Goal: Navigation & Orientation: Go to known website

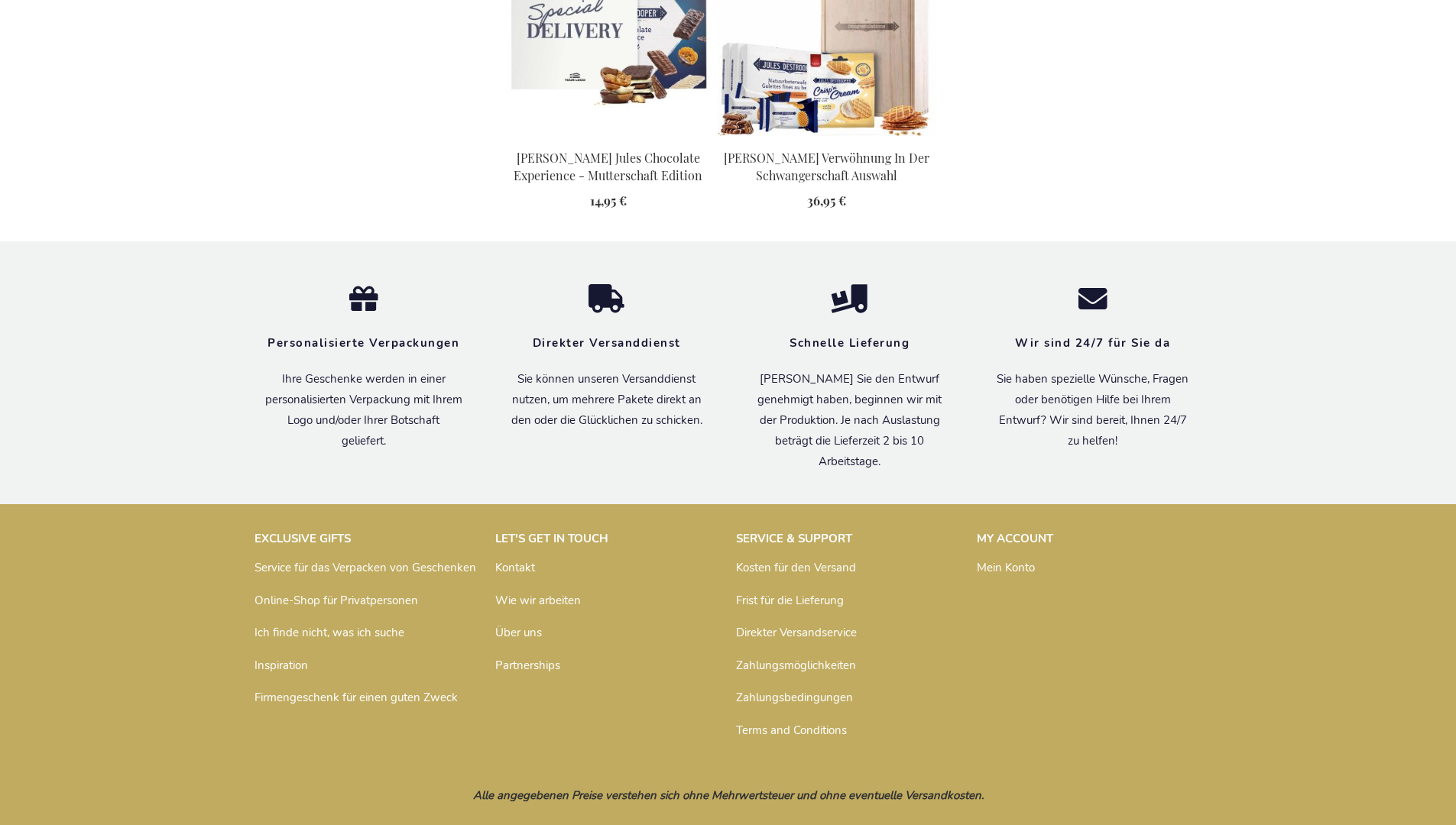
scroll to position [1606, 0]
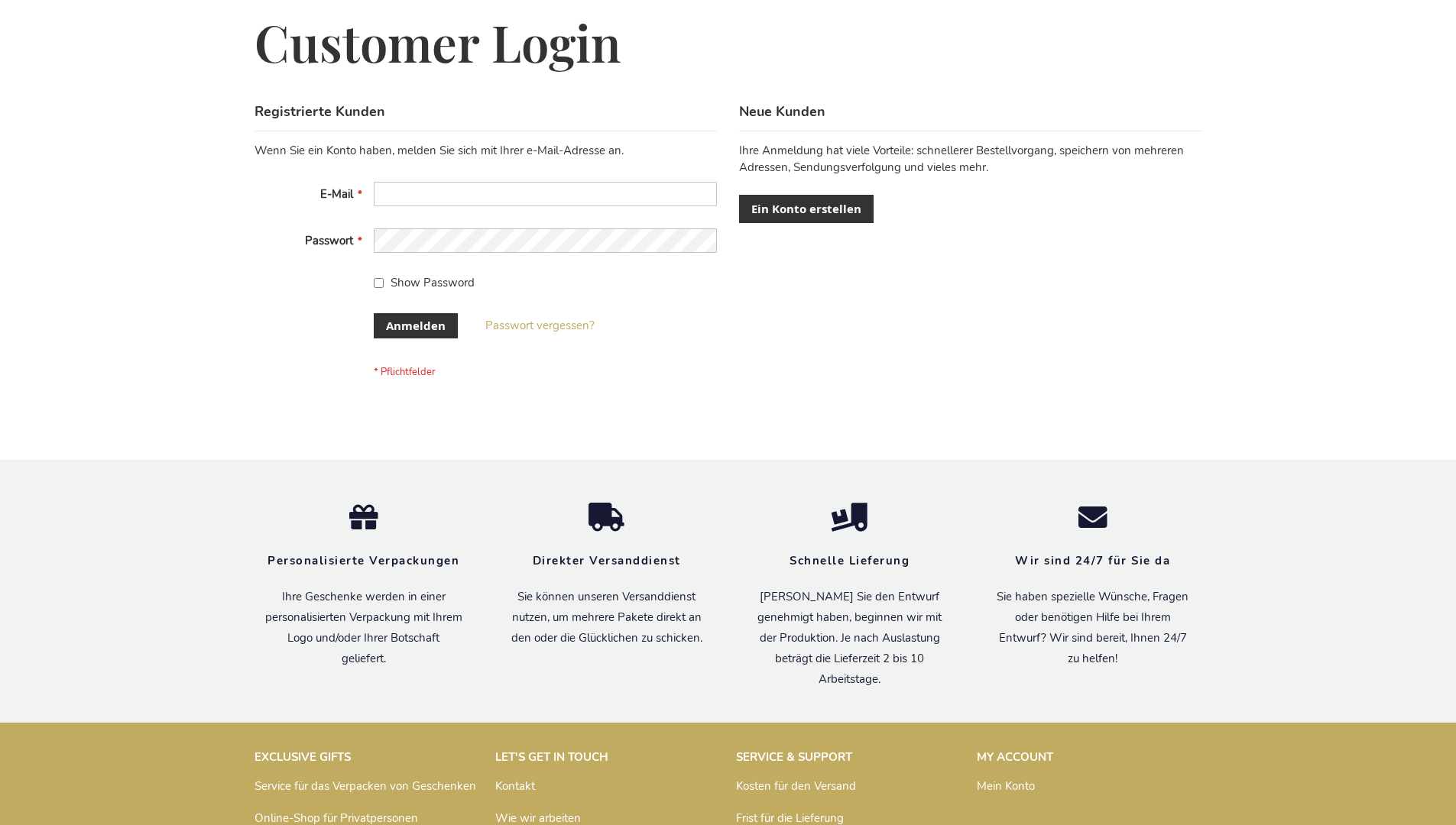
scroll to position [512, 0]
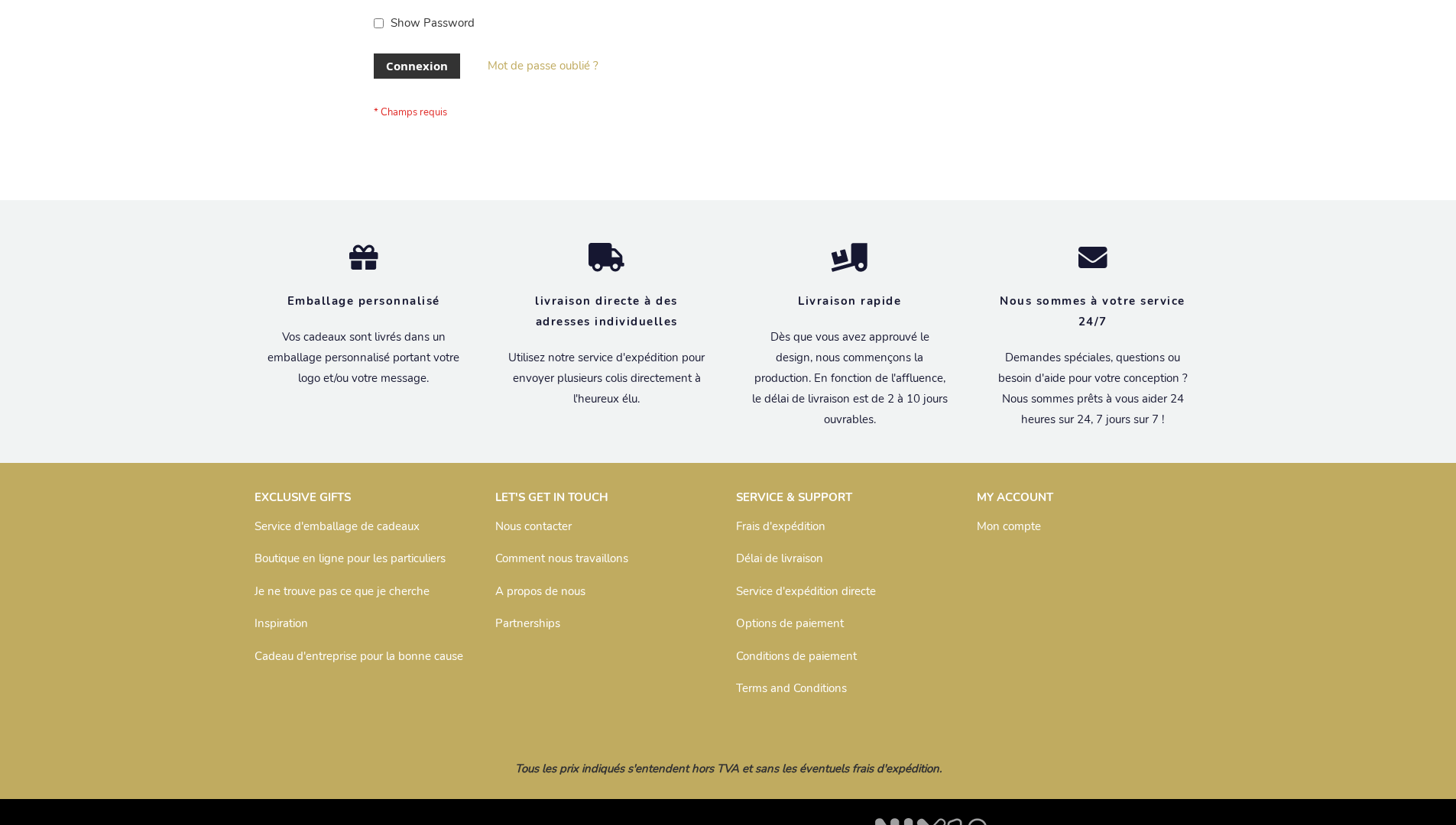
scroll to position [527, 0]
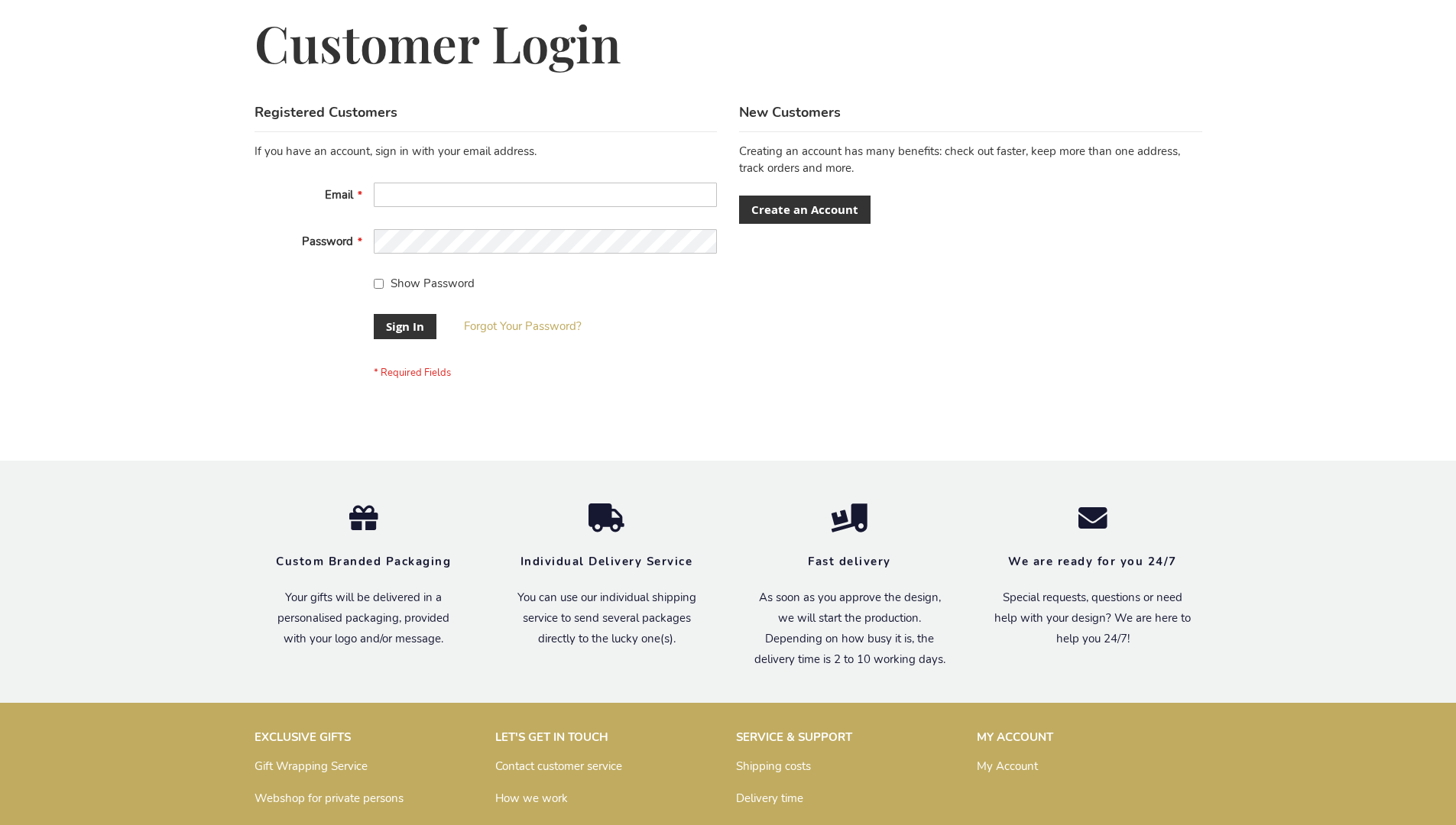
scroll to position [491, 0]
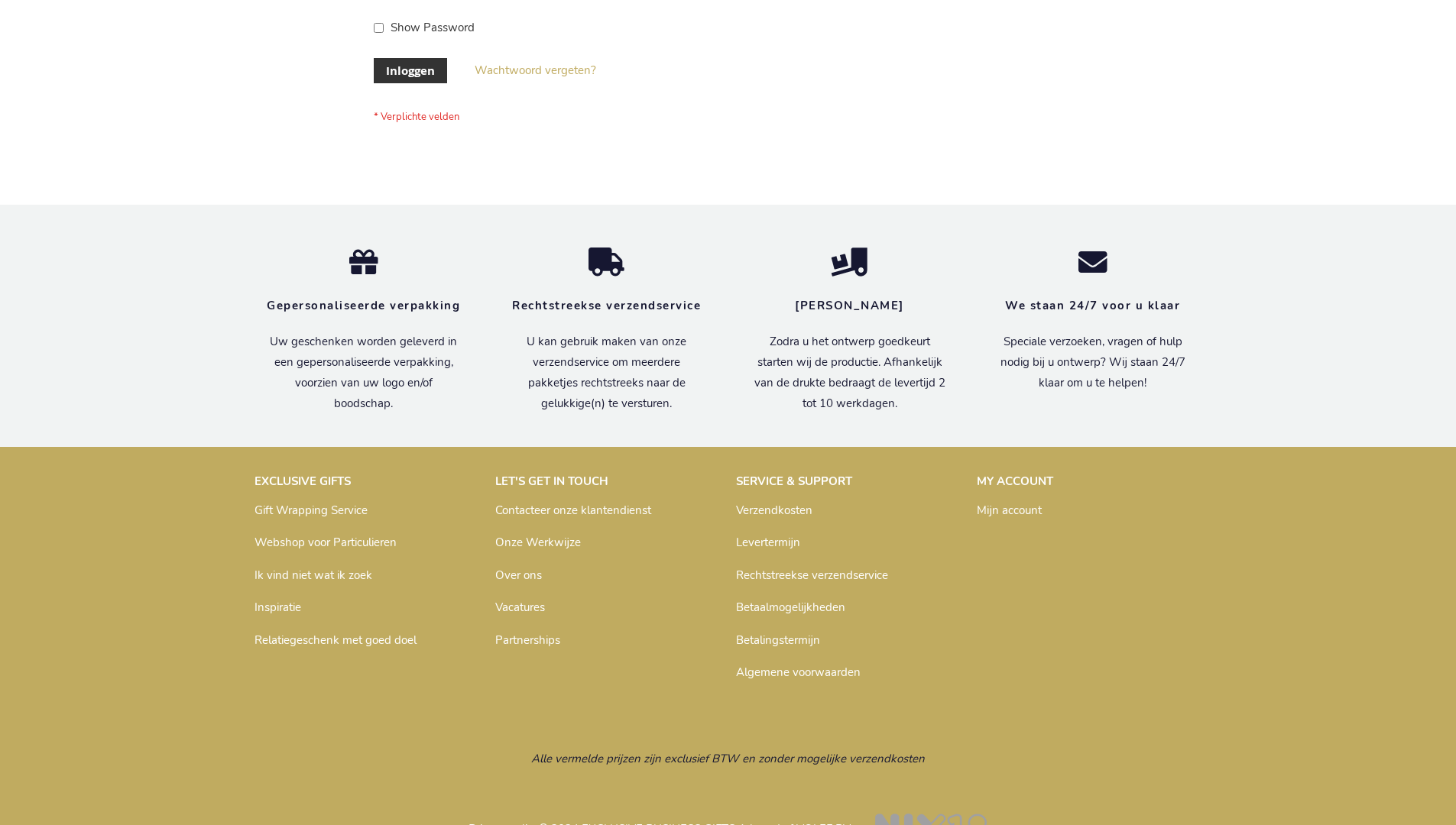
scroll to position [519, 0]
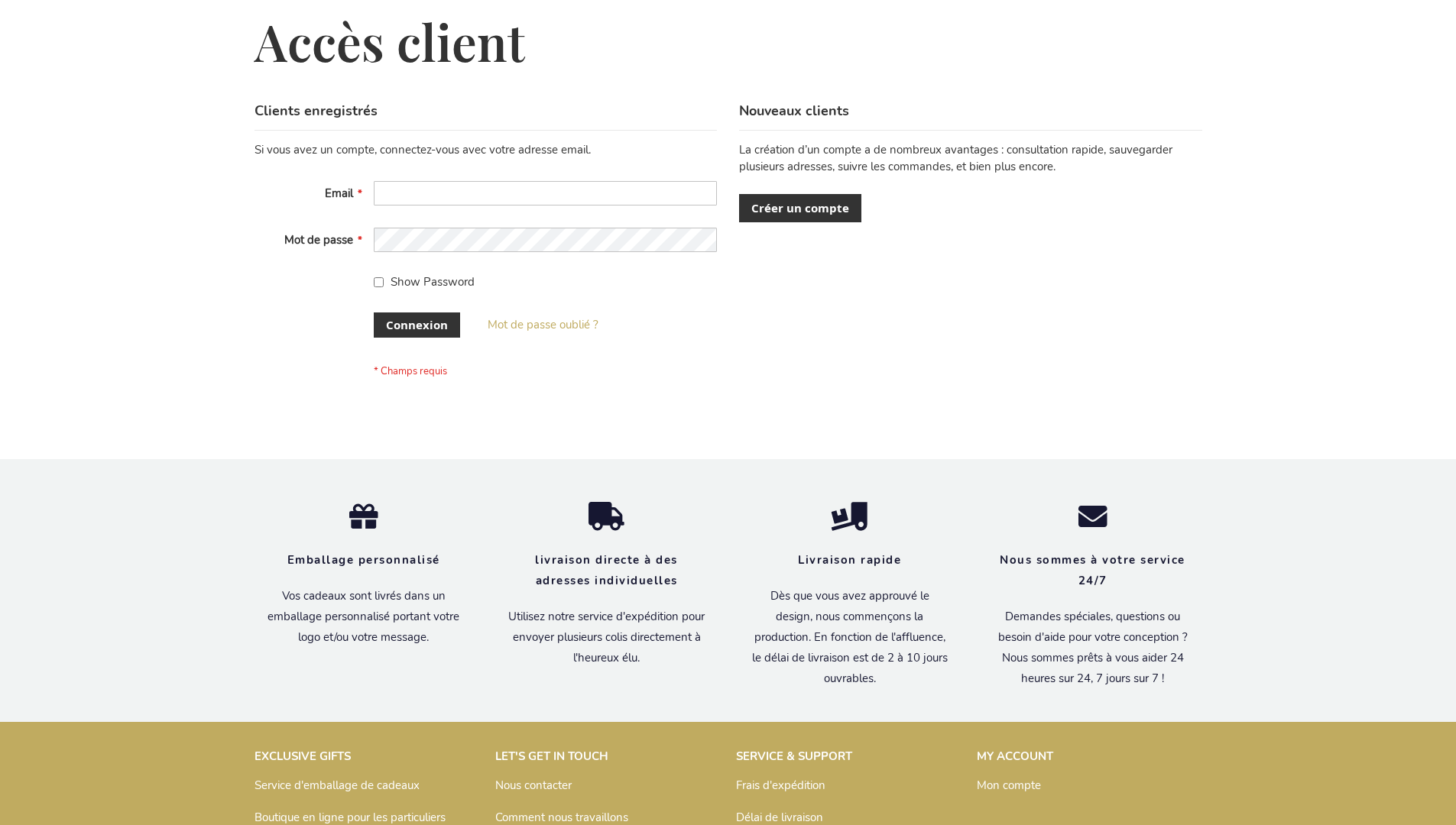
scroll to position [527, 0]
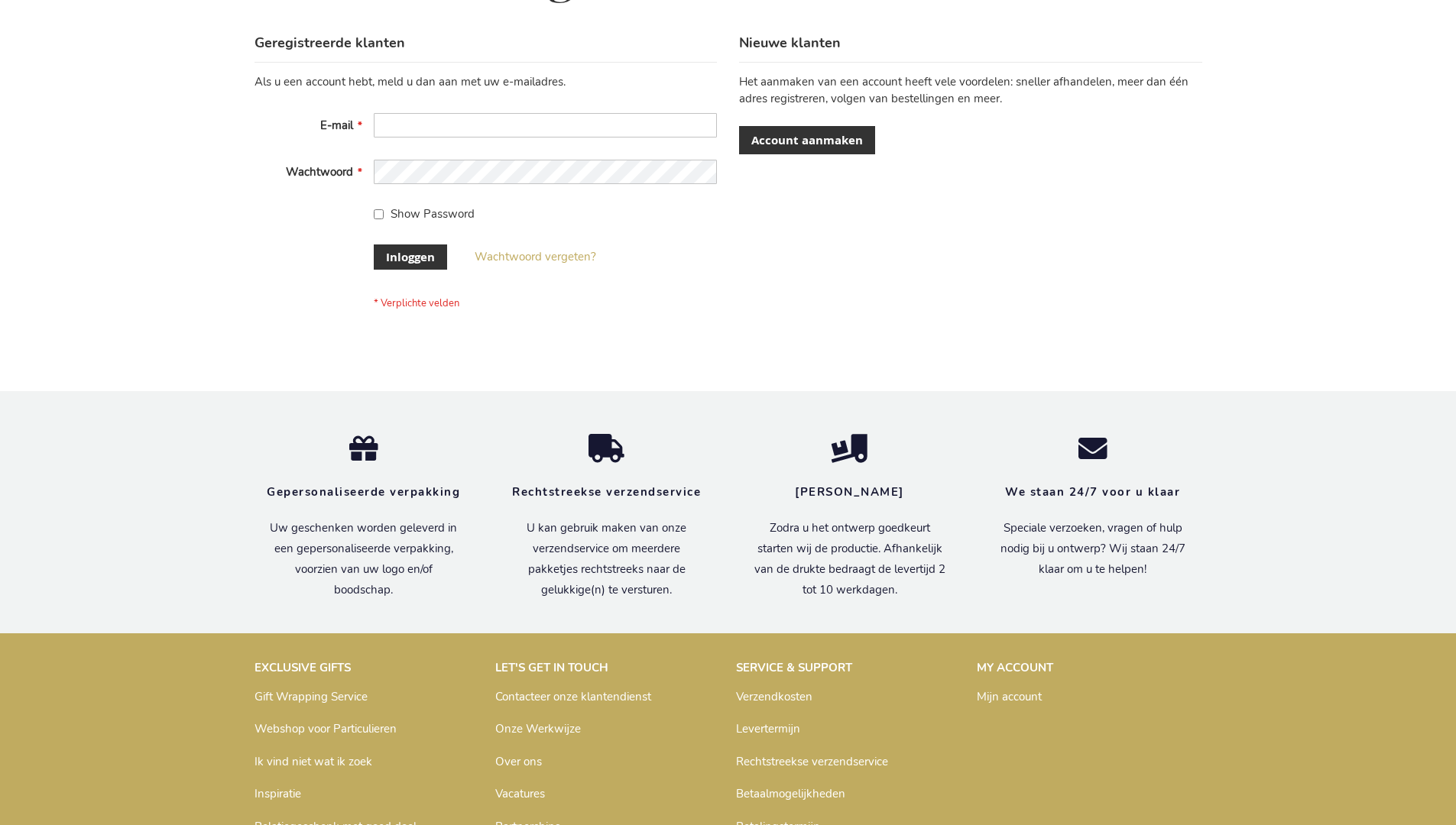
scroll to position [519, 0]
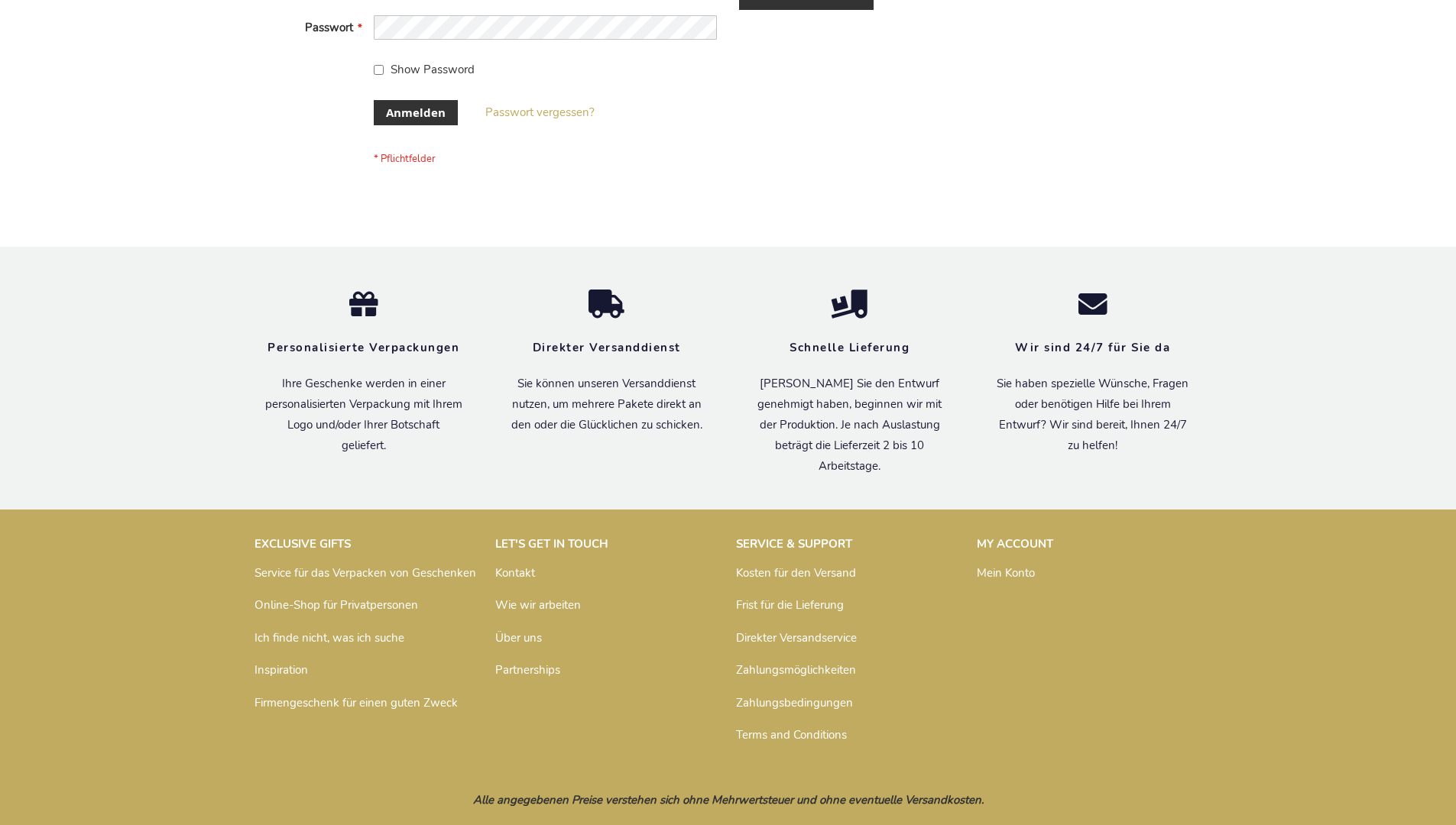
scroll to position [512, 0]
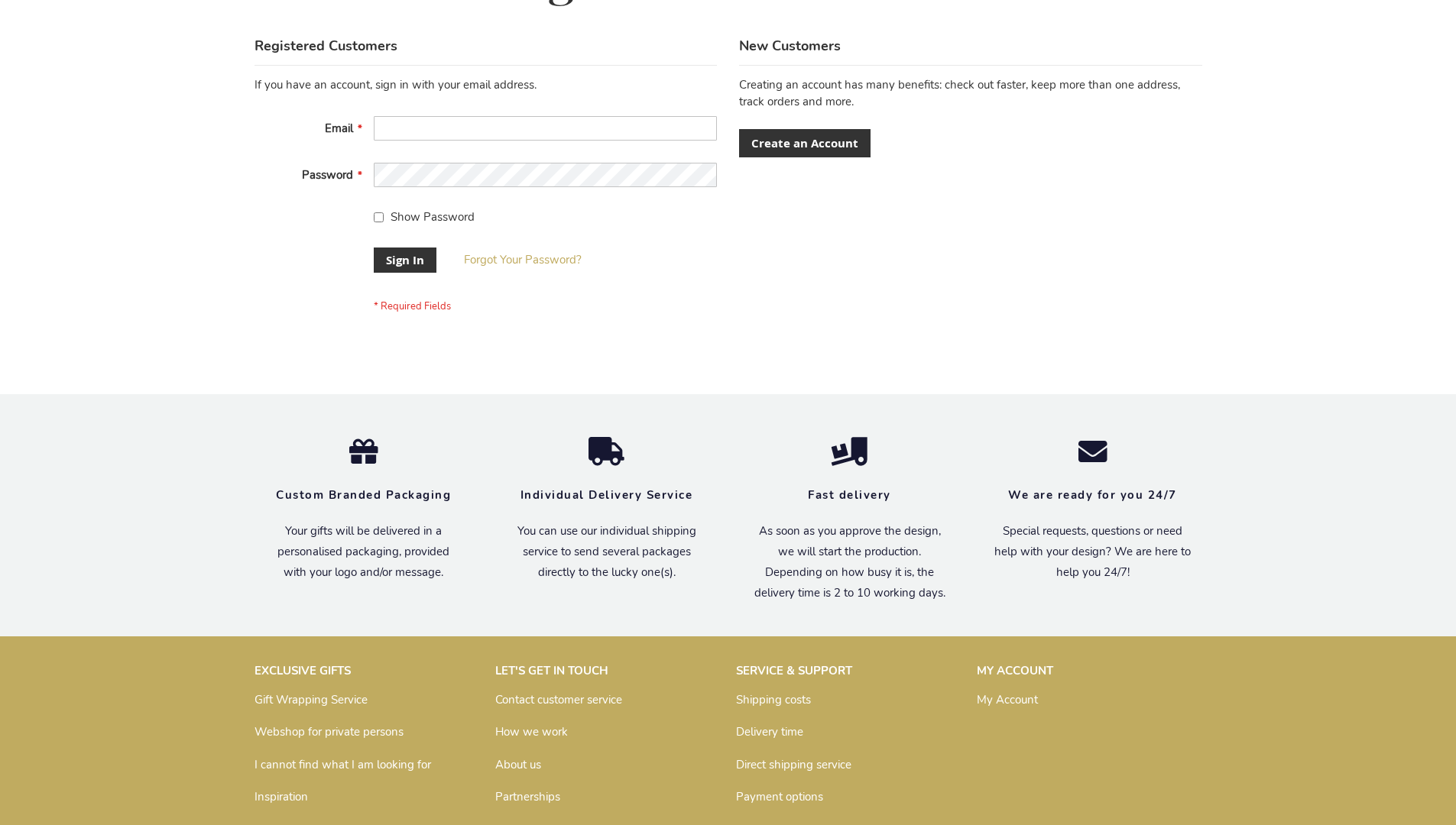
scroll to position [491, 0]
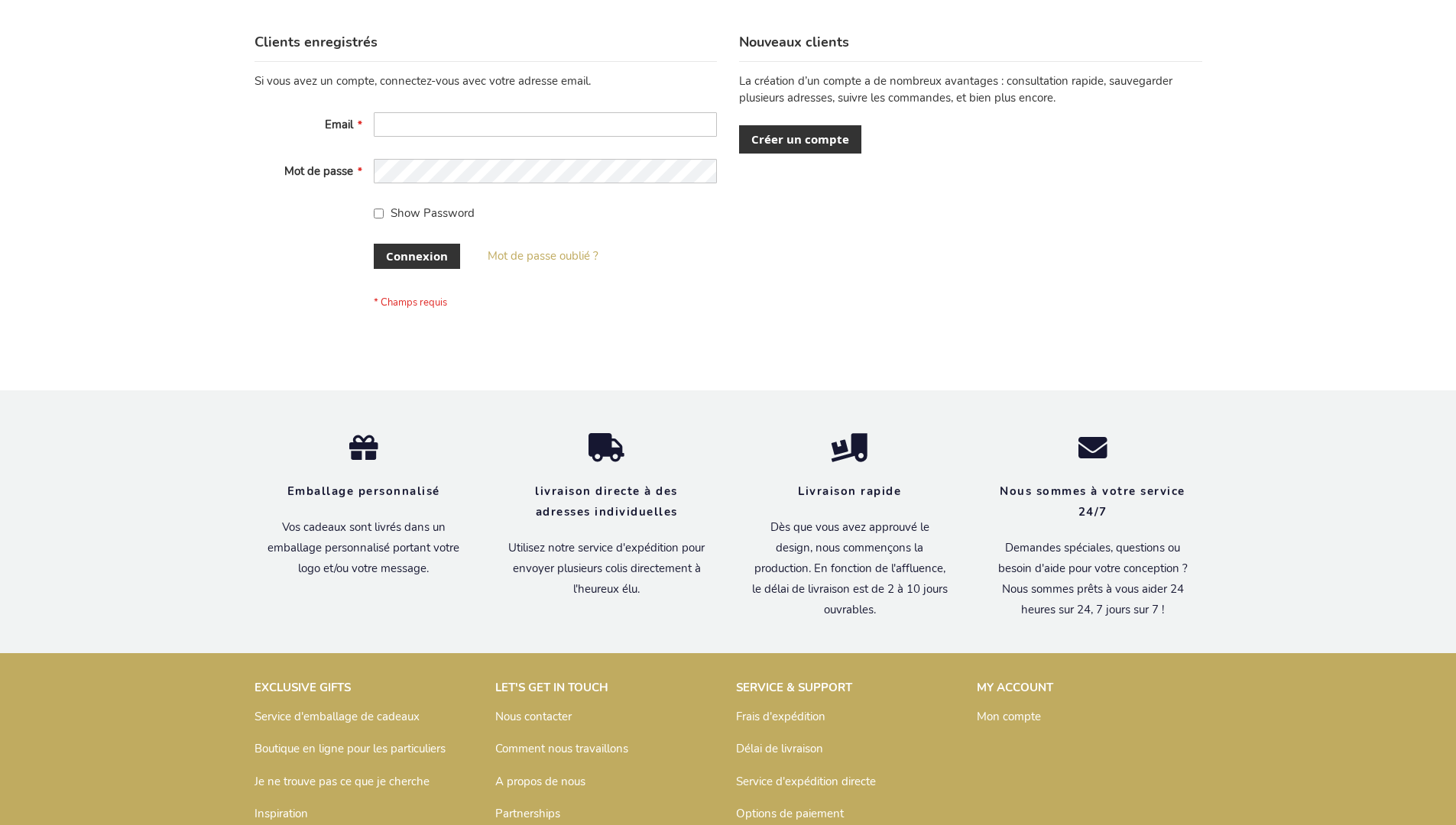
scroll to position [527, 0]
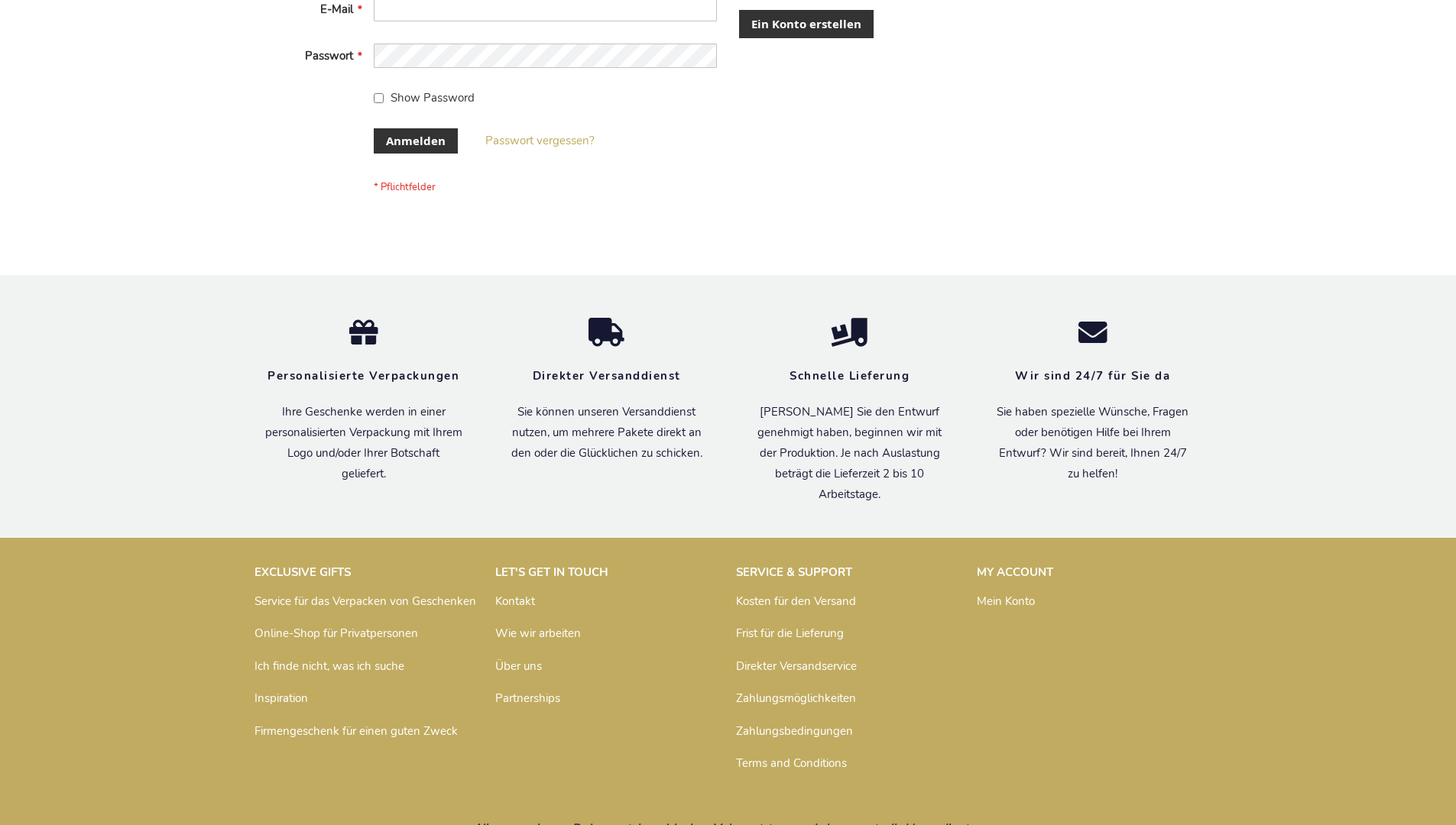
scroll to position [500, 0]
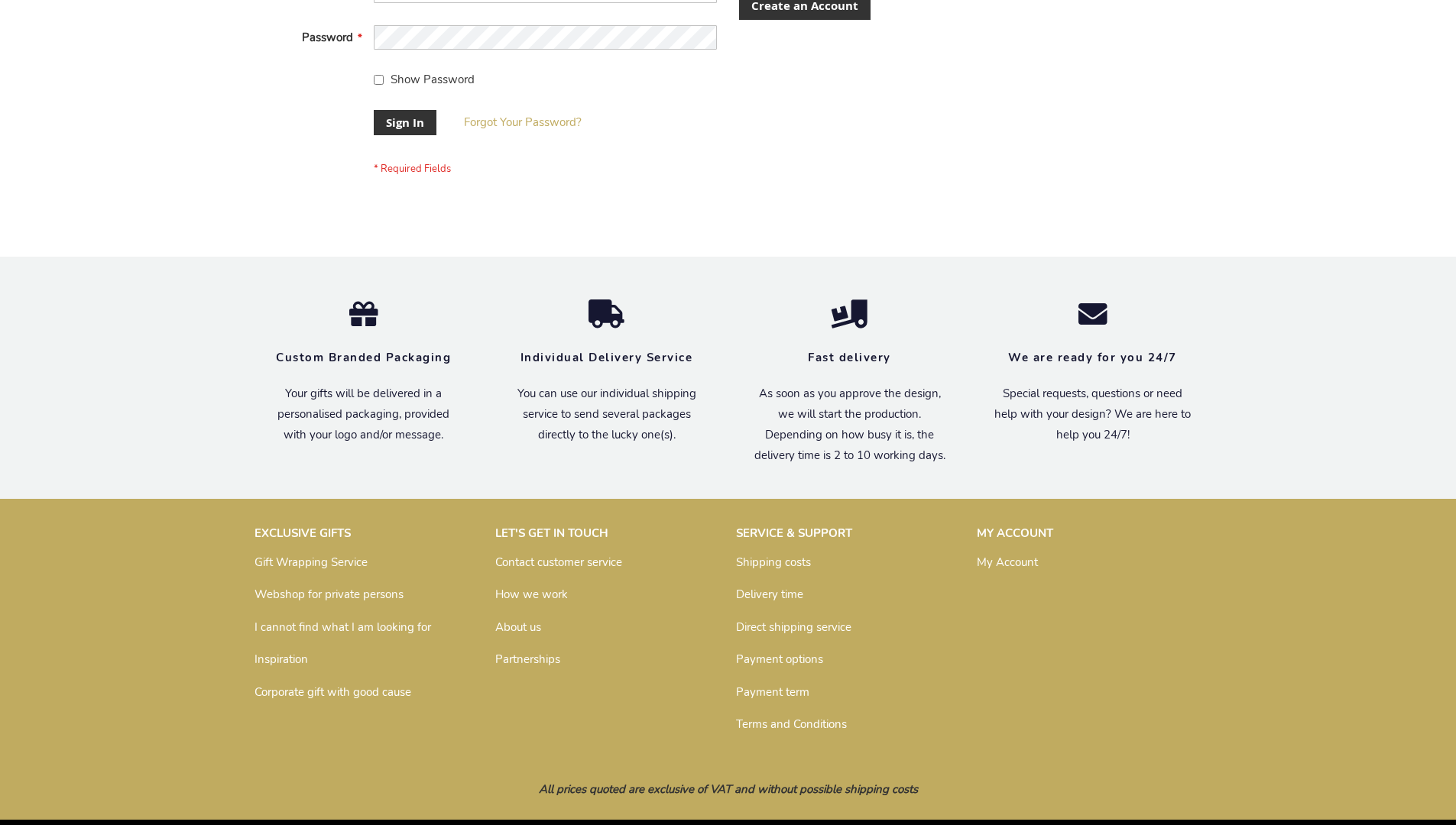
scroll to position [491, 0]
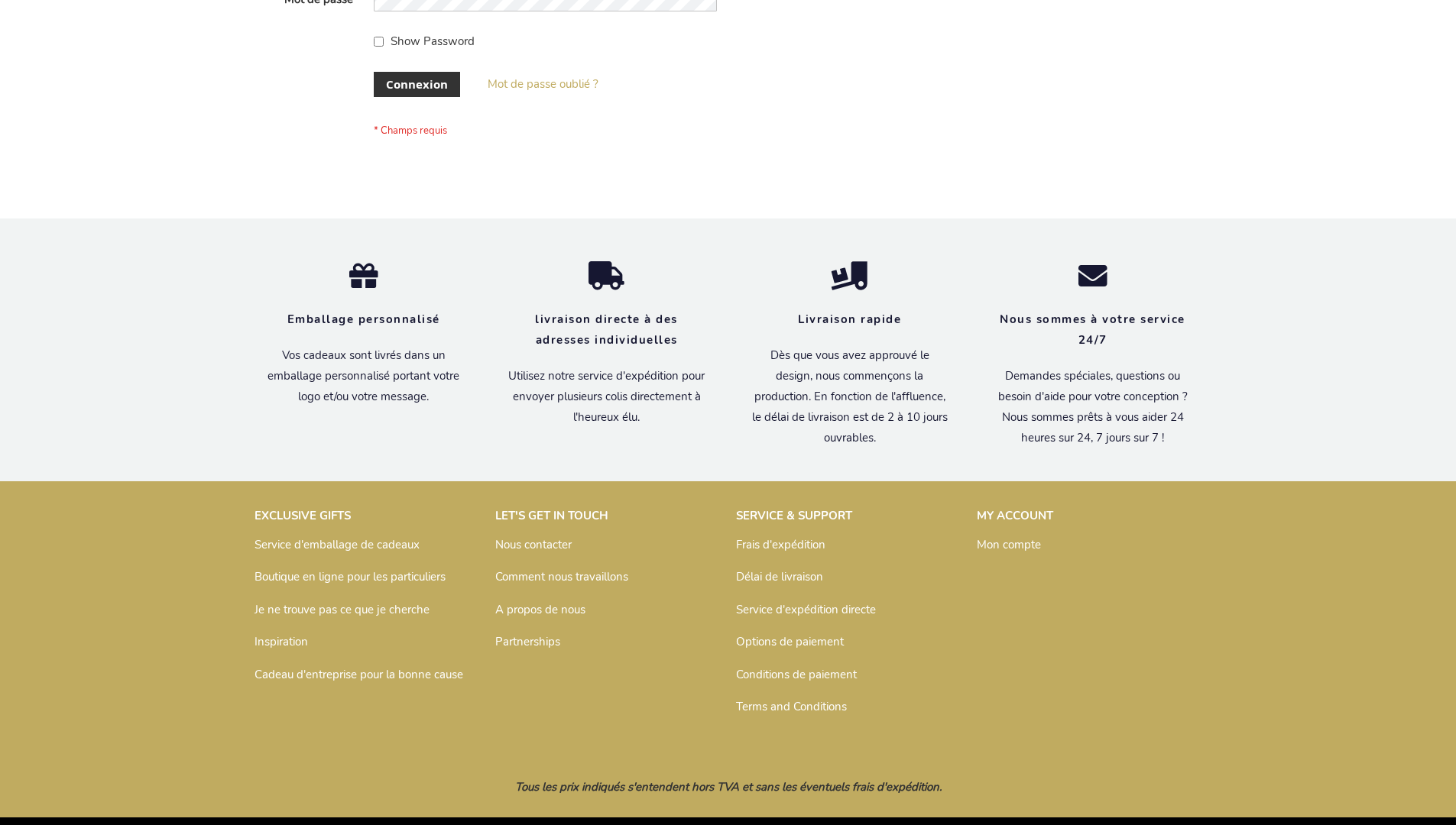
scroll to position [527, 0]
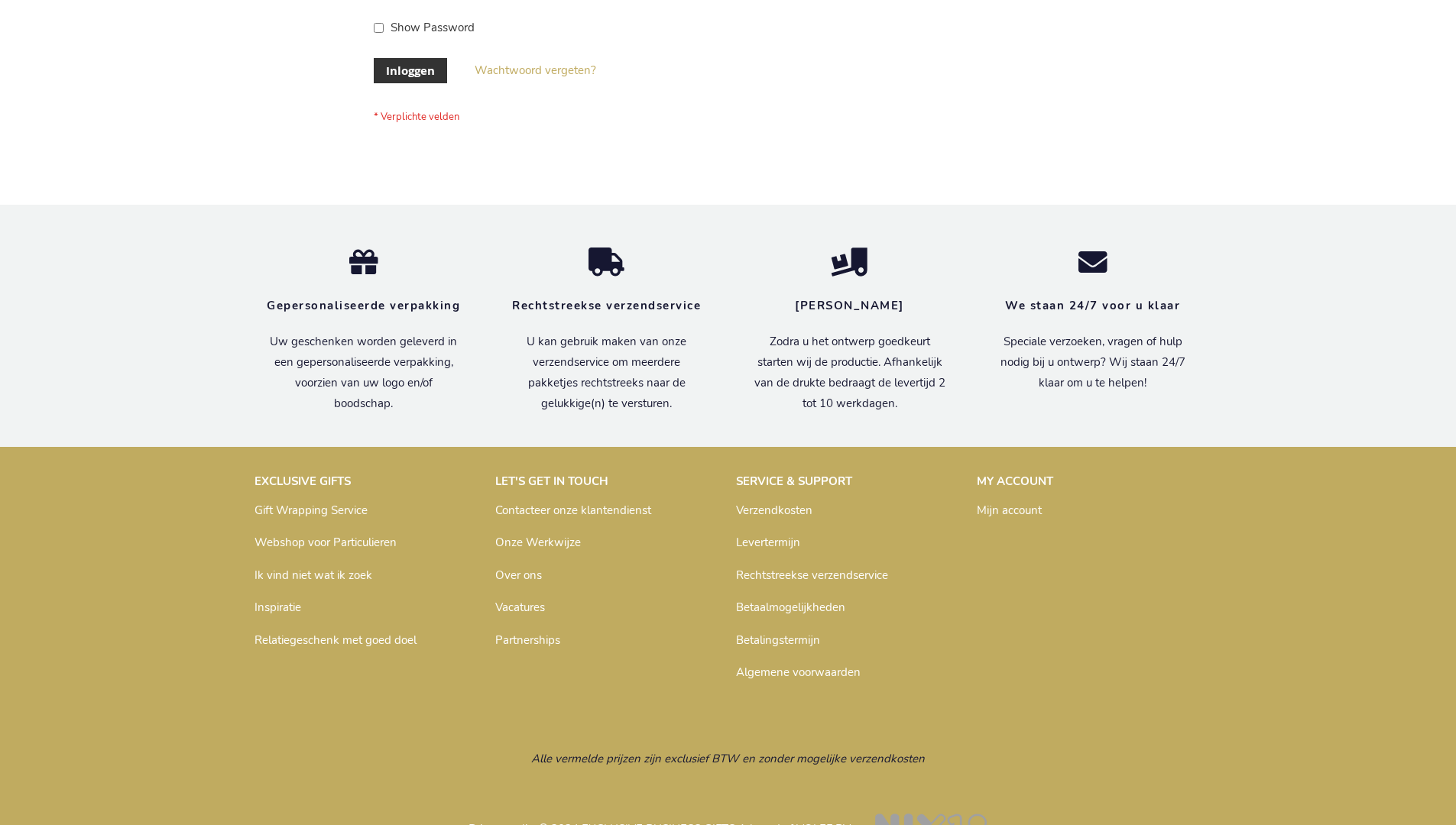
scroll to position [519, 0]
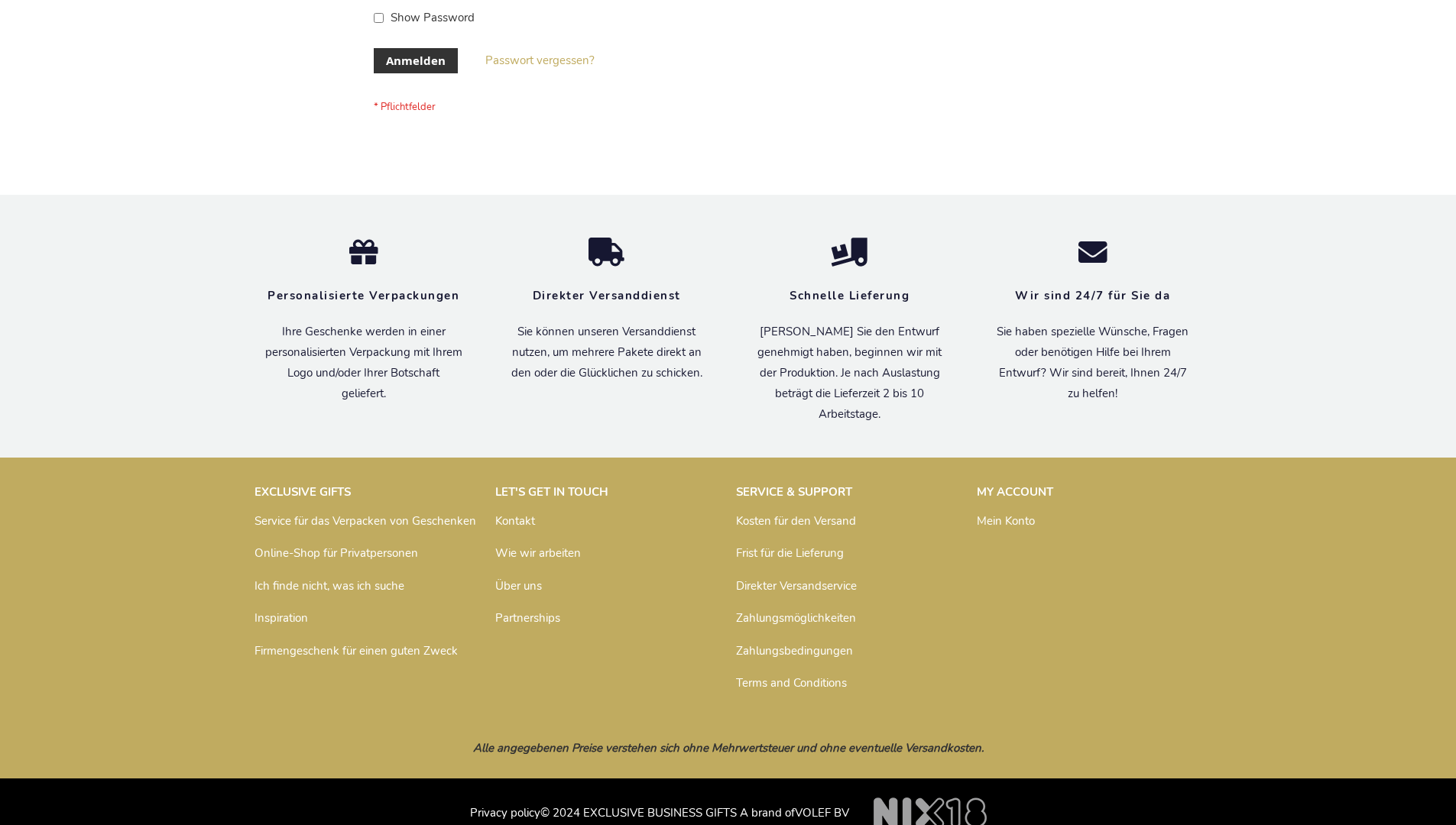
scroll to position [512, 0]
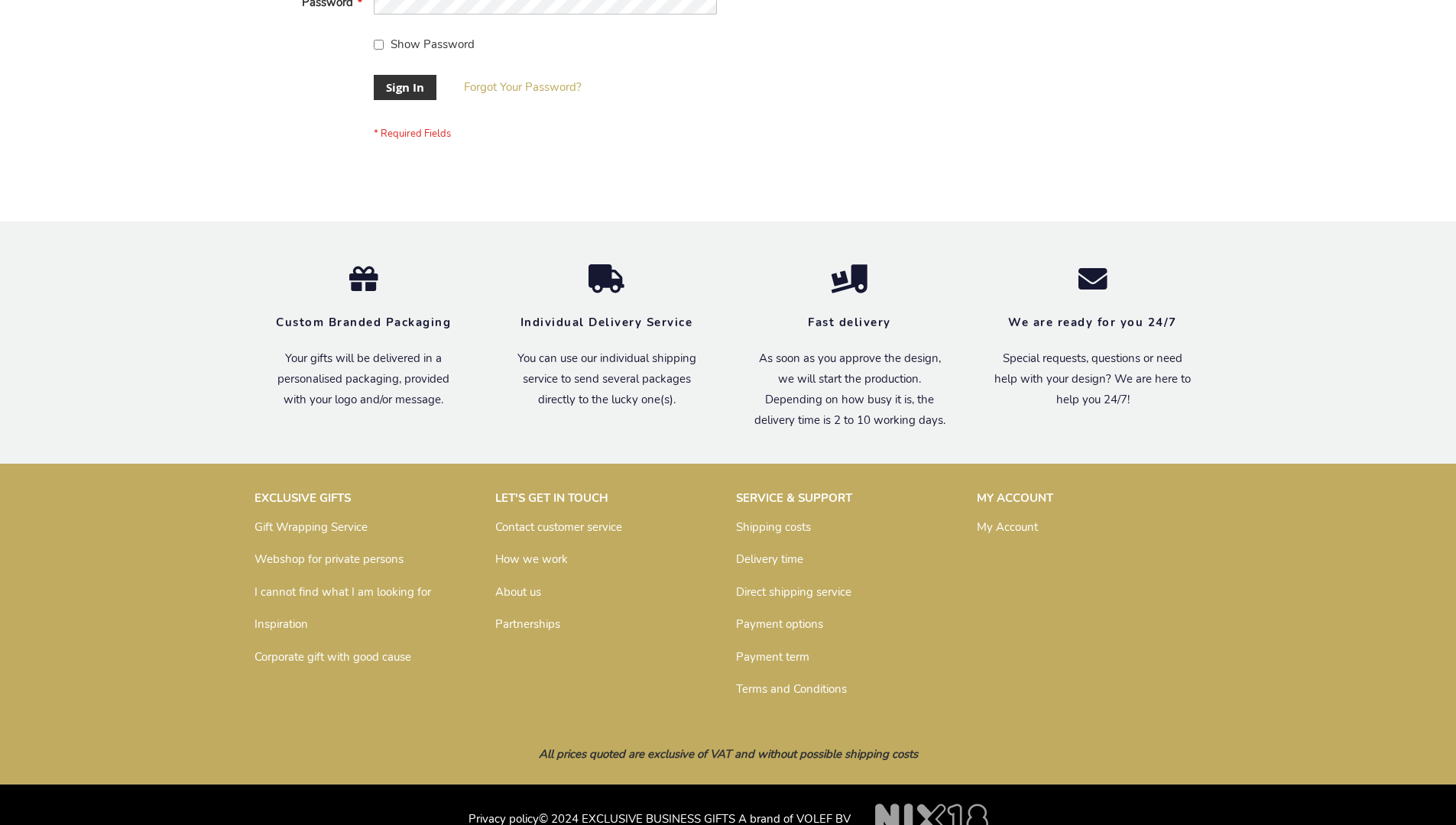
scroll to position [491, 0]
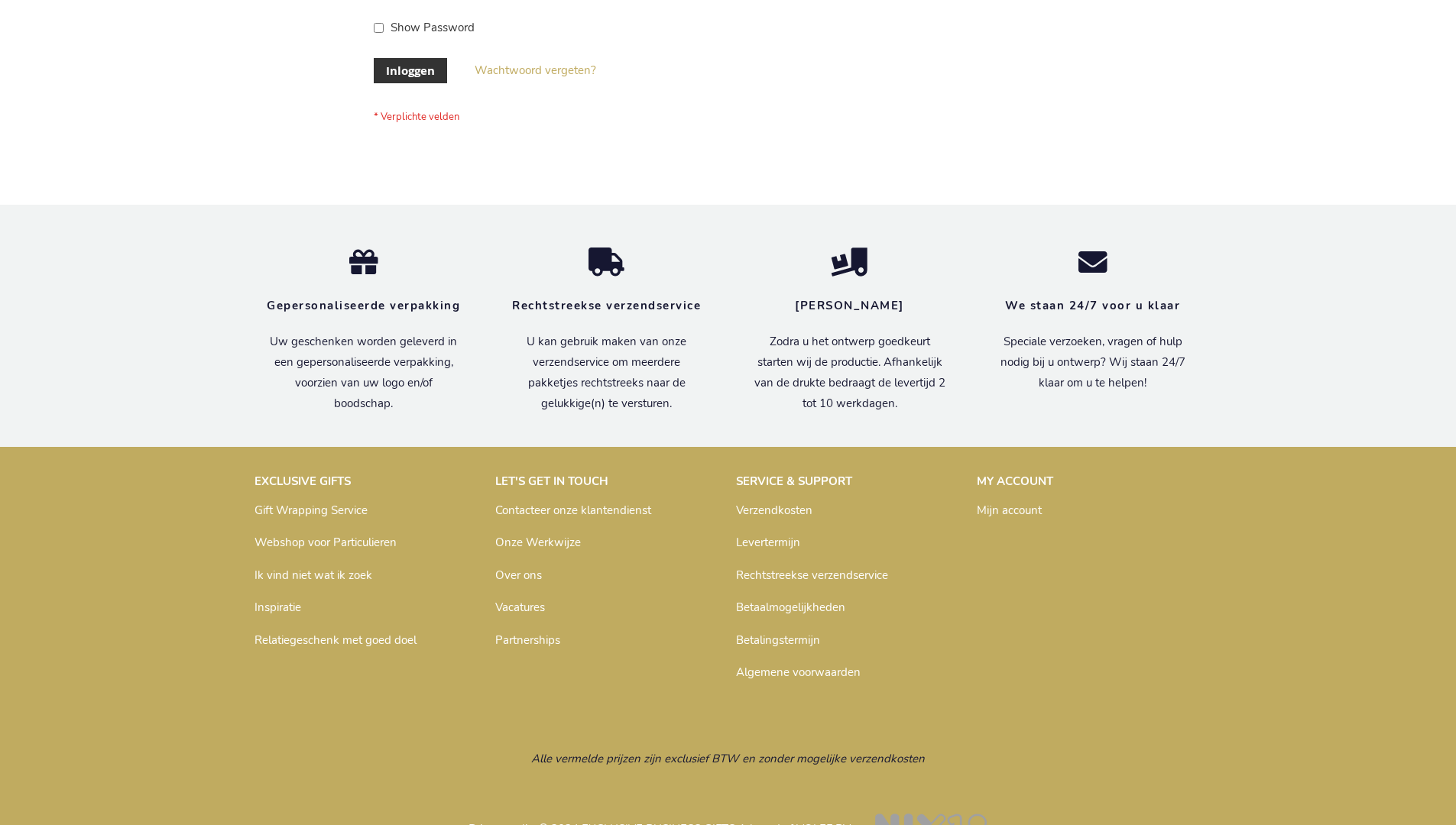
scroll to position [519, 0]
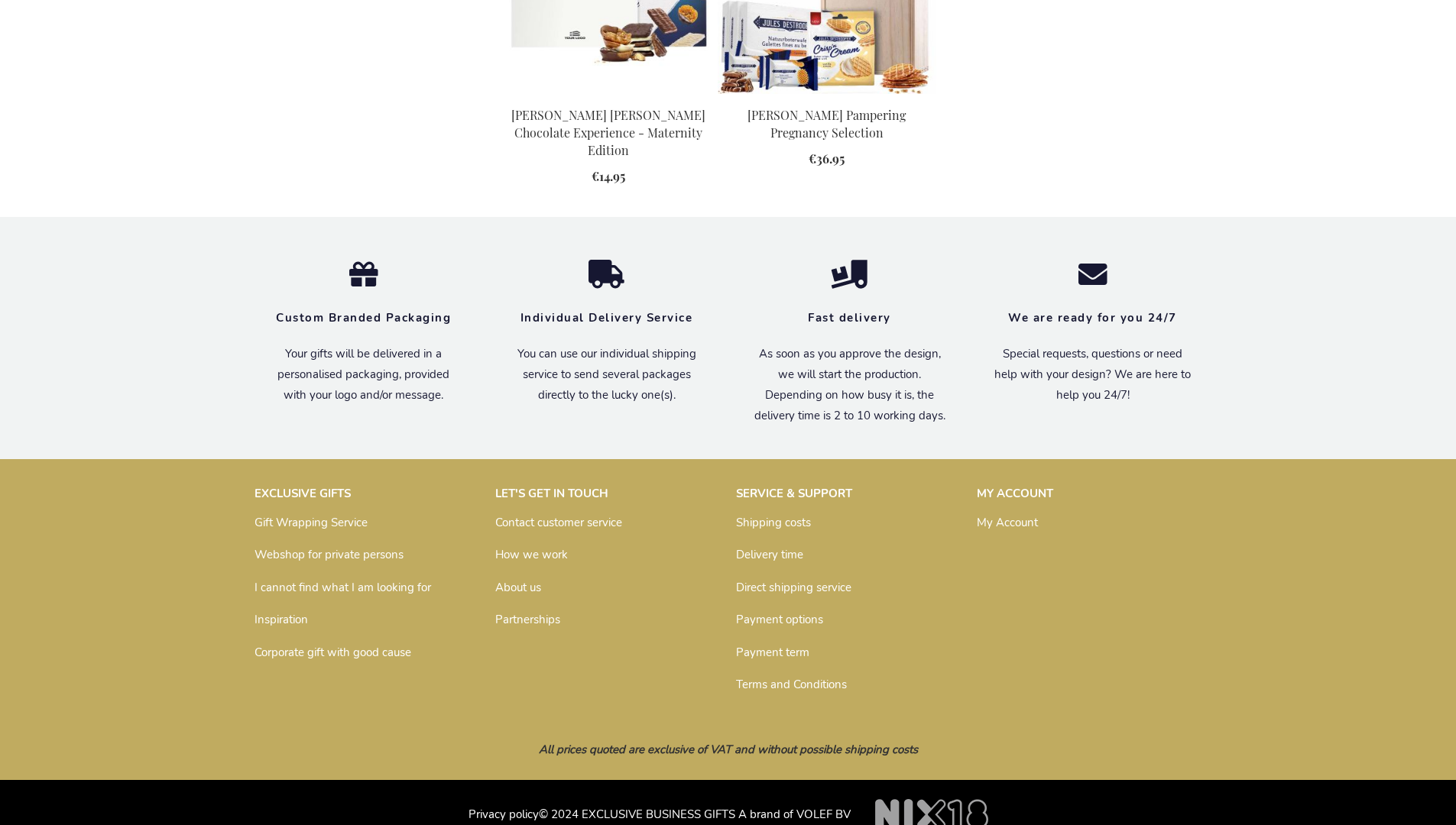
scroll to position [1578, 0]
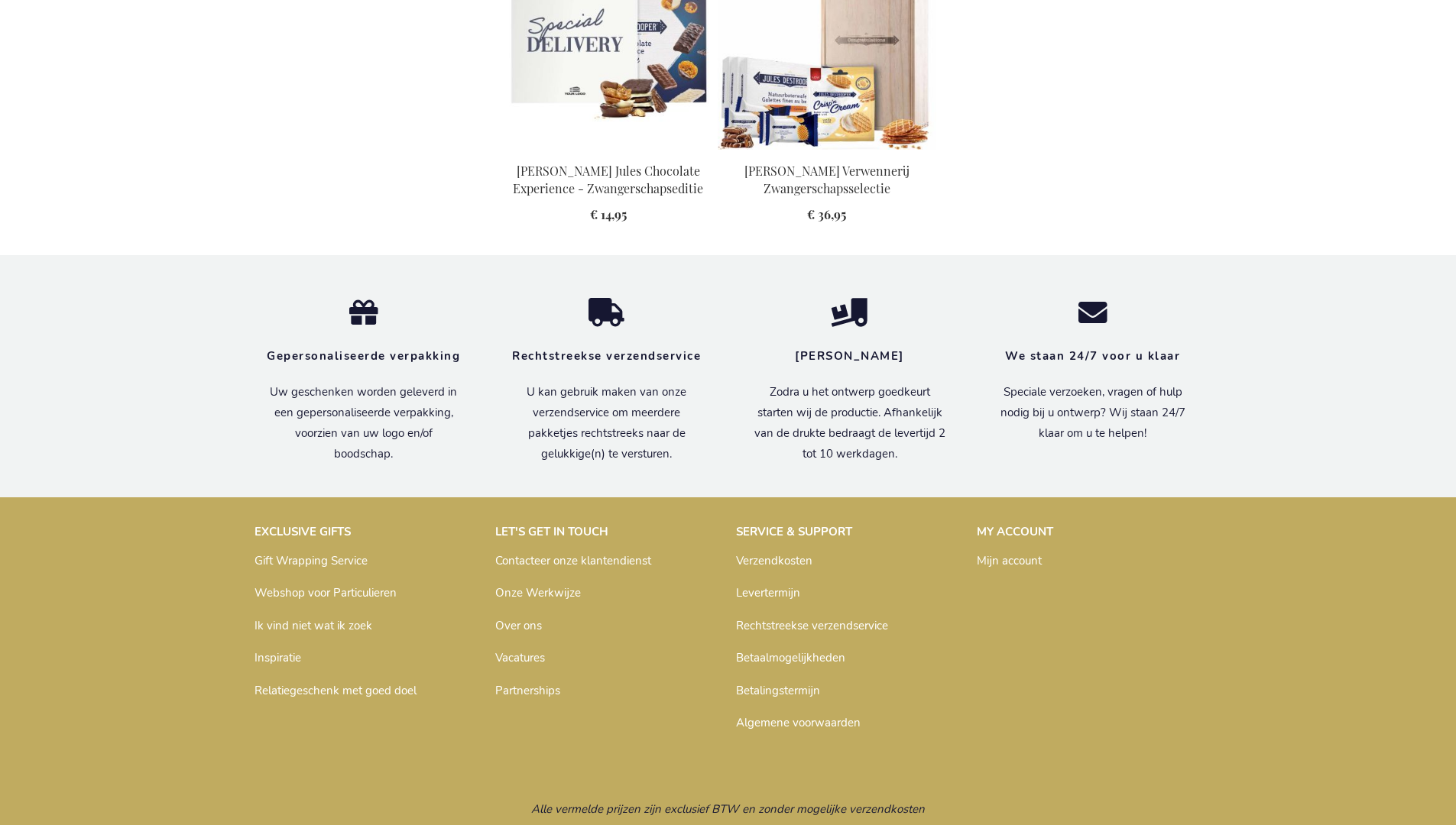
scroll to position [1605, 0]
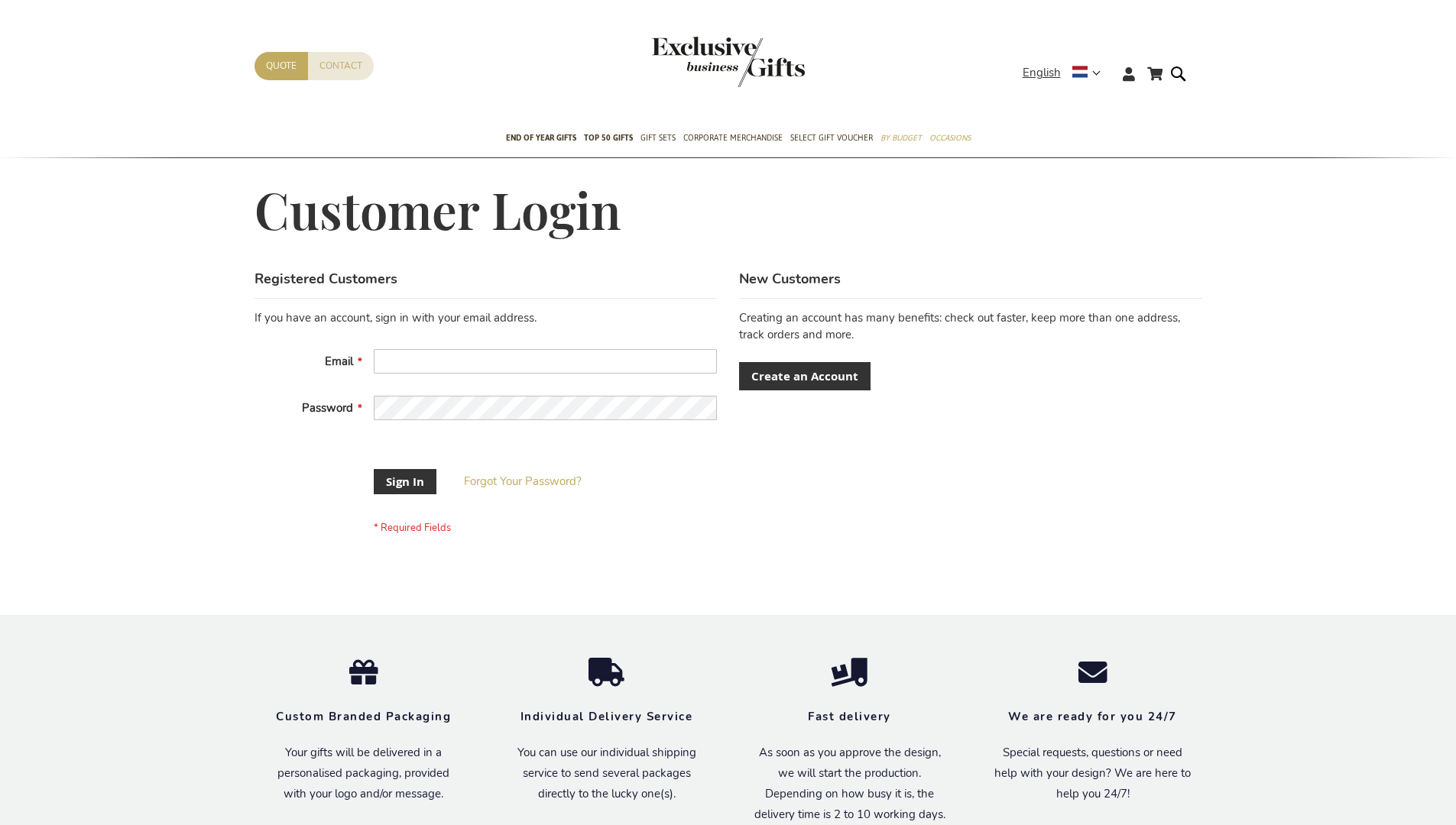
scroll to position [471, 0]
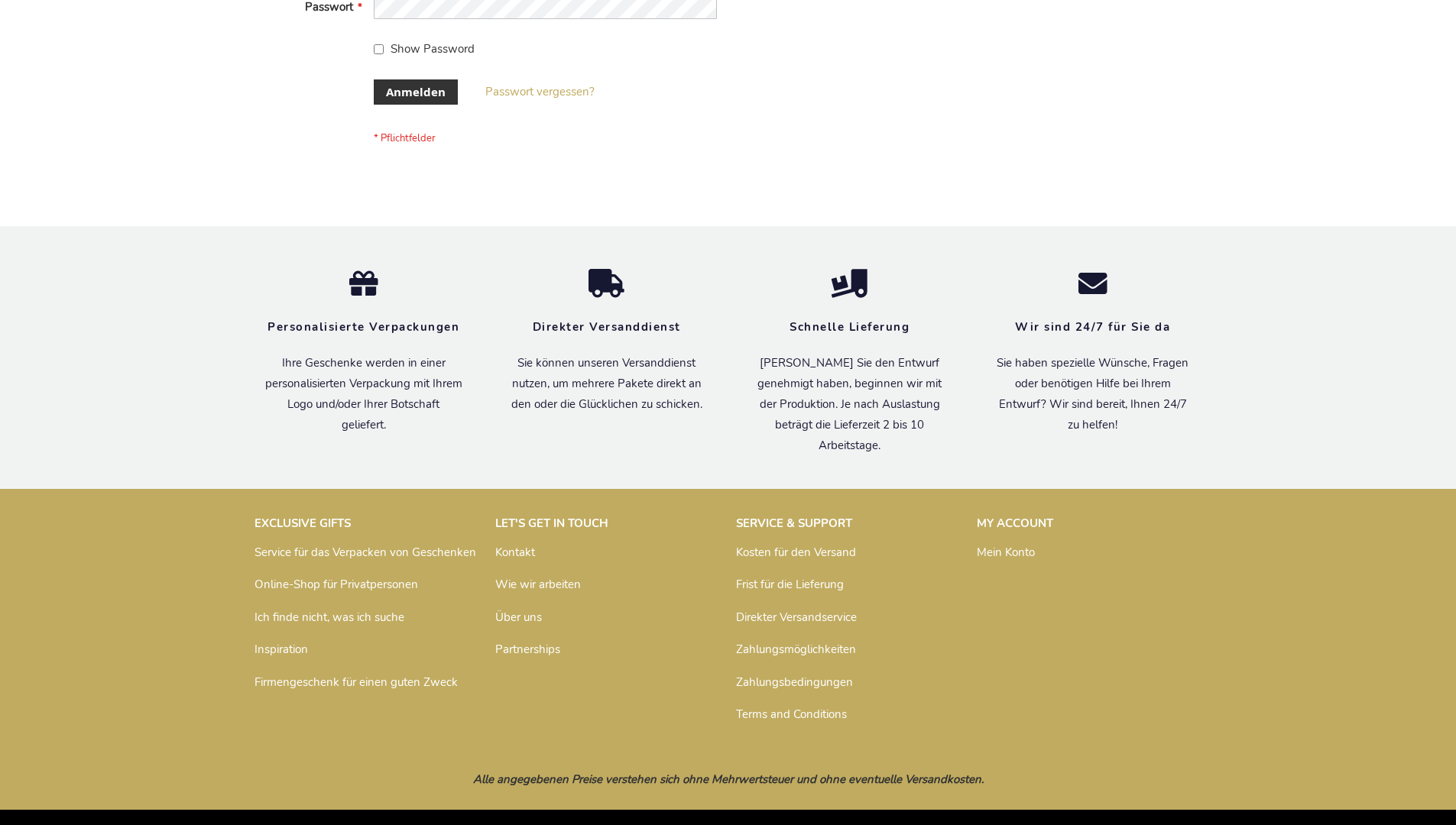
scroll to position [512, 0]
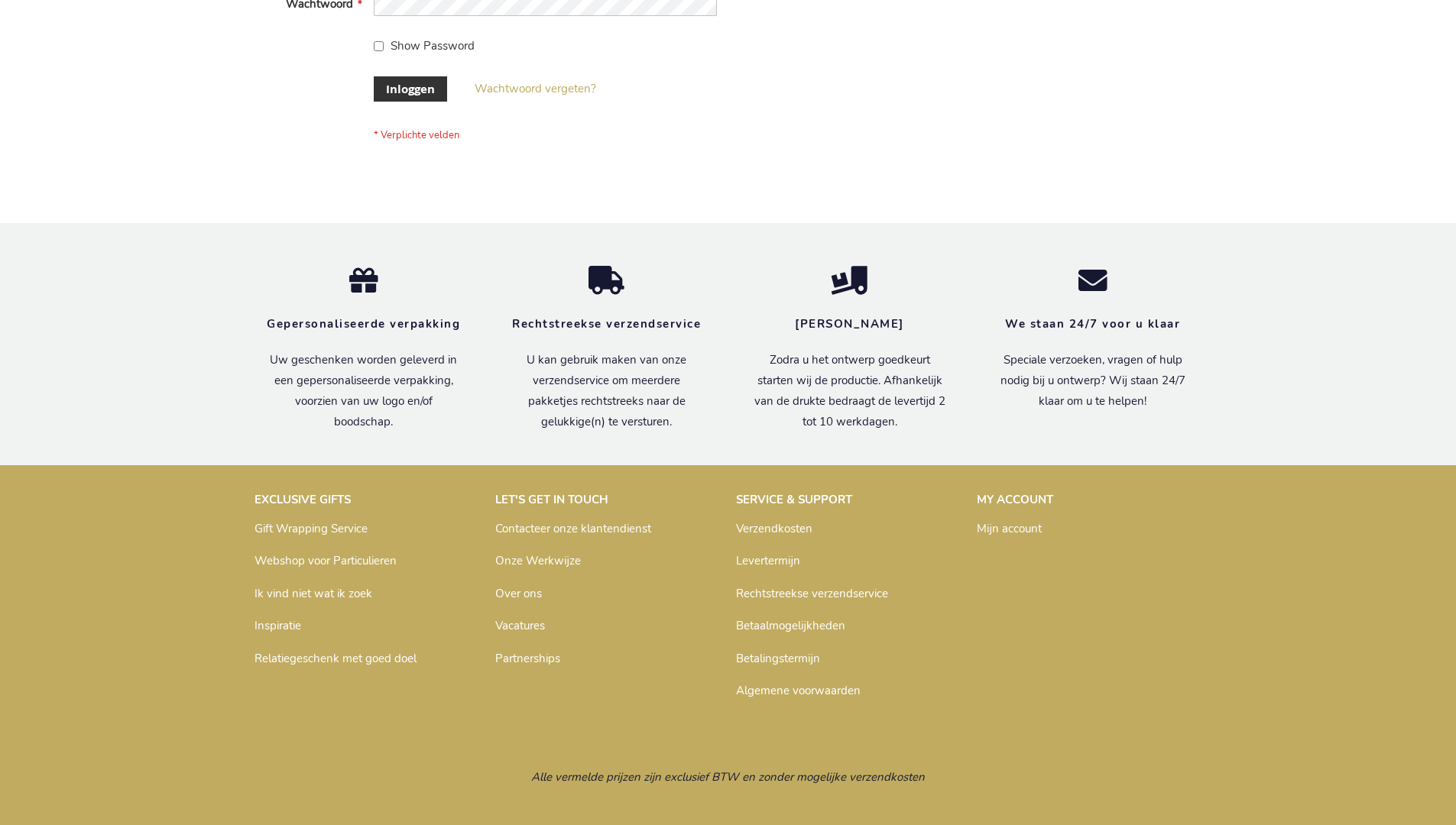
scroll to position [519, 0]
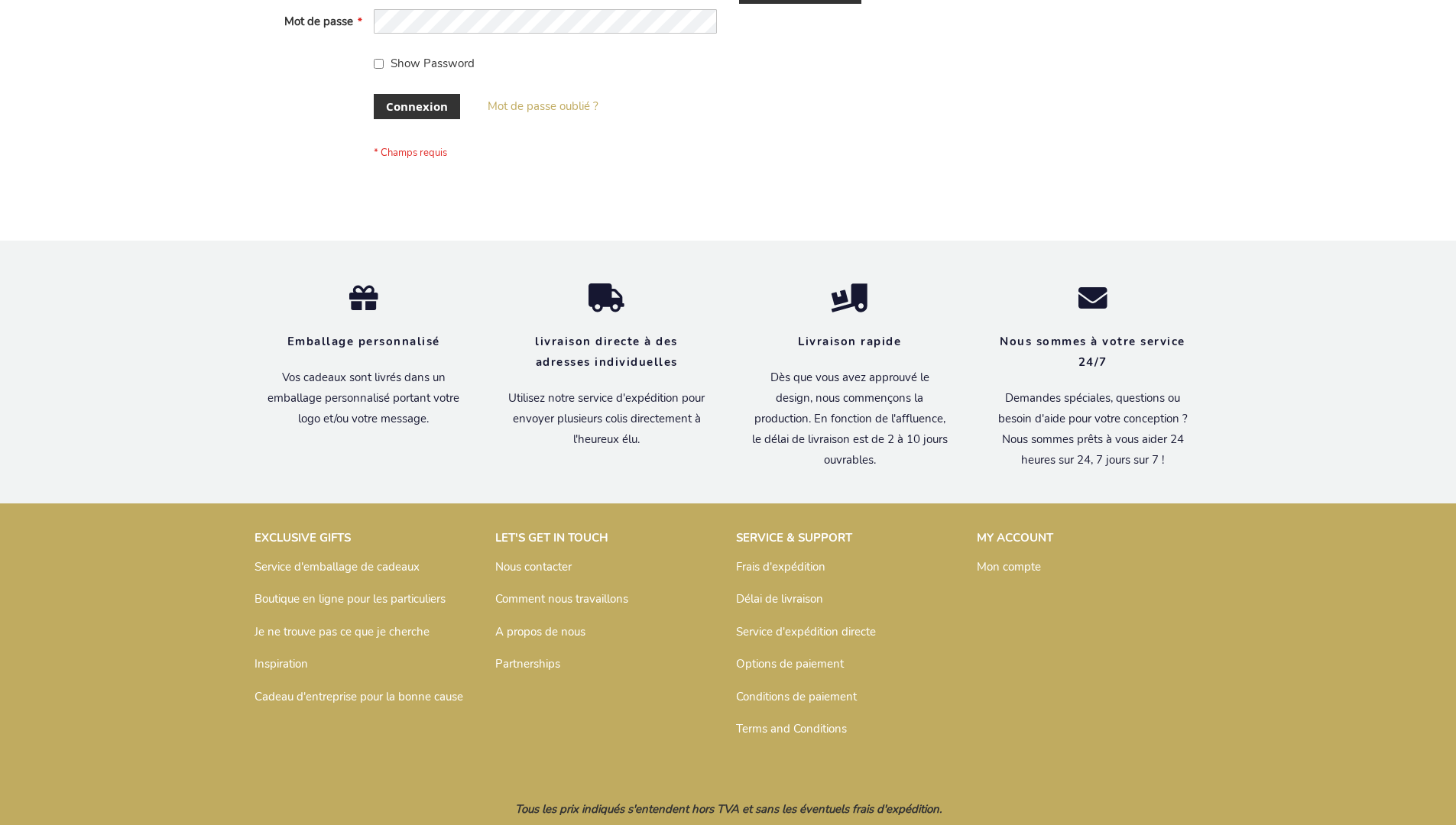
scroll to position [527, 0]
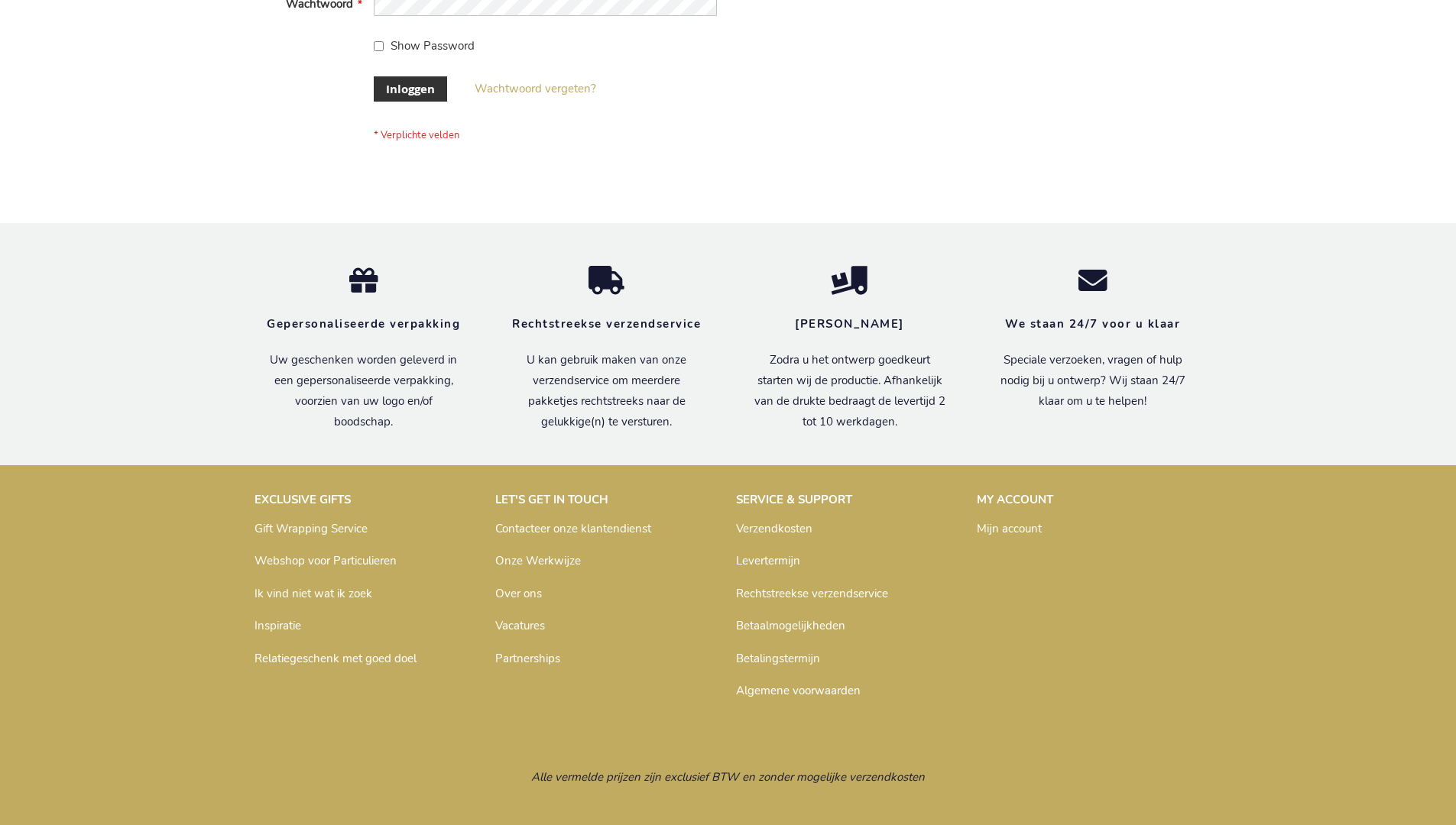
scroll to position [519, 0]
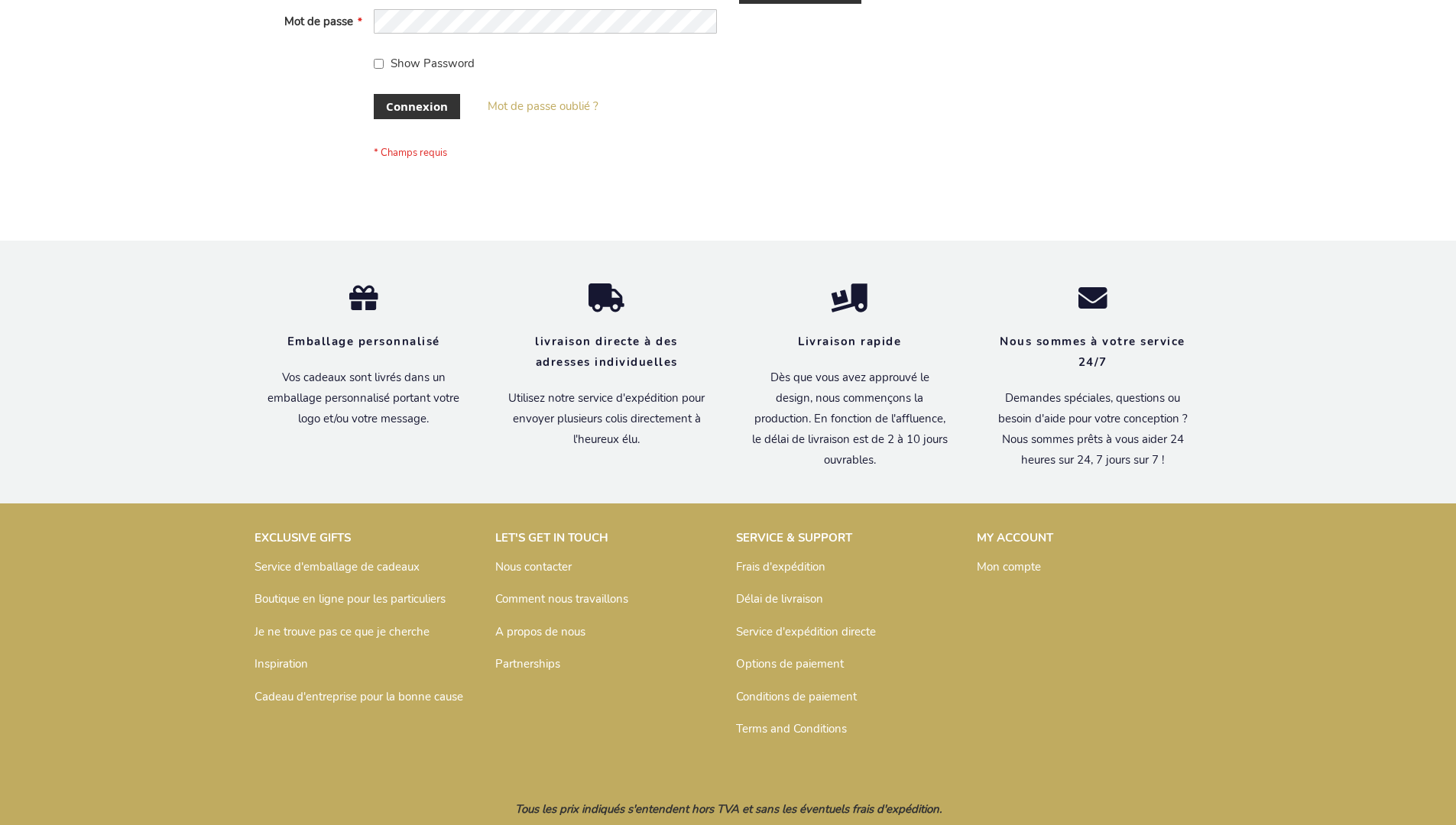
scroll to position [527, 0]
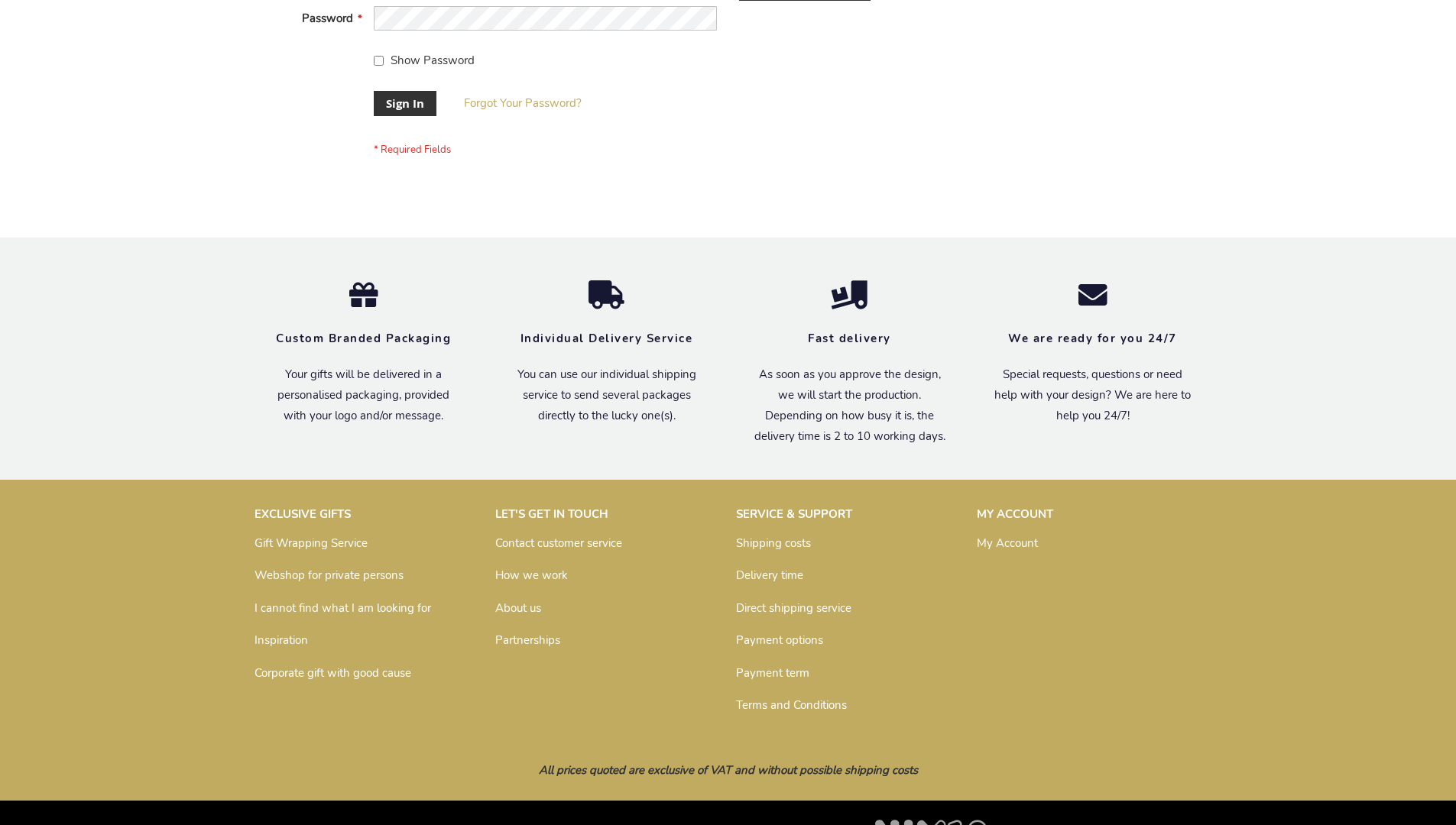
scroll to position [491, 0]
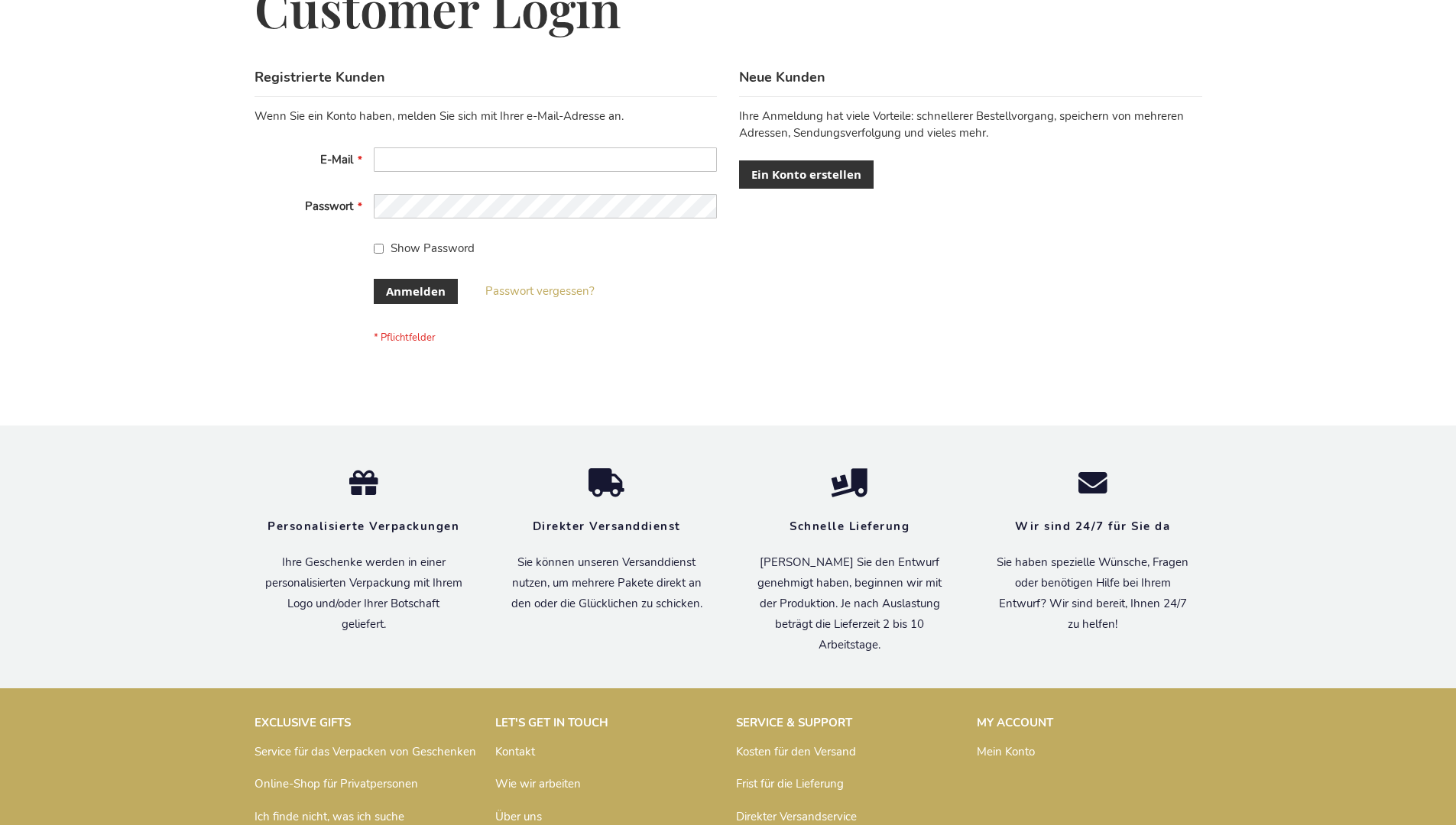
scroll to position [512, 0]
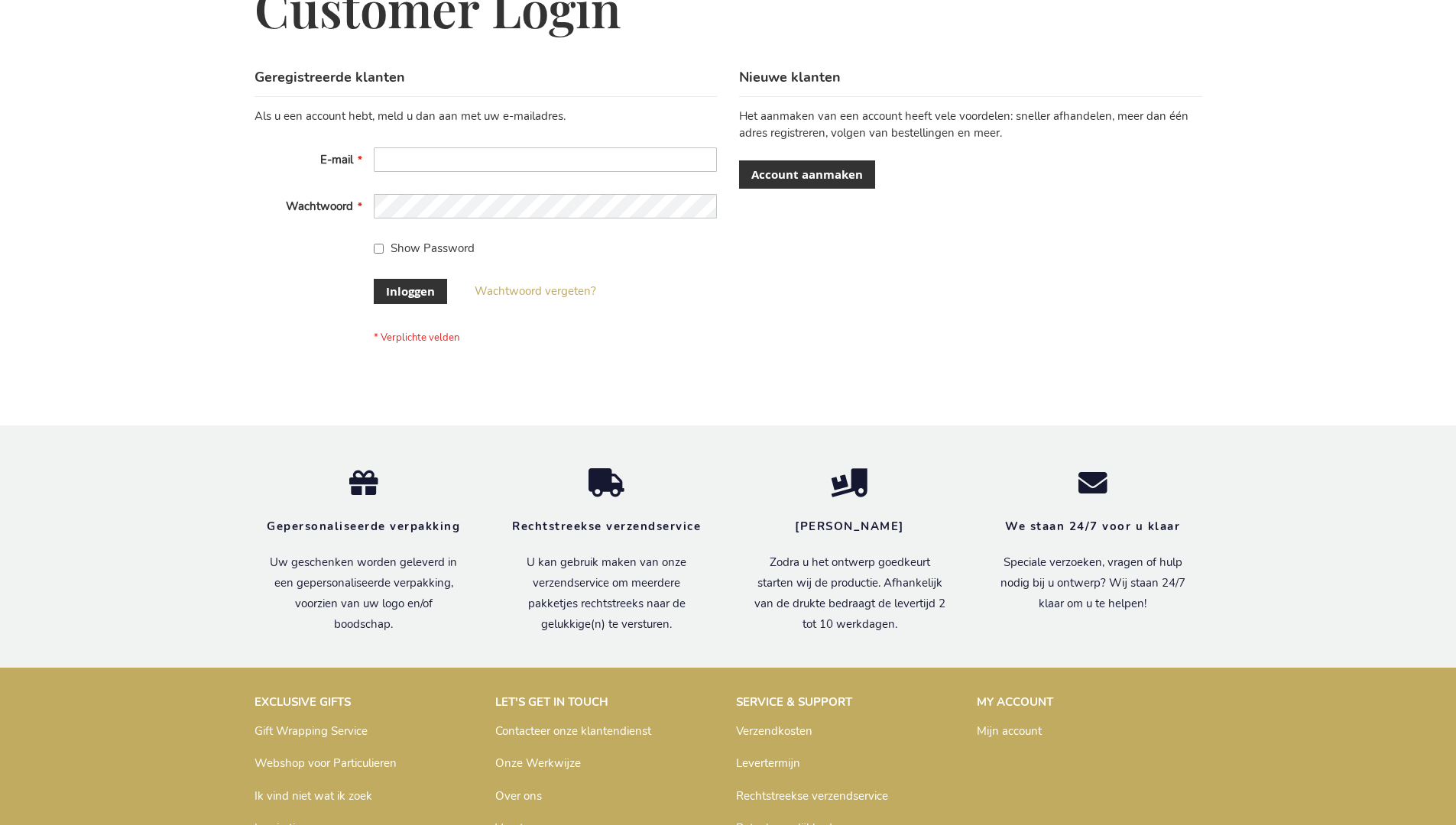
scroll to position [519, 0]
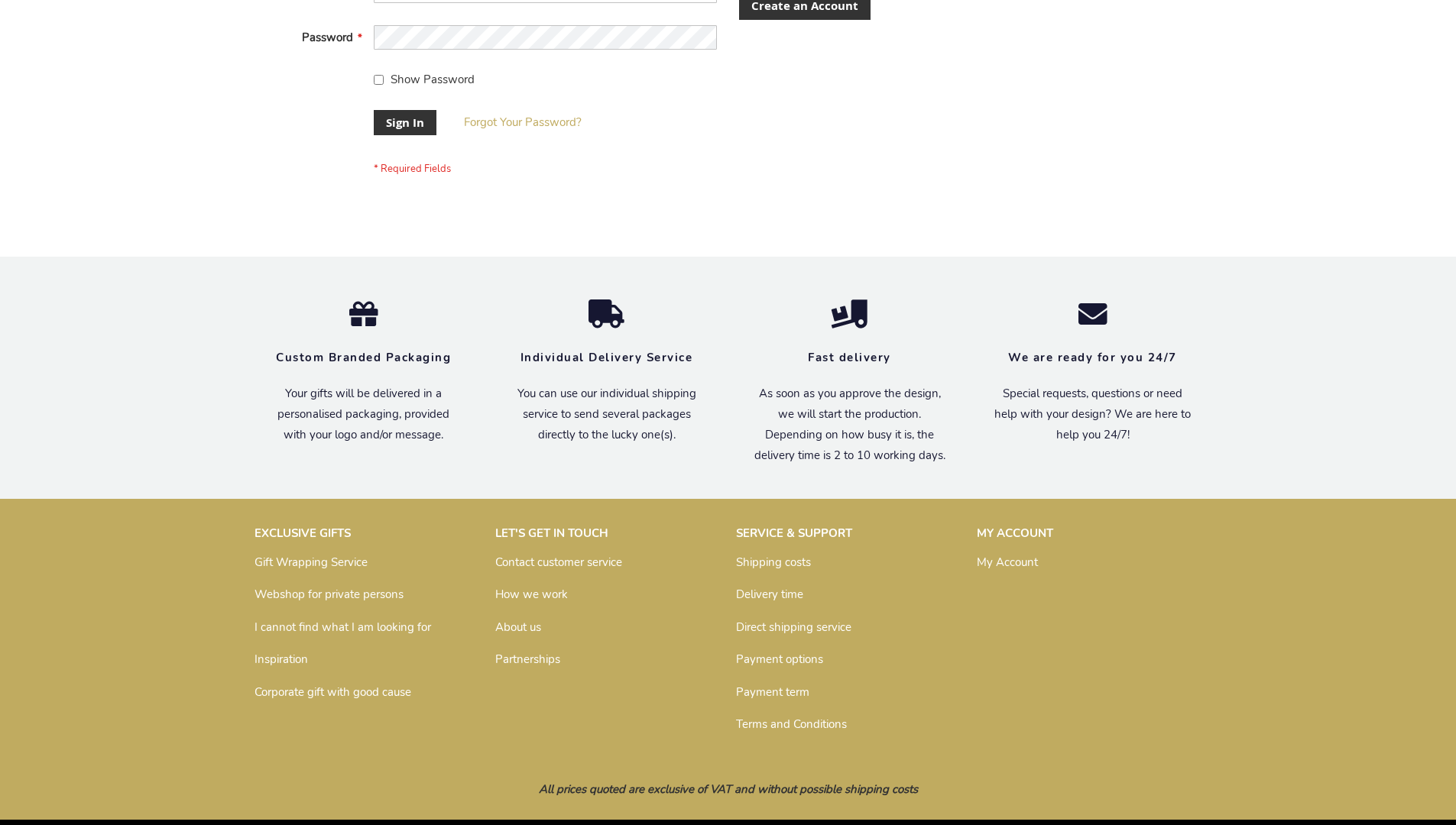
scroll to position [491, 0]
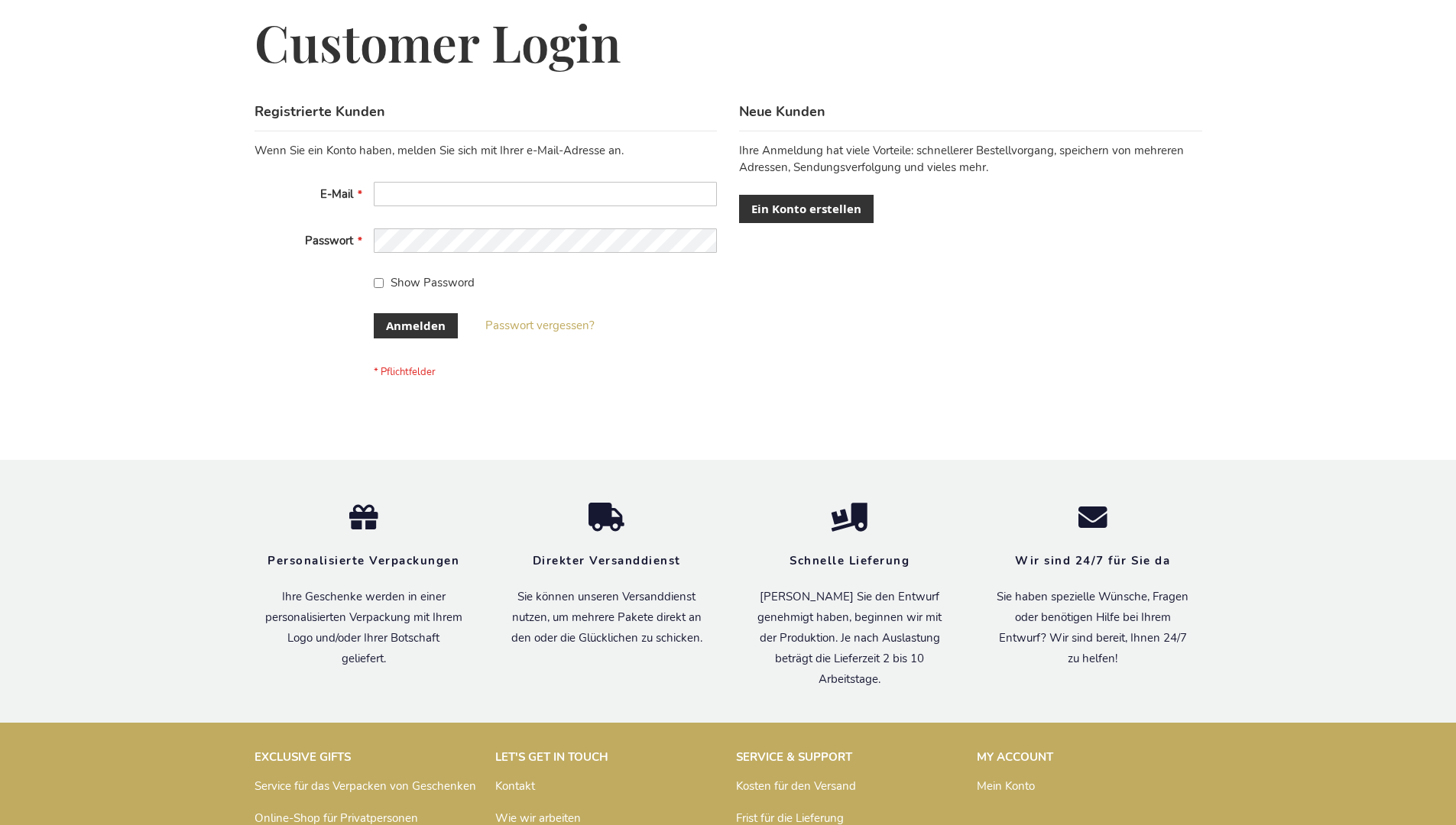
scroll to position [512, 0]
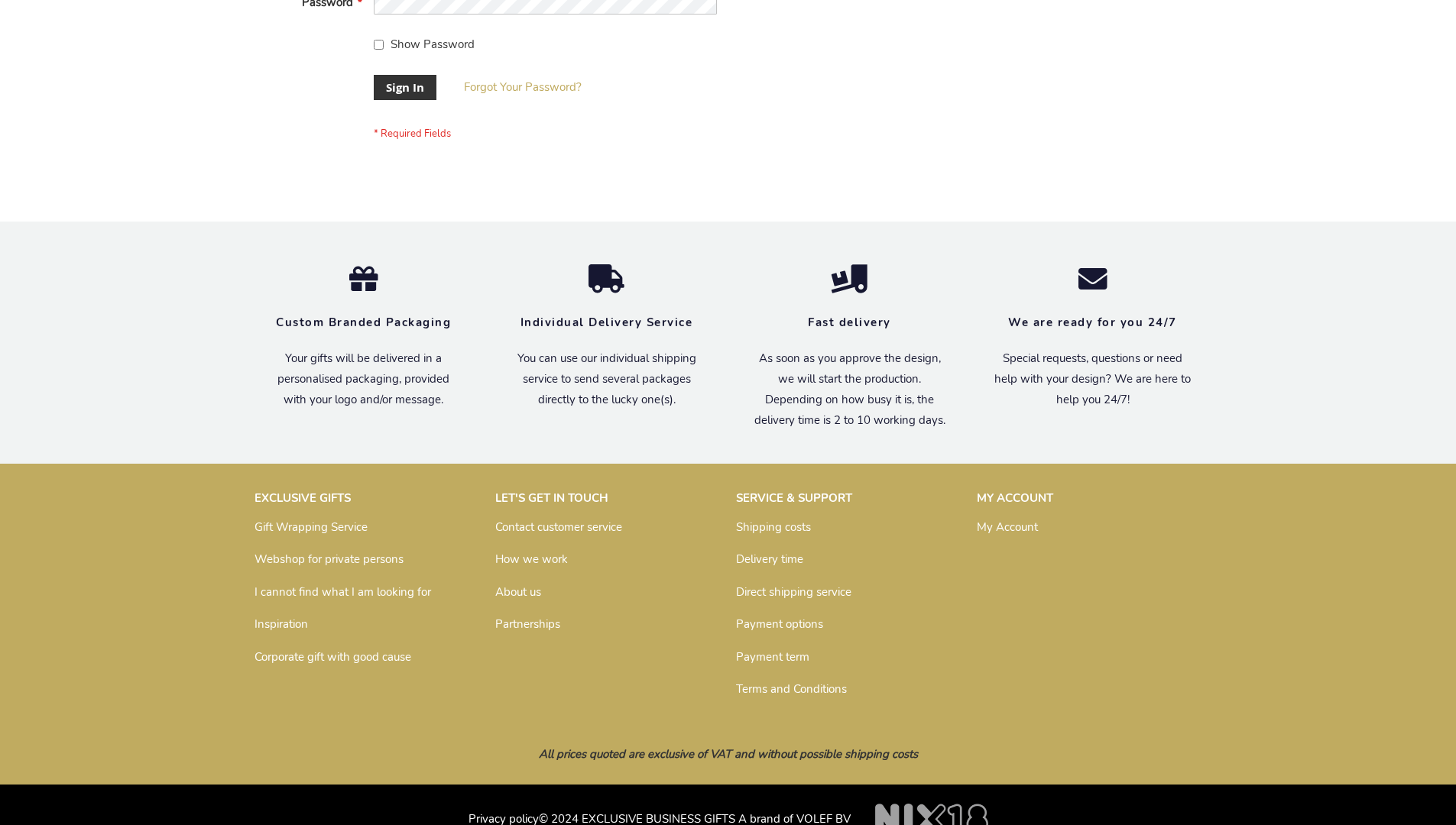
scroll to position [491, 0]
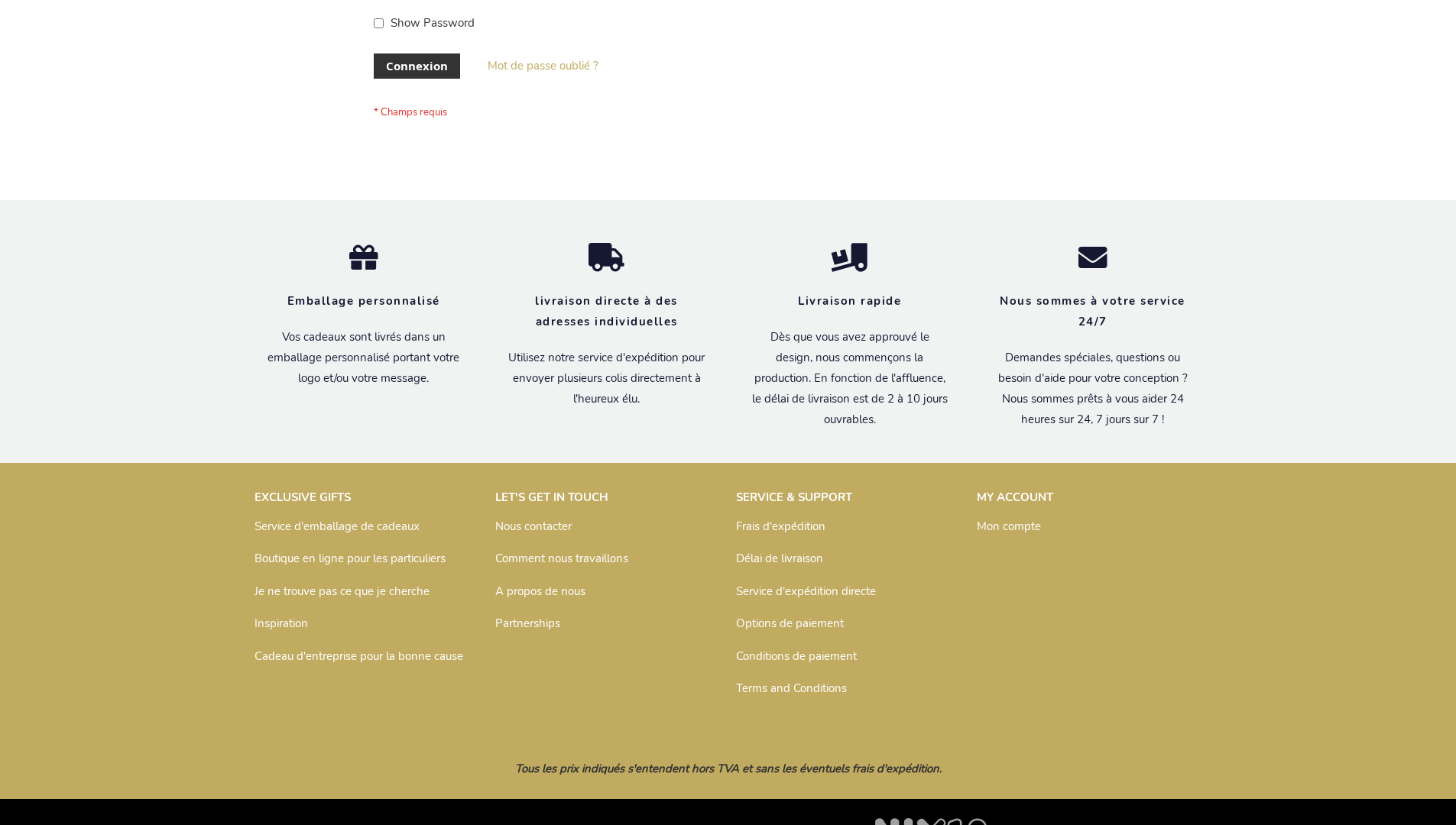
scroll to position [527, 0]
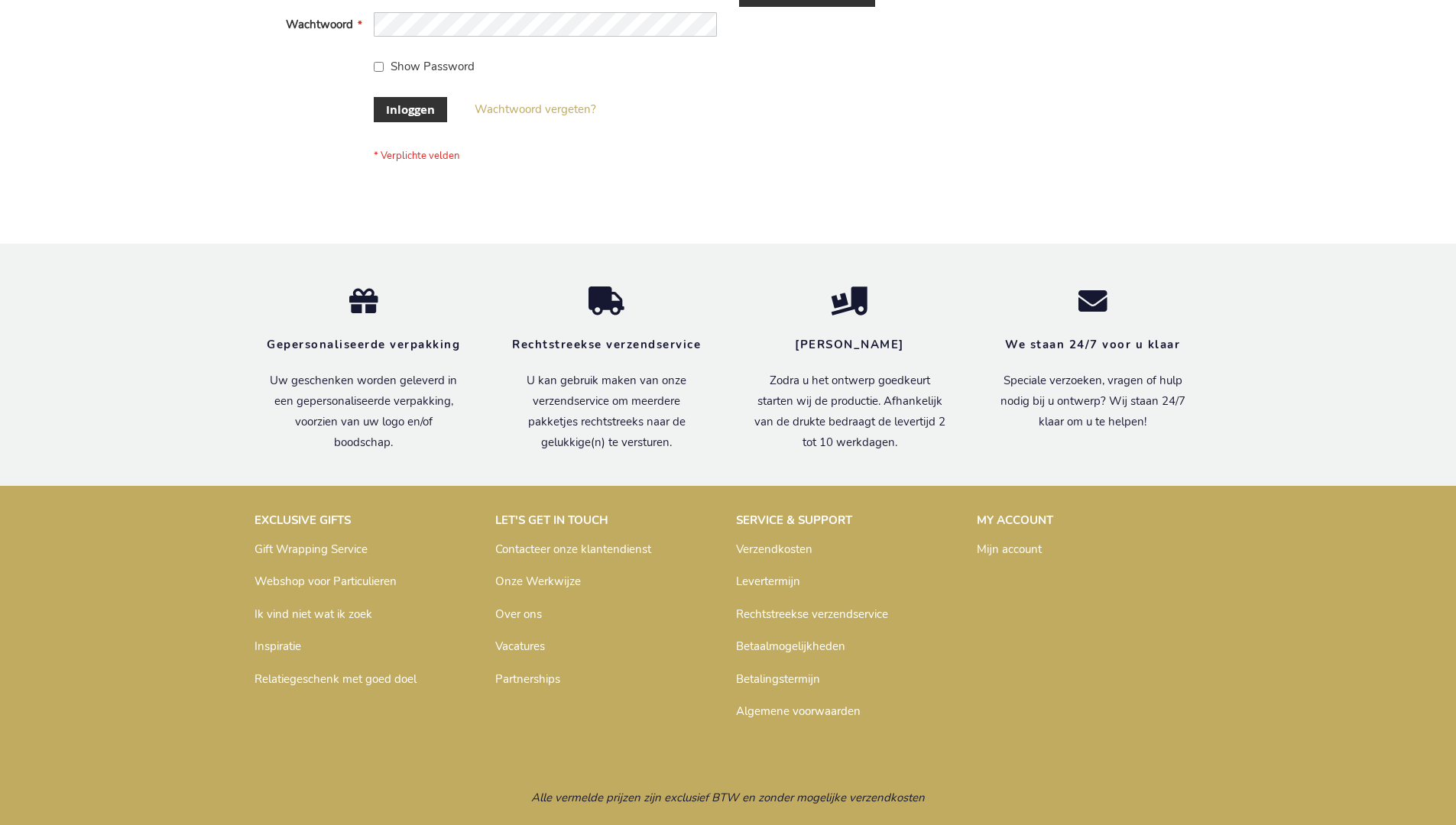
scroll to position [519, 0]
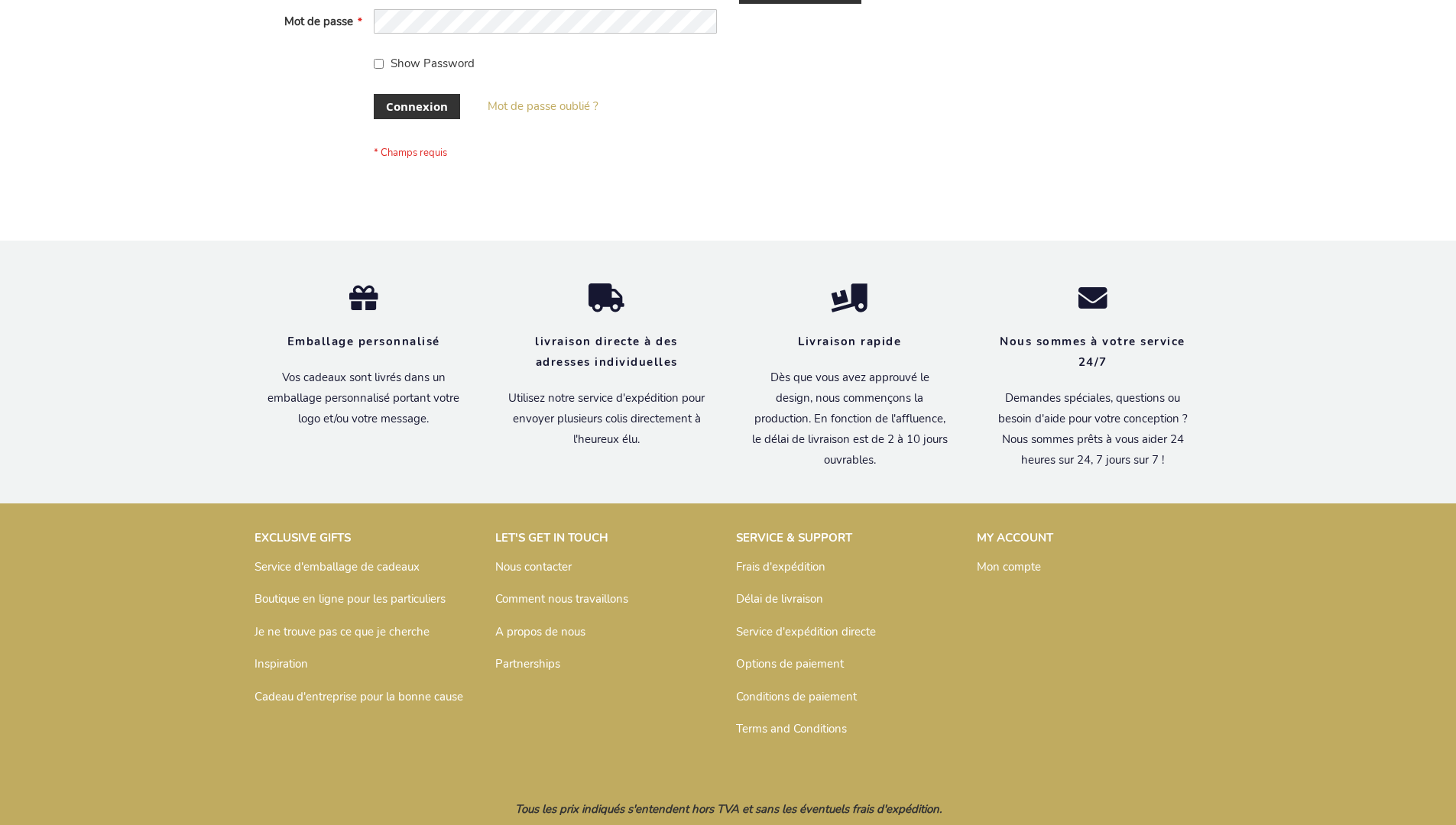
scroll to position [527, 0]
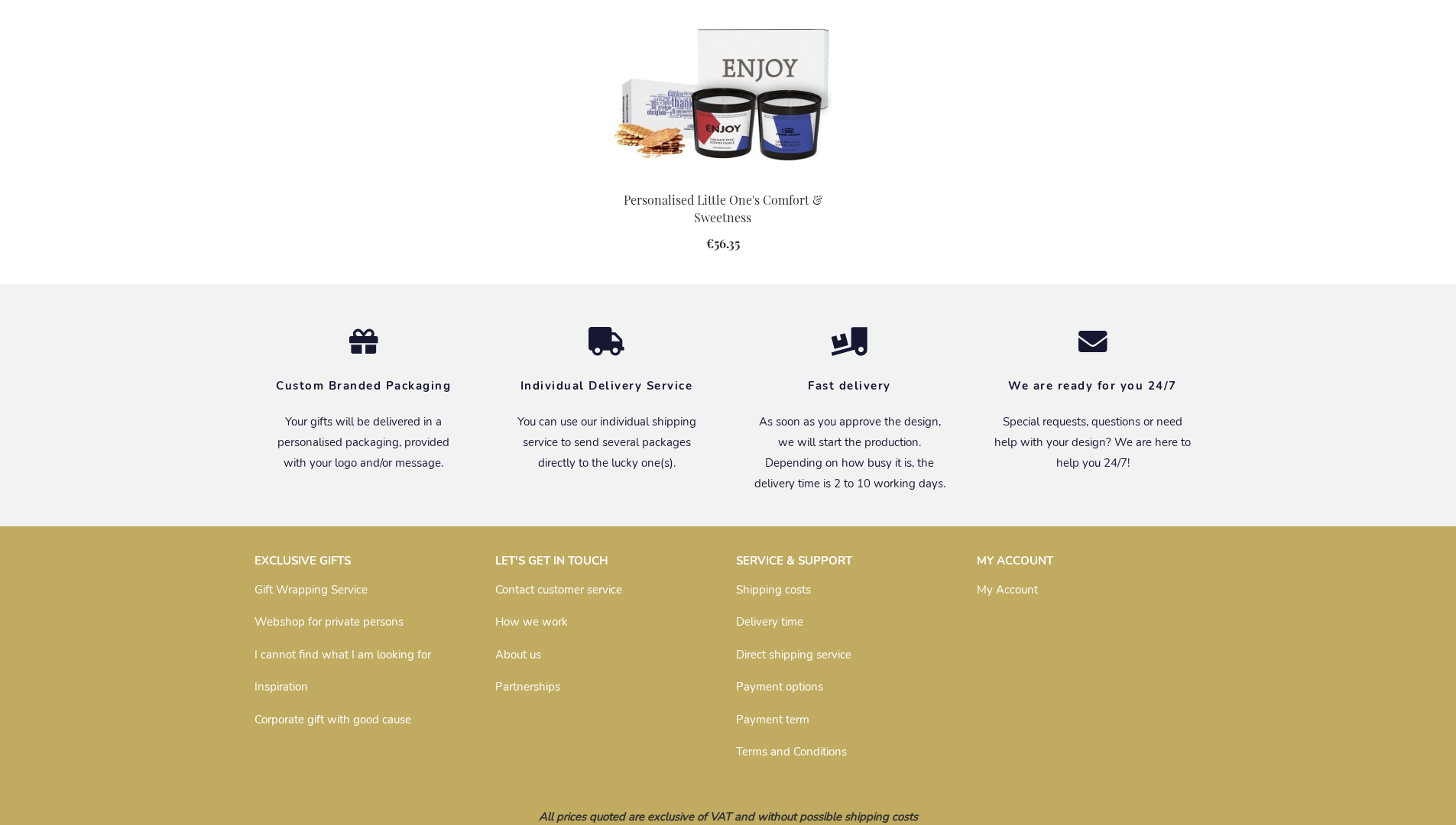
scroll to position [1627, 0]
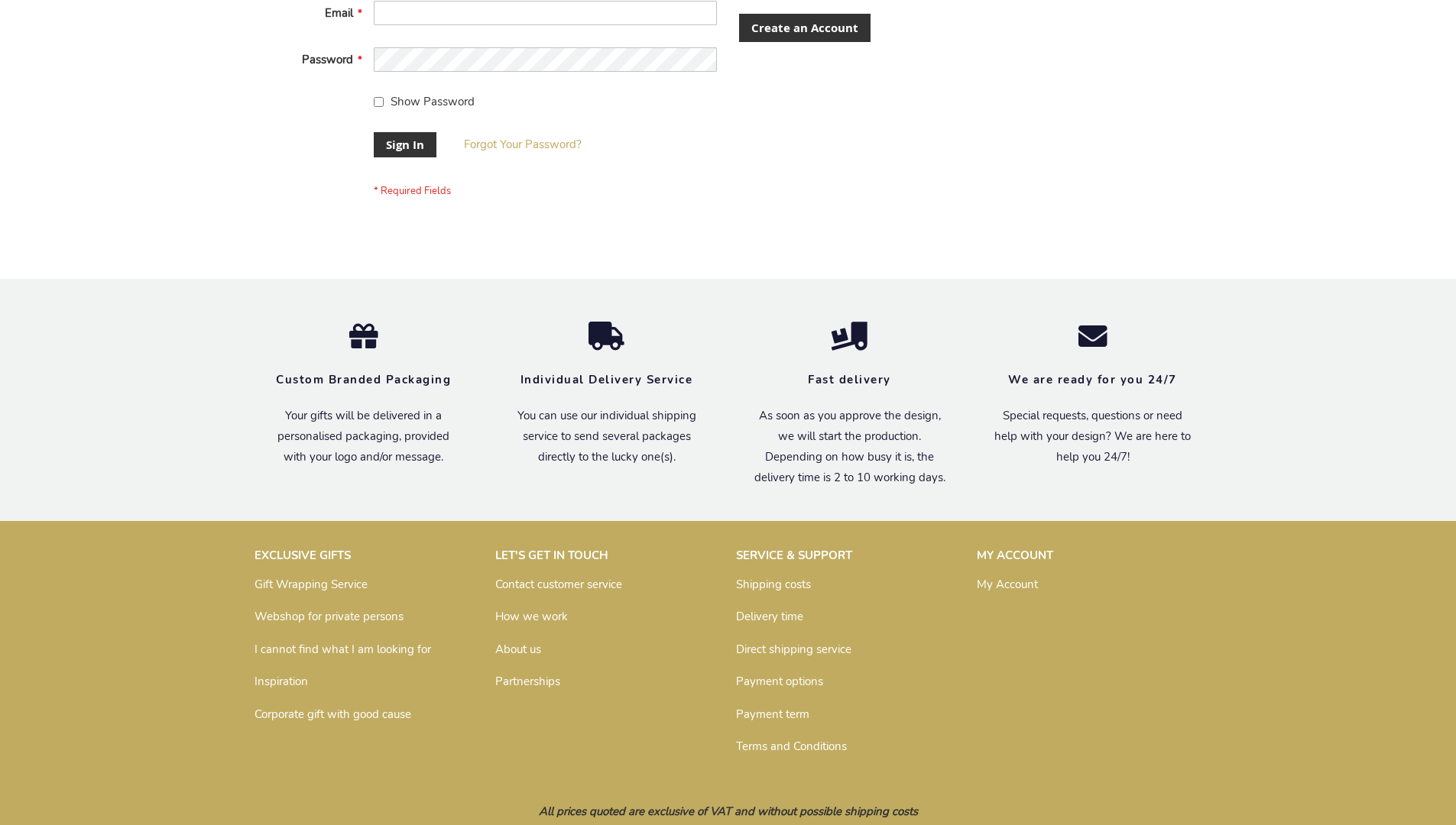
scroll to position [491, 0]
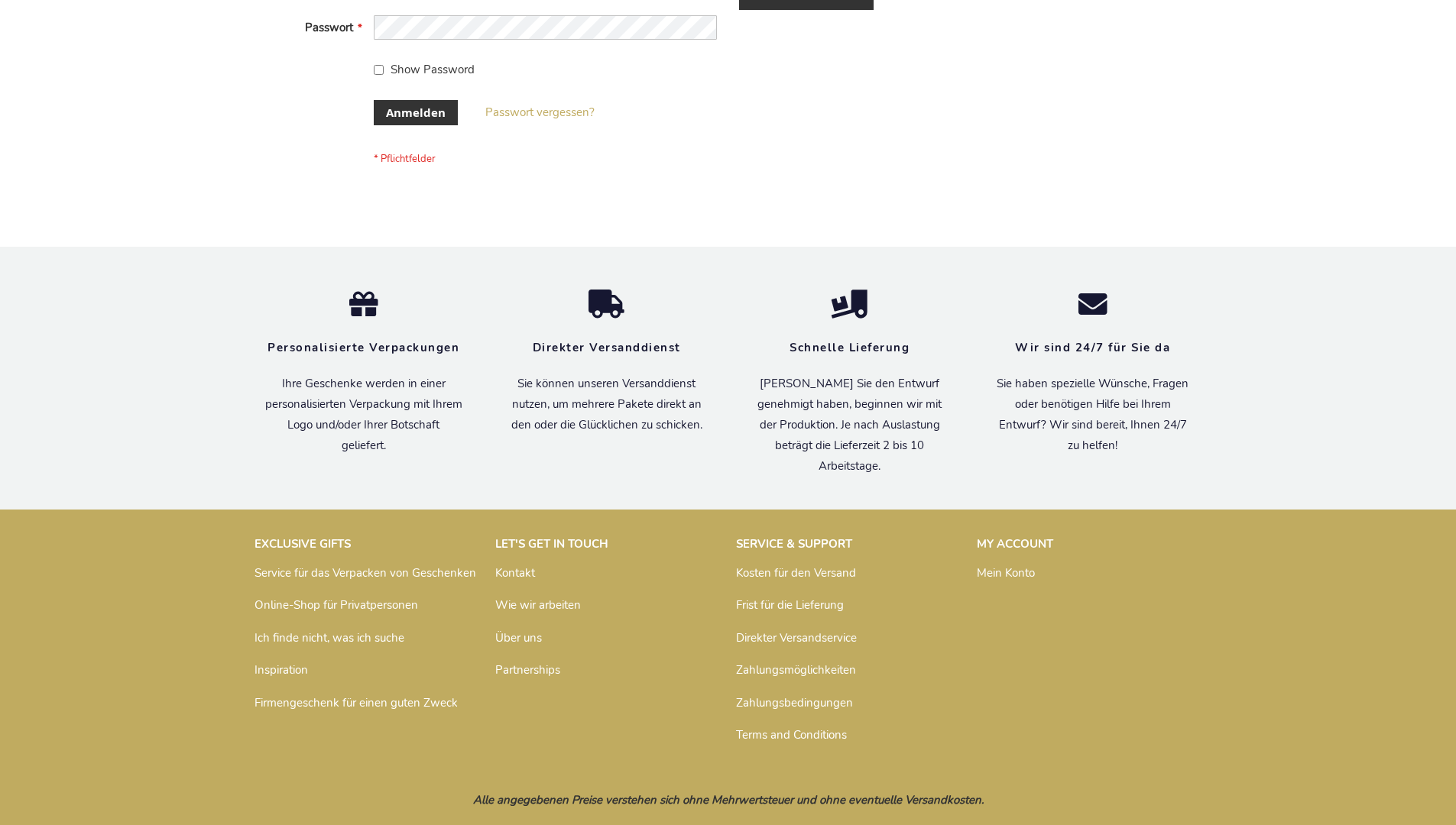
scroll to position [512, 0]
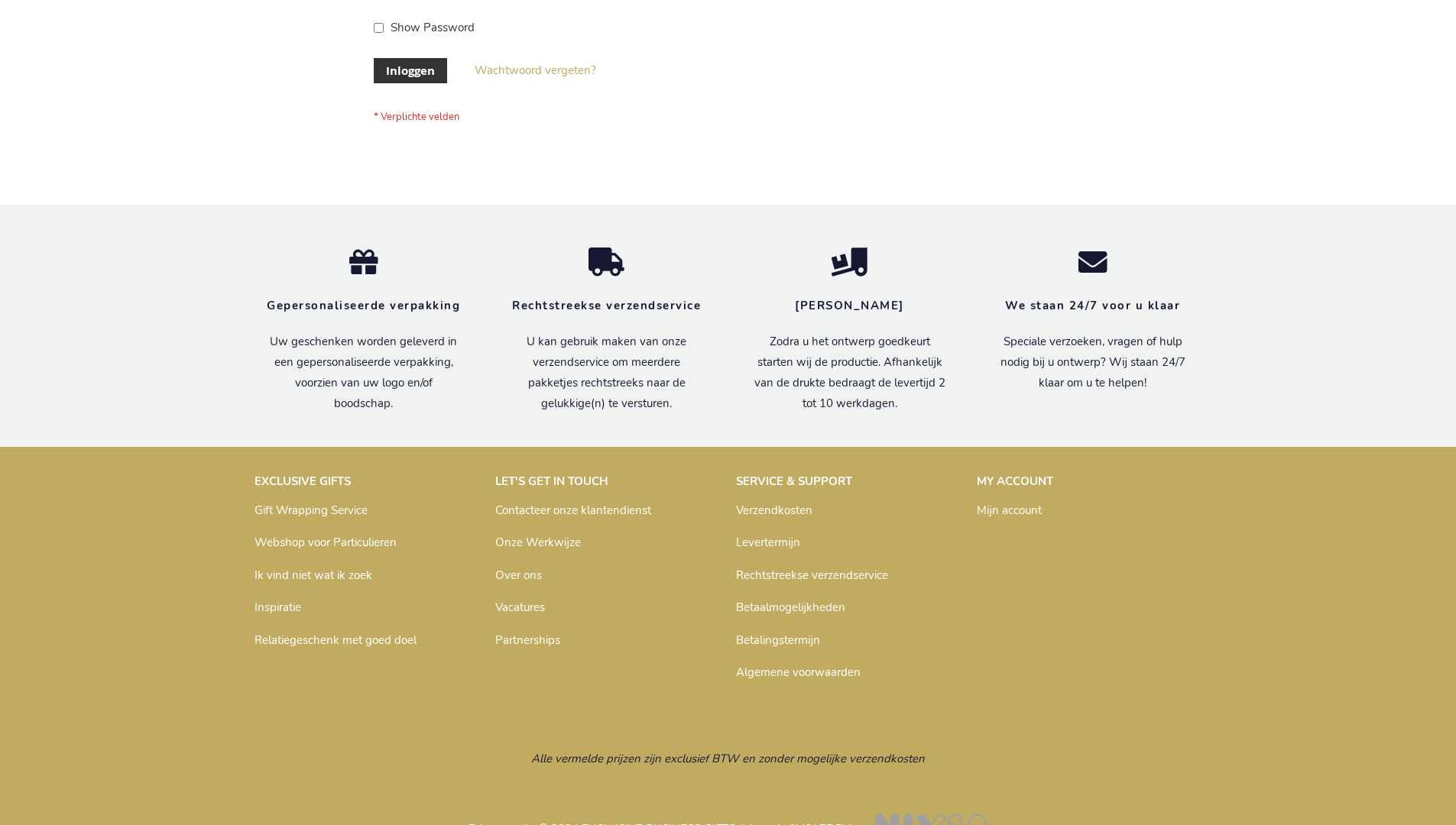
scroll to position [519, 0]
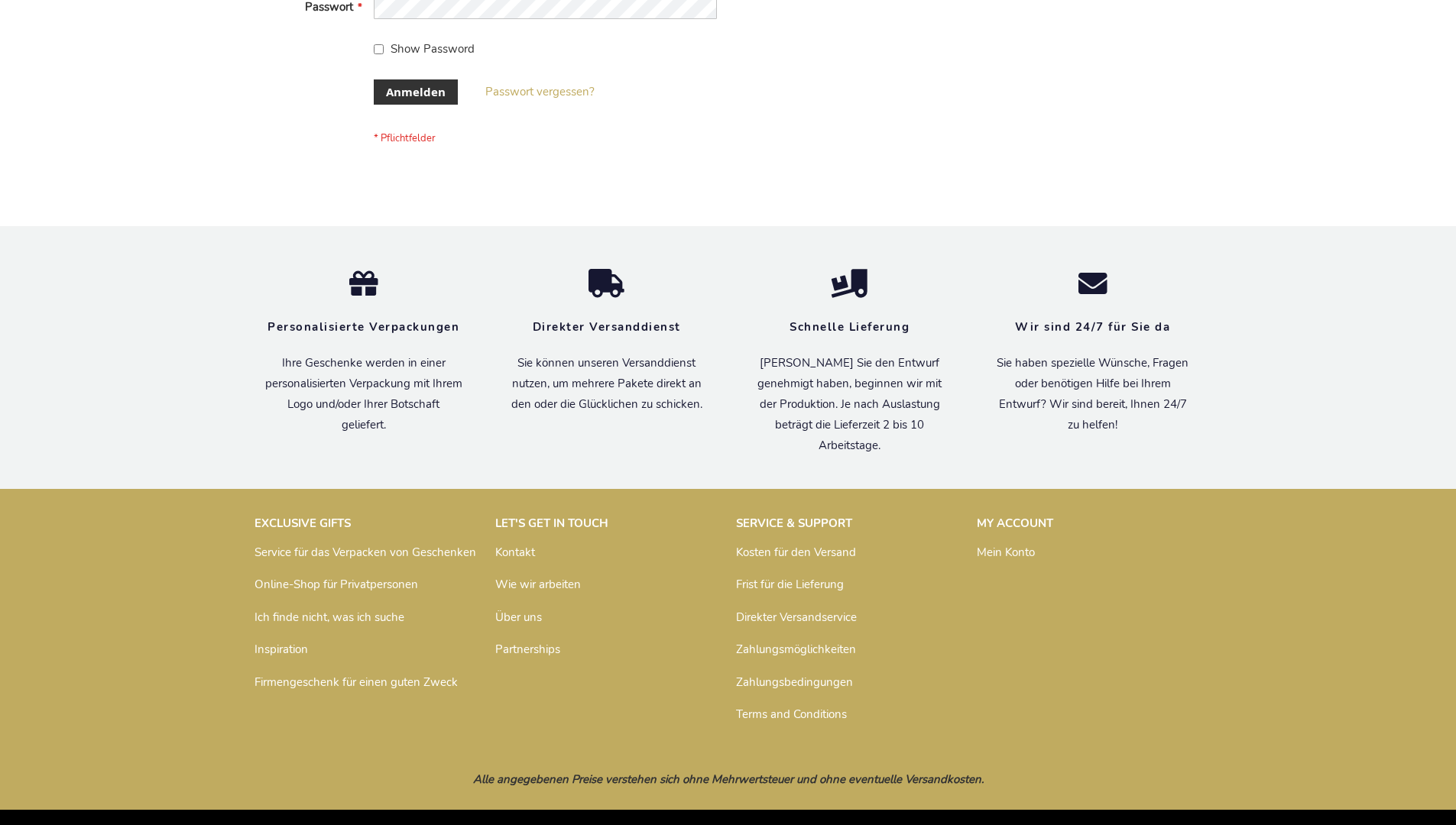
scroll to position [512, 0]
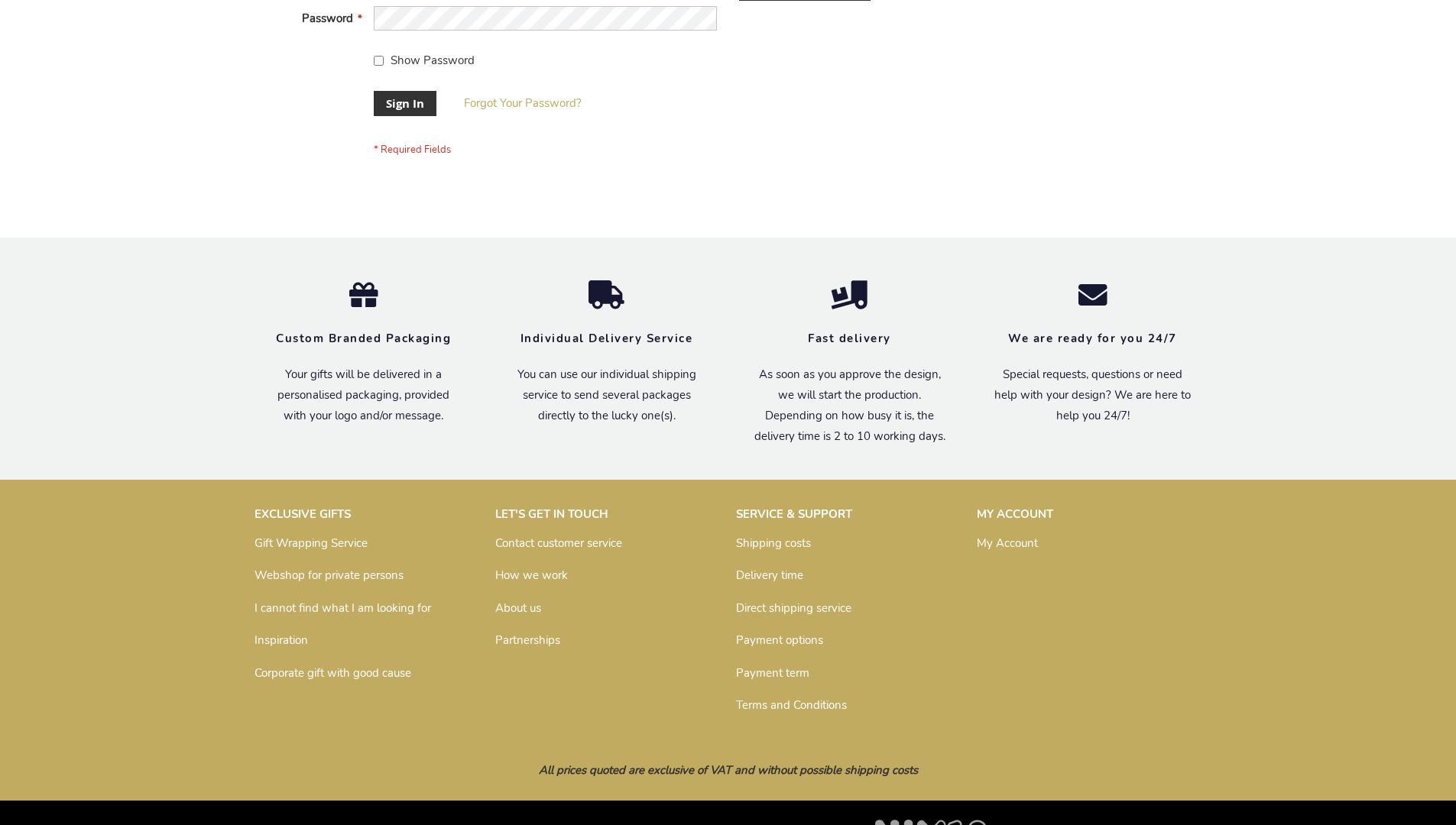
scroll to position [491, 0]
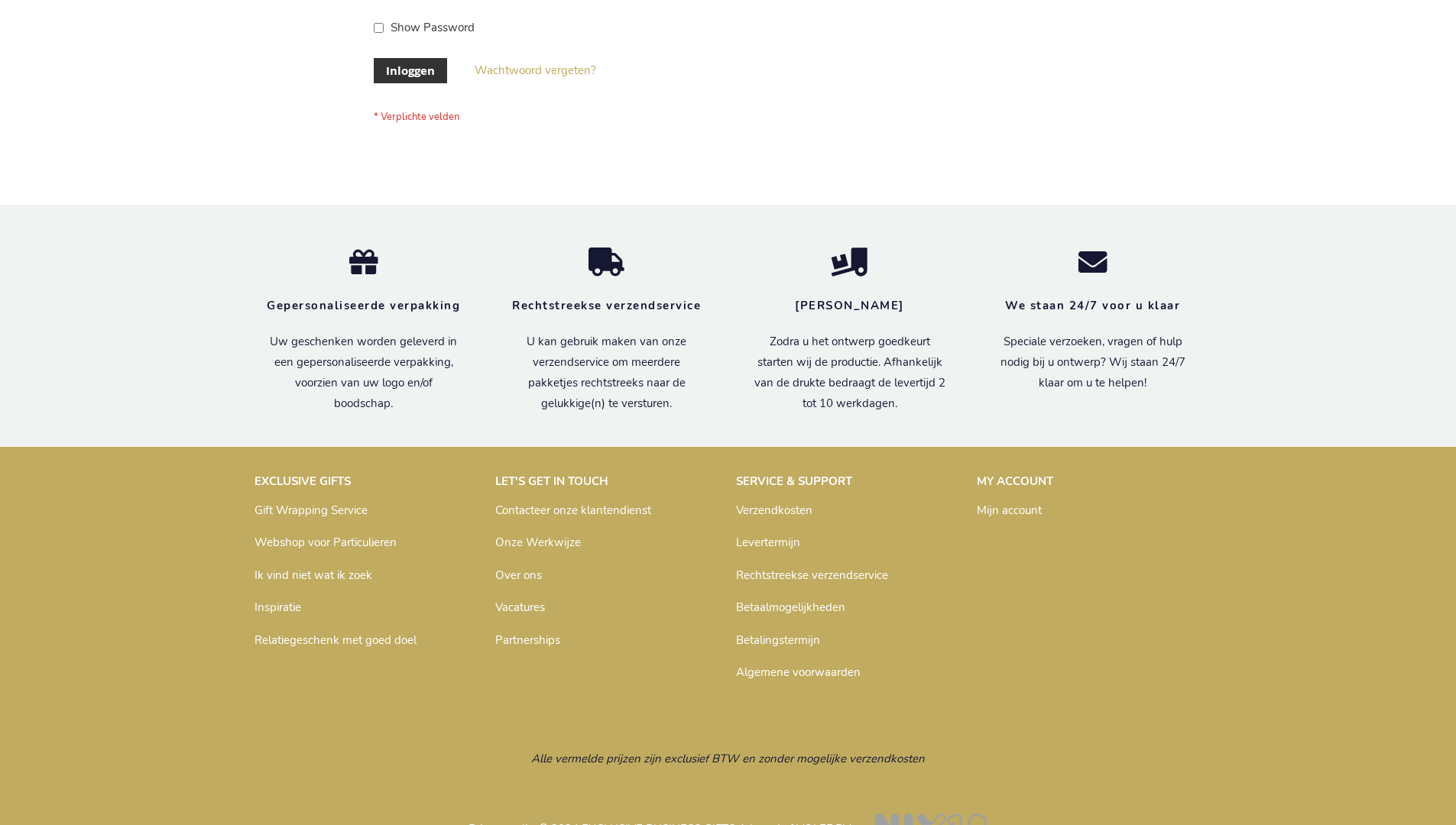
scroll to position [519, 0]
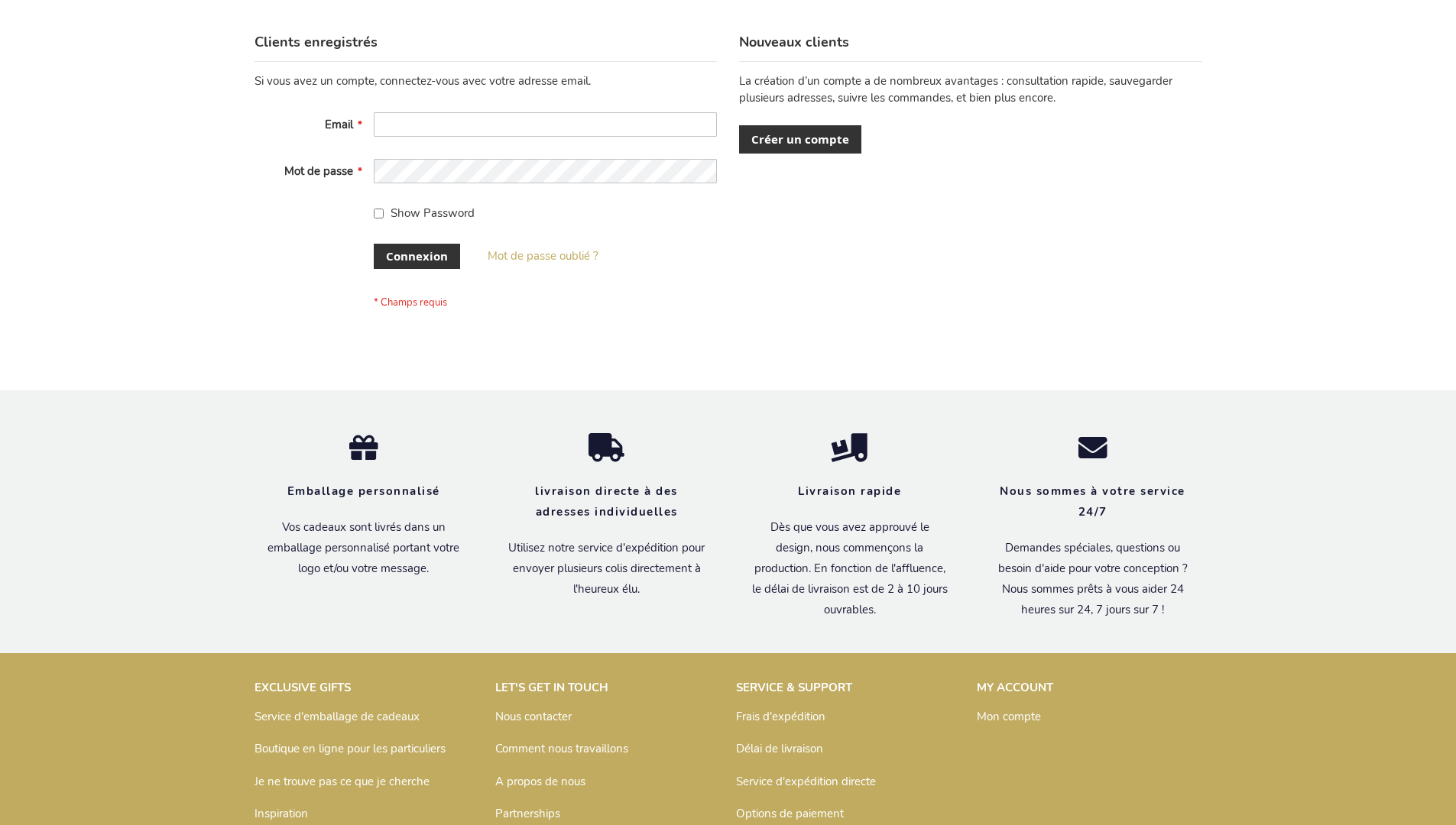
scroll to position [527, 0]
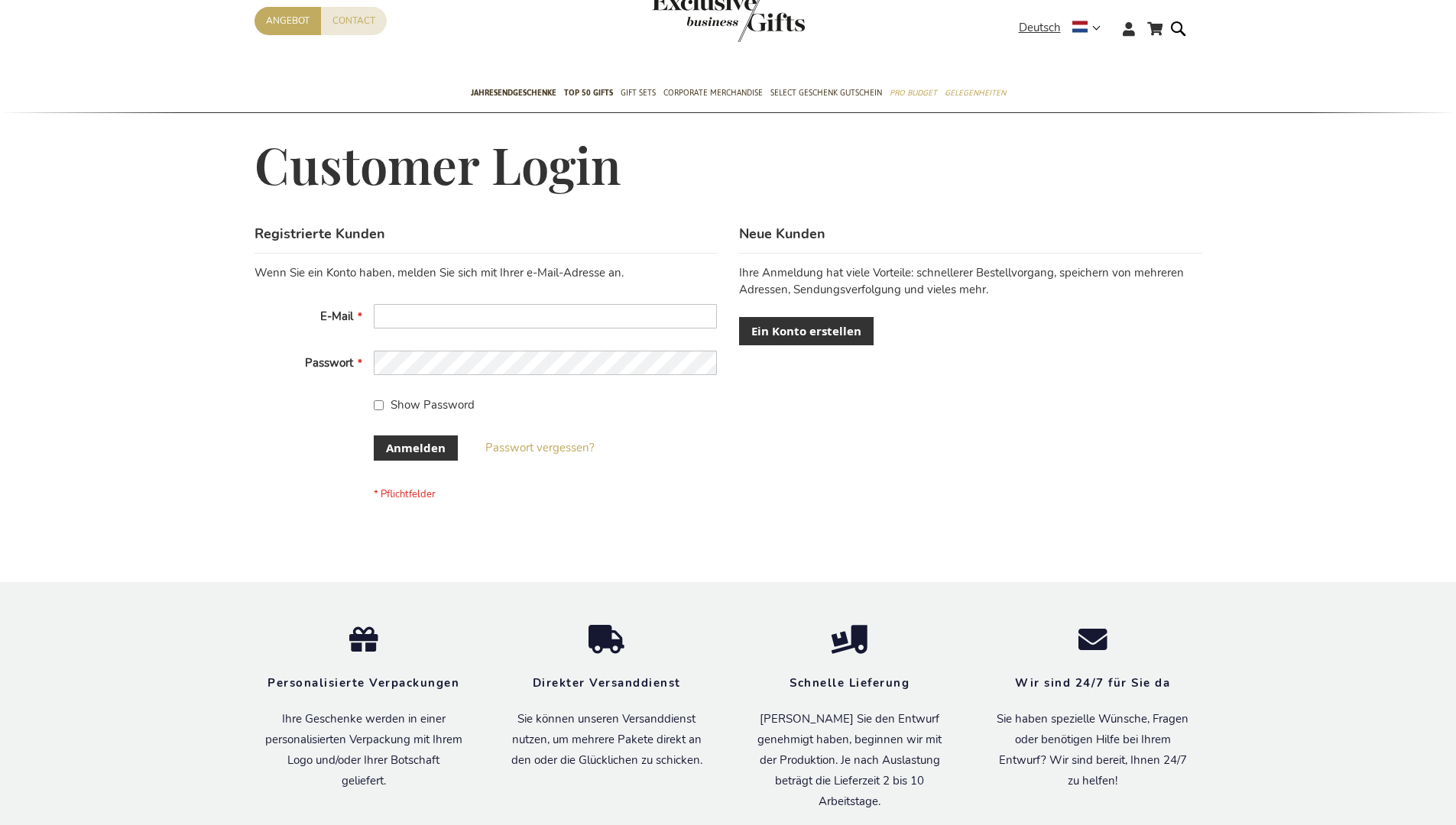
scroll to position [512, 0]
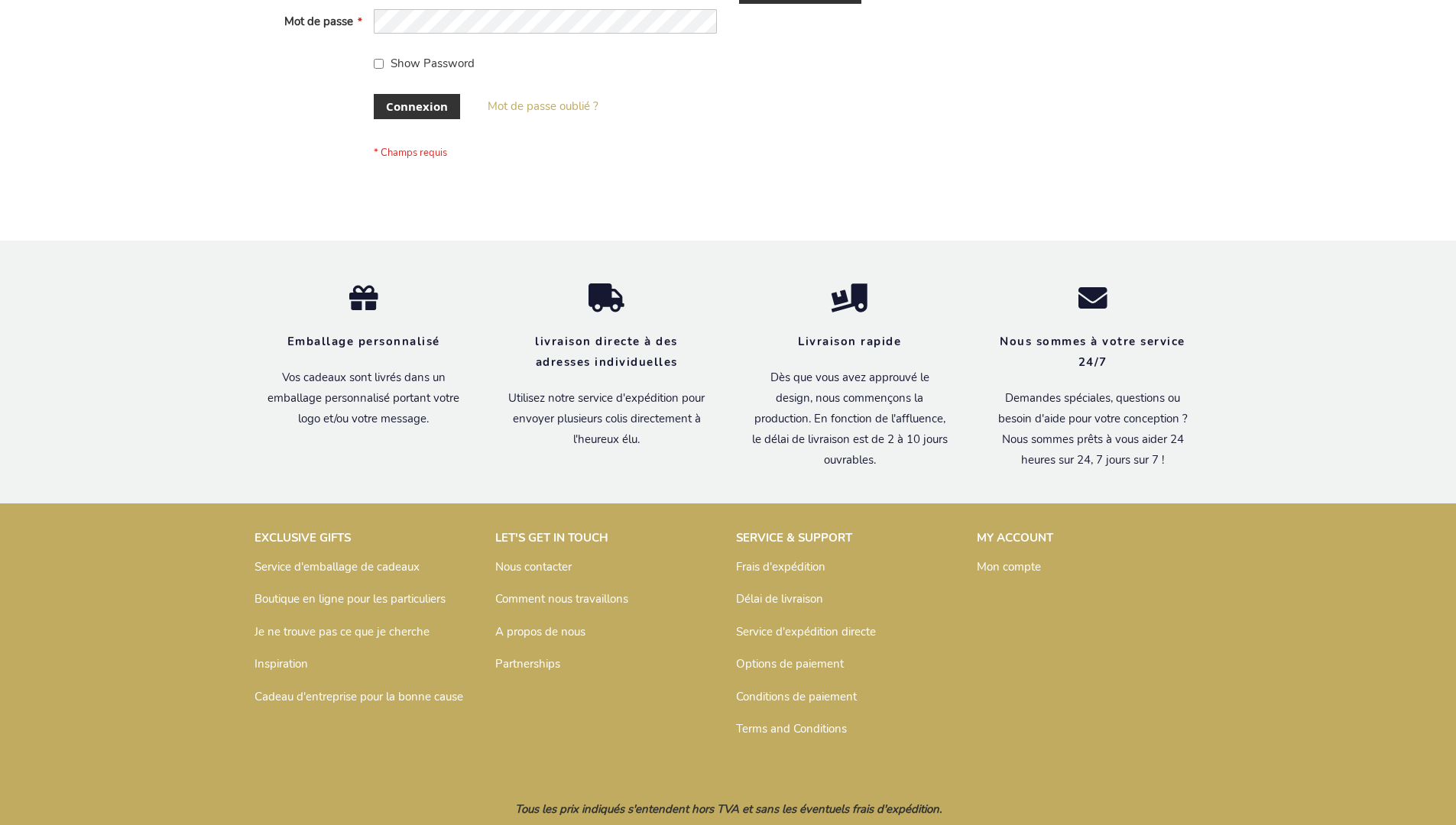
scroll to position [527, 0]
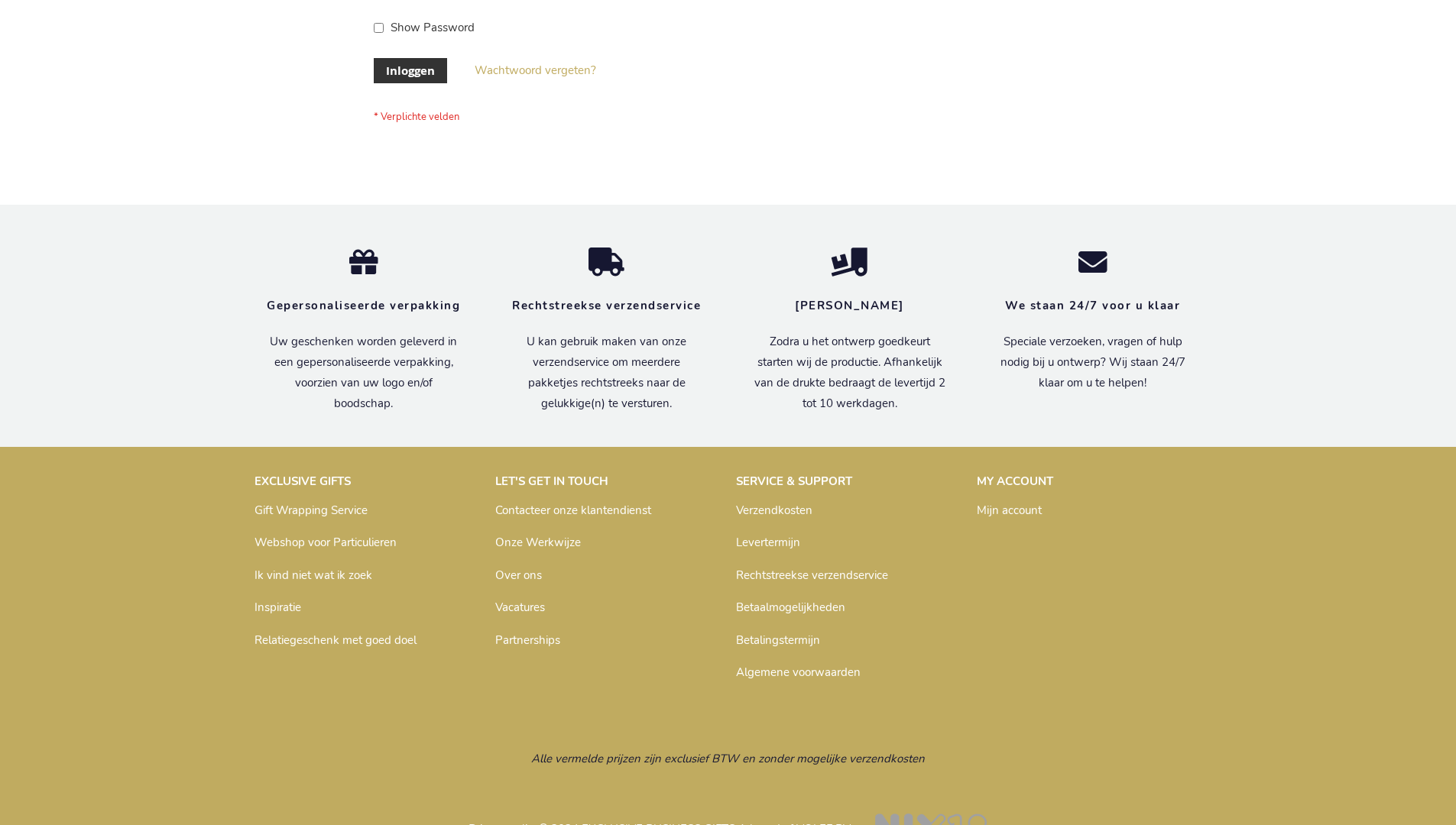
scroll to position [519, 0]
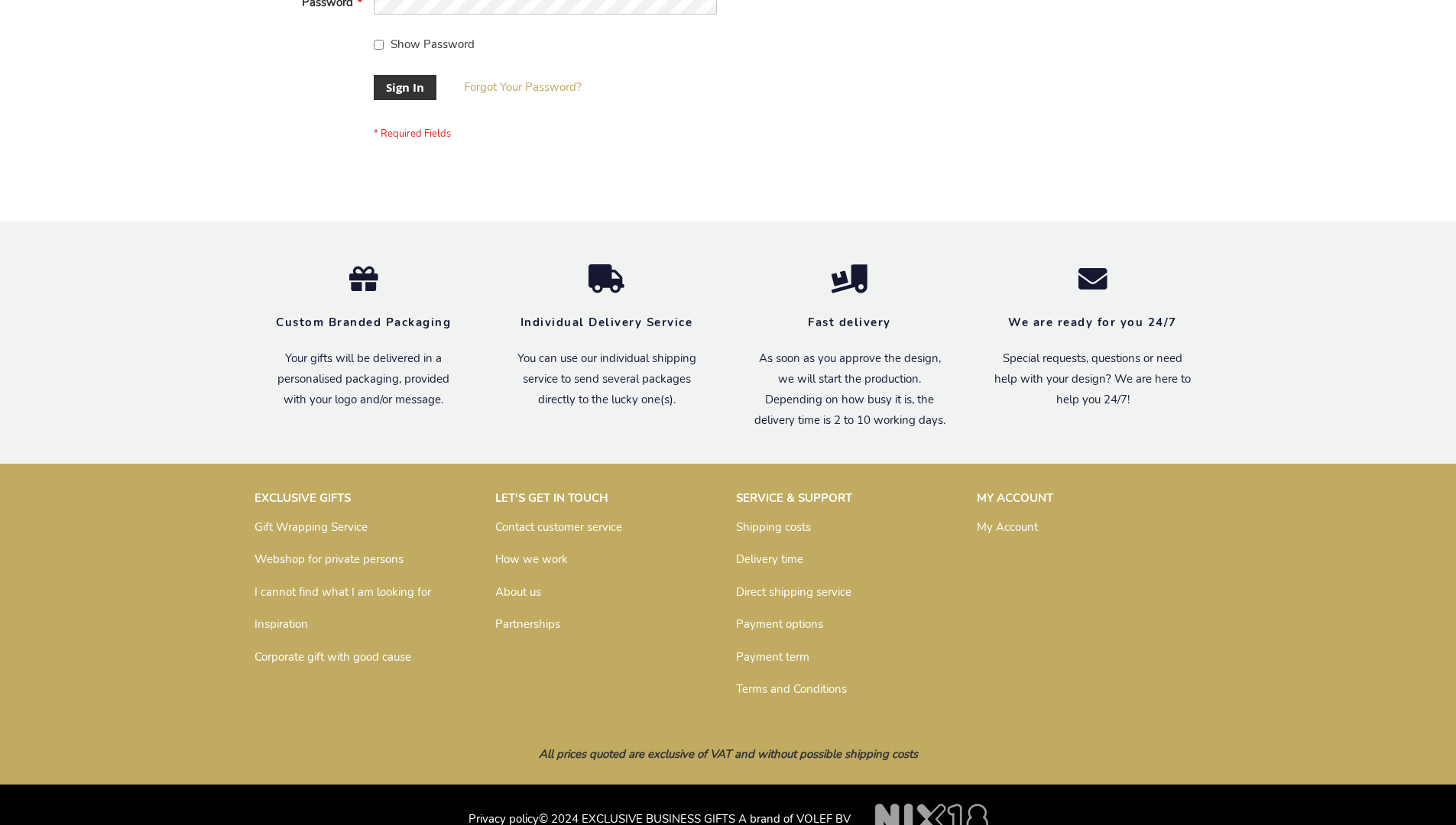
scroll to position [491, 0]
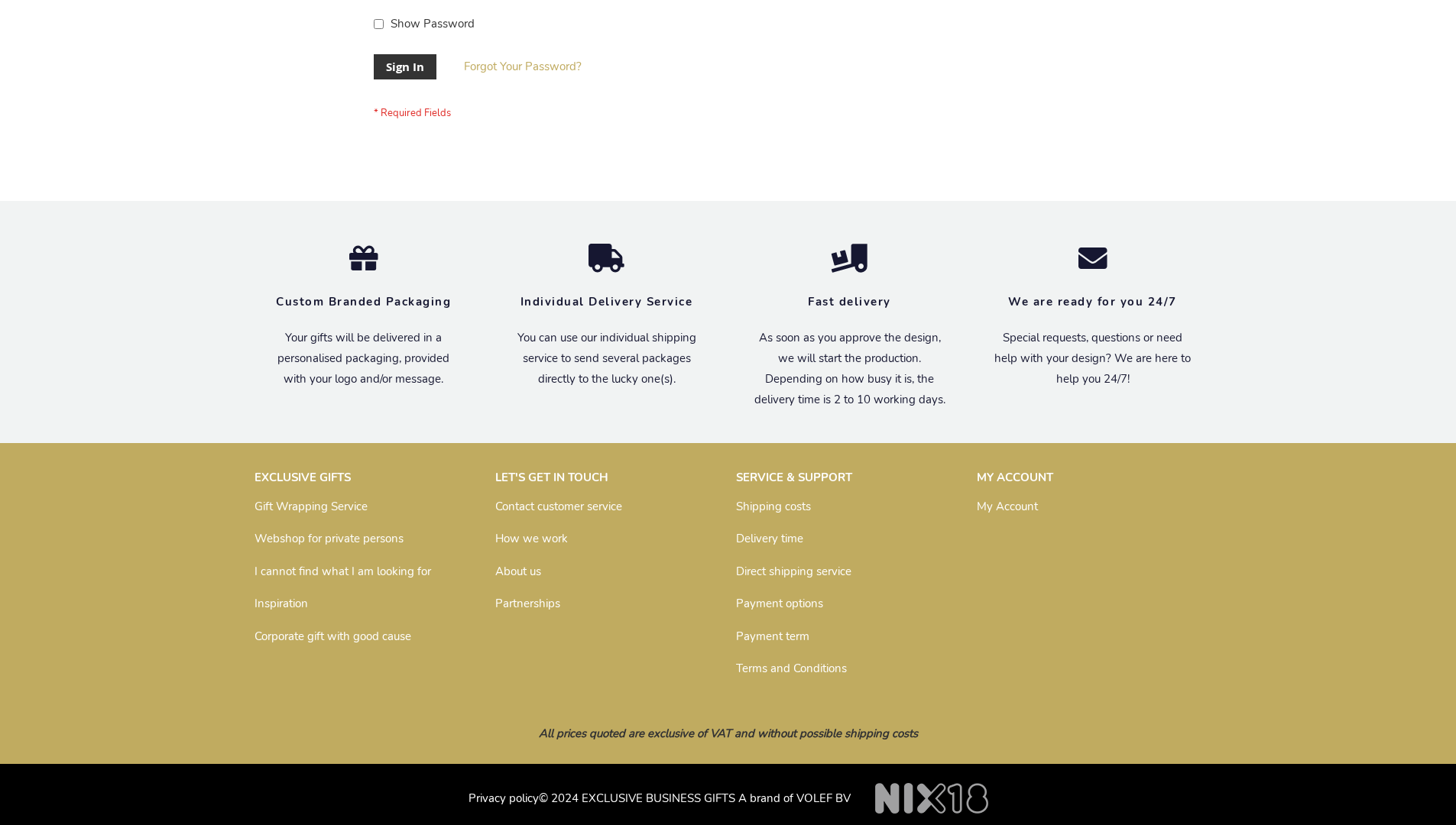
scroll to position [491, 0]
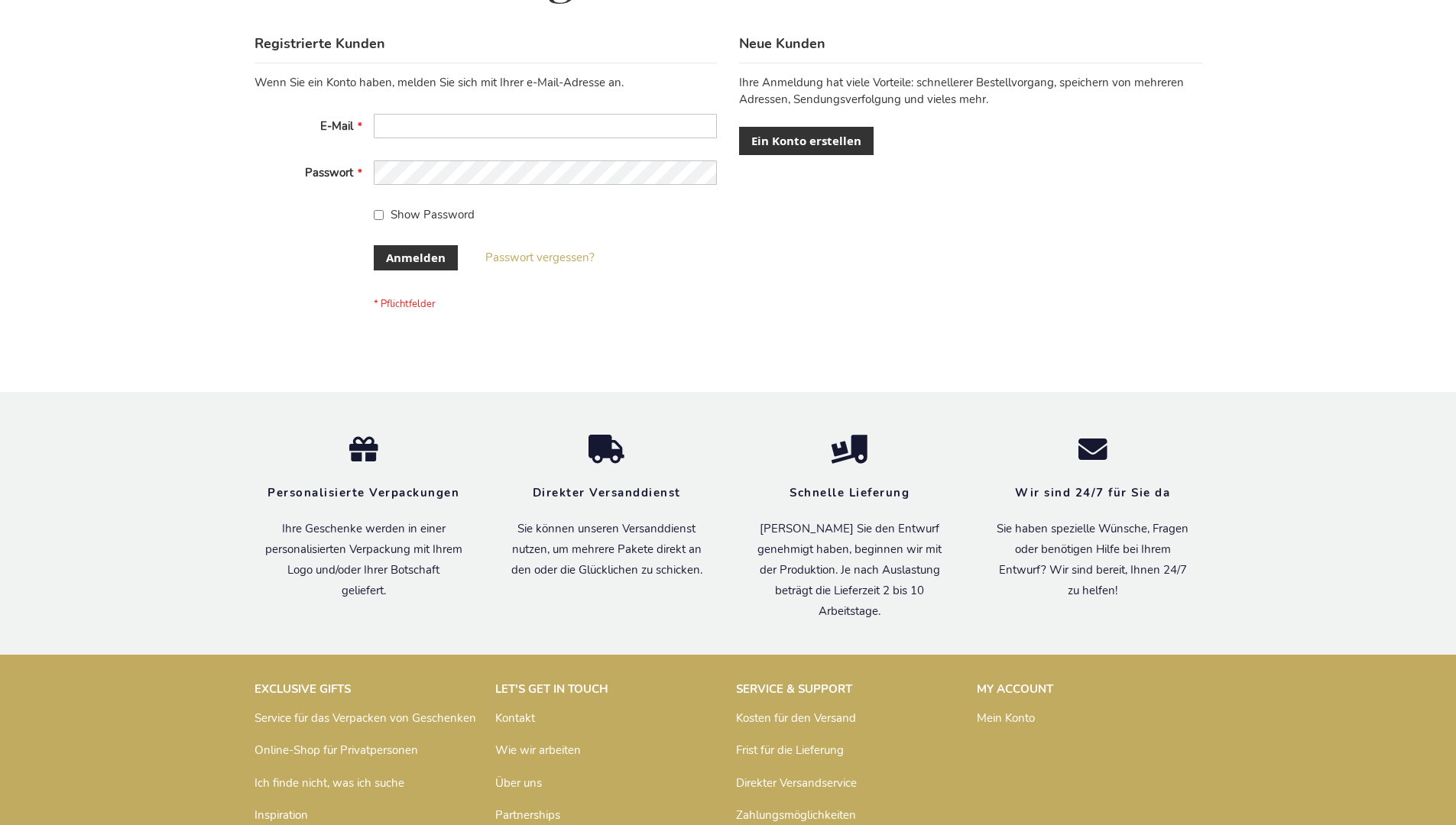
scroll to position [512, 0]
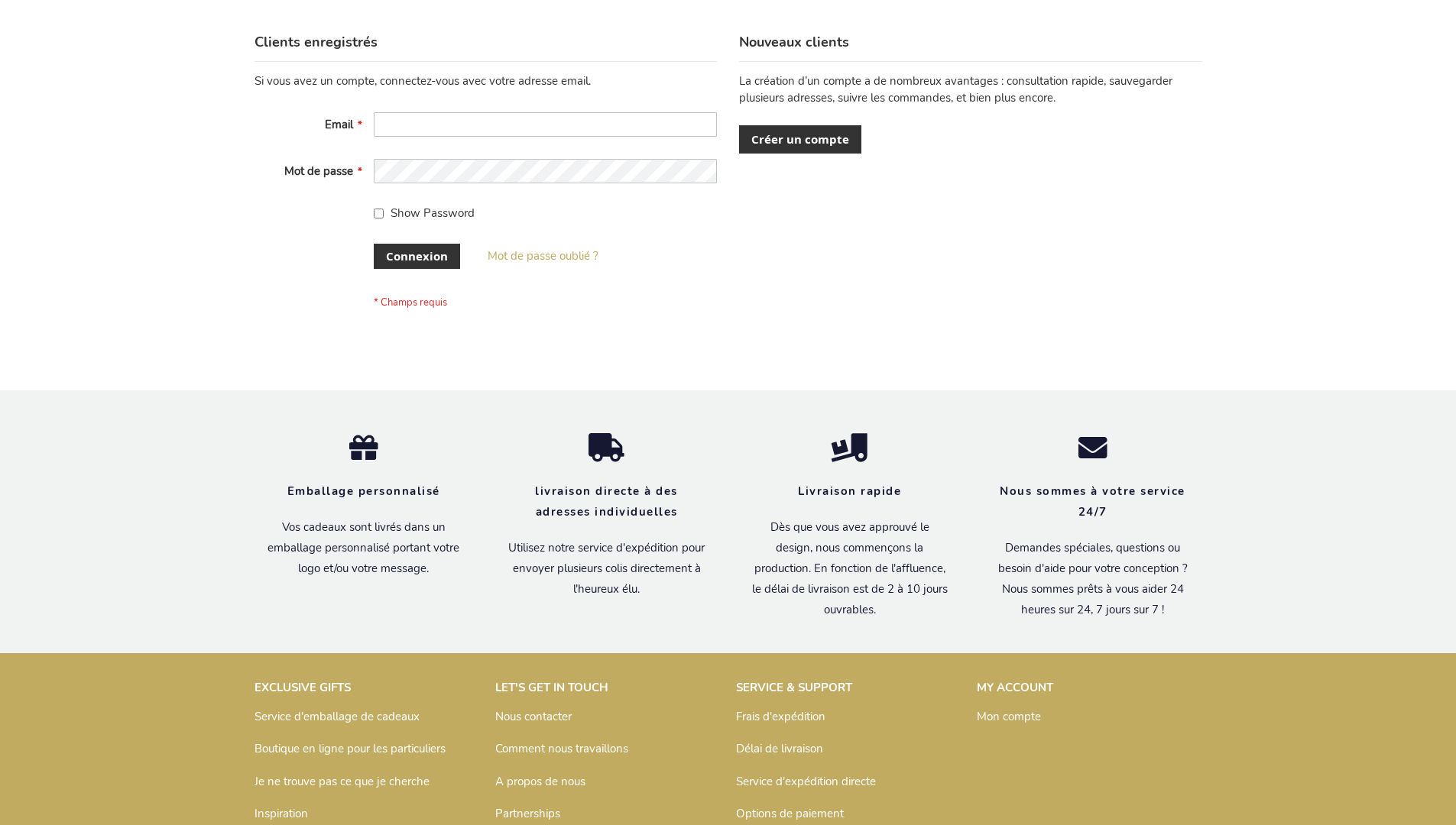
scroll to position [527, 0]
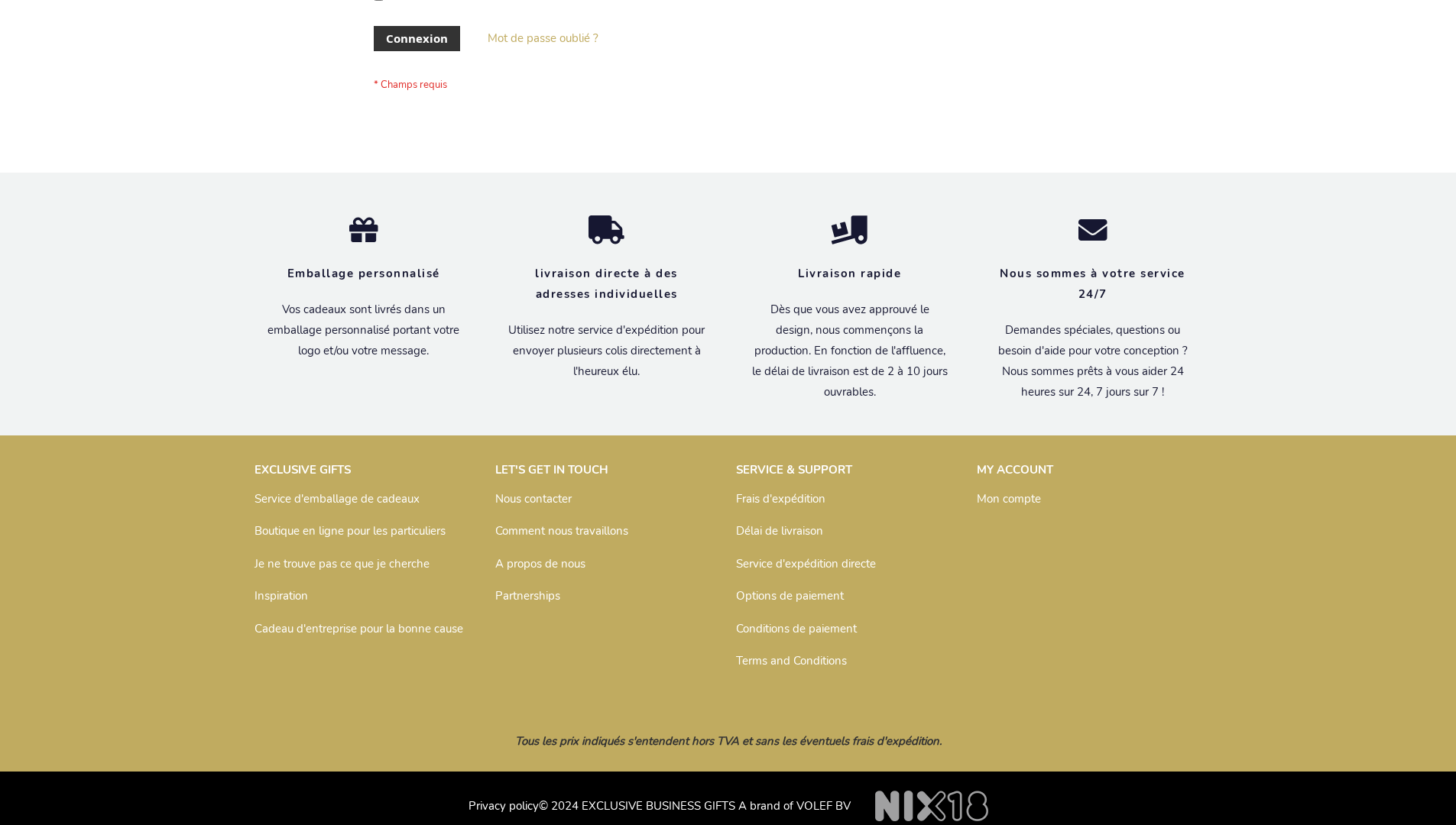
scroll to position [527, 0]
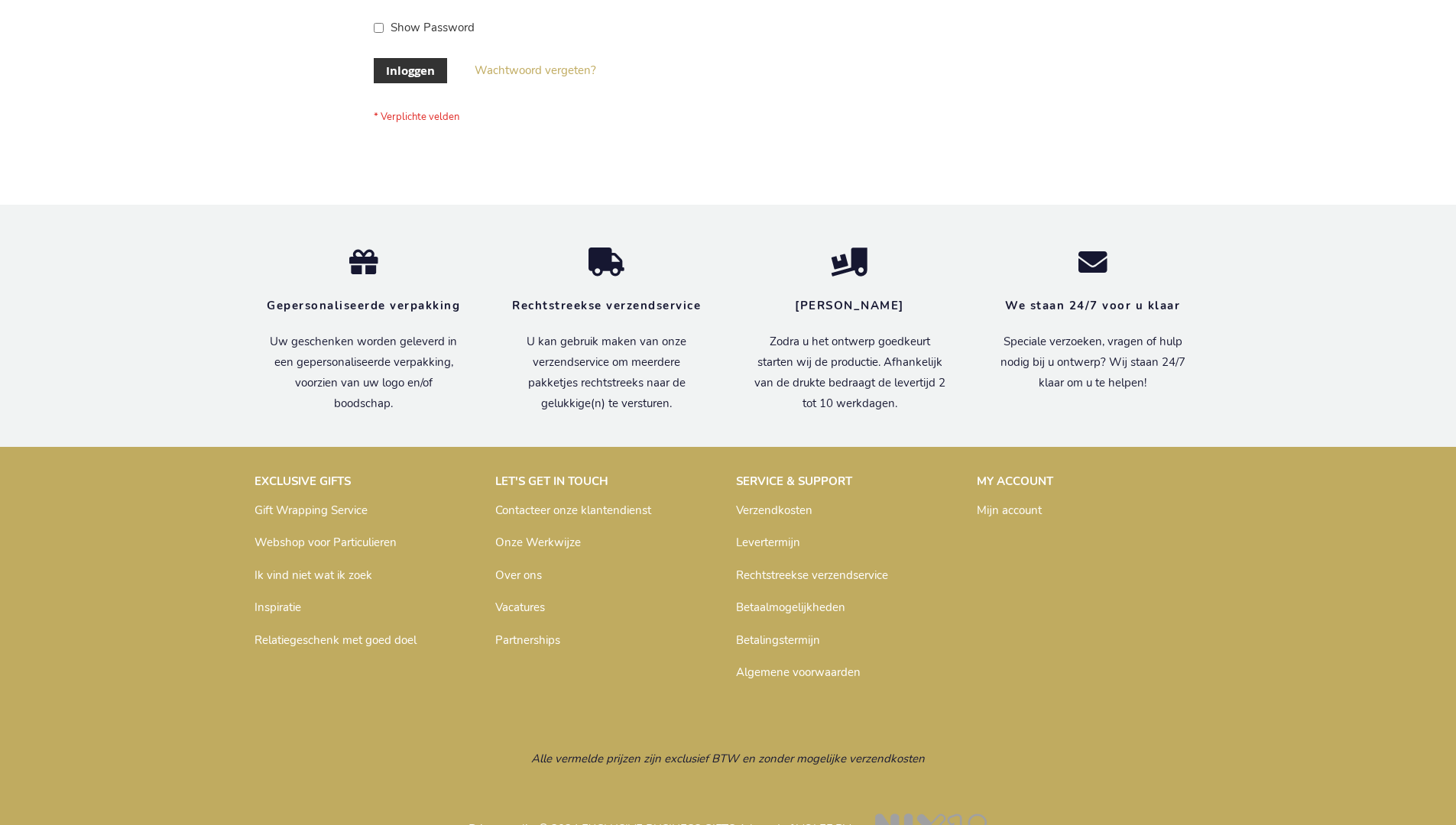
scroll to position [519, 0]
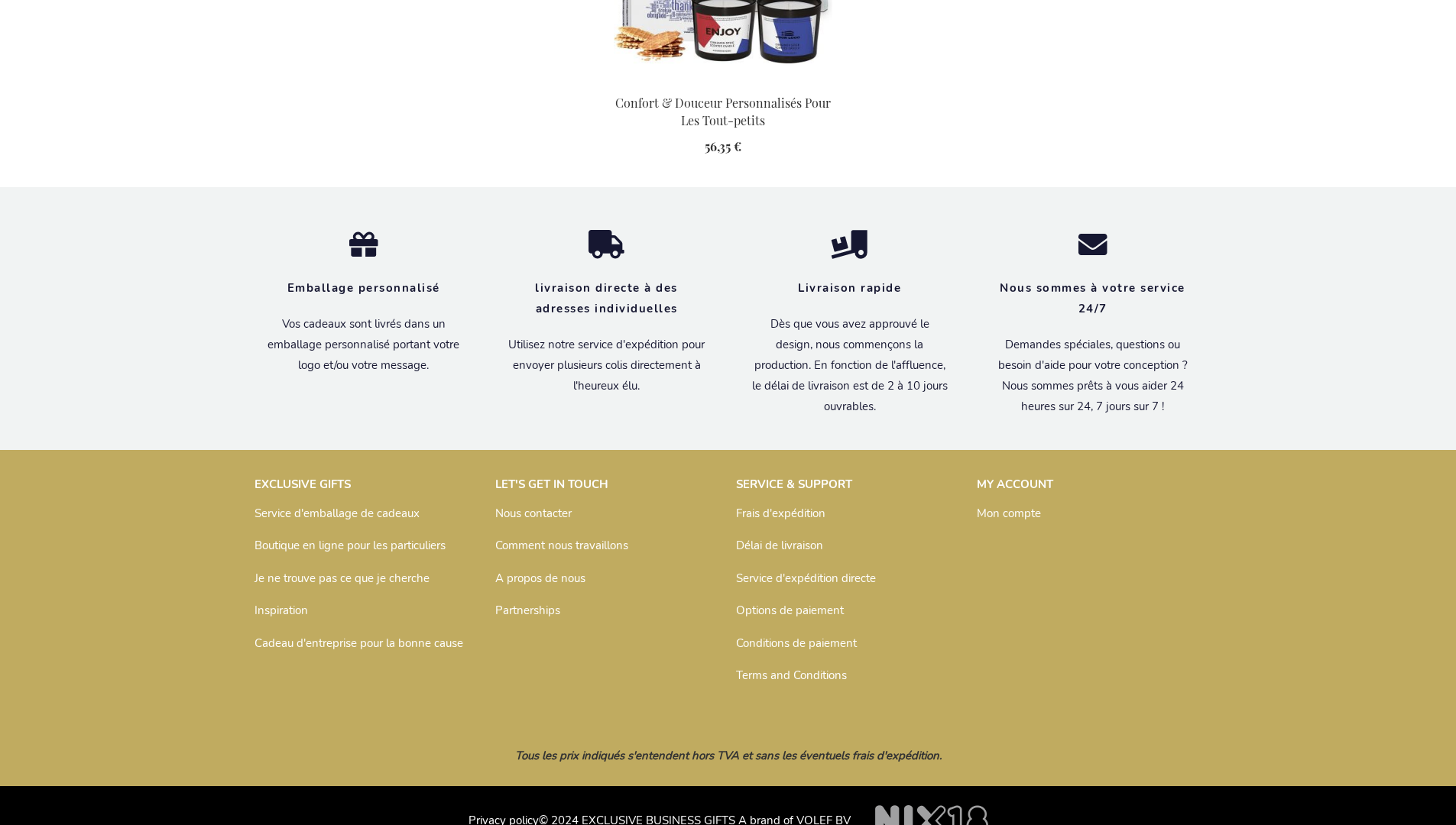
scroll to position [1696, 0]
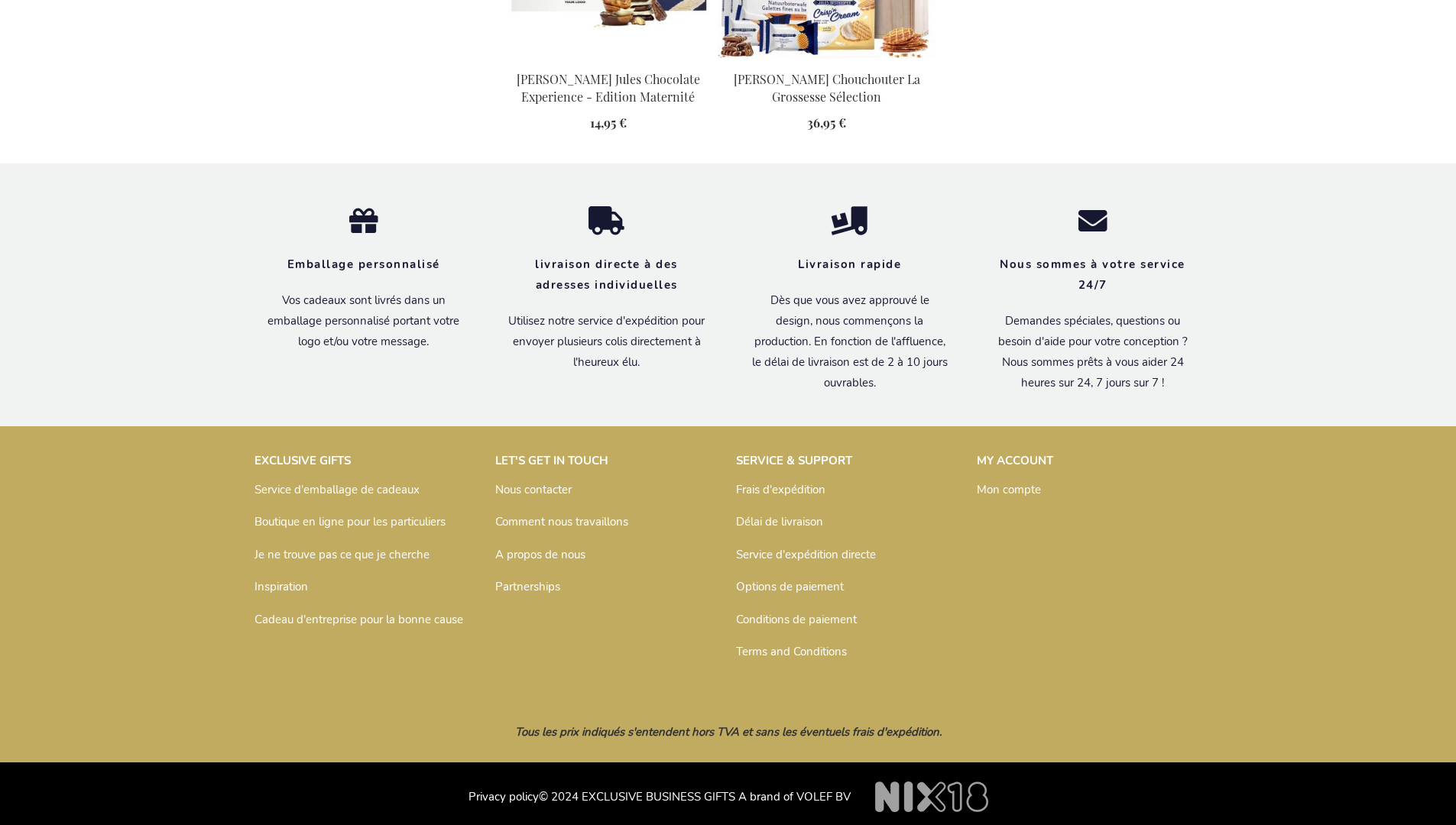
scroll to position [1647, 0]
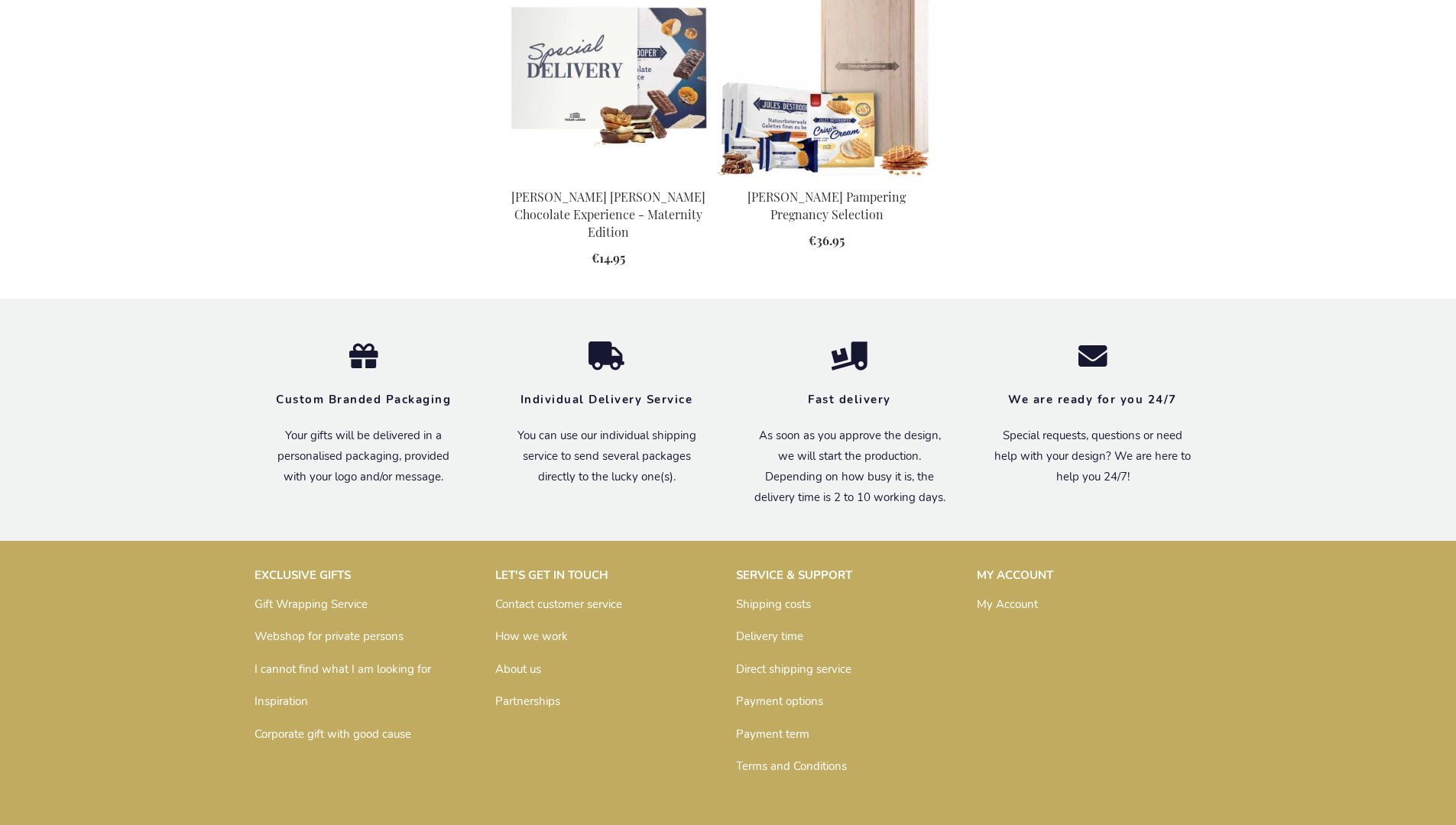
scroll to position [1578, 0]
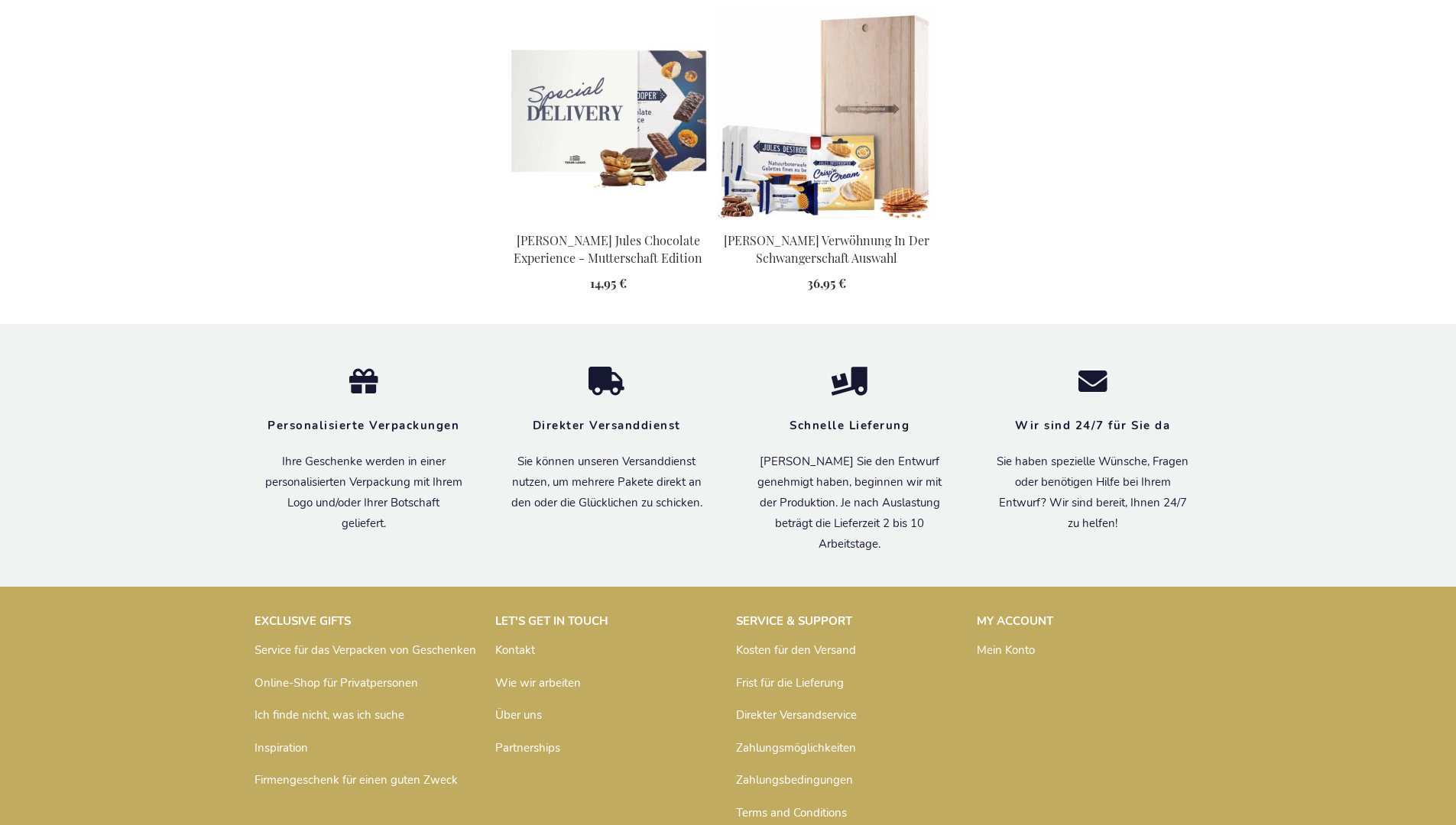
scroll to position [1615, 0]
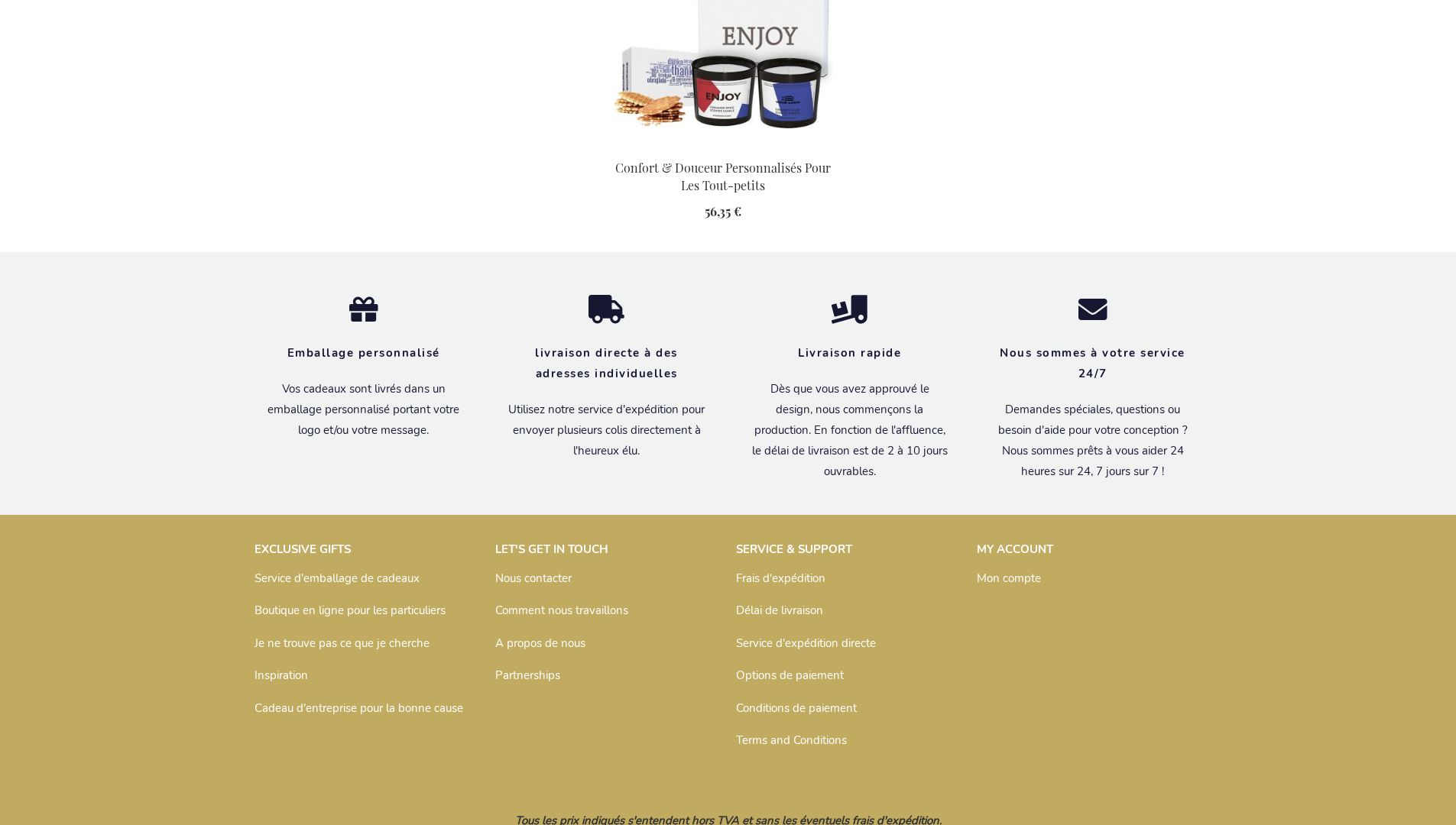
scroll to position [1696, 0]
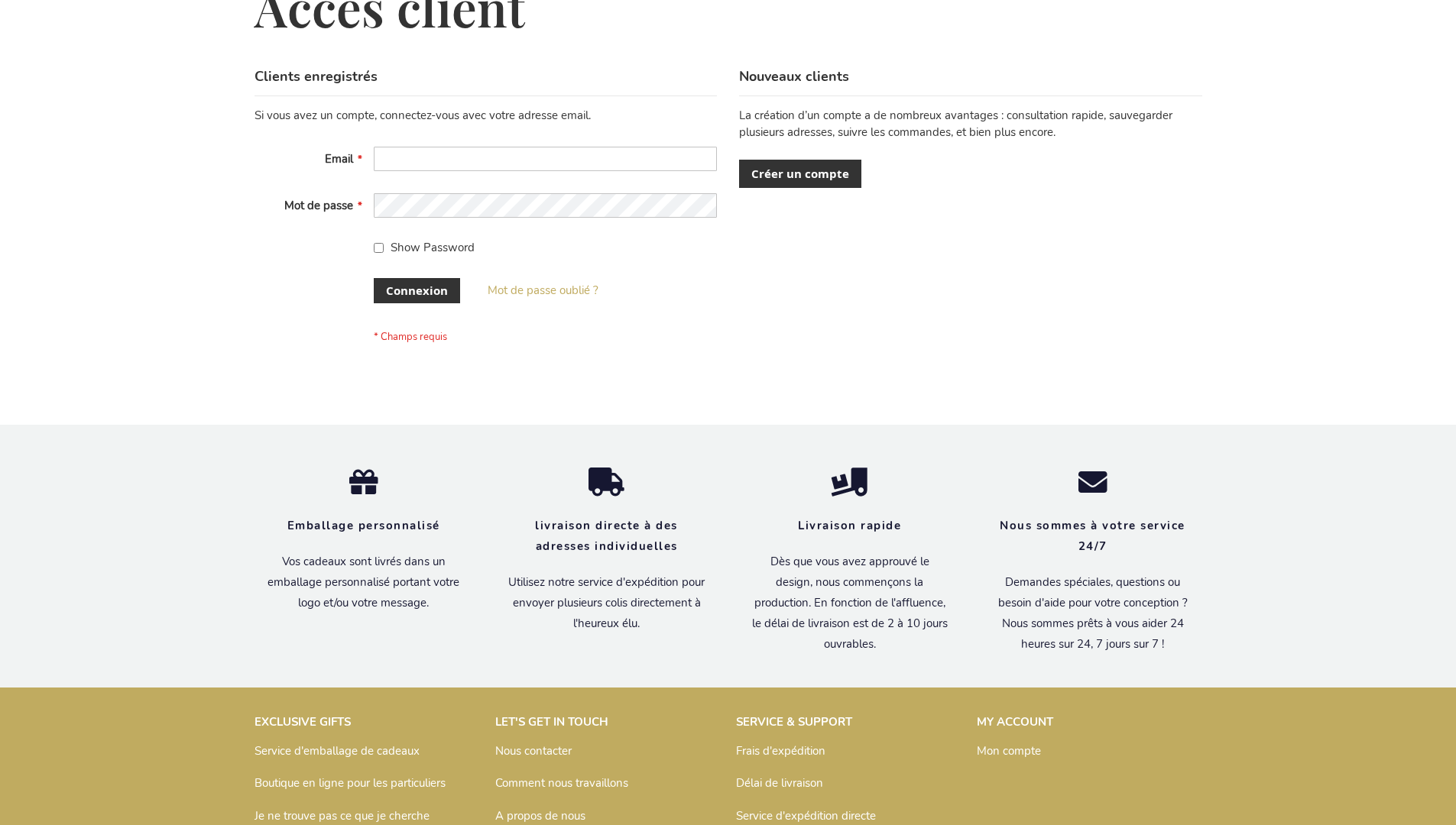
scroll to position [527, 0]
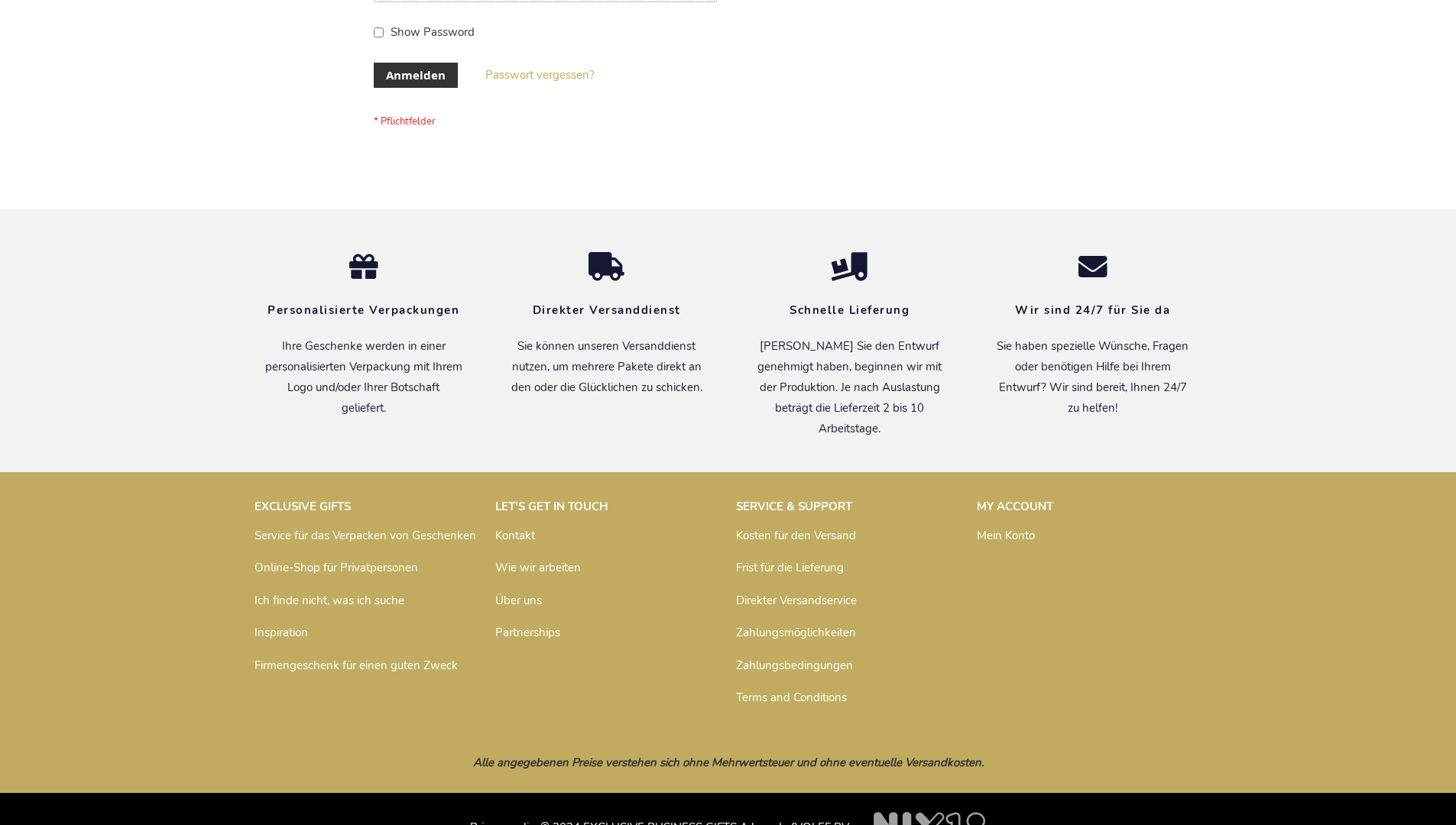
scroll to position [512, 0]
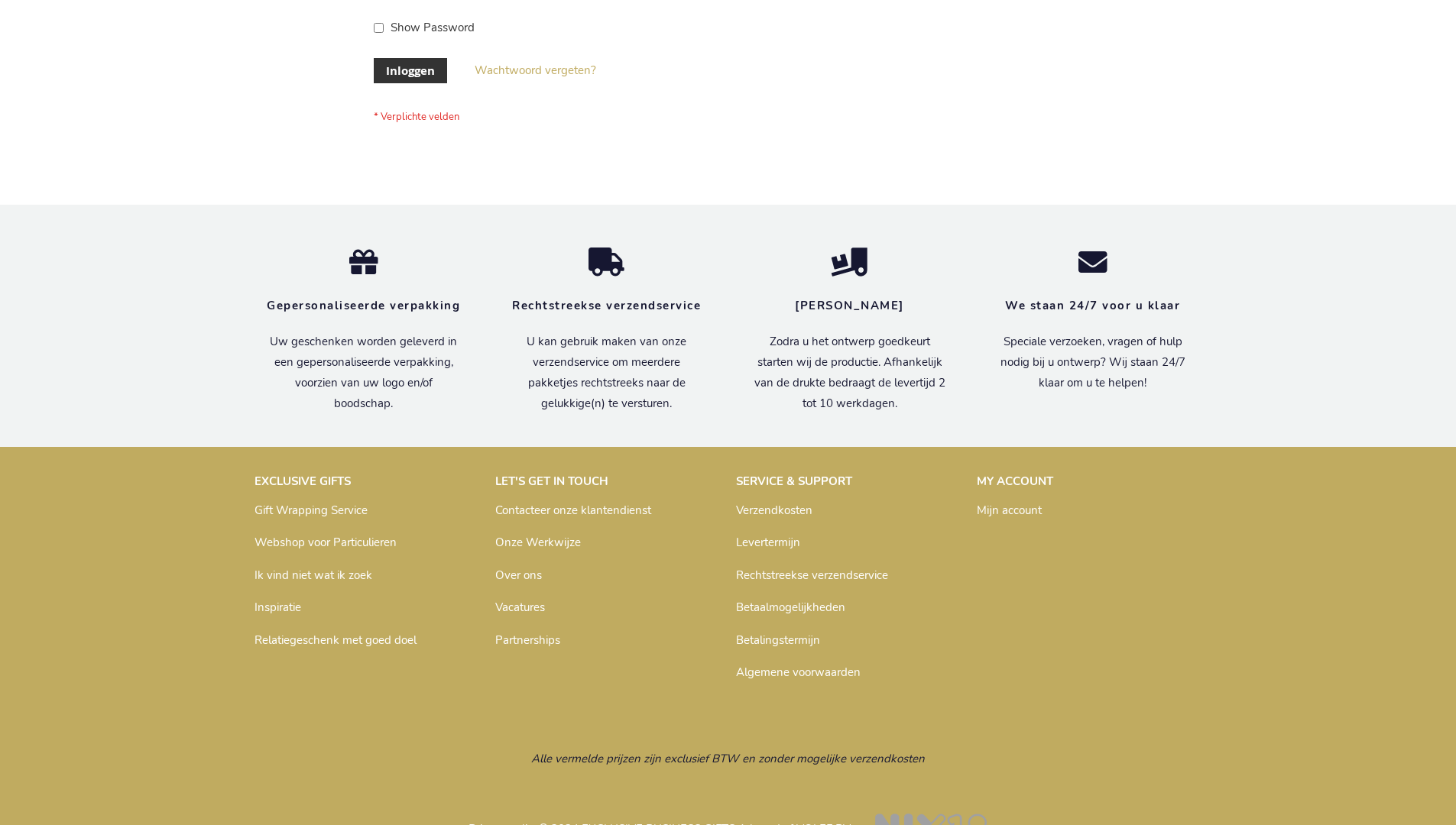
scroll to position [519, 0]
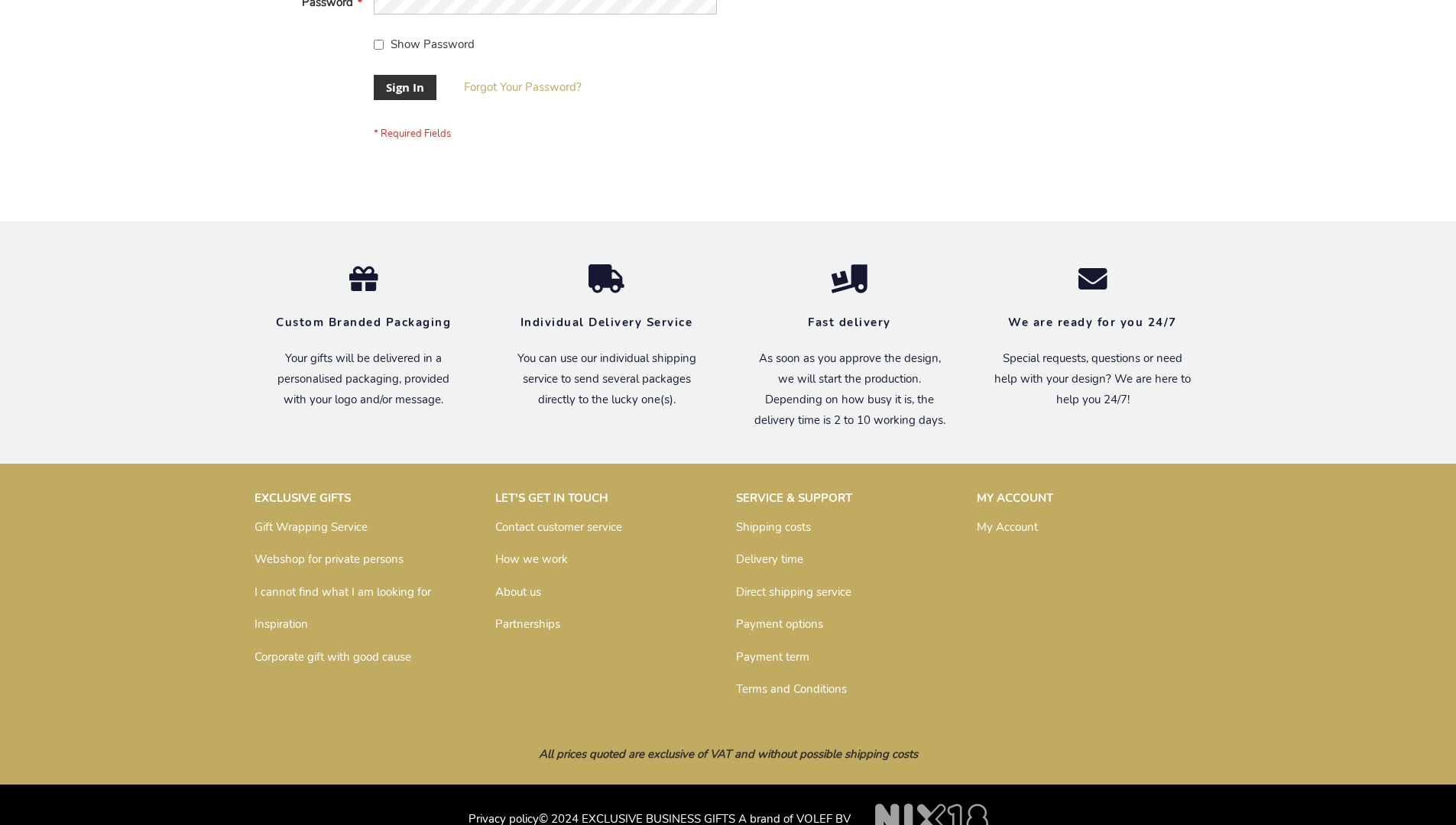
scroll to position [491, 0]
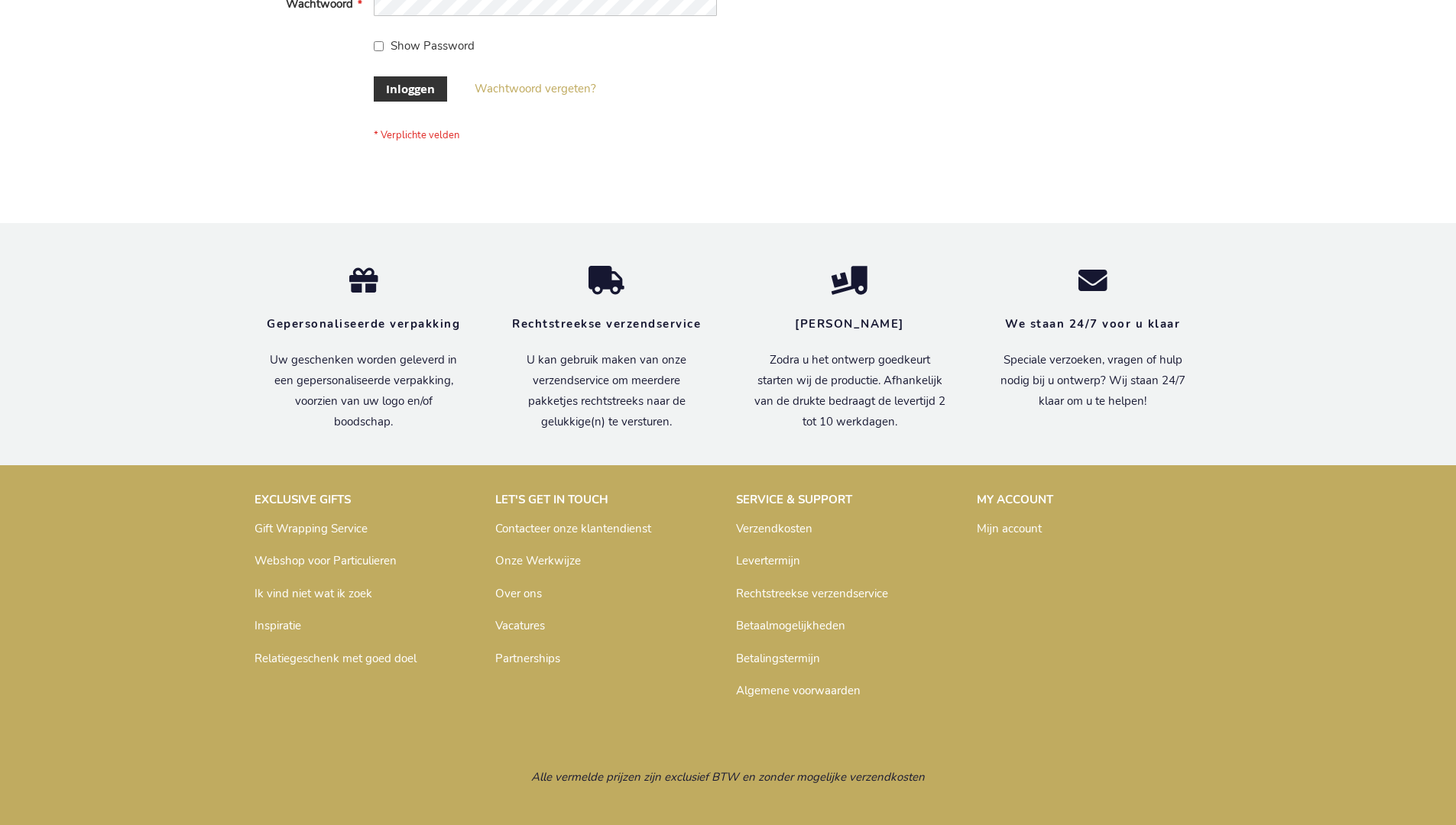
scroll to position [519, 0]
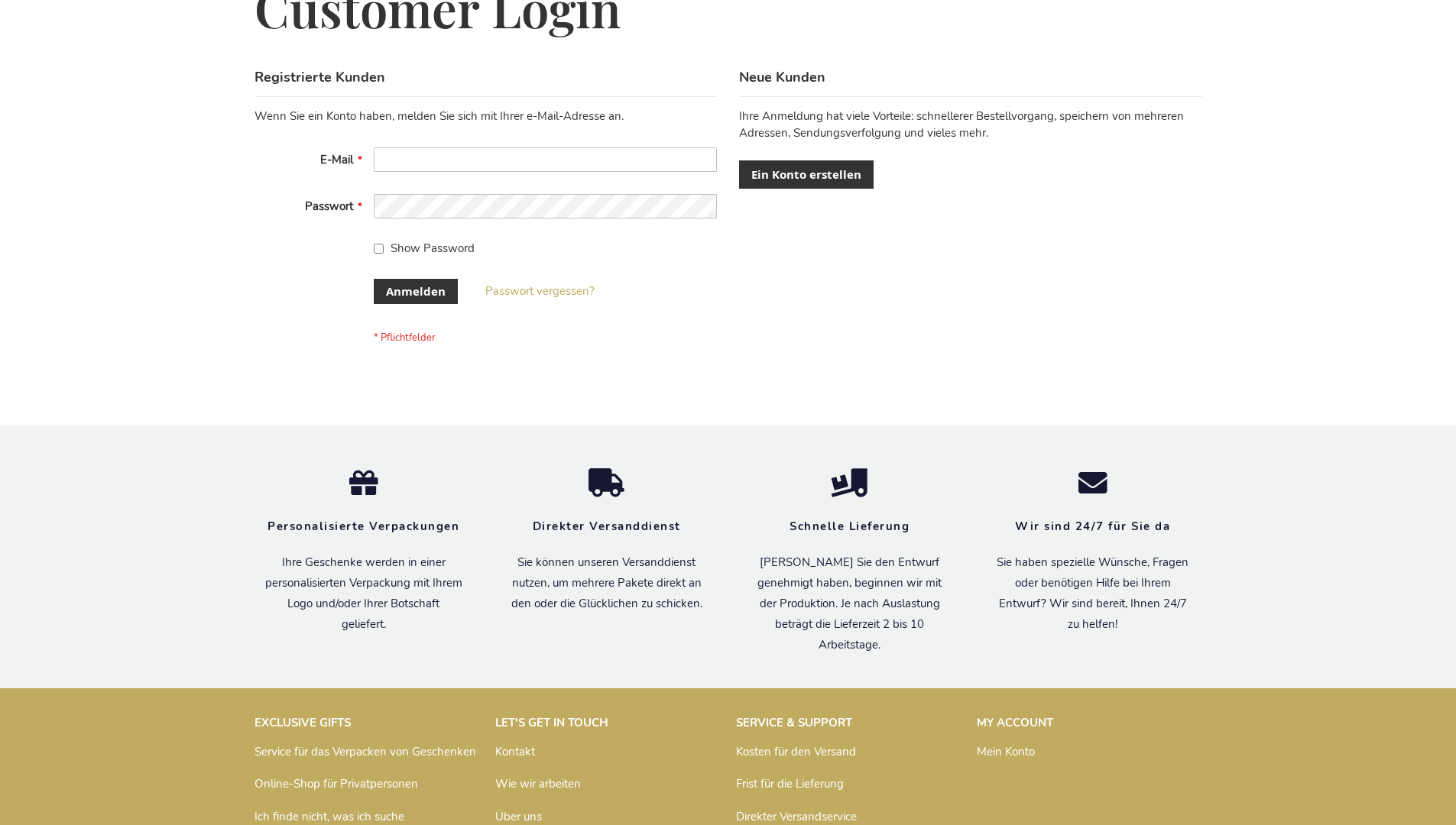
scroll to position [512, 0]
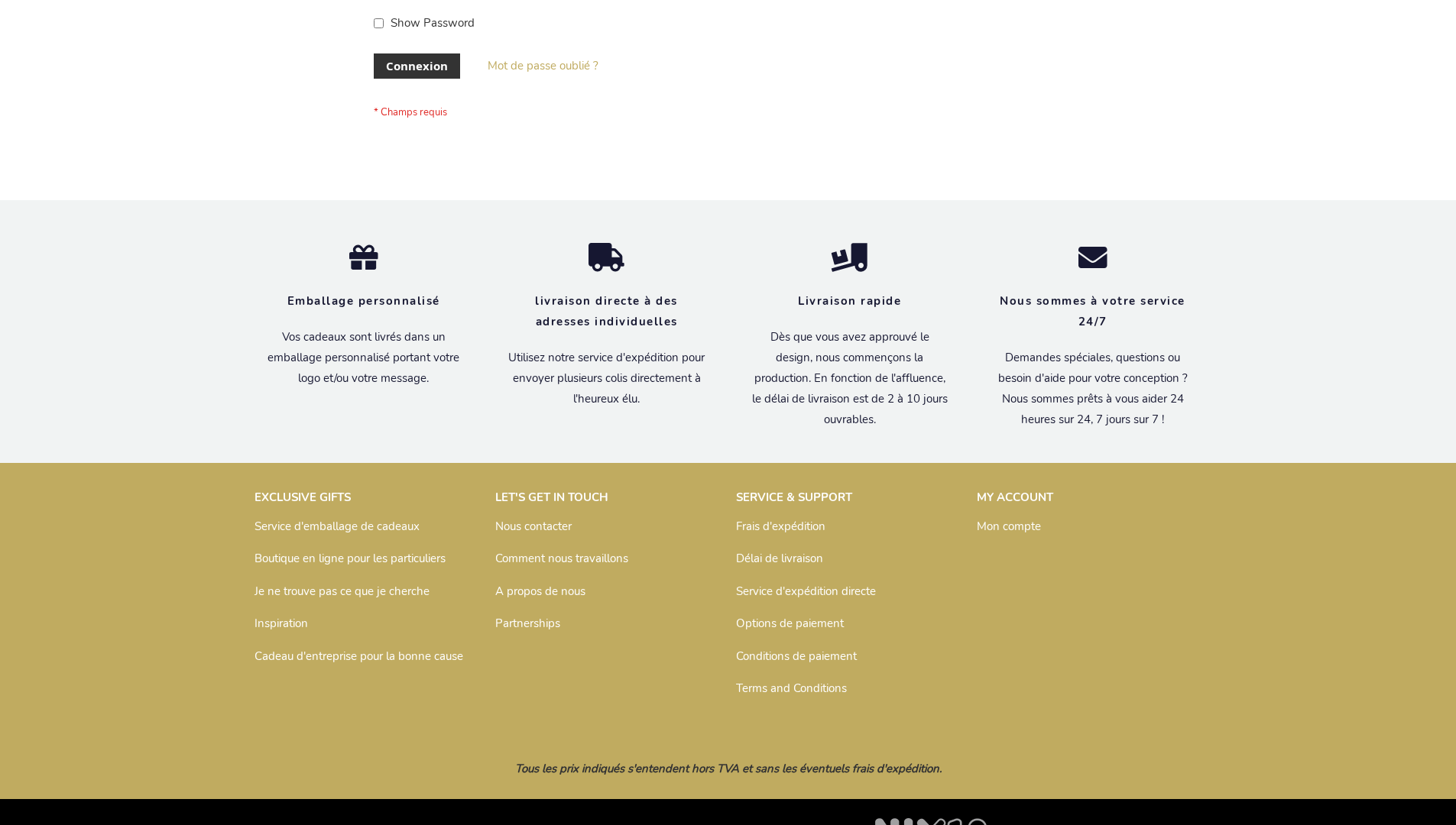
scroll to position [527, 0]
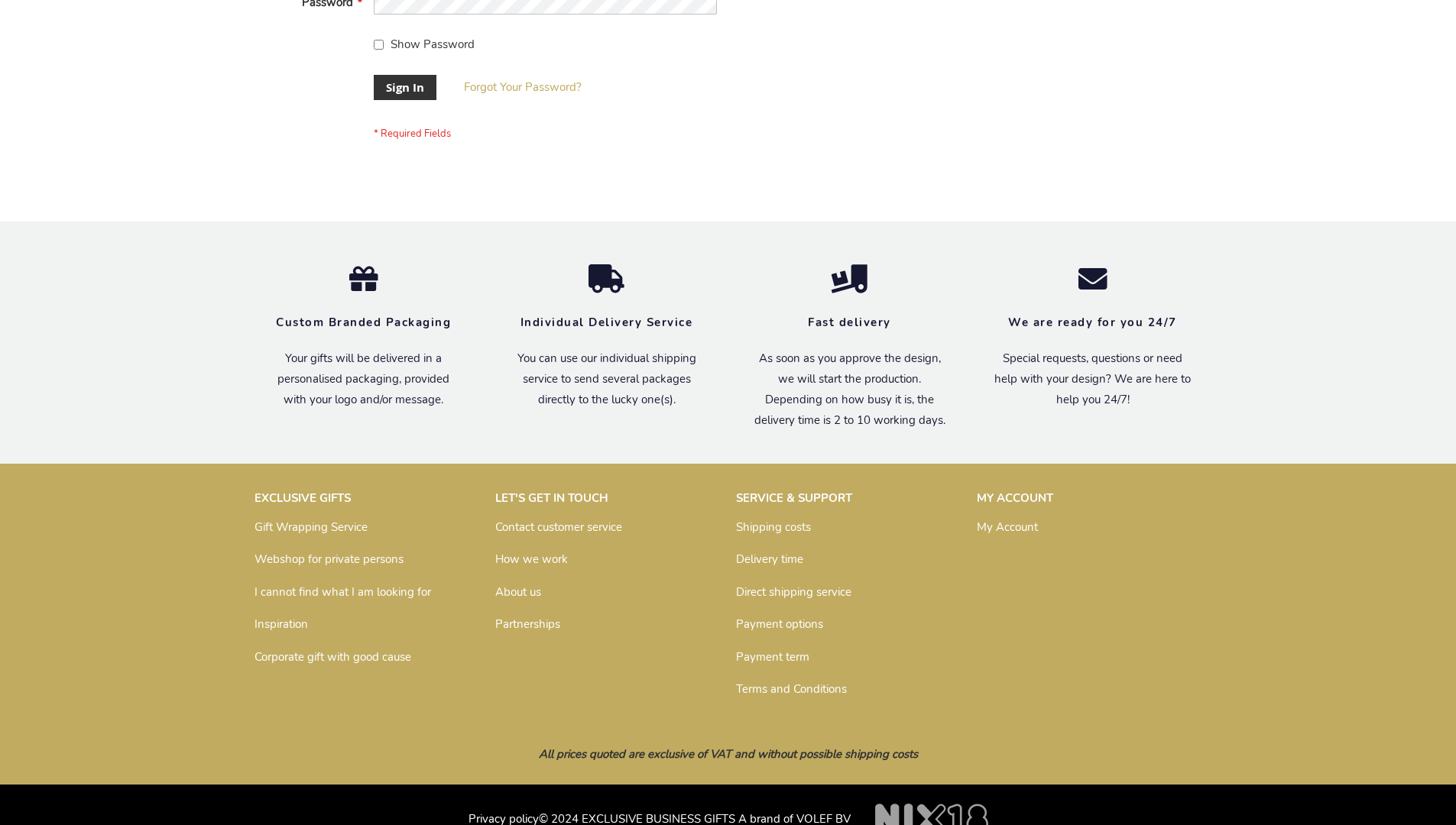
scroll to position [491, 0]
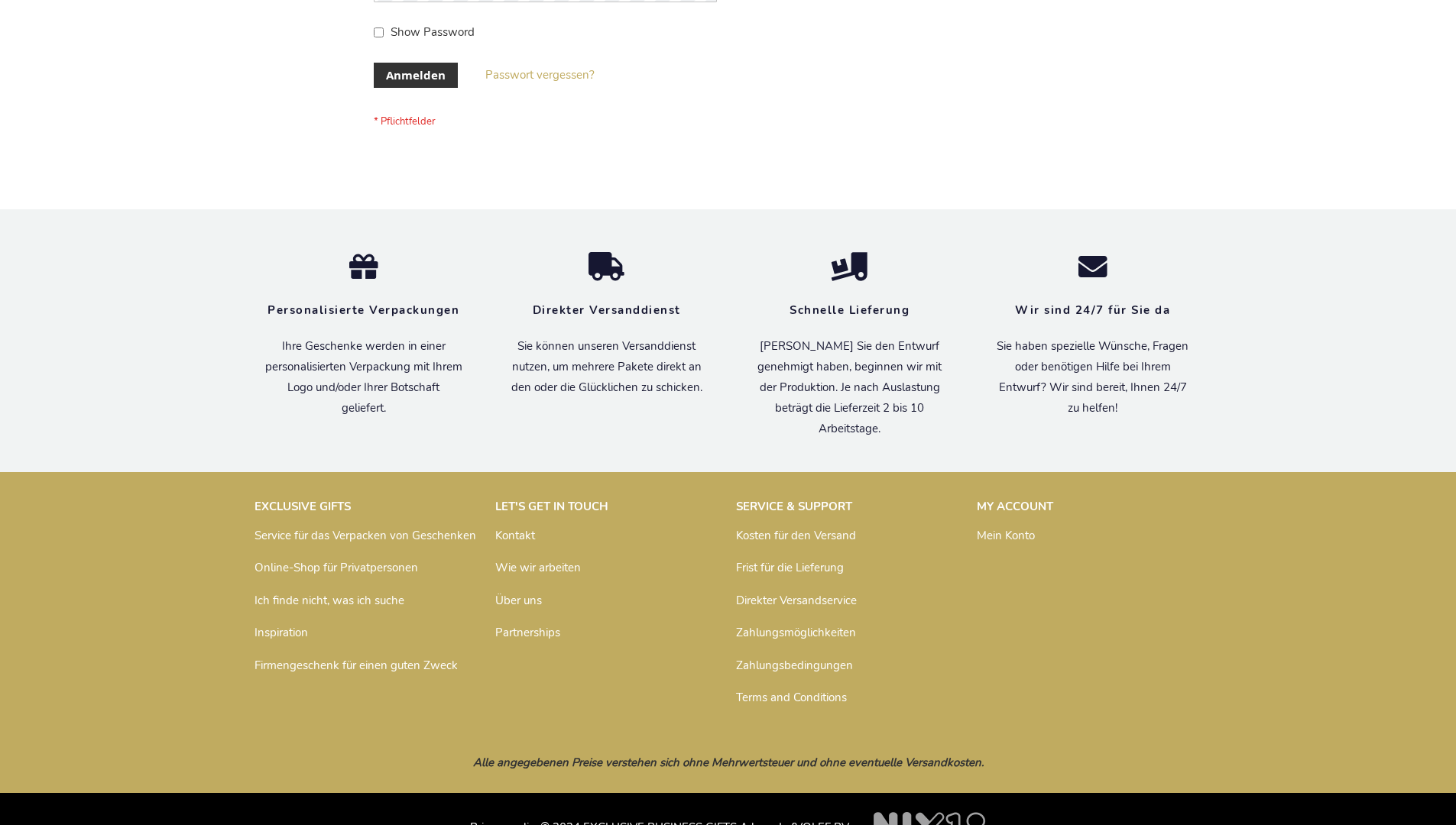
scroll to position [512, 0]
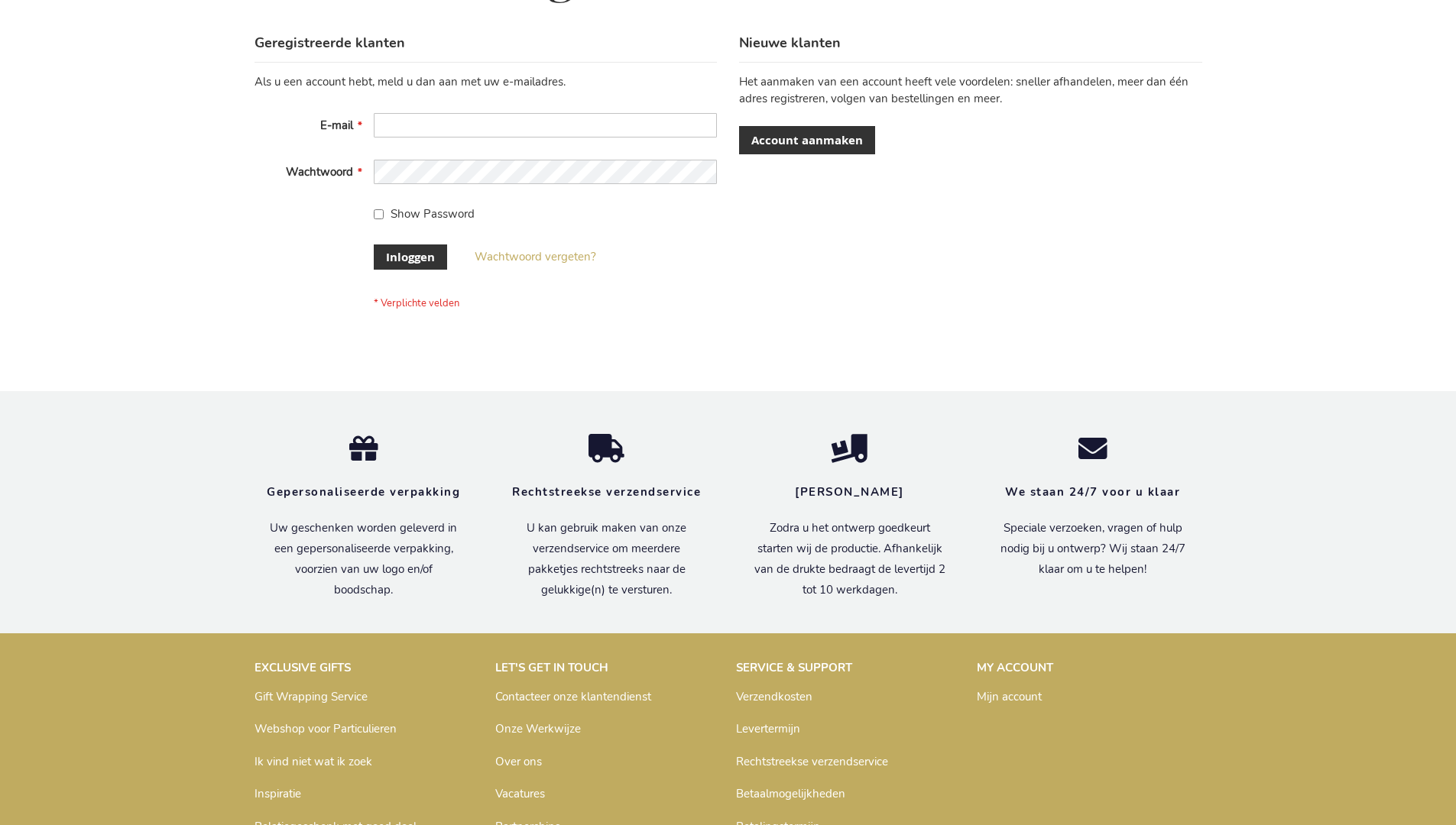
scroll to position [519, 0]
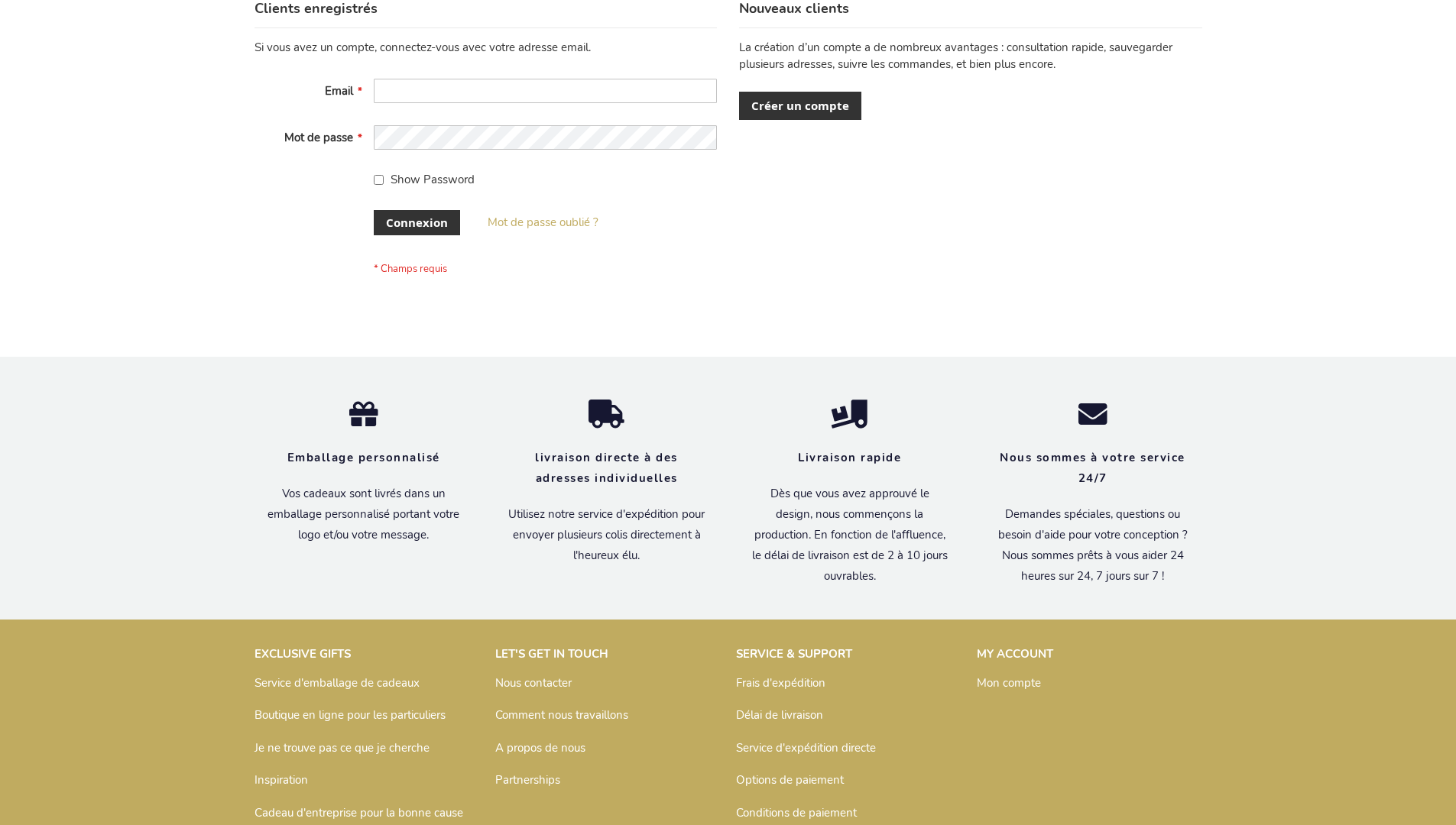
scroll to position [527, 0]
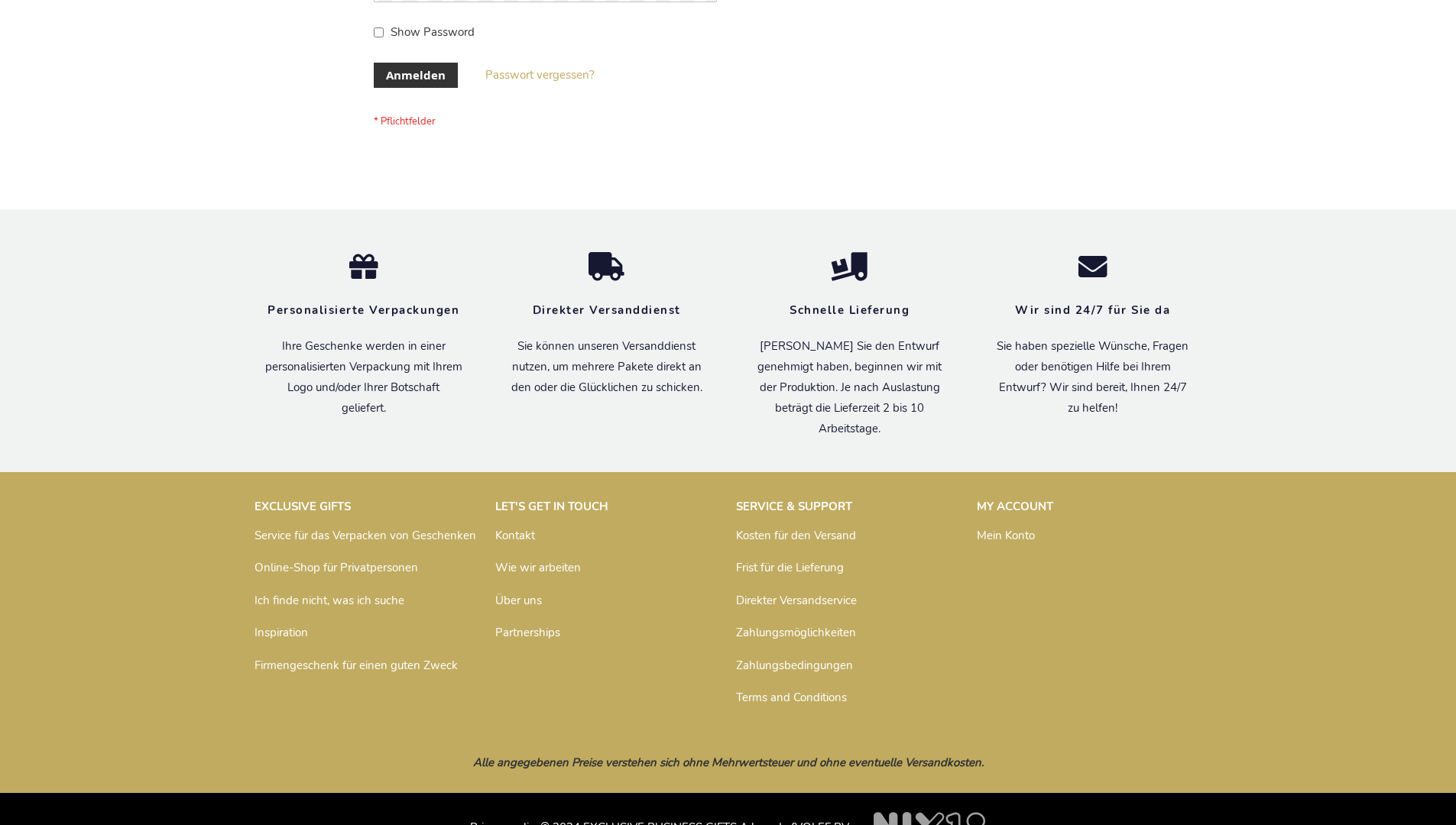
scroll to position [512, 0]
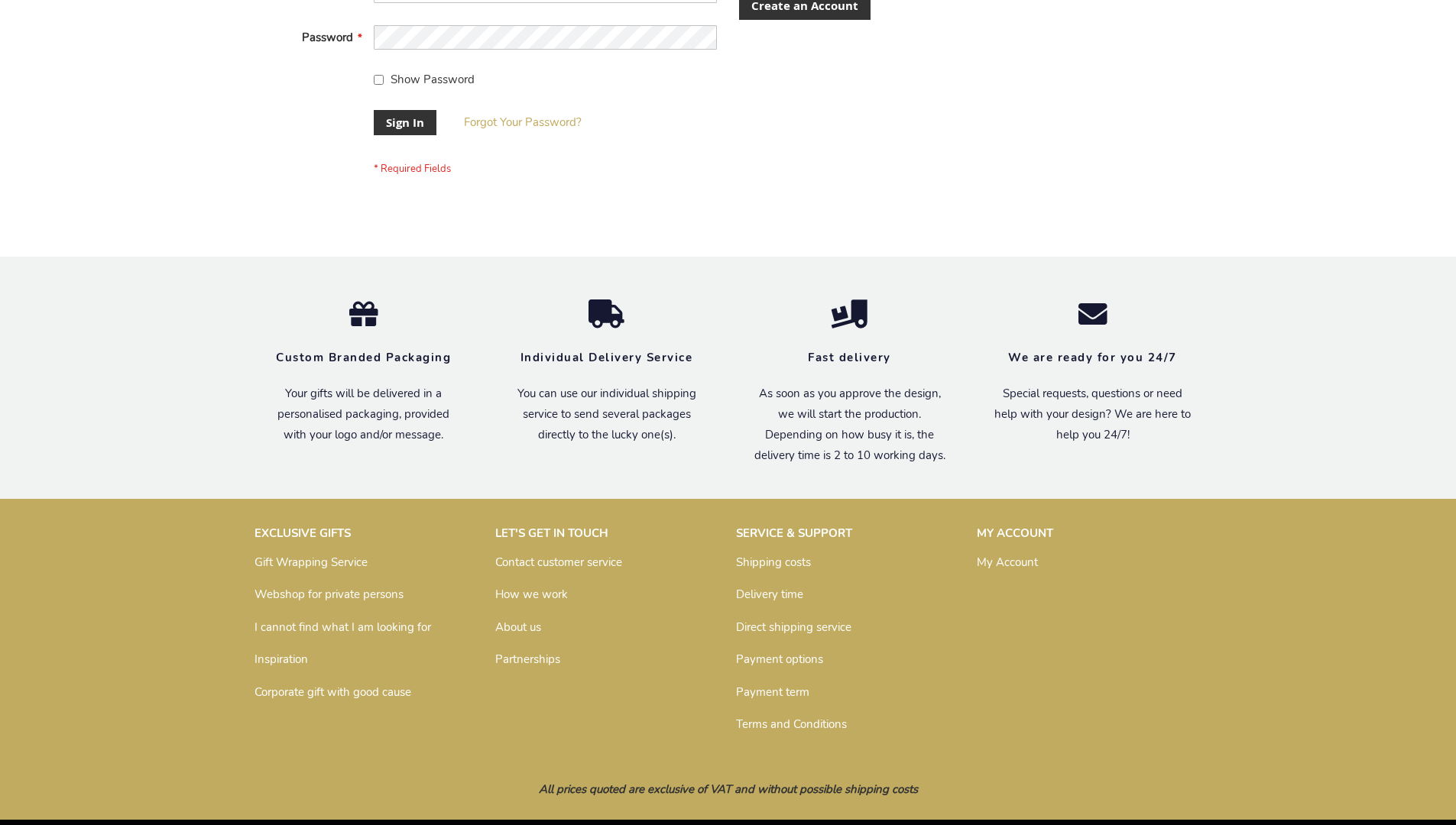
scroll to position [491, 0]
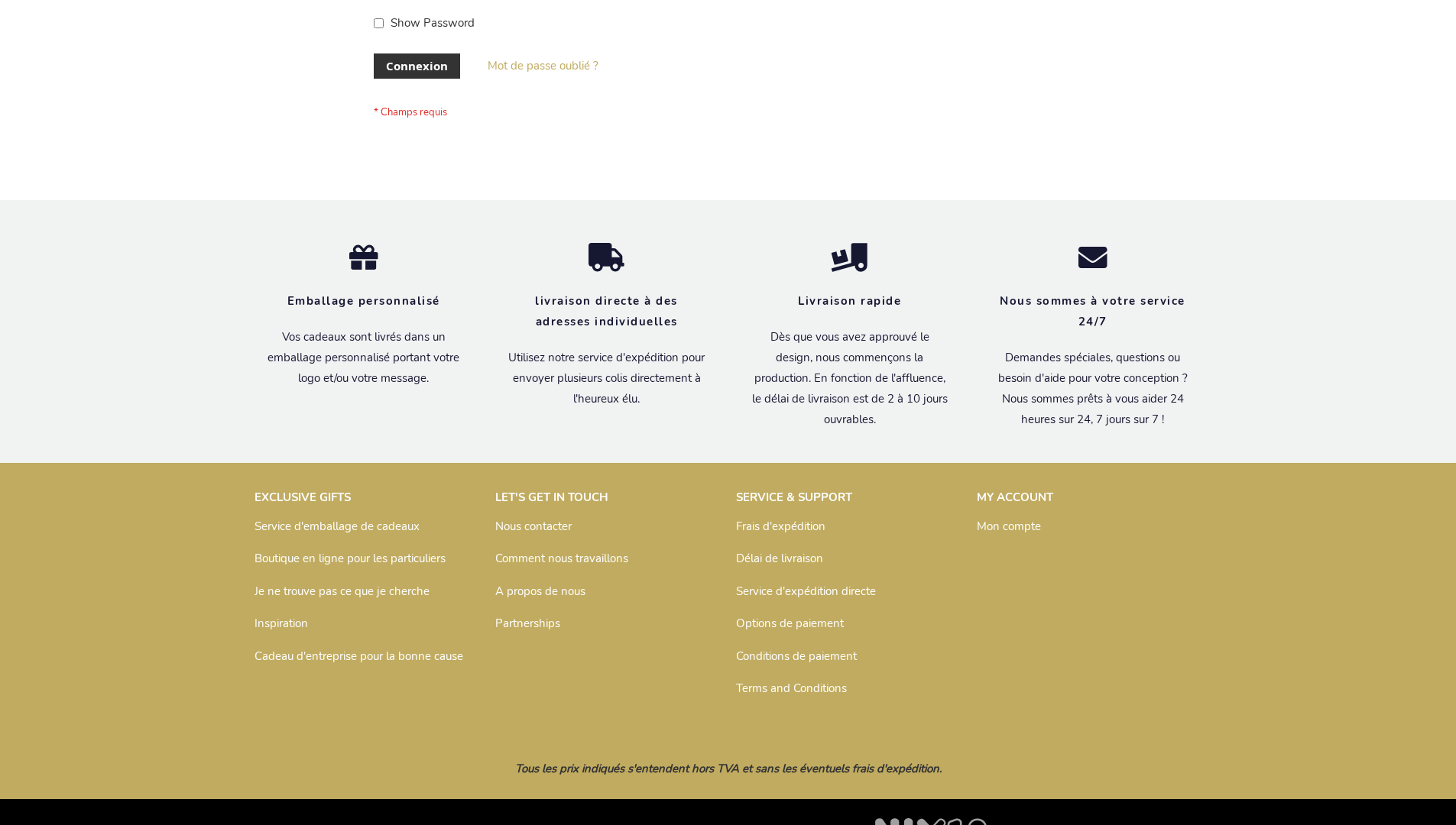
scroll to position [527, 0]
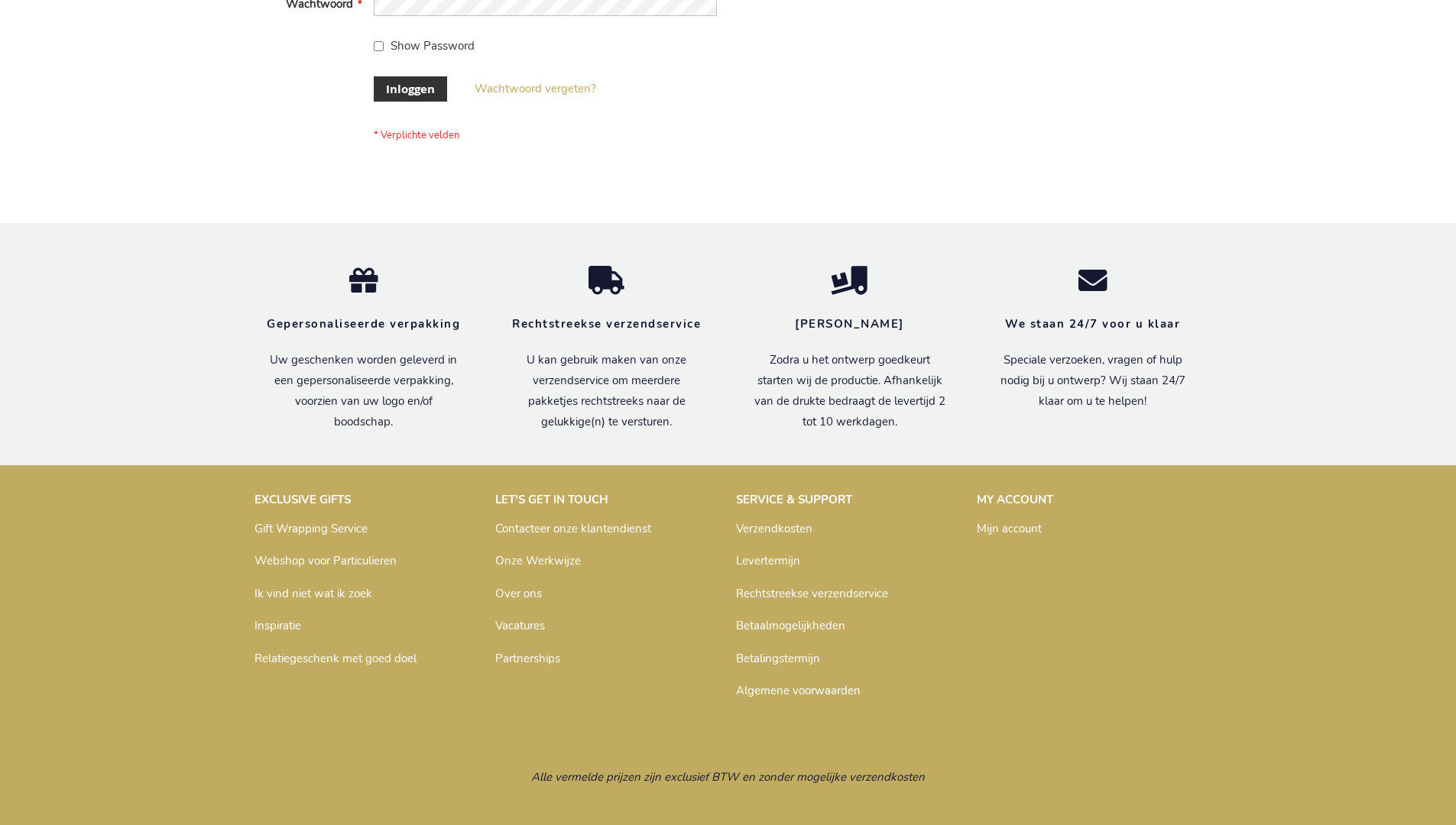
scroll to position [519, 0]
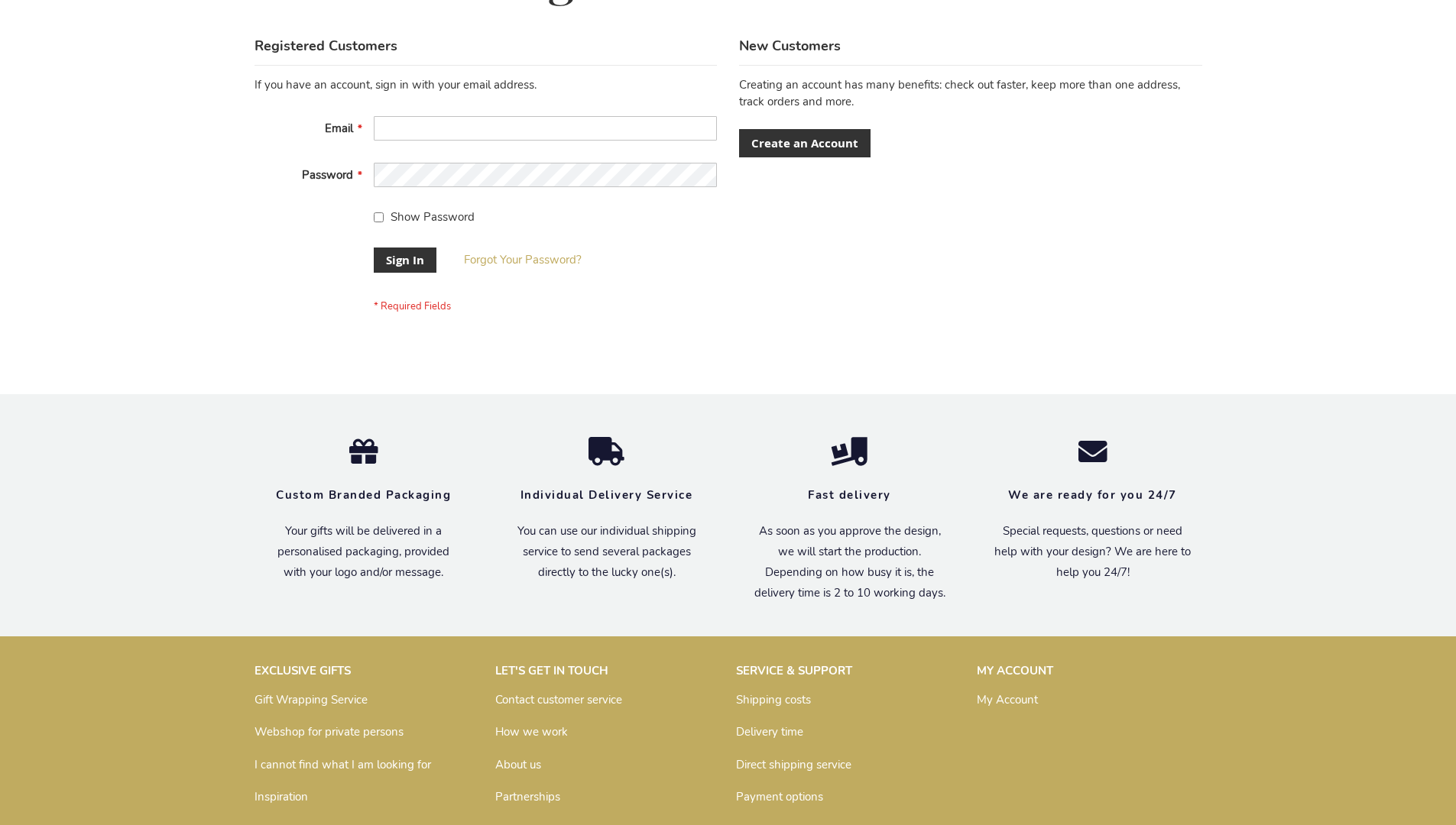
scroll to position [491, 0]
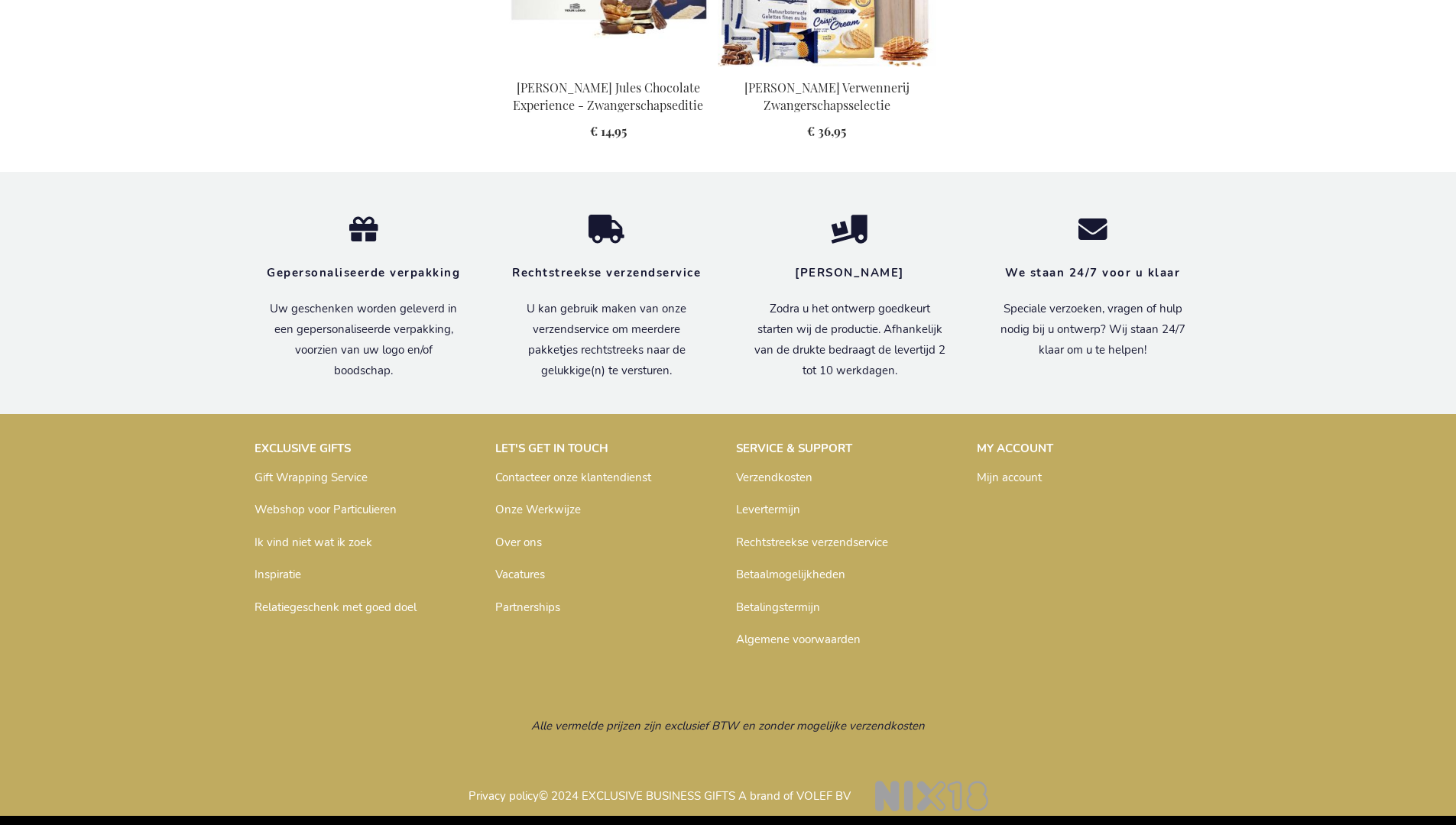
scroll to position [1605, 0]
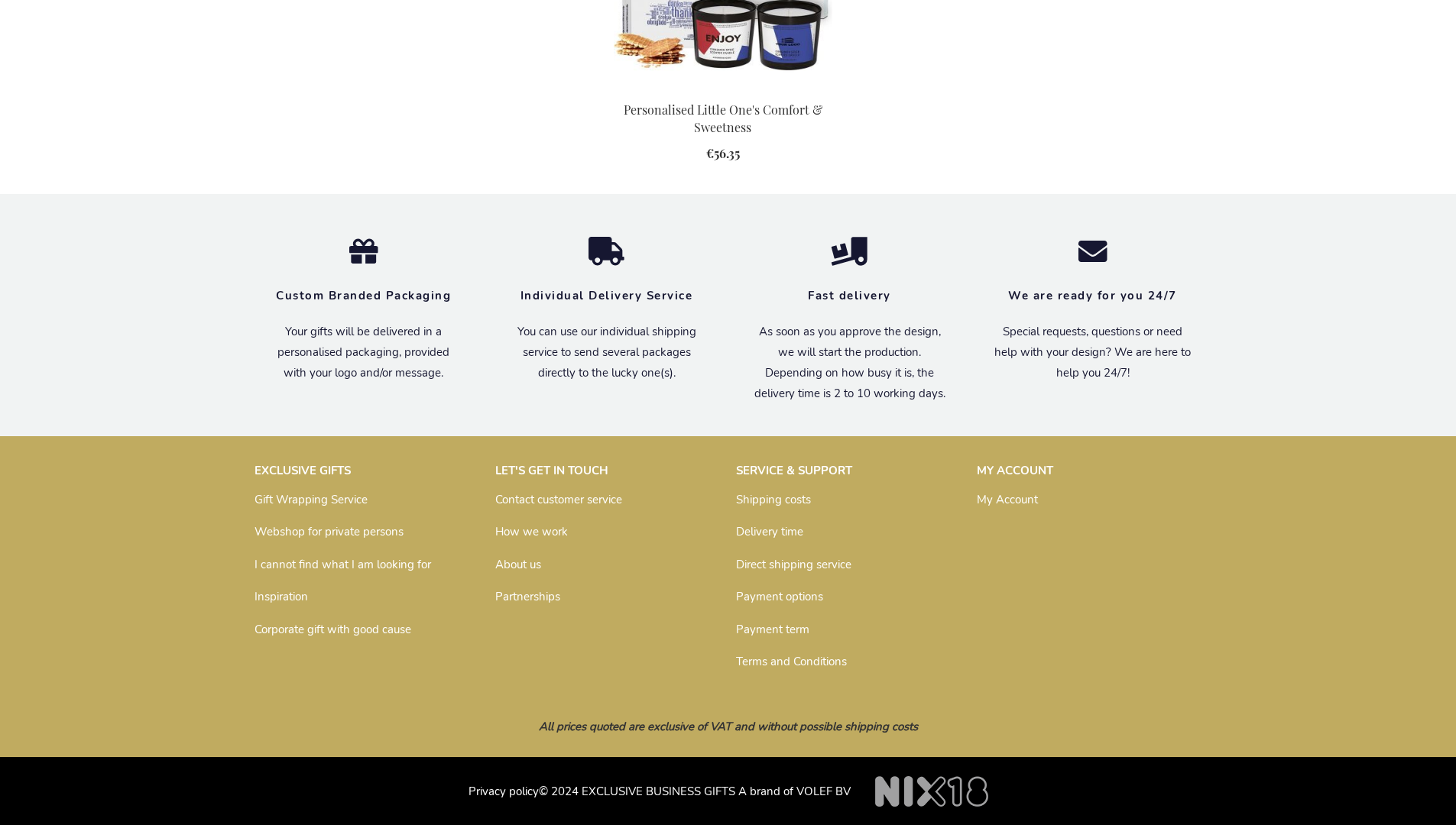
scroll to position [1627, 0]
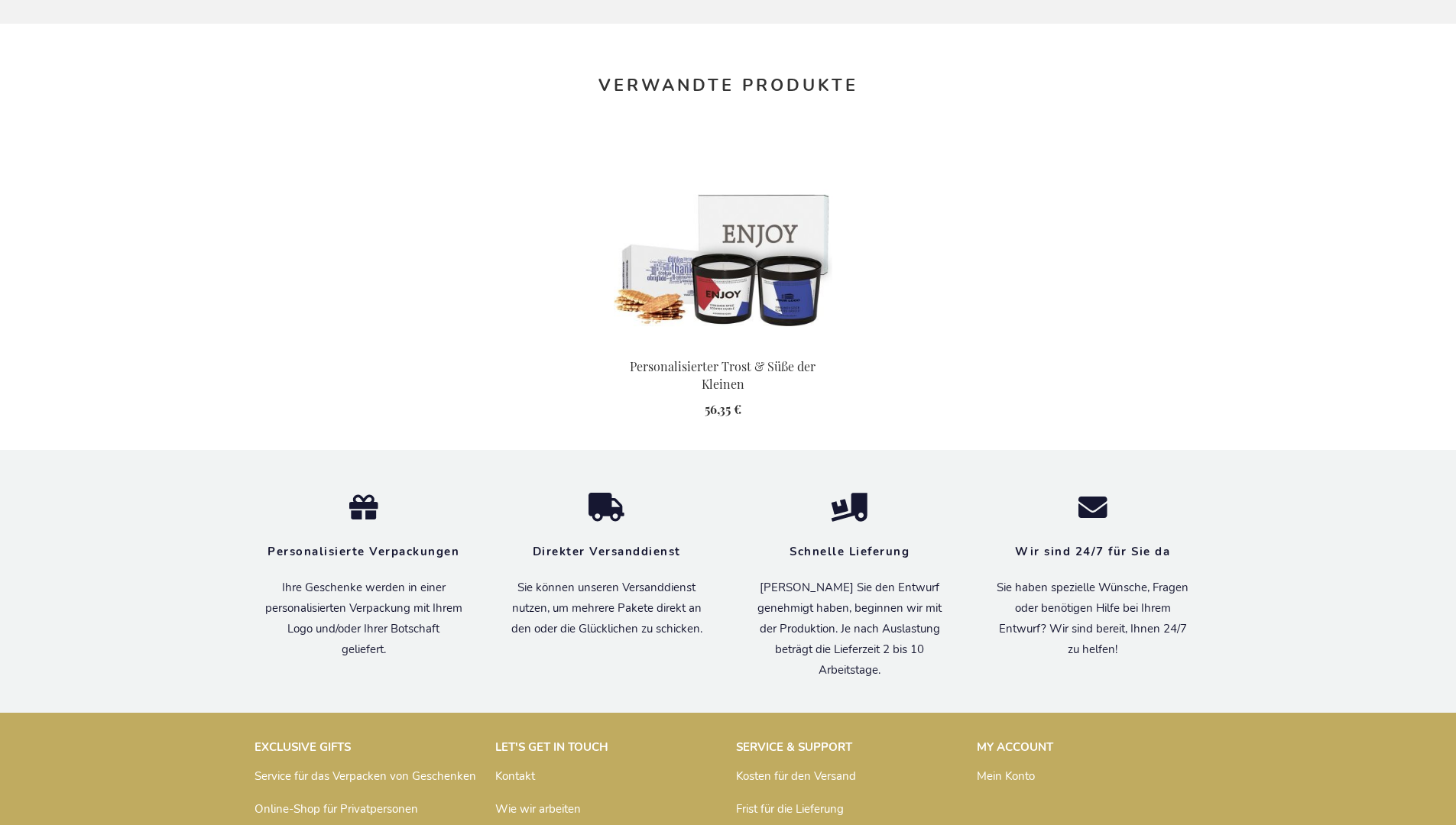
scroll to position [1664, 0]
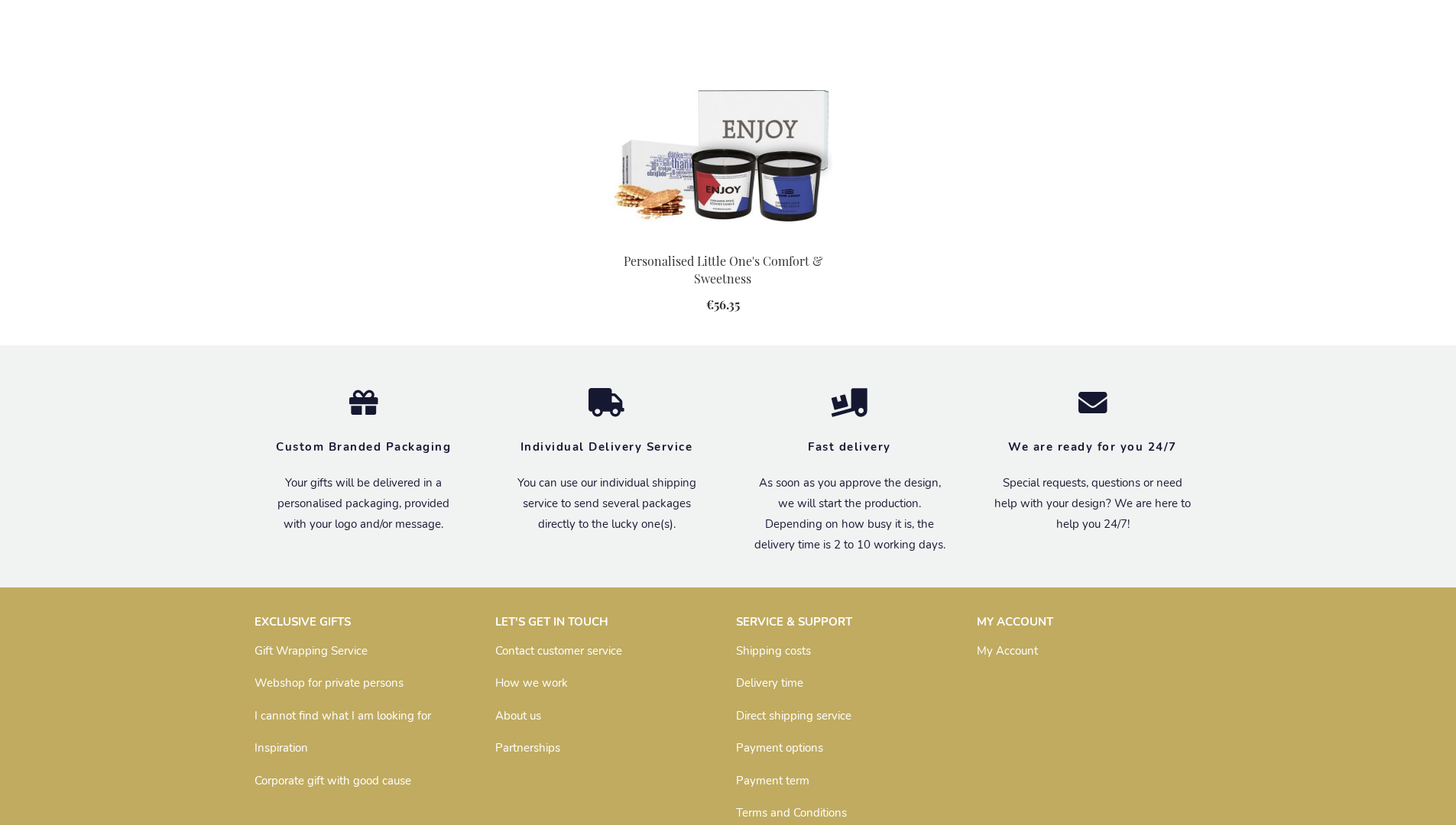
scroll to position [1627, 0]
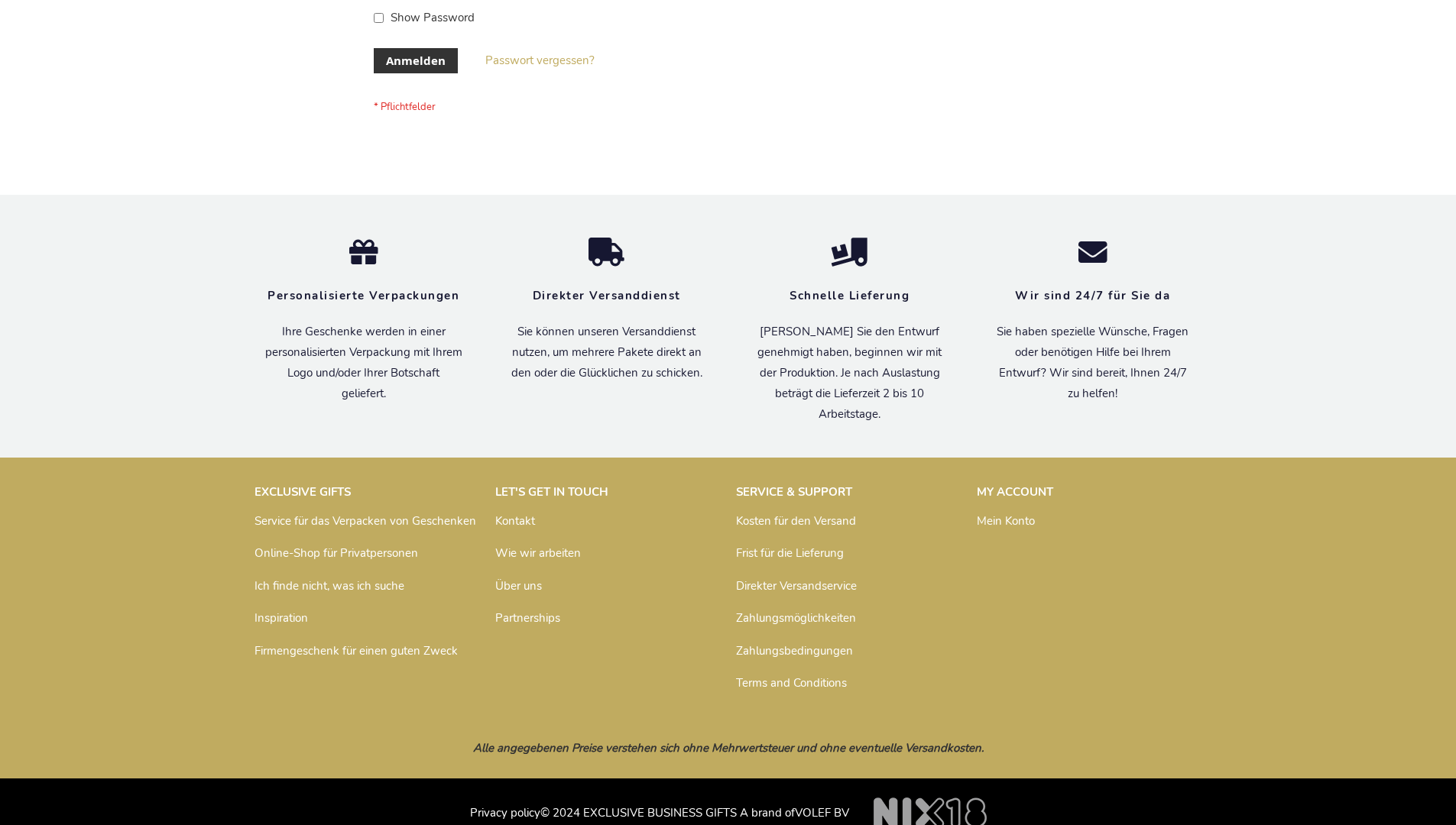
scroll to position [512, 0]
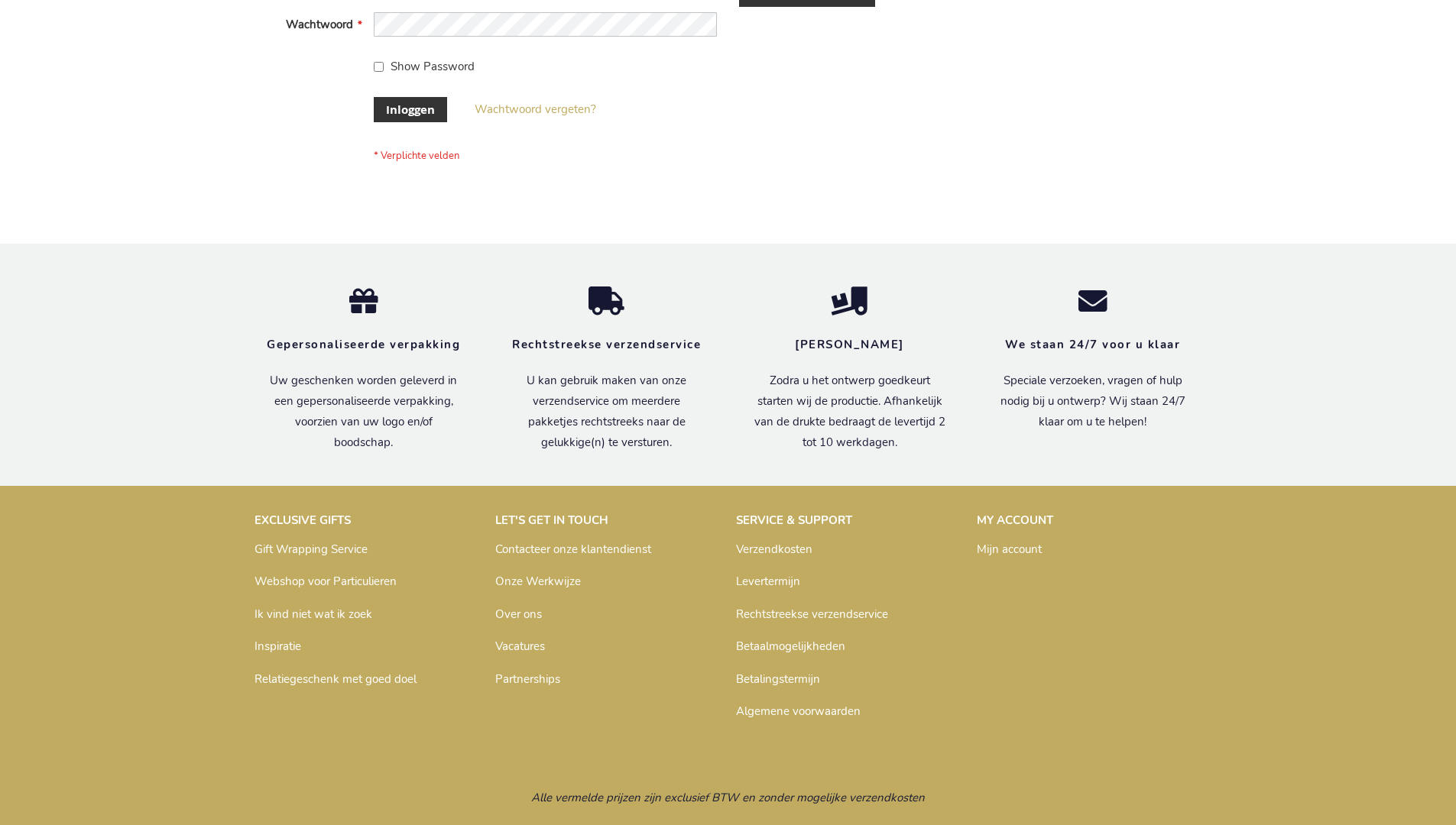
scroll to position [519, 0]
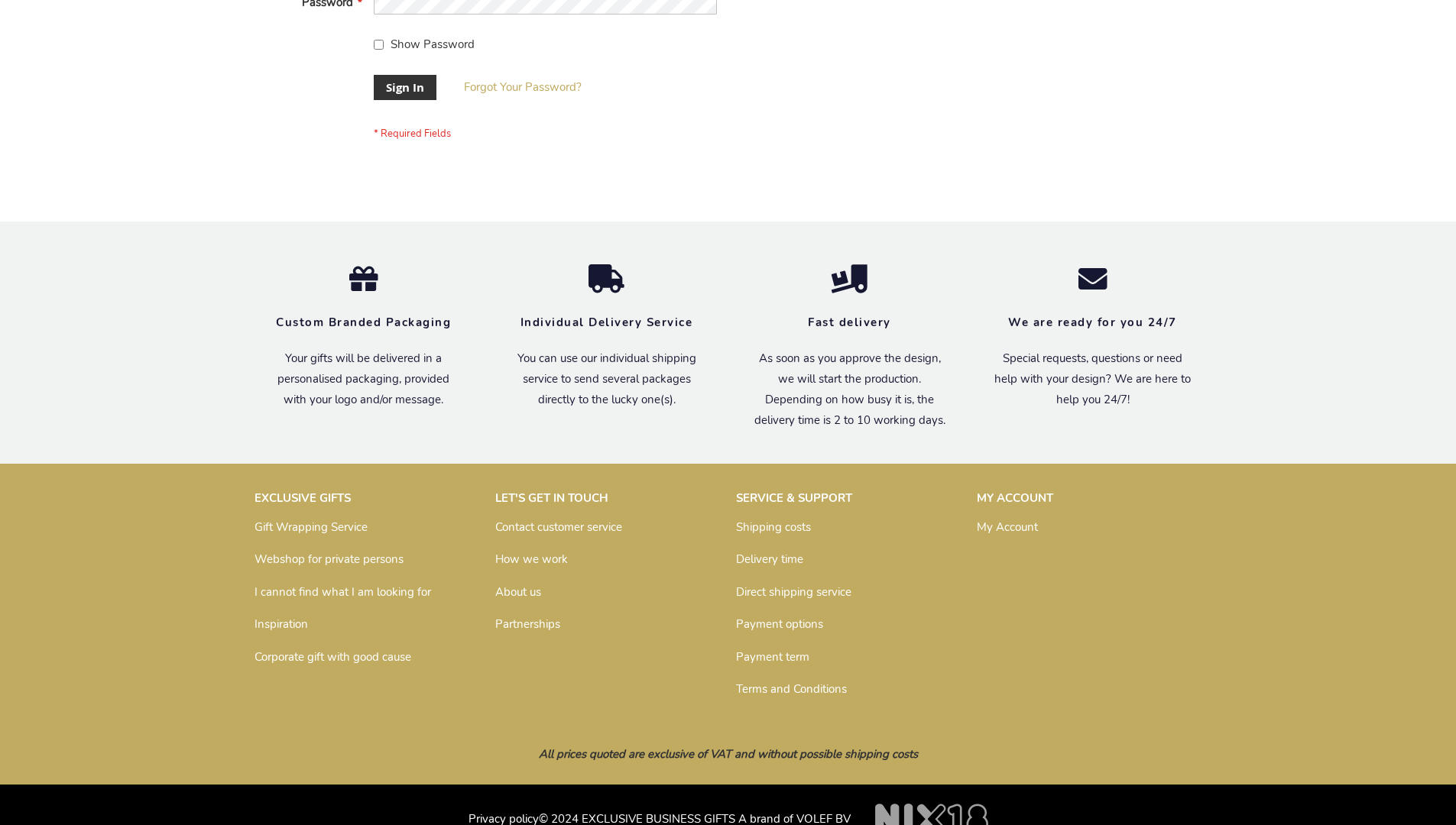
scroll to position [491, 0]
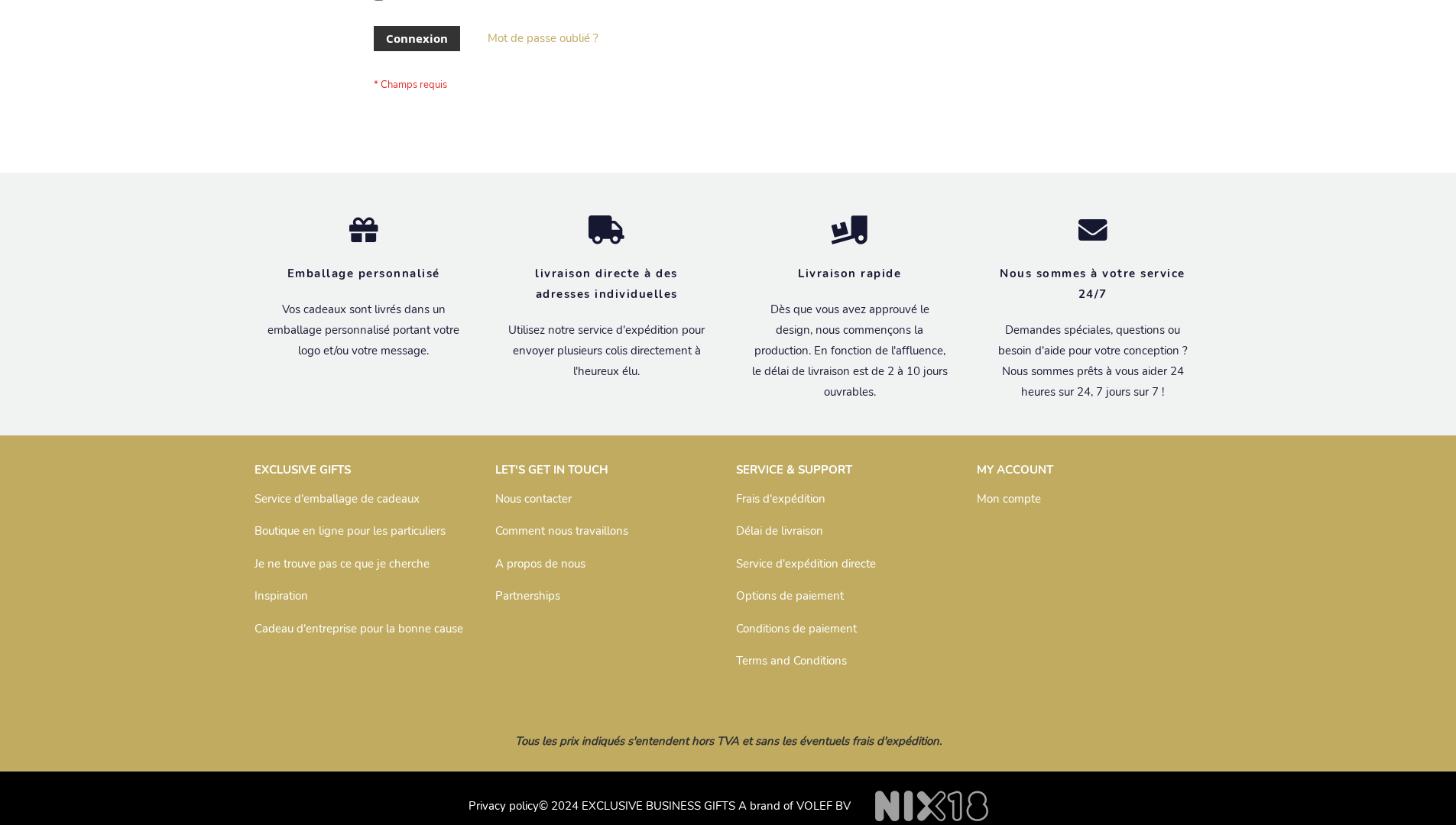
scroll to position [527, 0]
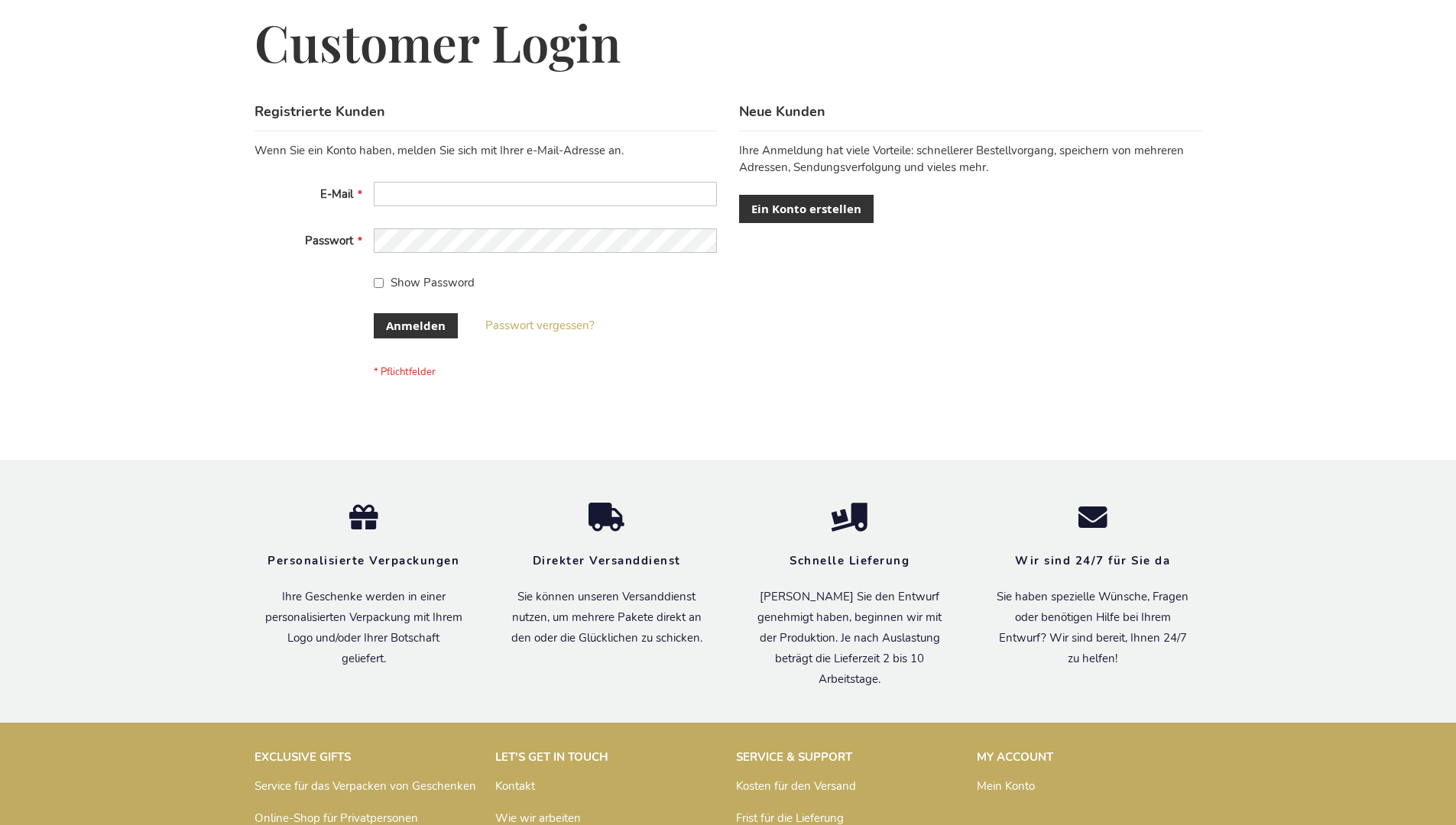
scroll to position [512, 0]
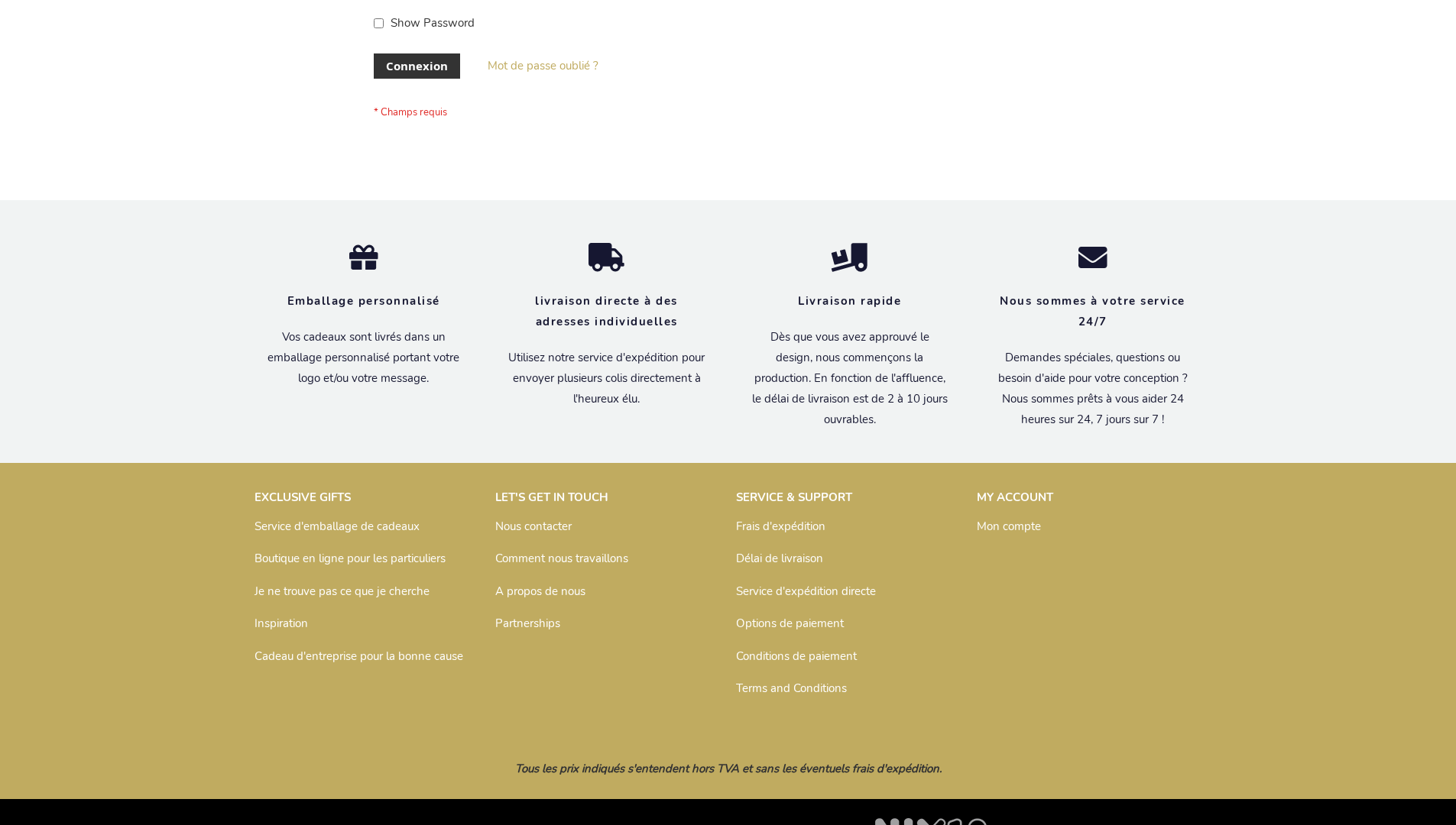
scroll to position [527, 0]
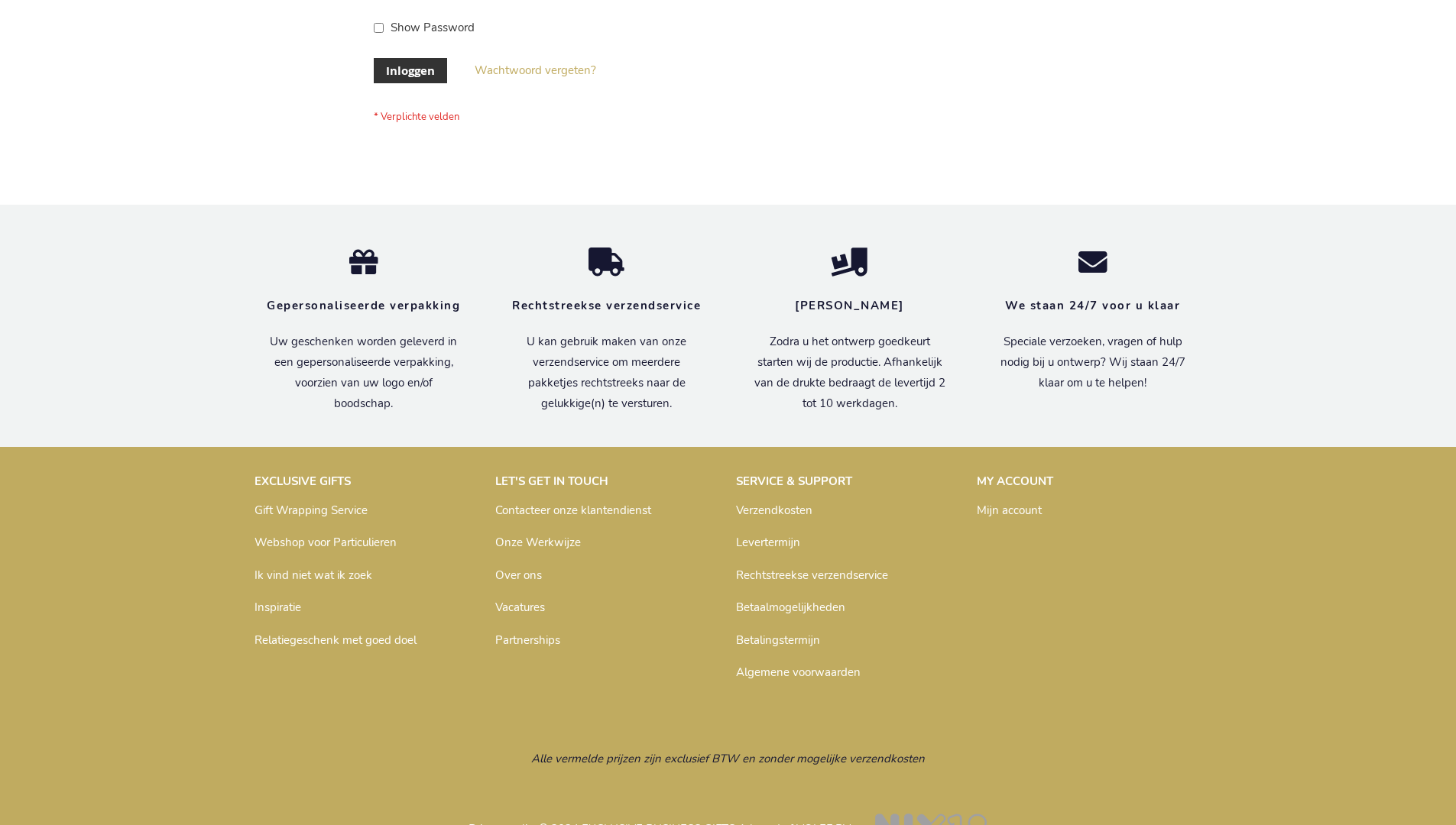
scroll to position [519, 0]
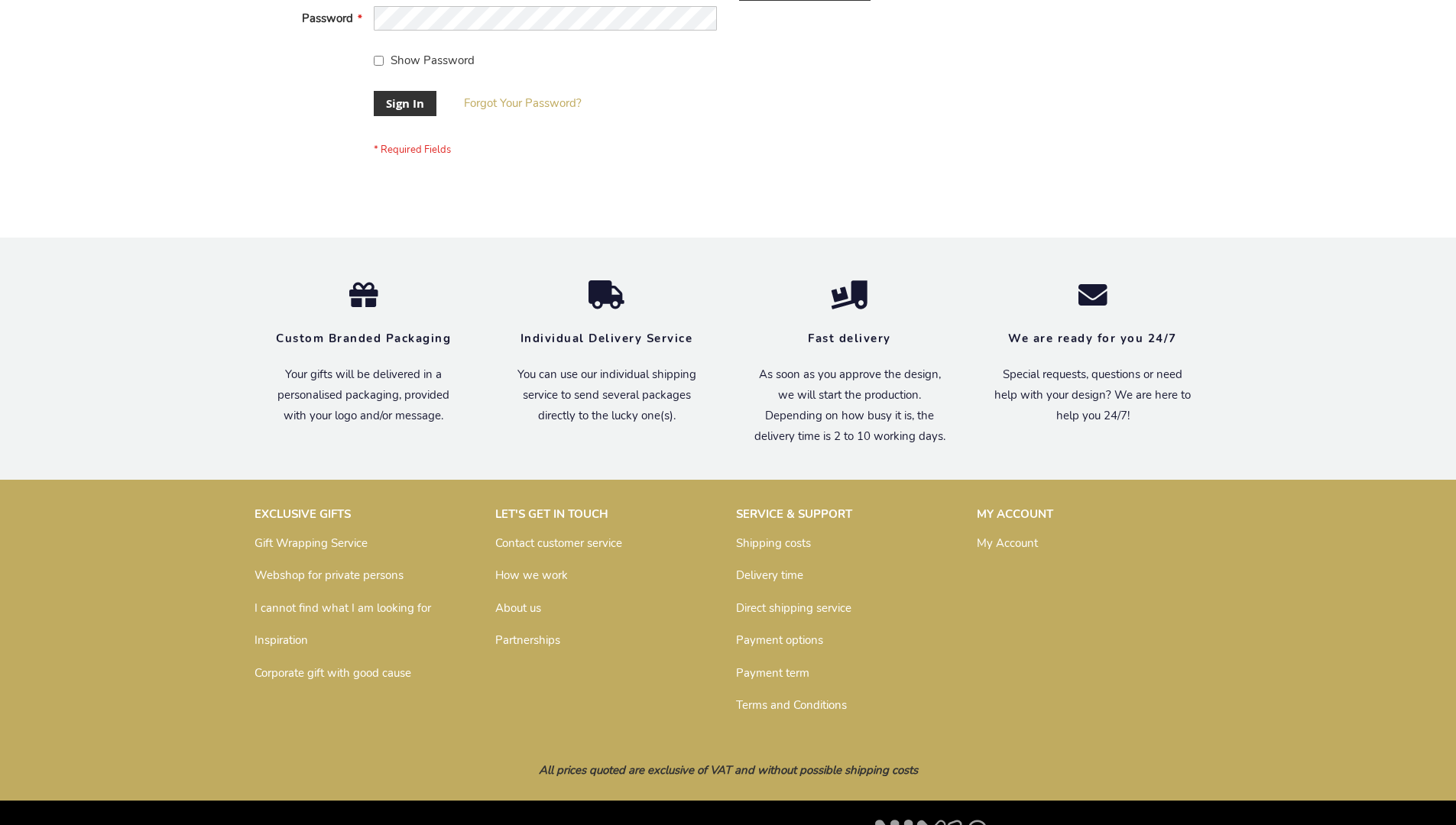
scroll to position [491, 0]
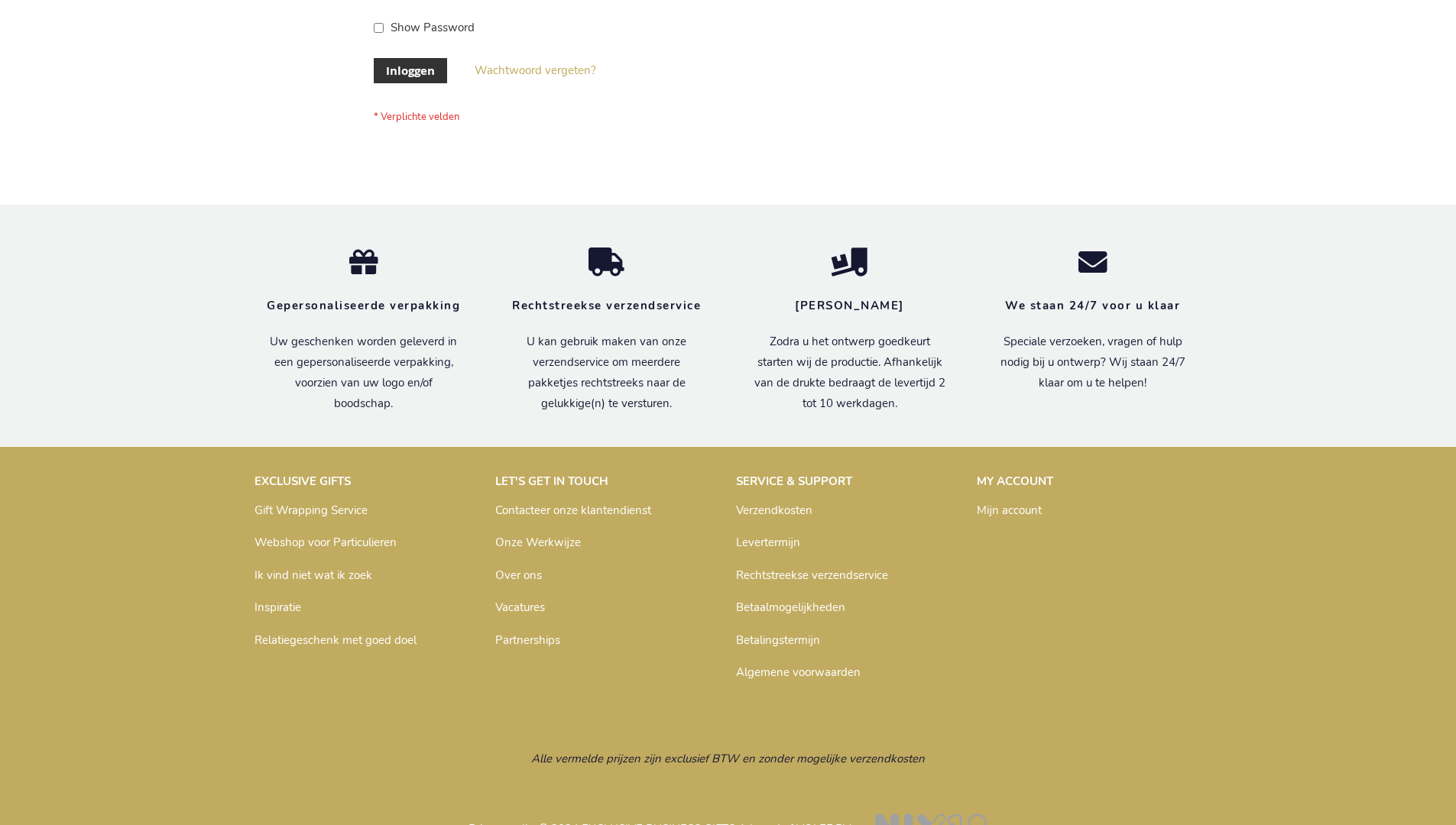
scroll to position [519, 0]
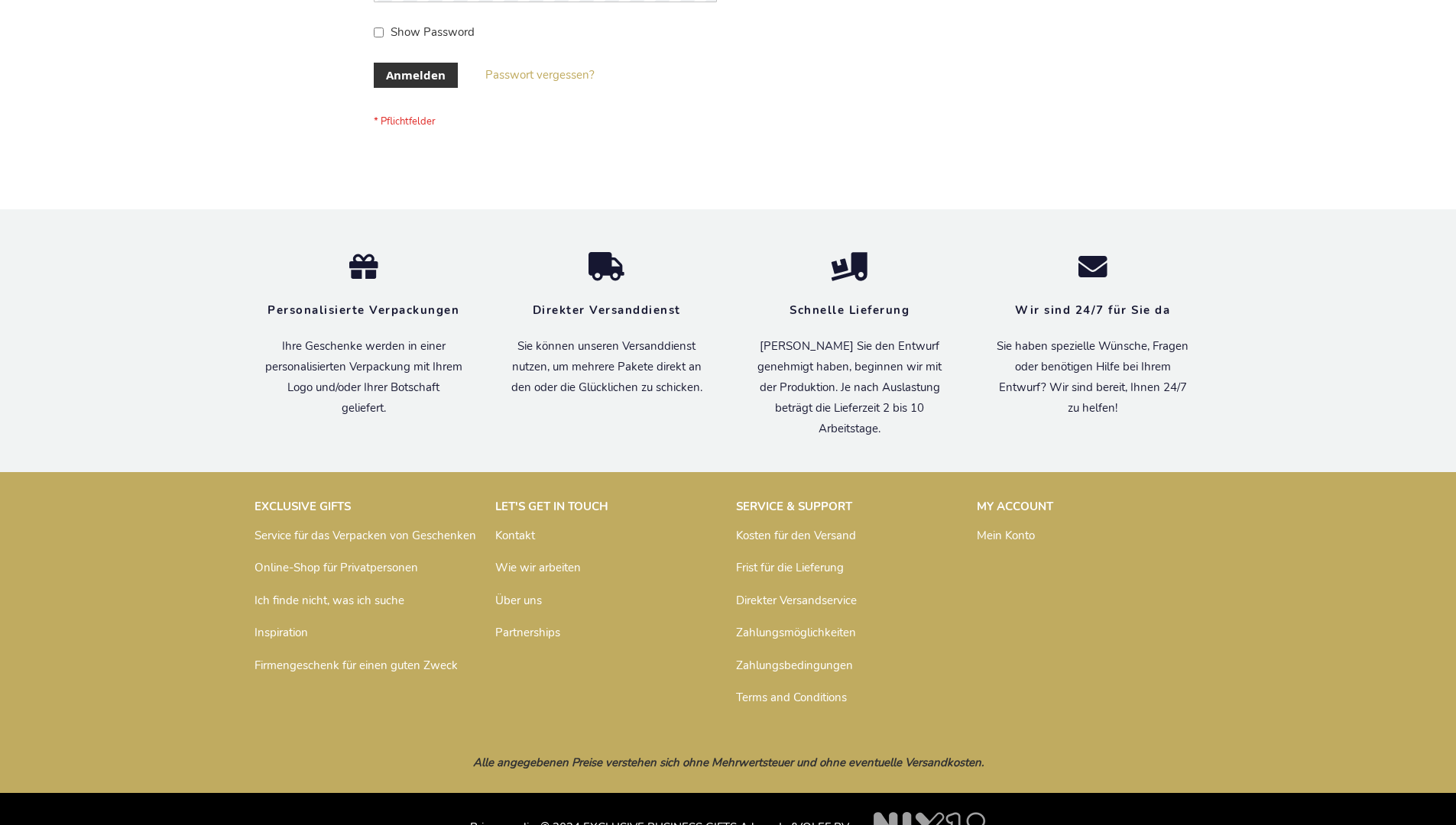
scroll to position [512, 0]
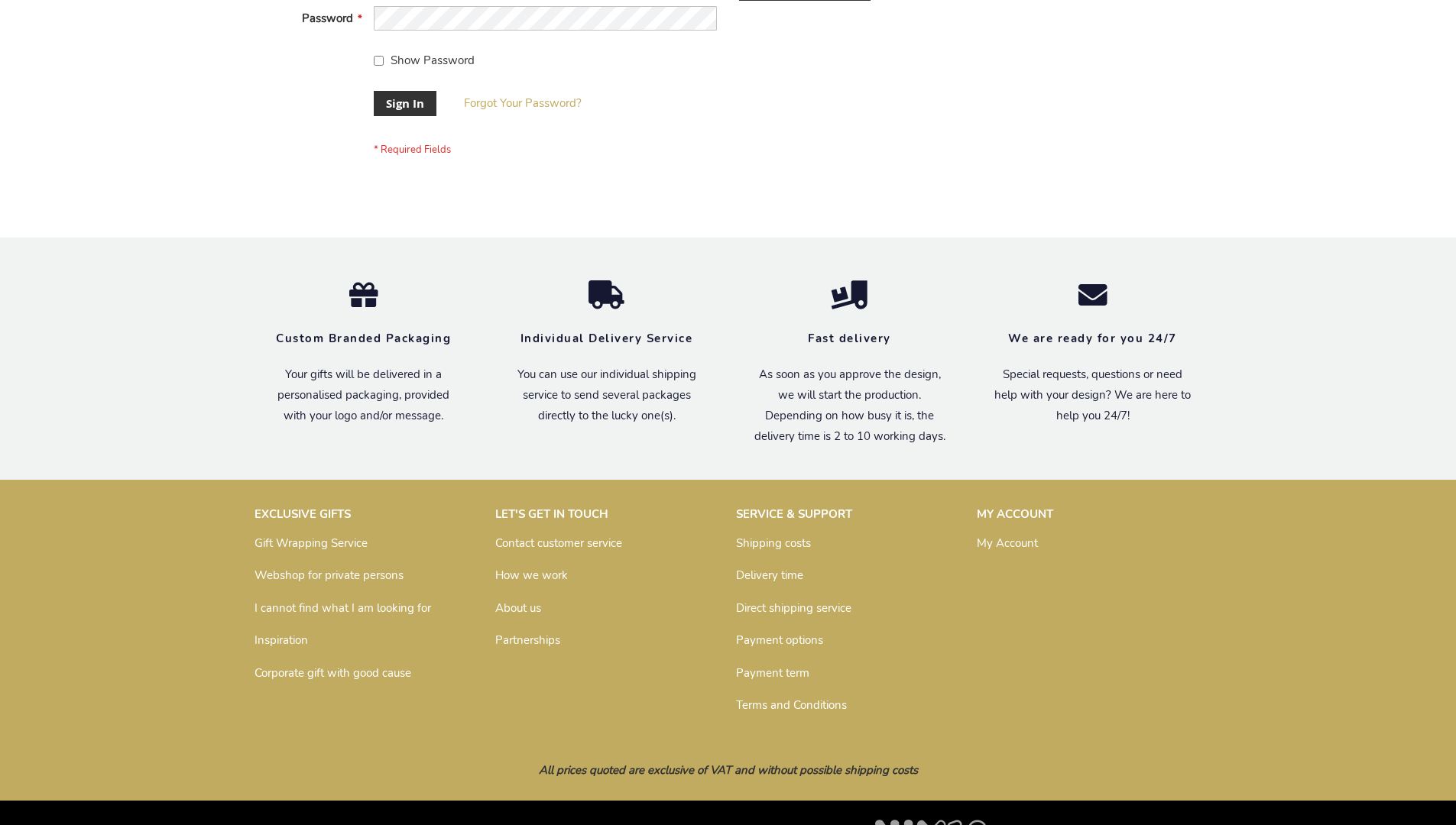
scroll to position [491, 0]
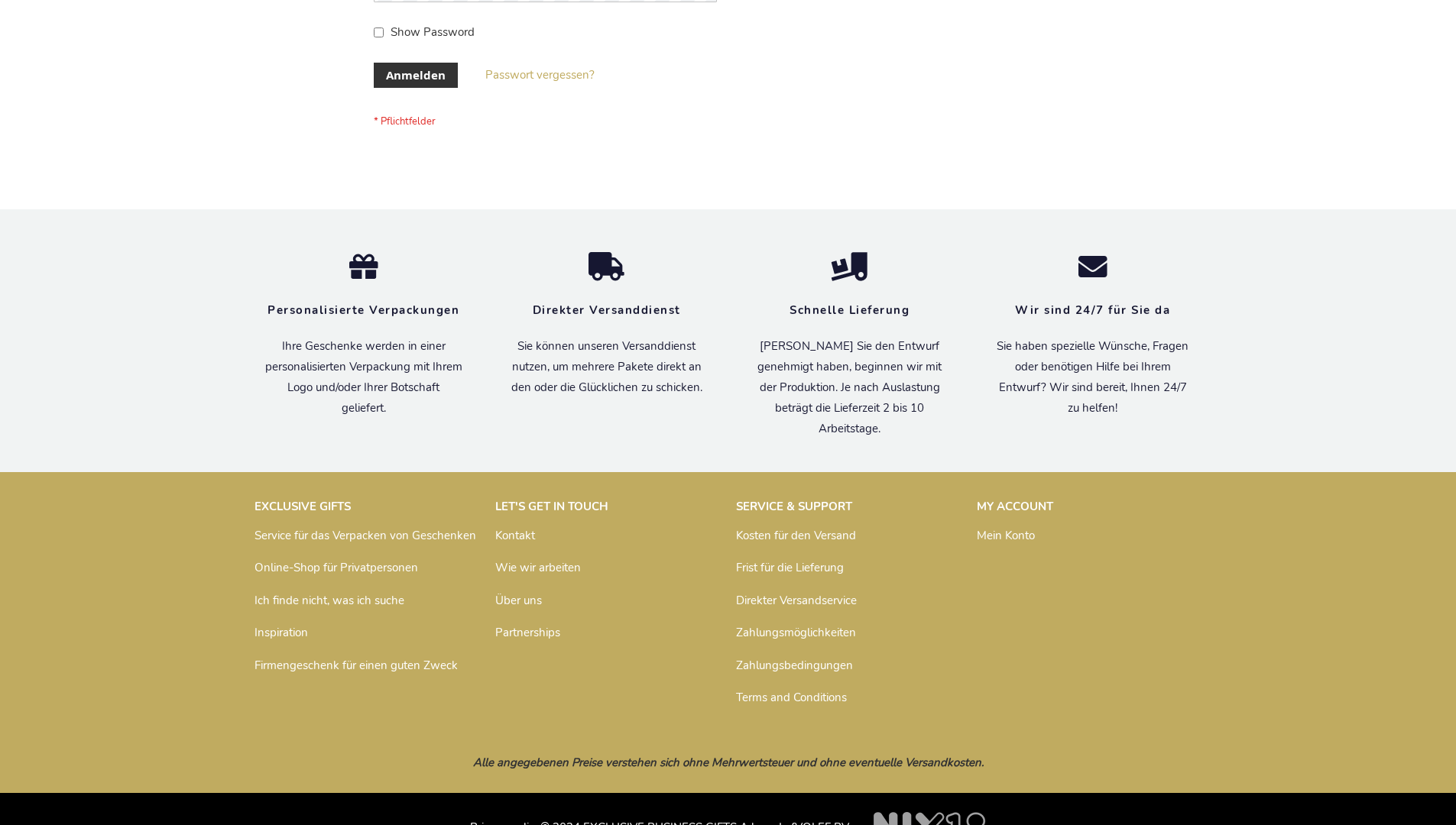
scroll to position [512, 0]
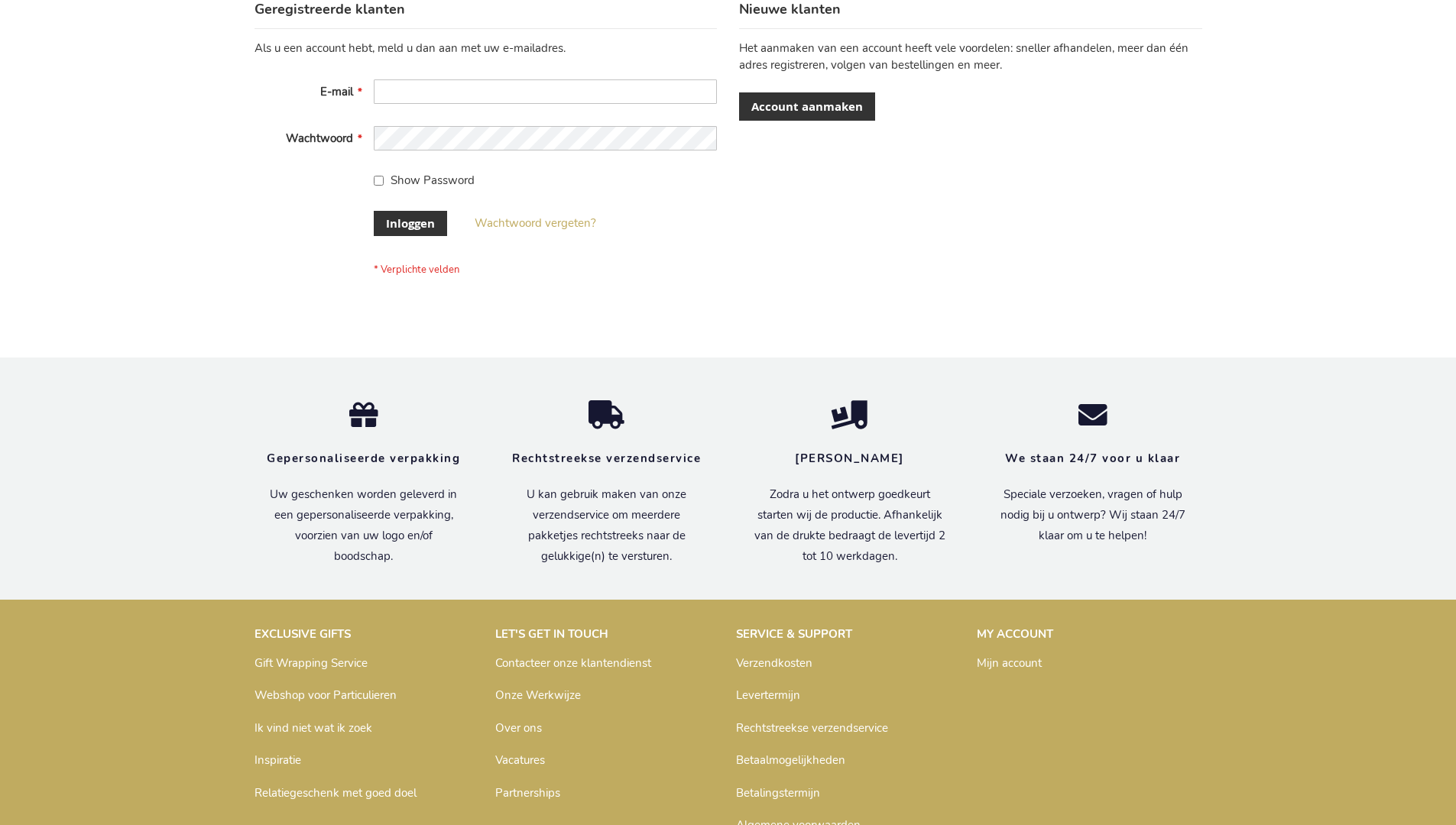
scroll to position [519, 0]
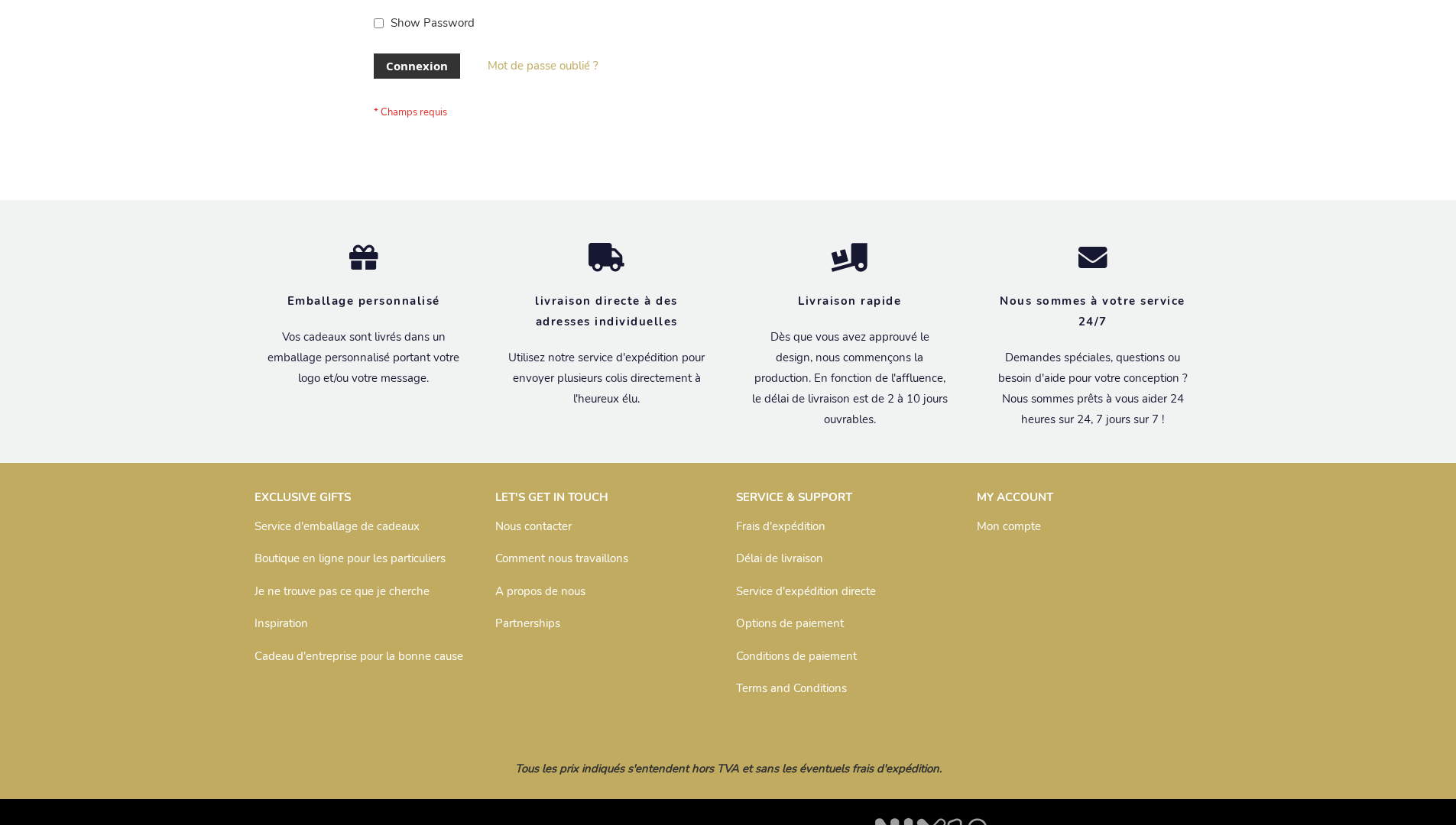
scroll to position [527, 0]
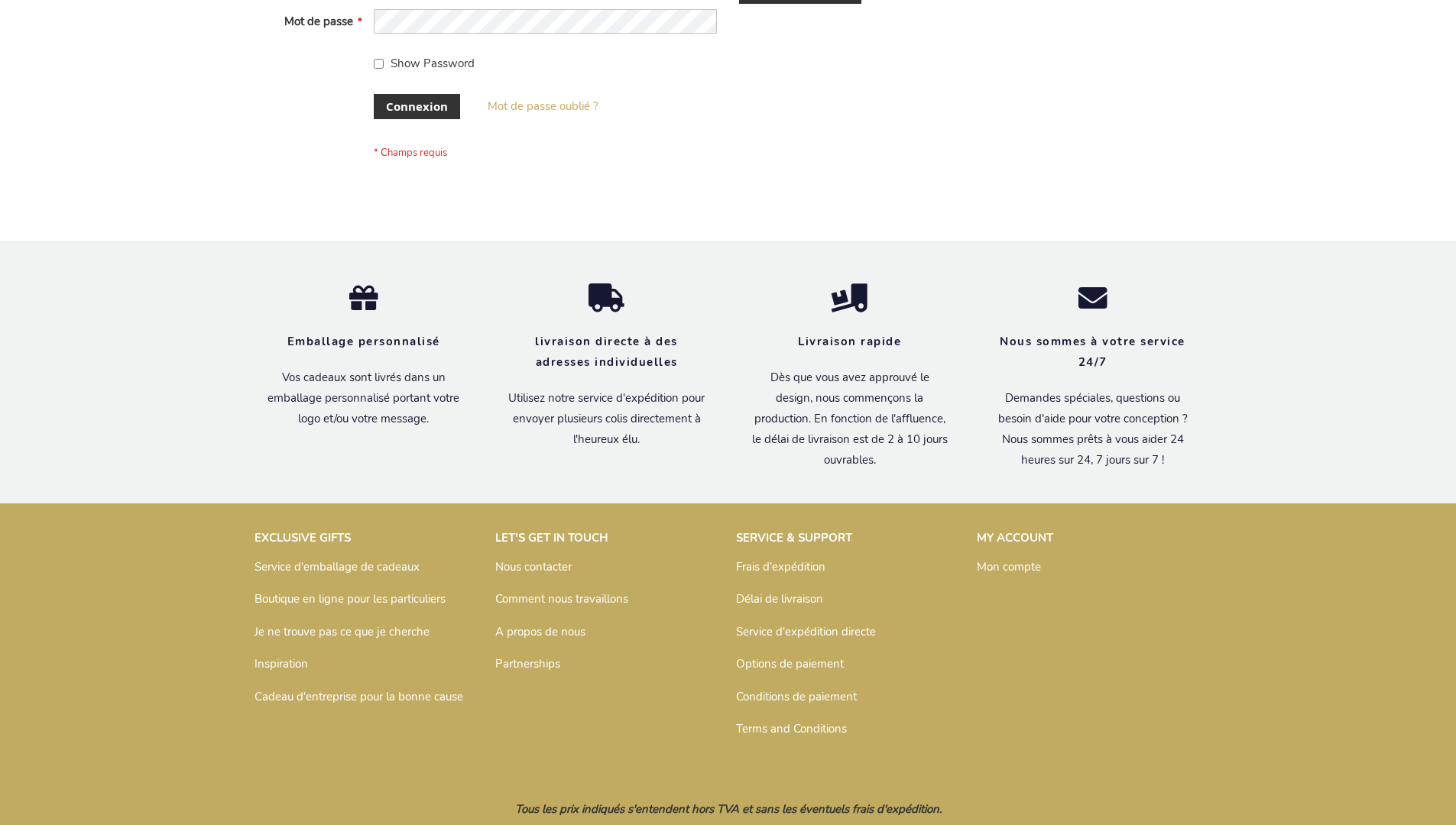
scroll to position [527, 0]
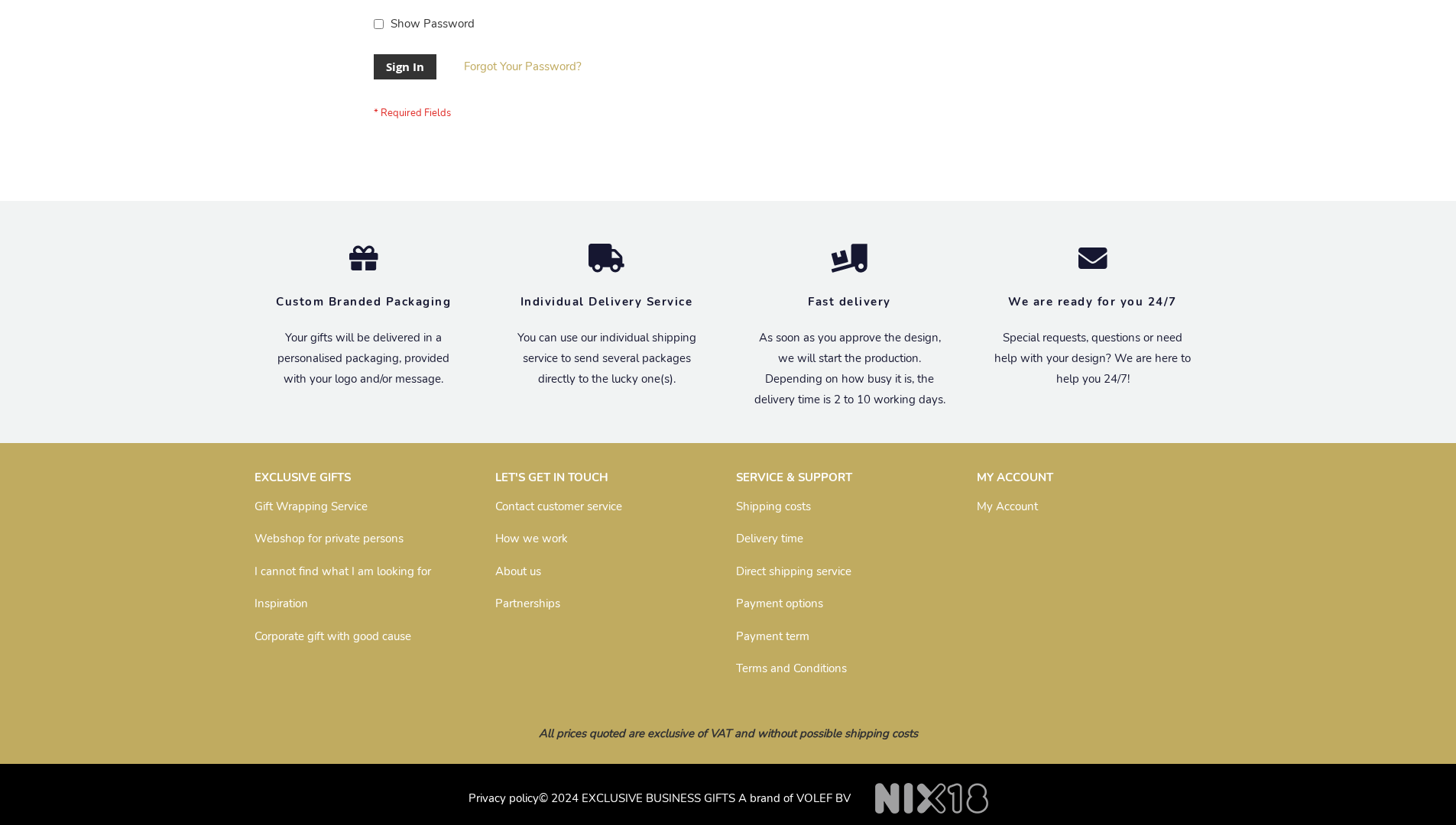
scroll to position [491, 0]
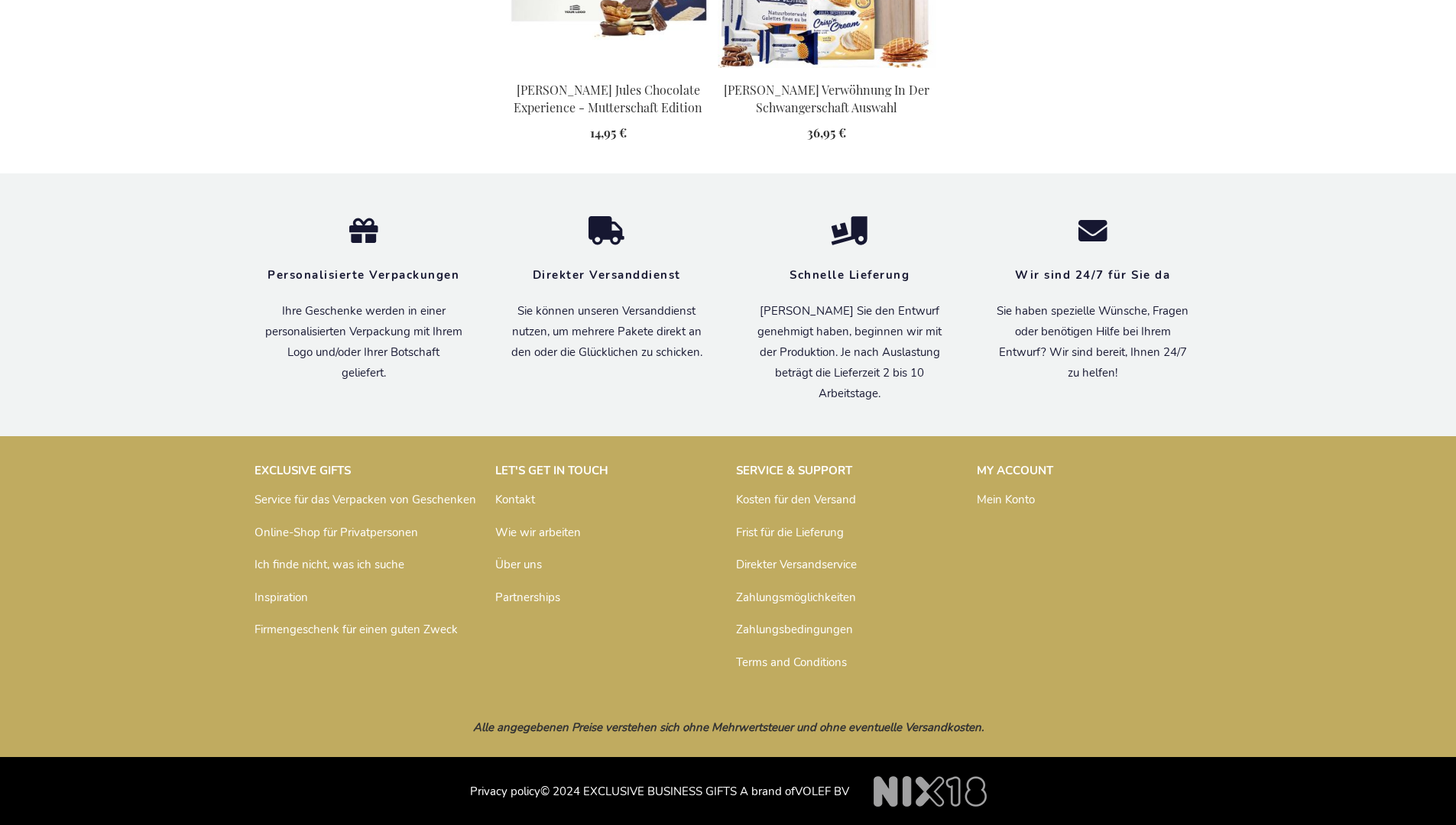
scroll to position [1615, 0]
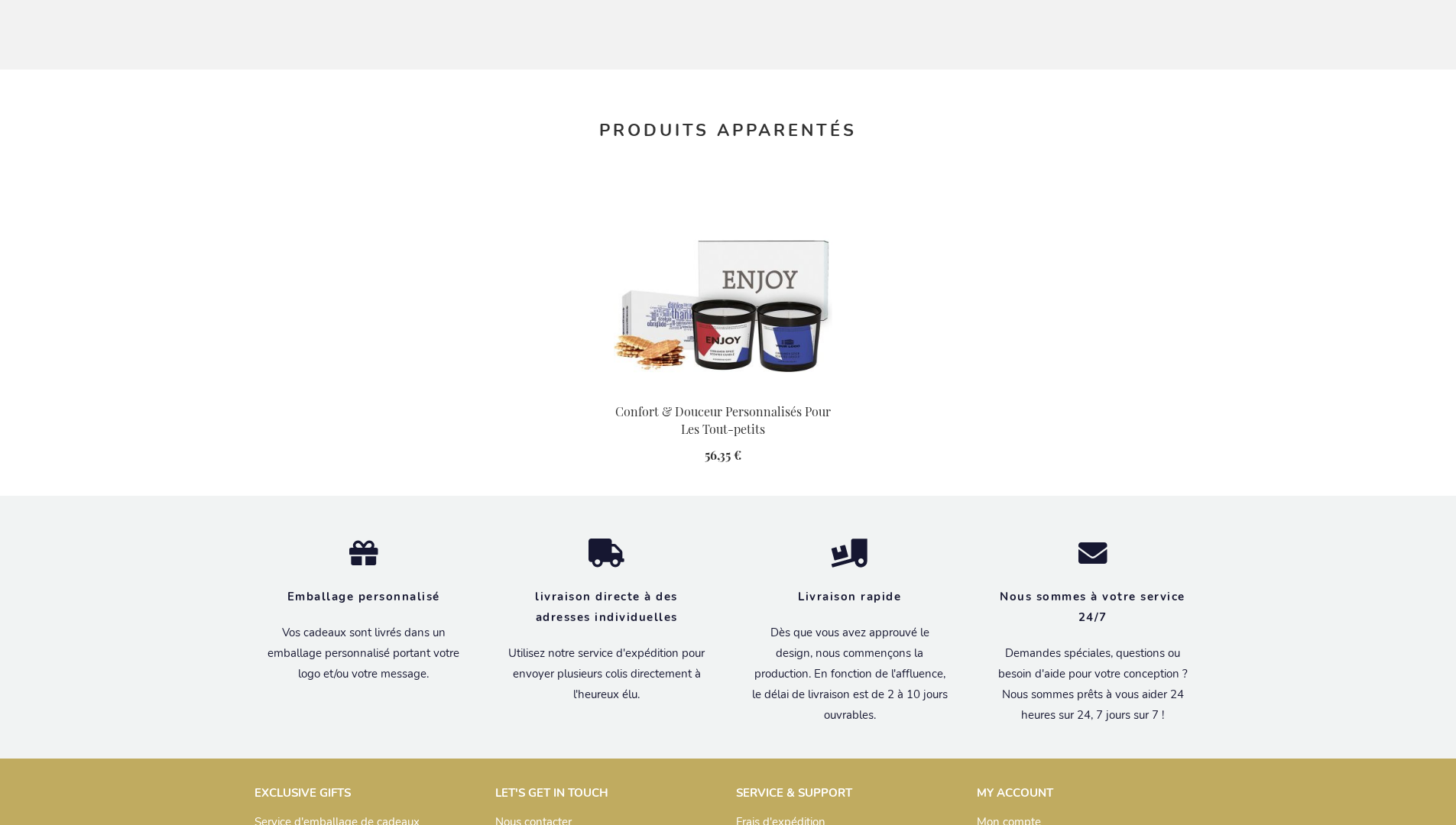
scroll to position [1696, 0]
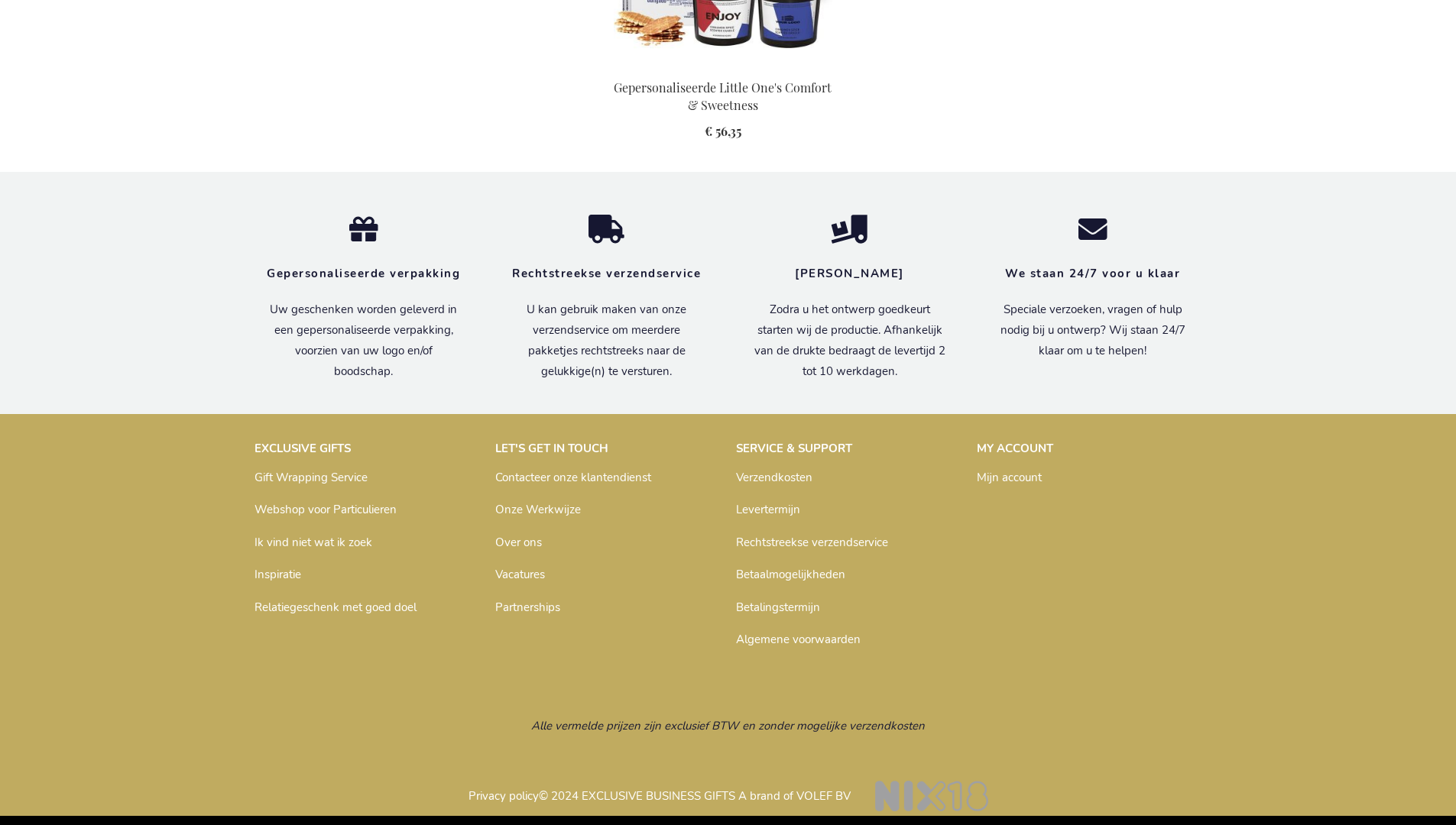
scroll to position [1655, 0]
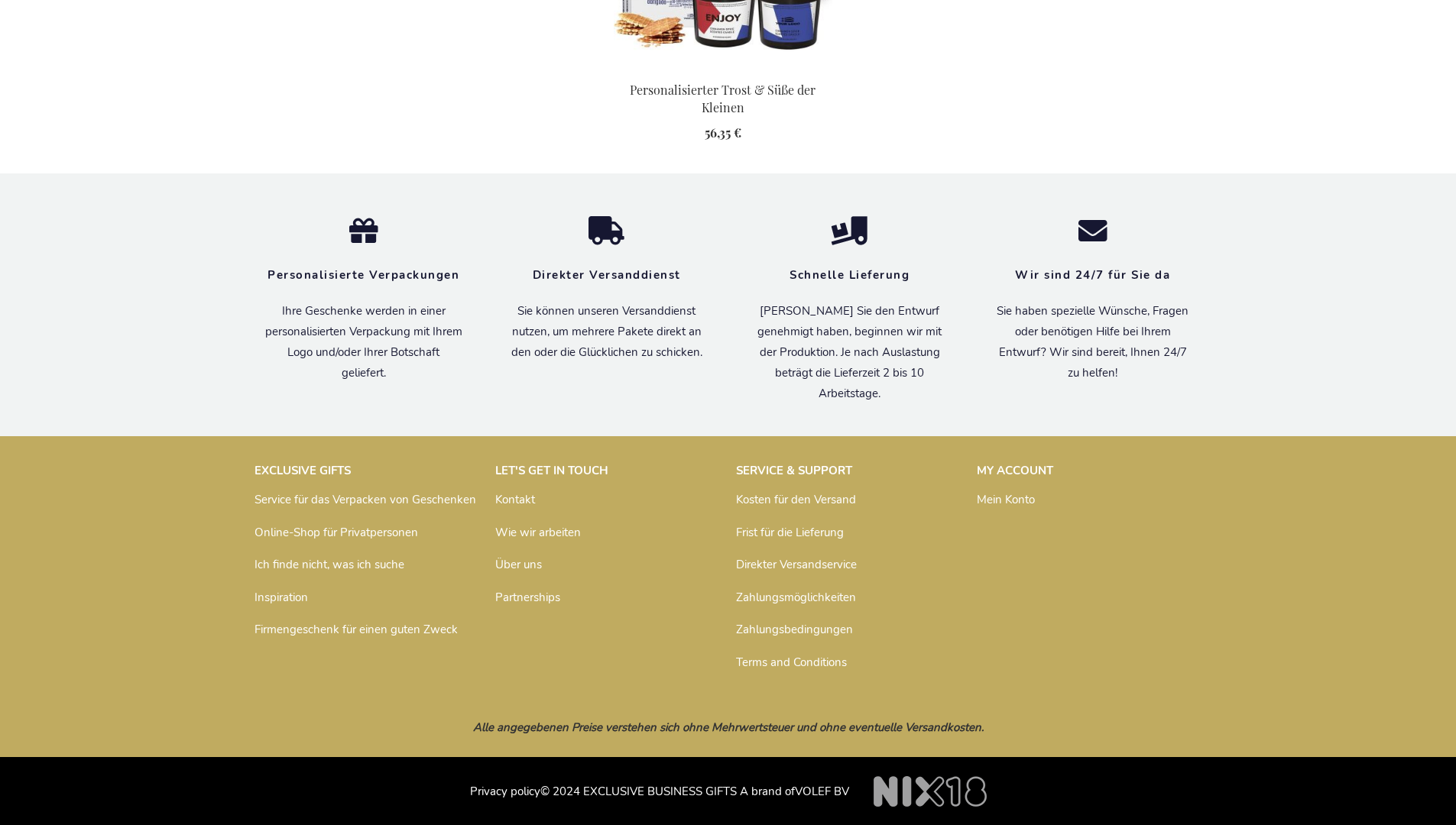
scroll to position [1664, 0]
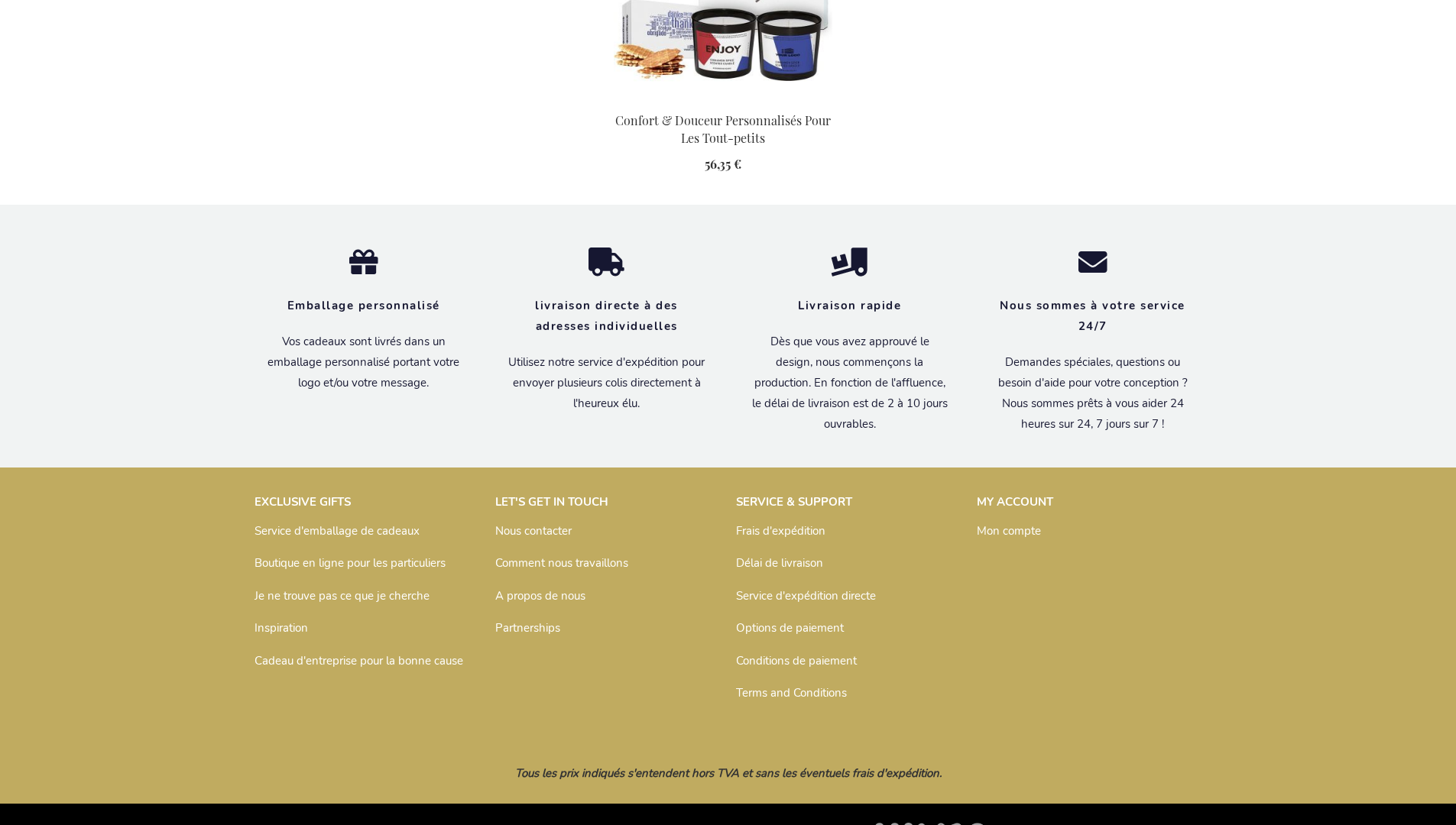
scroll to position [1696, 0]
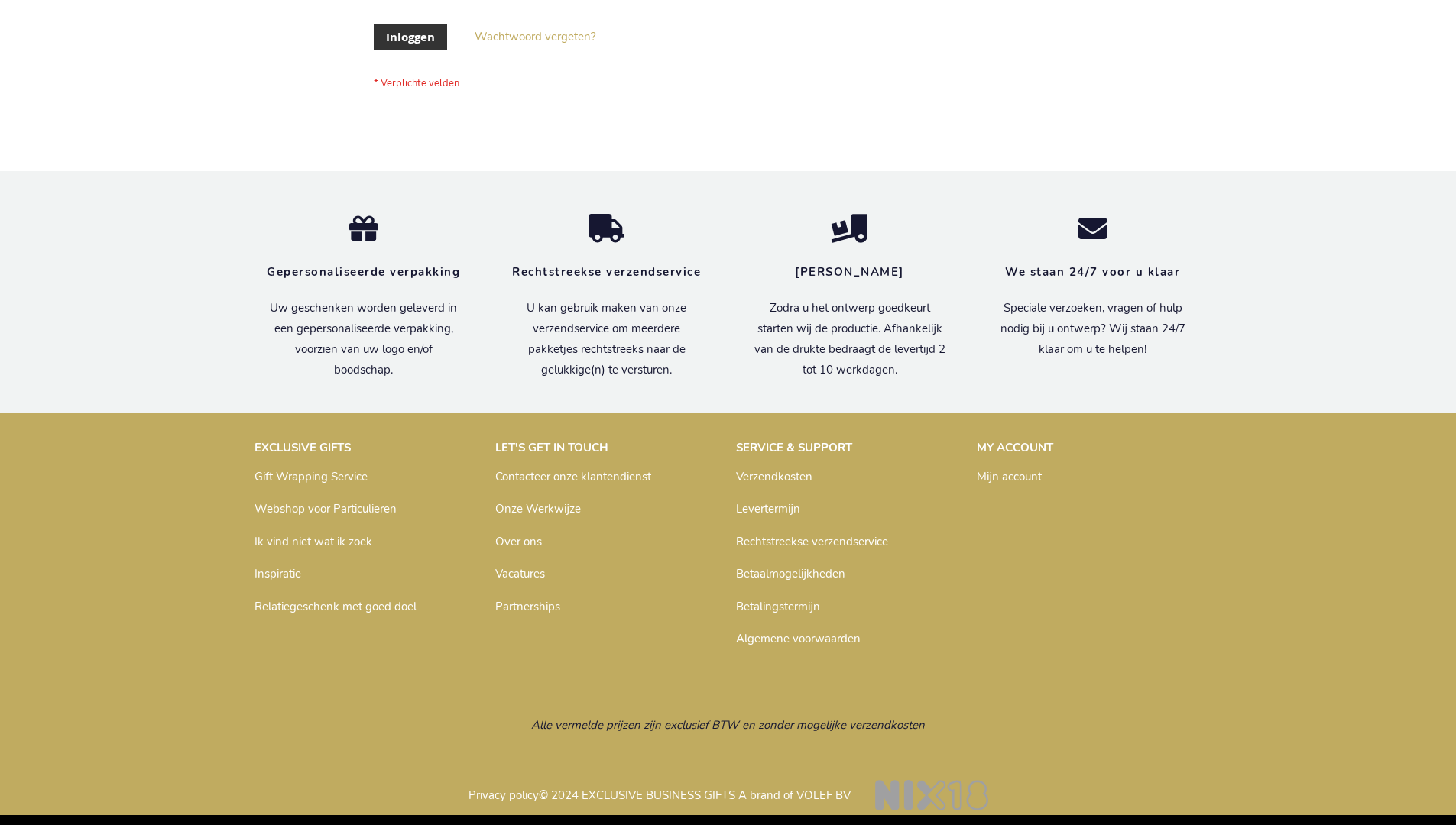
scroll to position [519, 0]
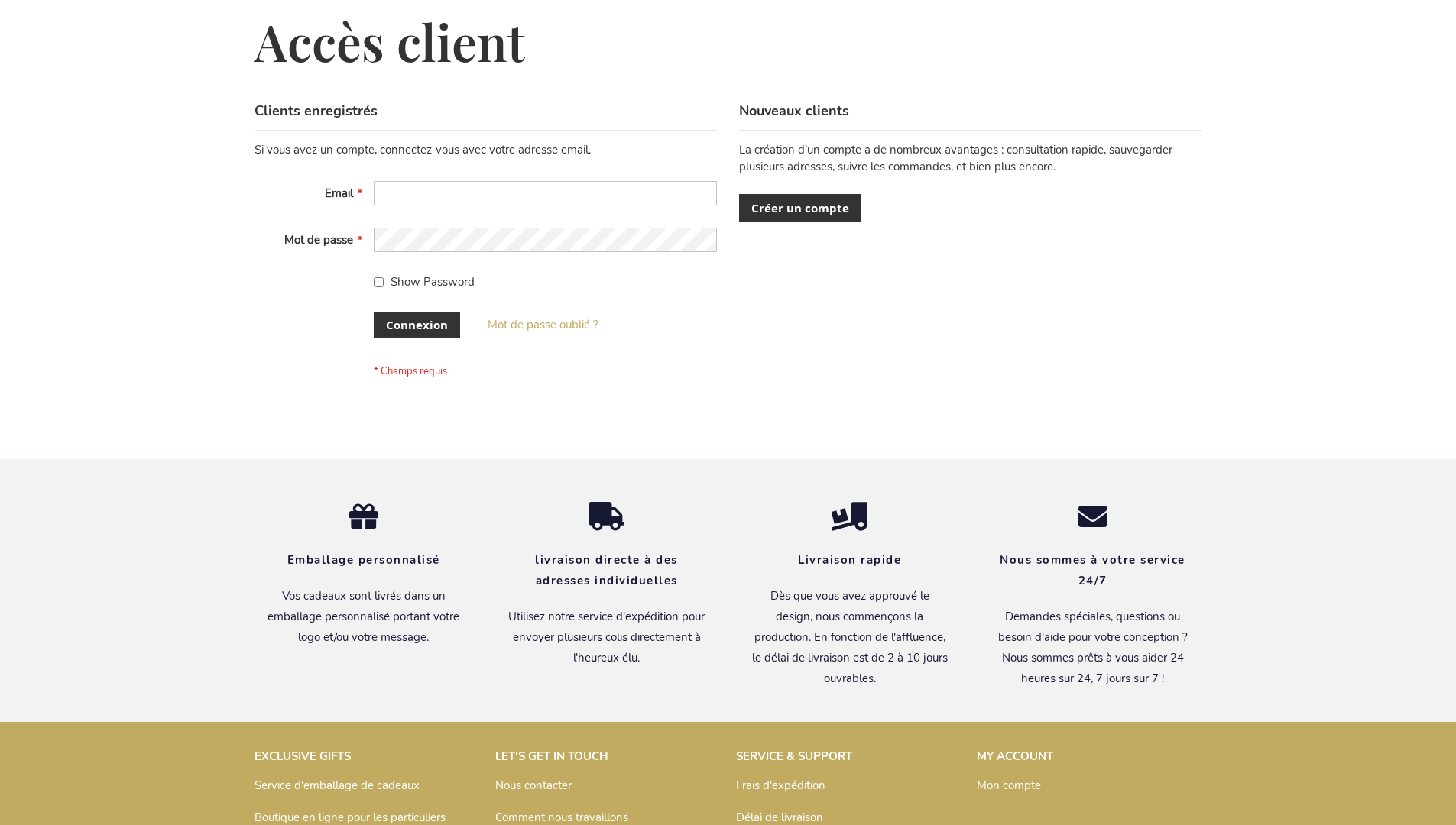
scroll to position [527, 0]
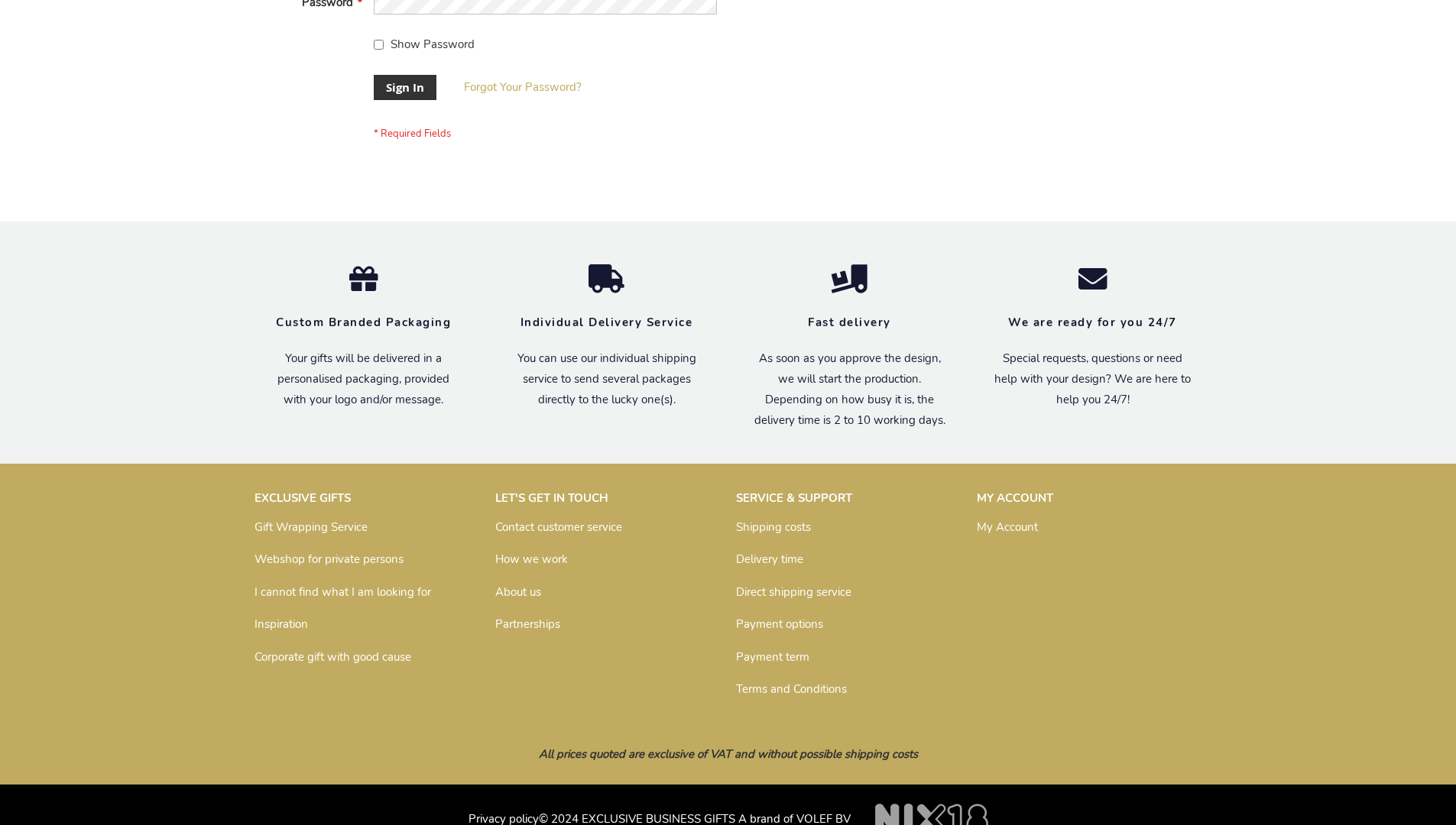
scroll to position [491, 0]
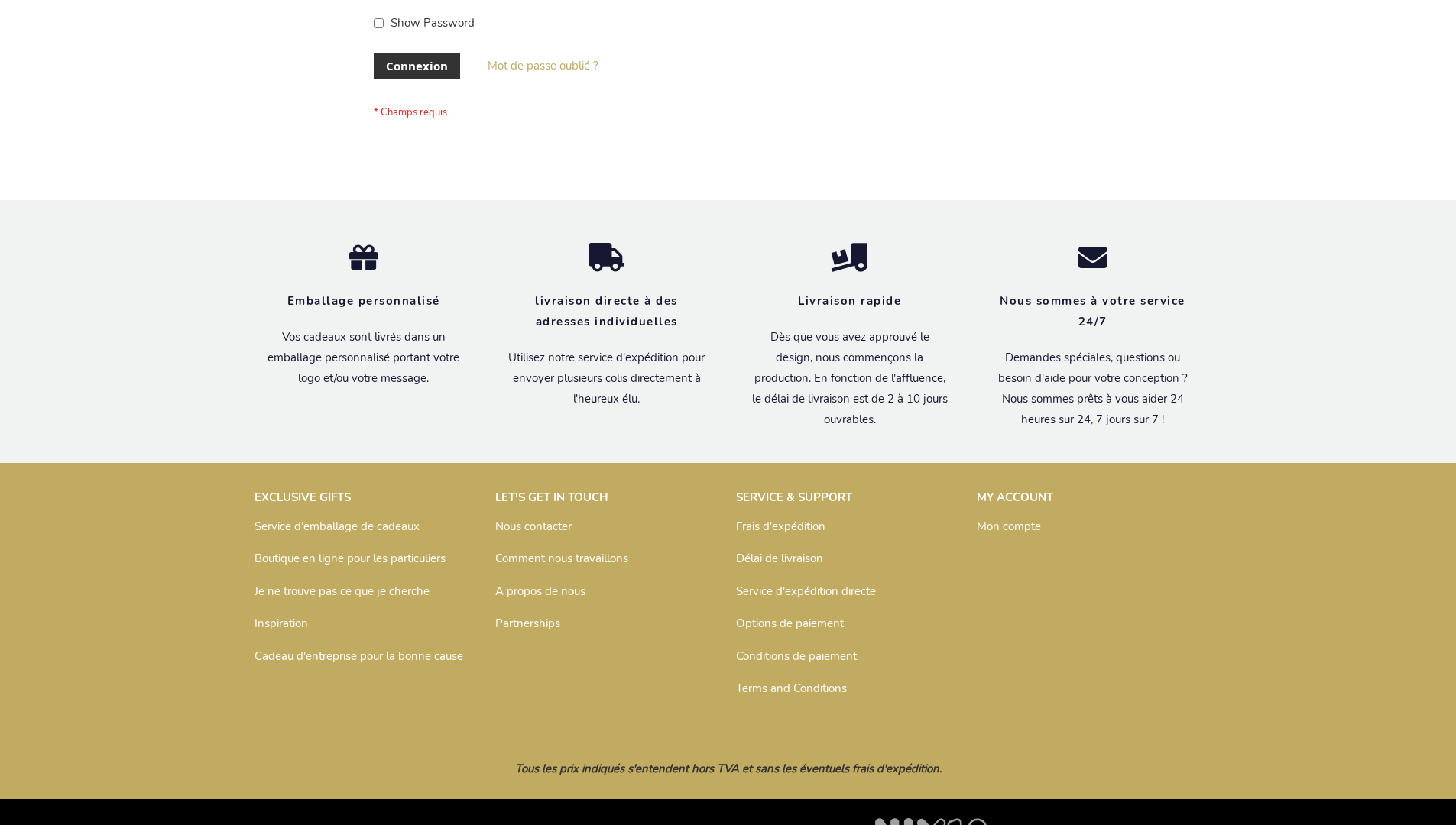
scroll to position [527, 0]
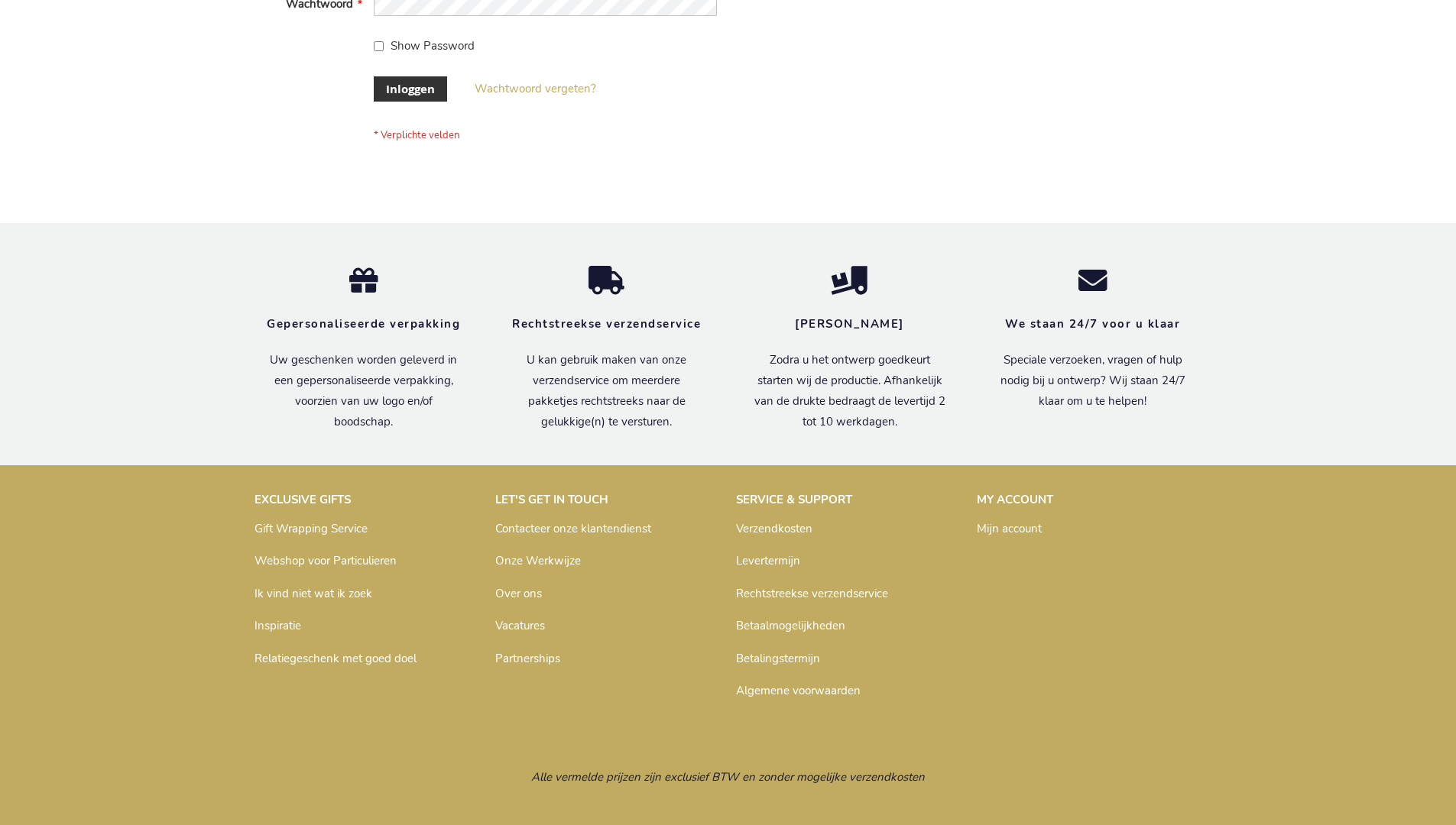
scroll to position [519, 0]
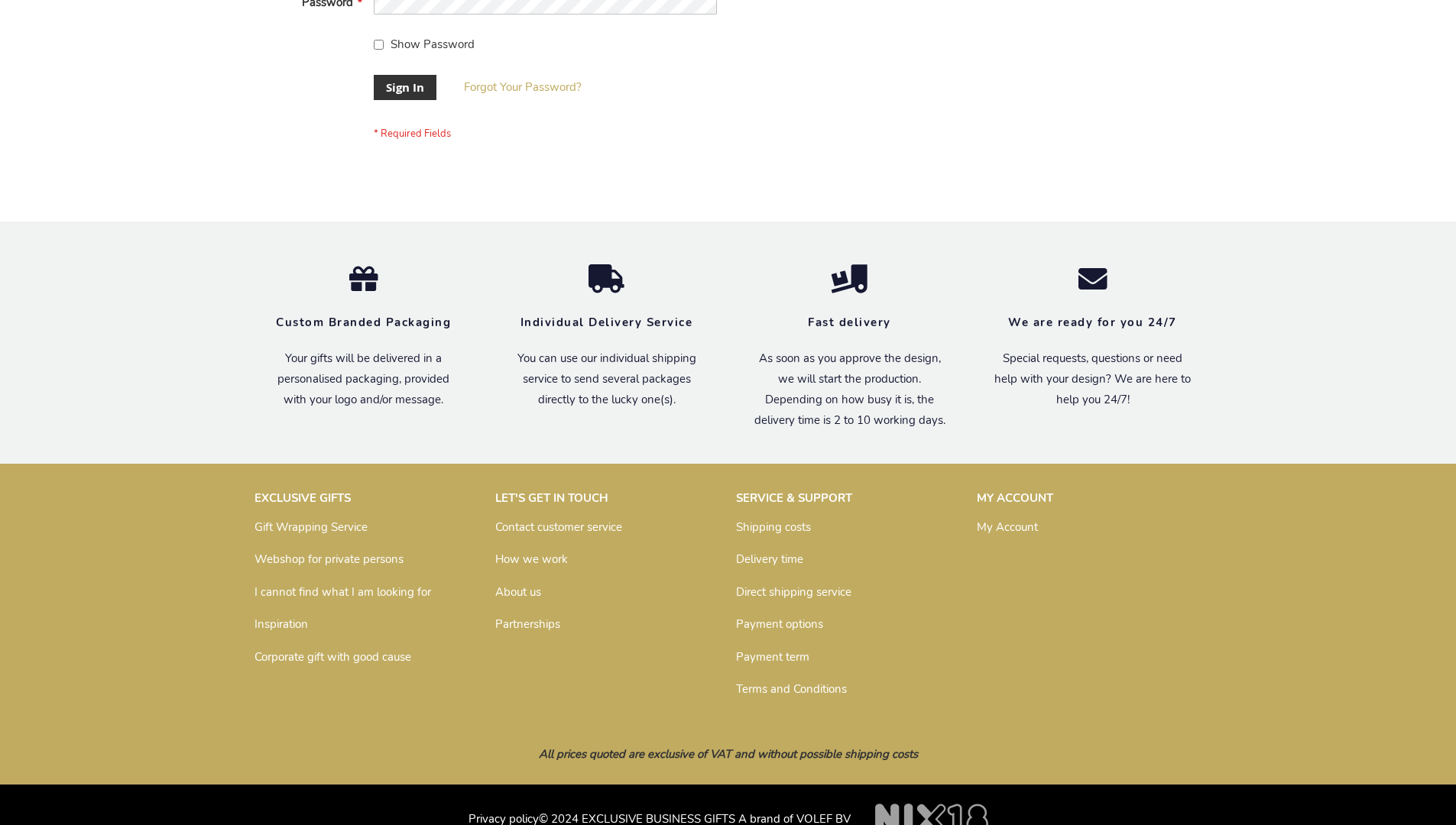
scroll to position [491, 0]
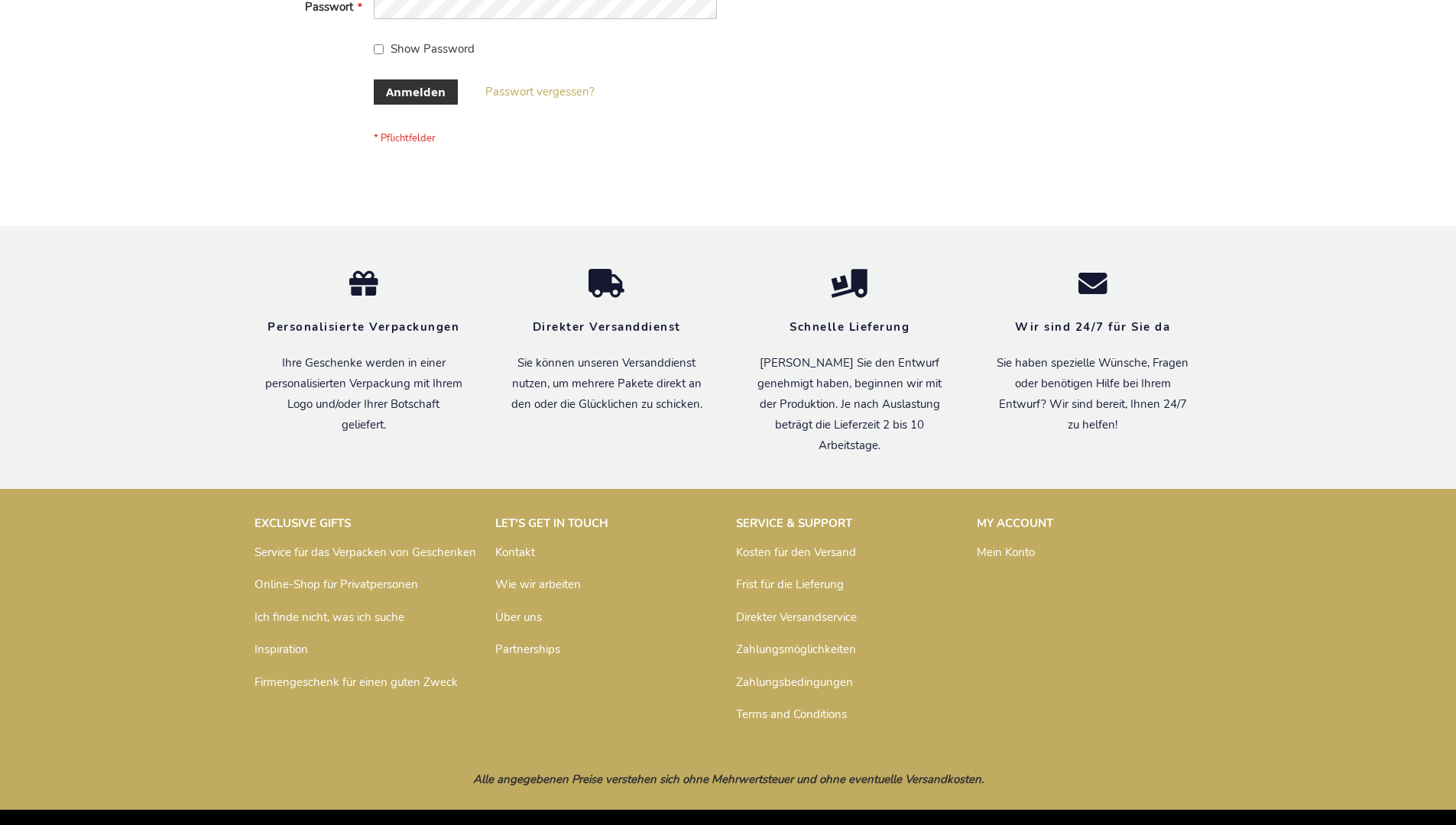
scroll to position [512, 0]
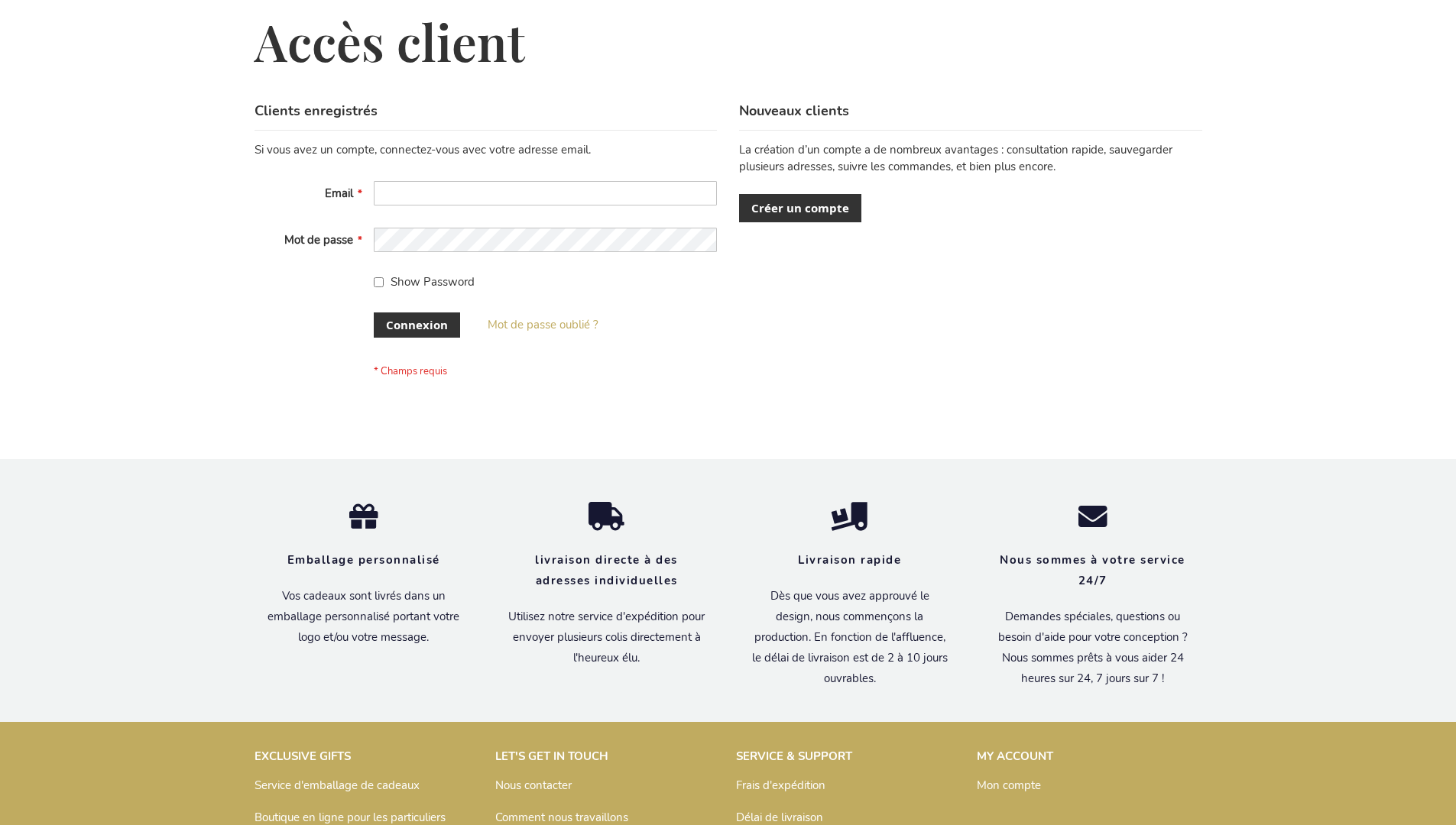
scroll to position [527, 0]
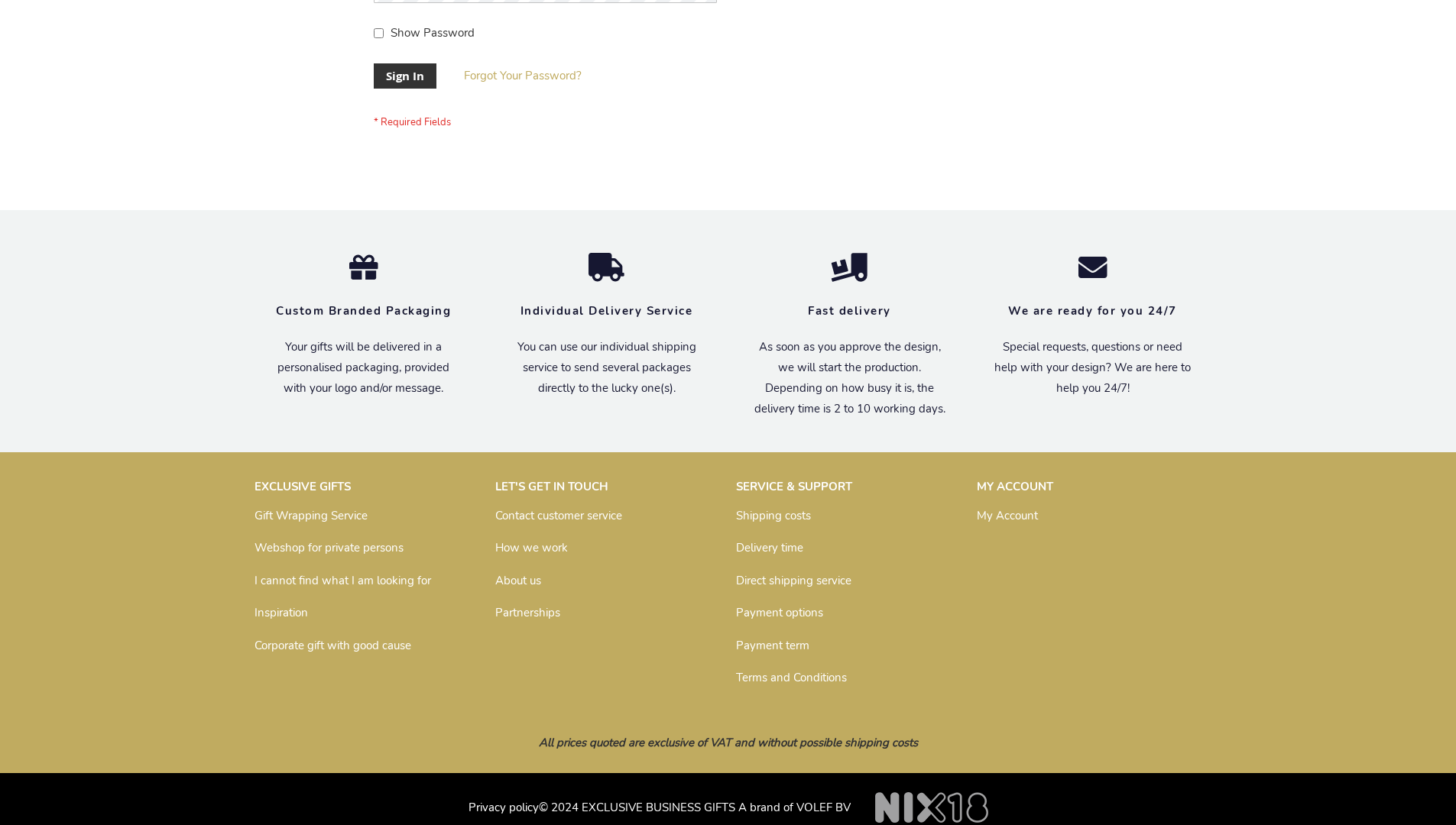
scroll to position [491, 0]
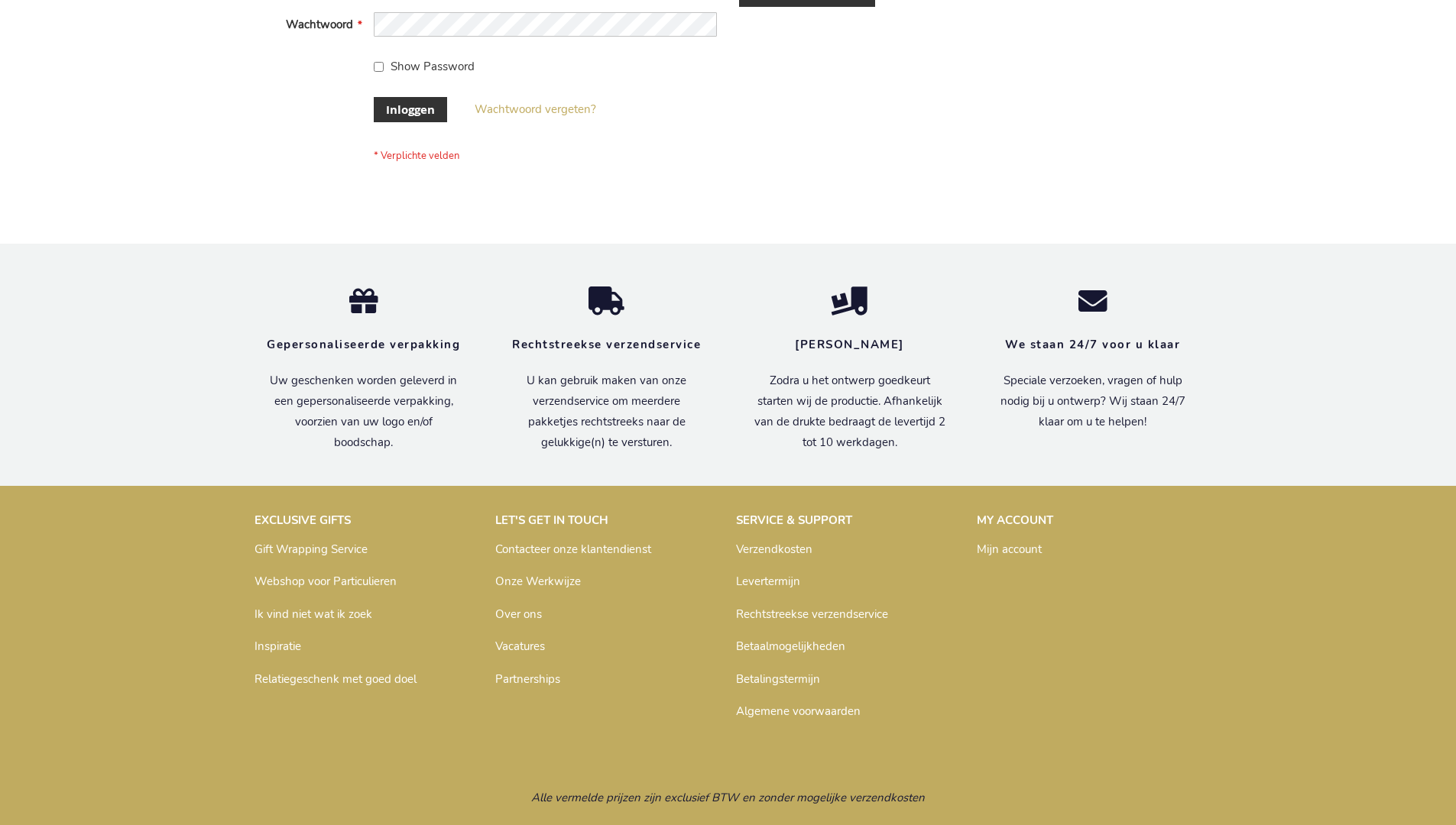
scroll to position [519, 0]
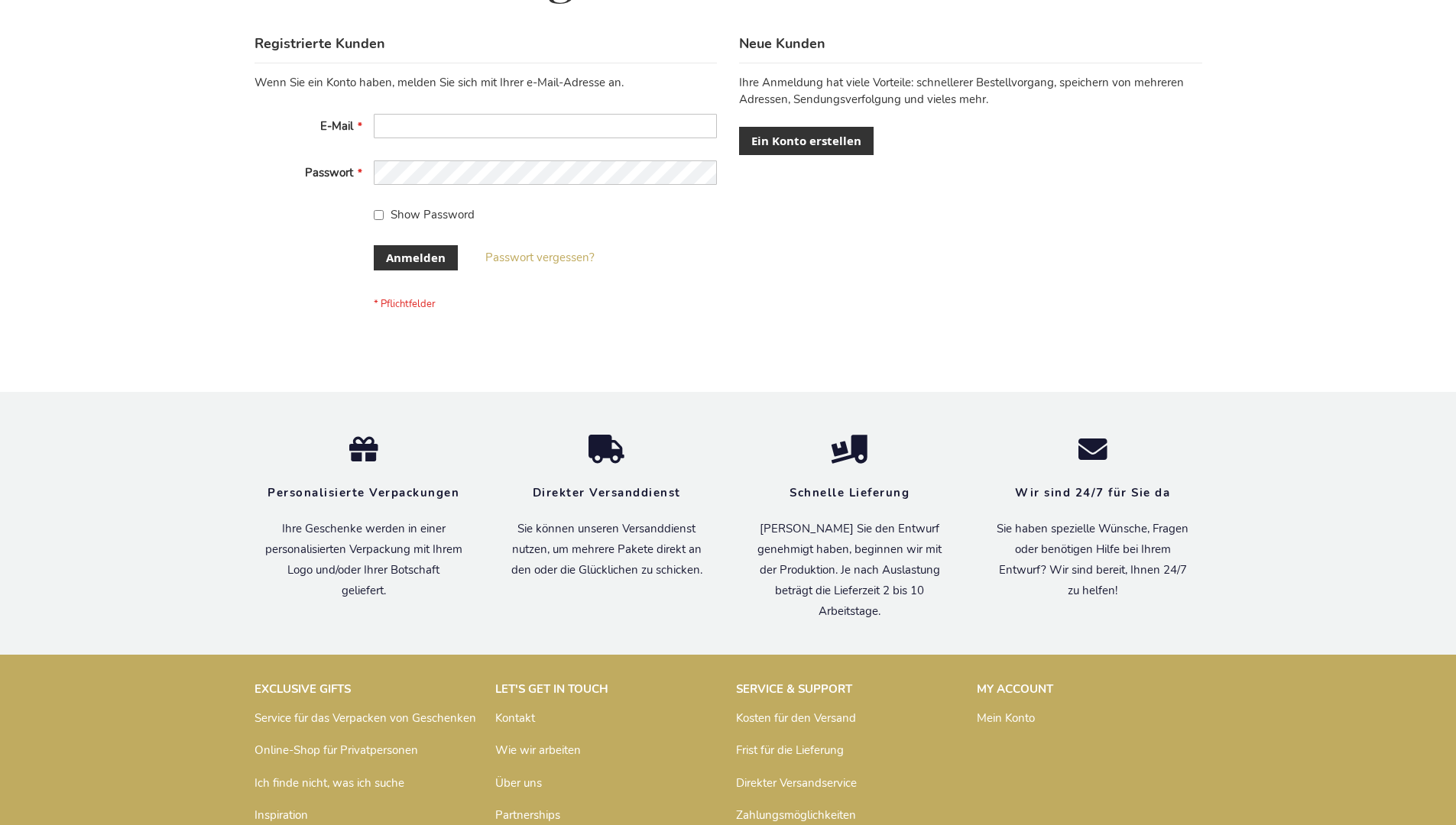
scroll to position [512, 0]
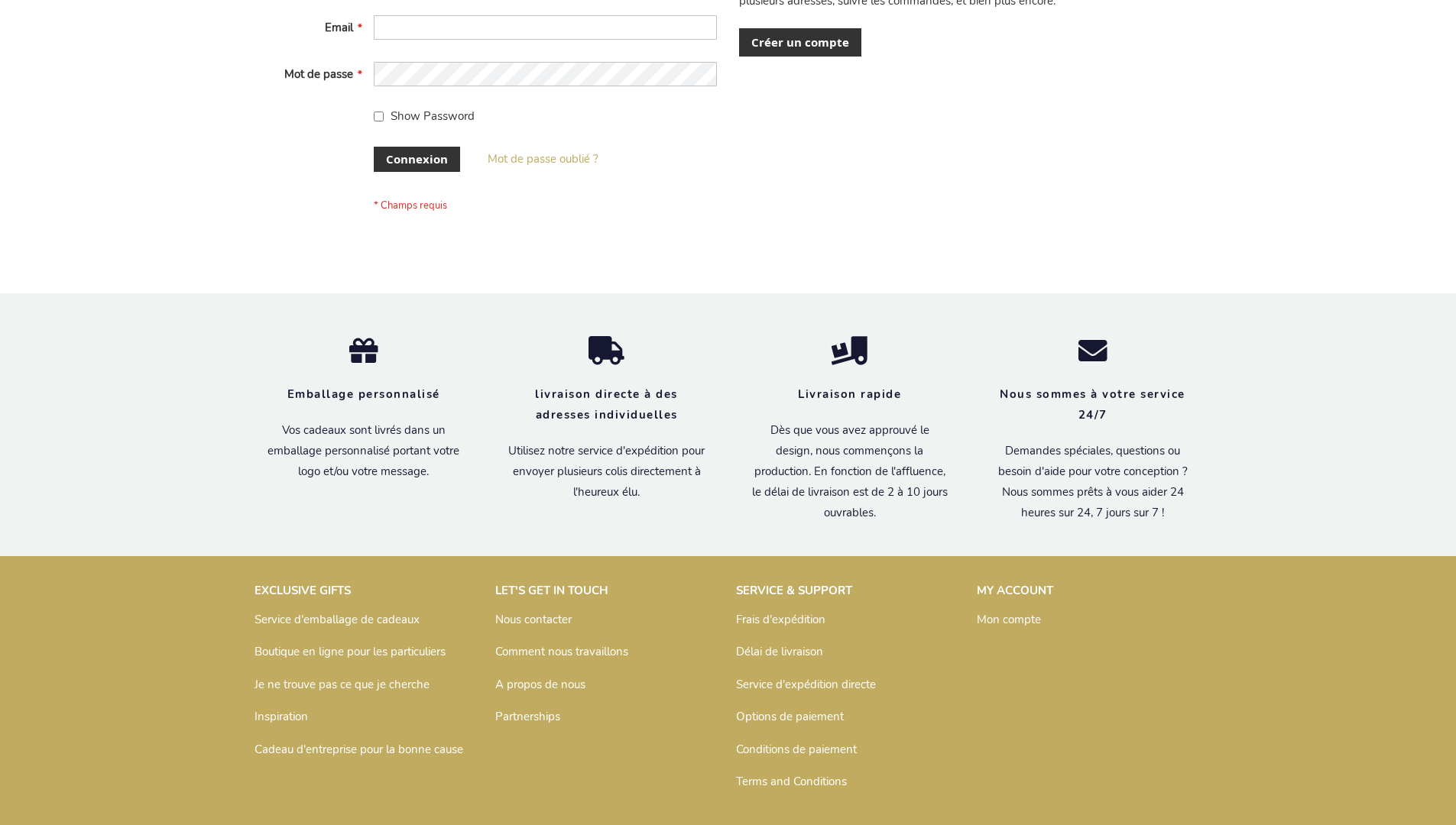
scroll to position [527, 0]
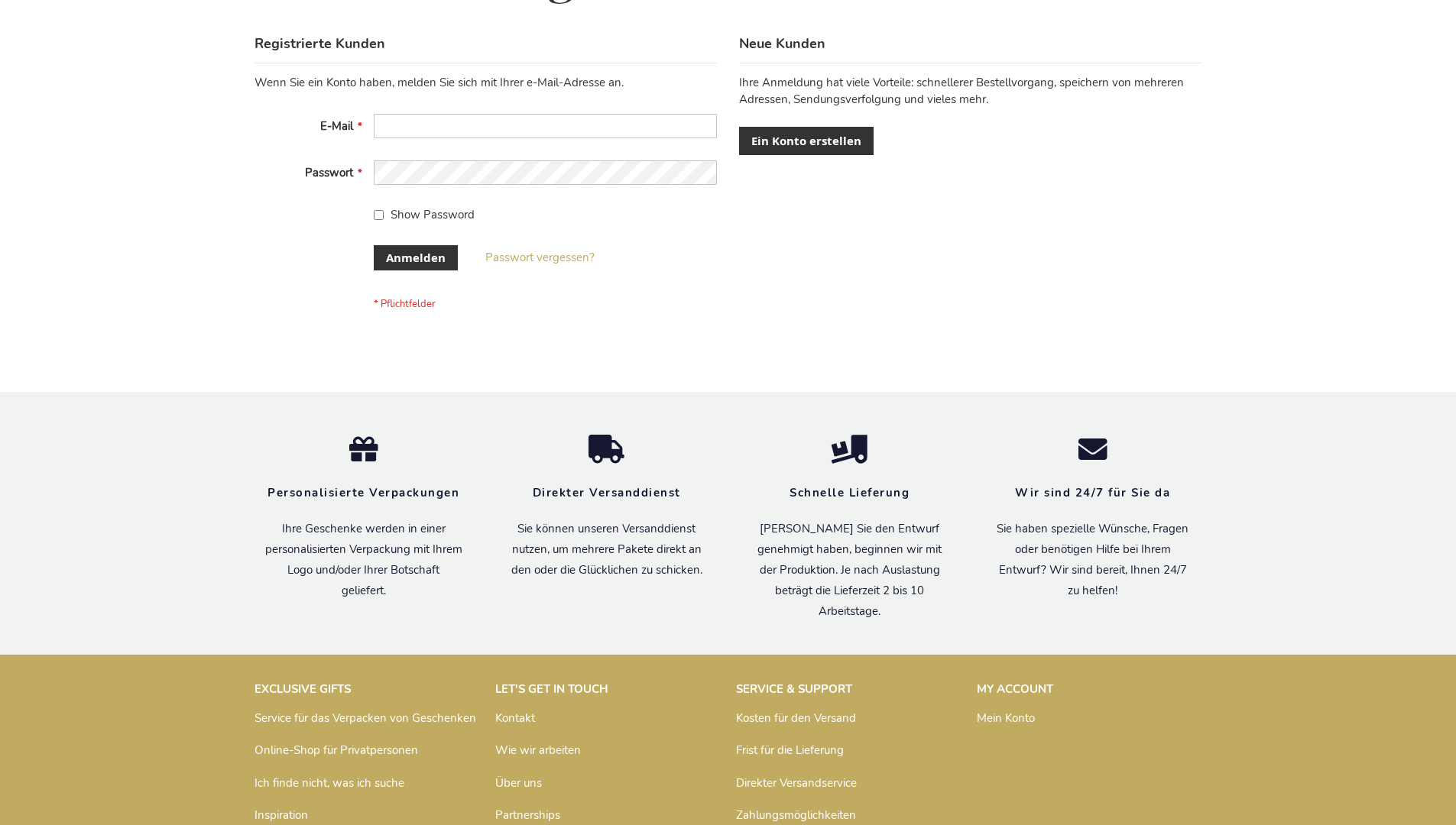
scroll to position [512, 0]
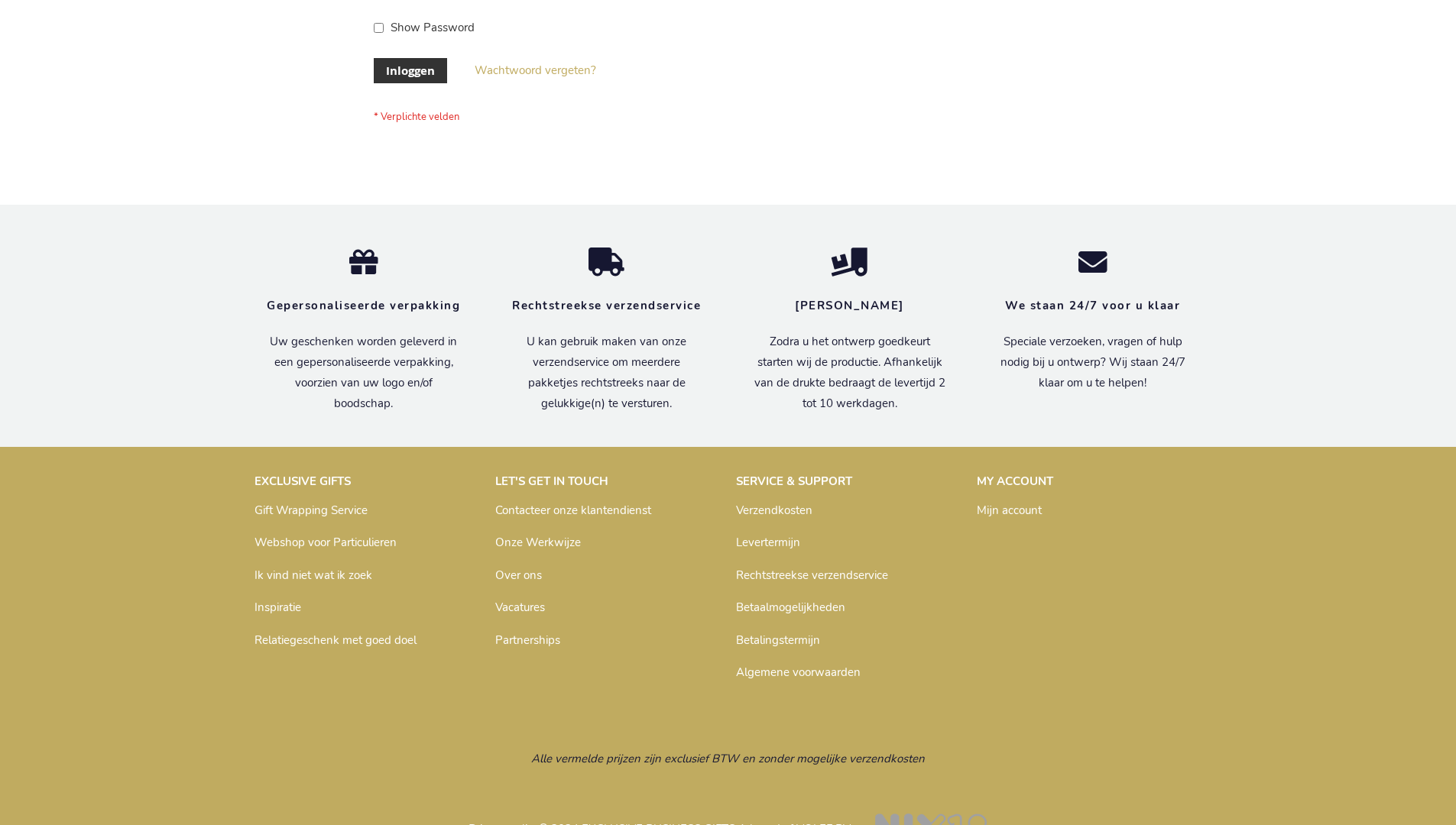
scroll to position [519, 0]
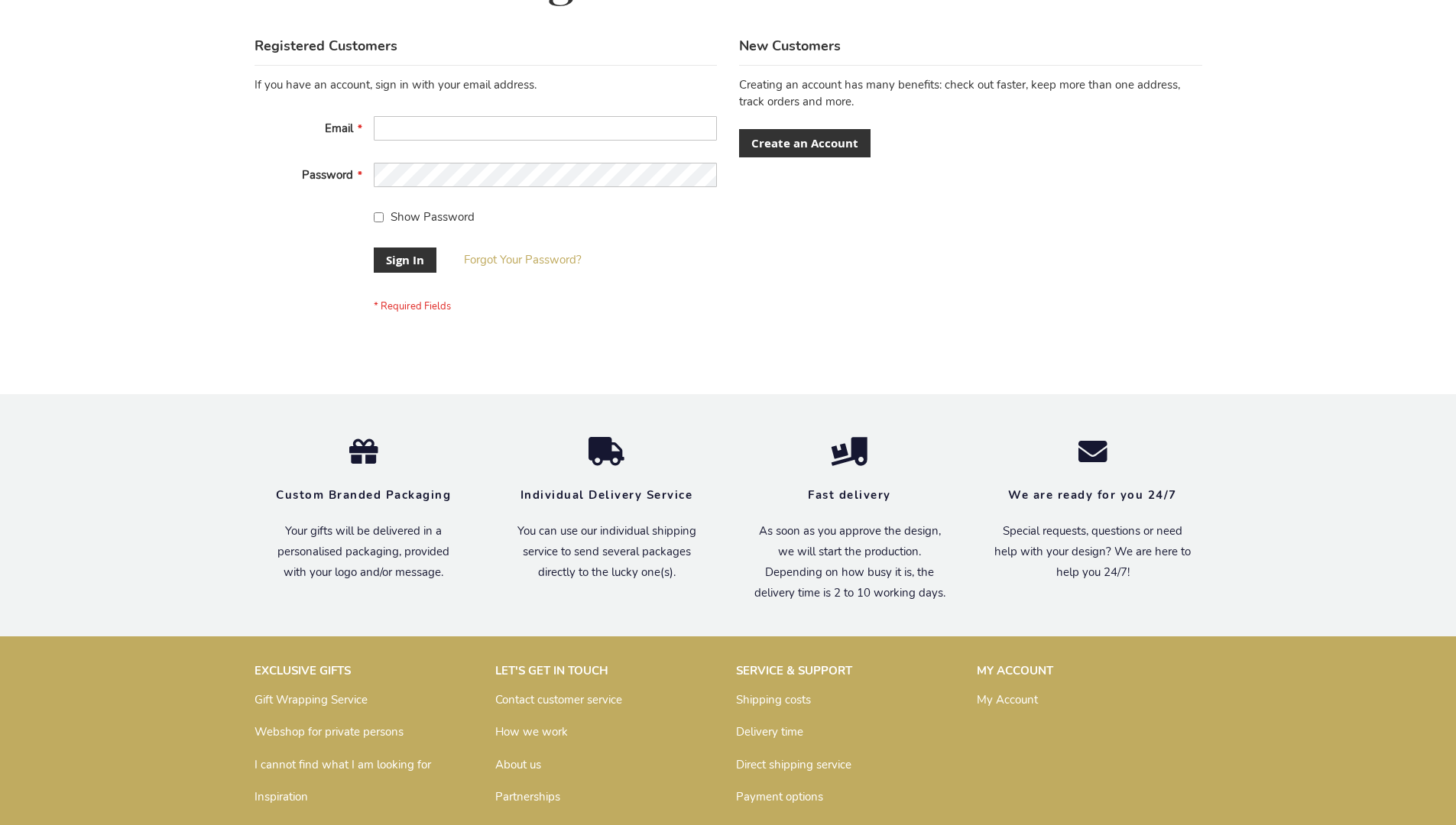
scroll to position [491, 0]
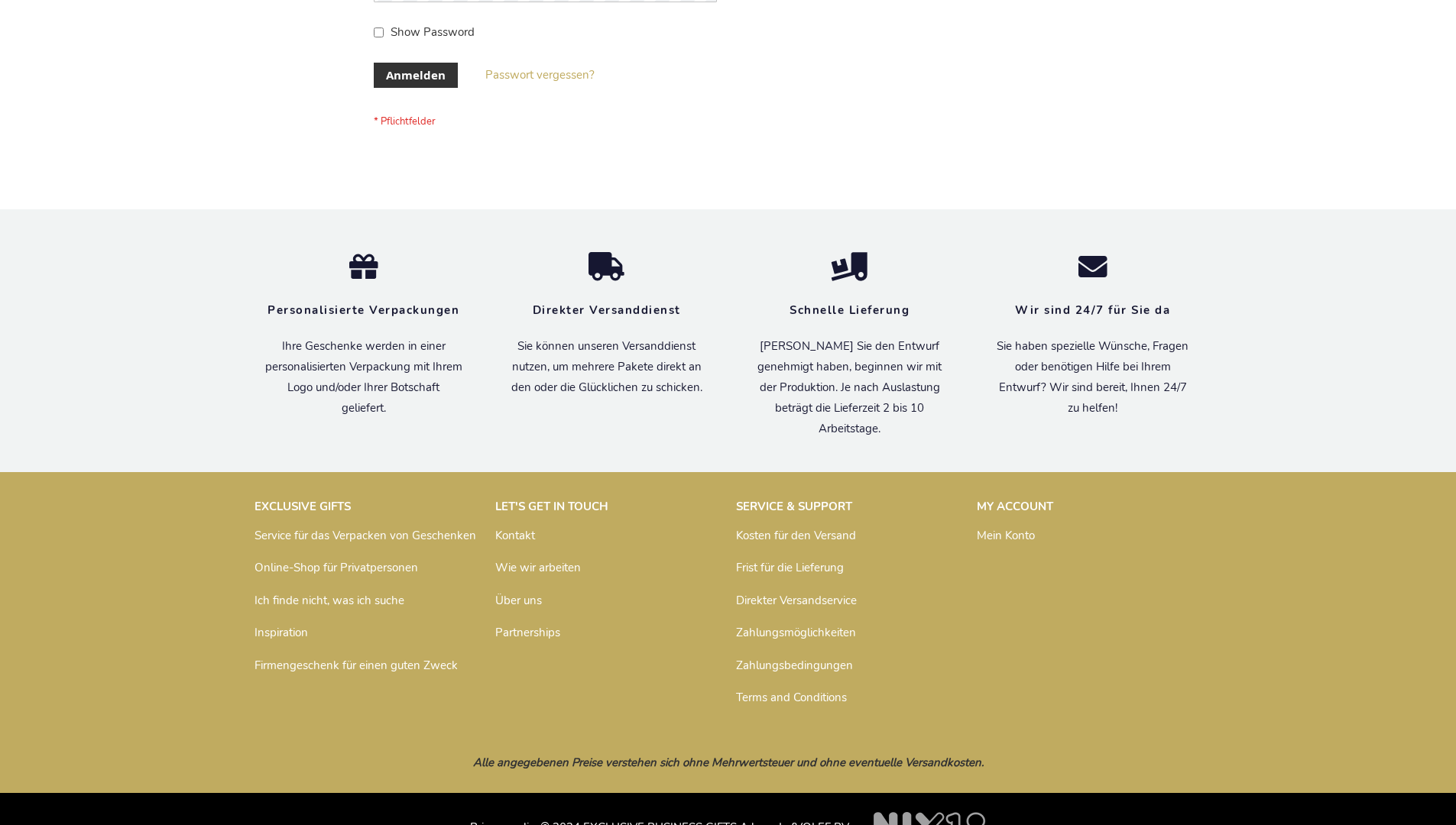
scroll to position [512, 0]
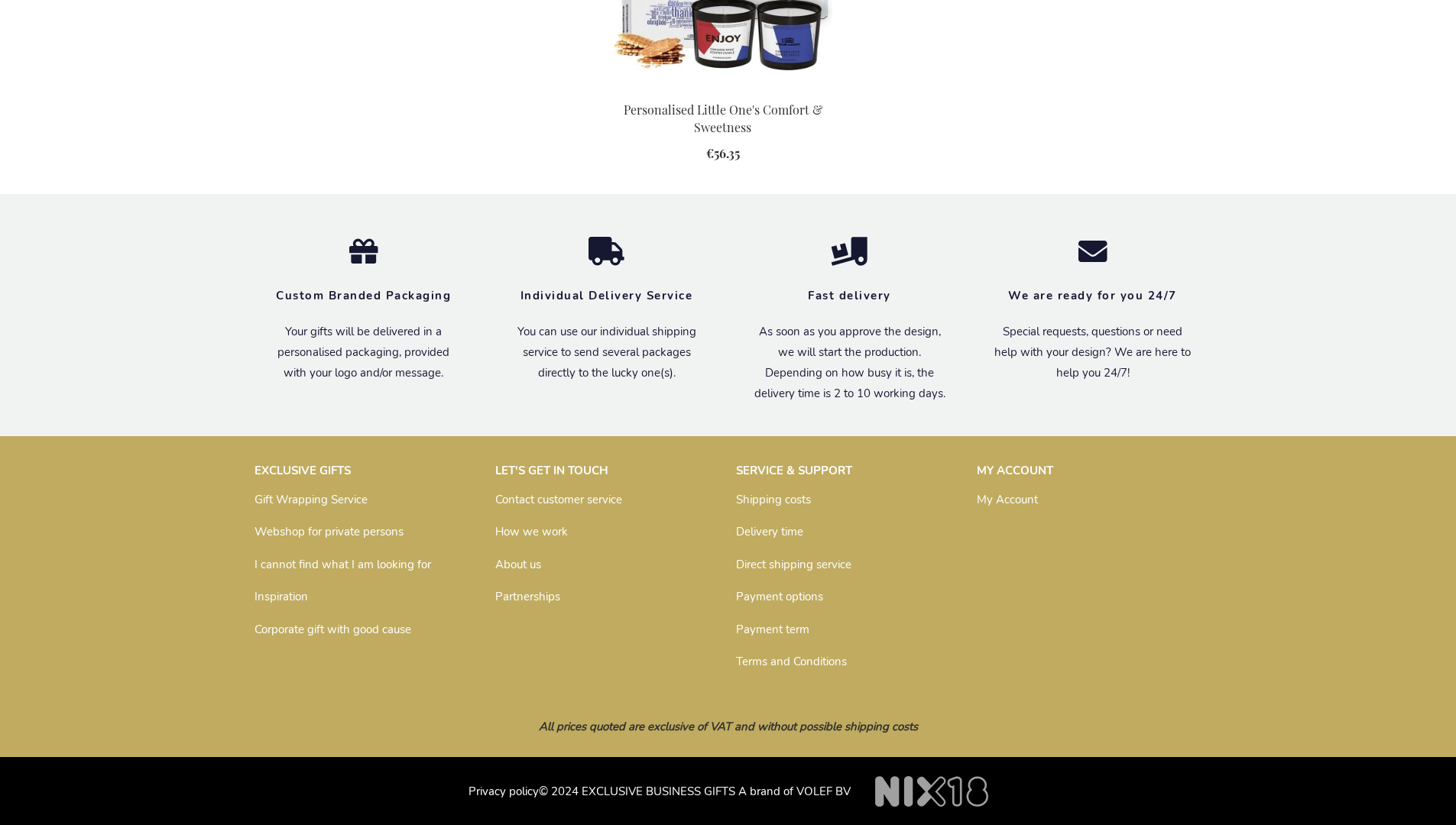
scroll to position [1627, 0]
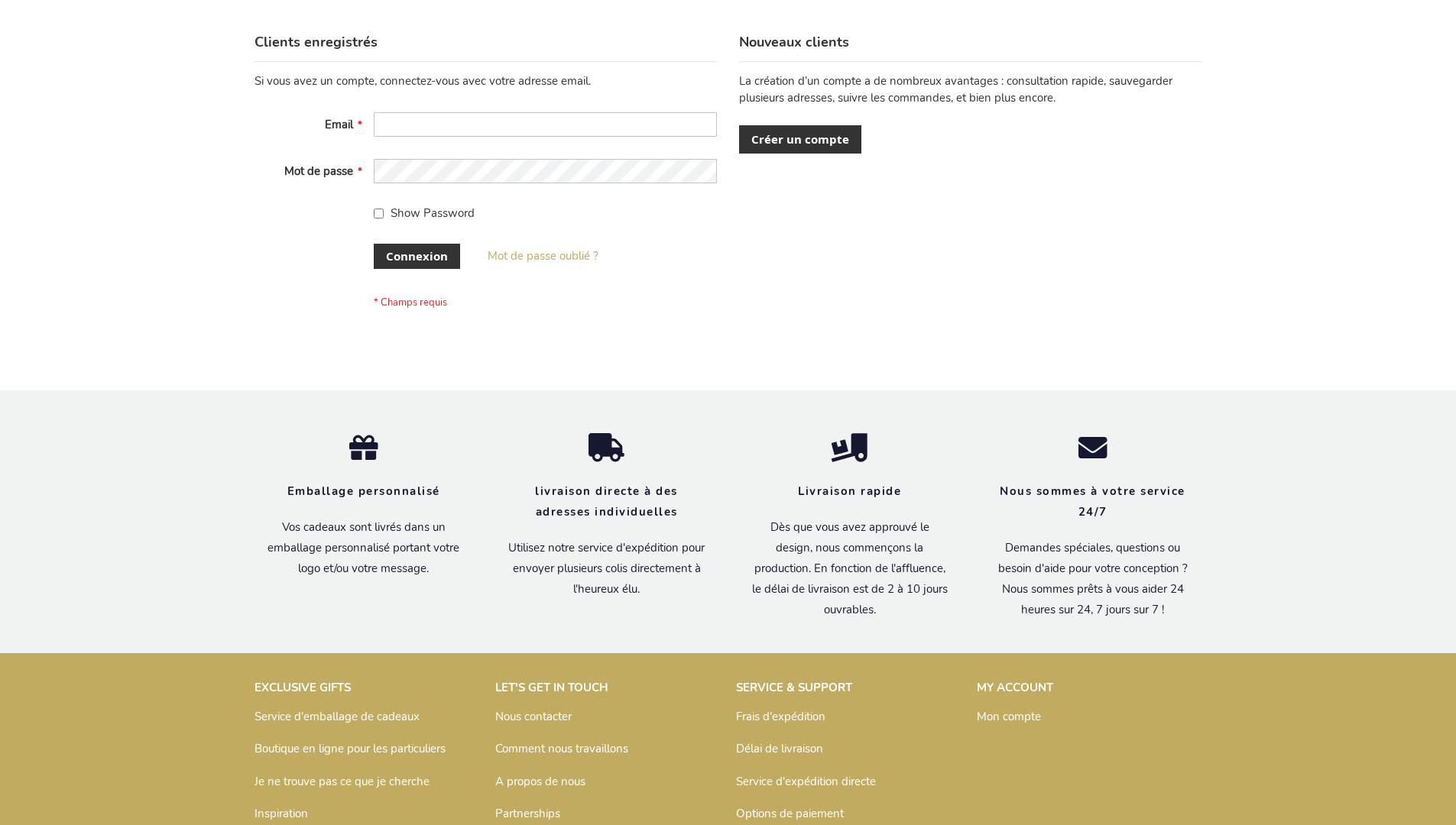
scroll to position [527, 0]
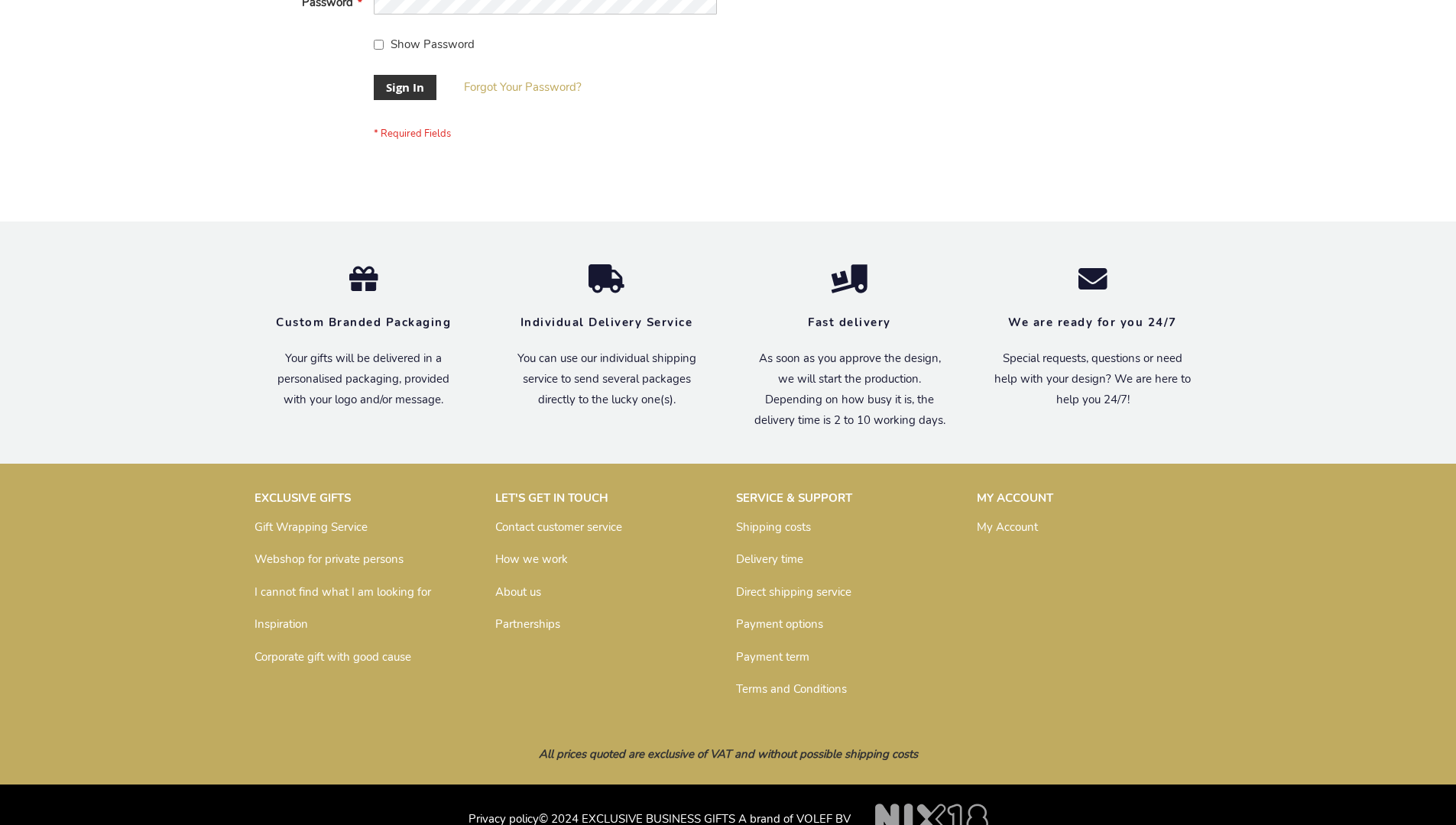
scroll to position [491, 0]
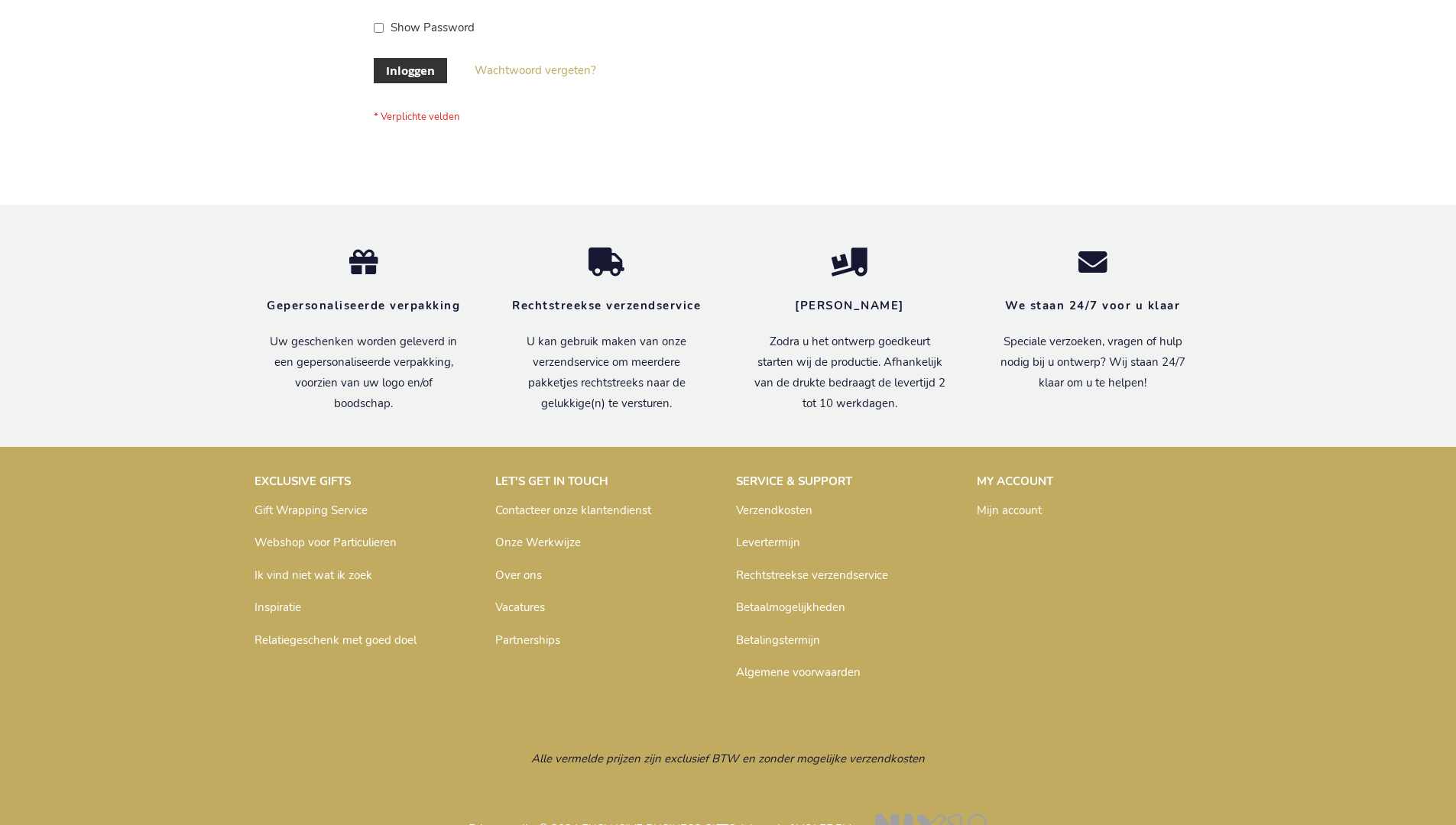
scroll to position [519, 0]
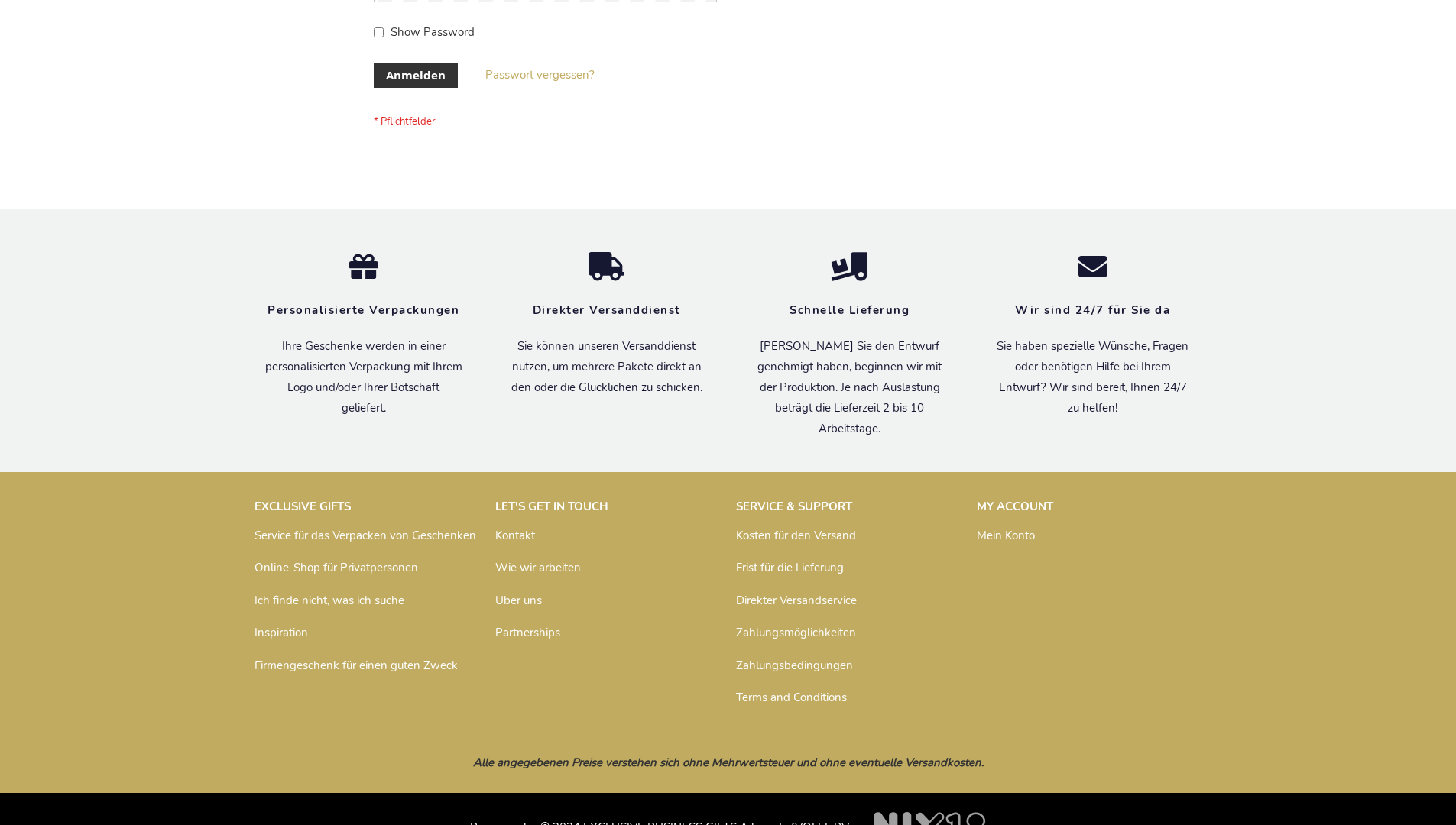
scroll to position [512, 0]
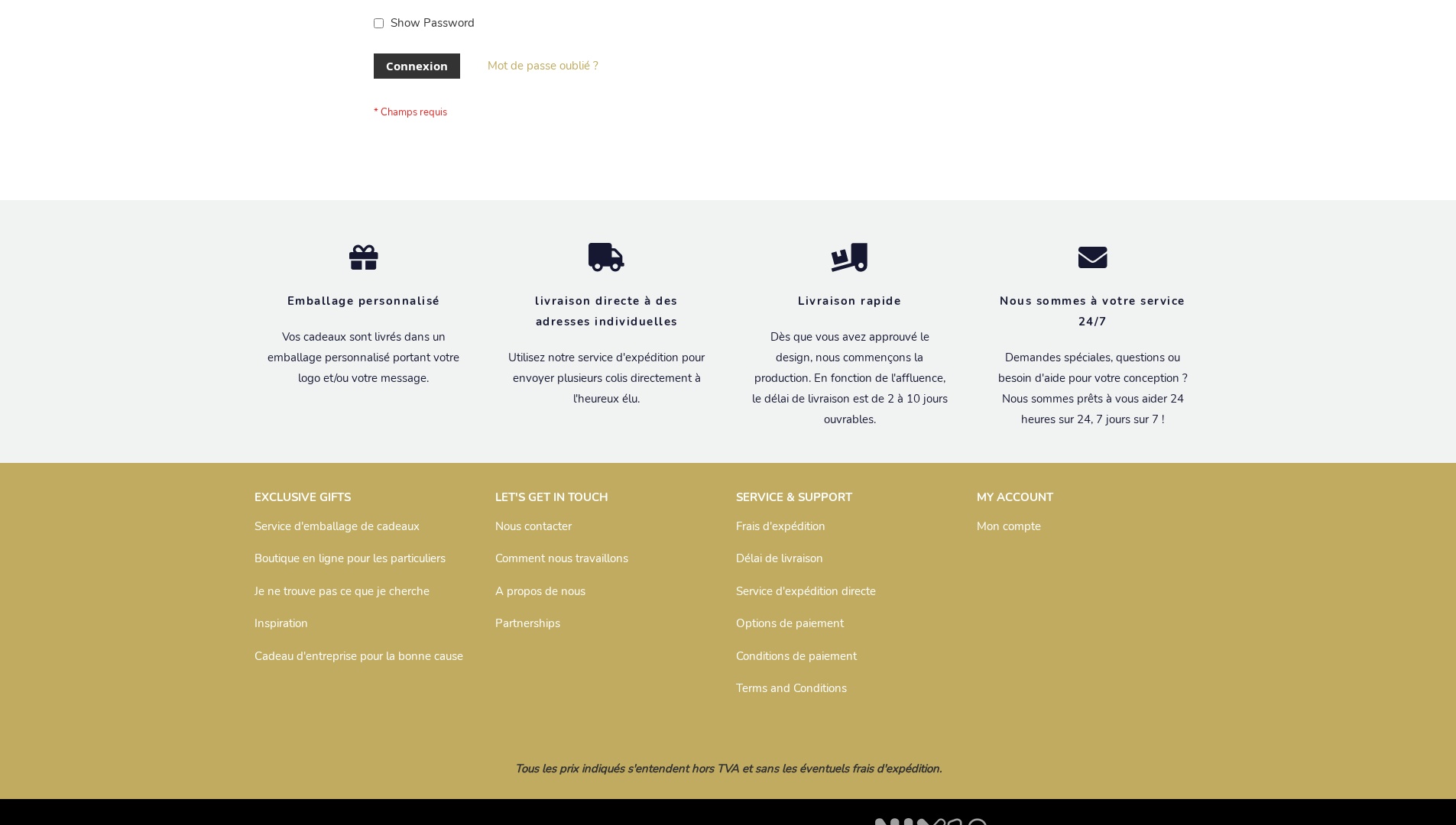
scroll to position [527, 0]
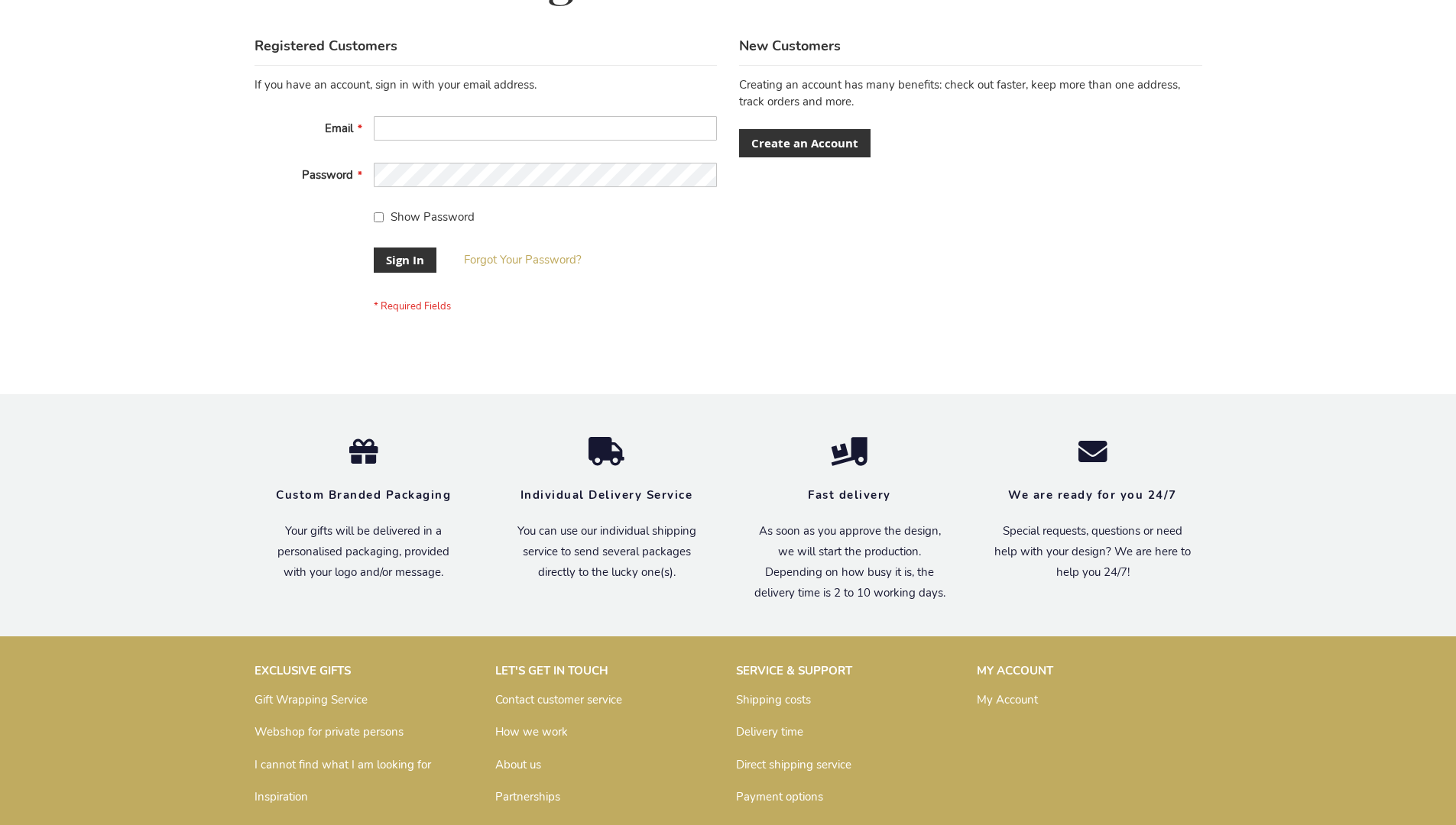
scroll to position [491, 0]
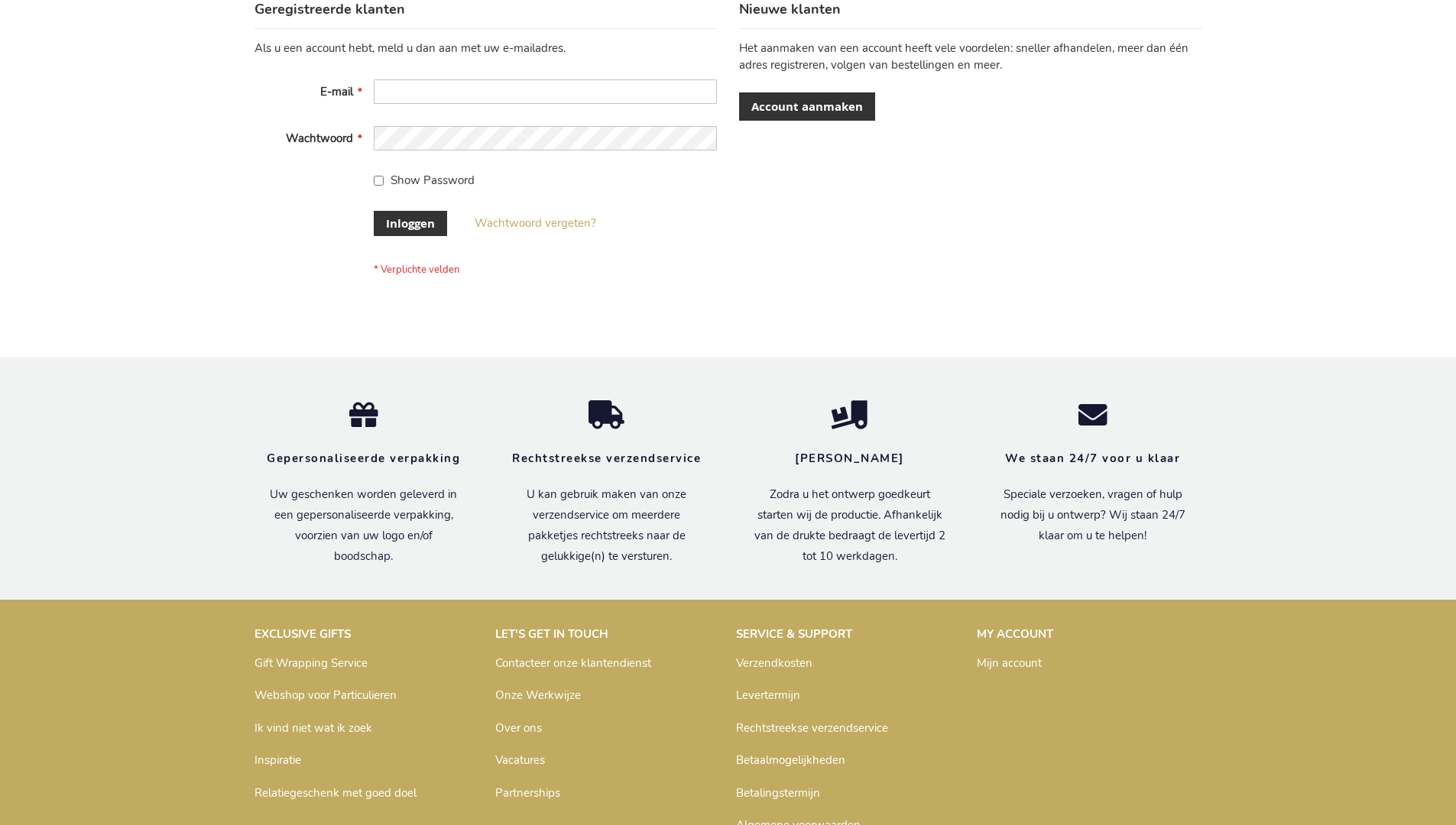
scroll to position [519, 0]
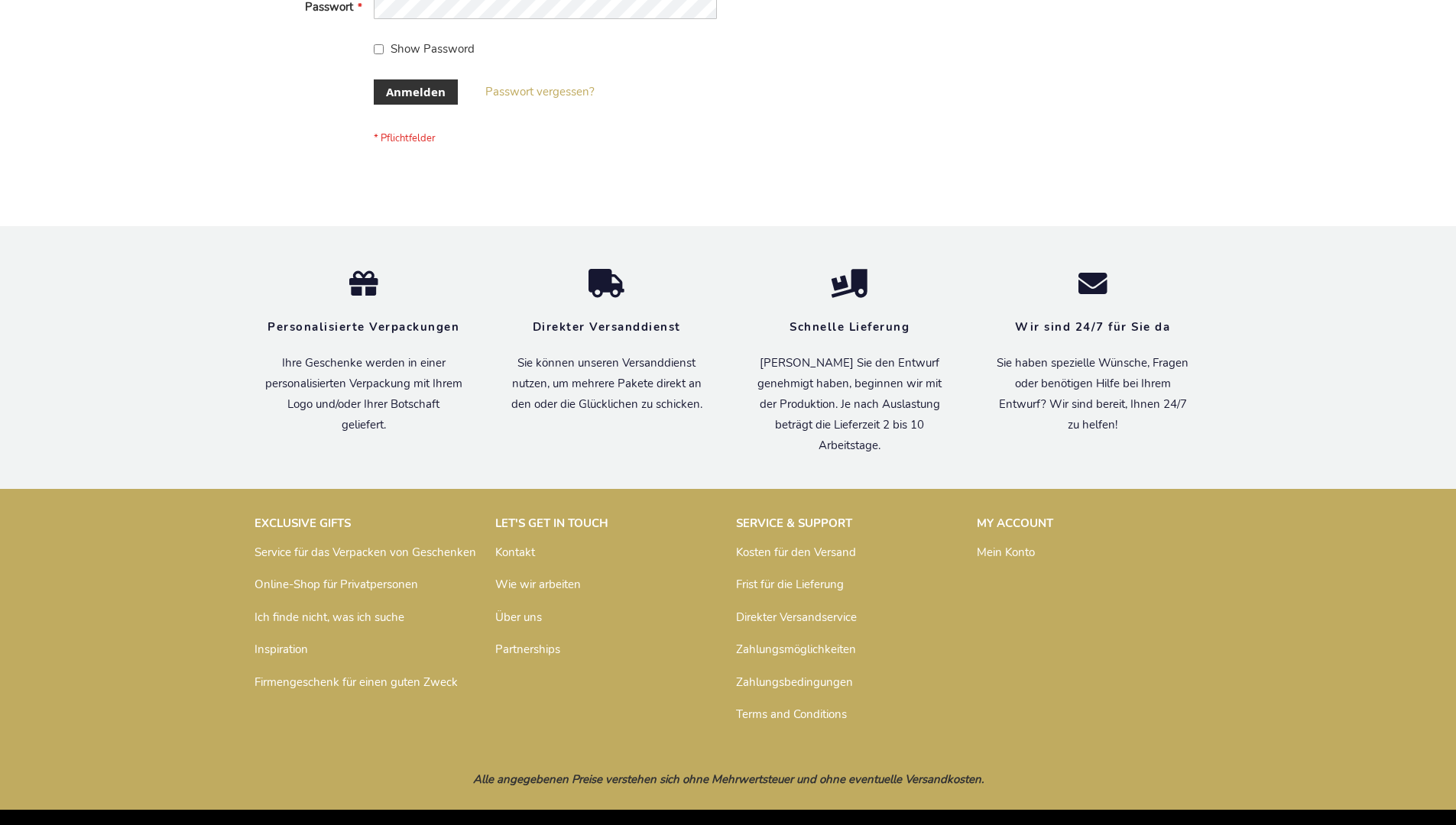
scroll to position [512, 0]
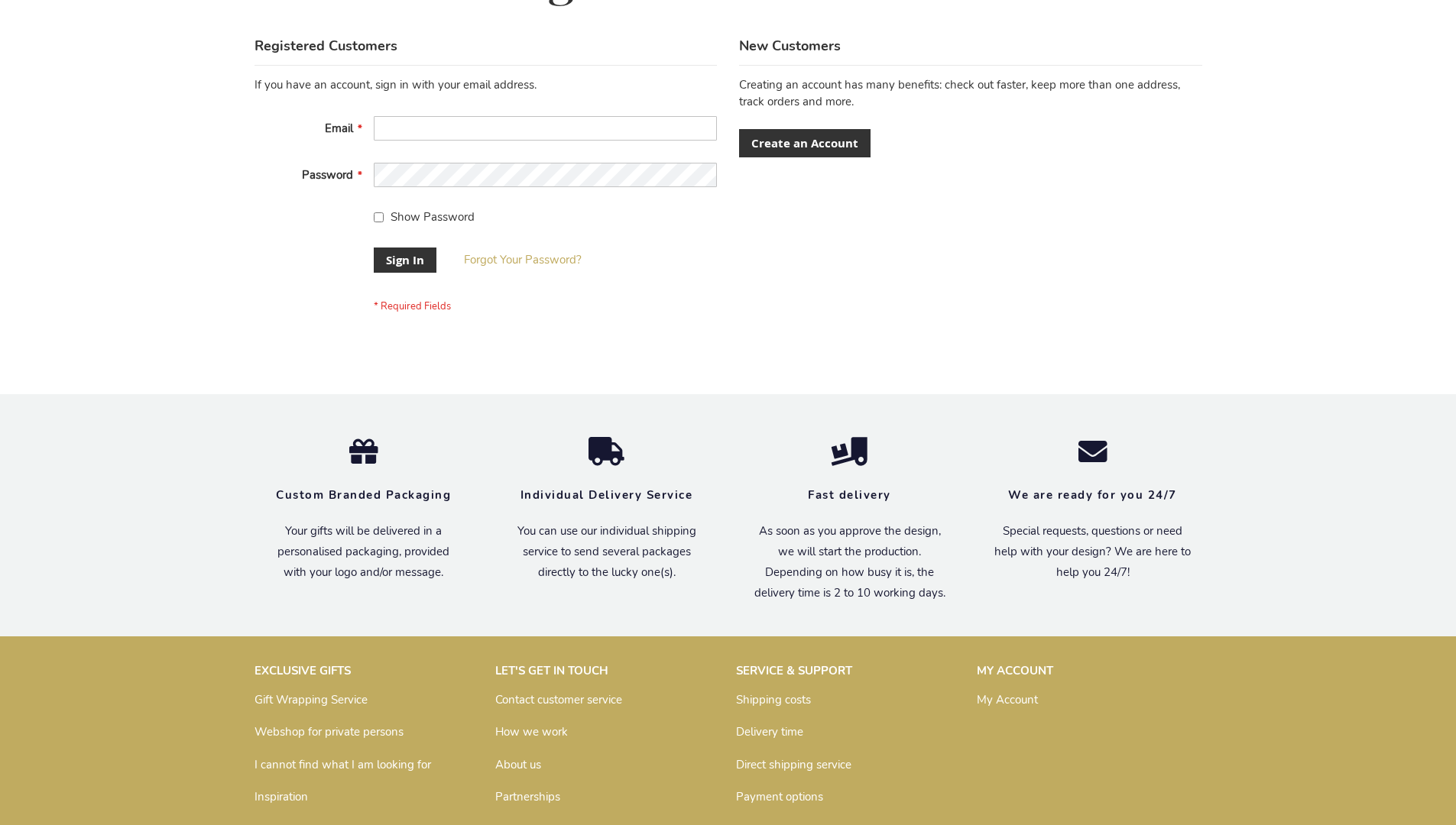
scroll to position [491, 0]
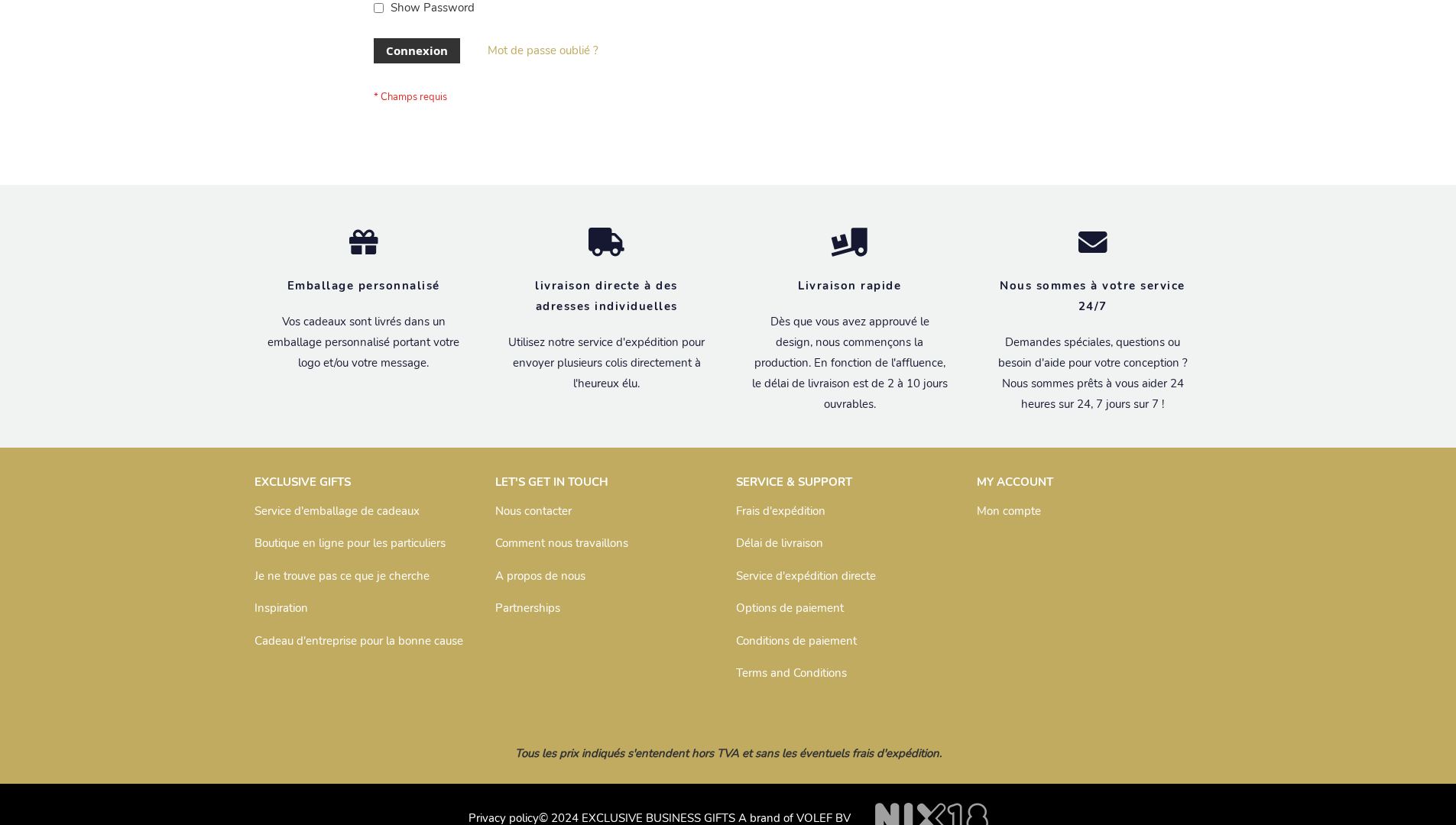
scroll to position [527, 0]
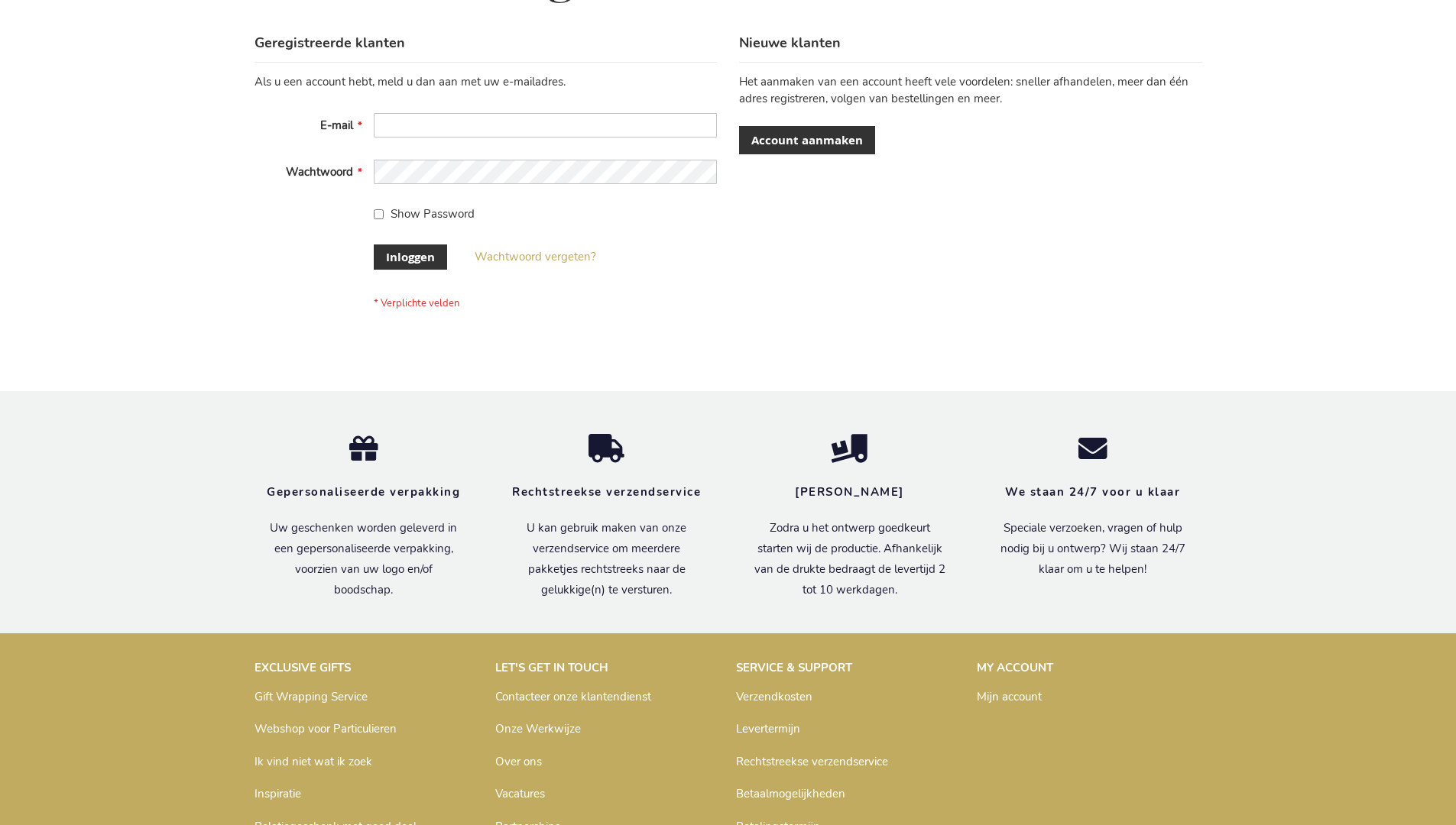
scroll to position [519, 0]
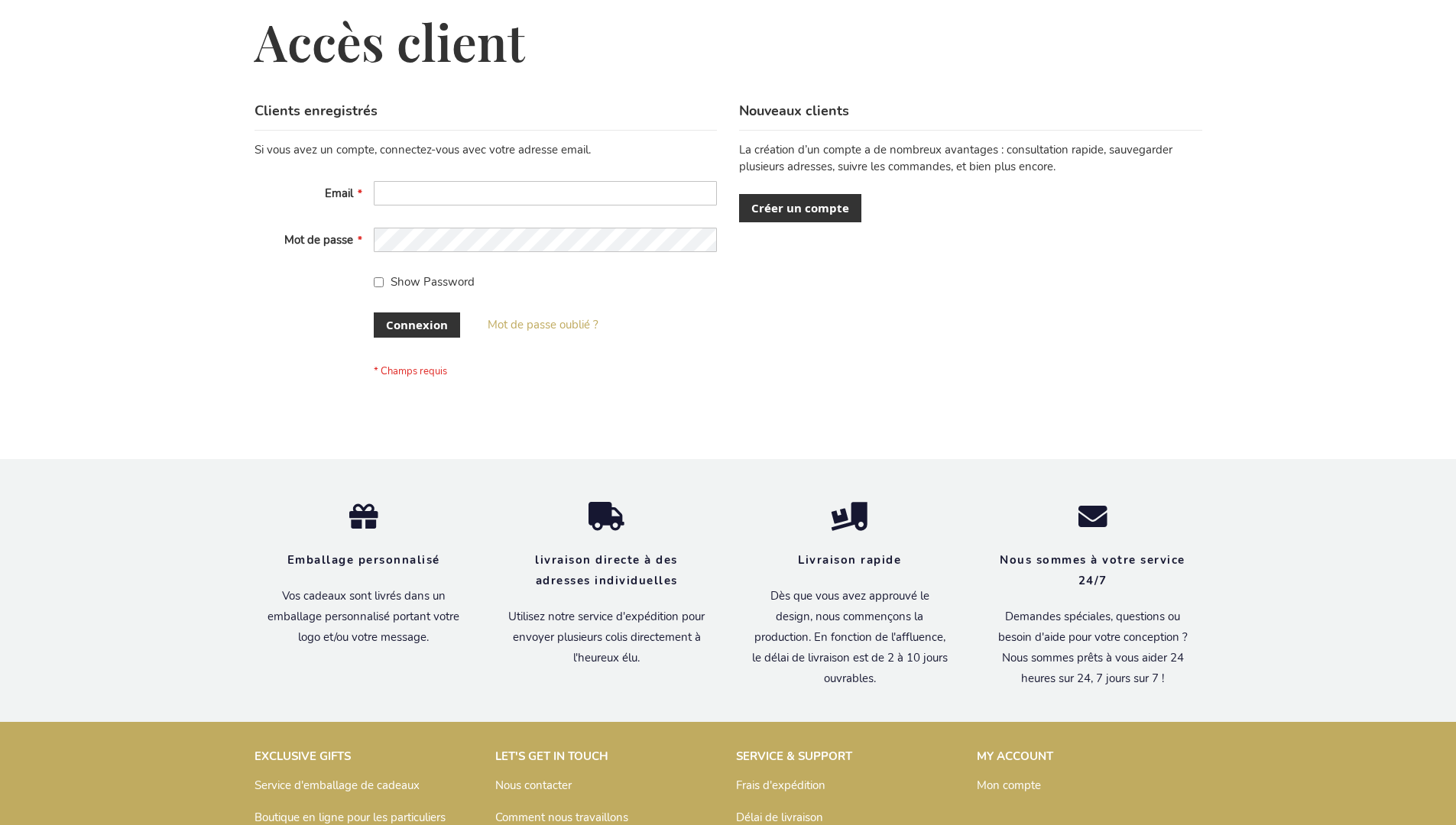
scroll to position [527, 0]
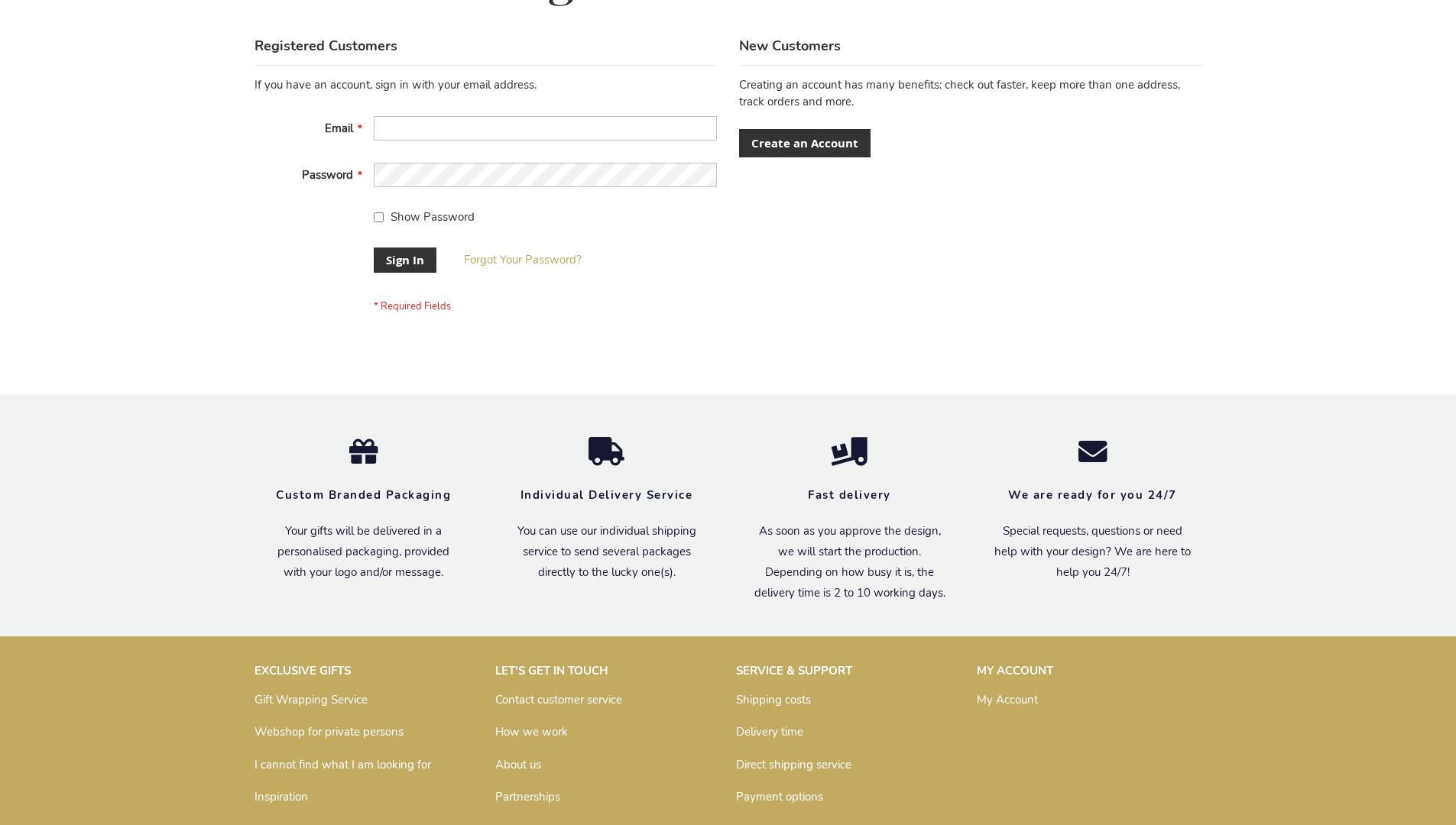
scroll to position [491, 0]
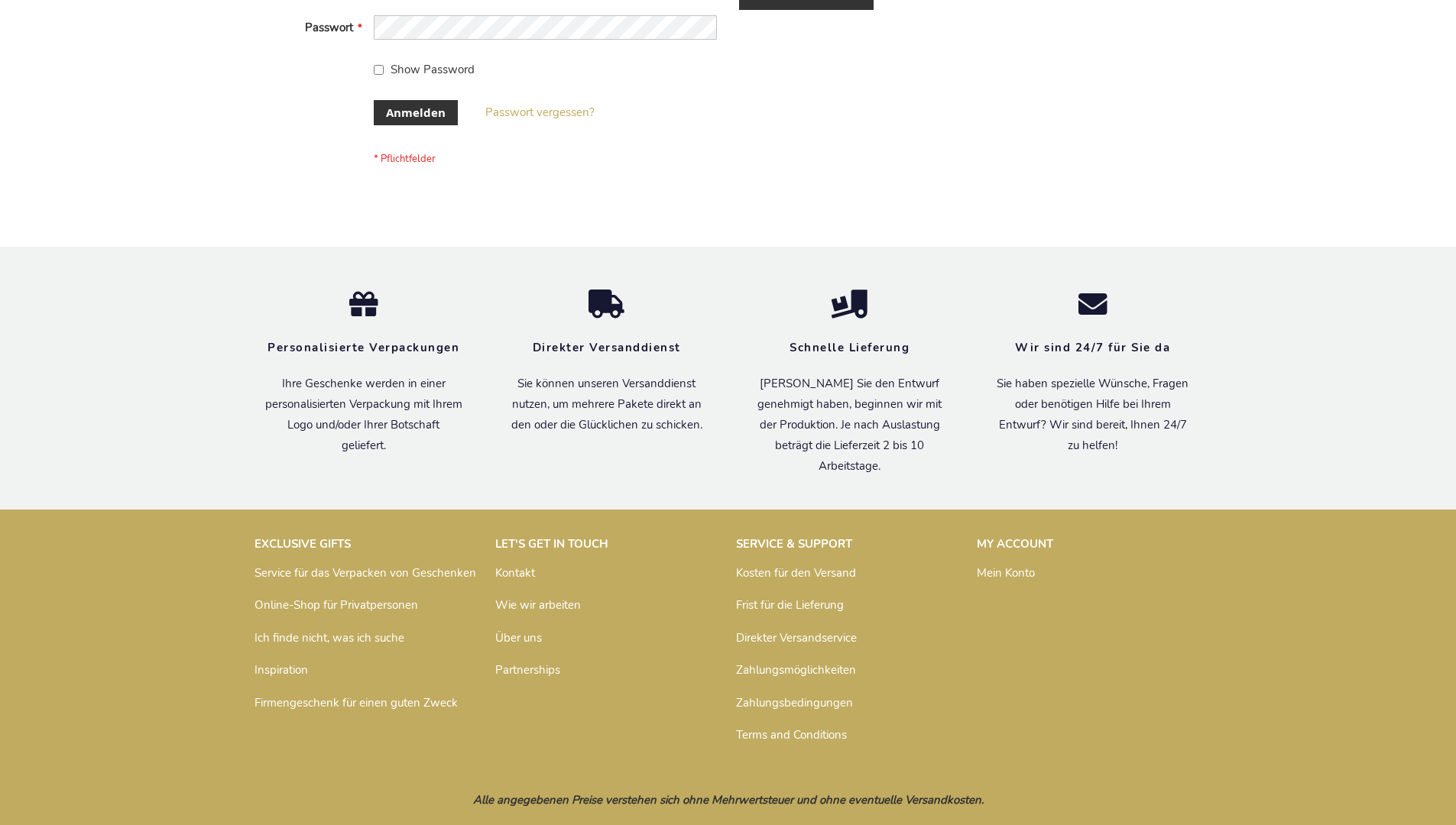
scroll to position [512, 0]
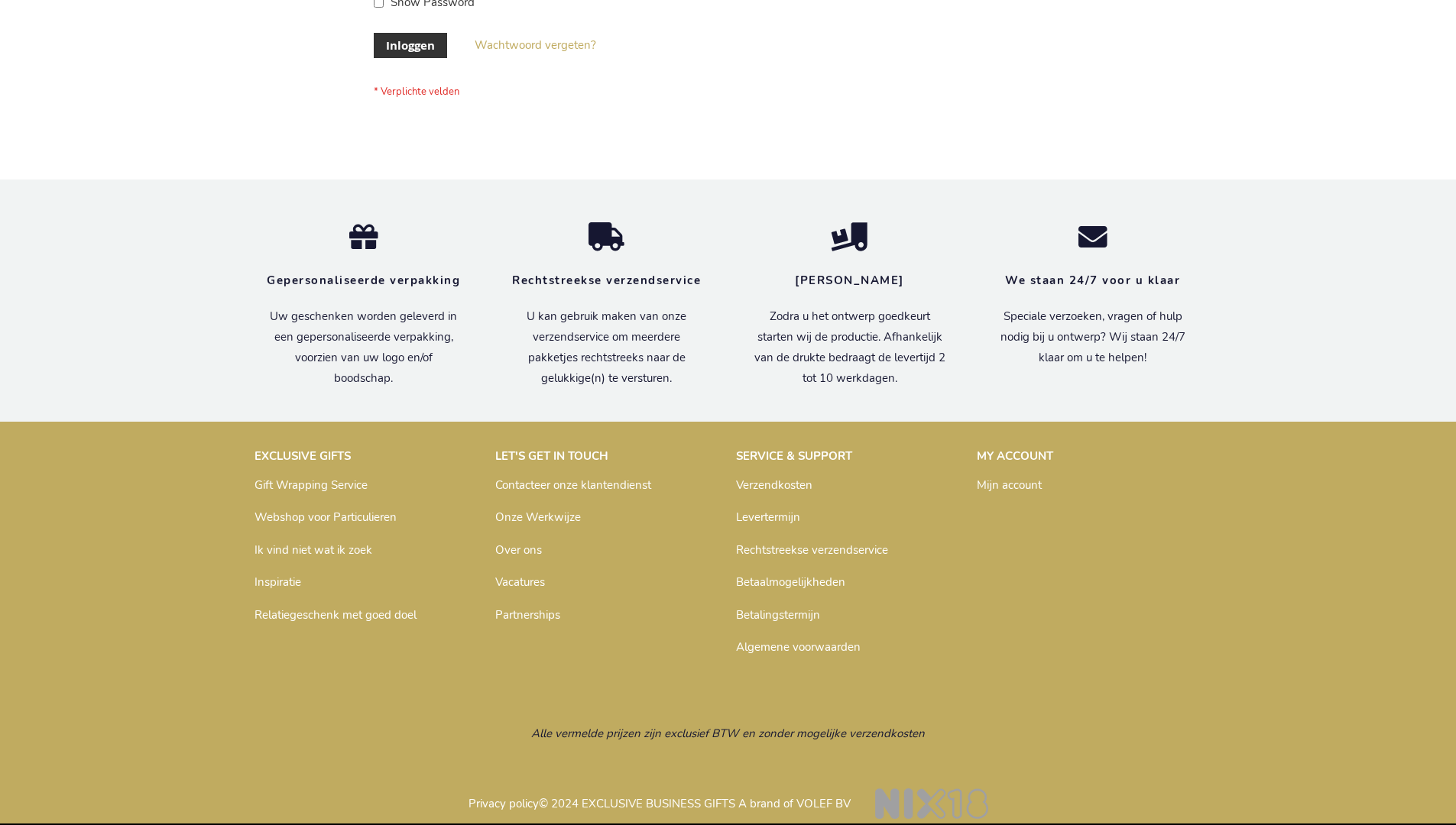
scroll to position [519, 0]
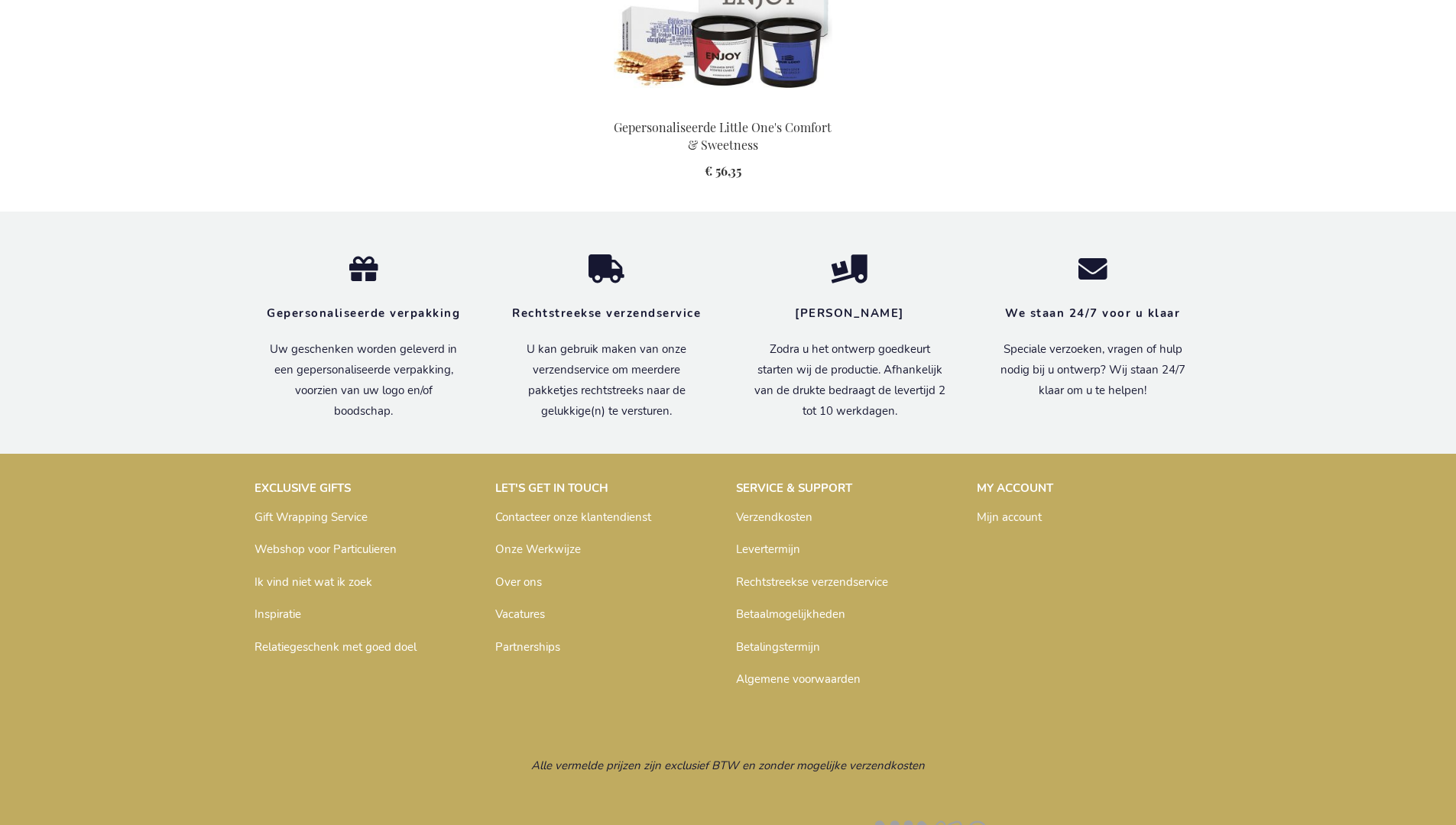
scroll to position [1655, 0]
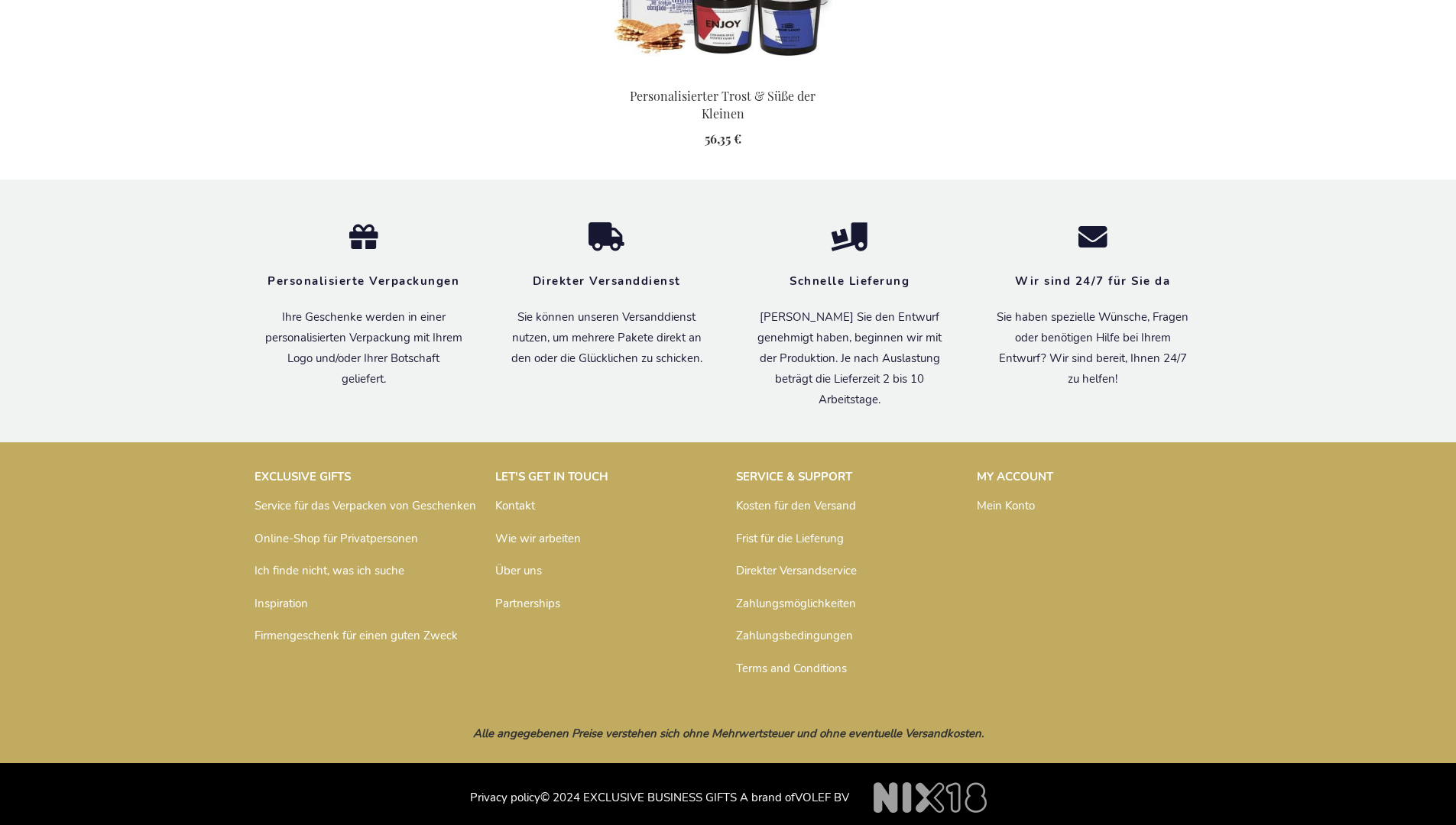
scroll to position [1664, 0]
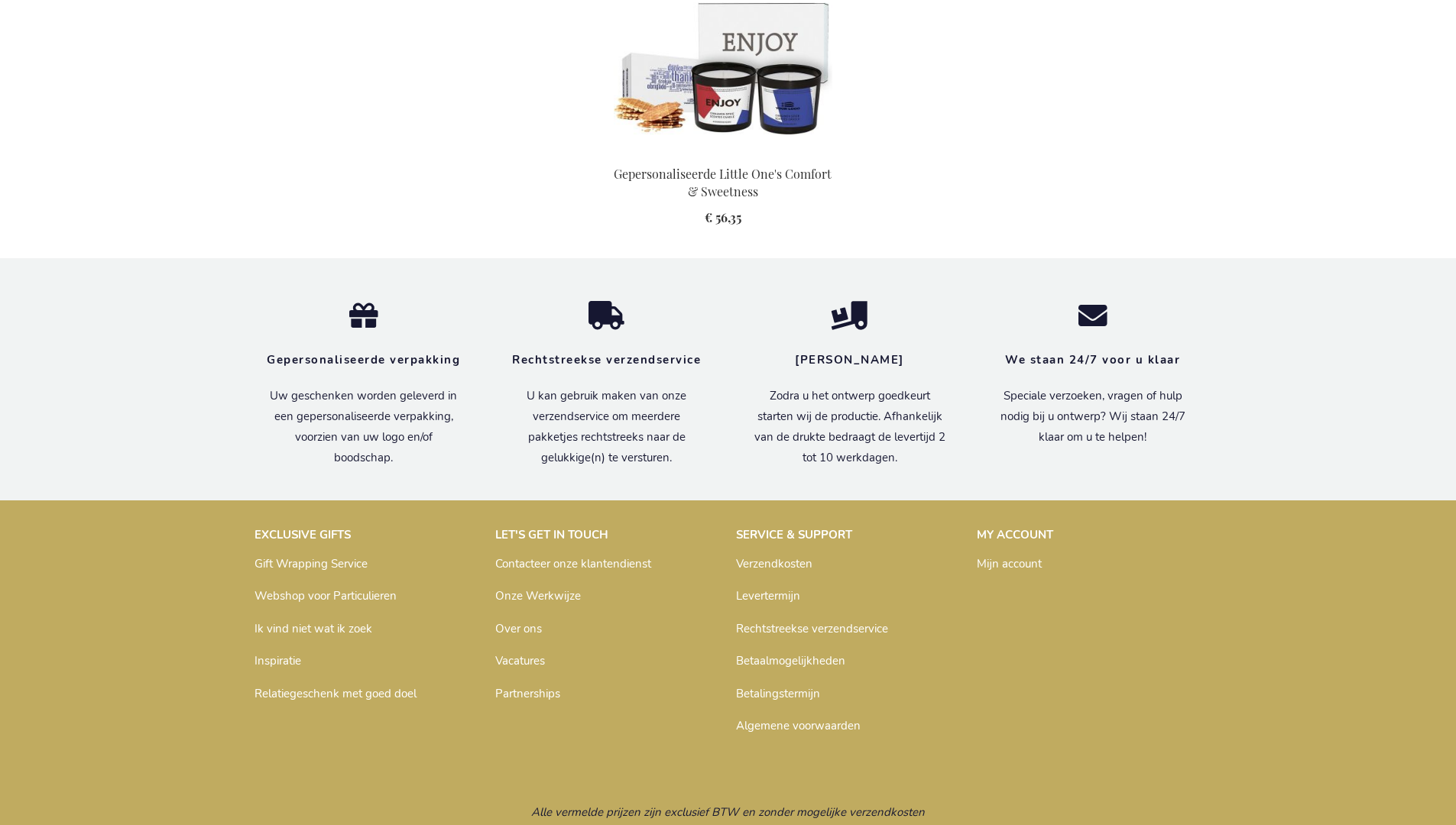
scroll to position [1655, 0]
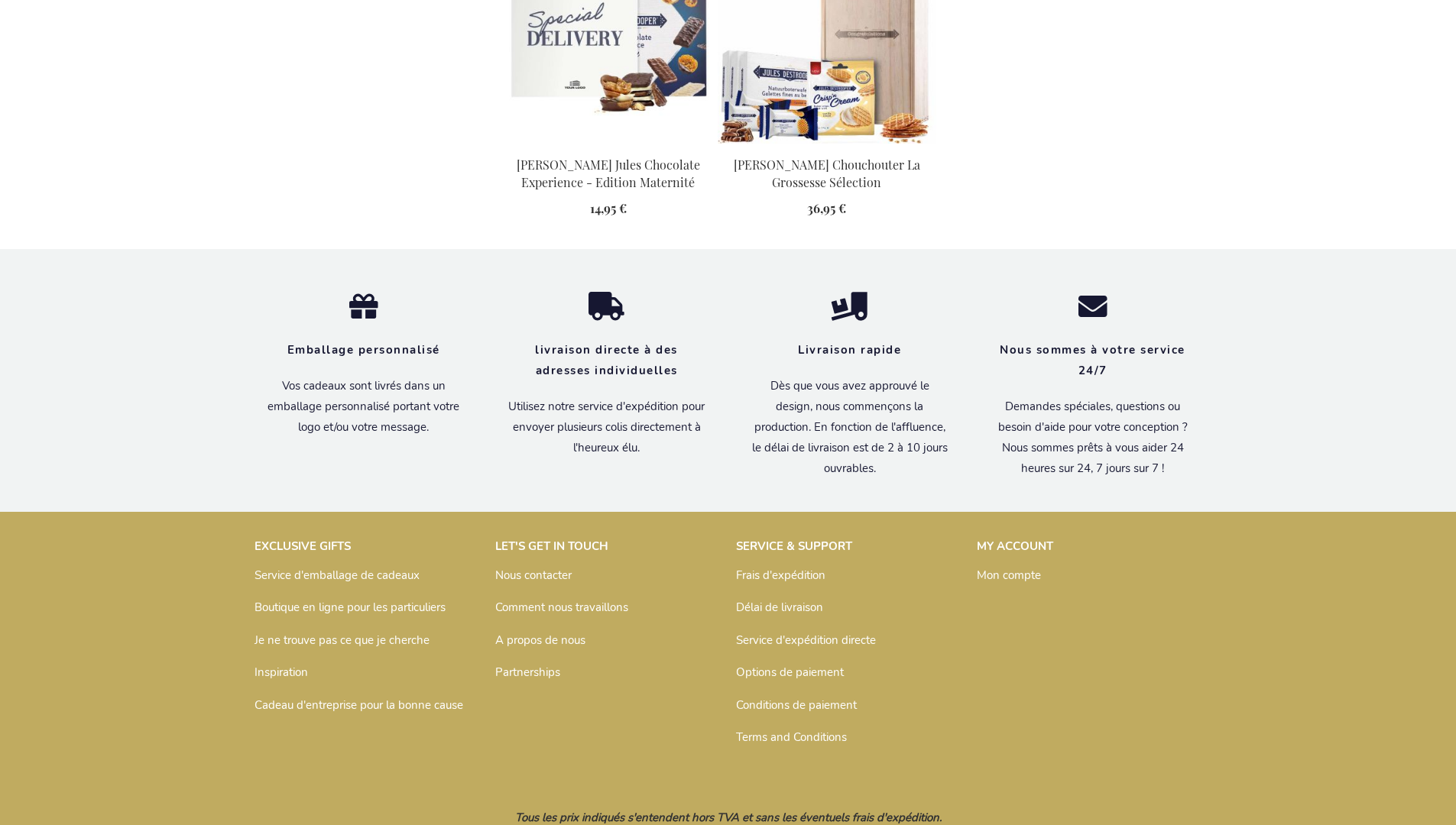
scroll to position [1647, 0]
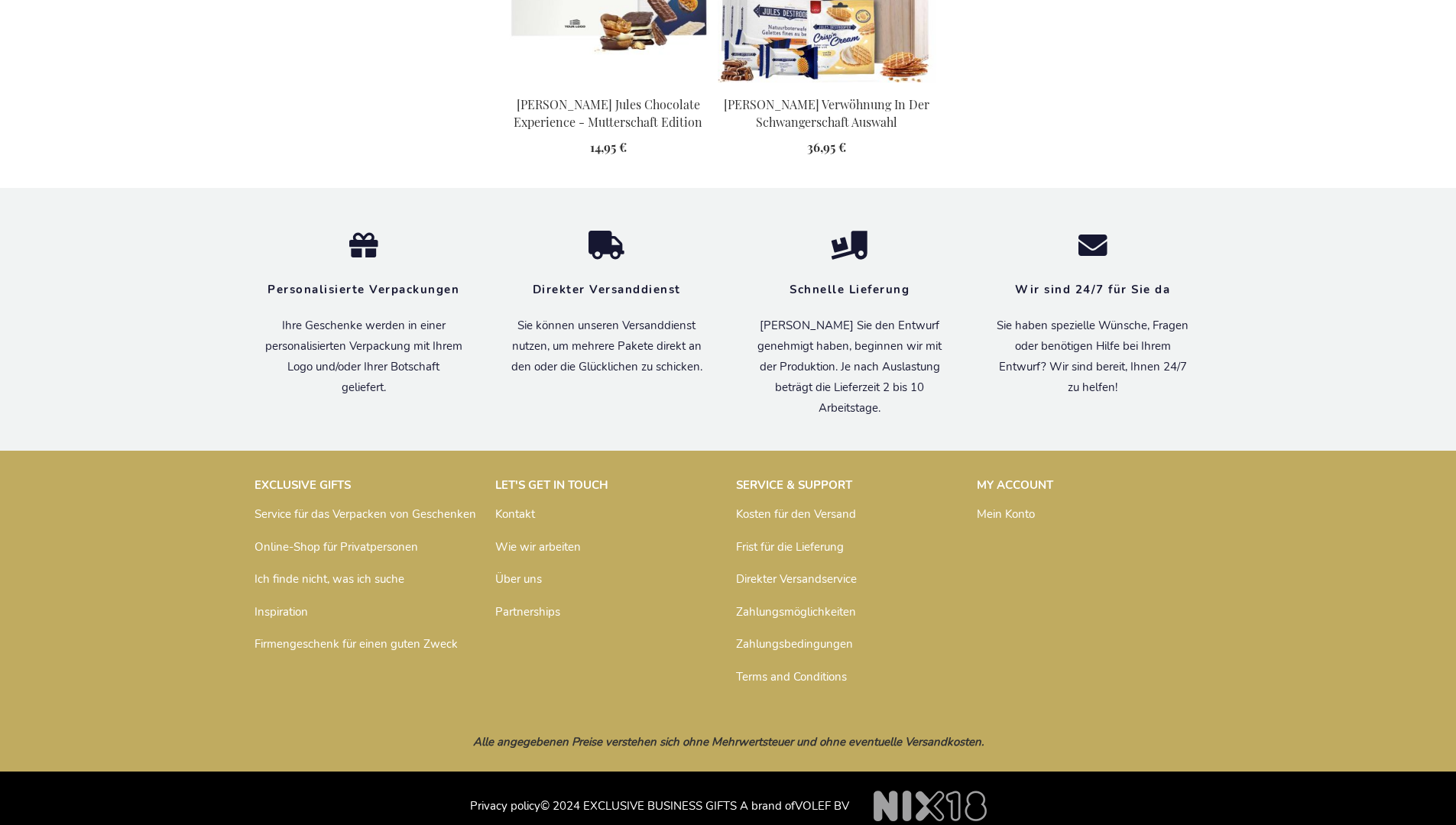
scroll to position [1615, 0]
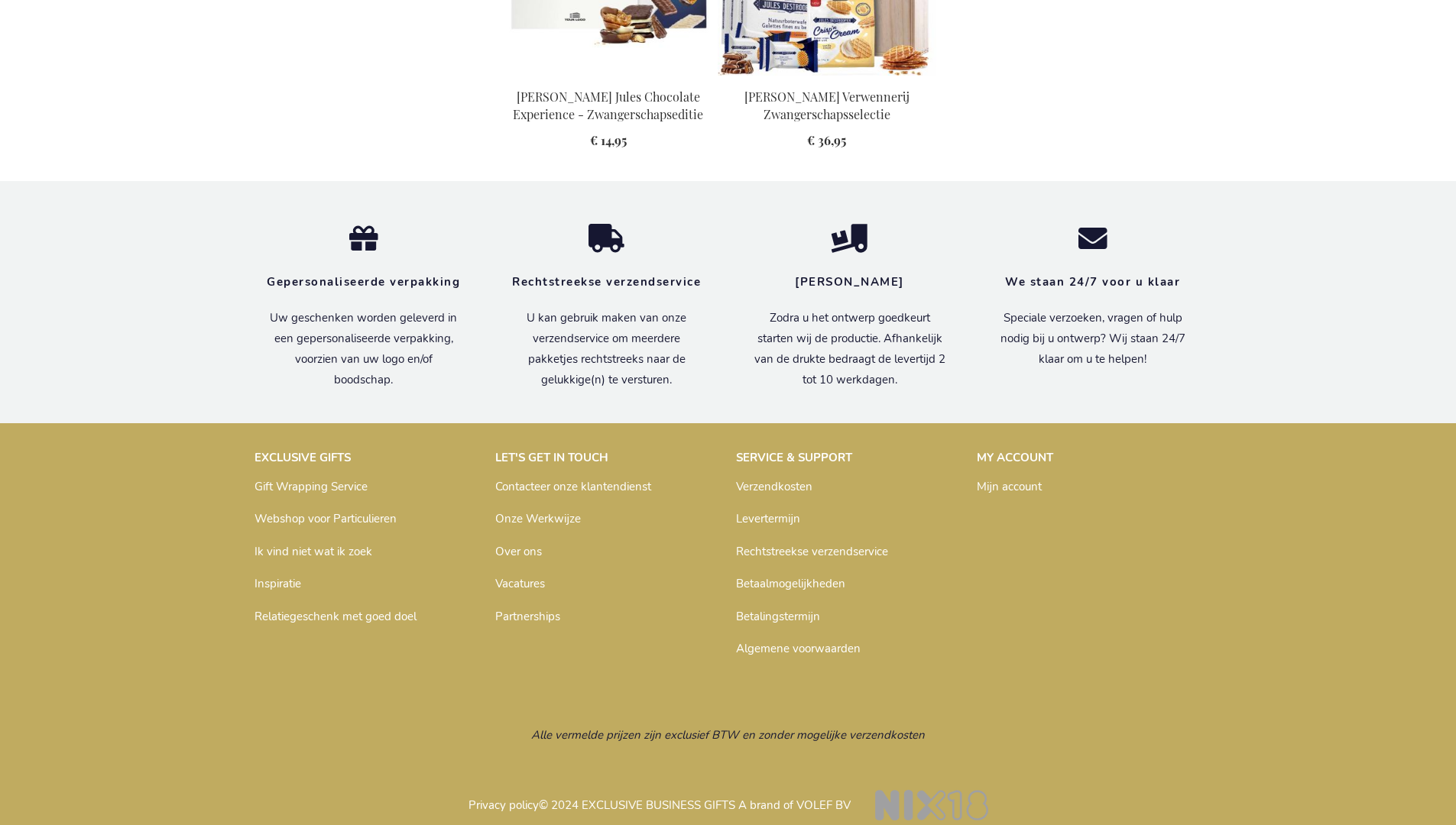
scroll to position [1605, 0]
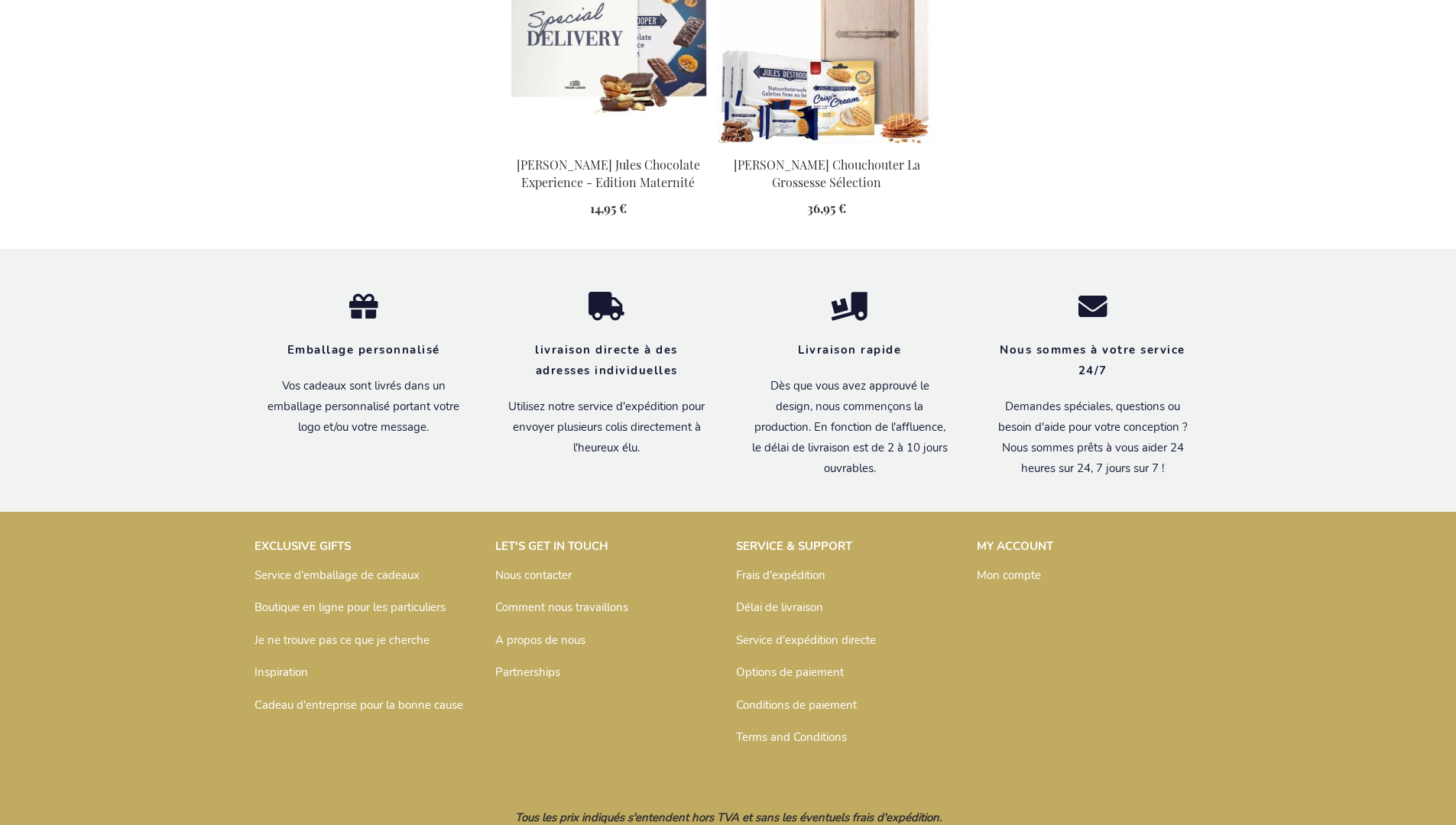
scroll to position [1647, 0]
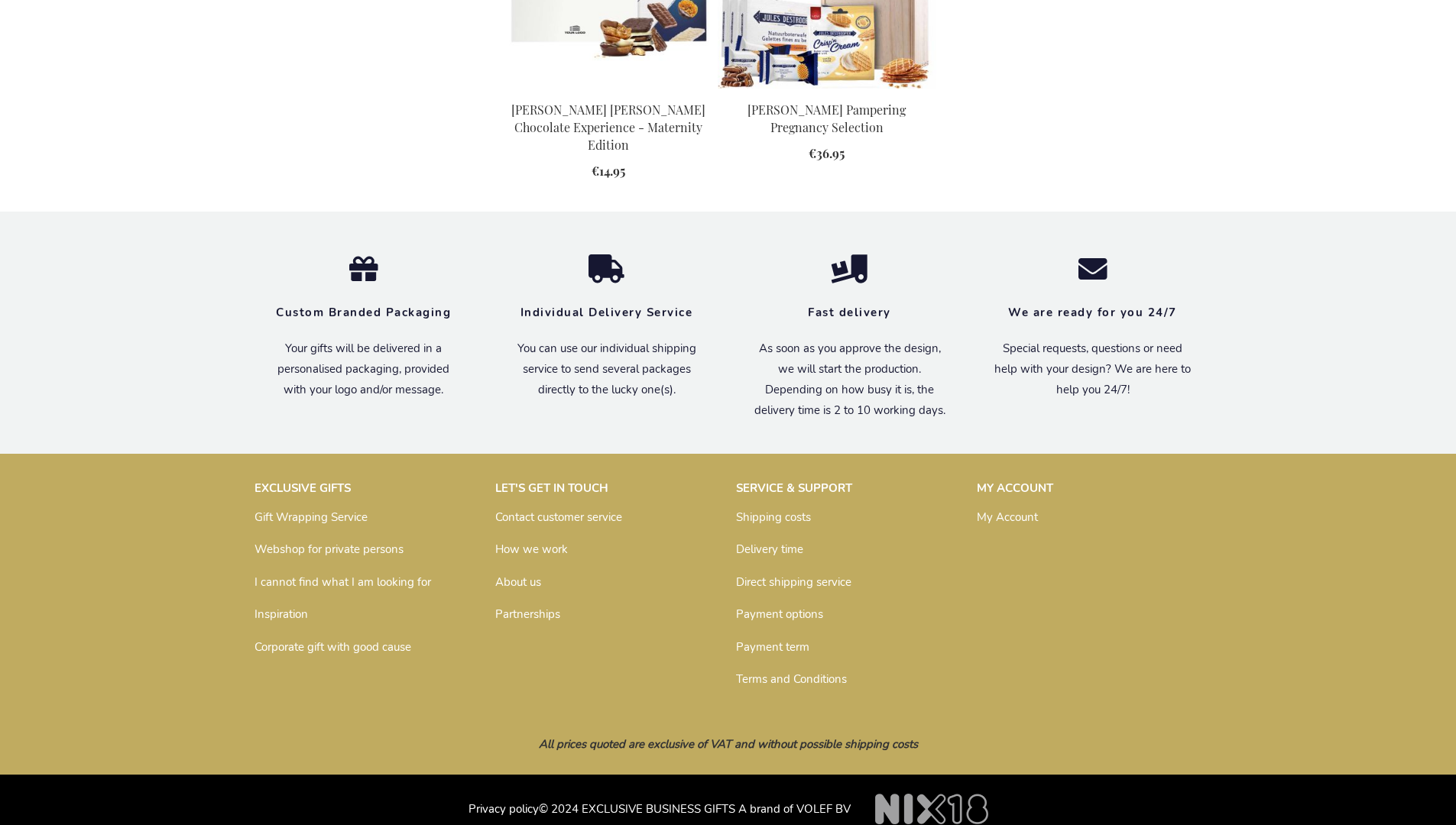
scroll to position [1578, 0]
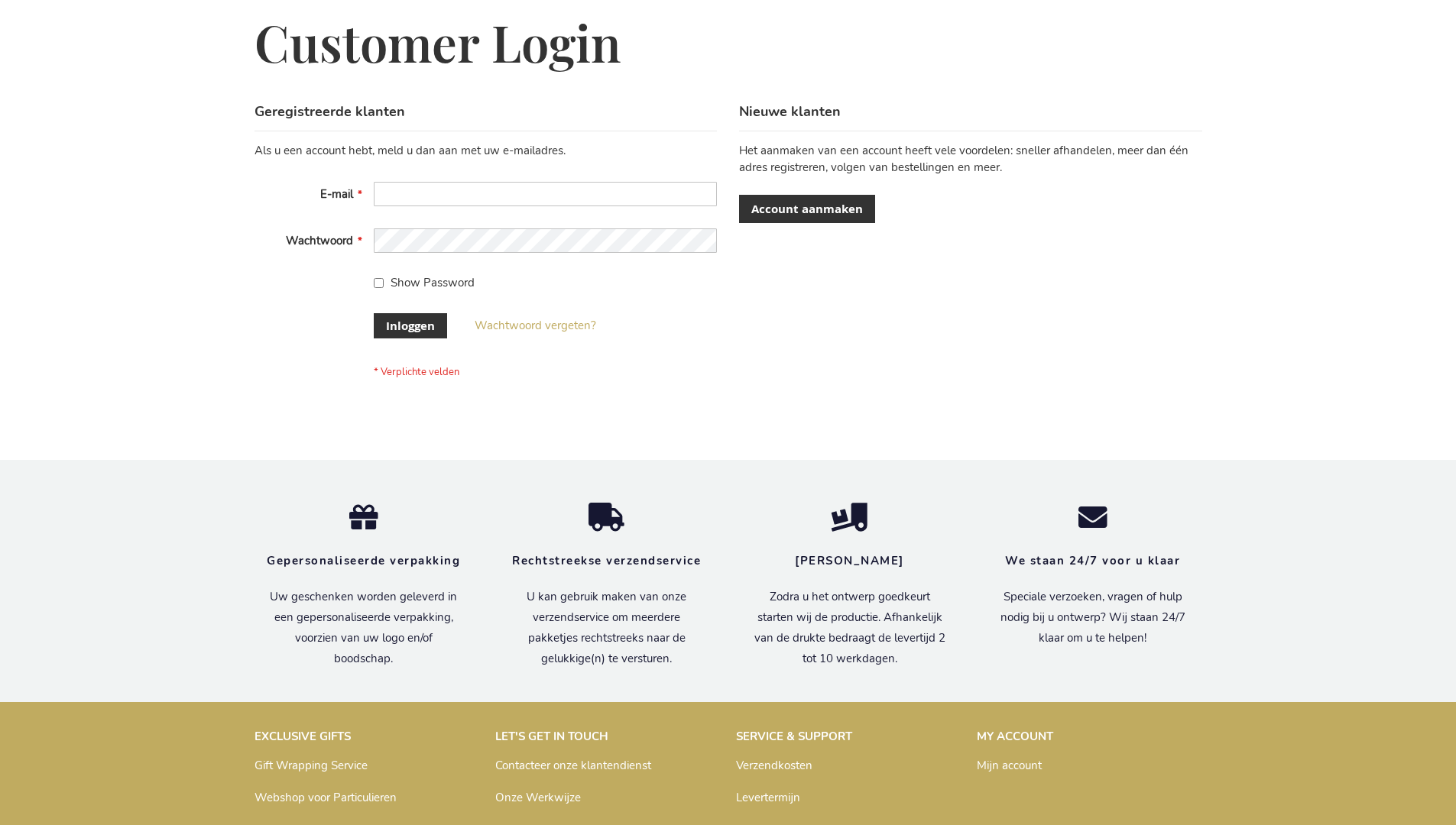
scroll to position [519, 0]
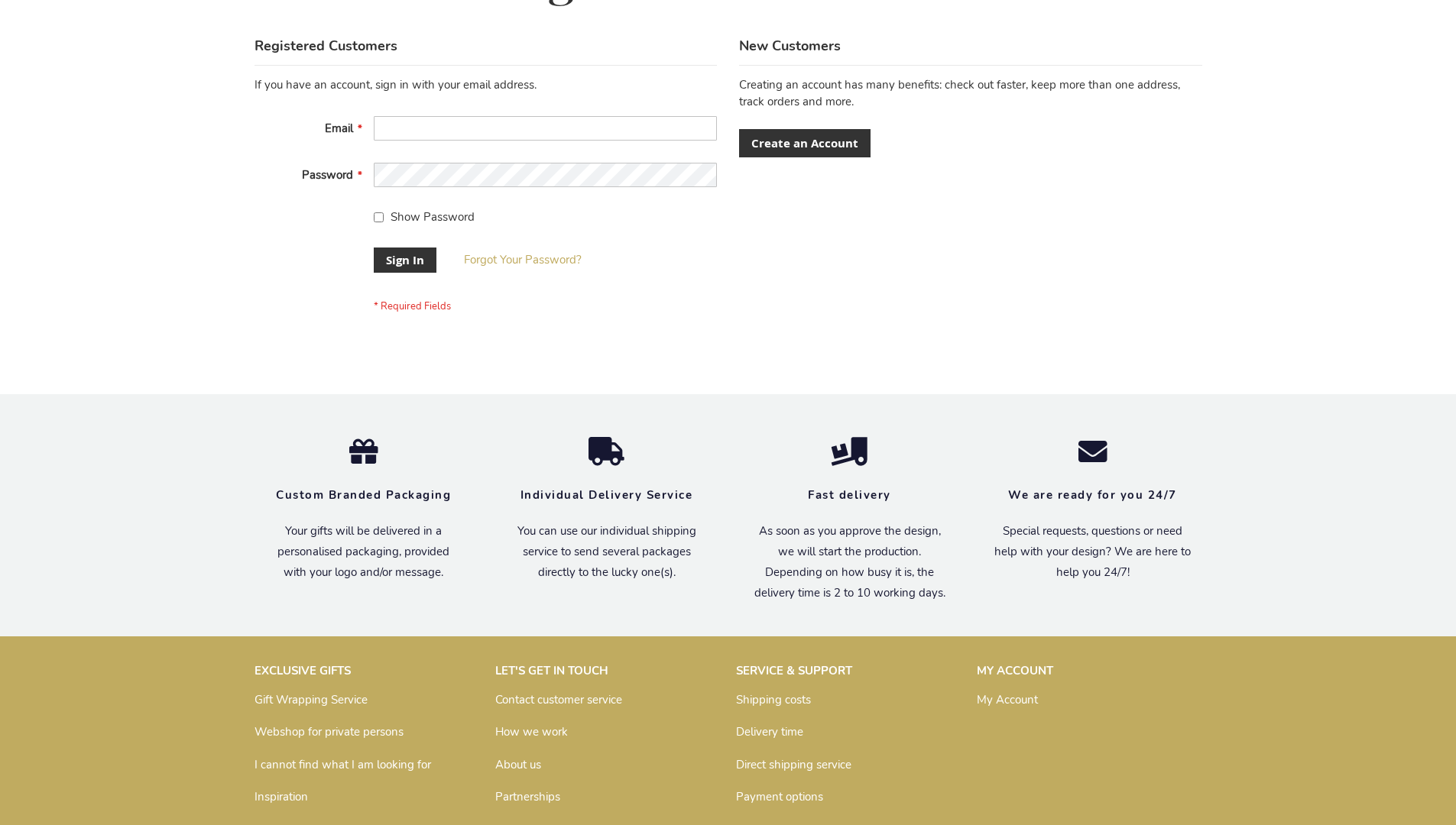
scroll to position [491, 0]
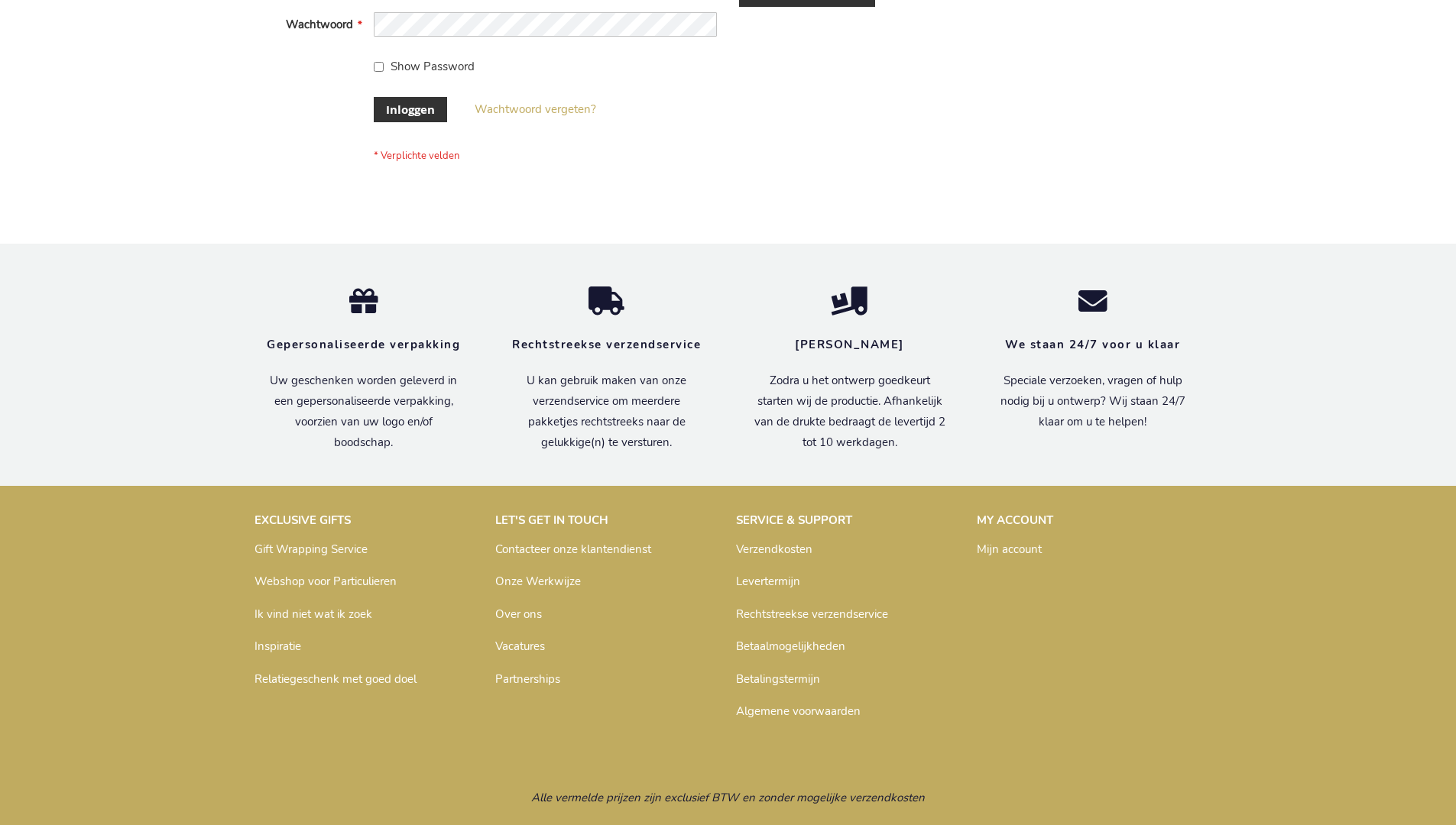
scroll to position [519, 0]
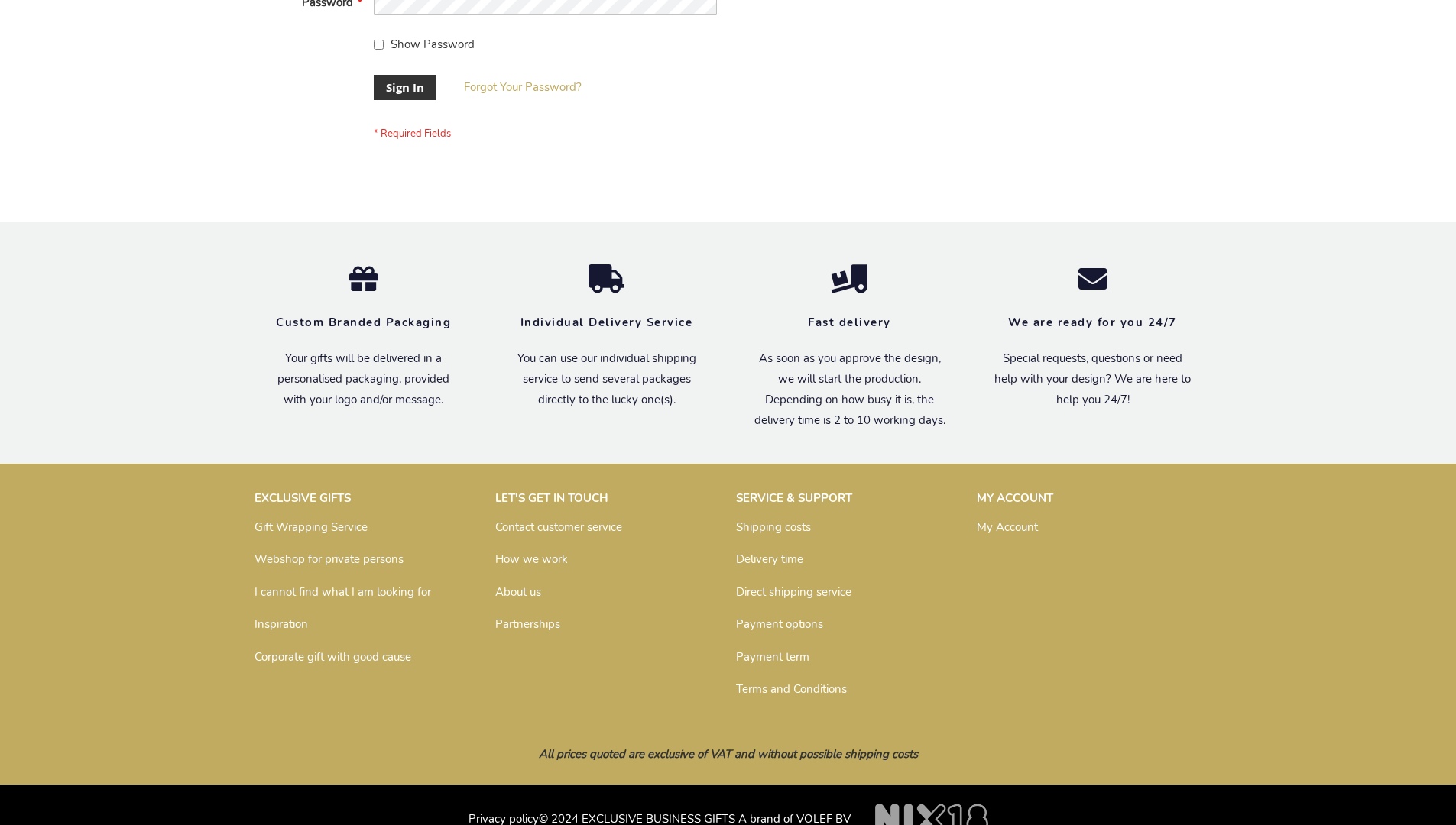
scroll to position [491, 0]
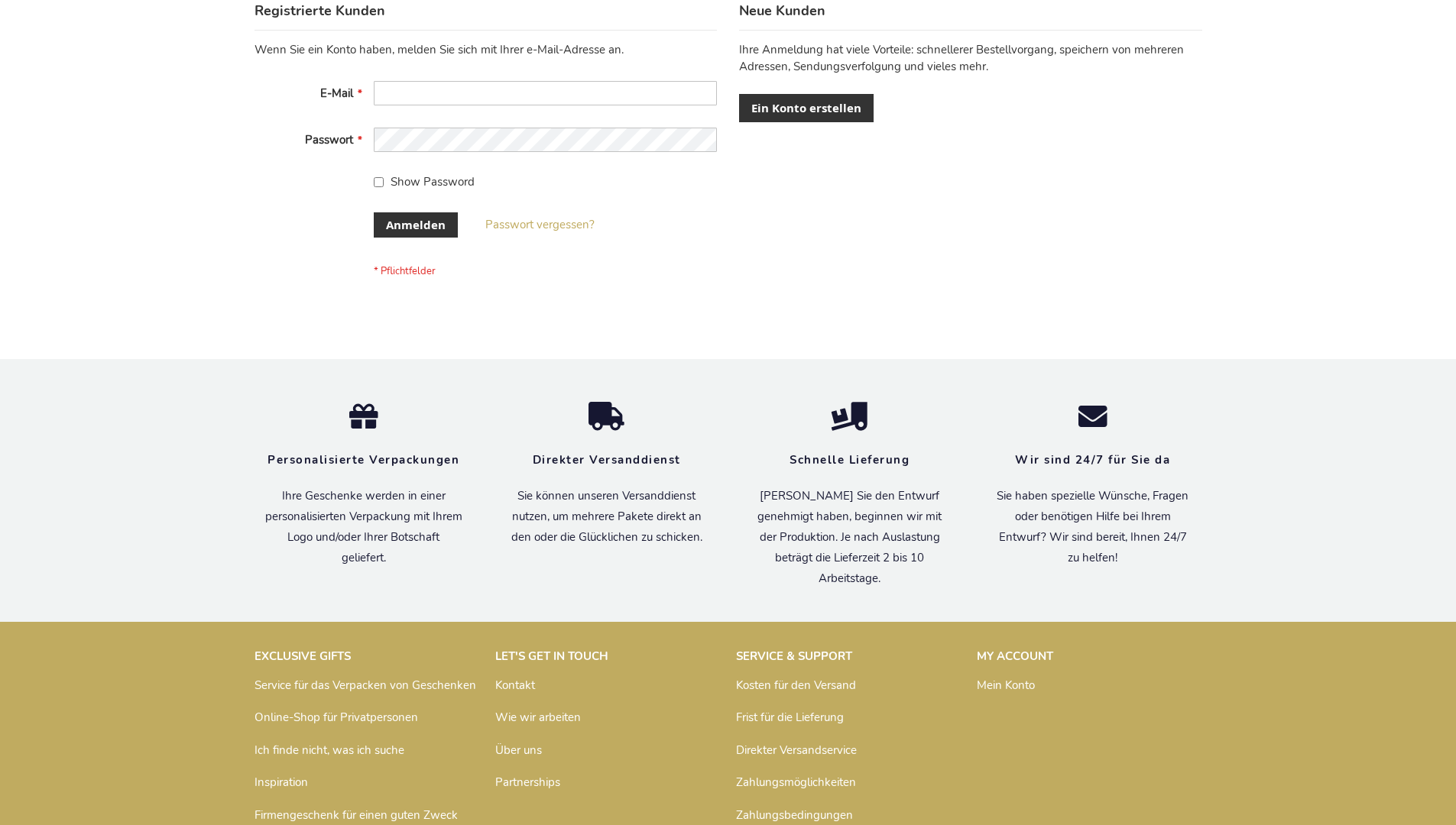
scroll to position [512, 0]
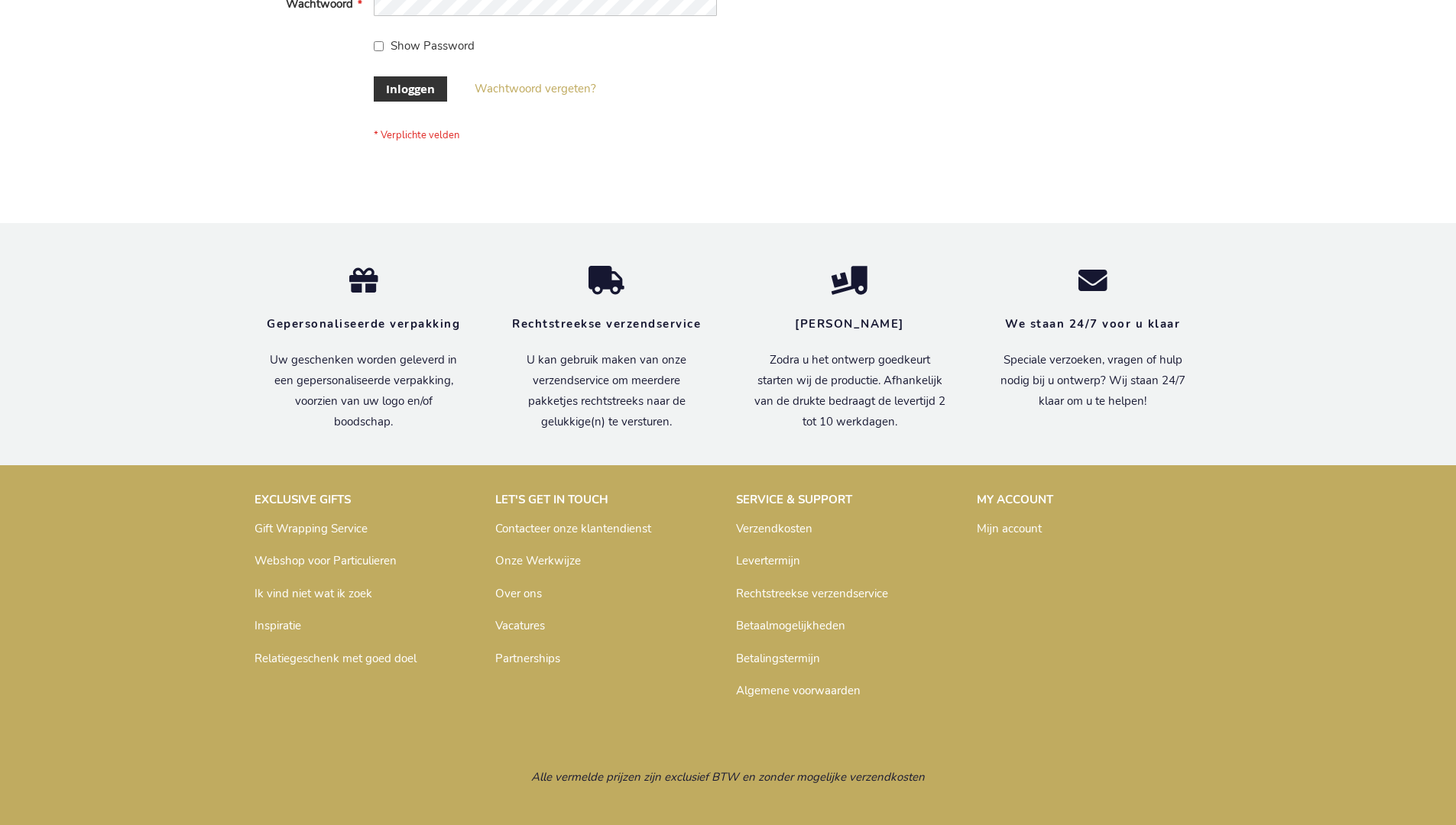
scroll to position [519, 0]
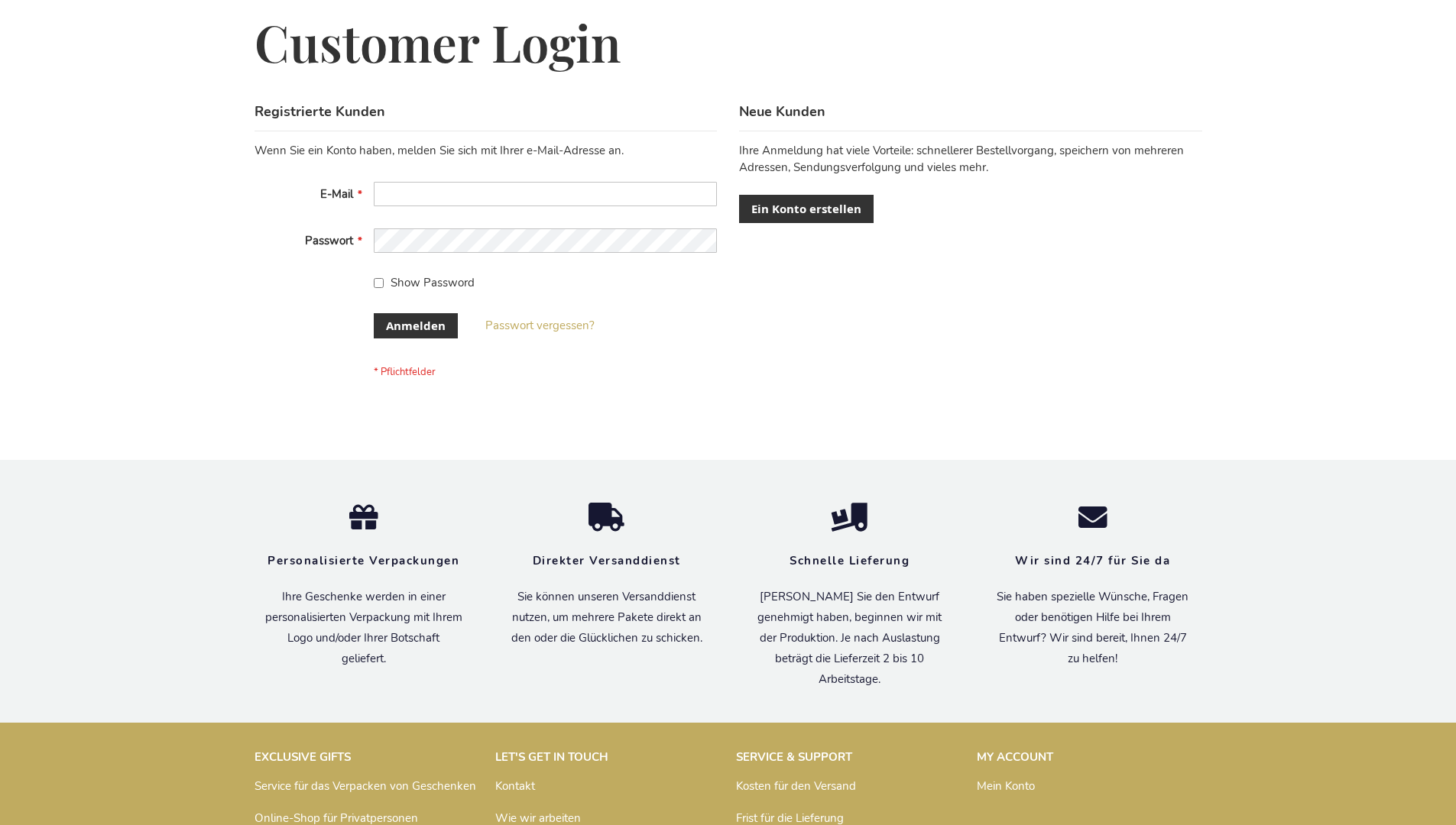
scroll to position [512, 0]
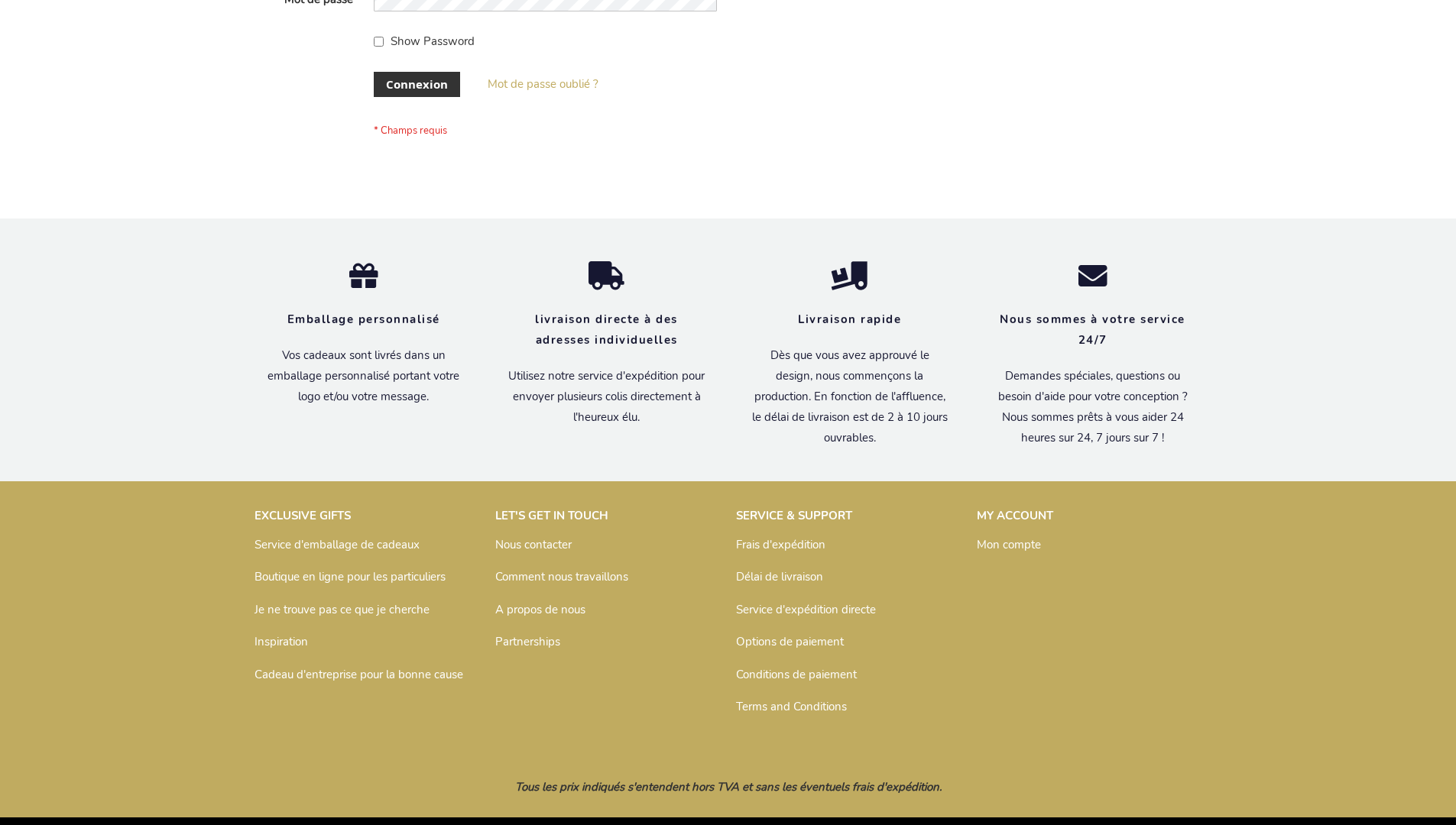
scroll to position [527, 0]
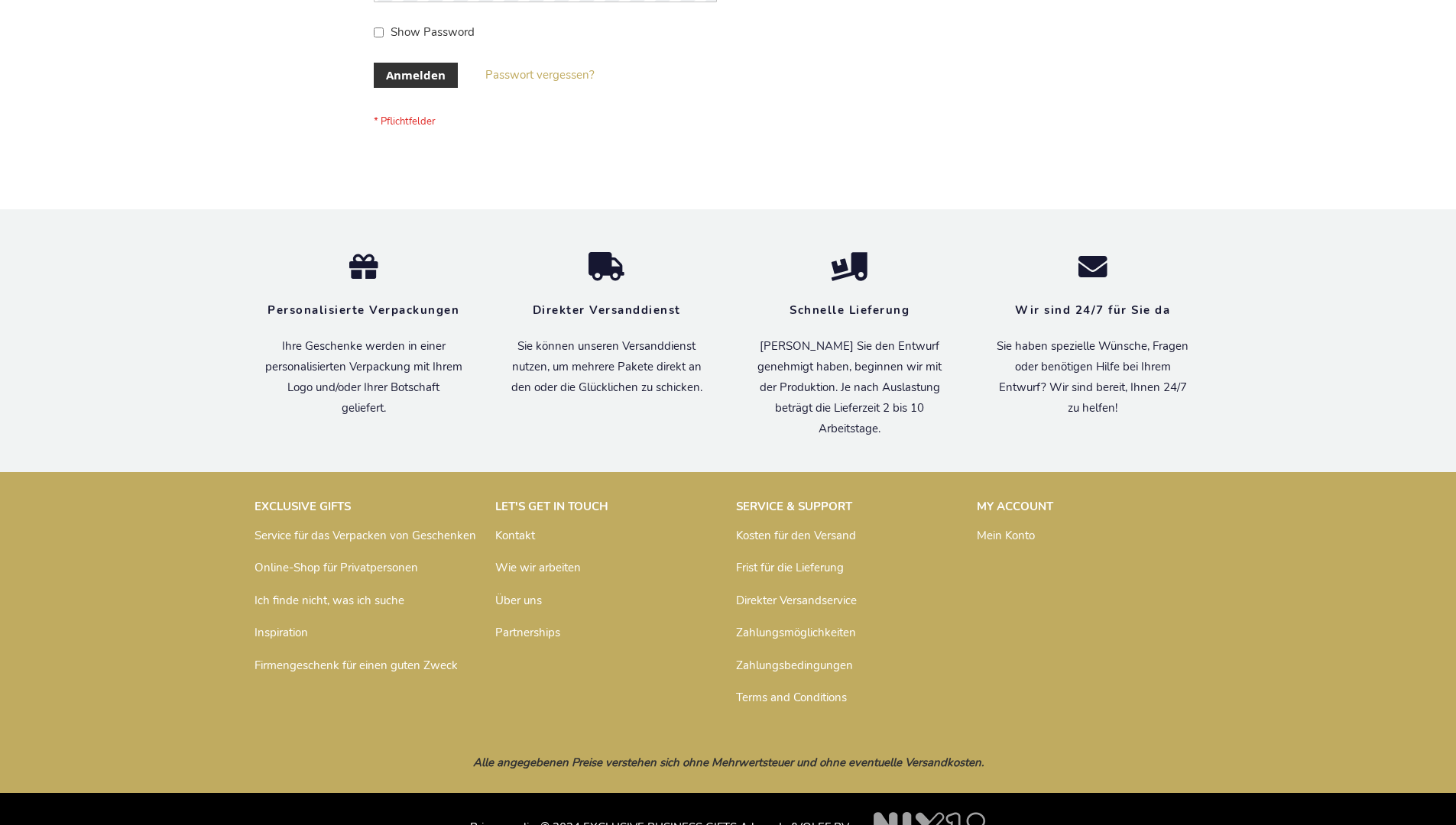
scroll to position [512, 0]
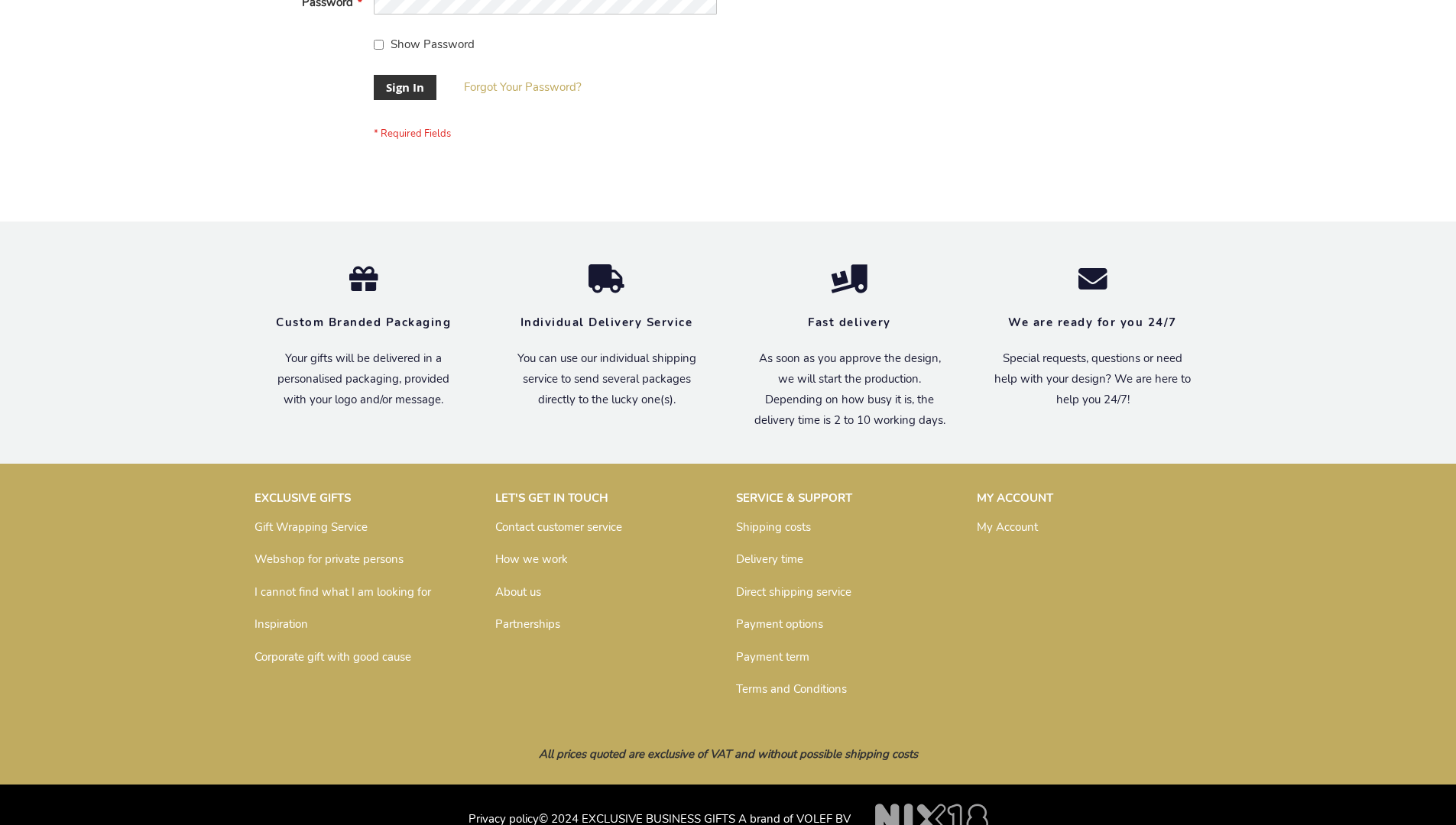
scroll to position [491, 0]
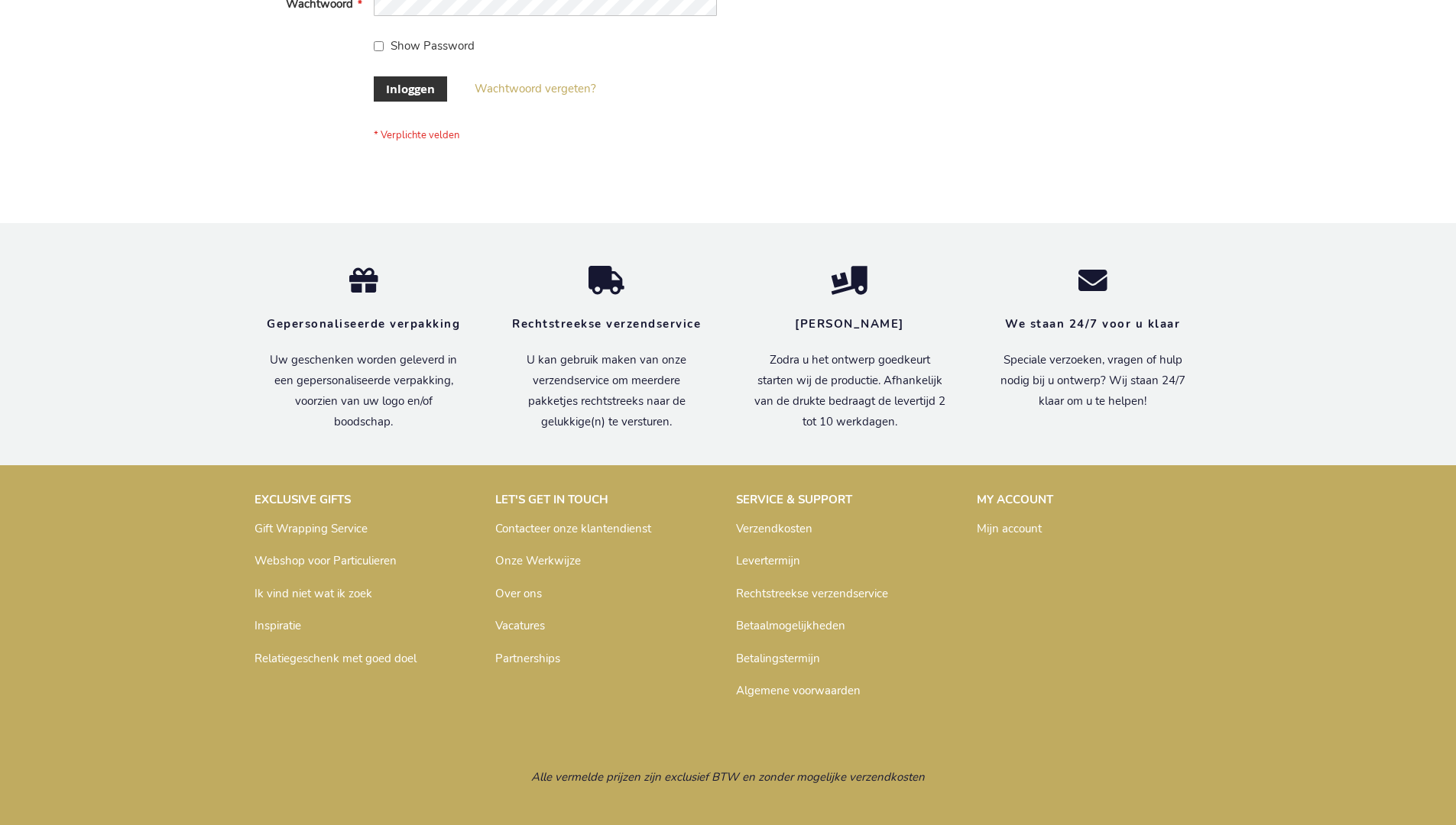
scroll to position [519, 0]
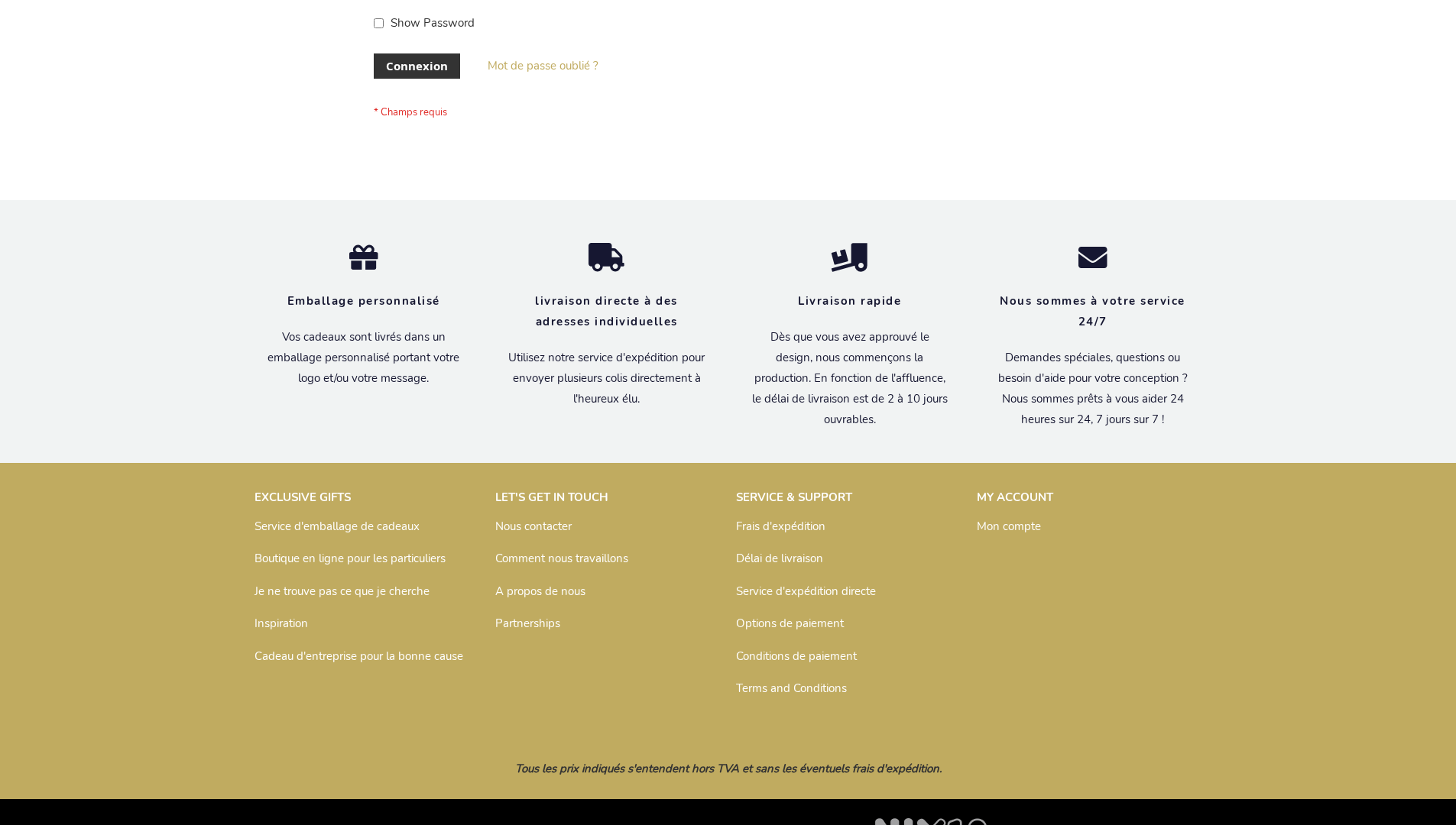
scroll to position [527, 0]
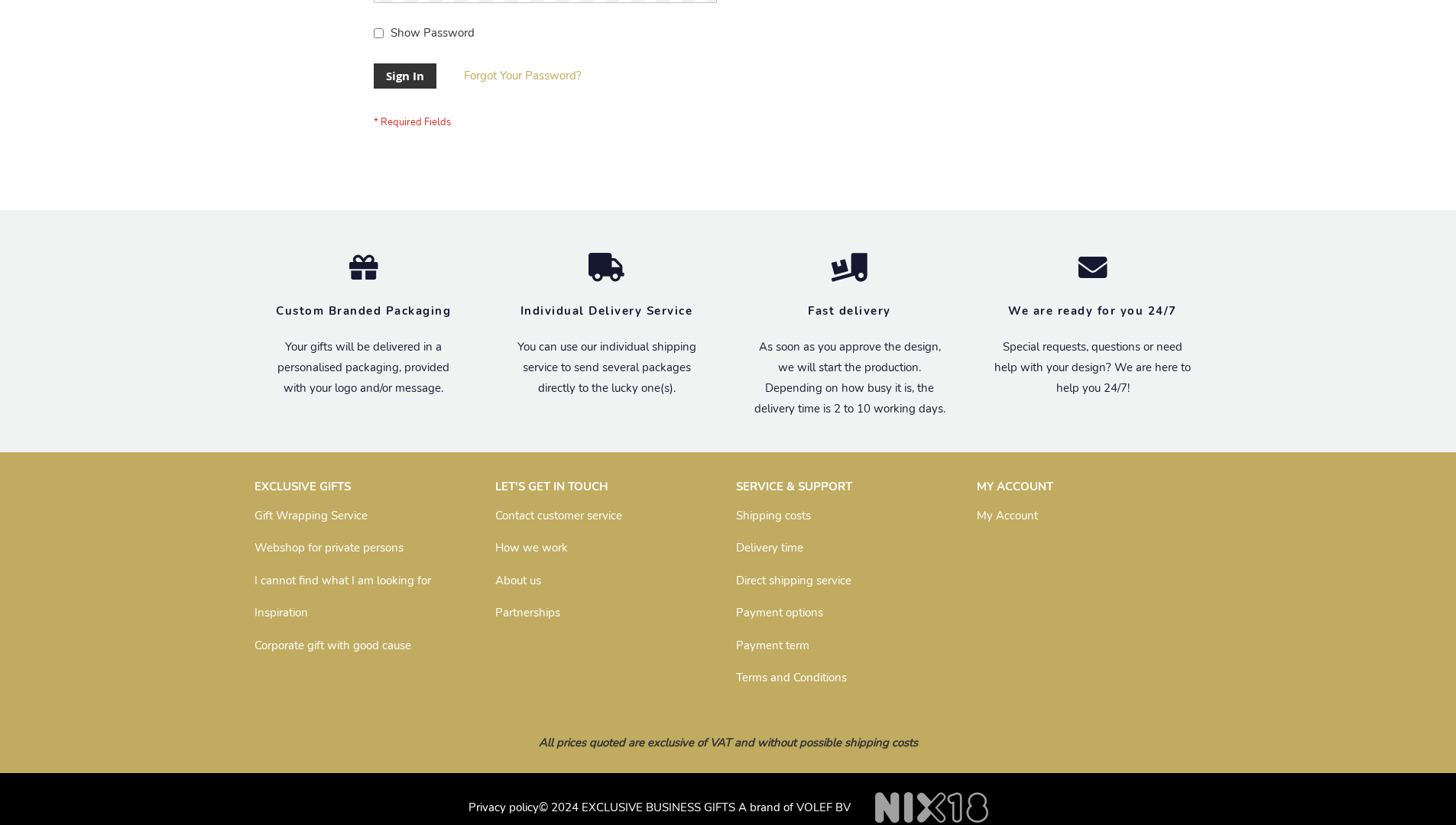
scroll to position [491, 0]
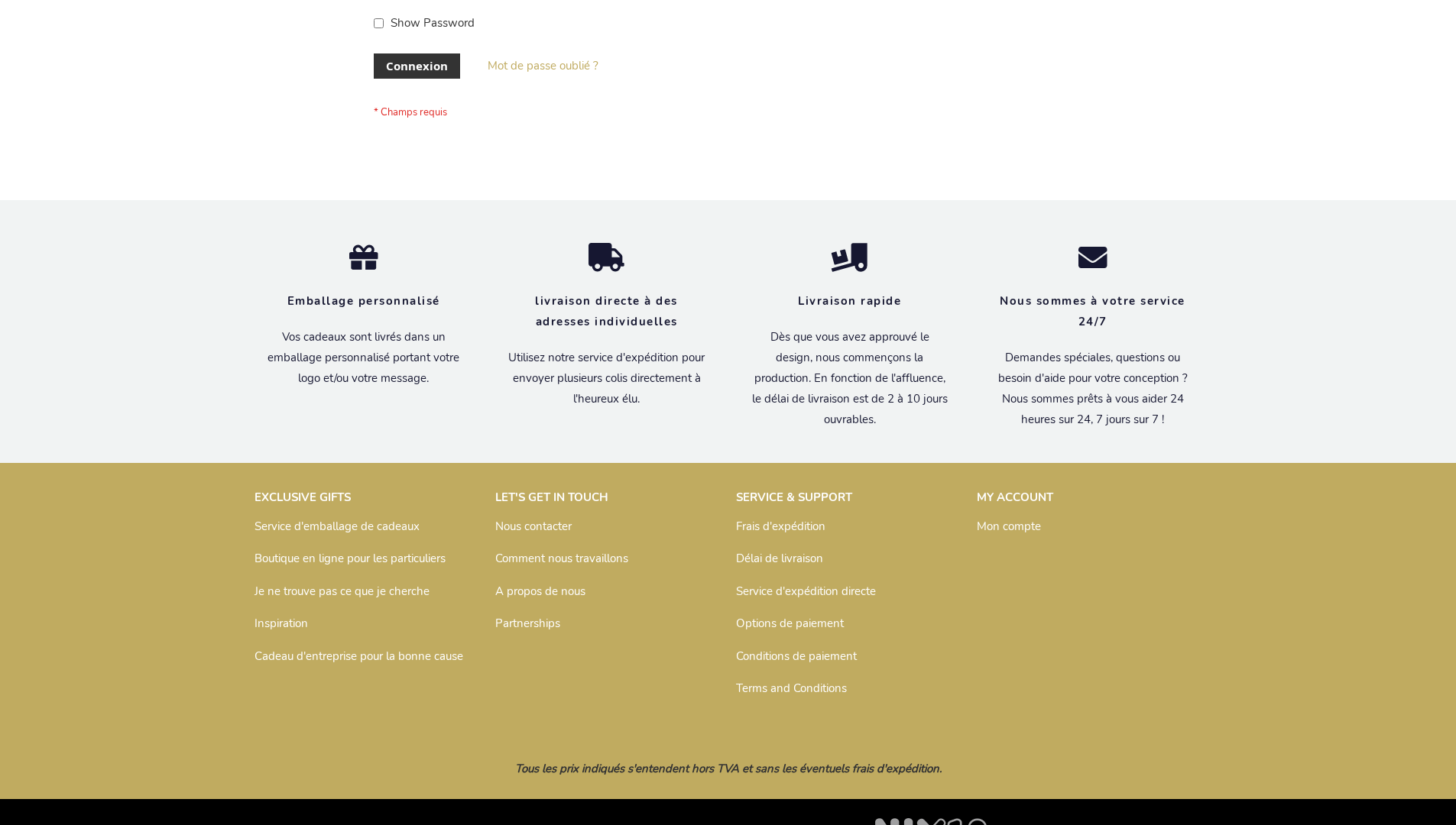
scroll to position [527, 0]
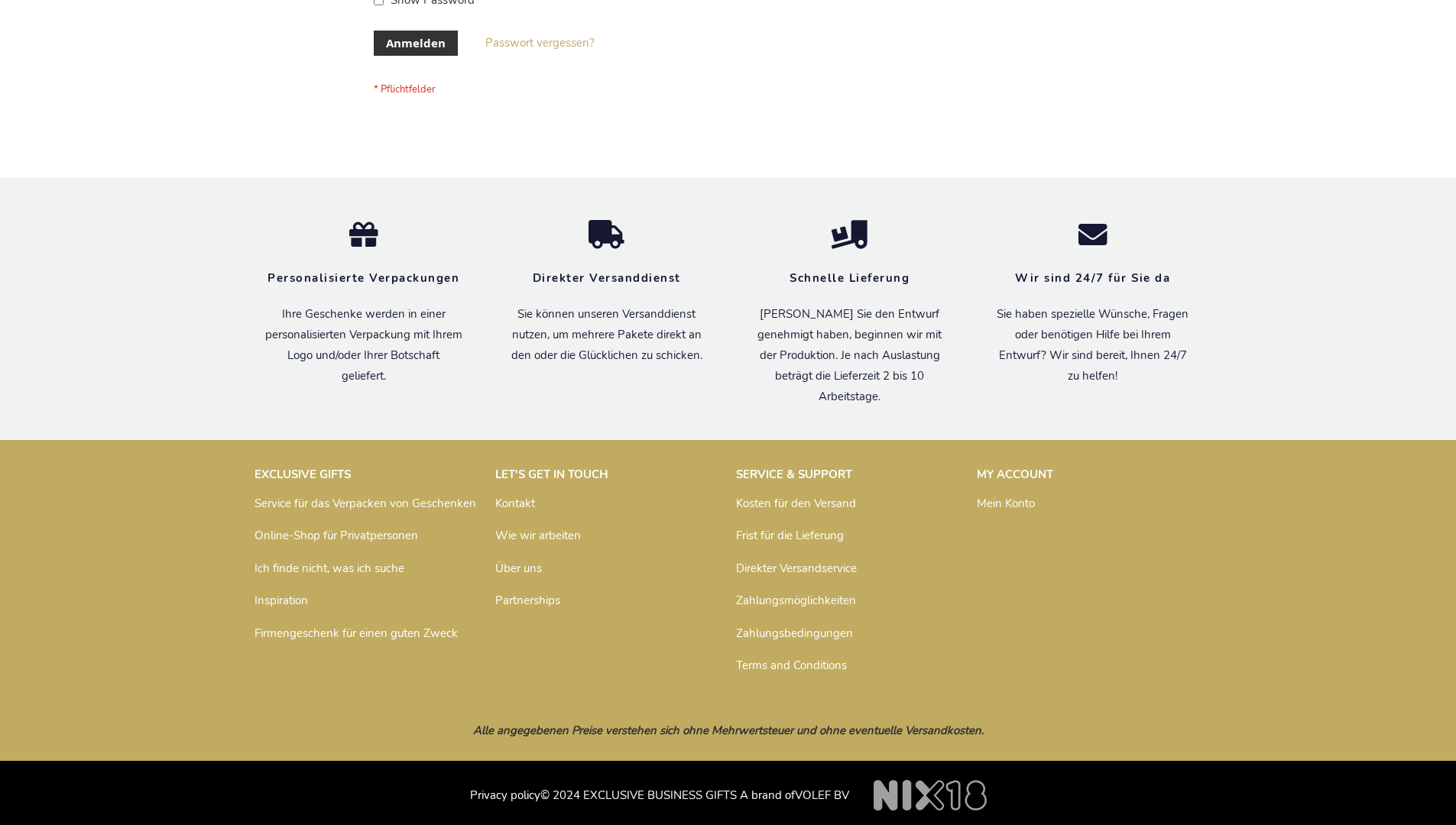
scroll to position [512, 0]
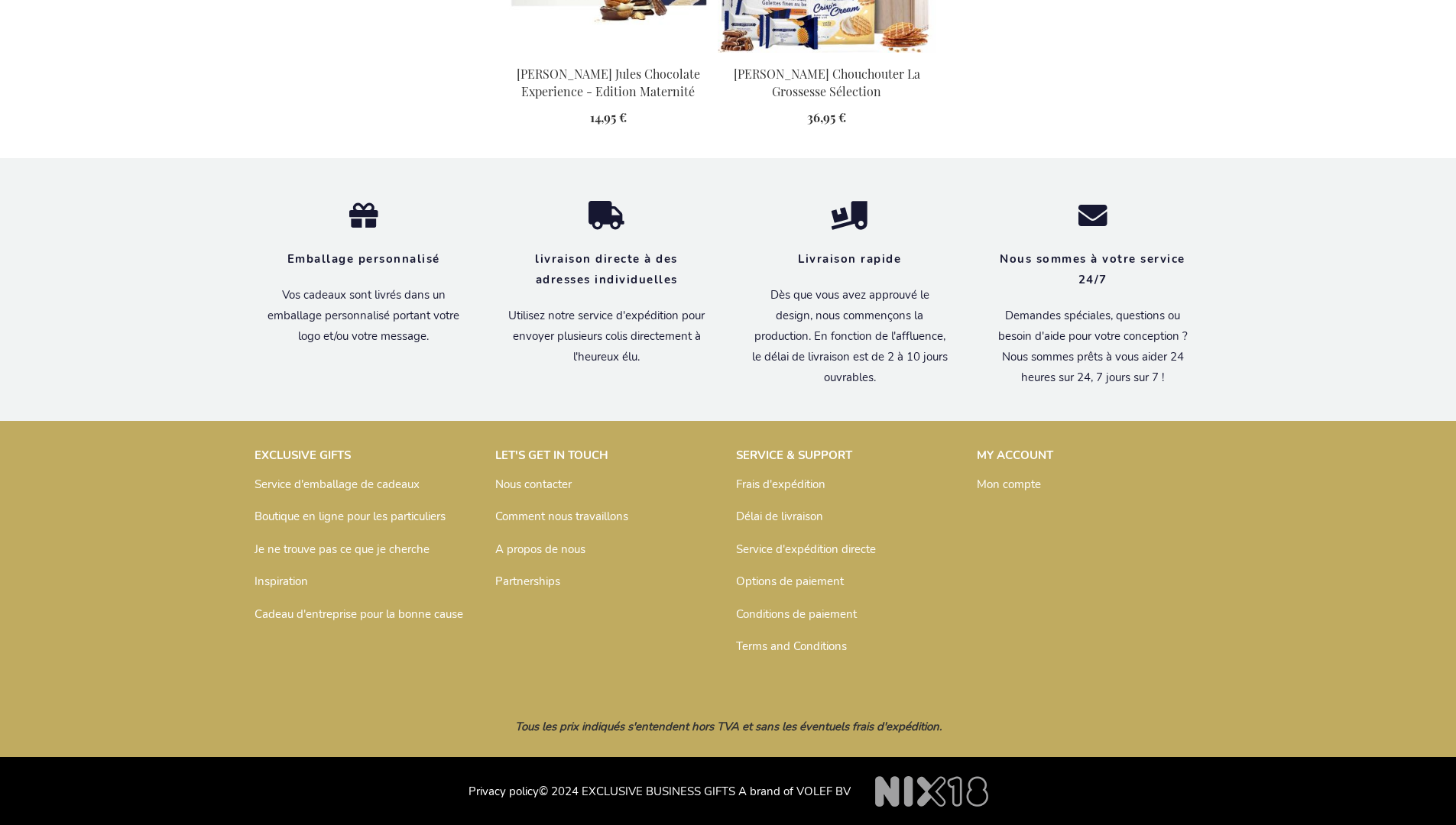
scroll to position [1647, 0]
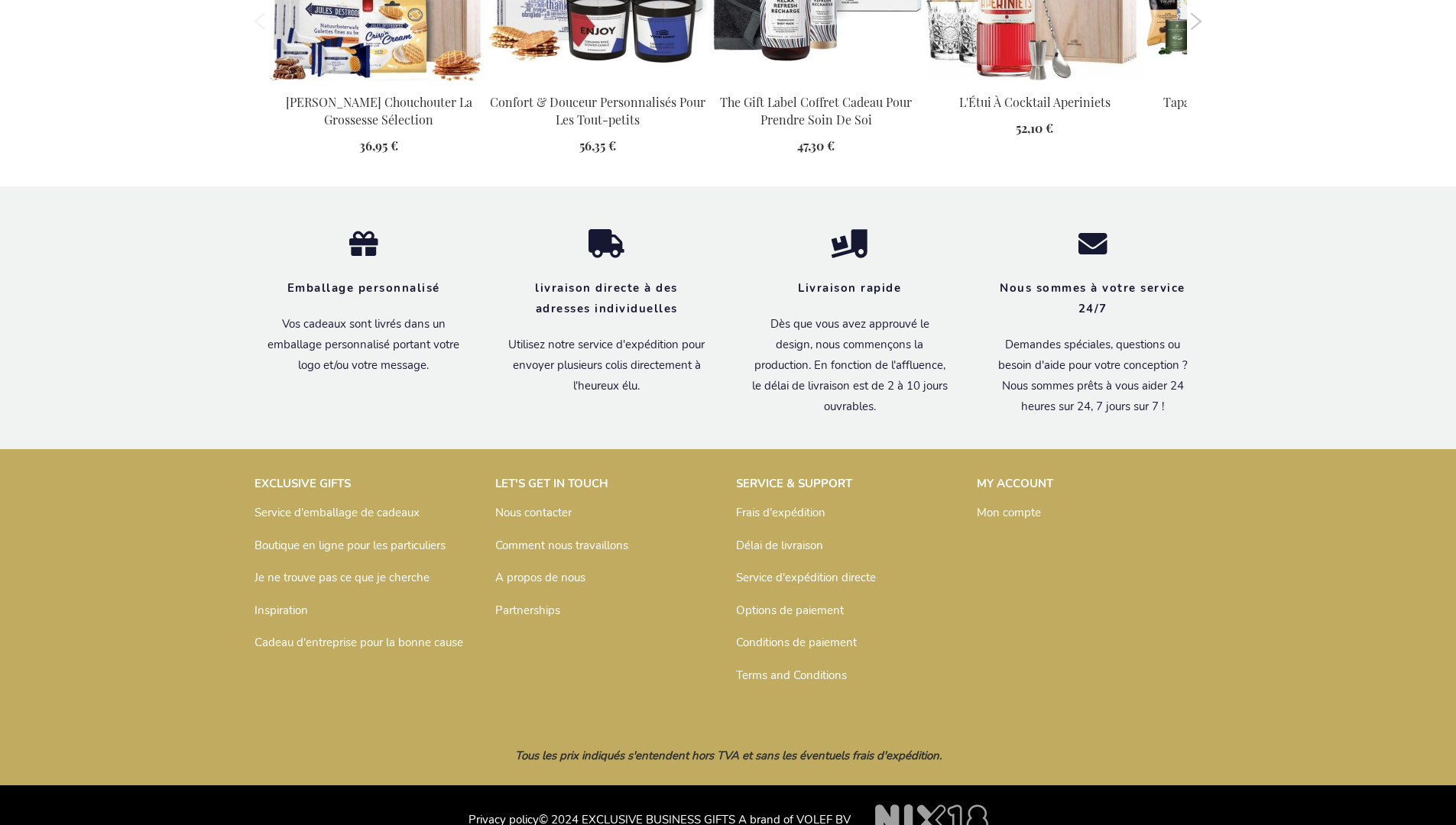
scroll to position [1656, 0]
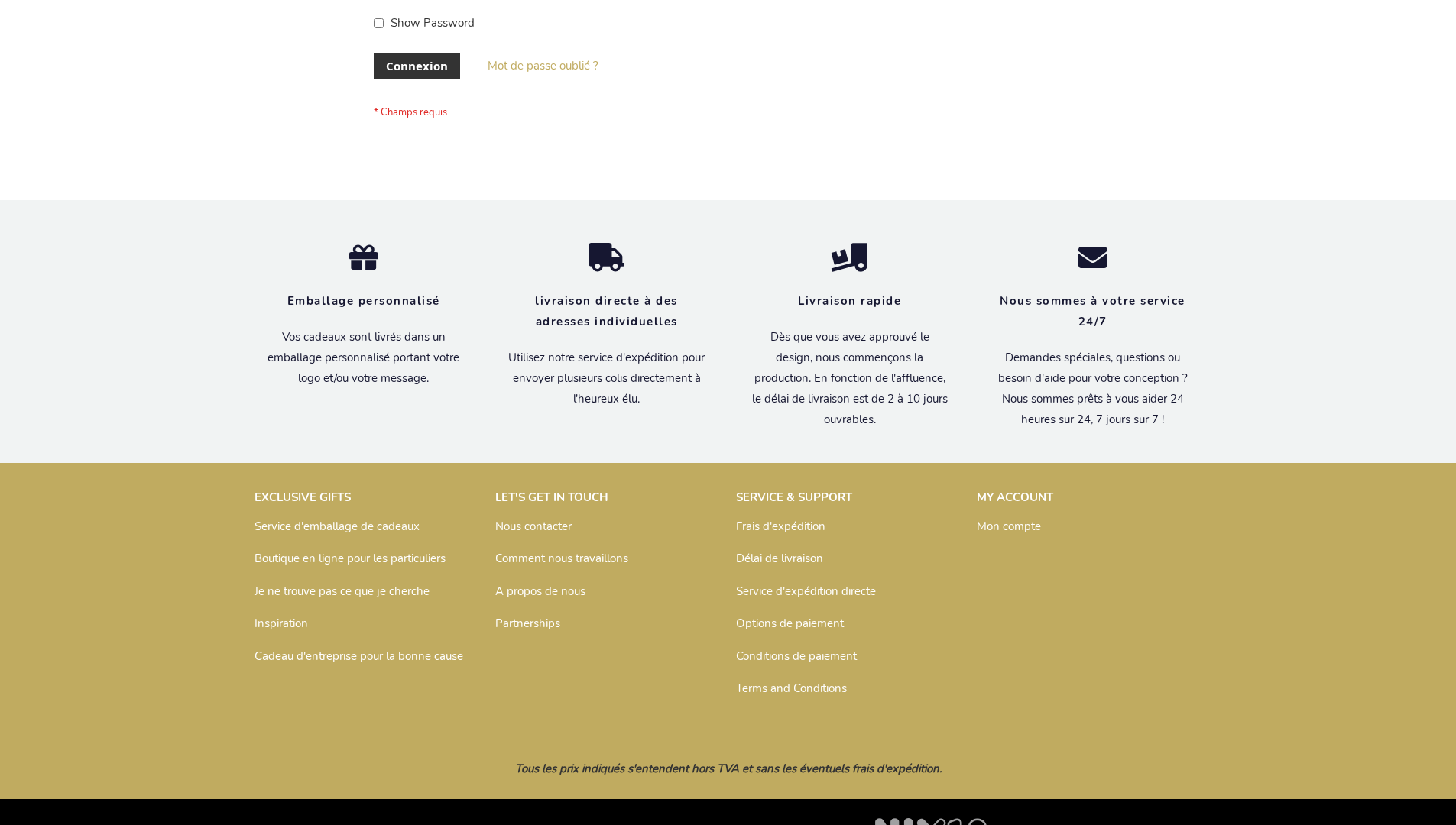
scroll to position [527, 0]
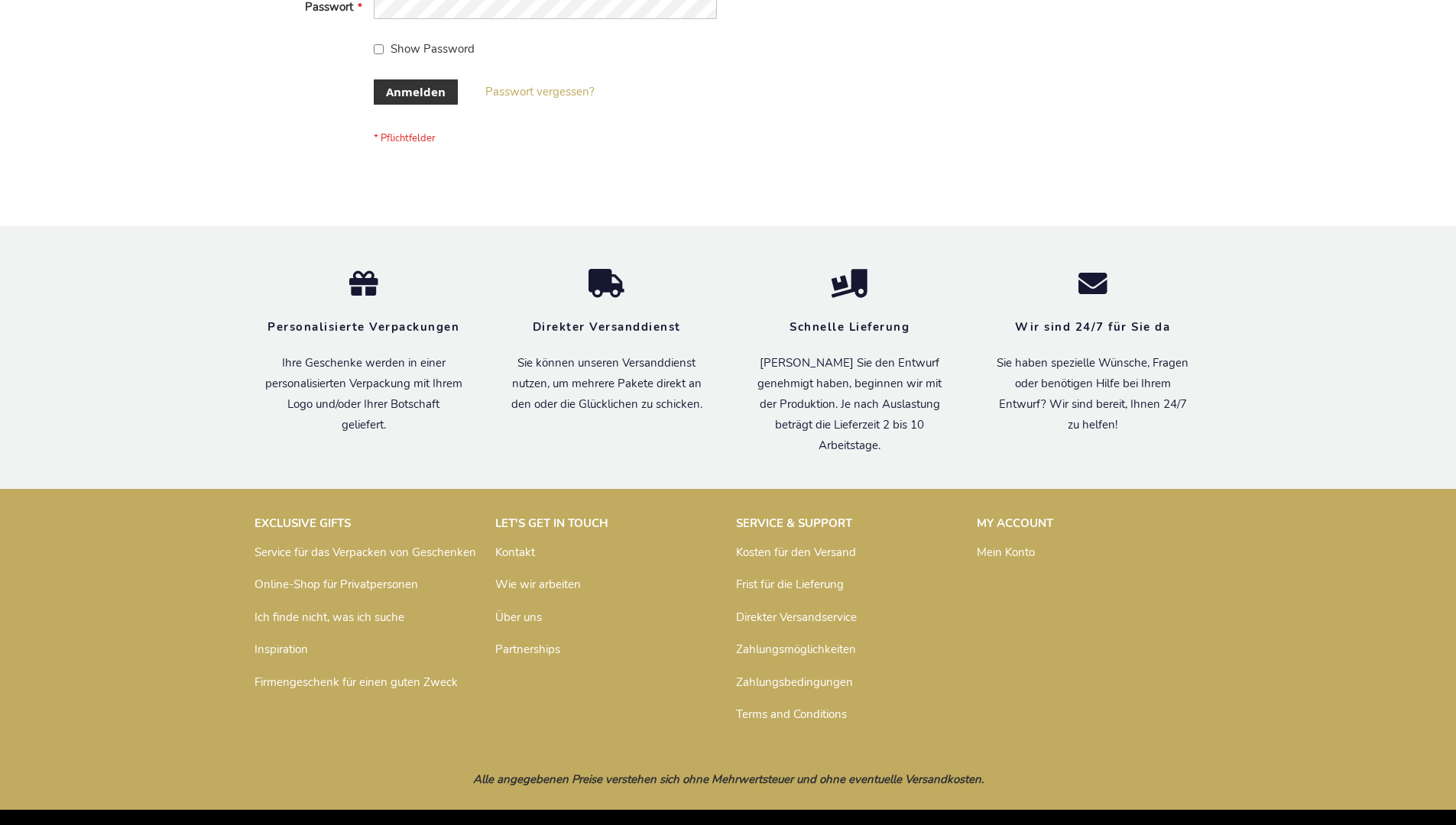
scroll to position [512, 0]
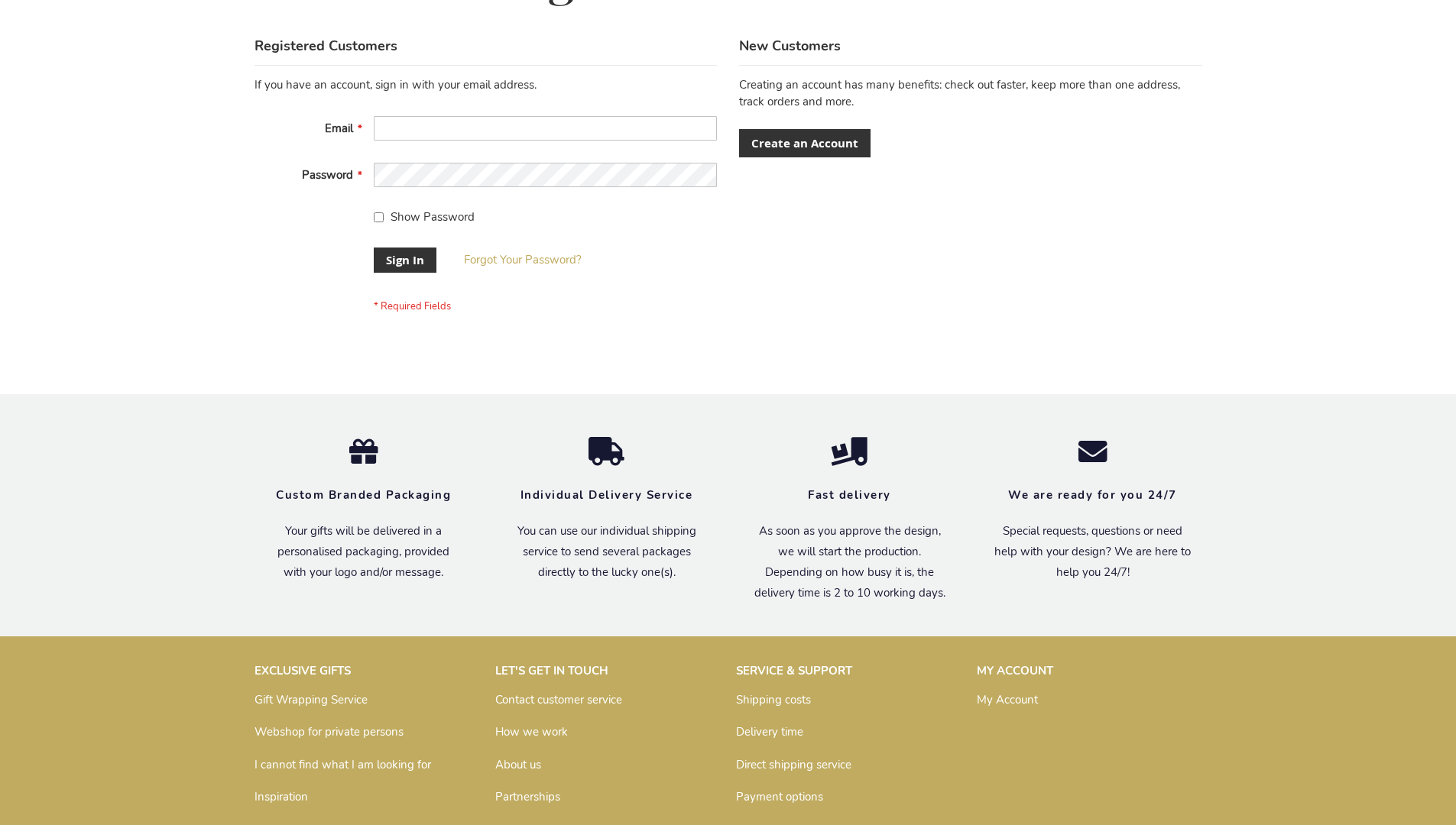
scroll to position [491, 0]
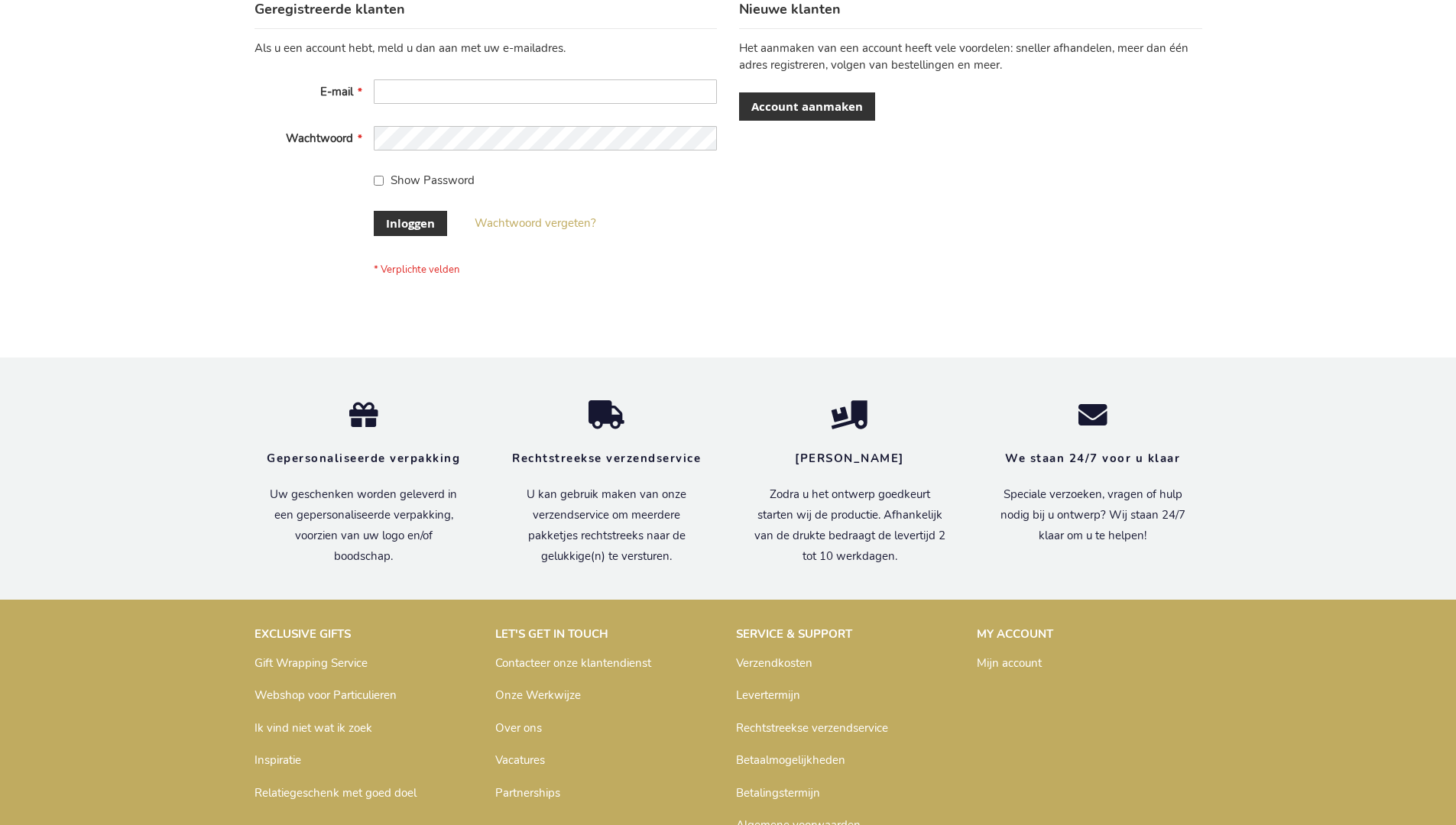
scroll to position [519, 0]
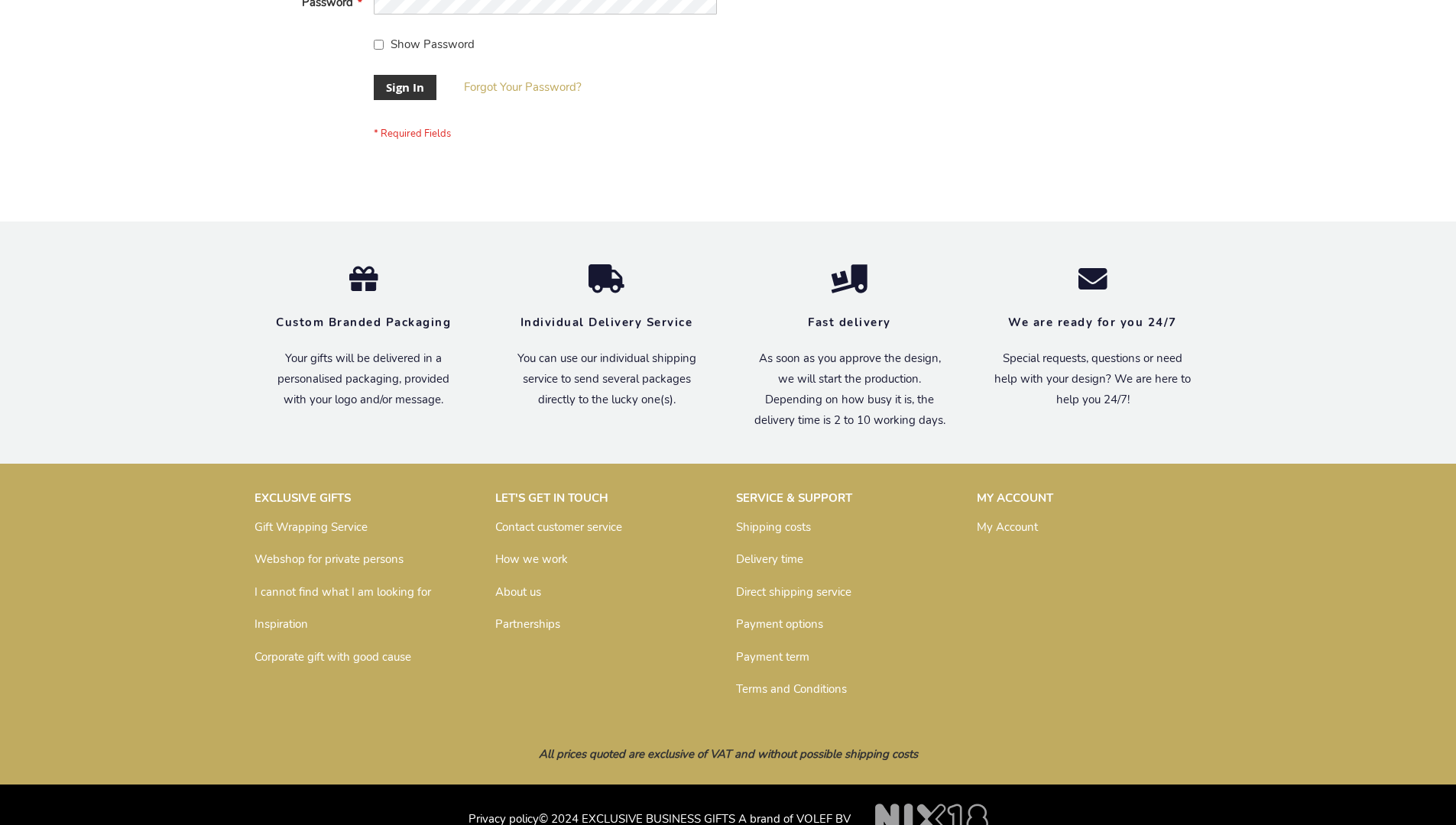
scroll to position [491, 0]
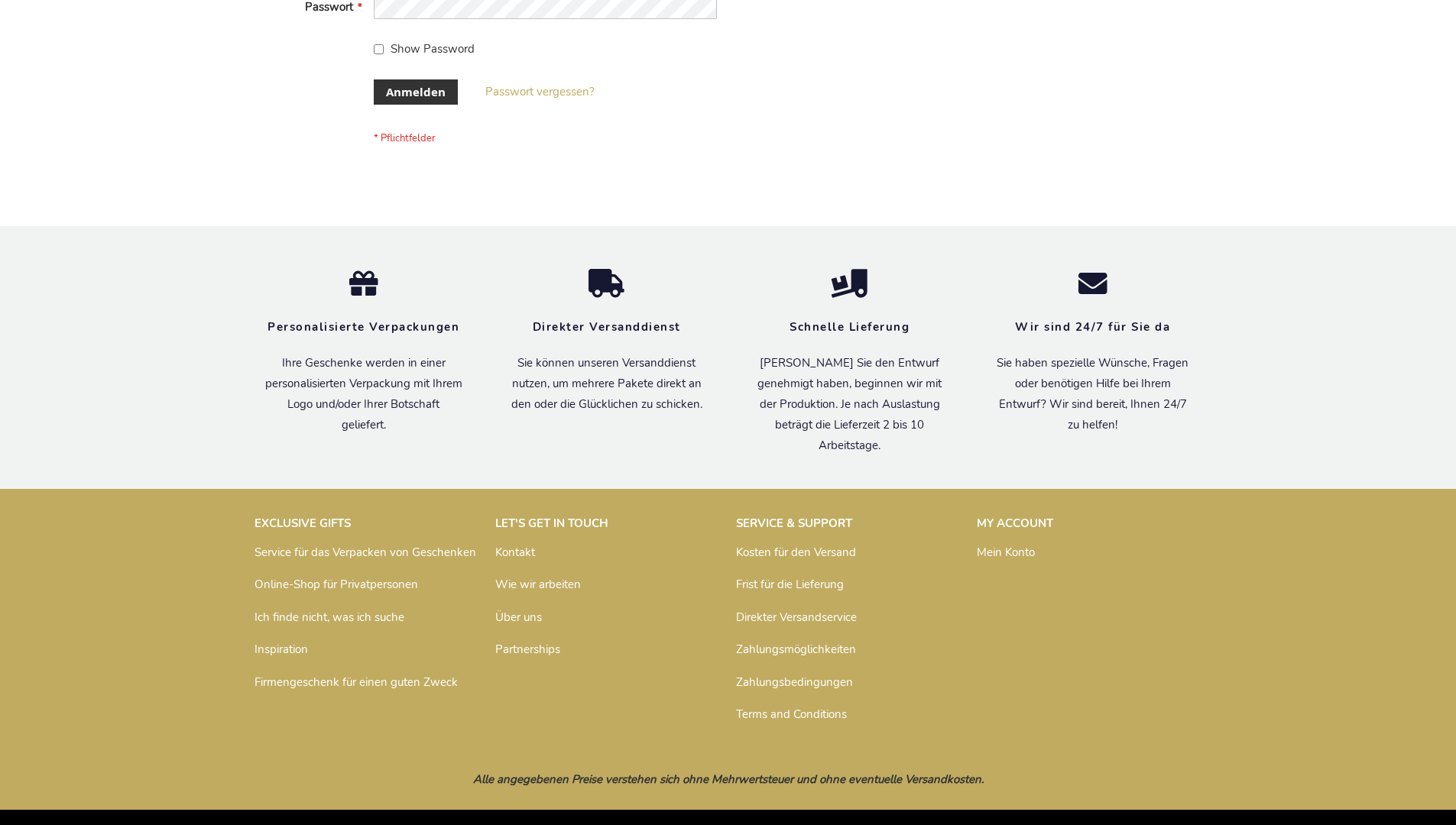
scroll to position [512, 0]
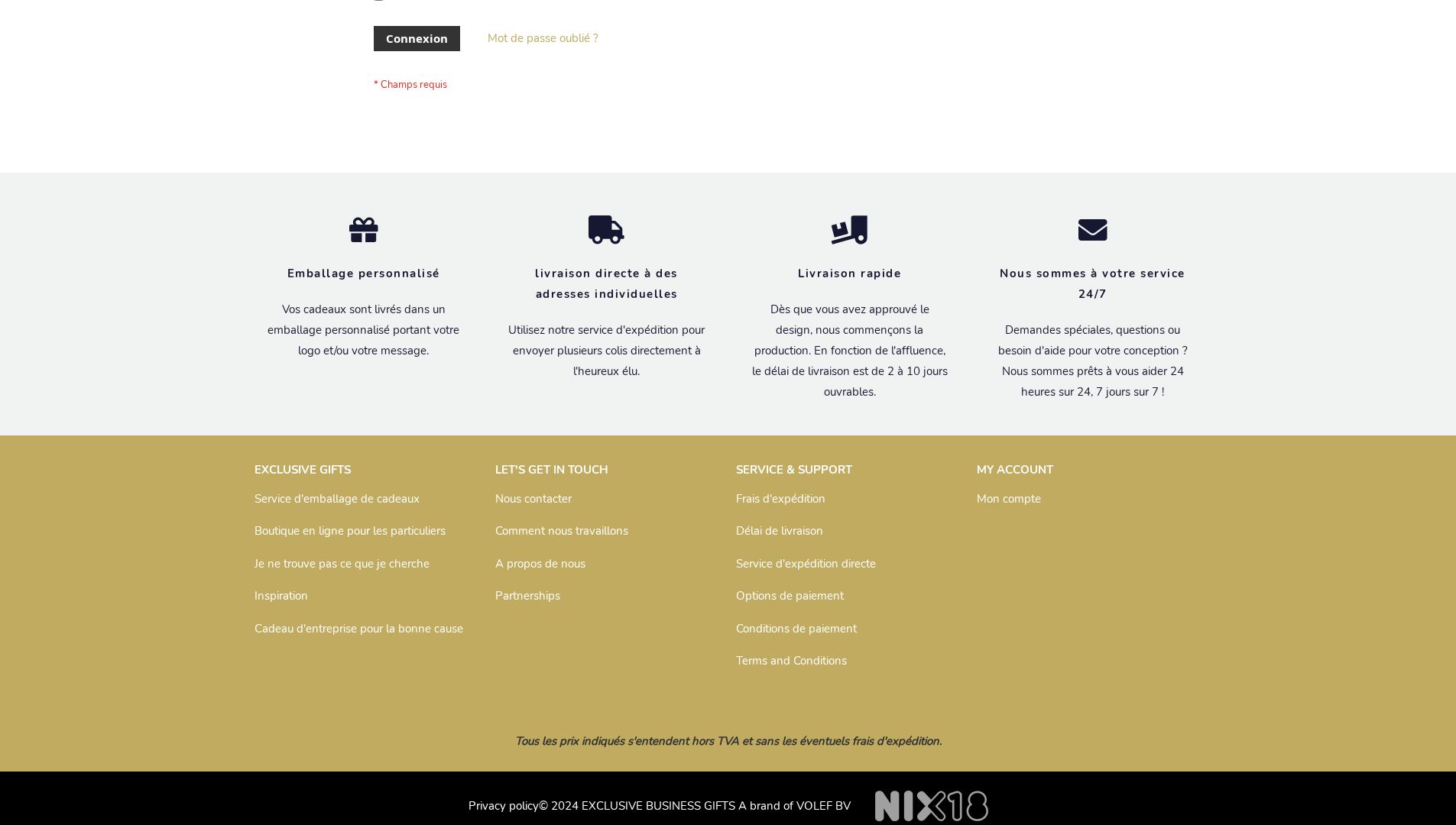
scroll to position [527, 0]
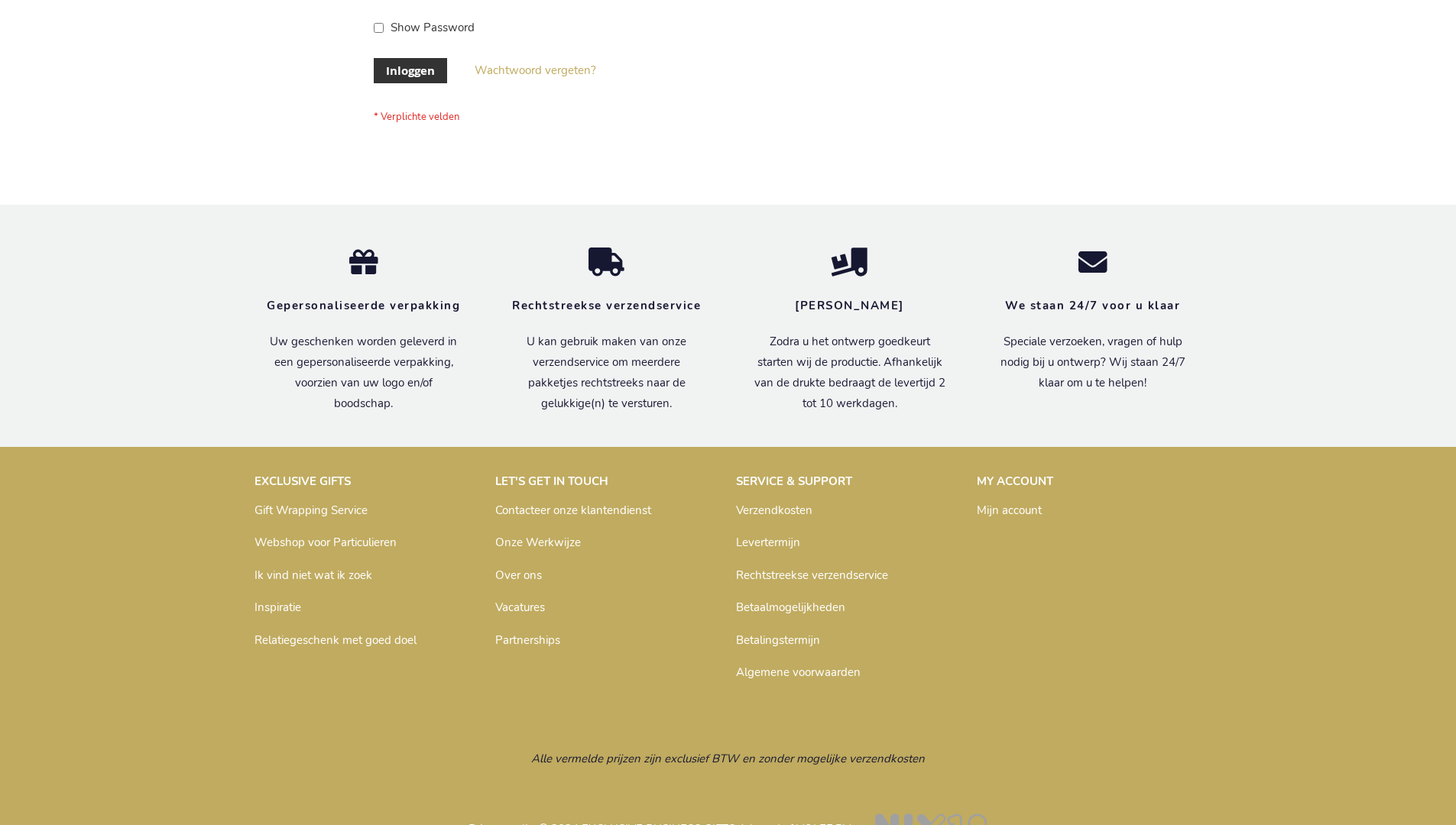
scroll to position [519, 0]
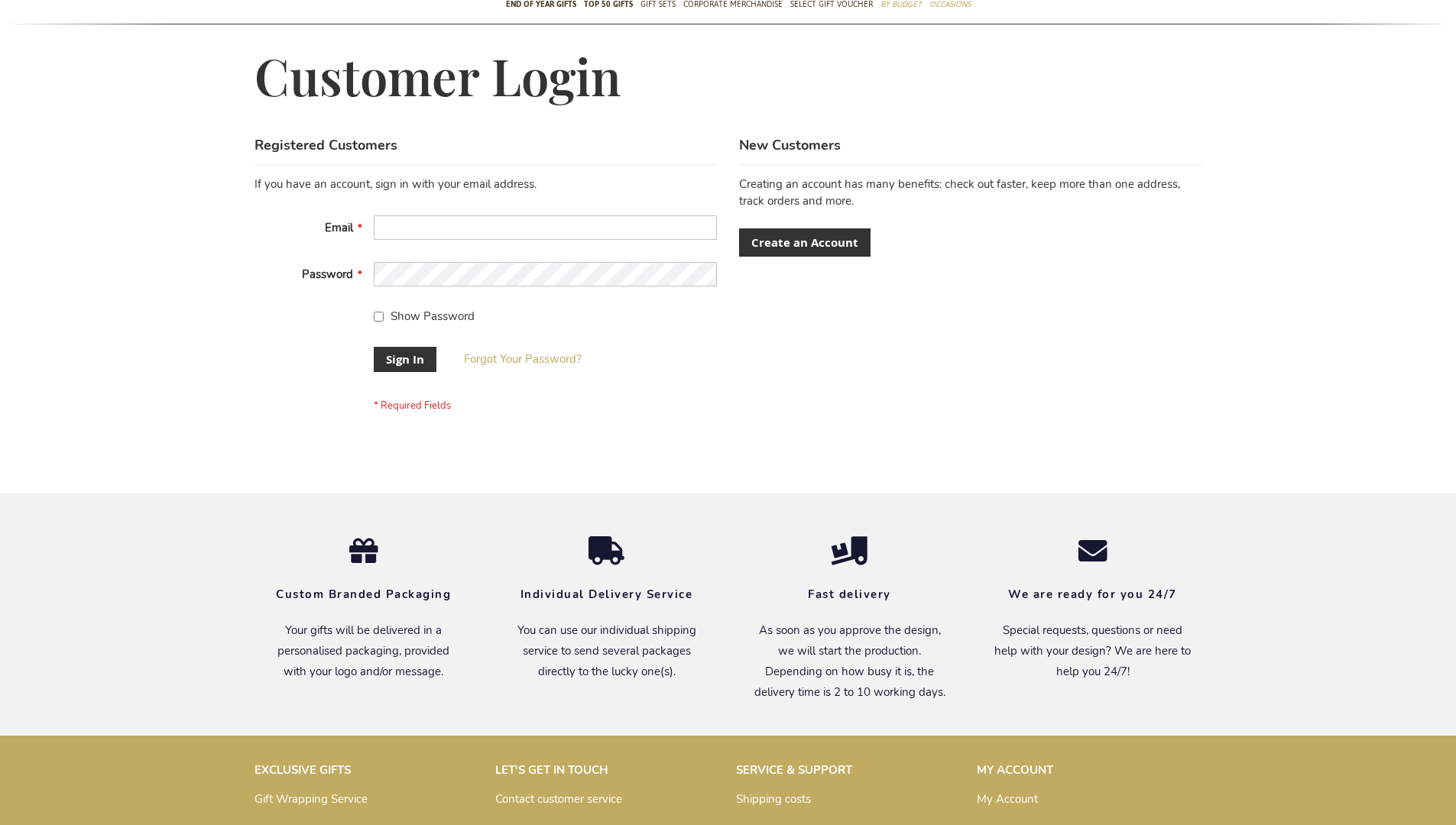
scroll to position [491, 0]
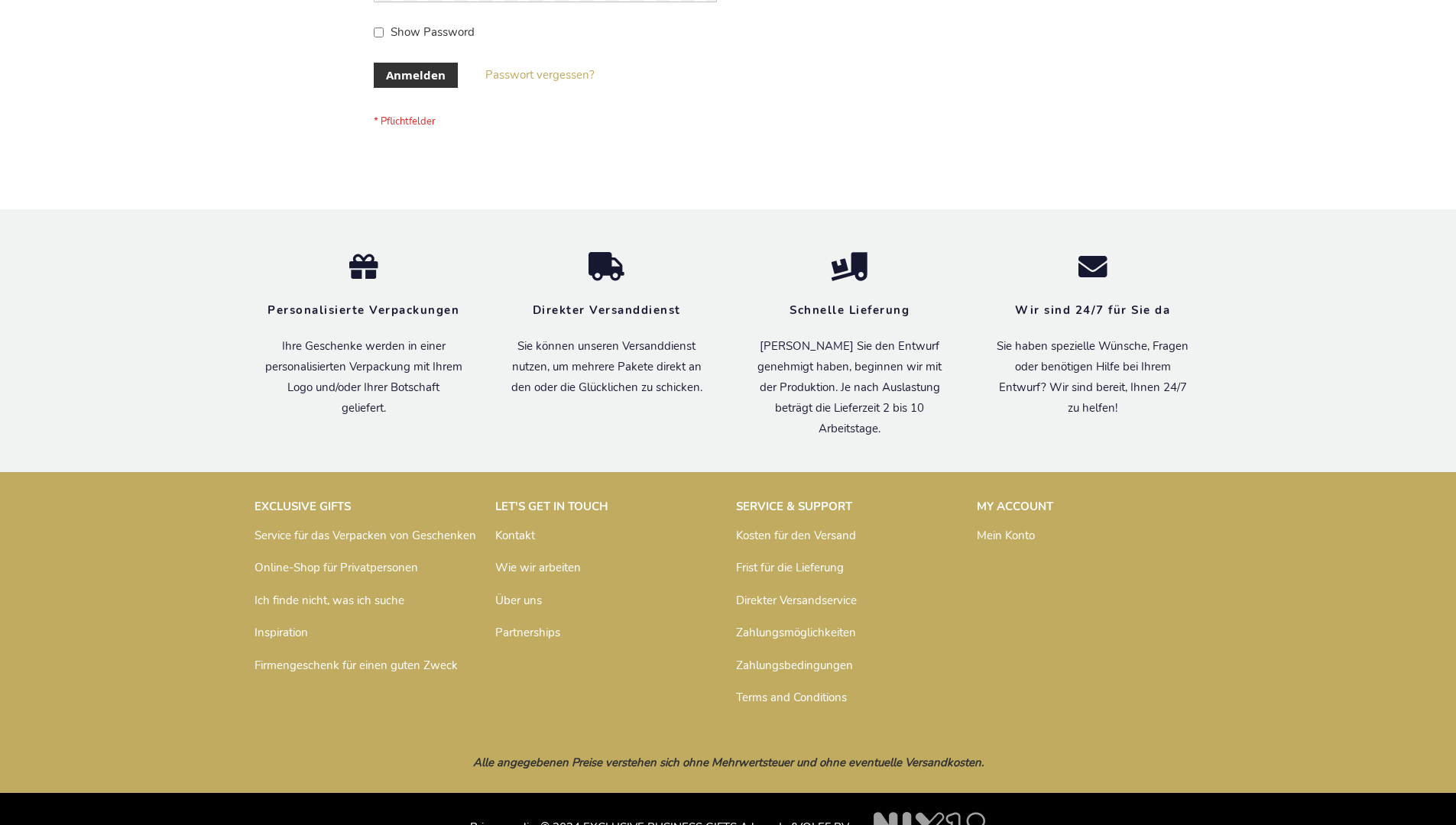
scroll to position [512, 0]
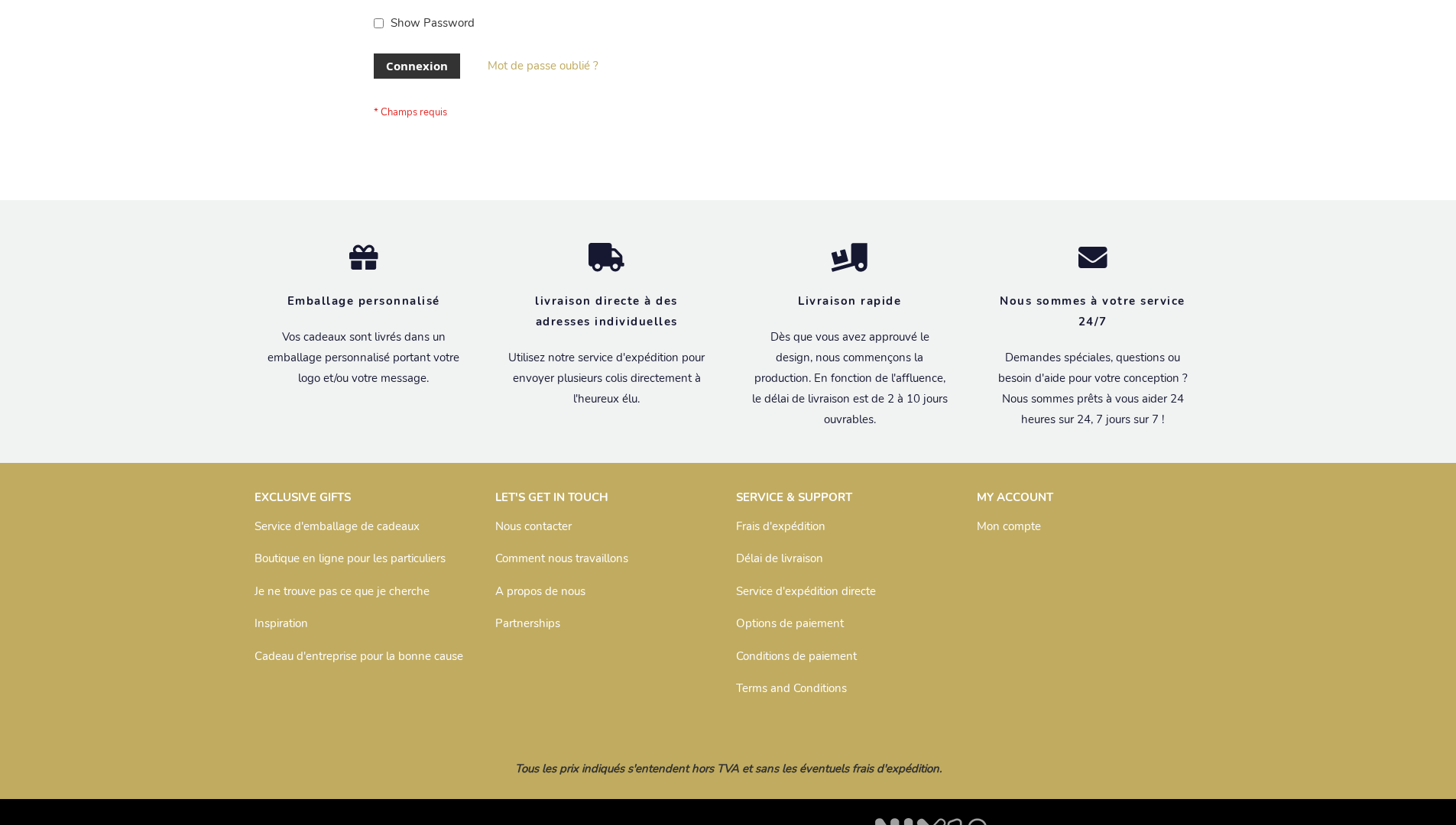
scroll to position [527, 0]
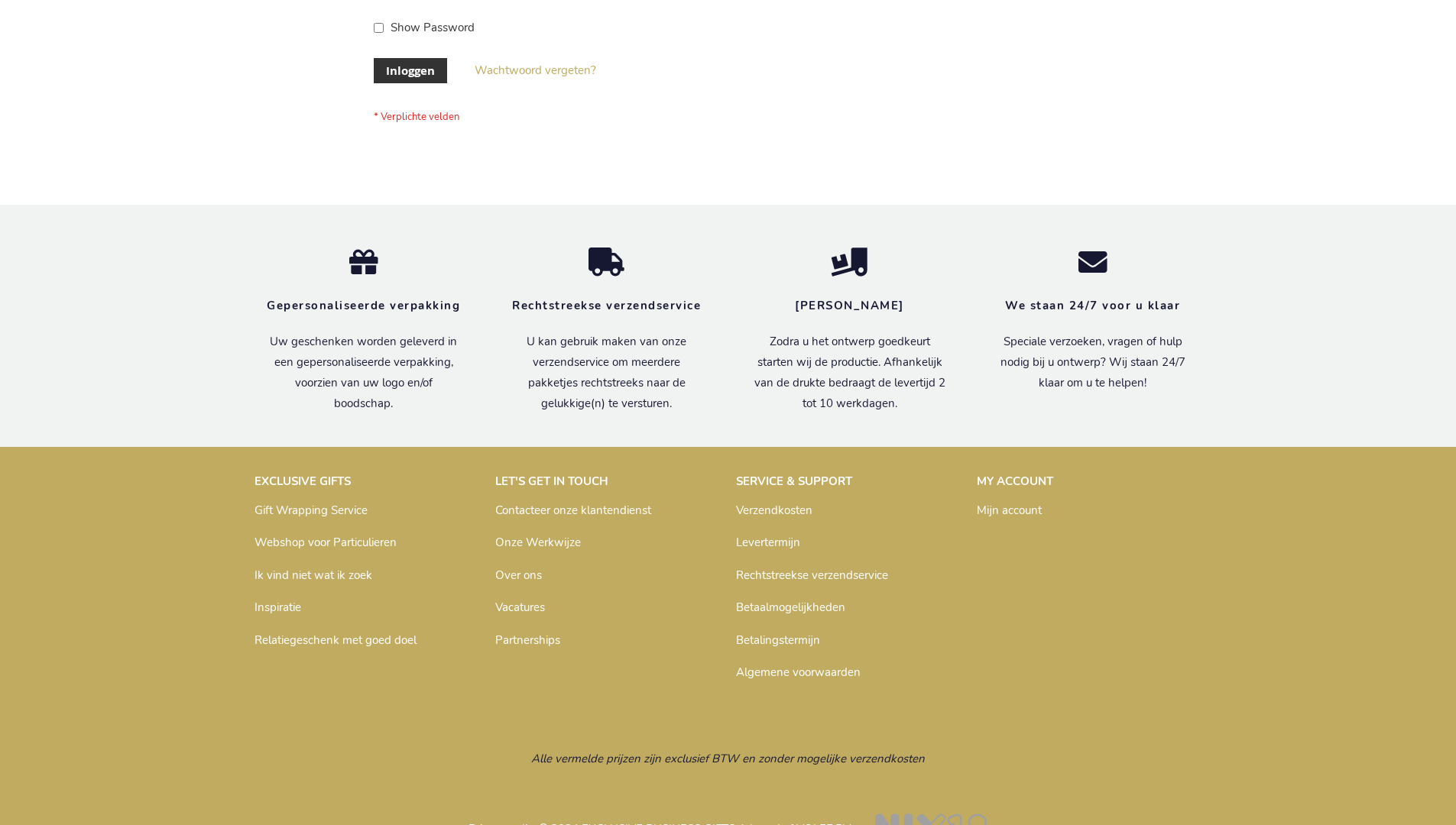
scroll to position [519, 0]
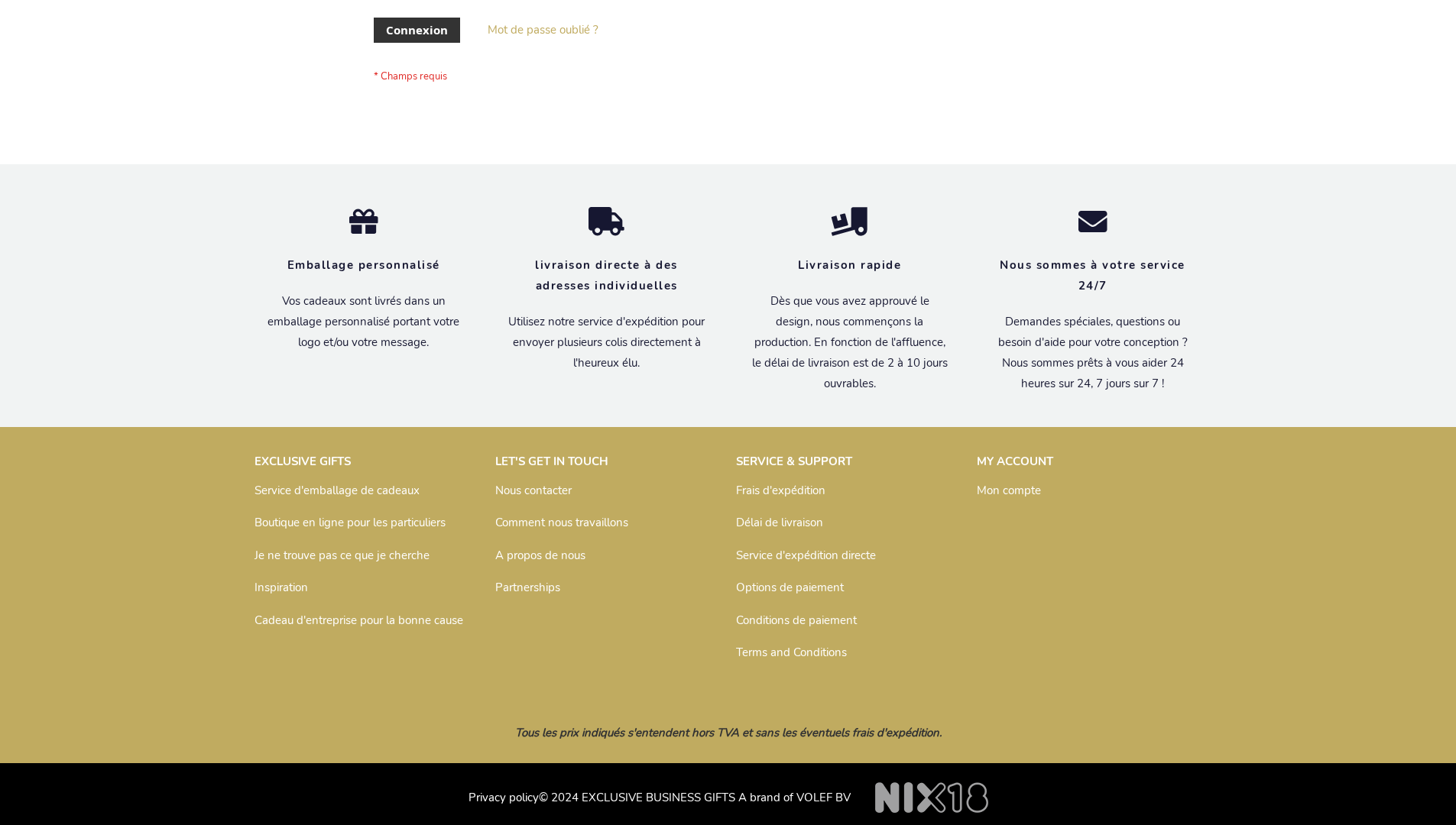
scroll to position [527, 0]
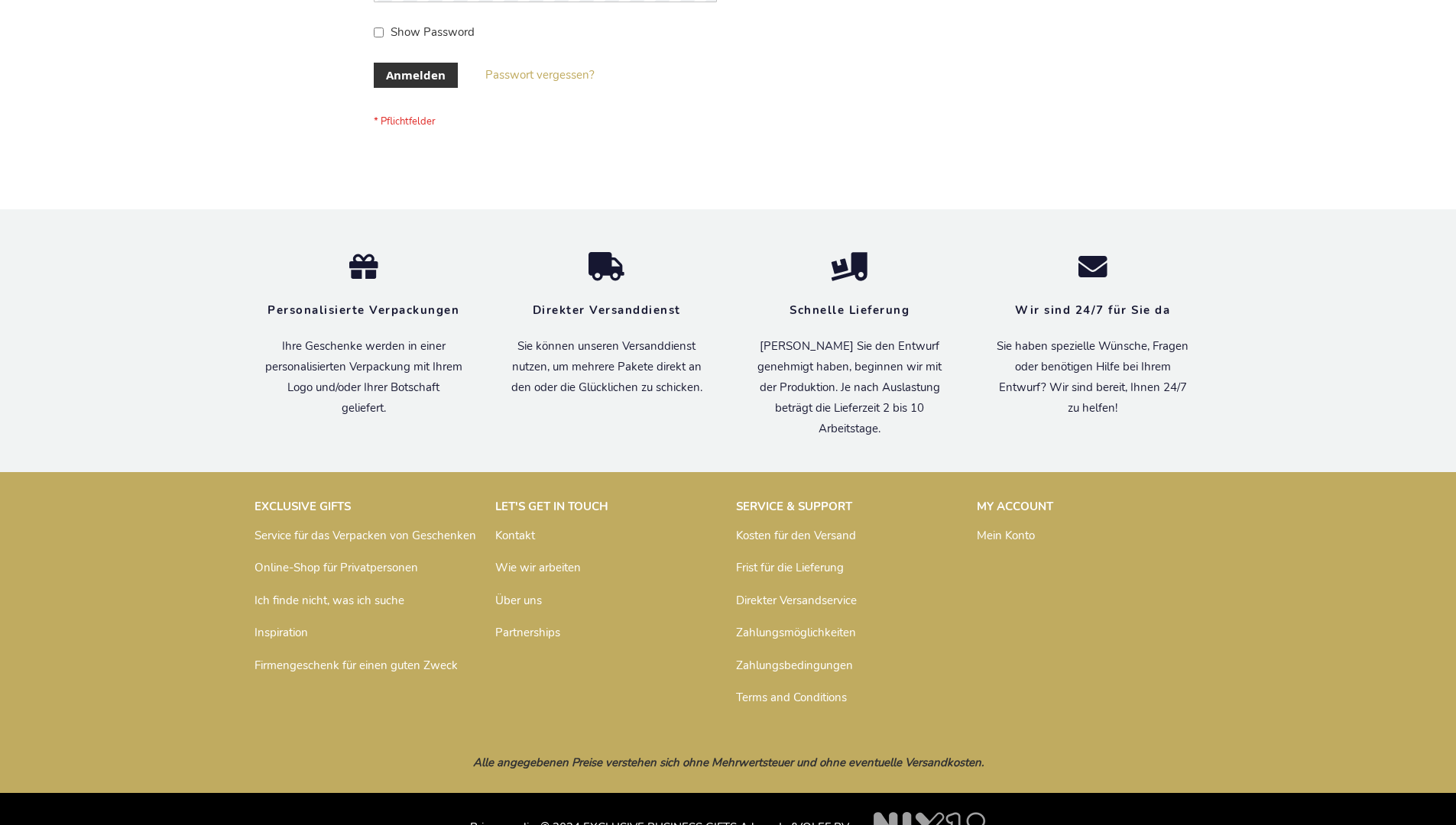
scroll to position [512, 0]
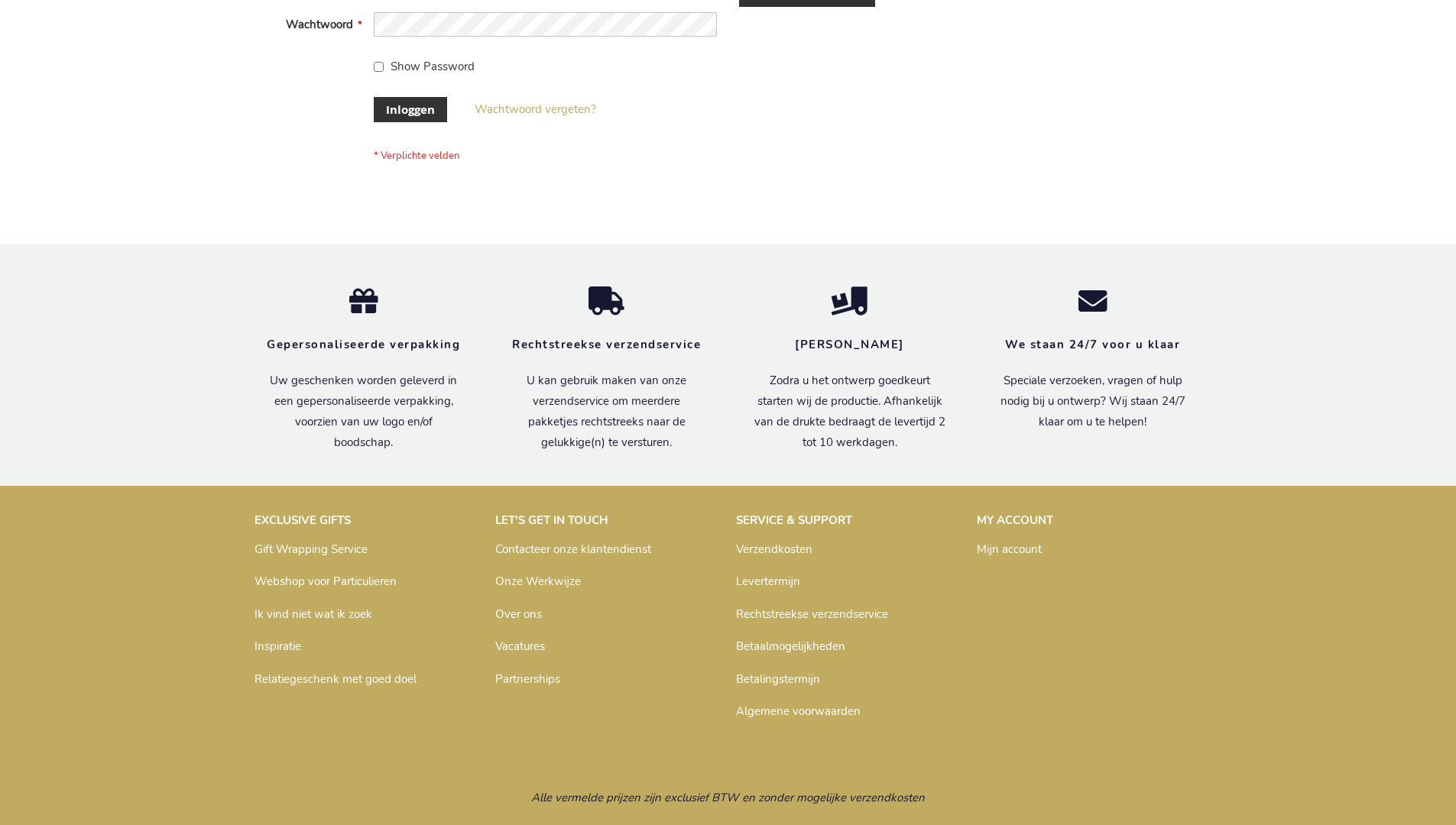
scroll to position [519, 0]
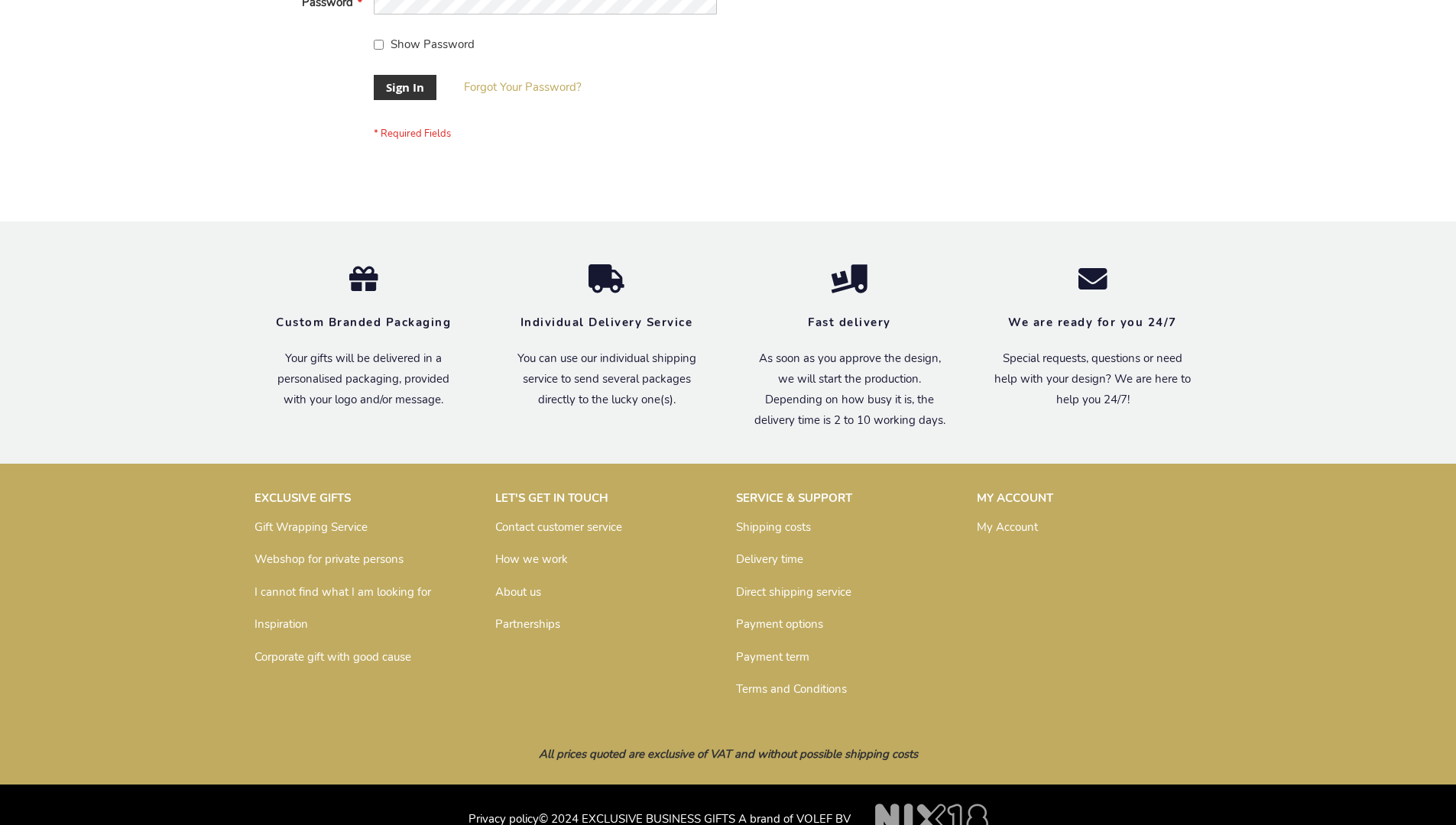
scroll to position [491, 0]
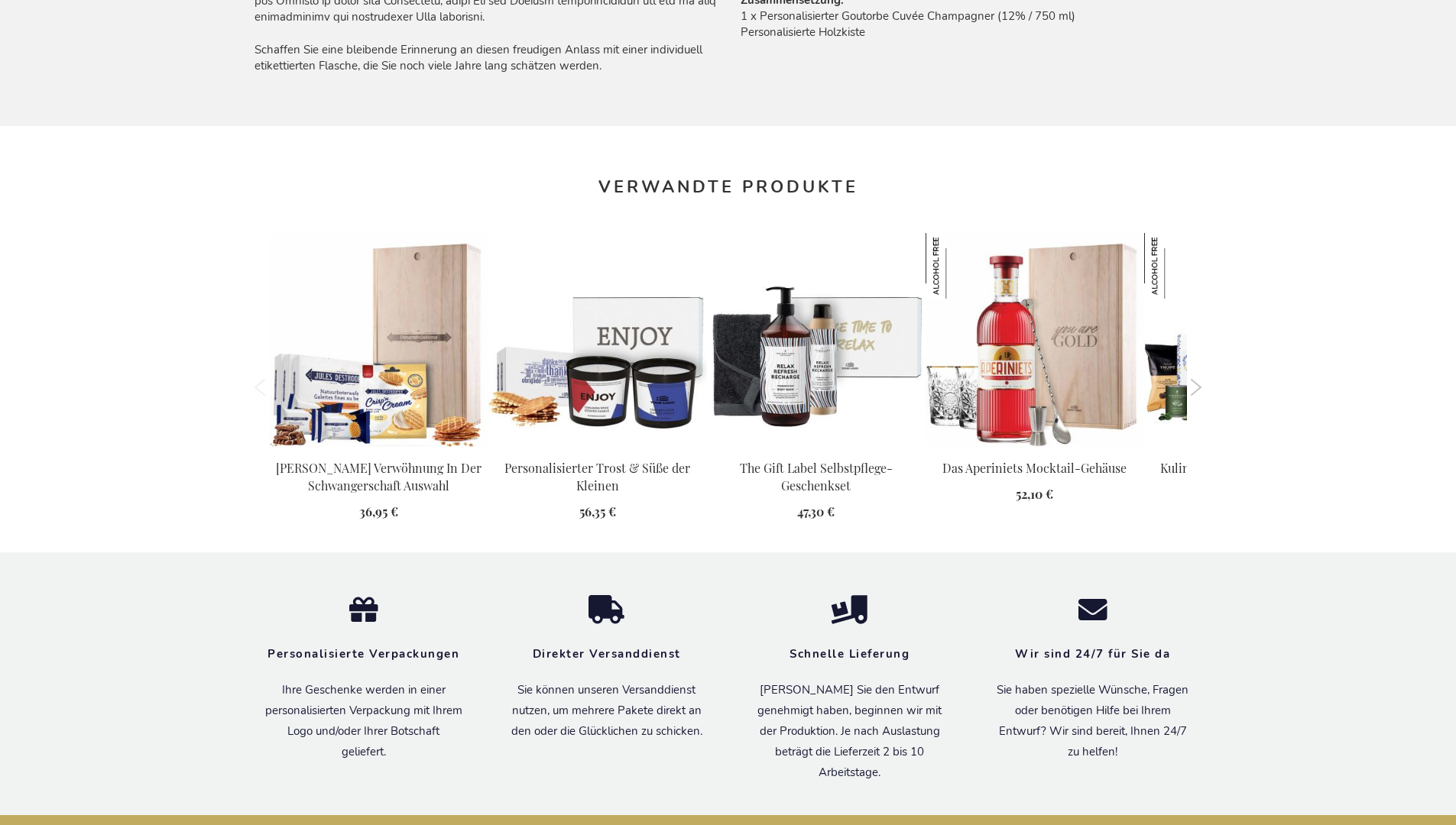
scroll to position [1641, 0]
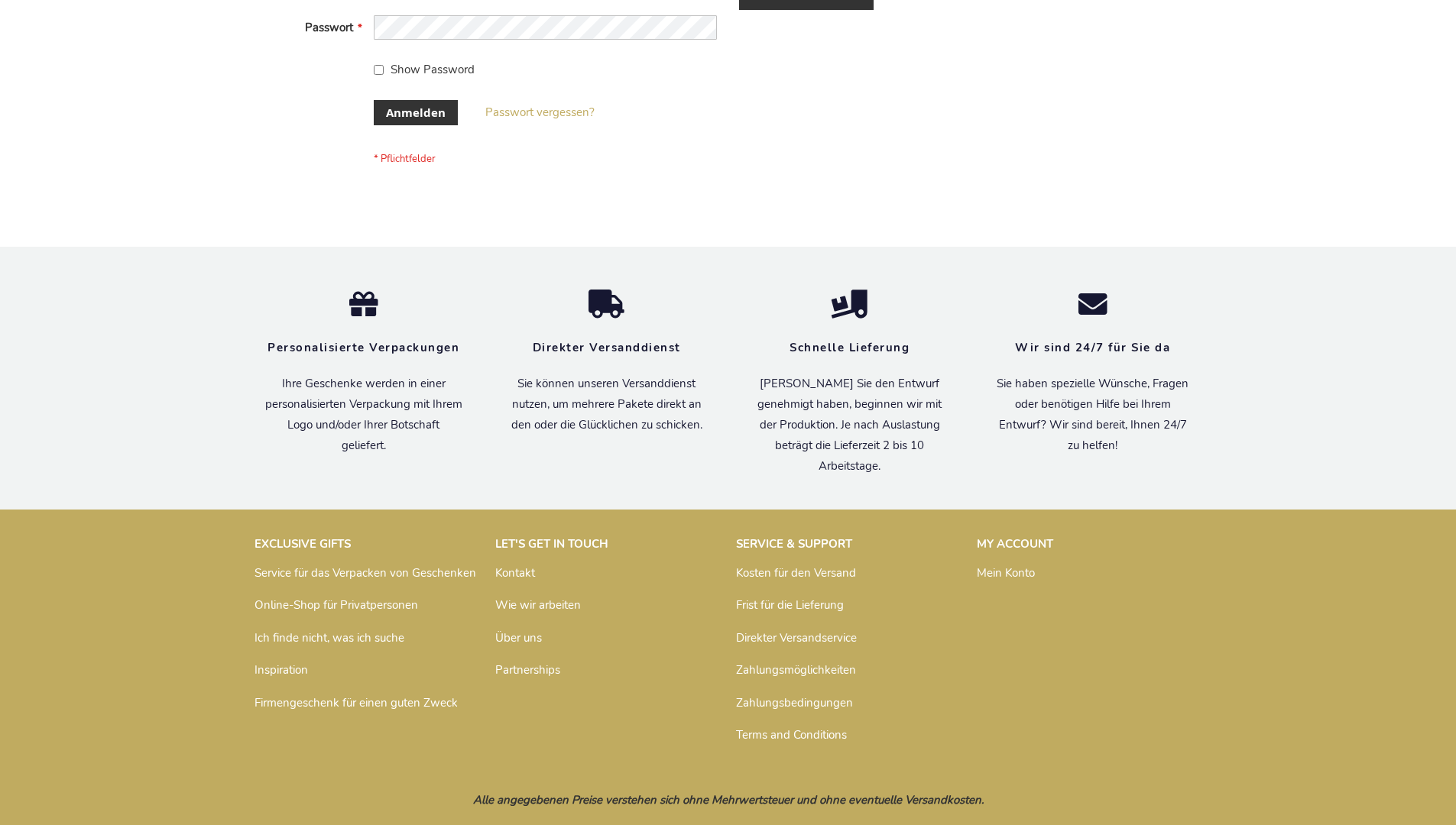
scroll to position [512, 0]
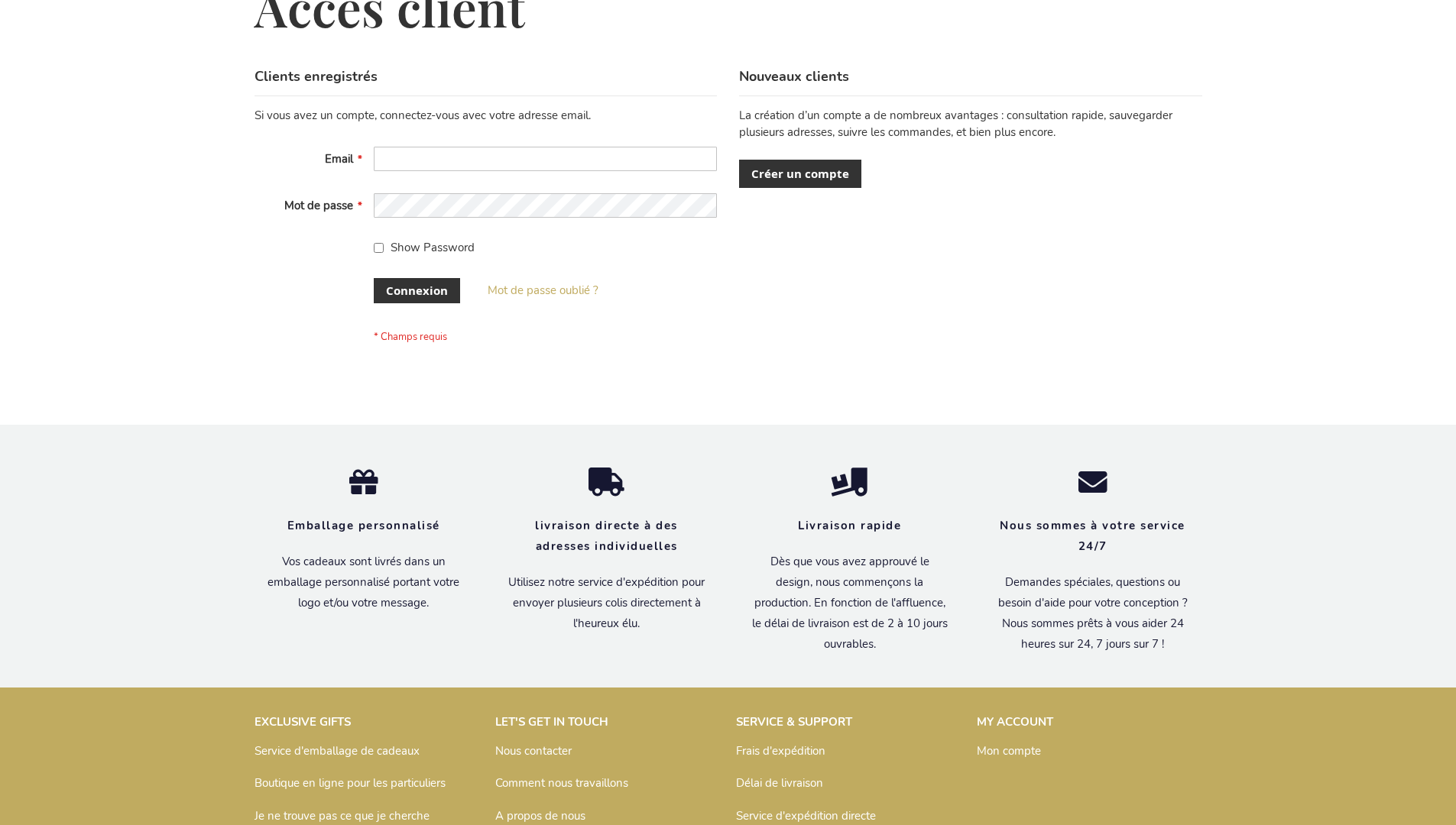
scroll to position [527, 0]
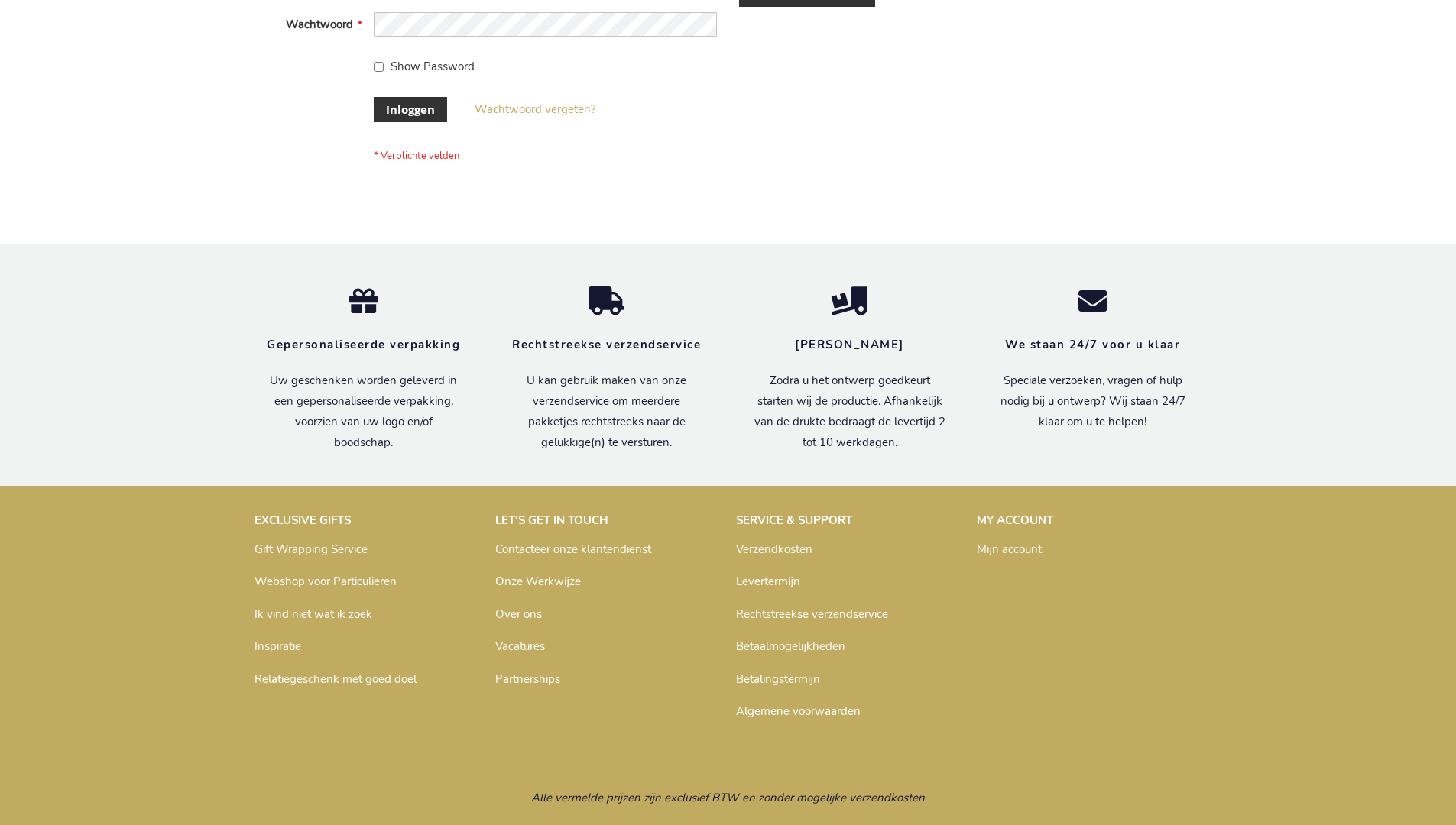
scroll to position [519, 0]
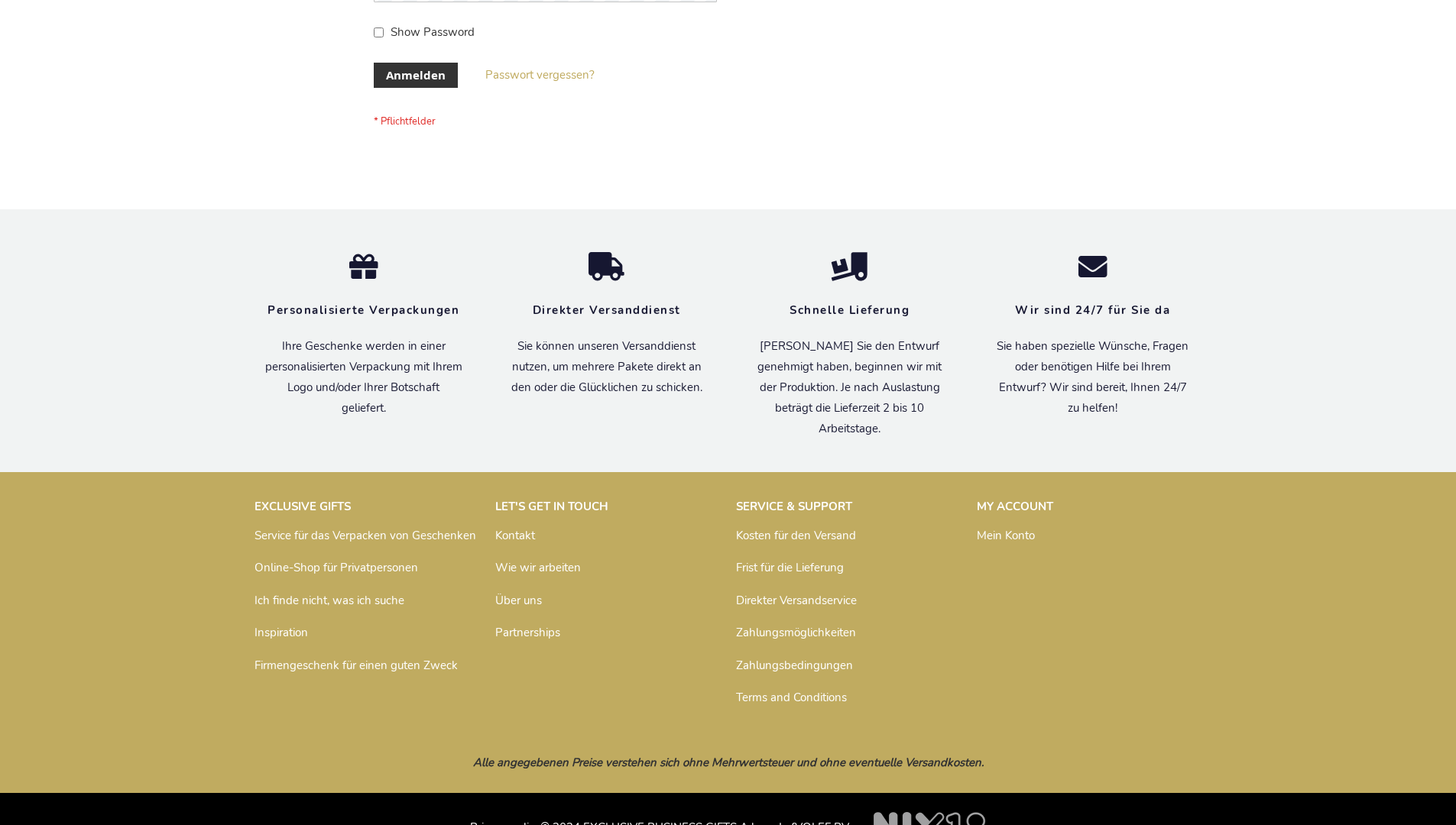
scroll to position [512, 0]
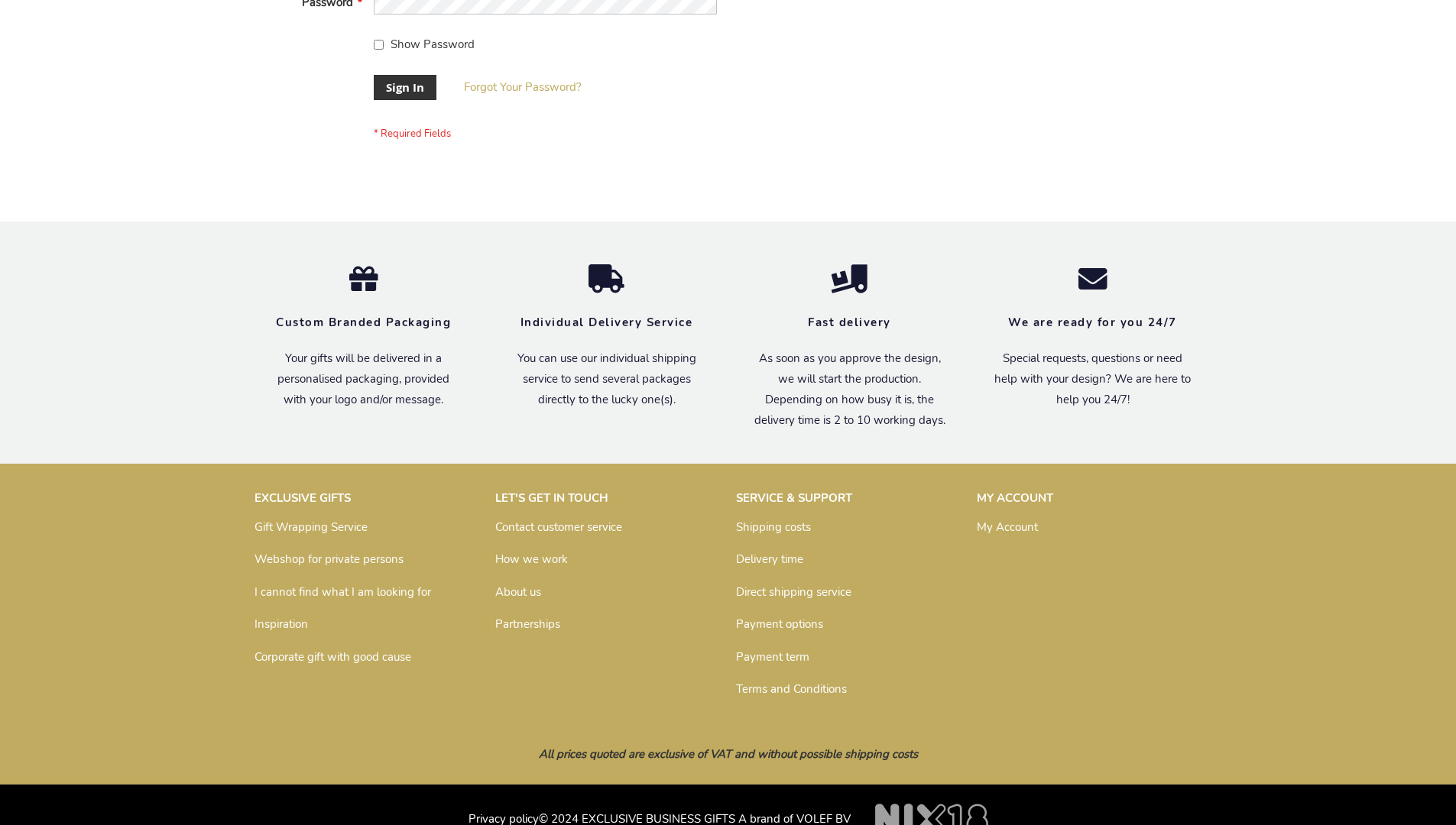
scroll to position [491, 0]
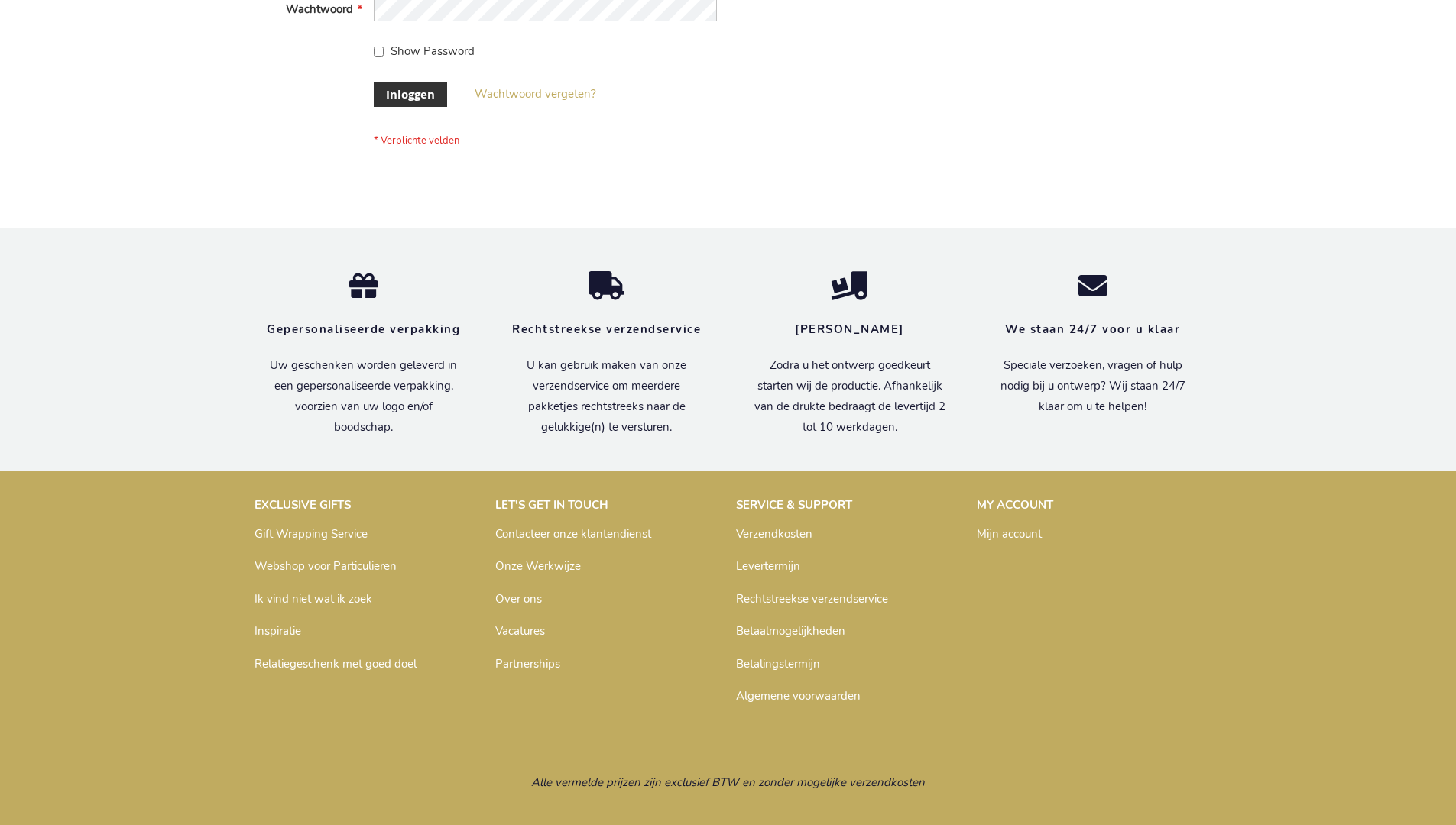
scroll to position [507, 0]
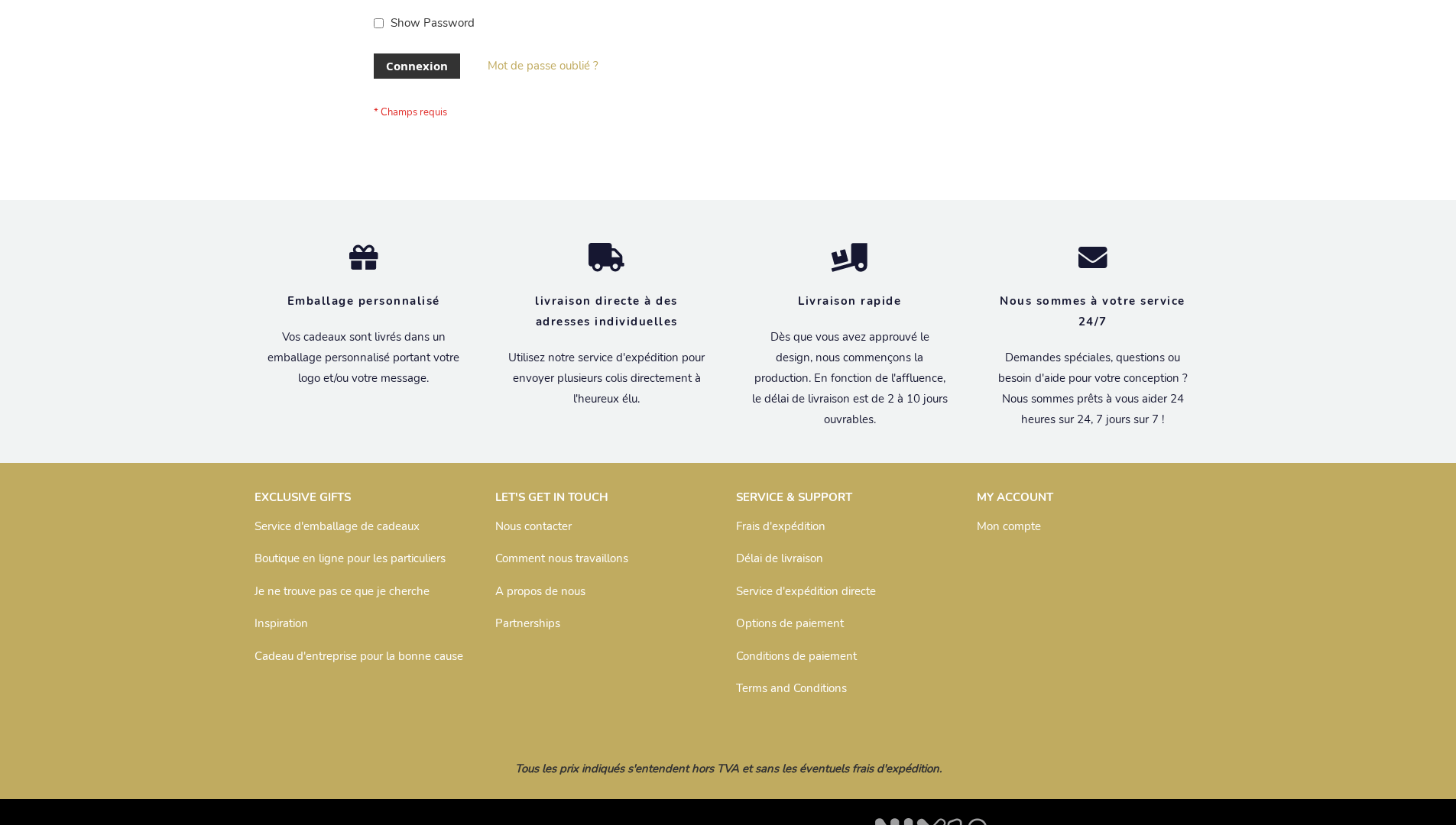
scroll to position [527, 0]
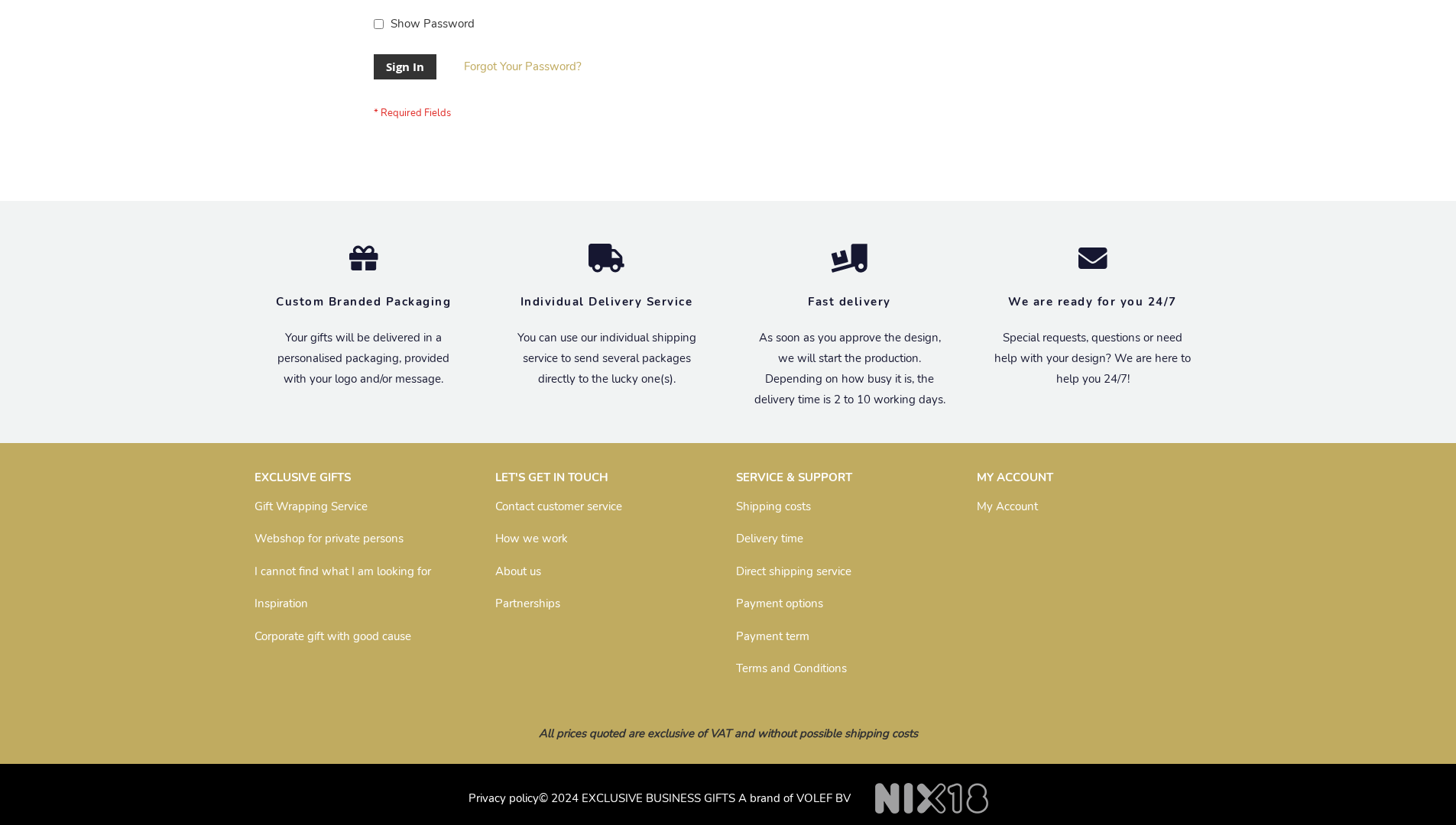
scroll to position [491, 0]
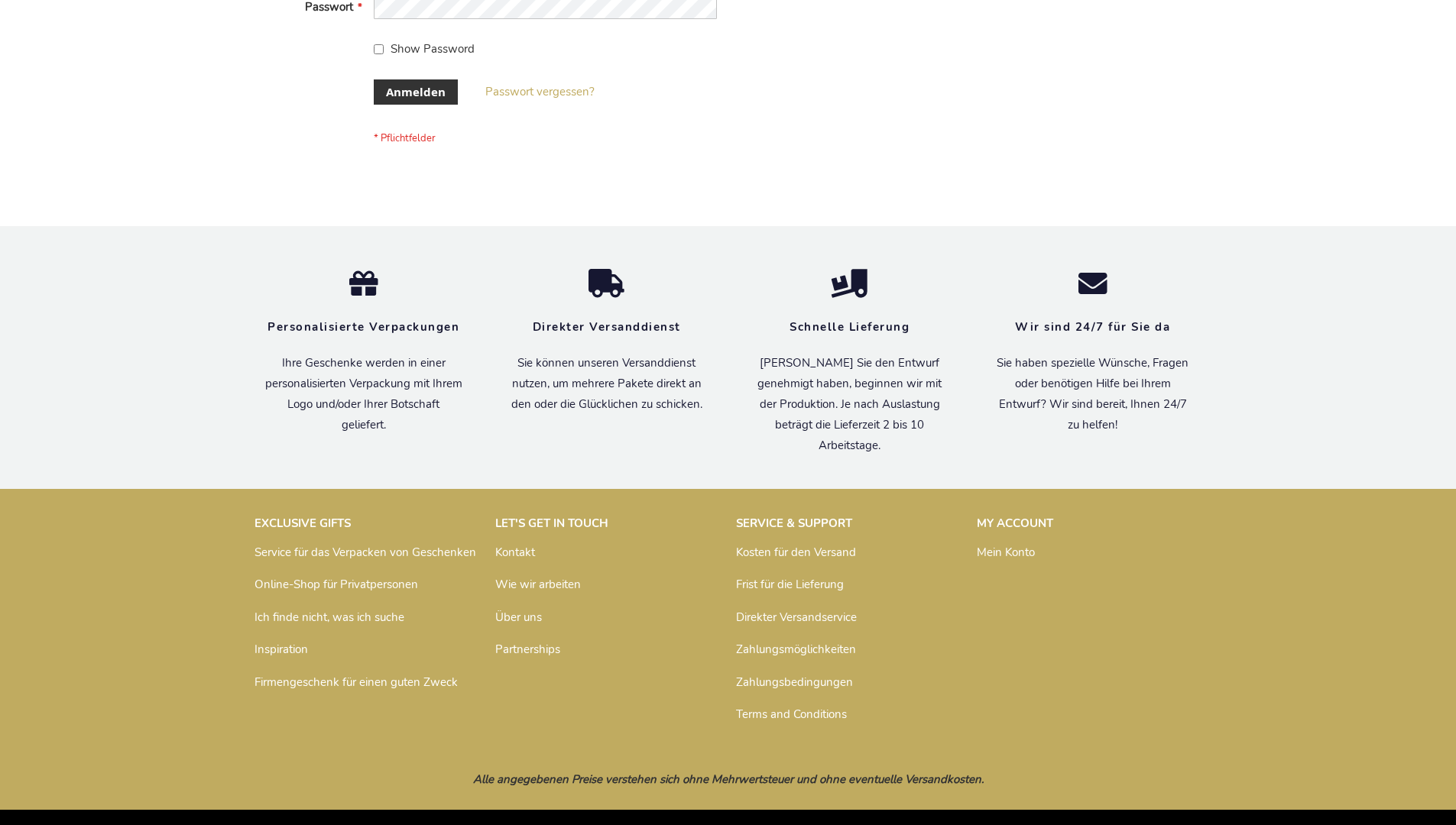
scroll to position [512, 0]
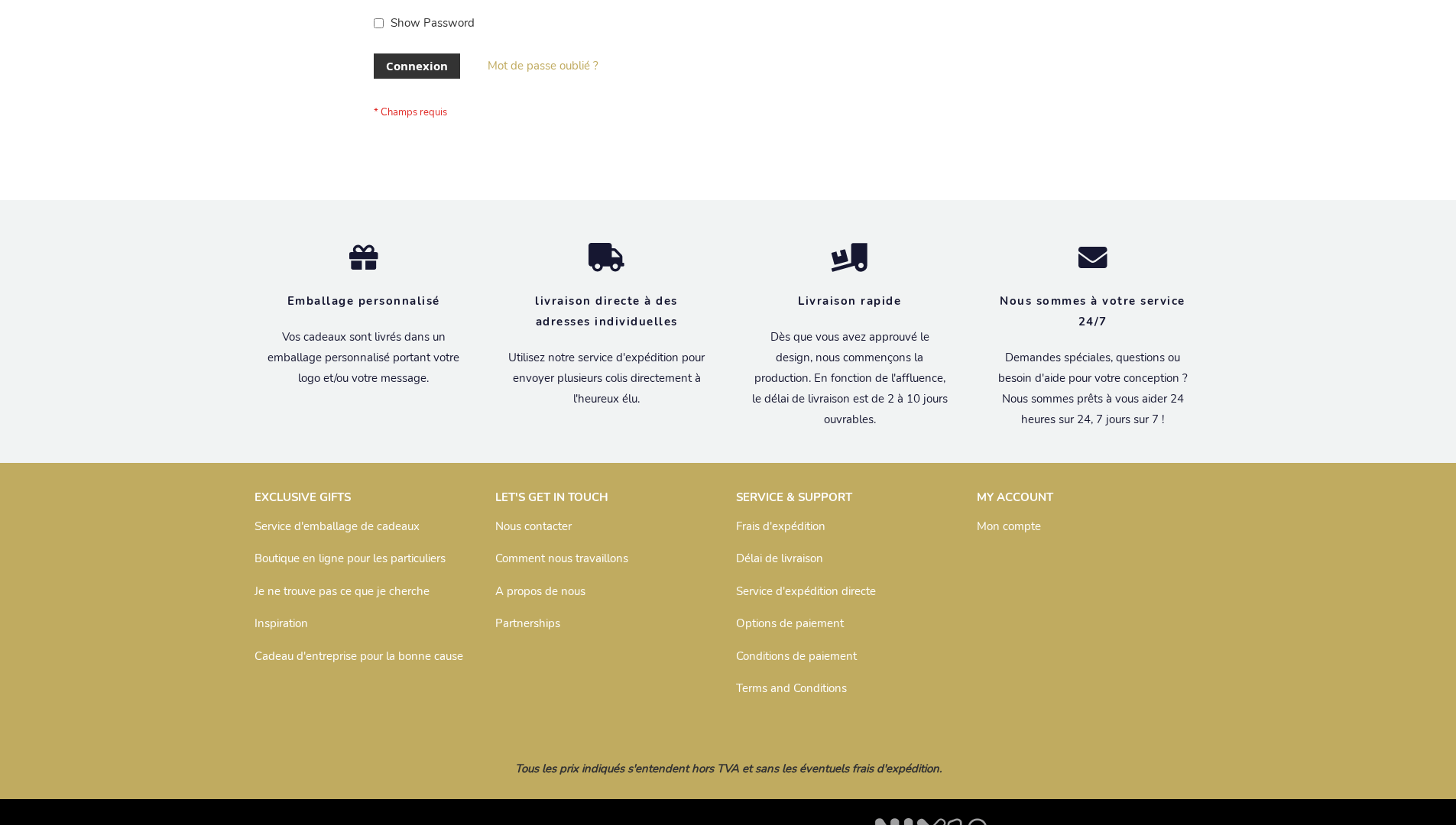
scroll to position [527, 0]
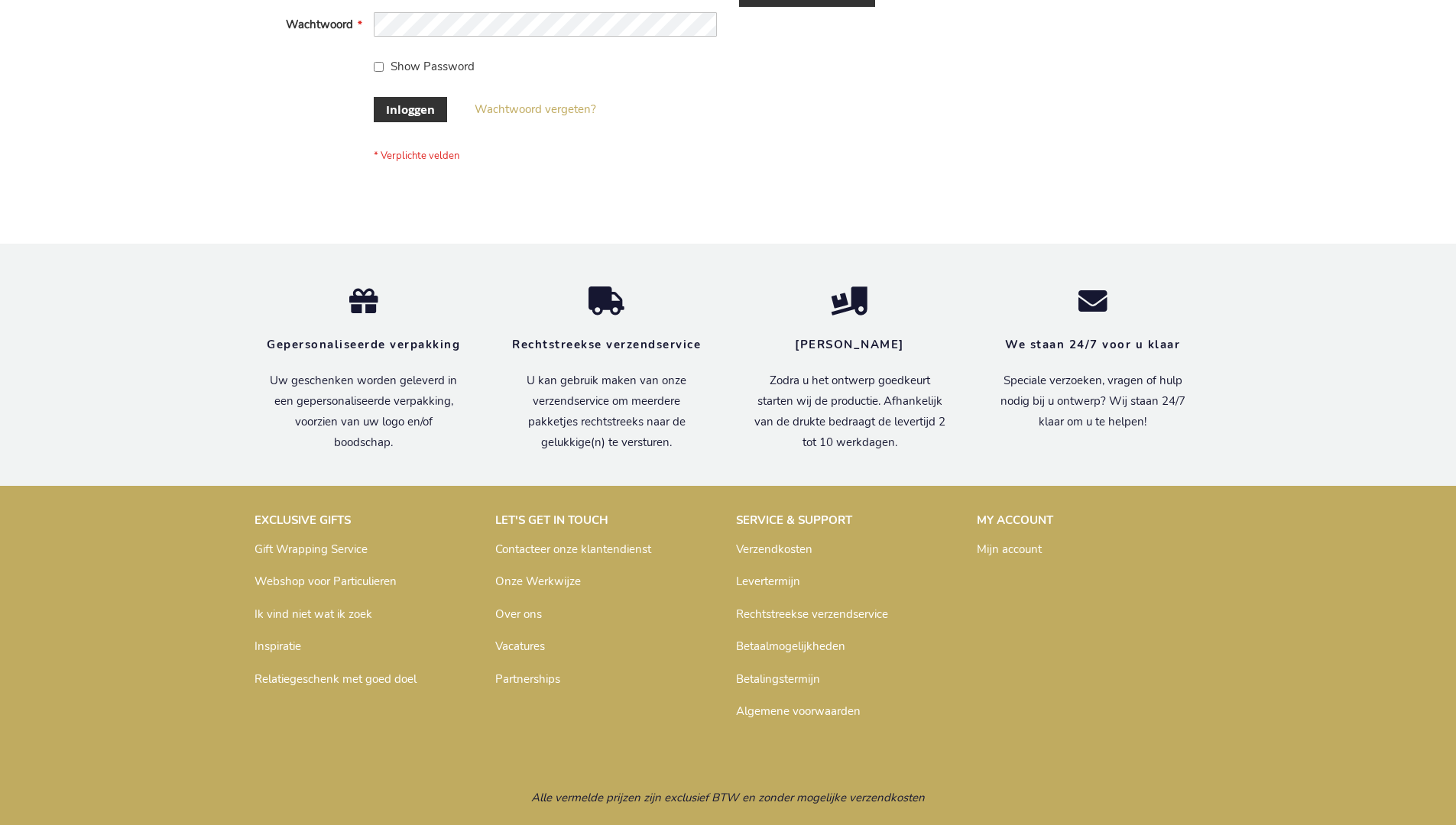
scroll to position [519, 0]
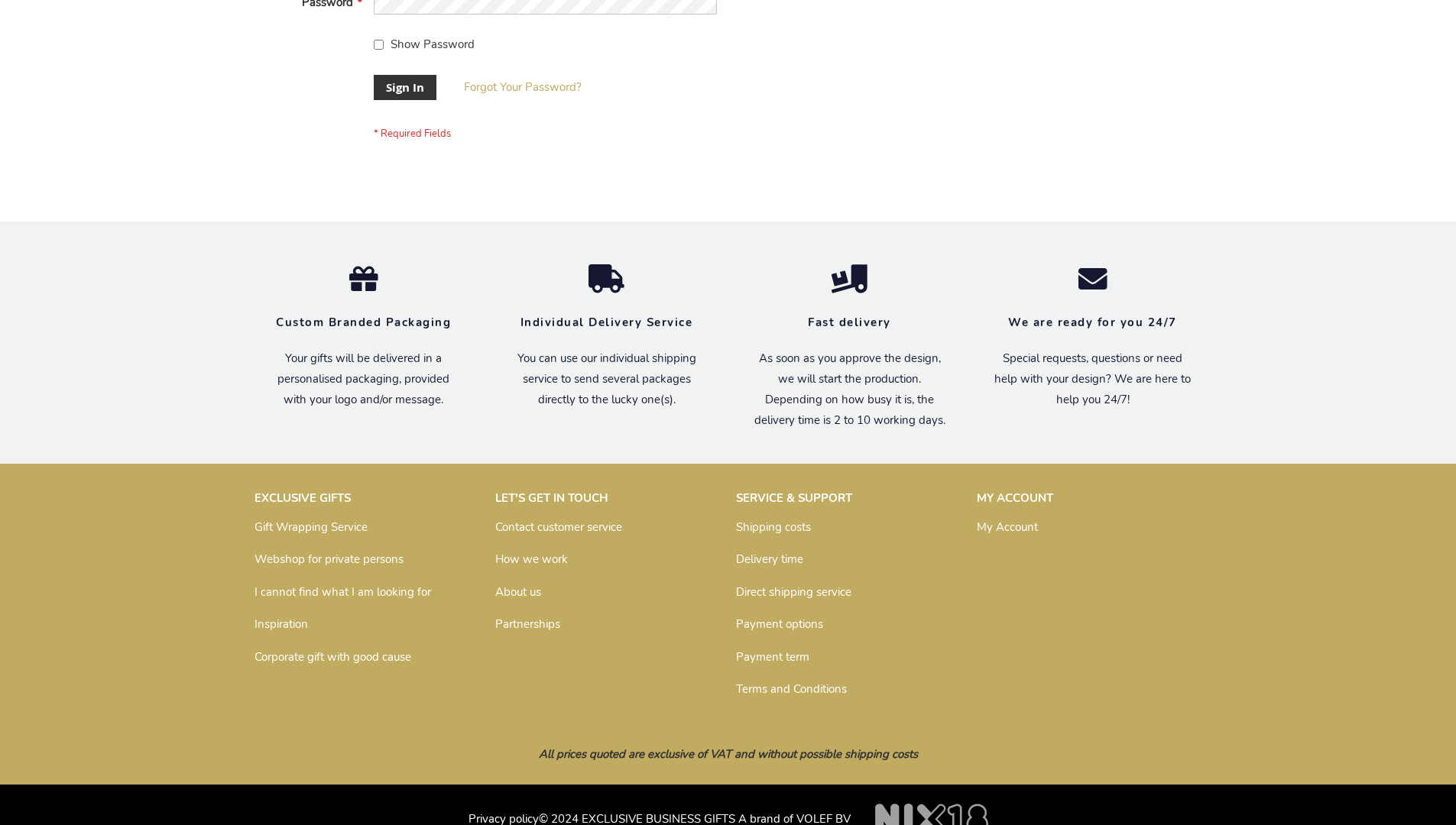
scroll to position [491, 0]
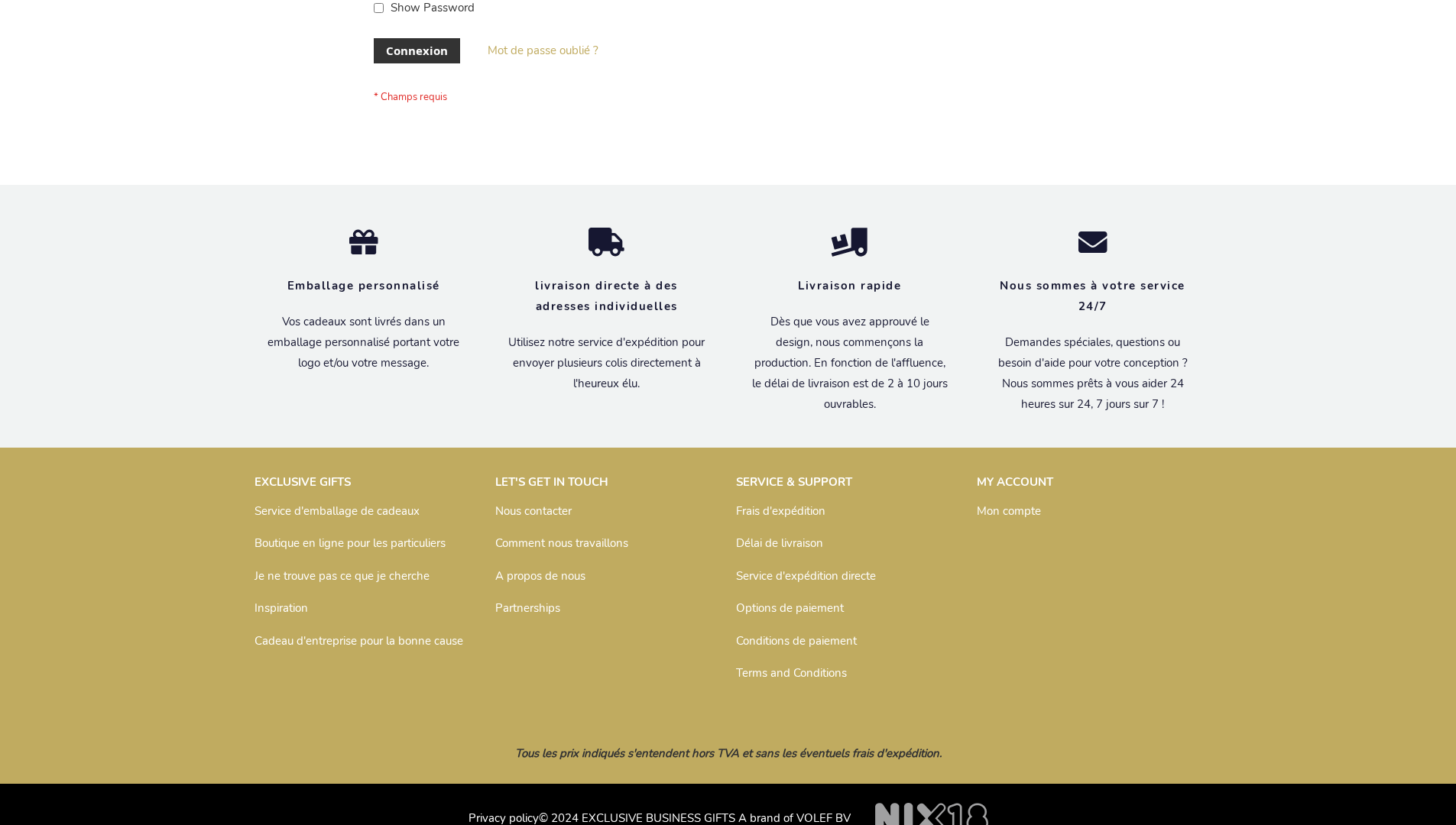
scroll to position [527, 0]
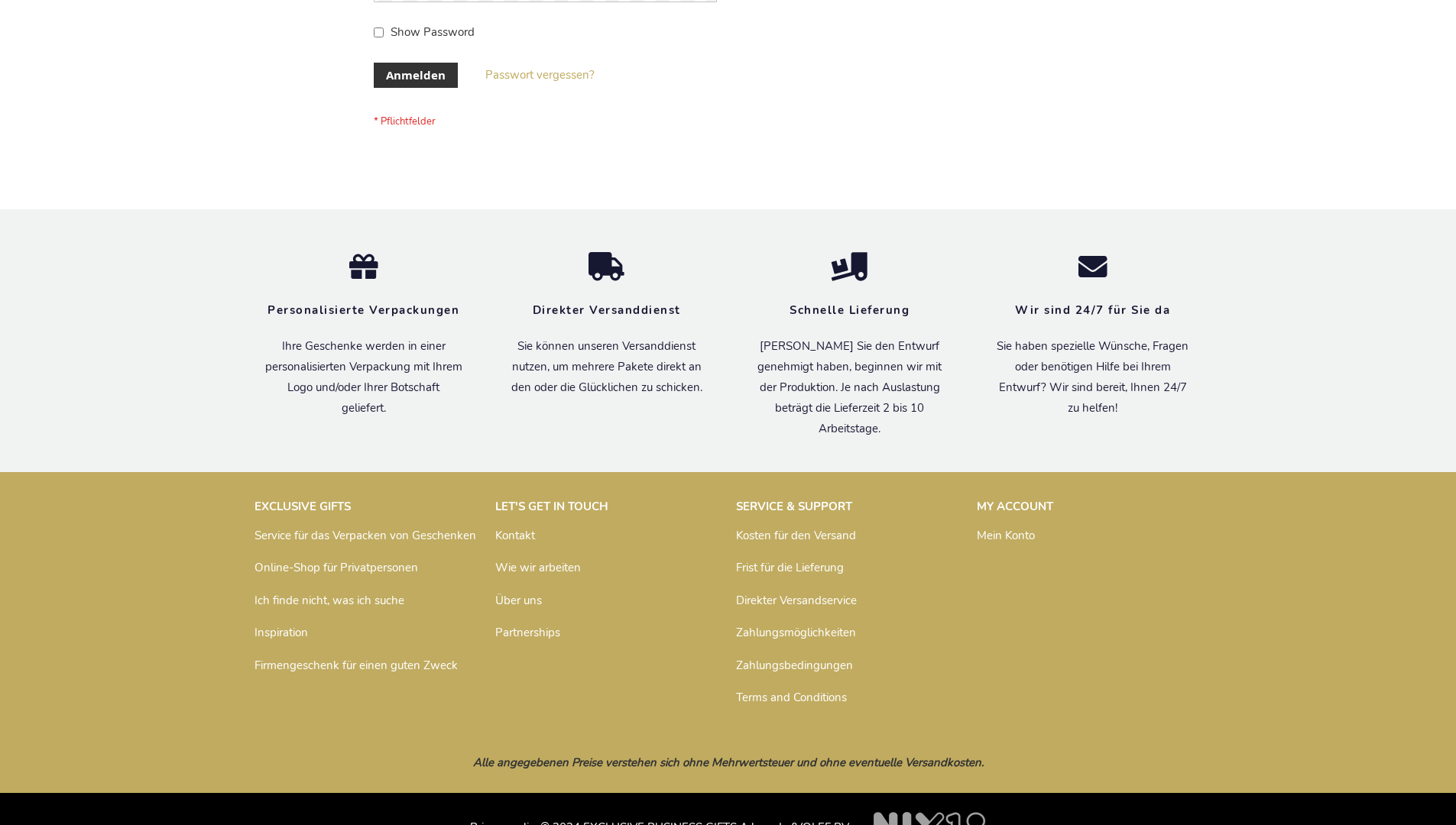
scroll to position [512, 0]
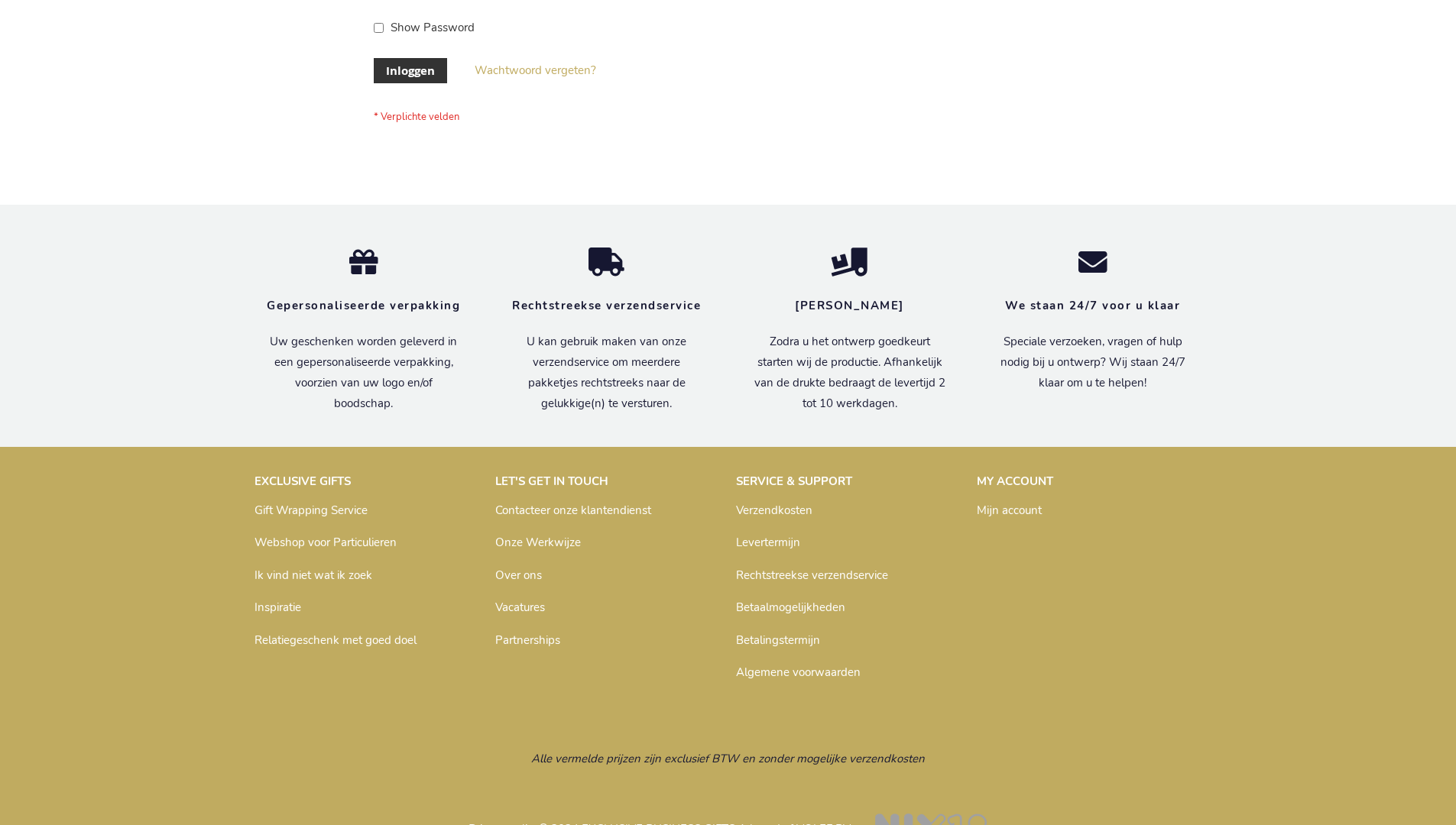
scroll to position [519, 0]
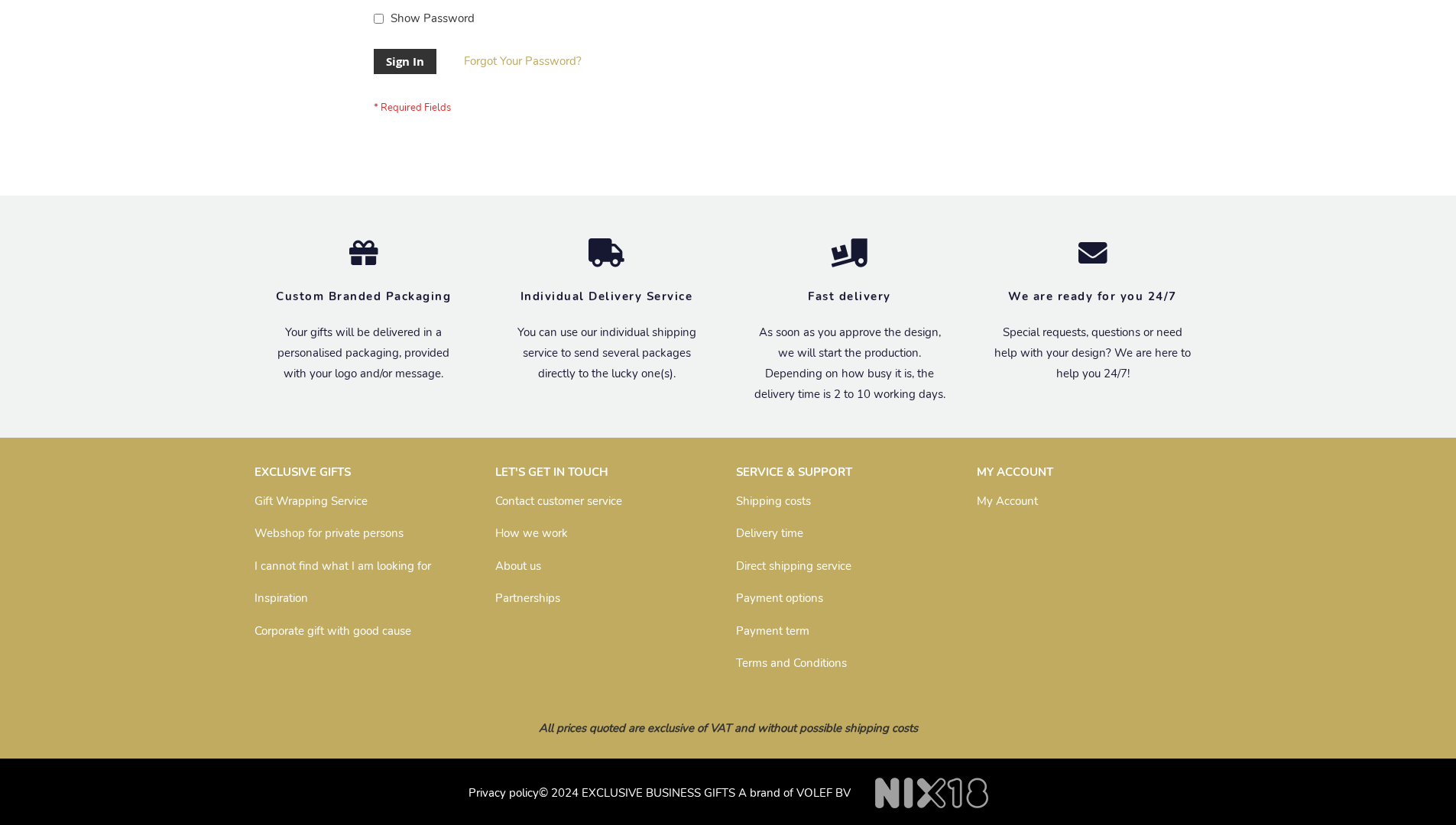
scroll to position [491, 0]
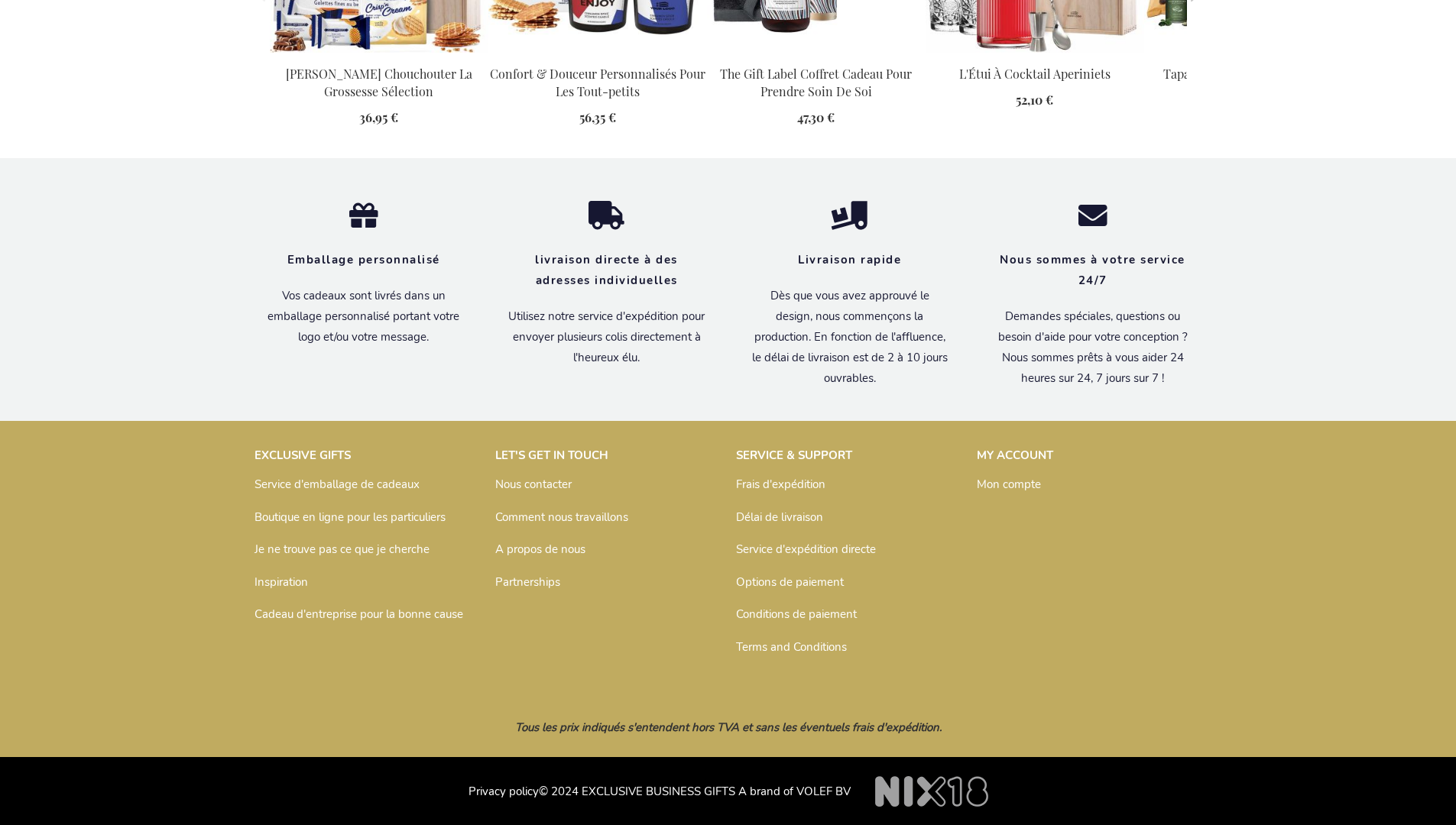
scroll to position [1656, 0]
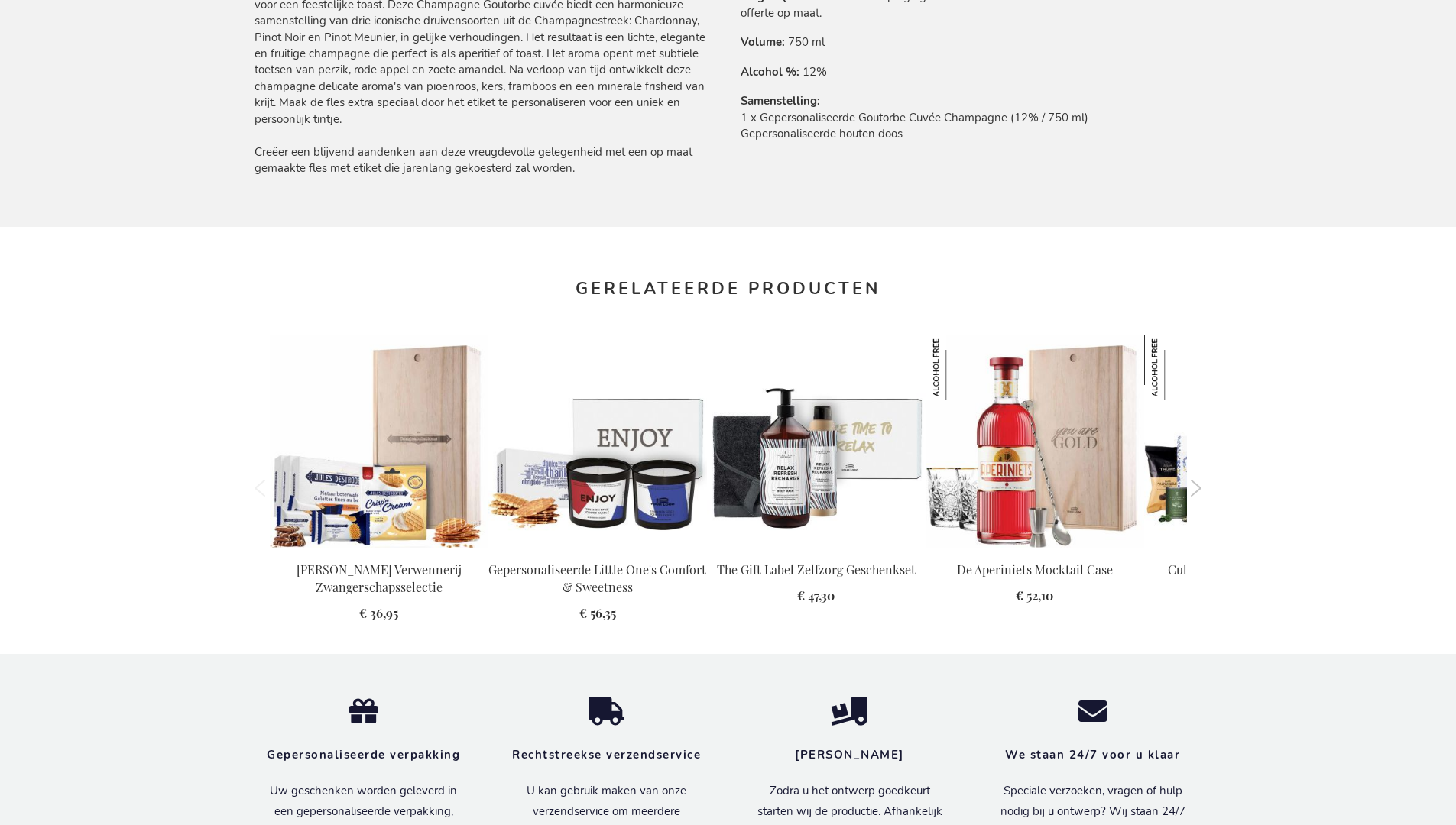
scroll to position [1632, 0]
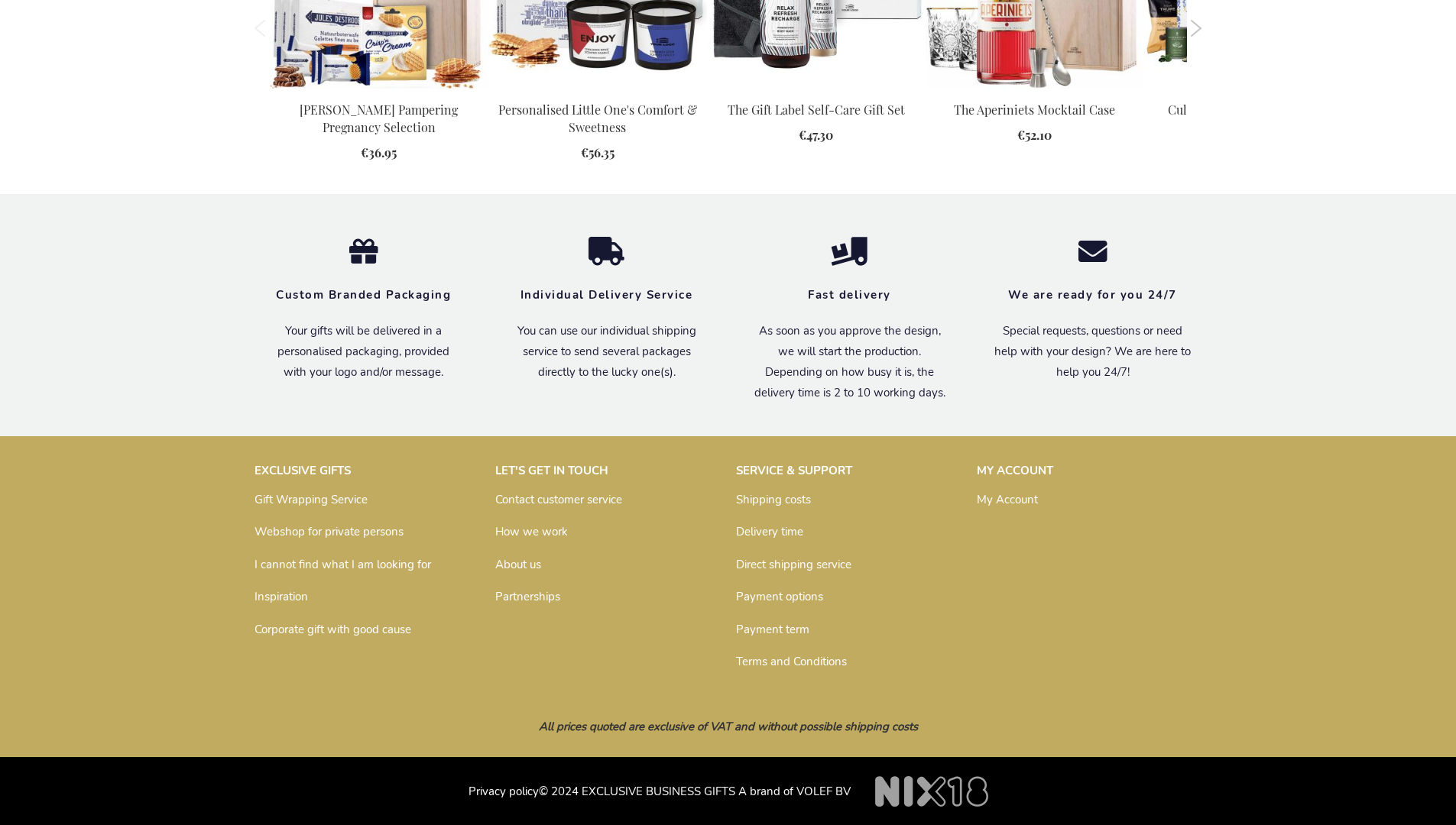
scroll to position [1638, 0]
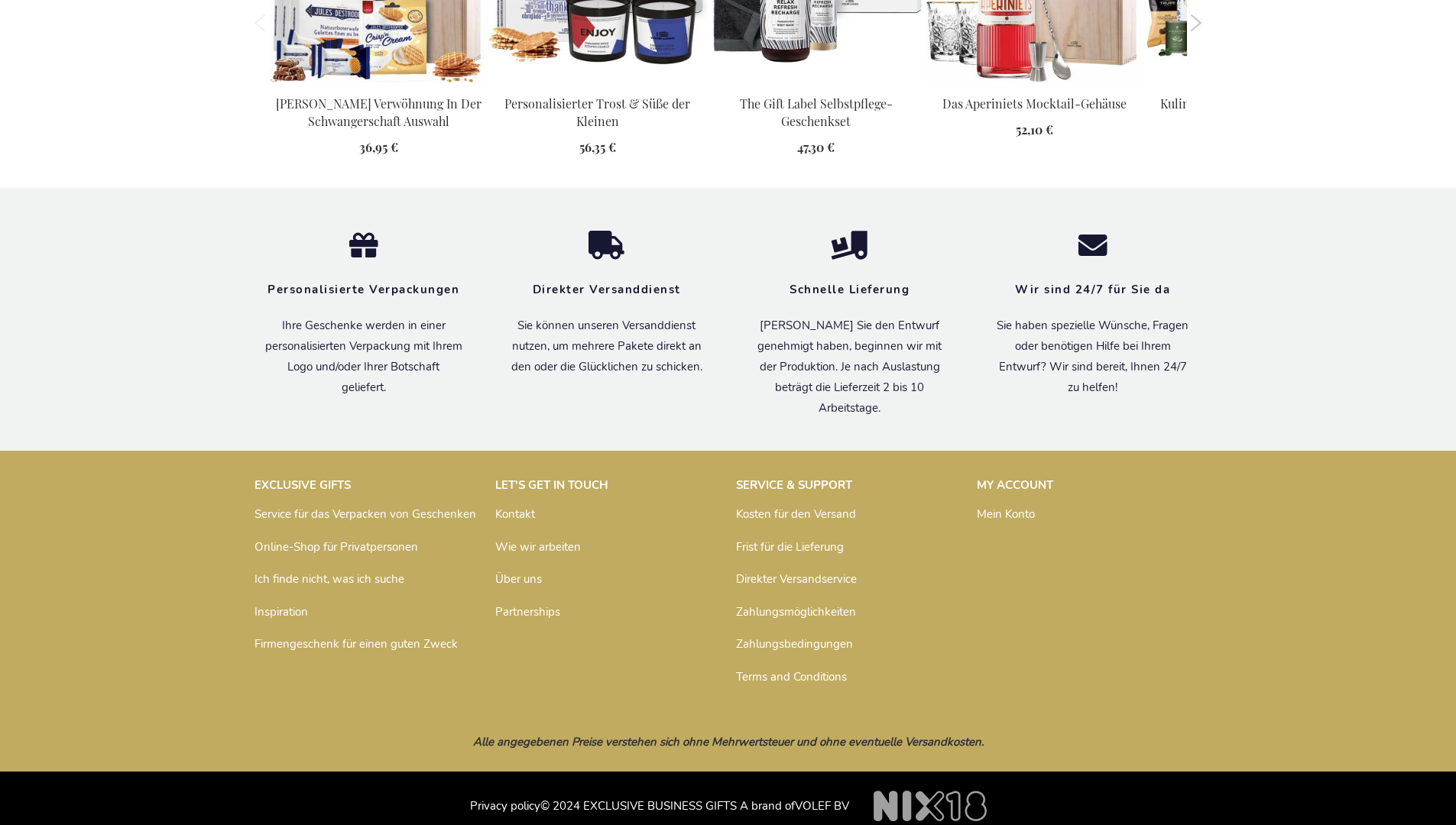
scroll to position [1641, 0]
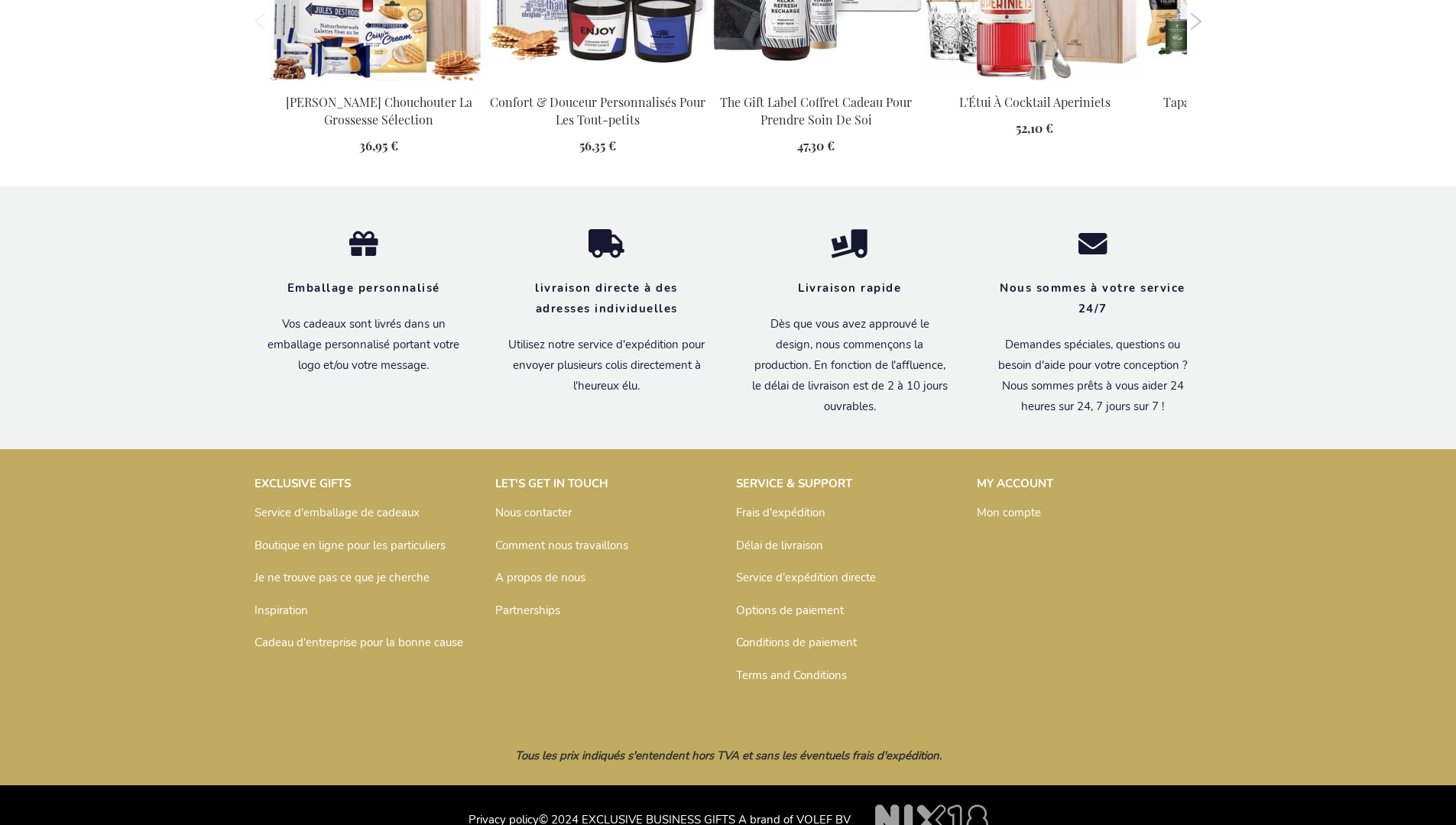
scroll to position [1656, 0]
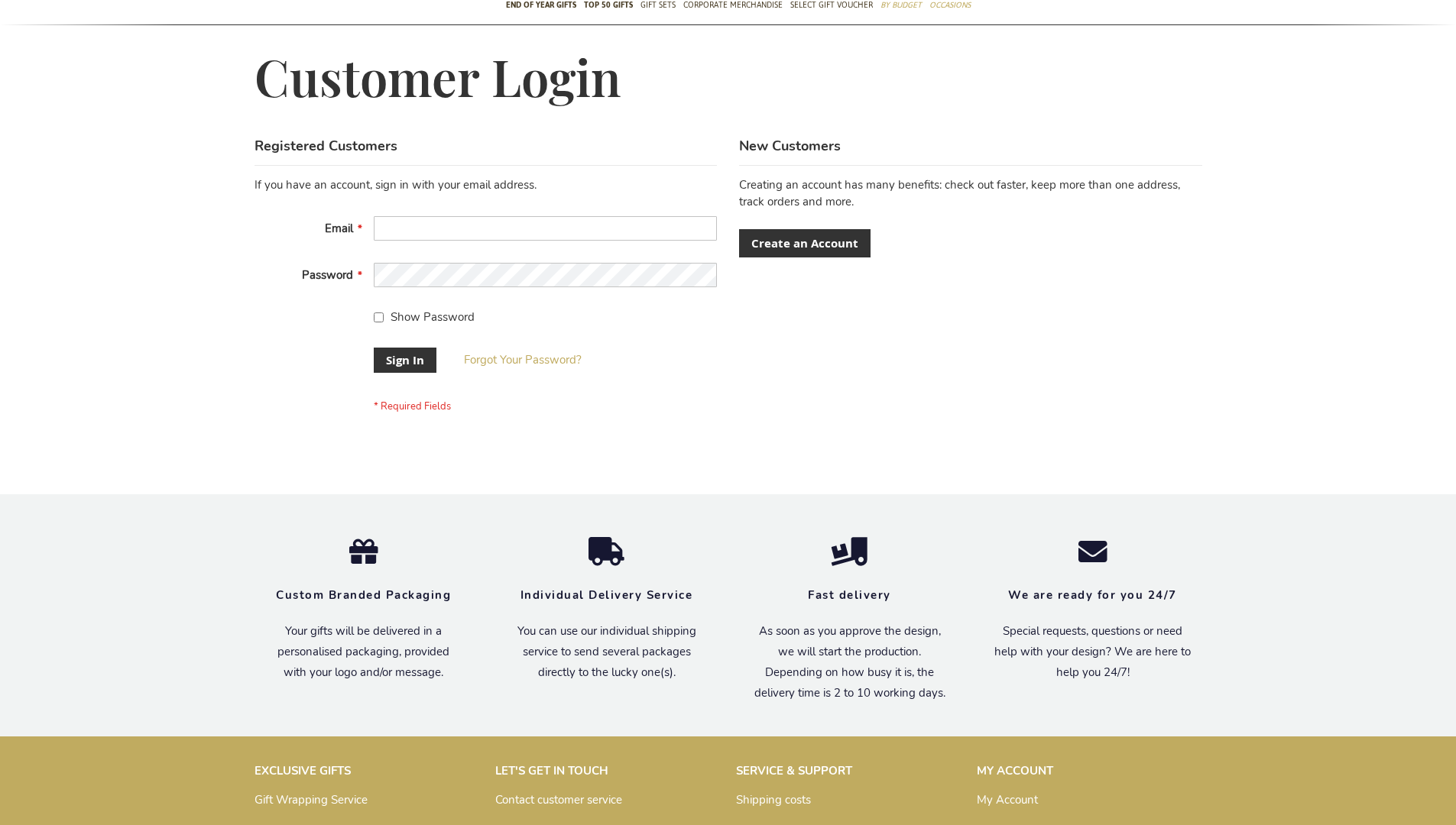
scroll to position [479, 0]
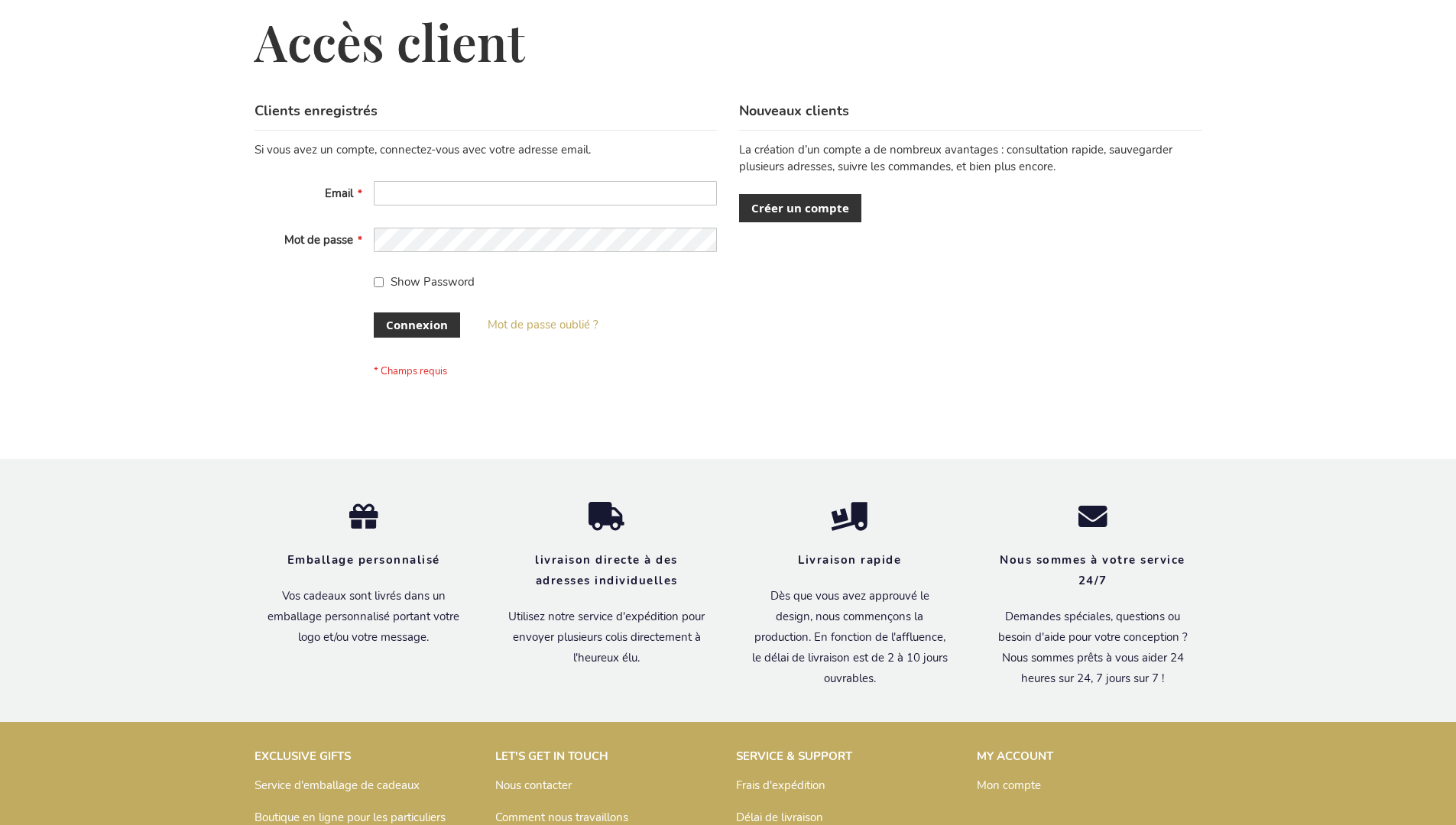
scroll to position [527, 0]
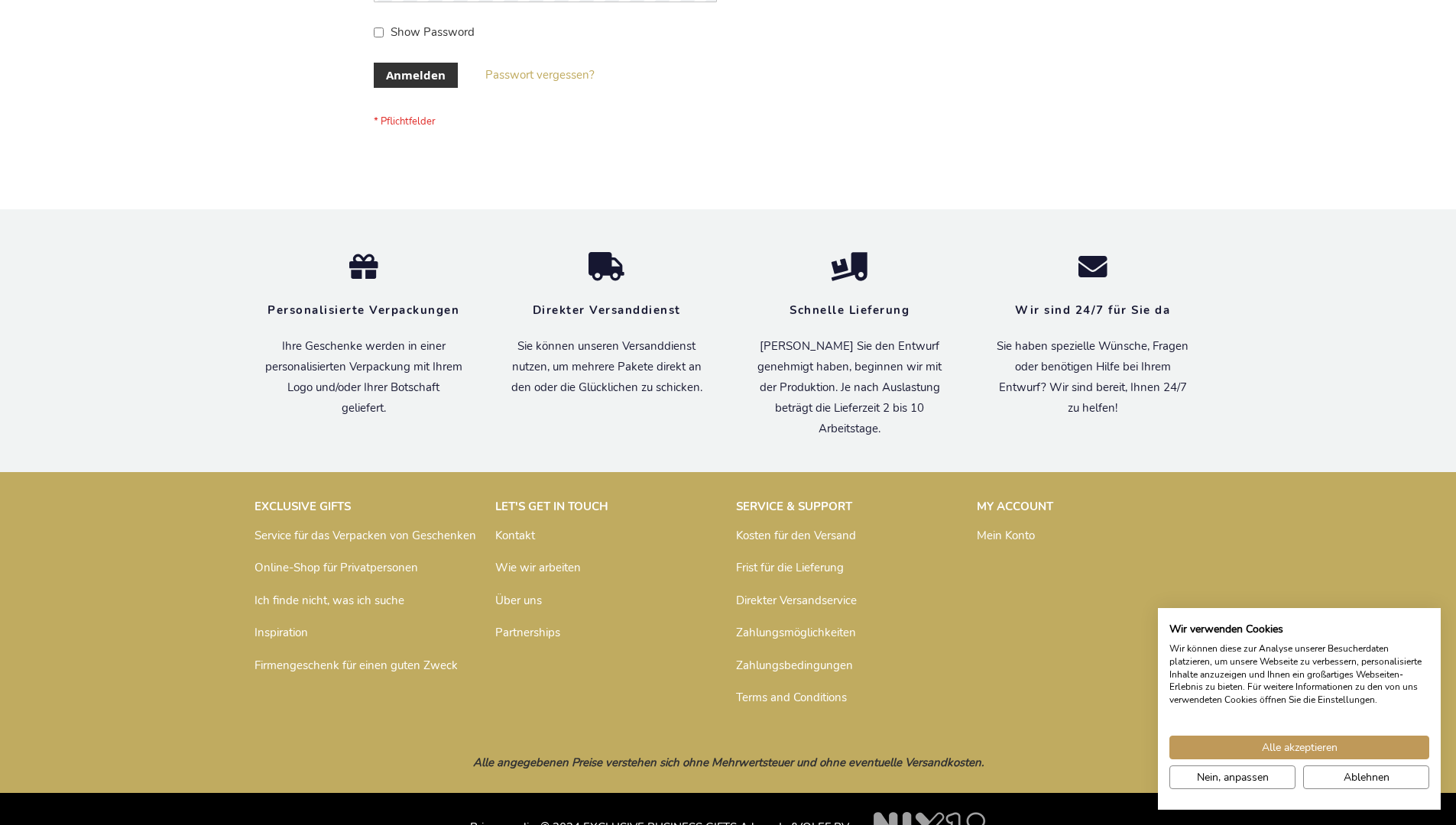
scroll to position [512, 0]
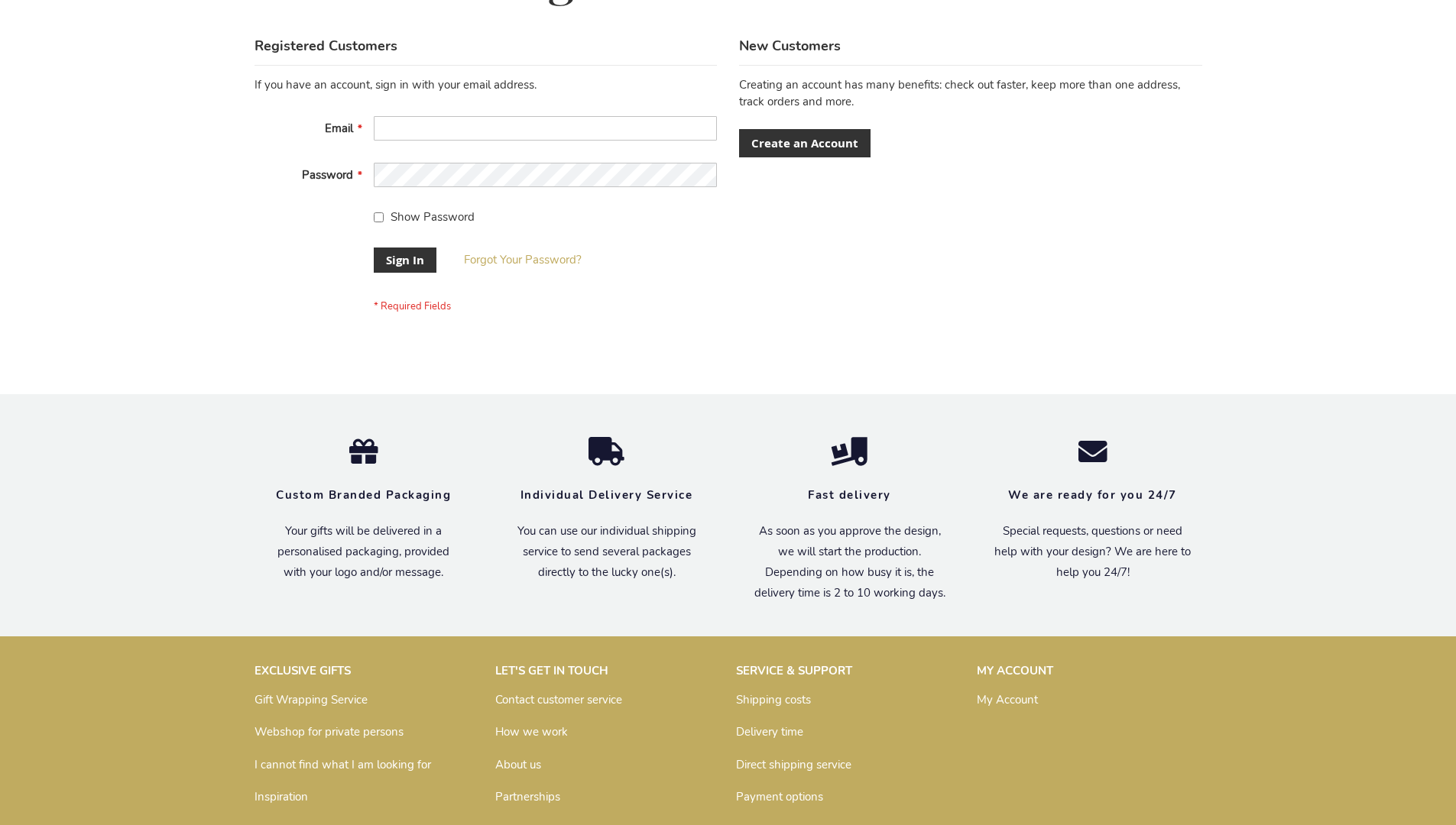
scroll to position [491, 0]
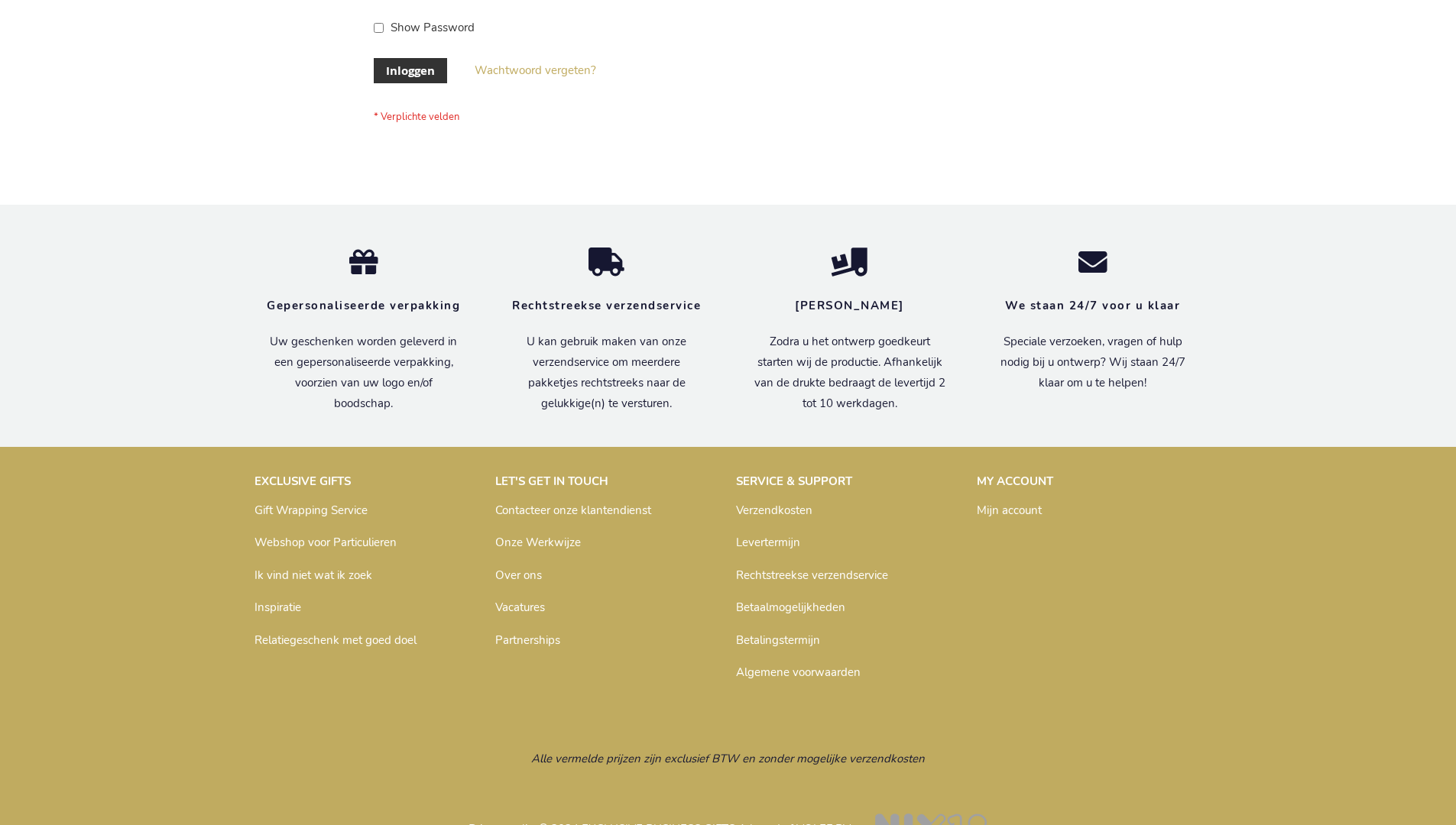
scroll to position [519, 0]
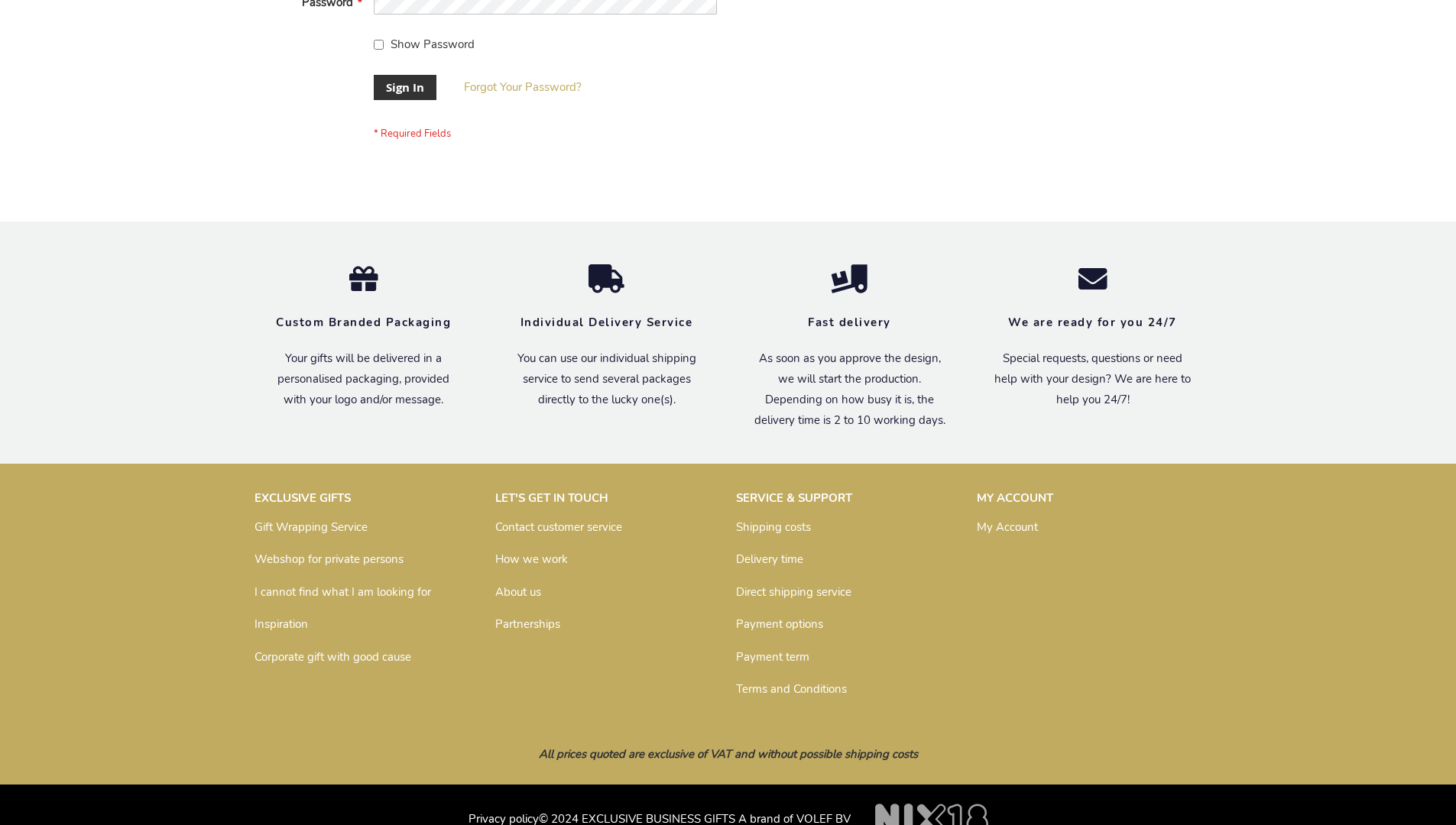
scroll to position [491, 0]
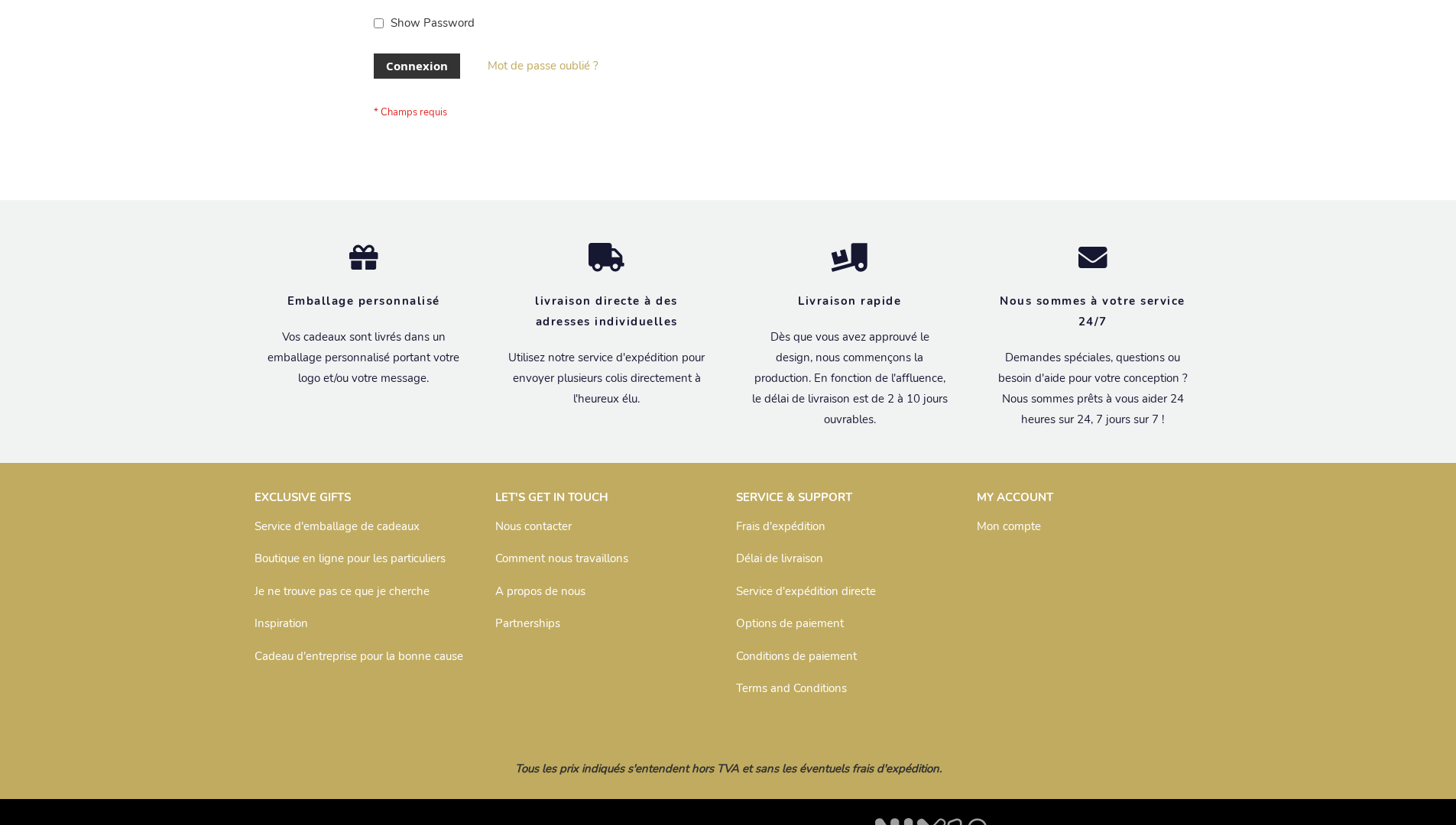
scroll to position [527, 0]
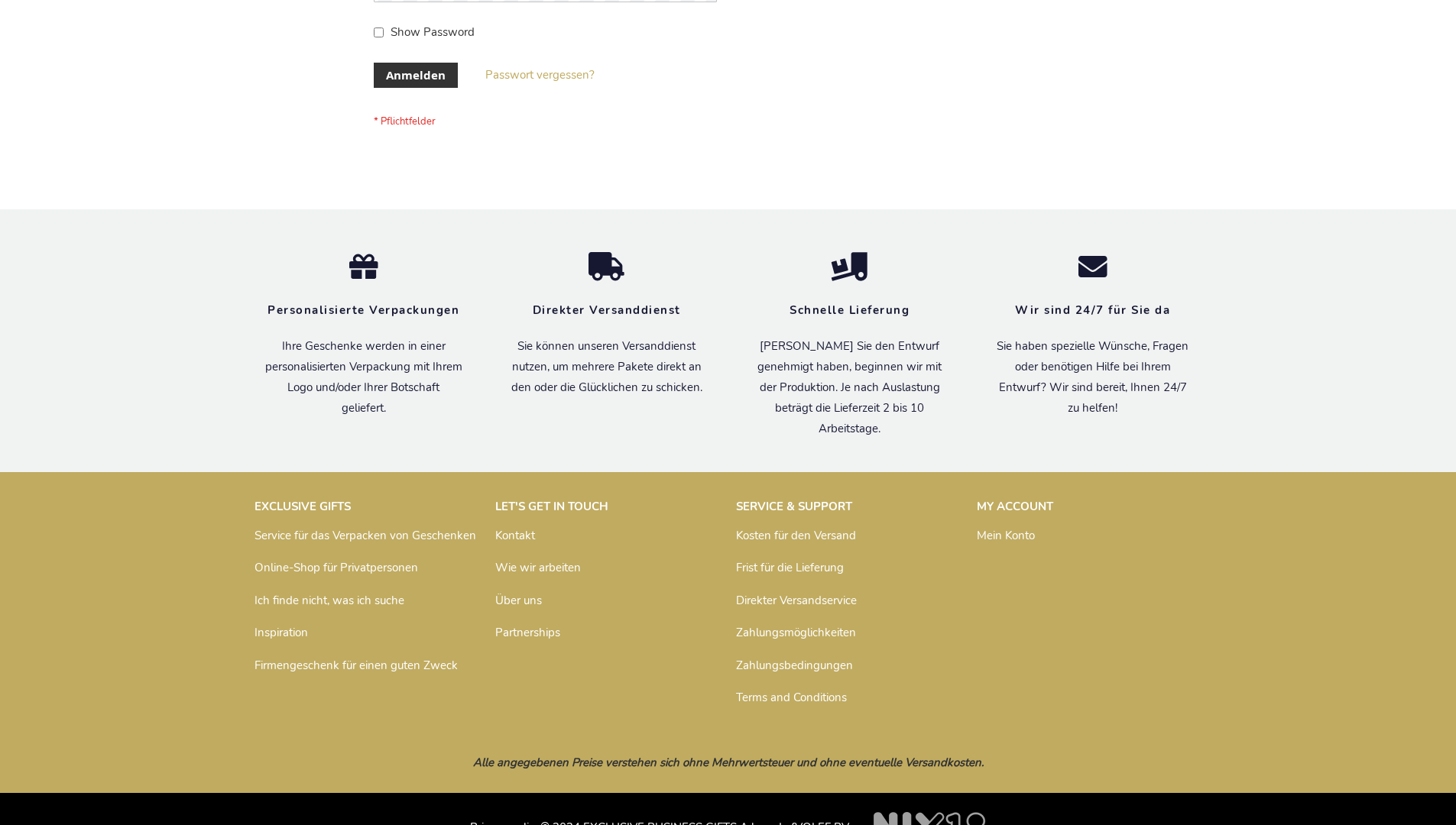
scroll to position [512, 0]
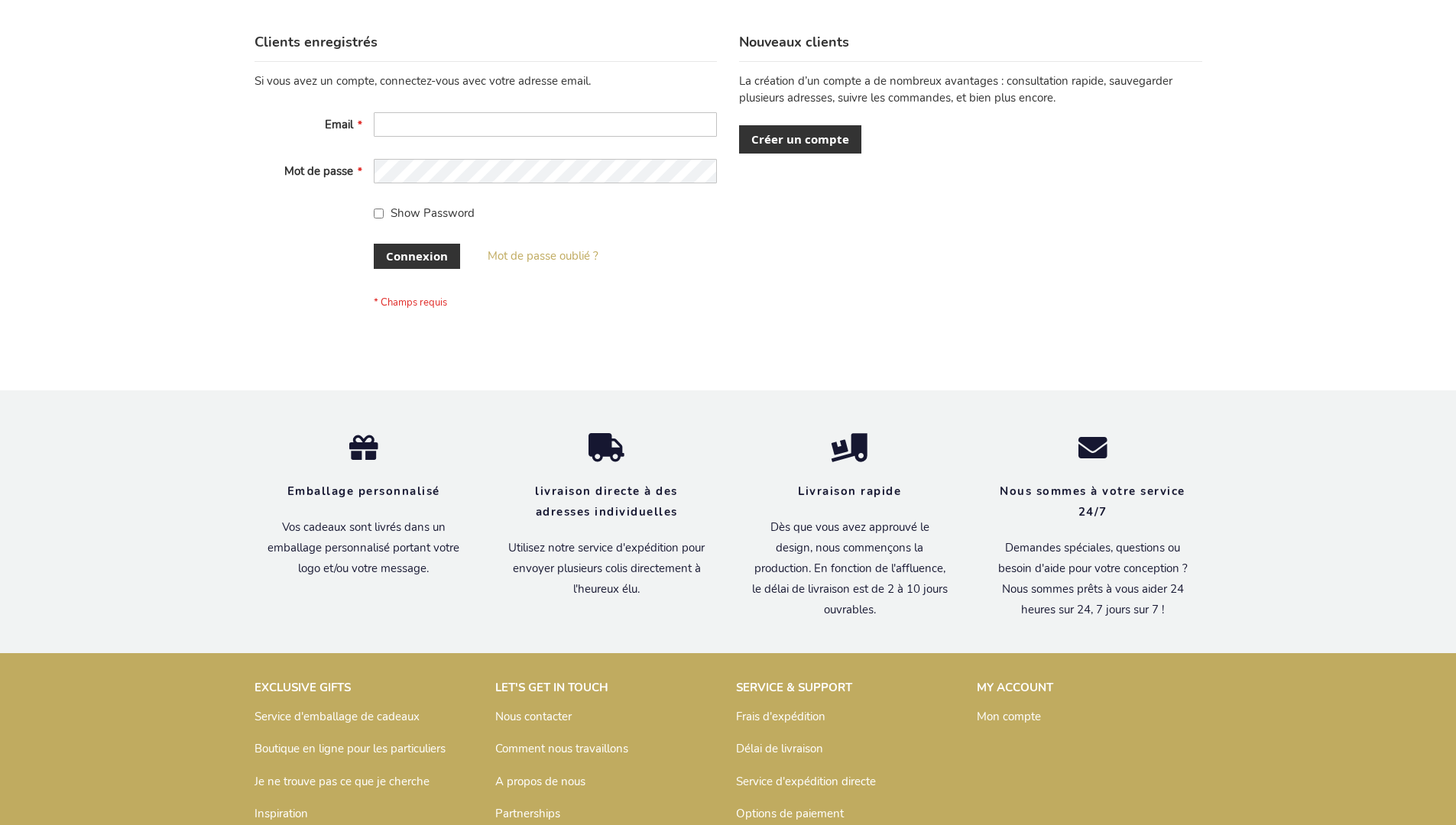
scroll to position [527, 0]
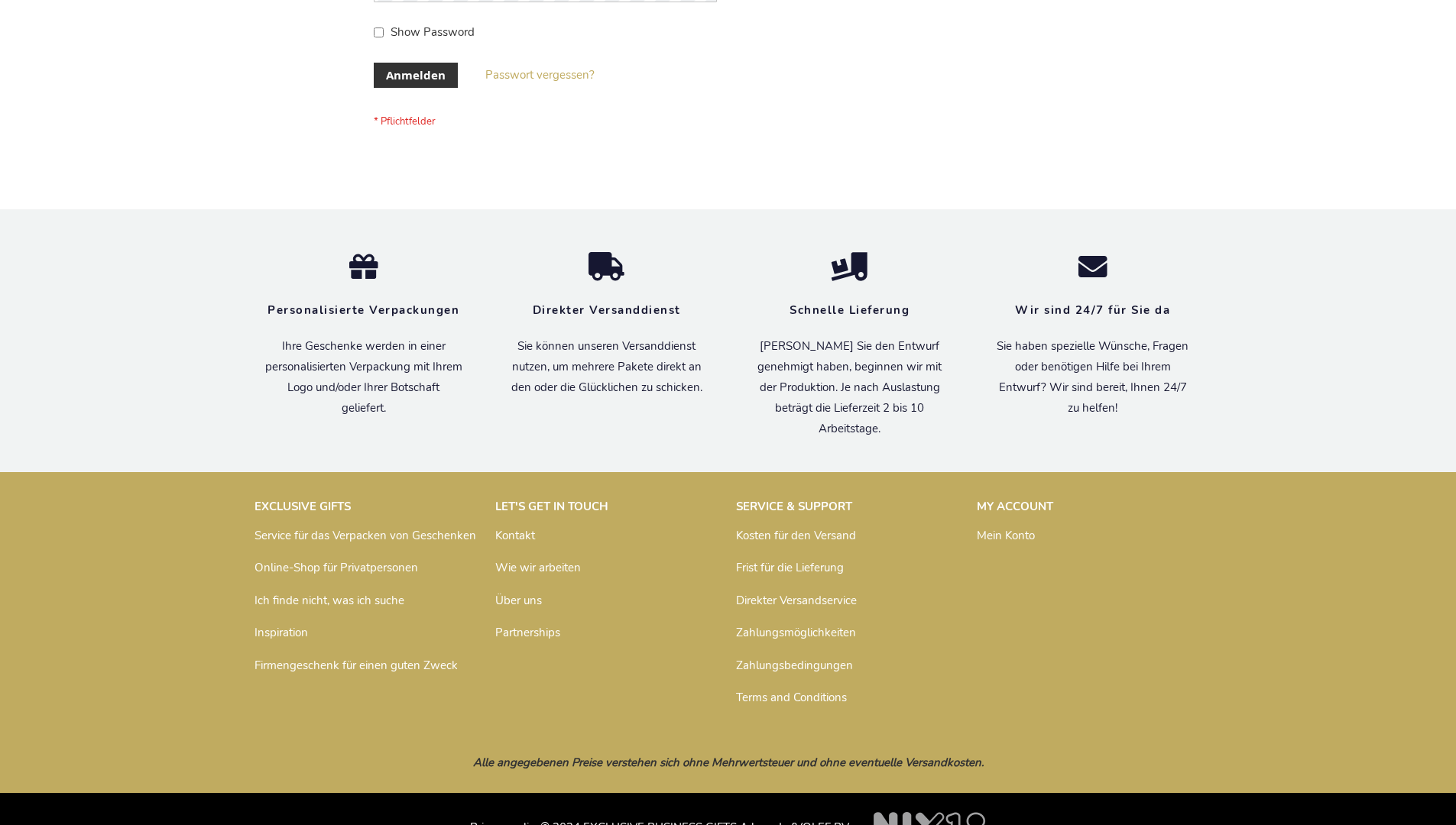
scroll to position [512, 0]
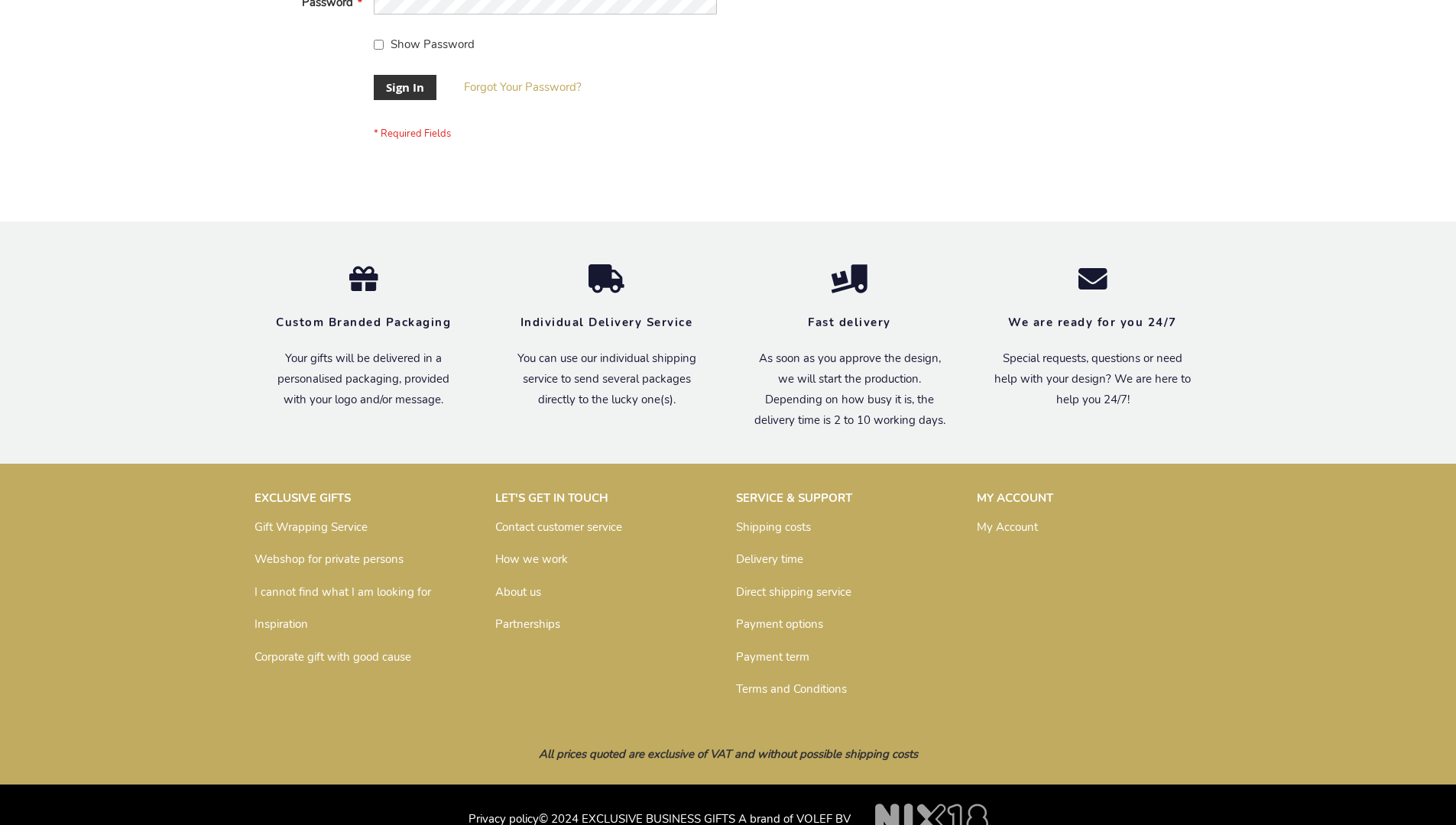
scroll to position [491, 0]
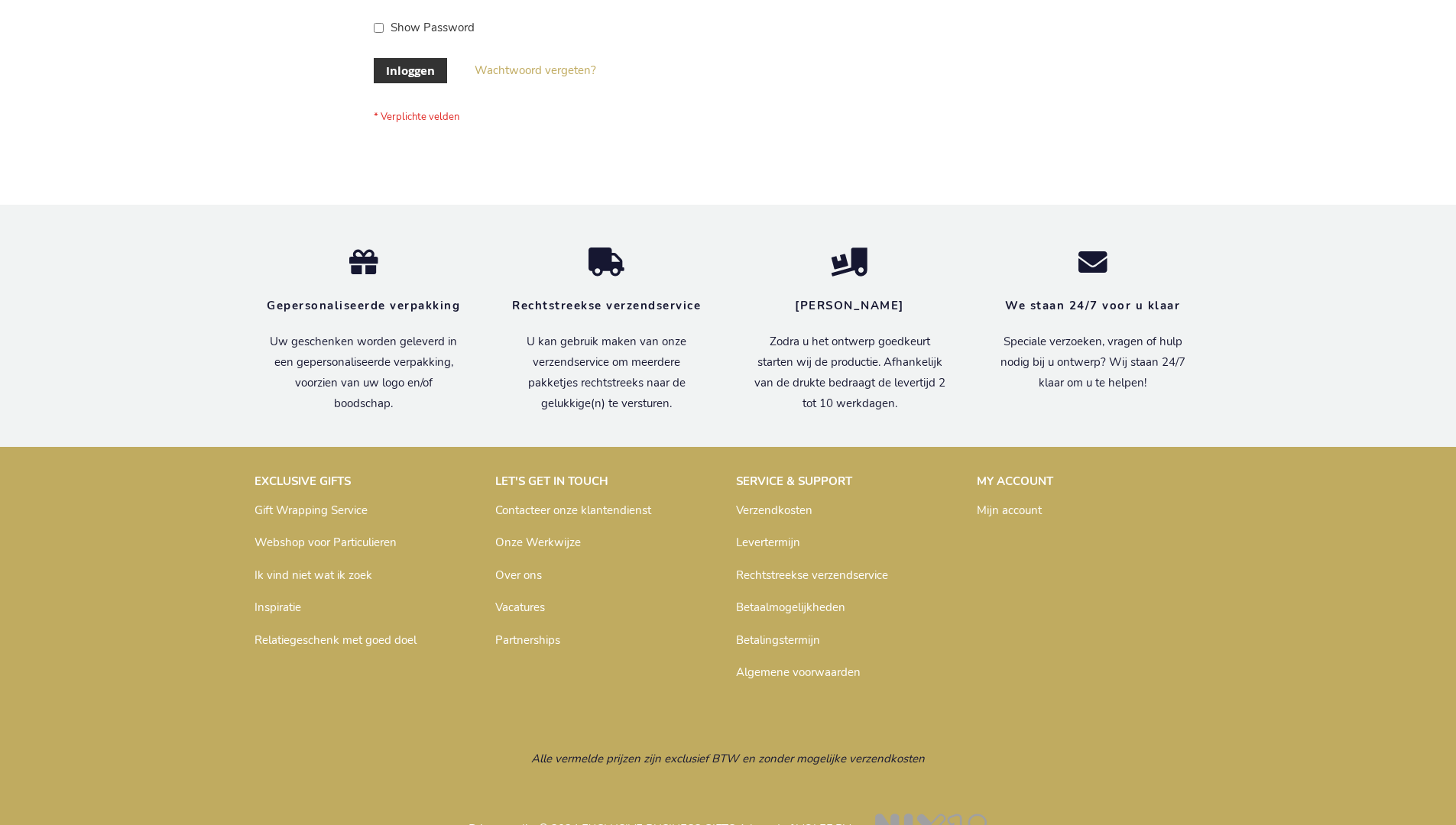
scroll to position [519, 0]
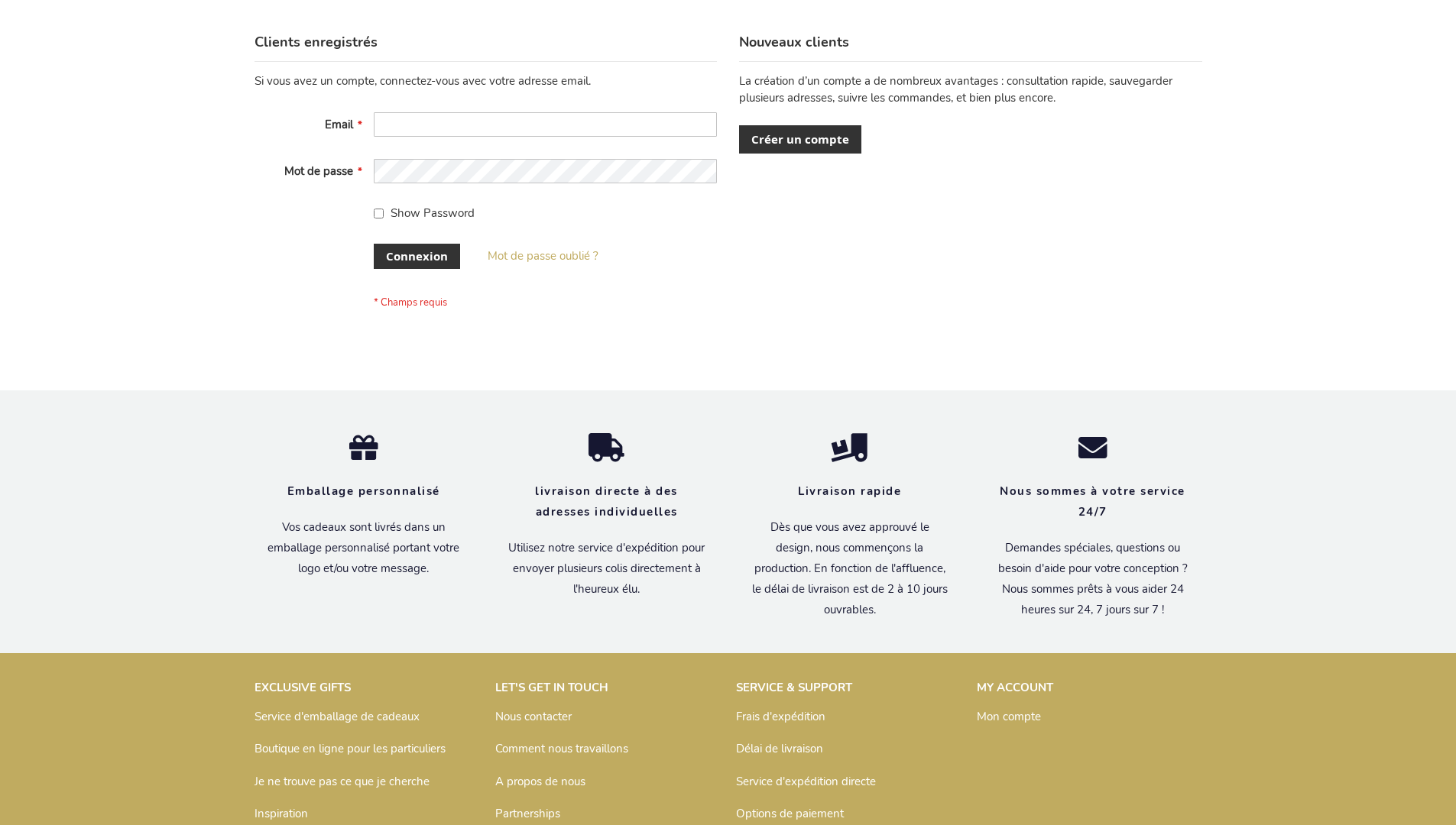
scroll to position [527, 0]
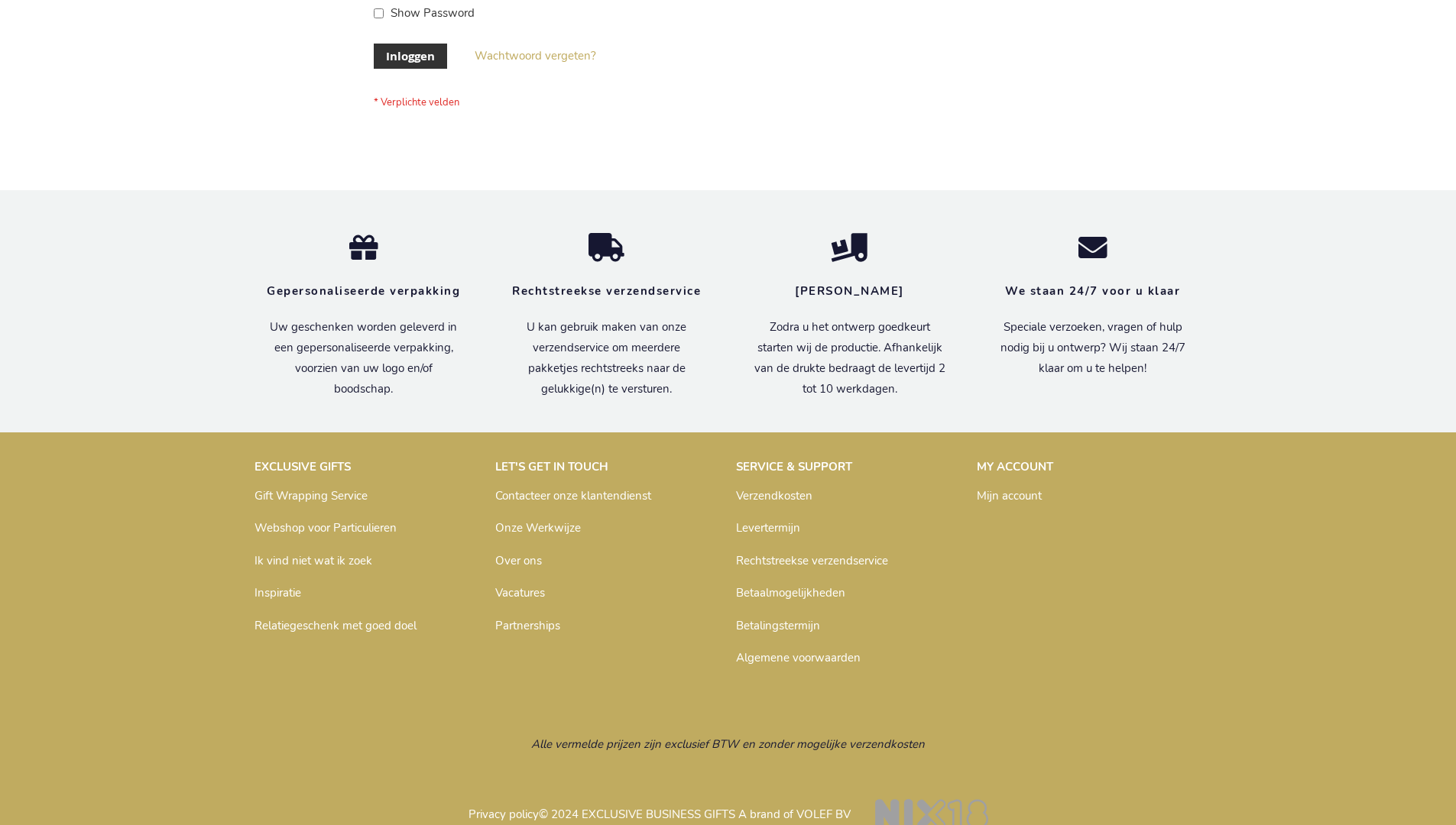
scroll to position [519, 0]
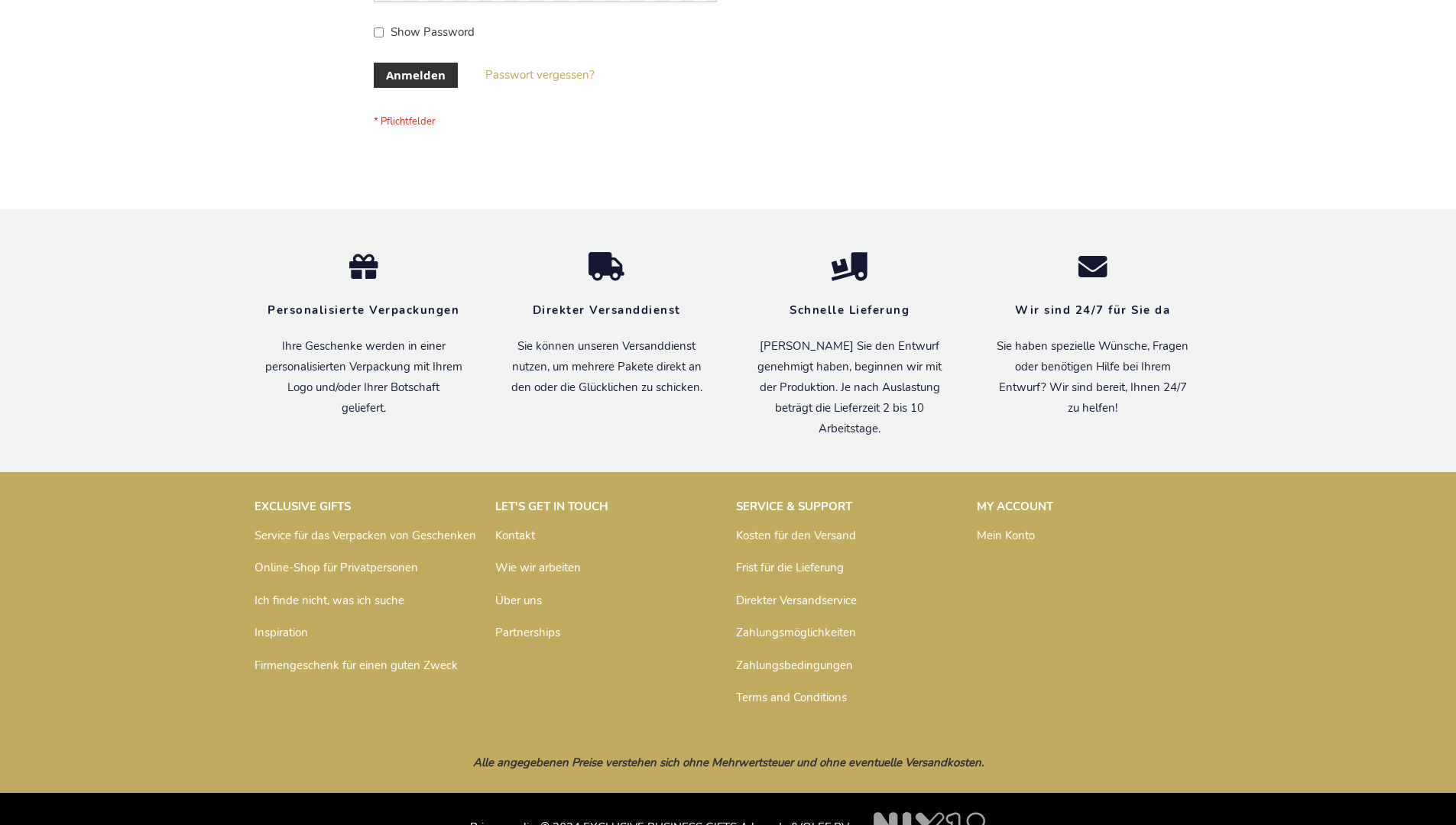
scroll to position [512, 0]
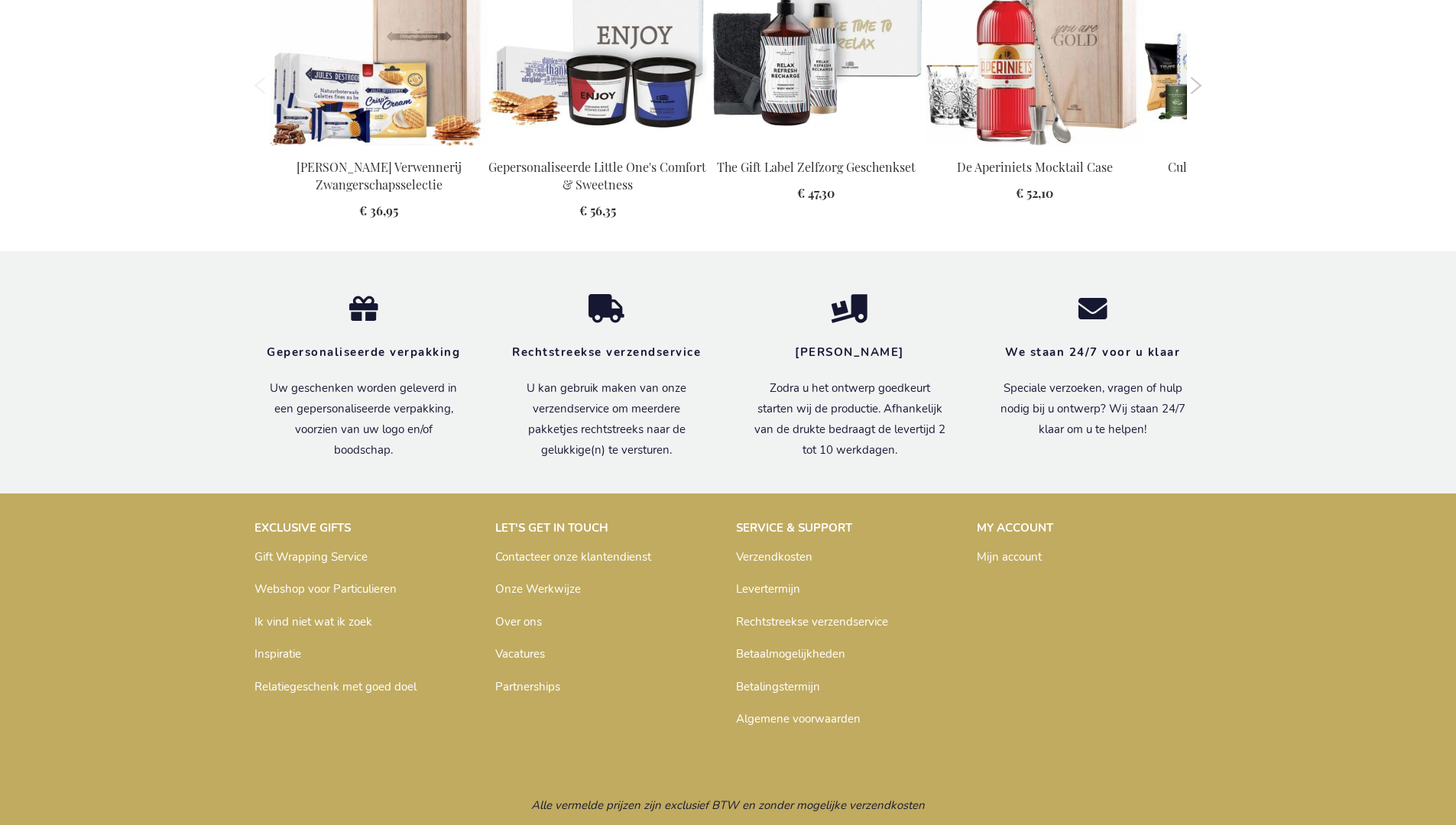
scroll to position [1632, 0]
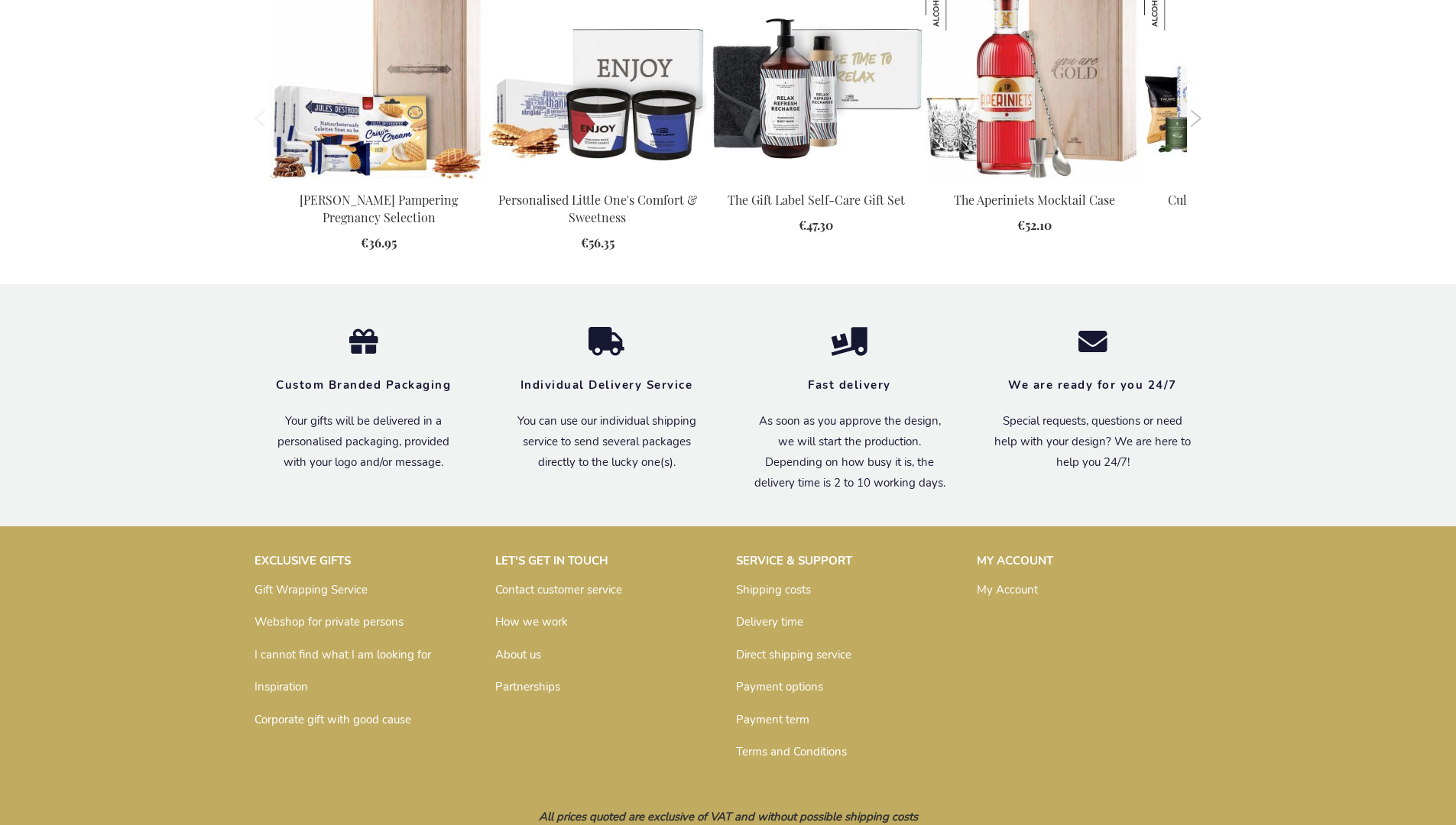
scroll to position [1638, 0]
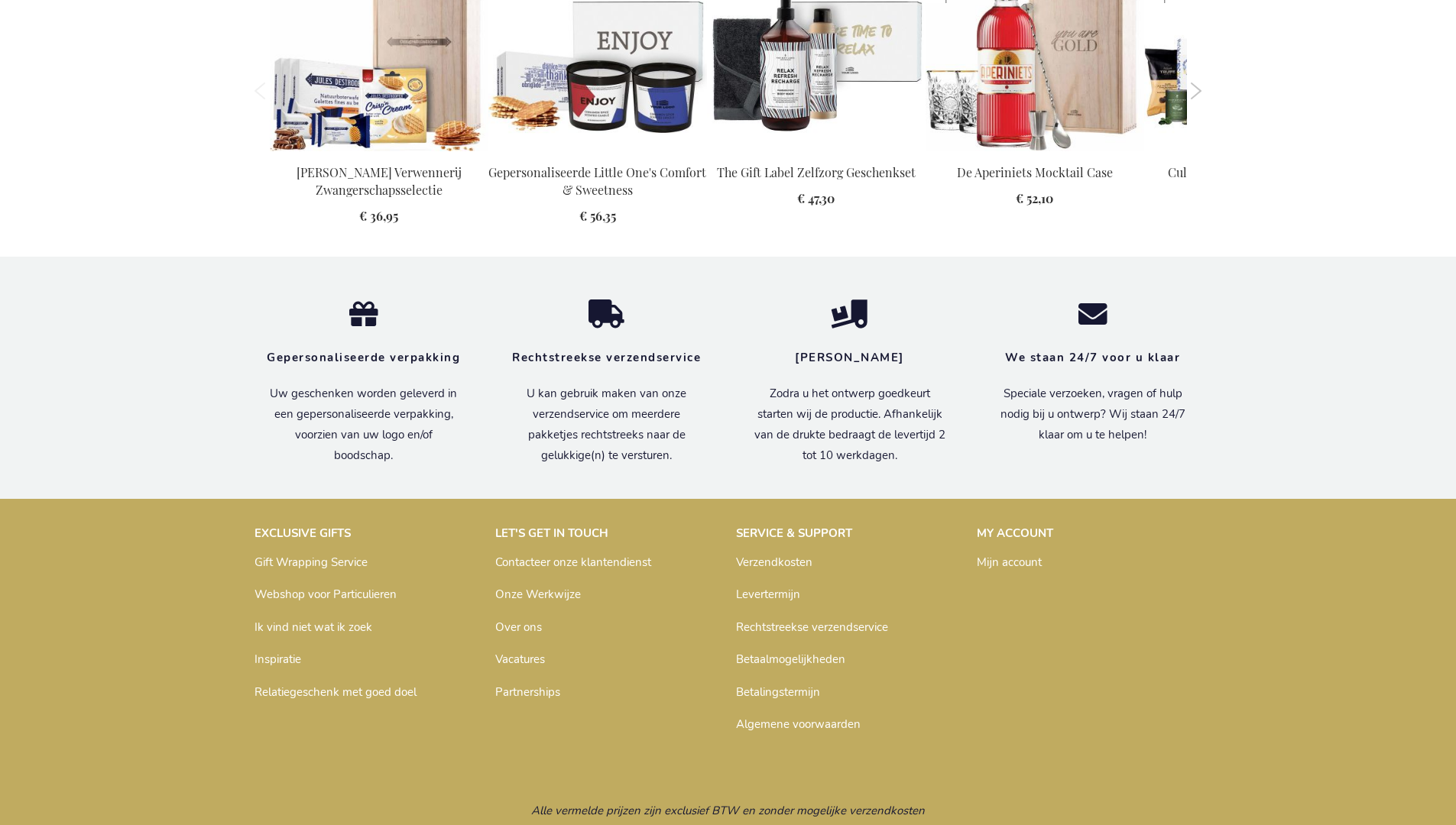
scroll to position [1632, 0]
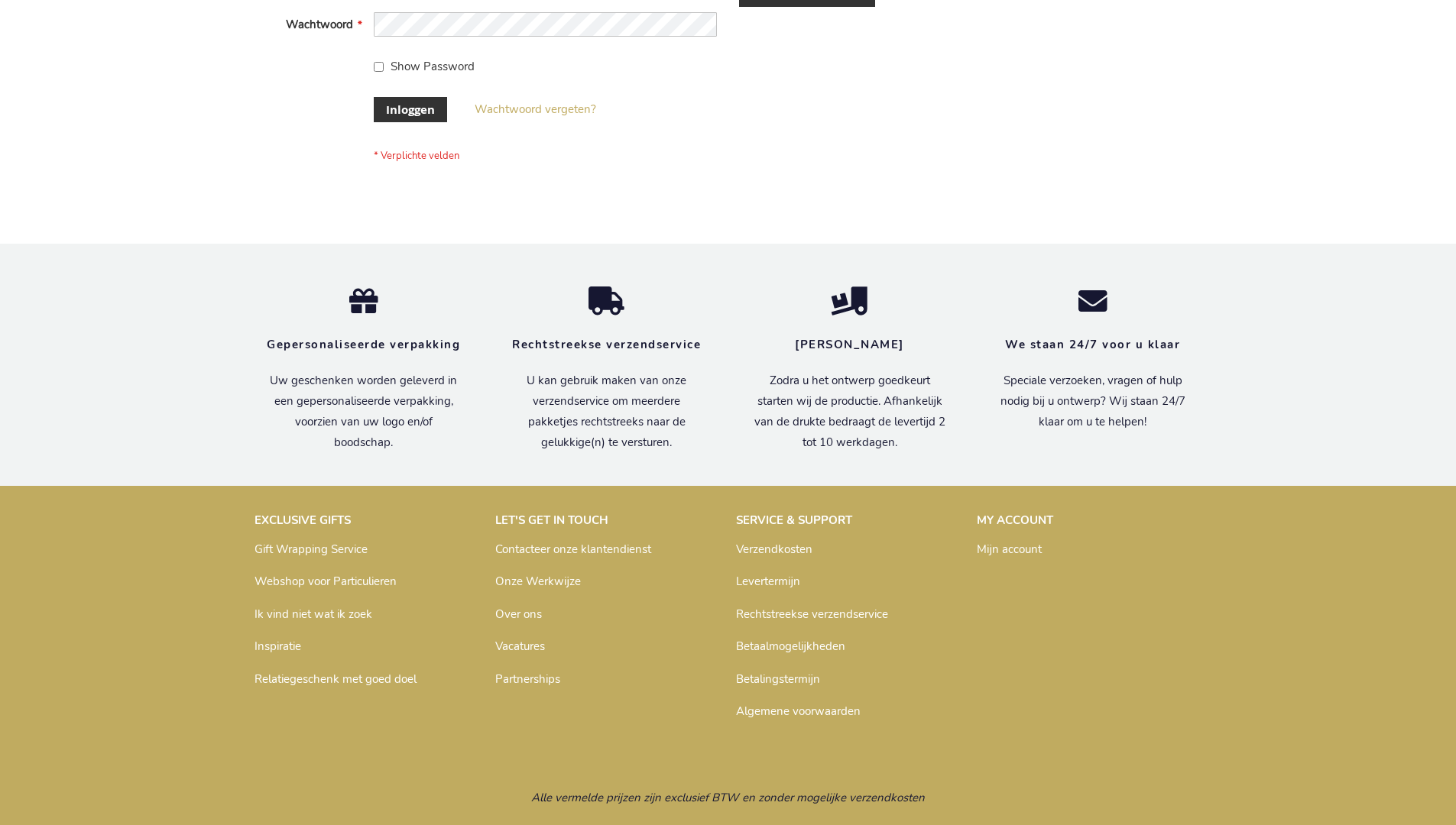
scroll to position [519, 0]
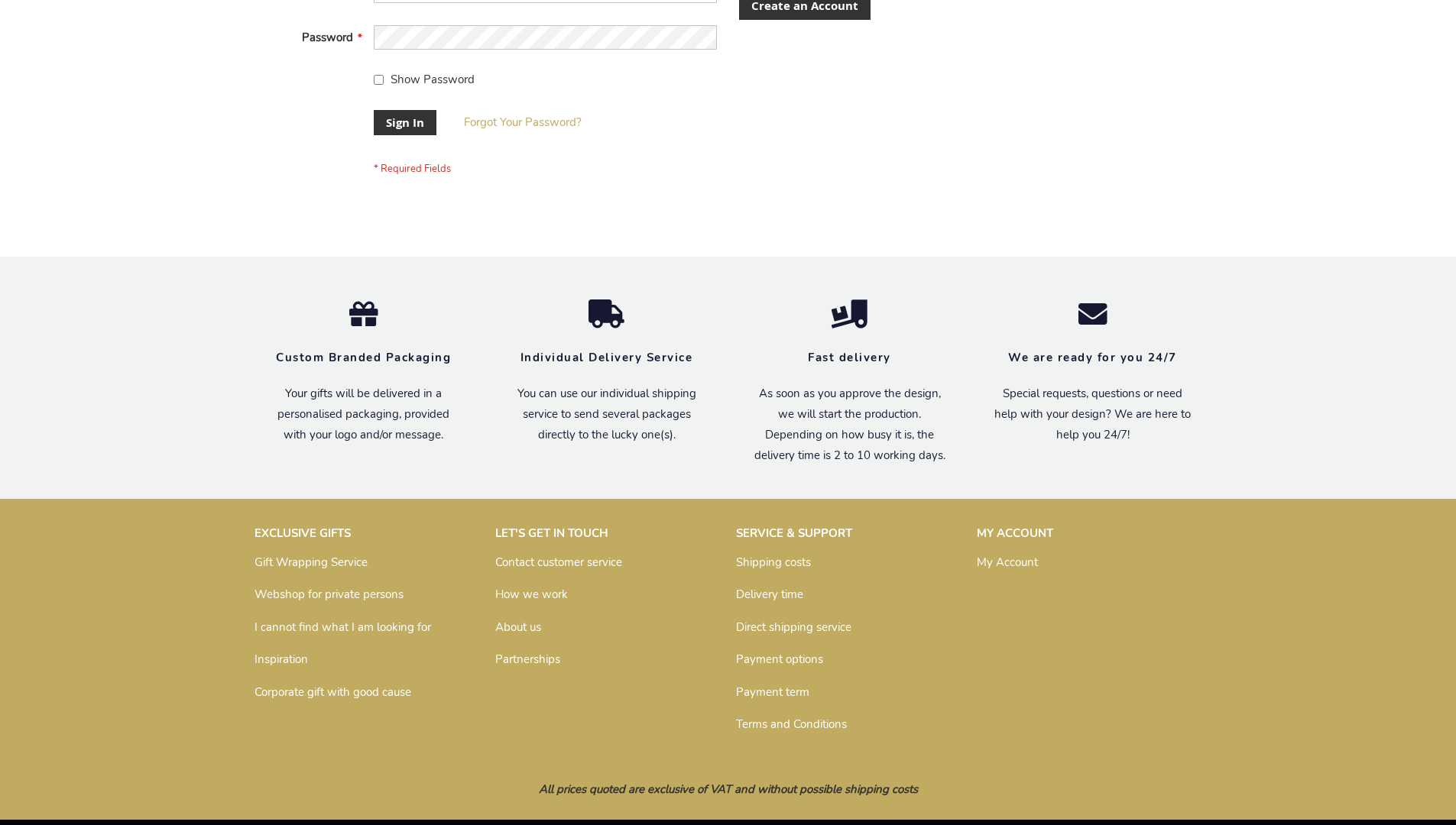
scroll to position [491, 0]
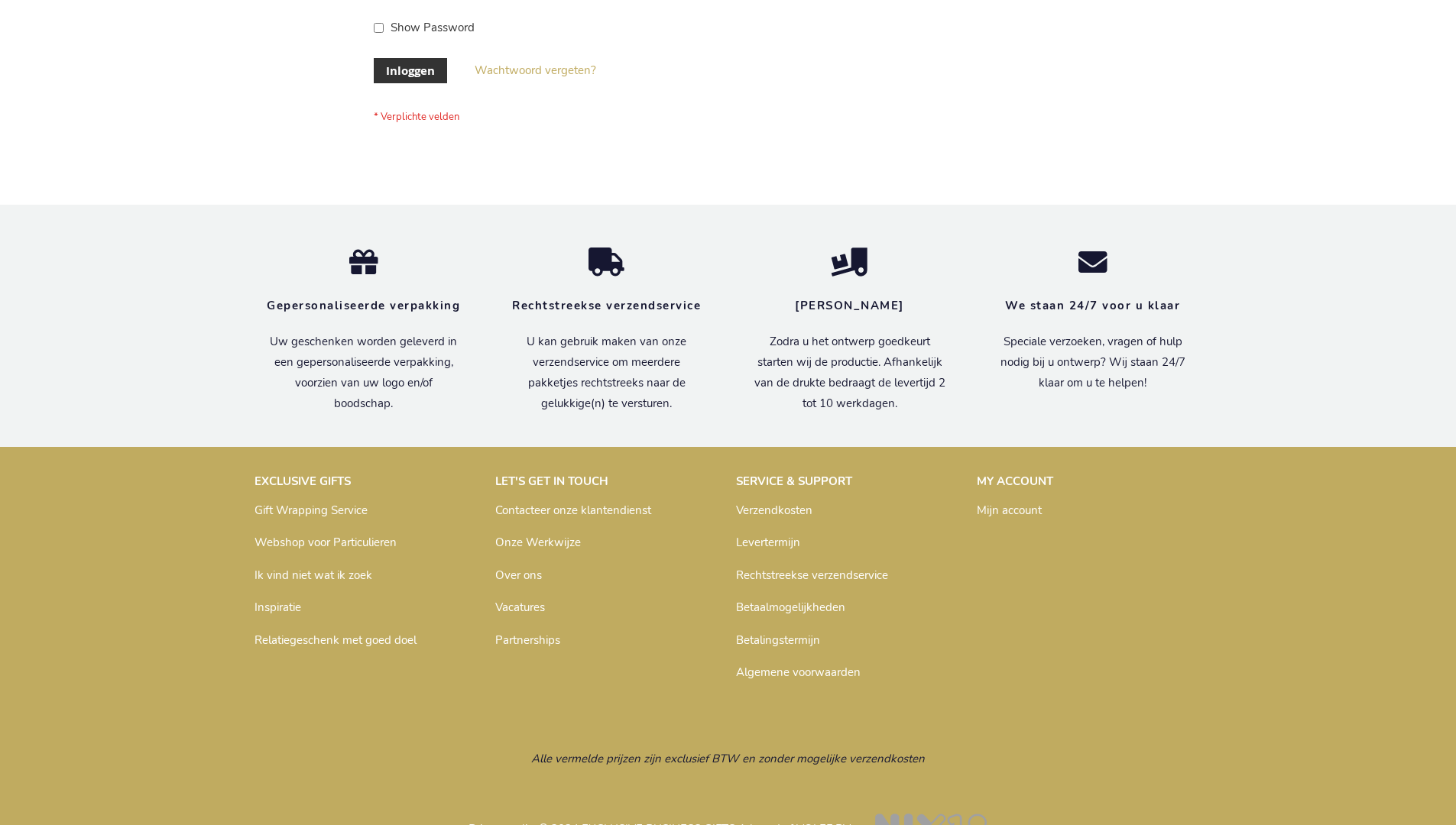
scroll to position [519, 0]
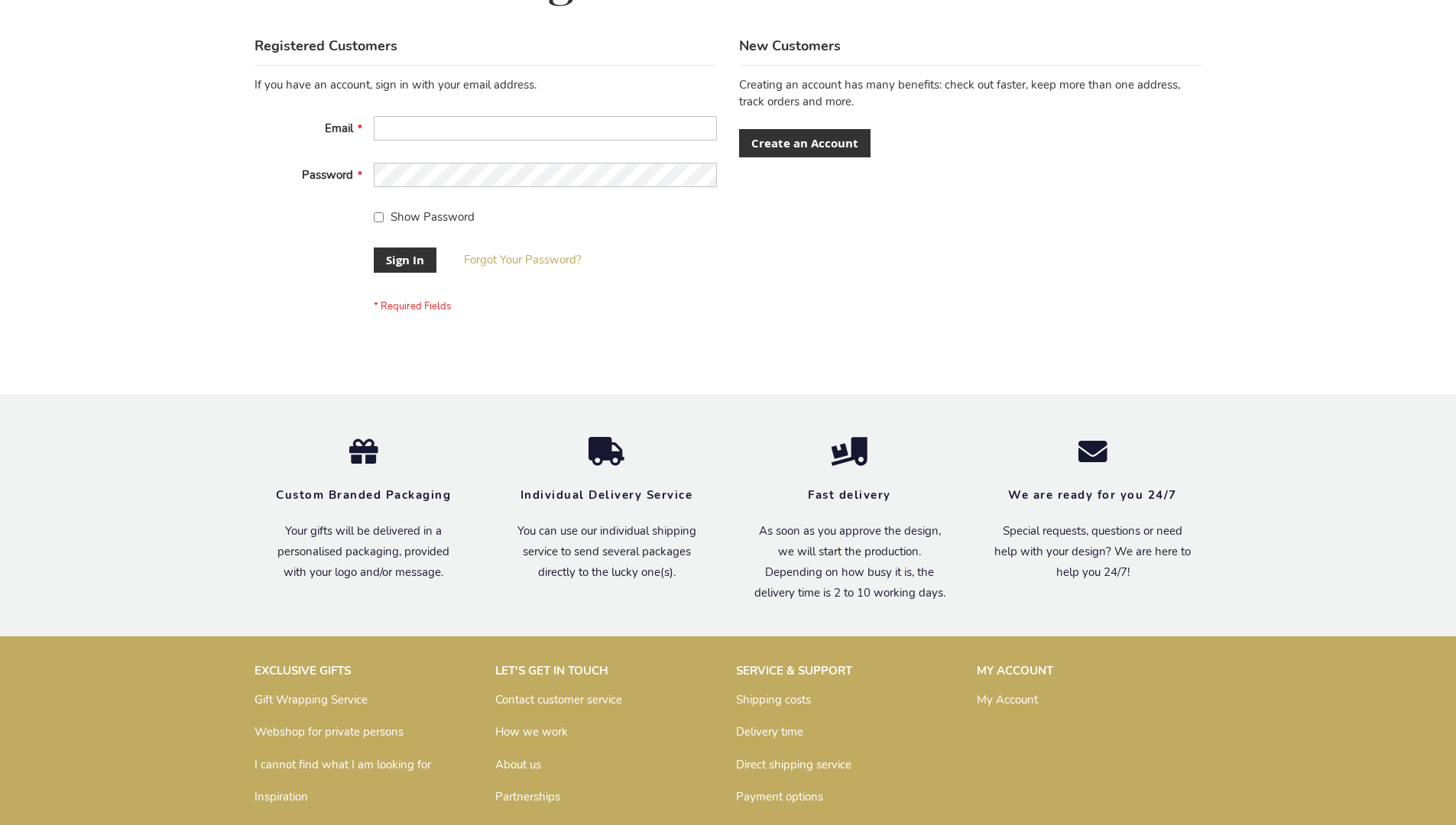
scroll to position [491, 0]
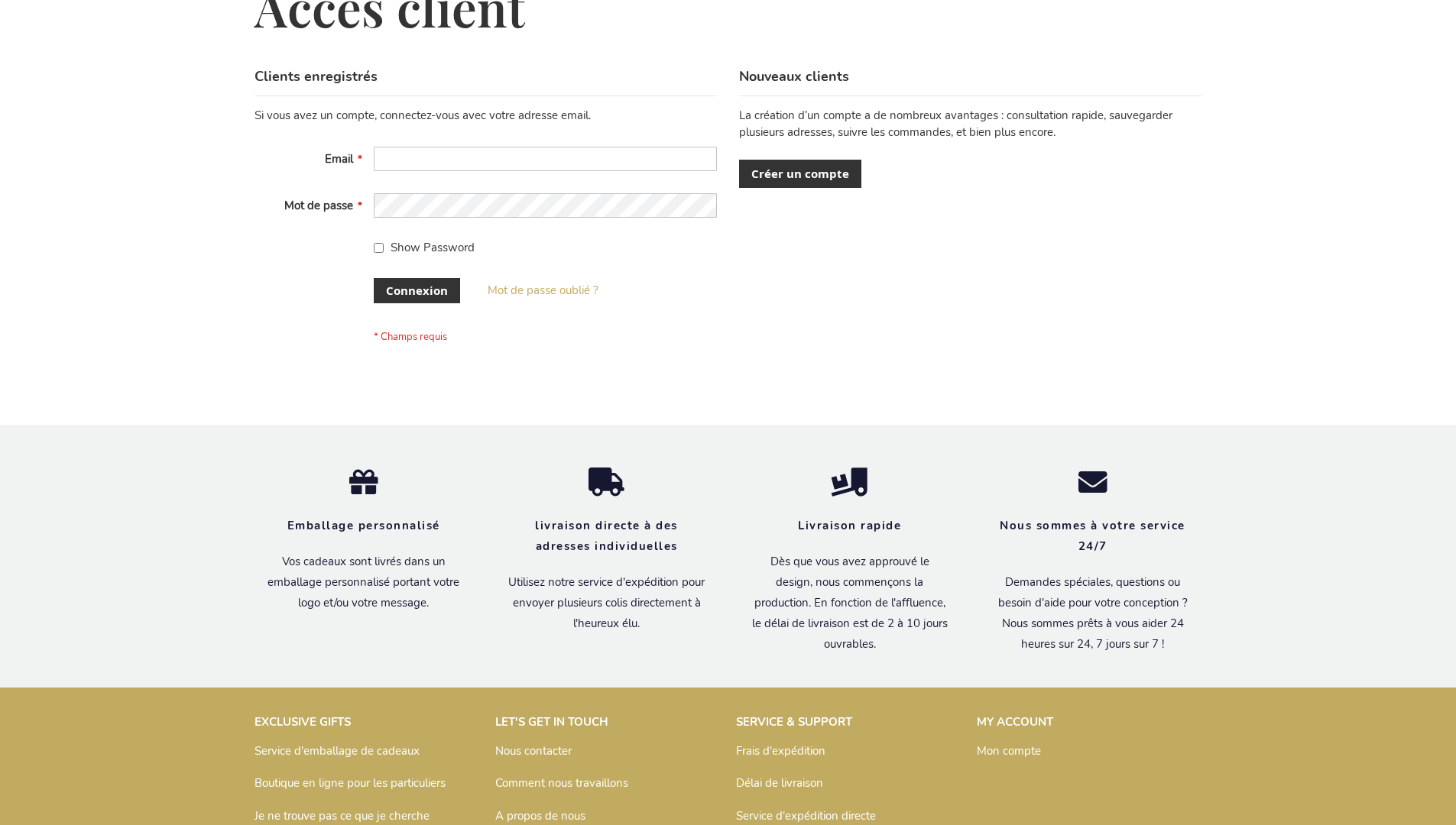
scroll to position [527, 0]
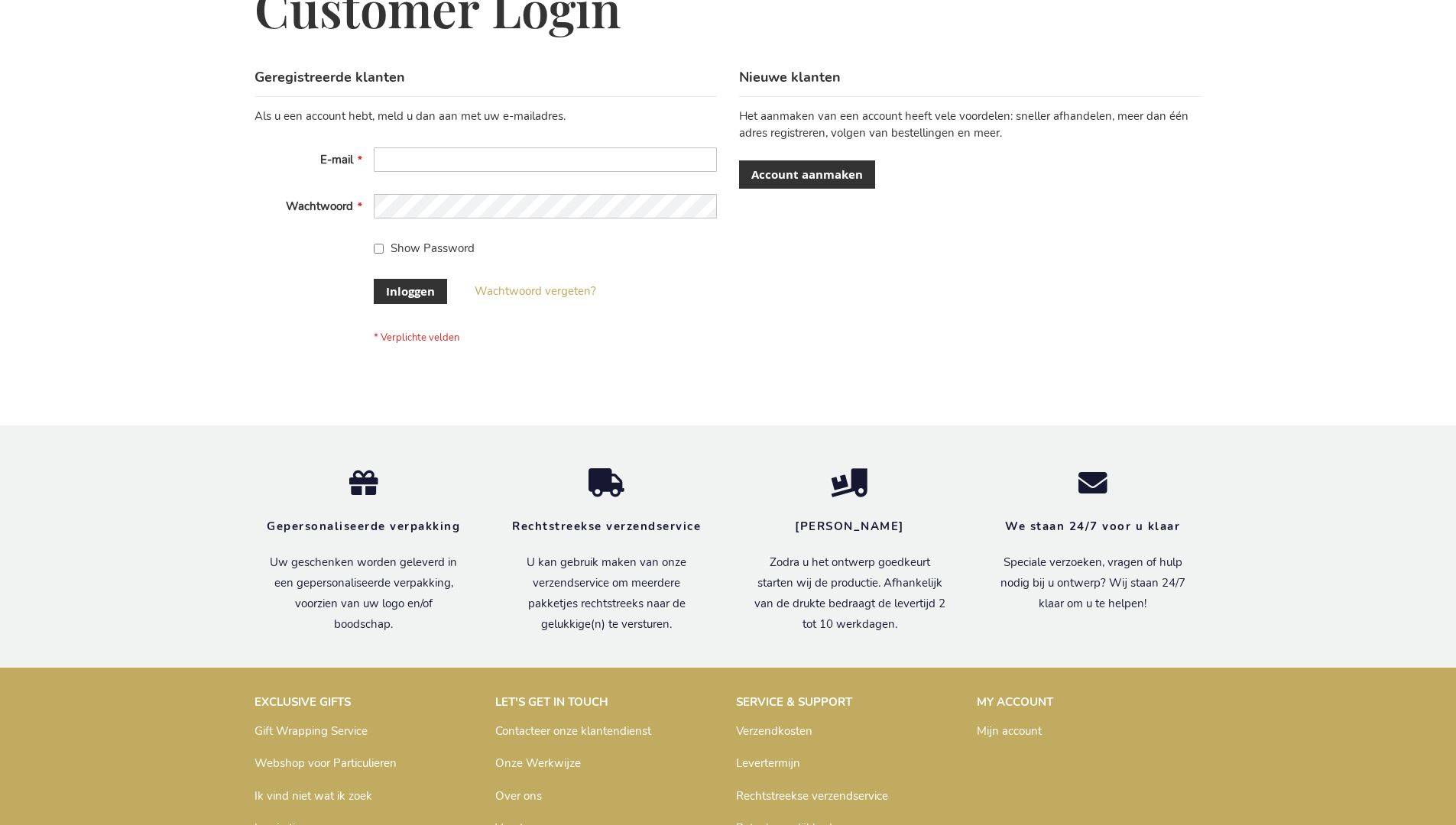
scroll to position [519, 0]
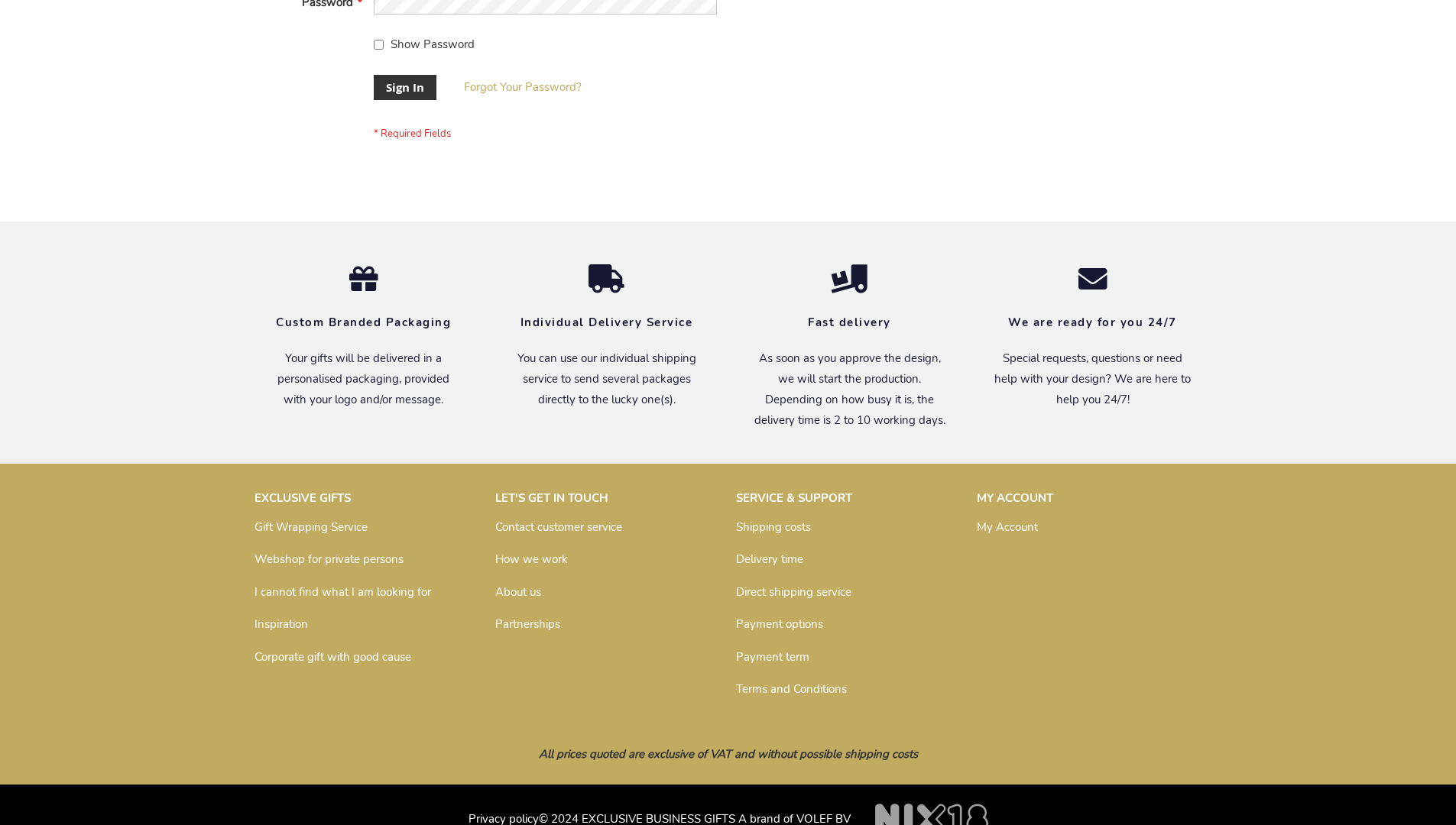
scroll to position [491, 0]
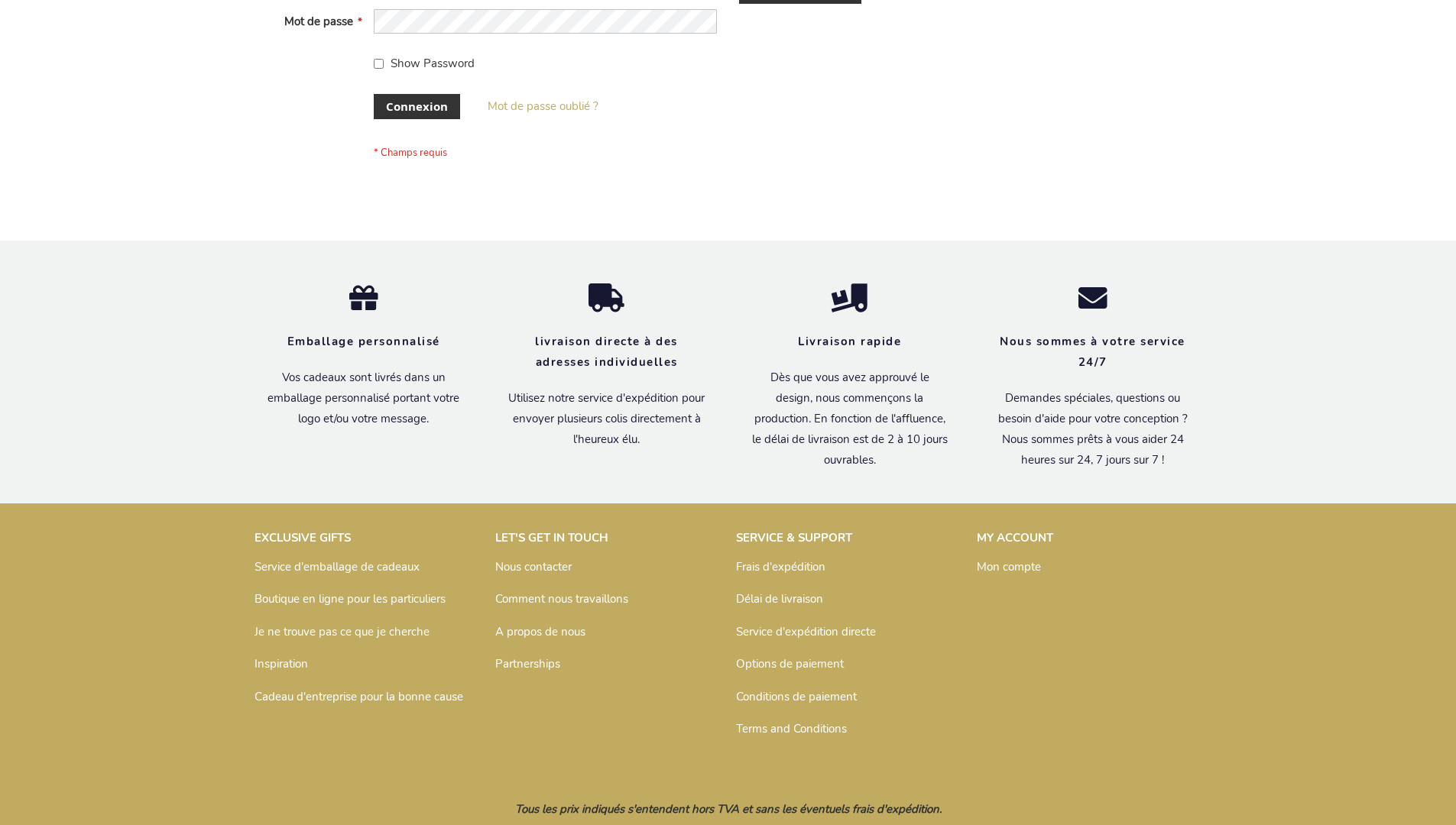
scroll to position [527, 0]
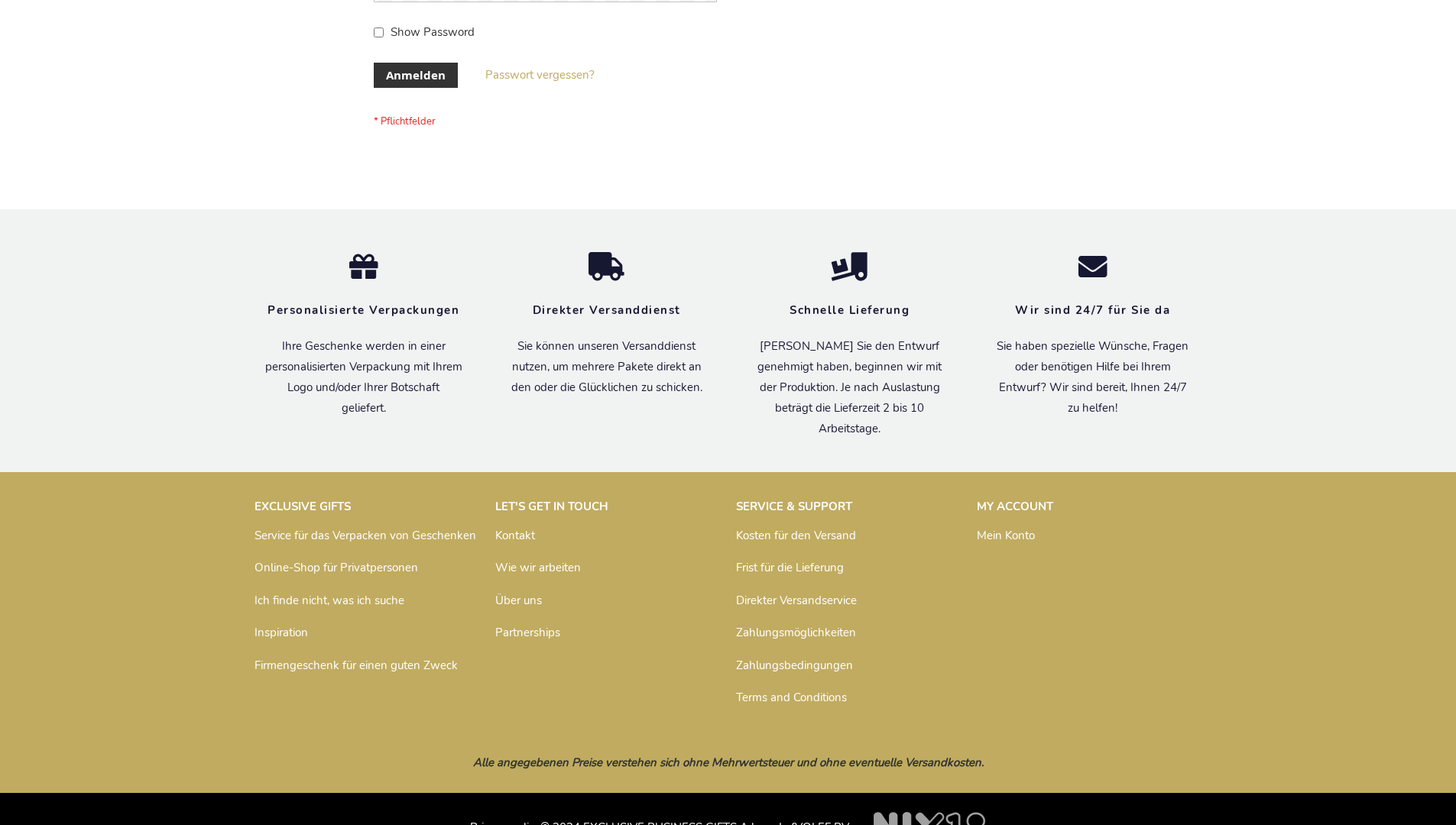
scroll to position [512, 0]
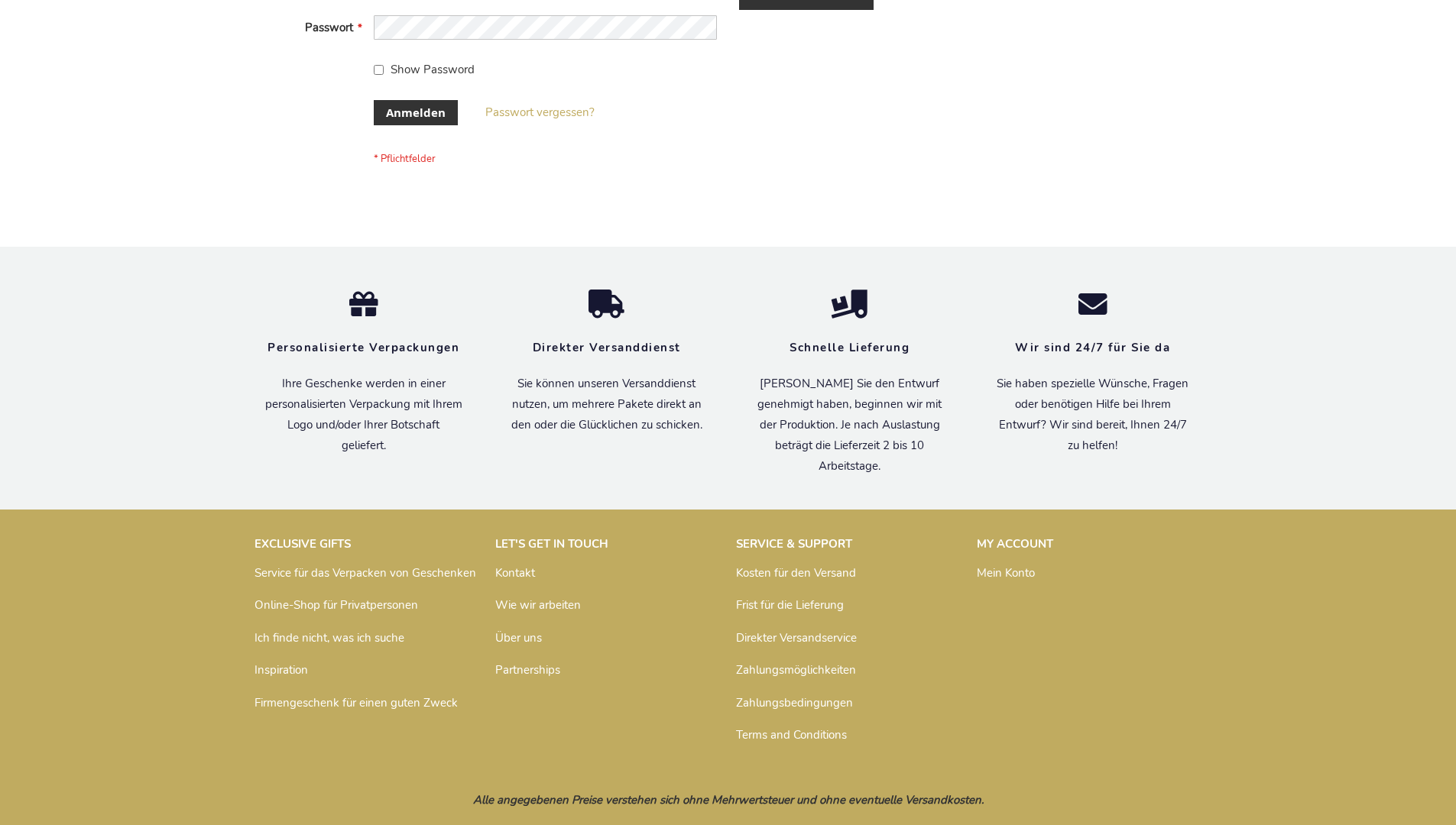
scroll to position [512, 0]
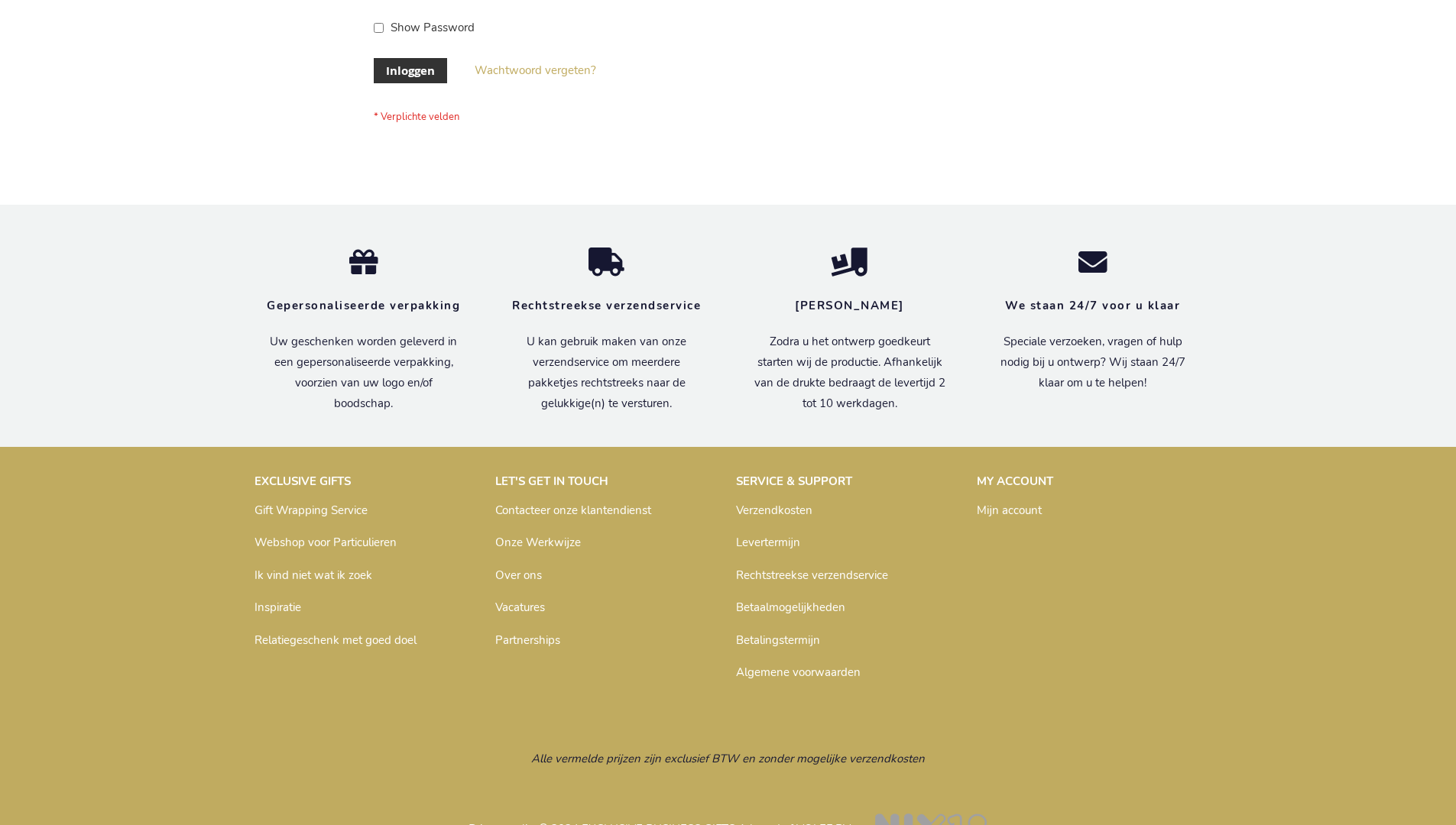
scroll to position [519, 0]
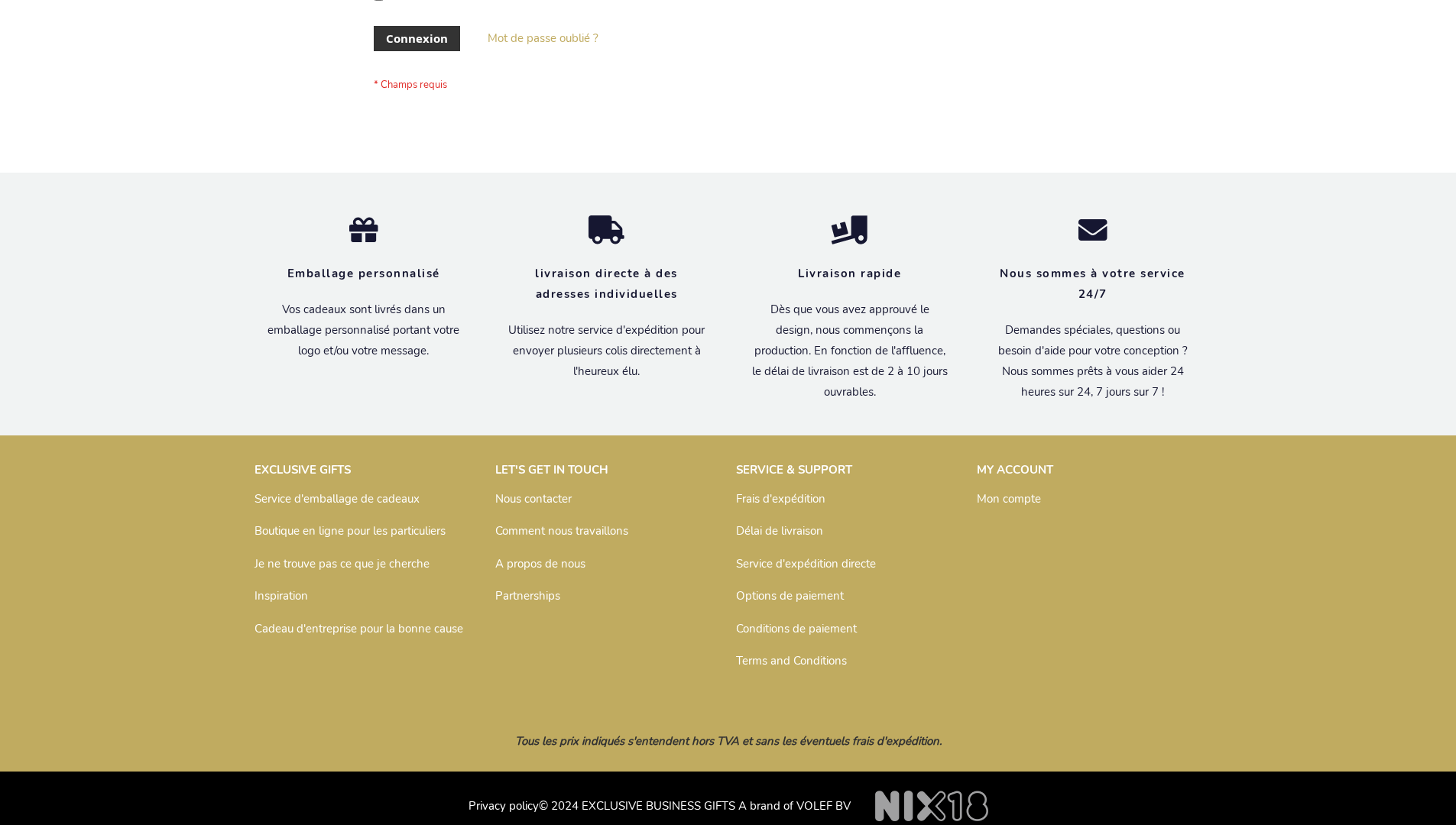
scroll to position [527, 0]
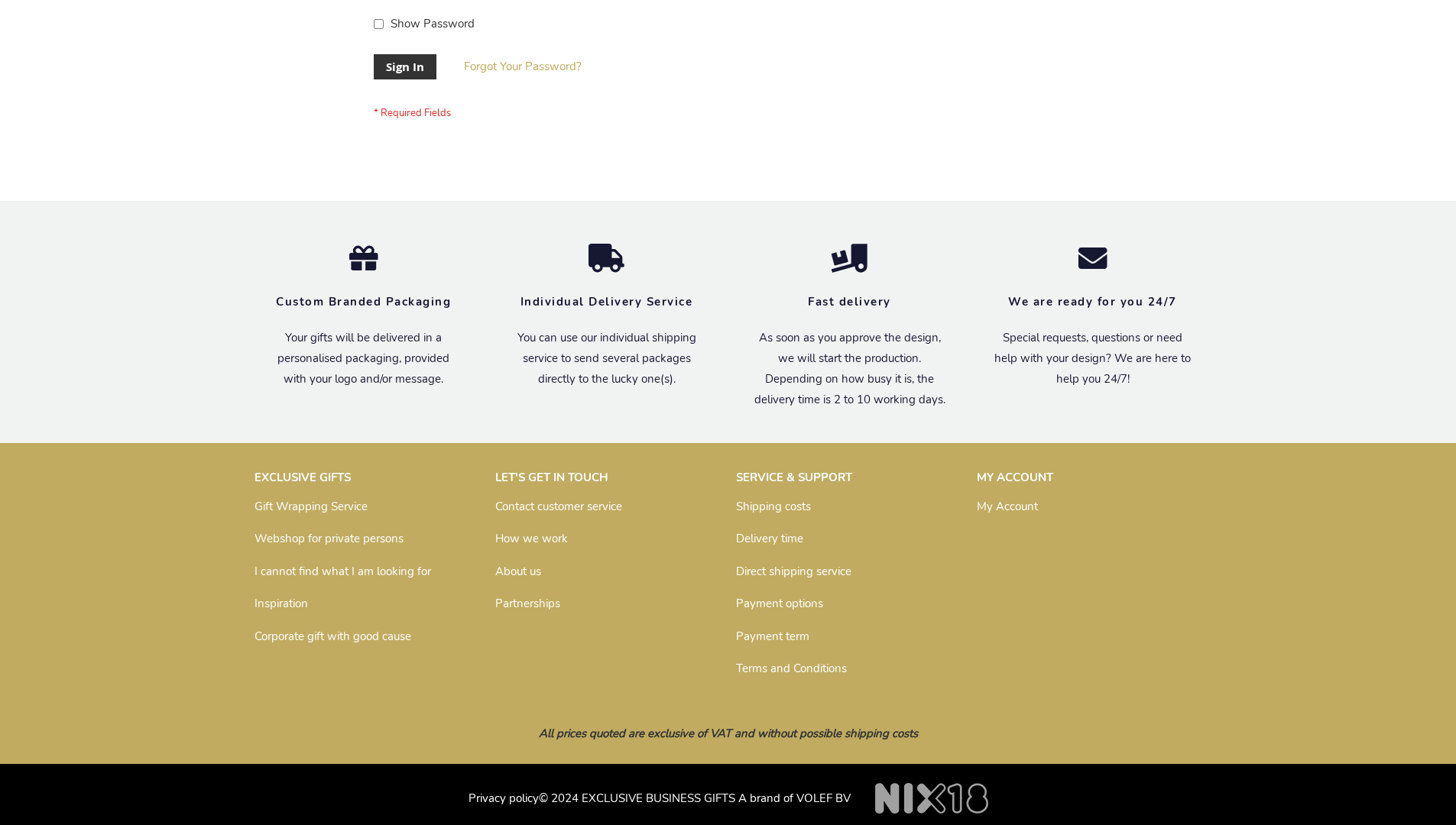
scroll to position [491, 0]
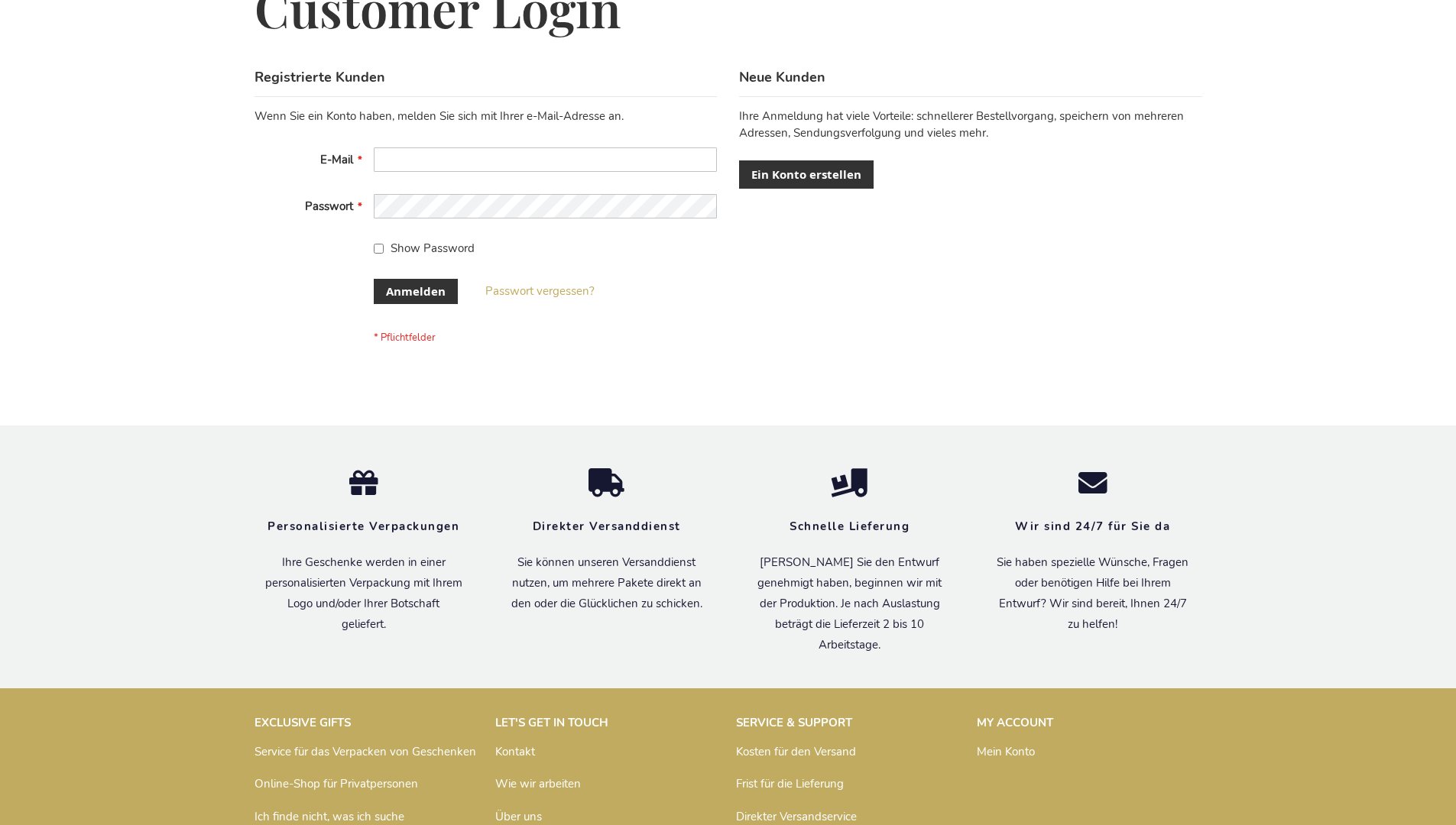
scroll to position [512, 0]
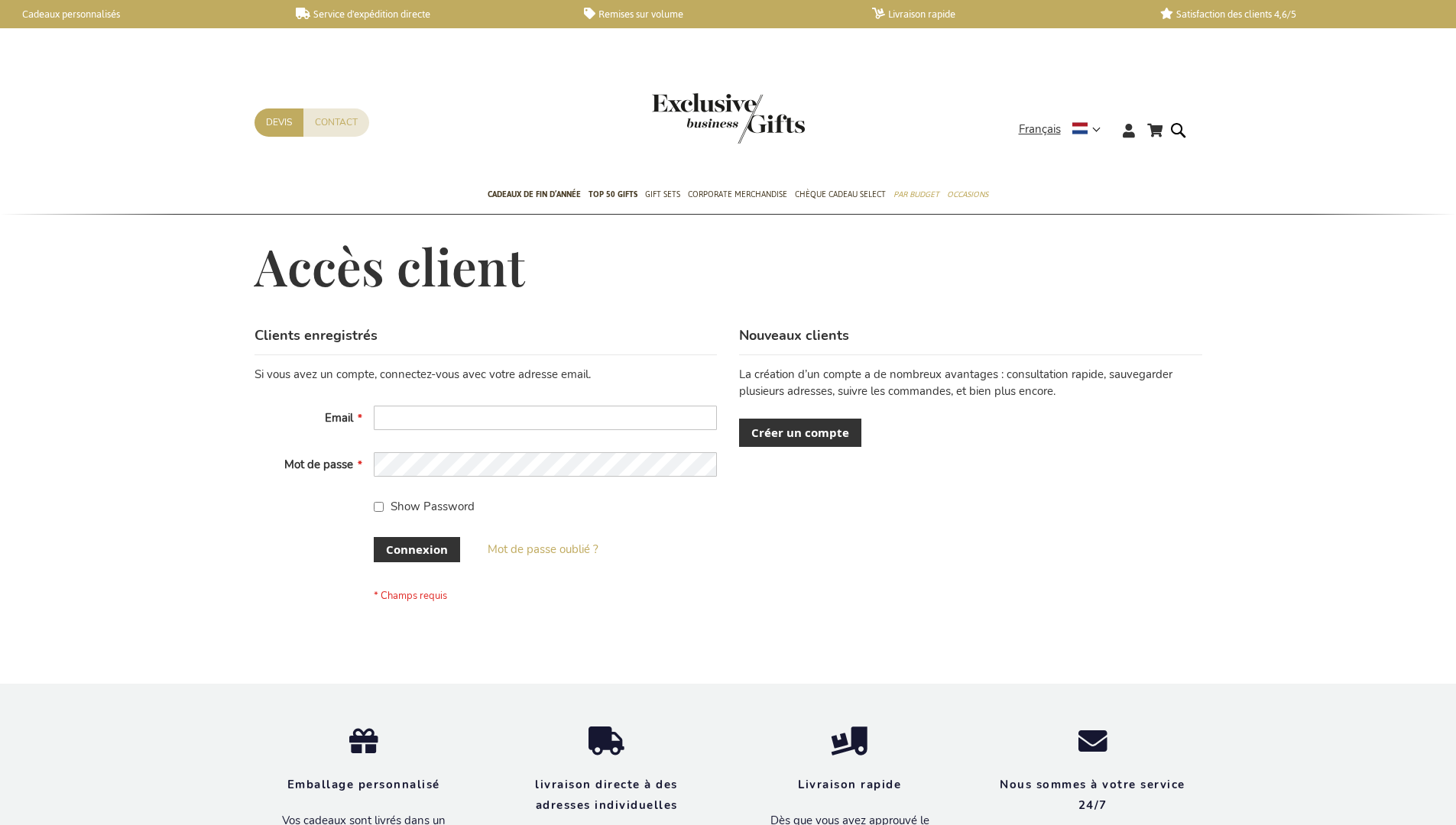
scroll to position [515, 0]
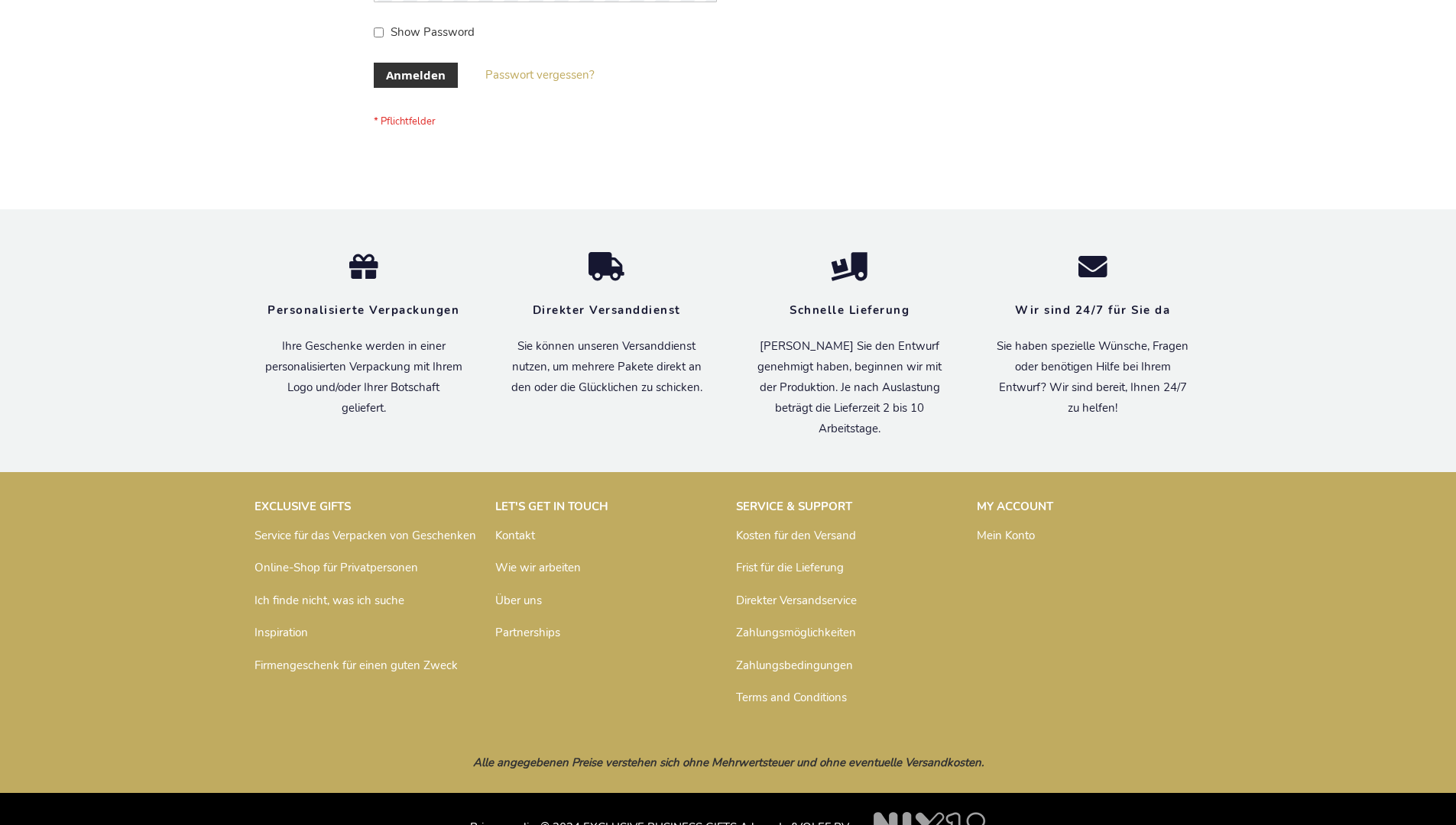
scroll to position [512, 0]
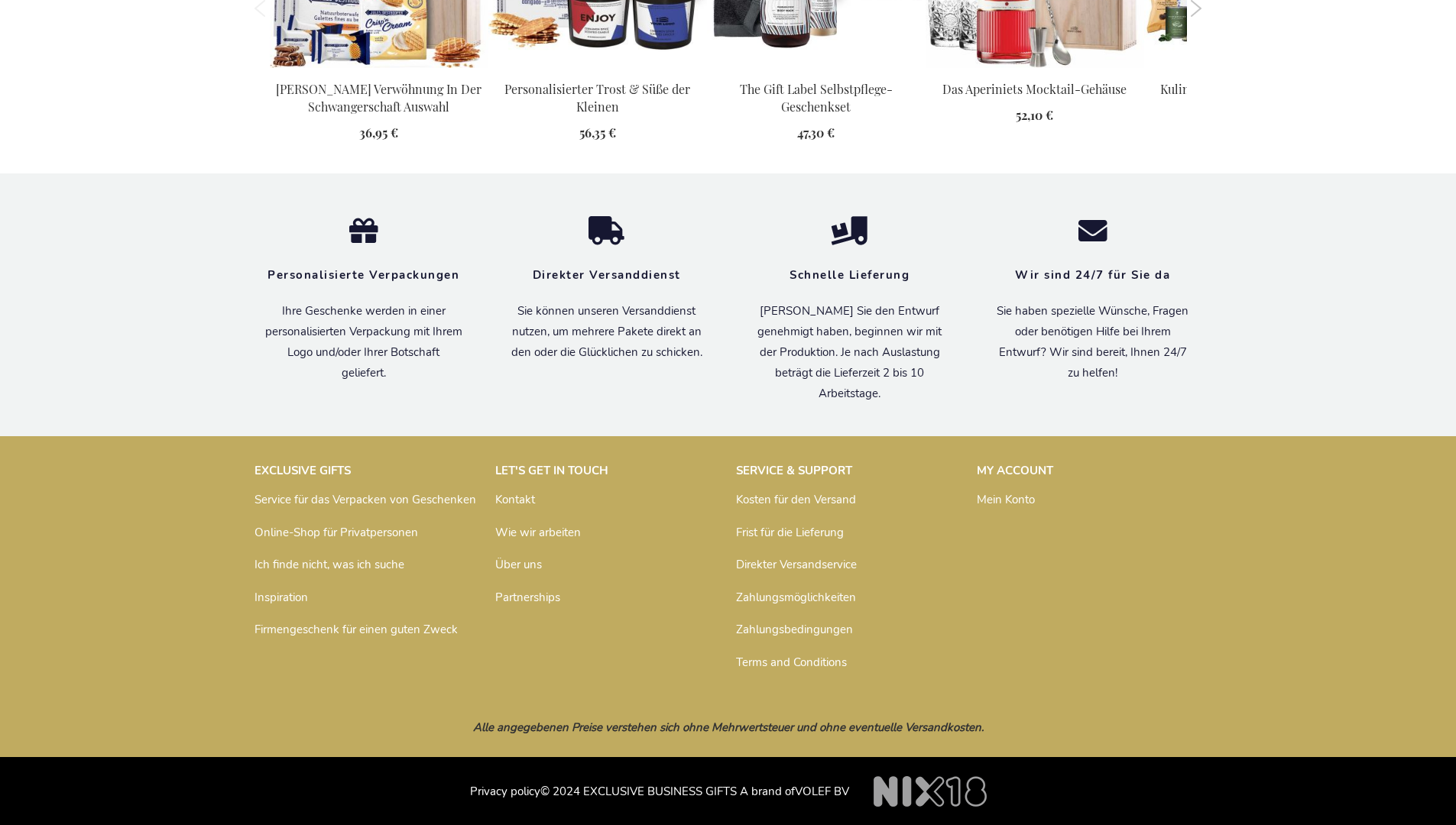
scroll to position [1641, 0]
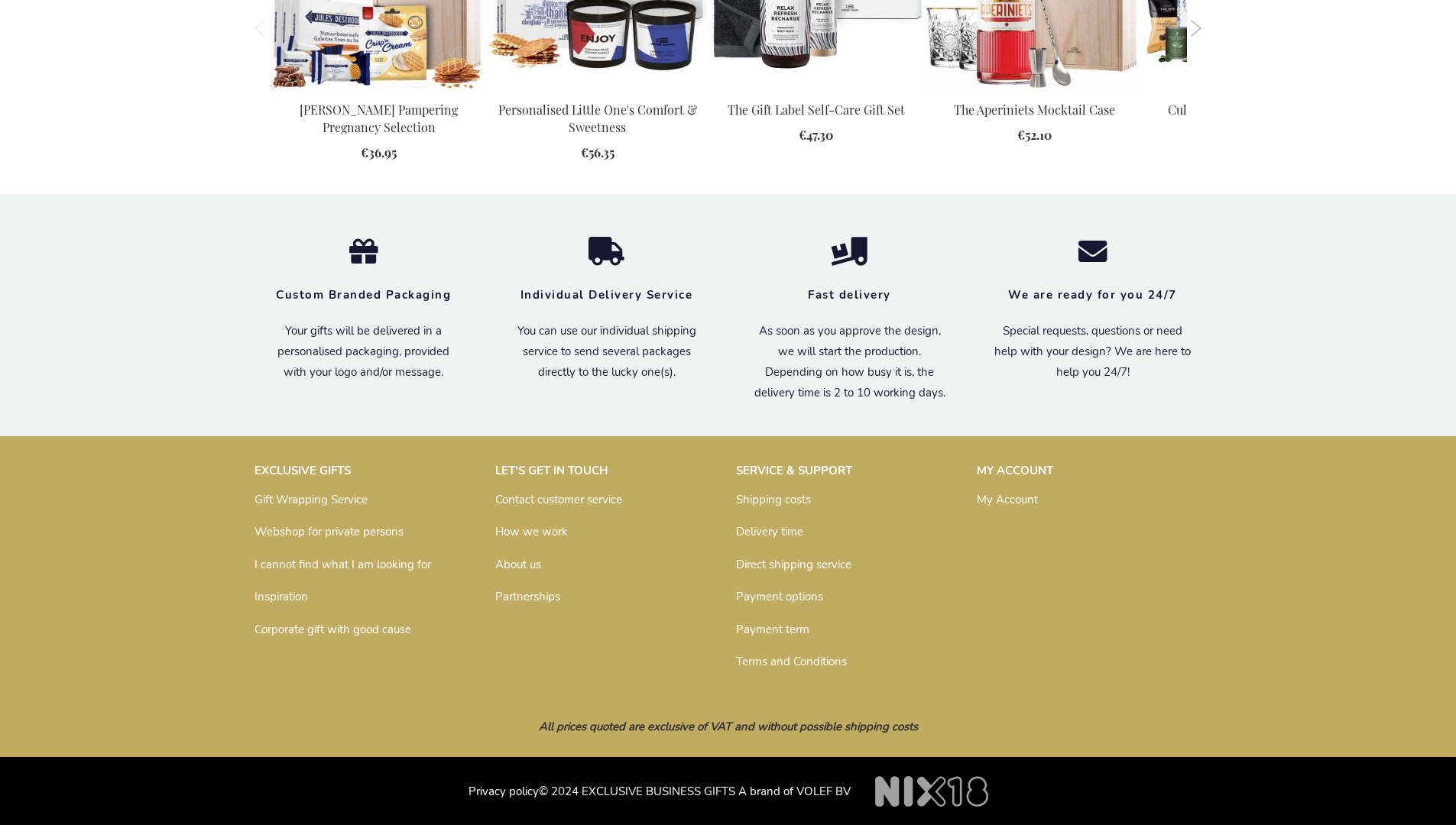
scroll to position [1638, 0]
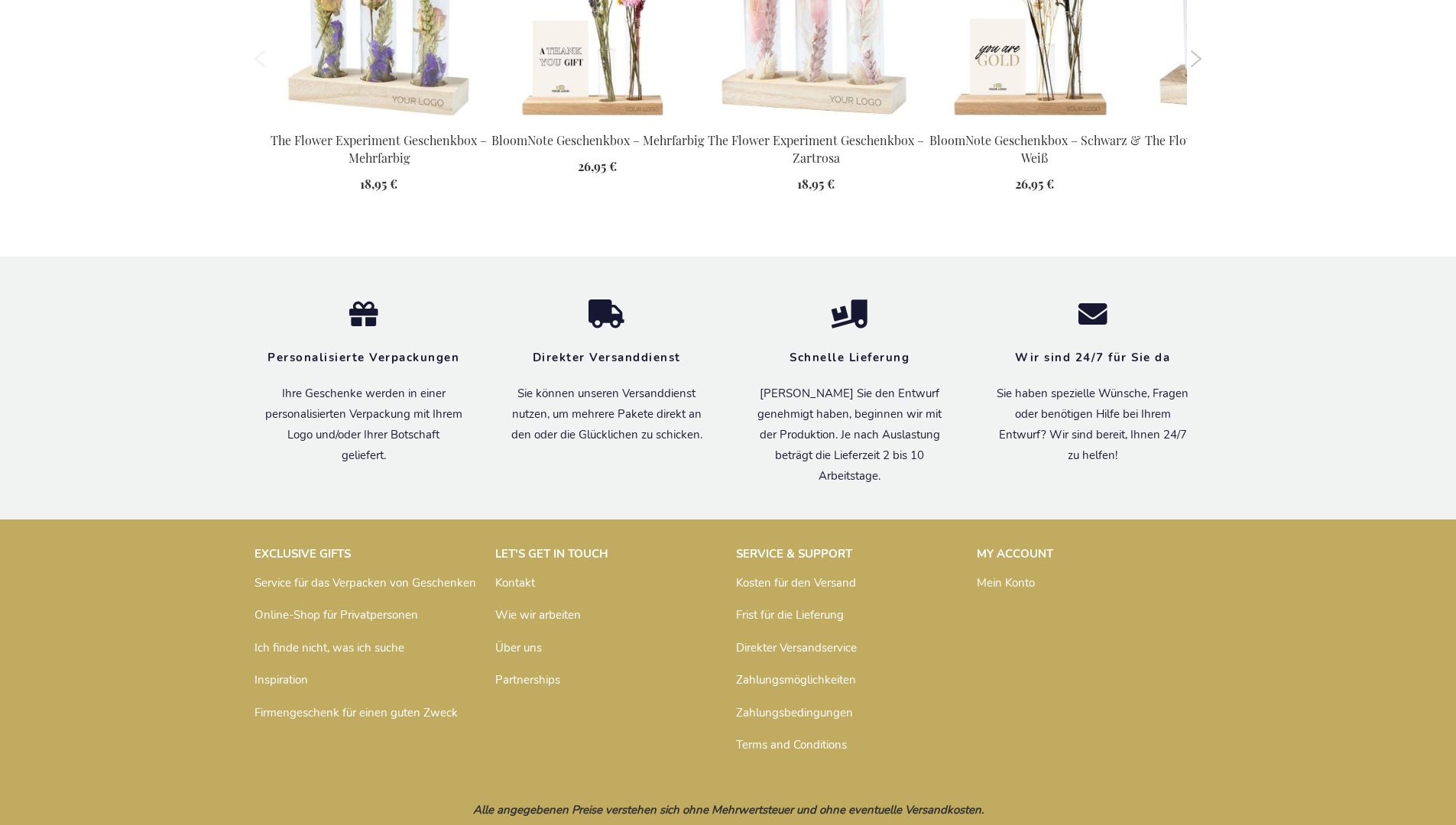
scroll to position [2079, 0]
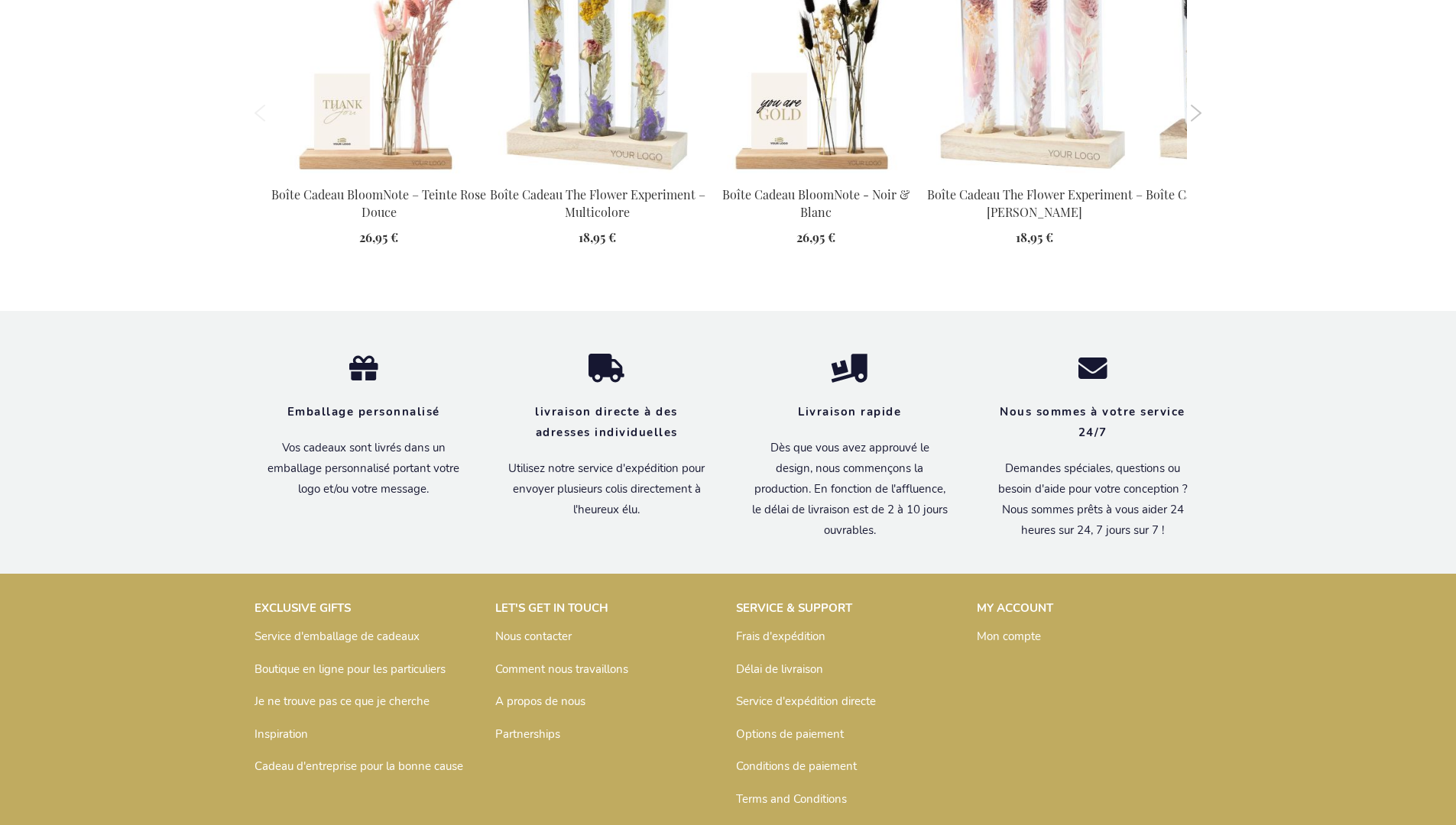
scroll to position [2077, 0]
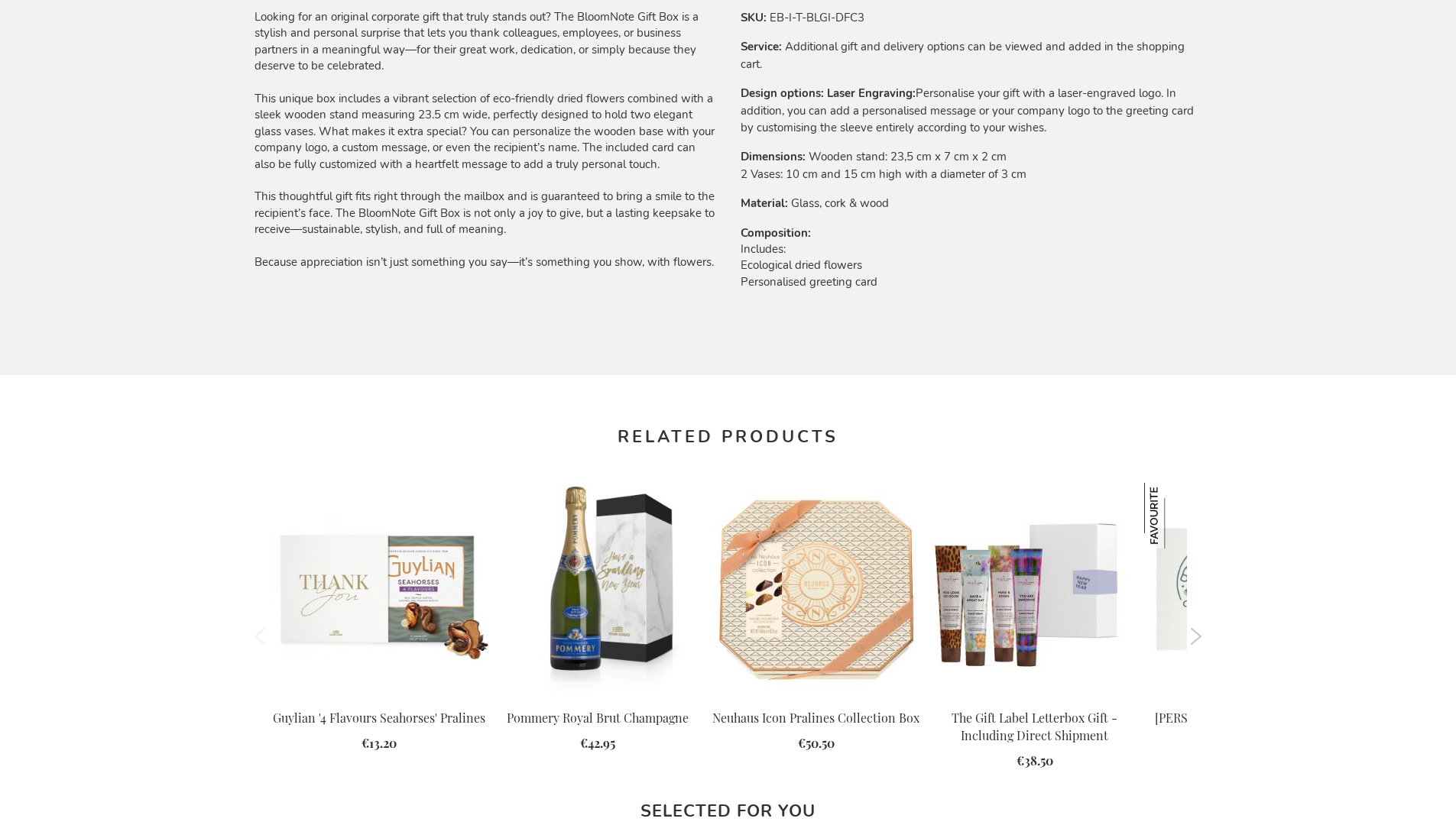
scroll to position [2031, 0]
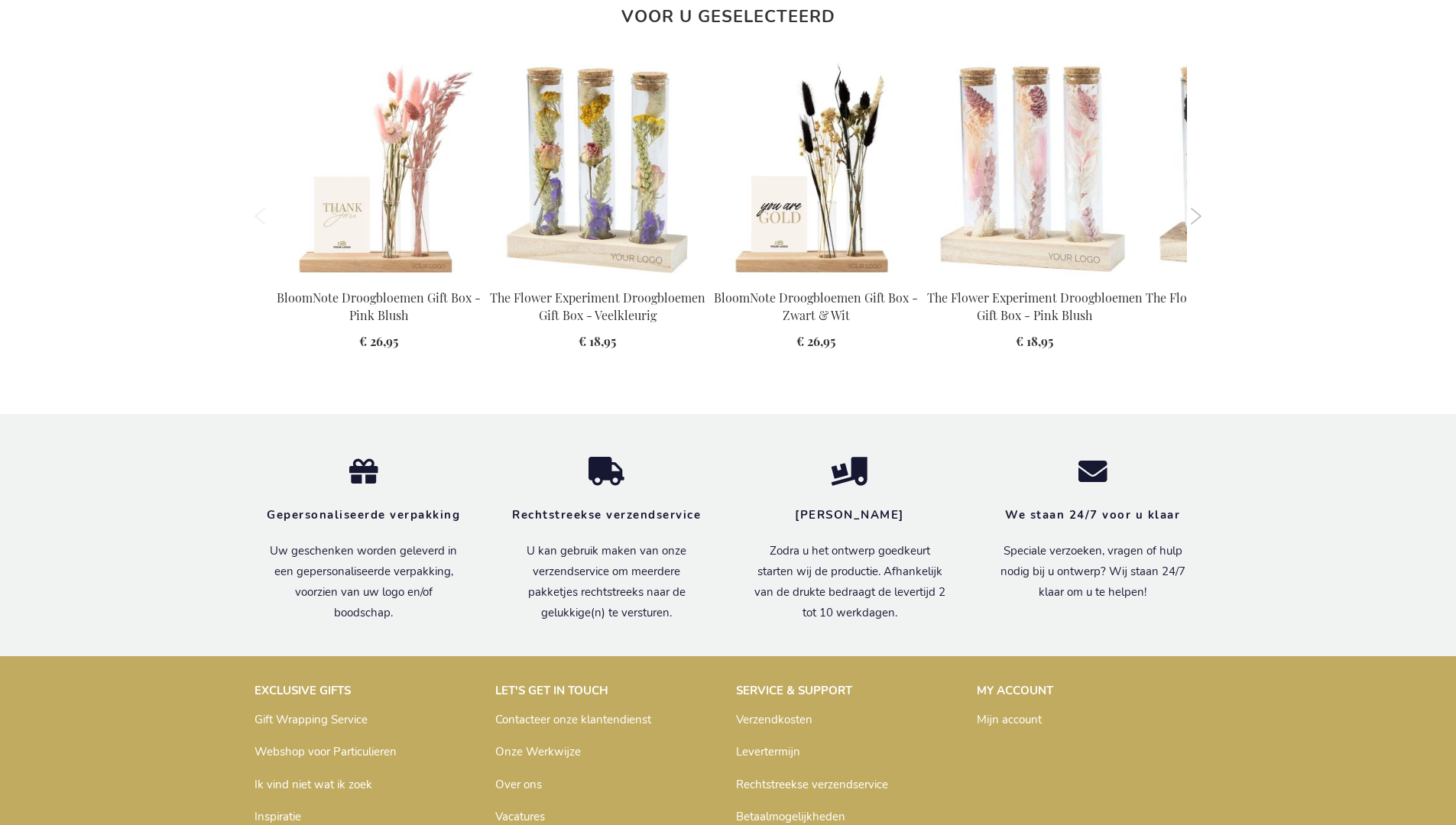
scroll to position [2043, 0]
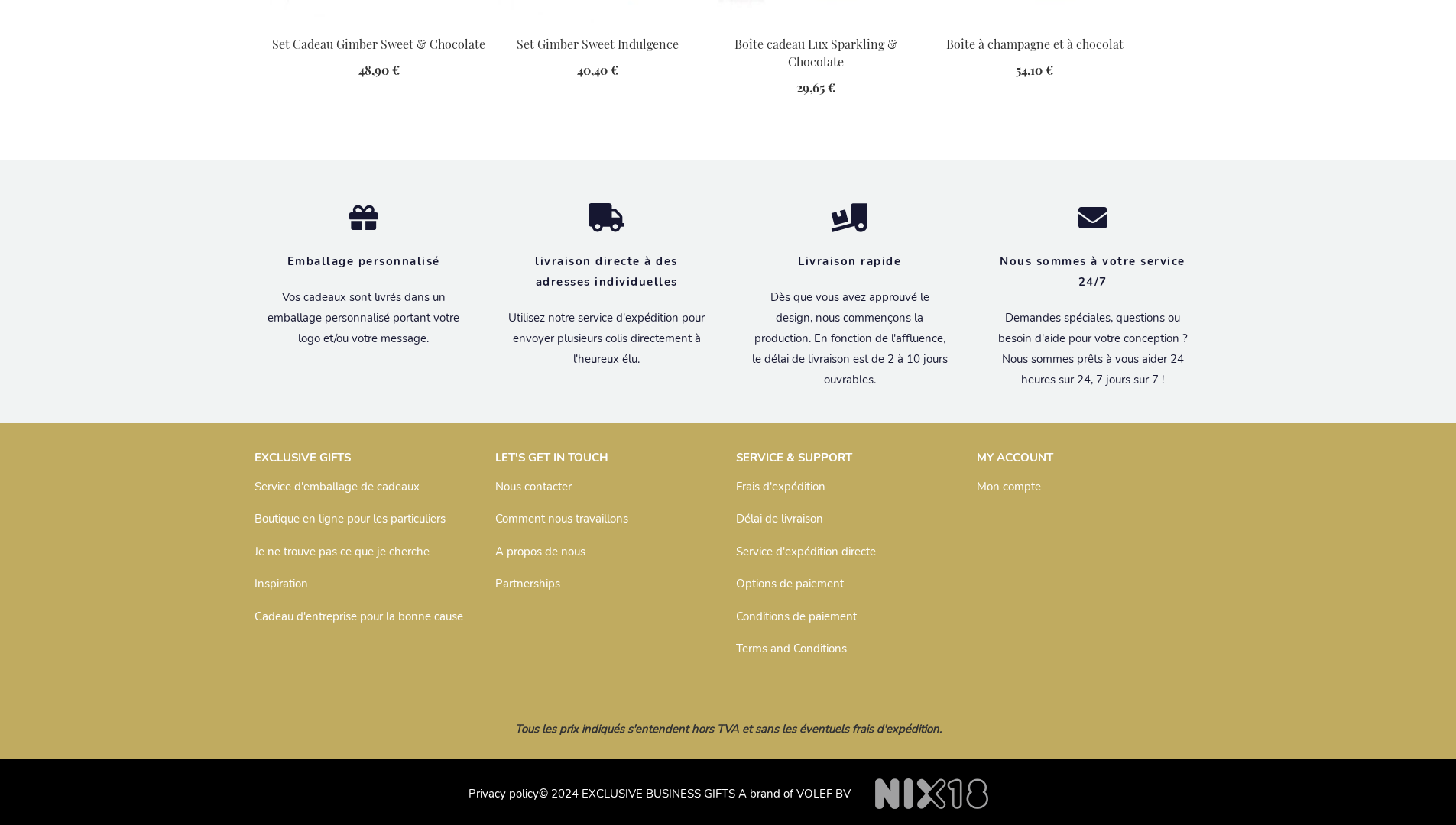
scroll to position [2033, 0]
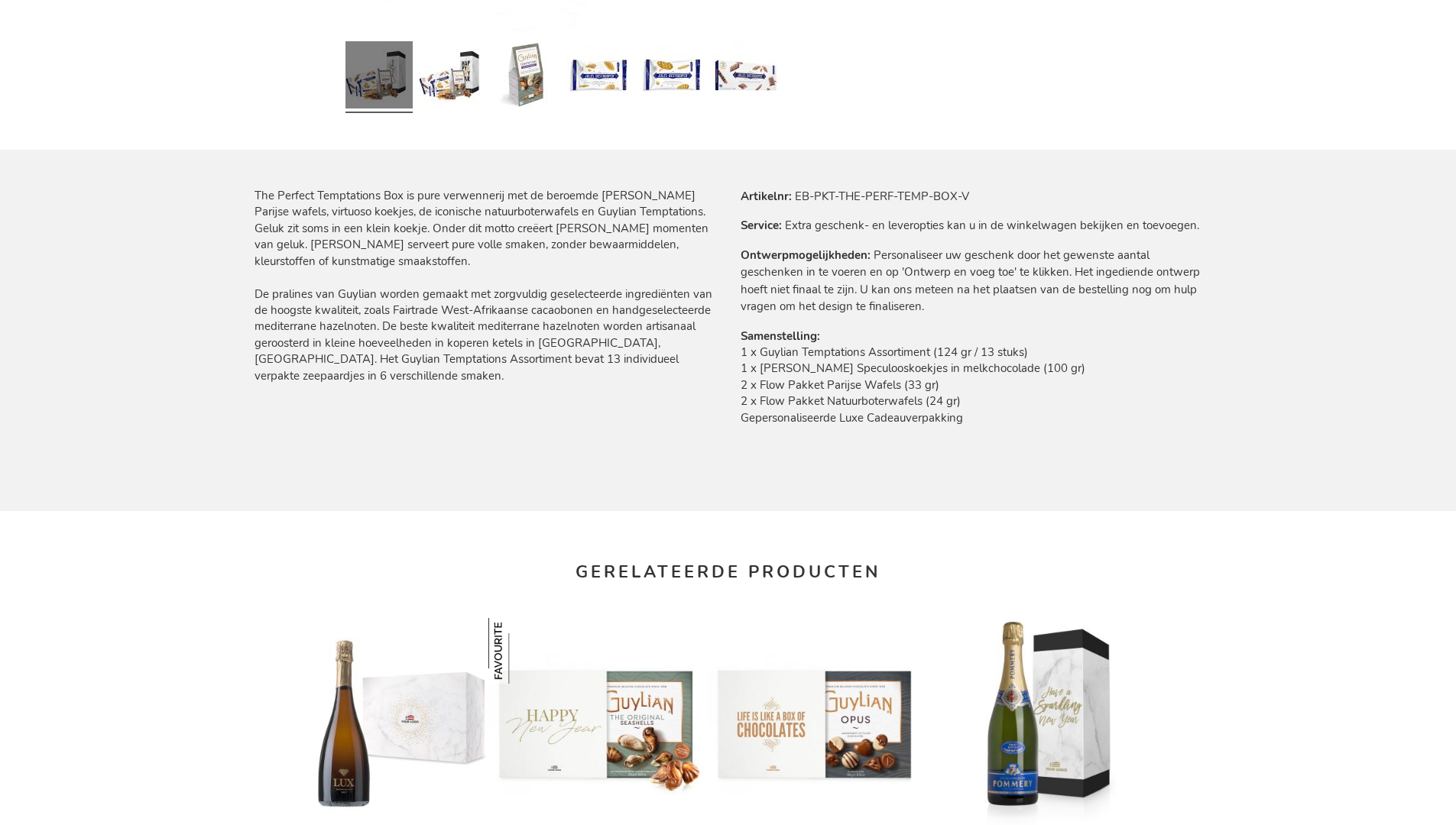
scroll to position [1998, 0]
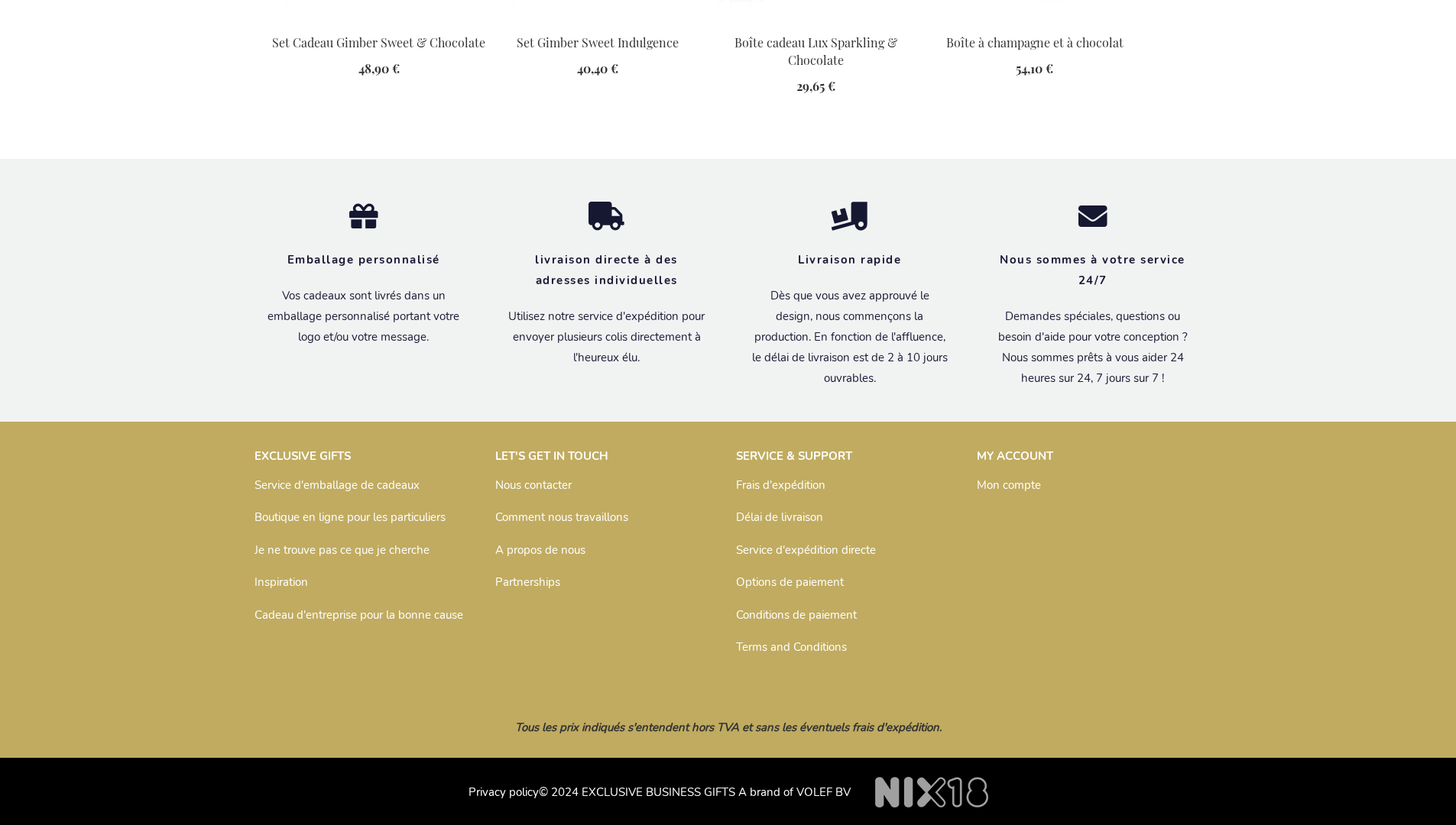
scroll to position [2041, 0]
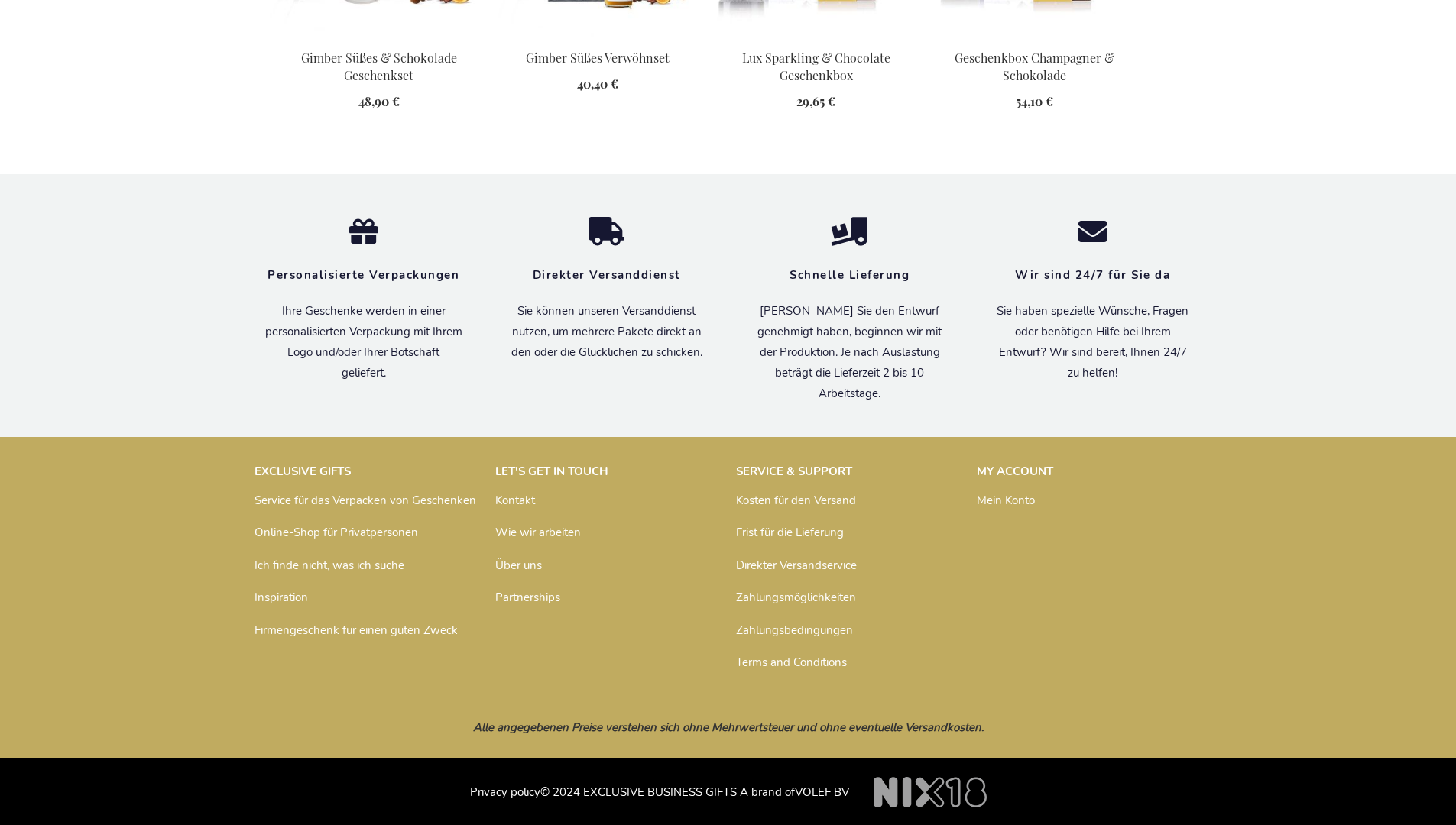
scroll to position [2025, 0]
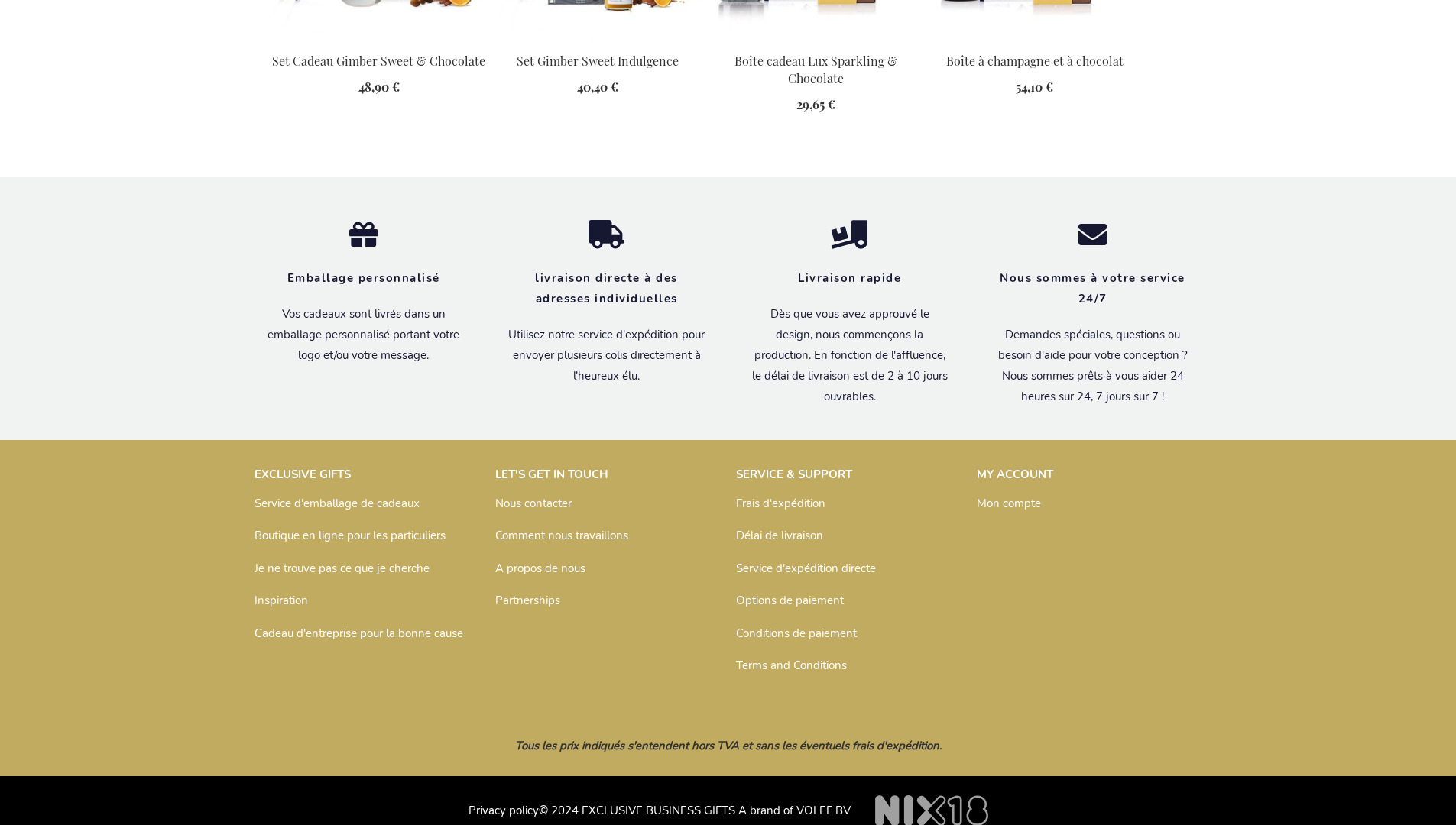
scroll to position [2041, 0]
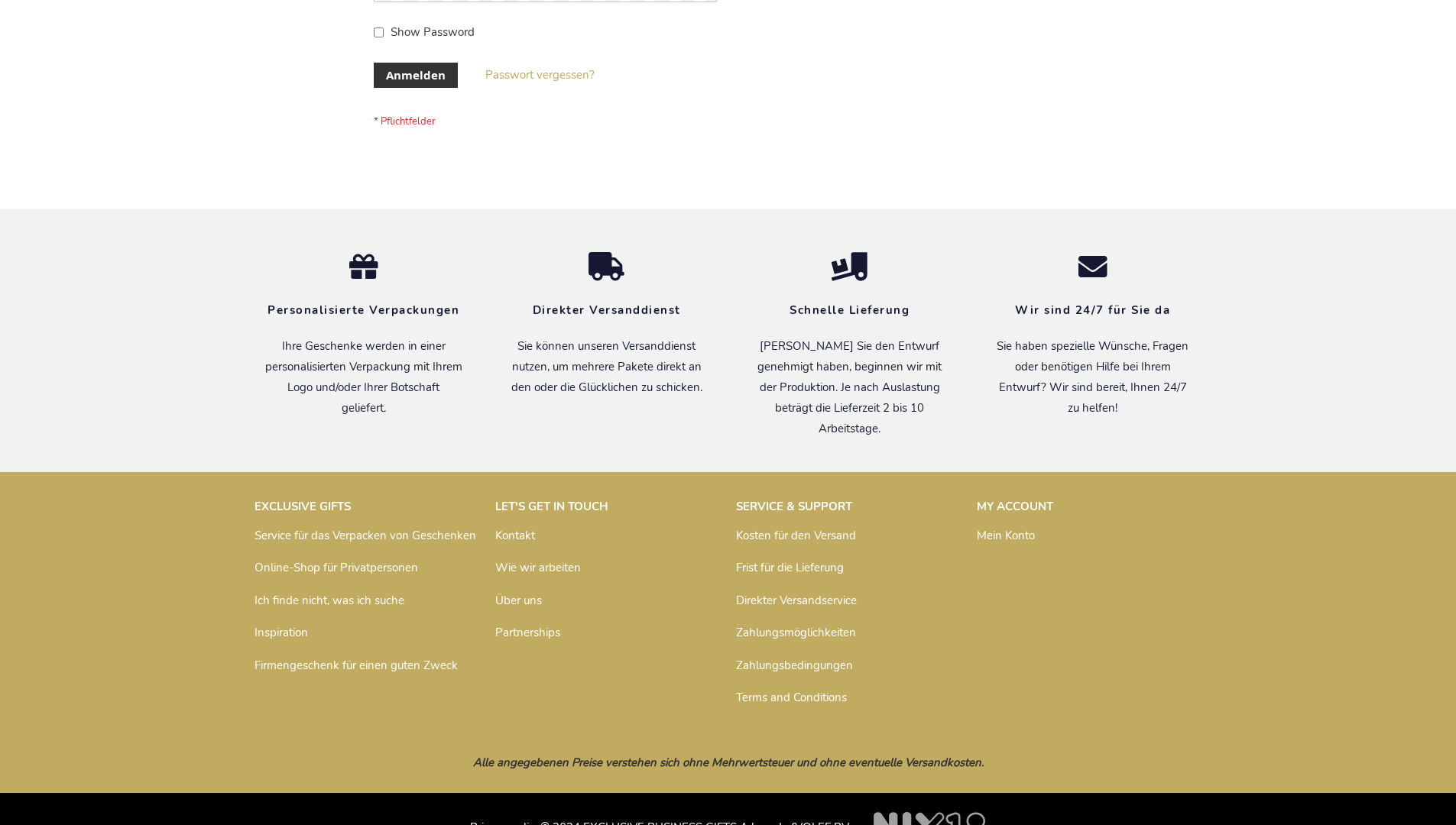
scroll to position [512, 0]
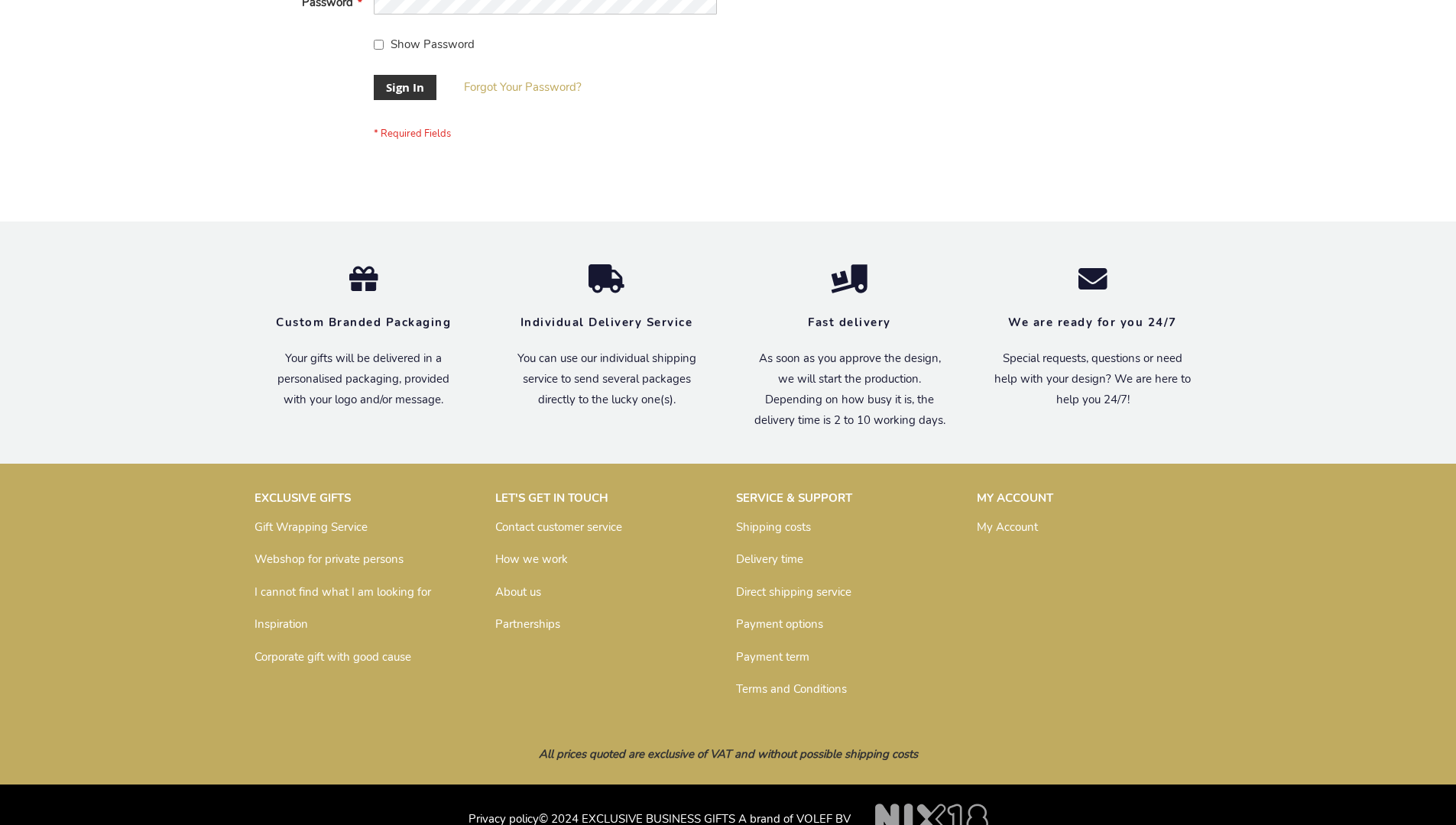
scroll to position [491, 0]
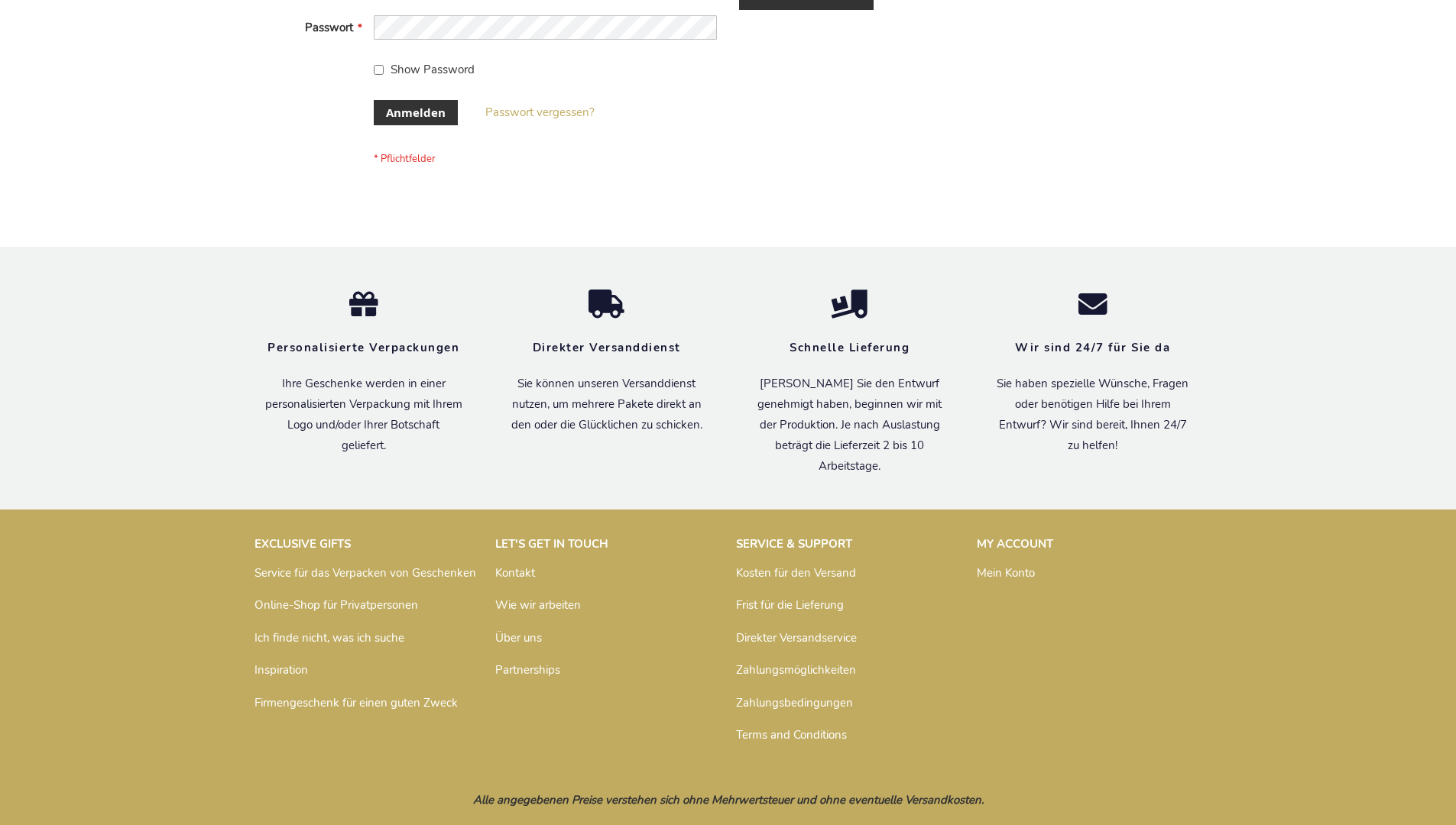
scroll to position [512, 0]
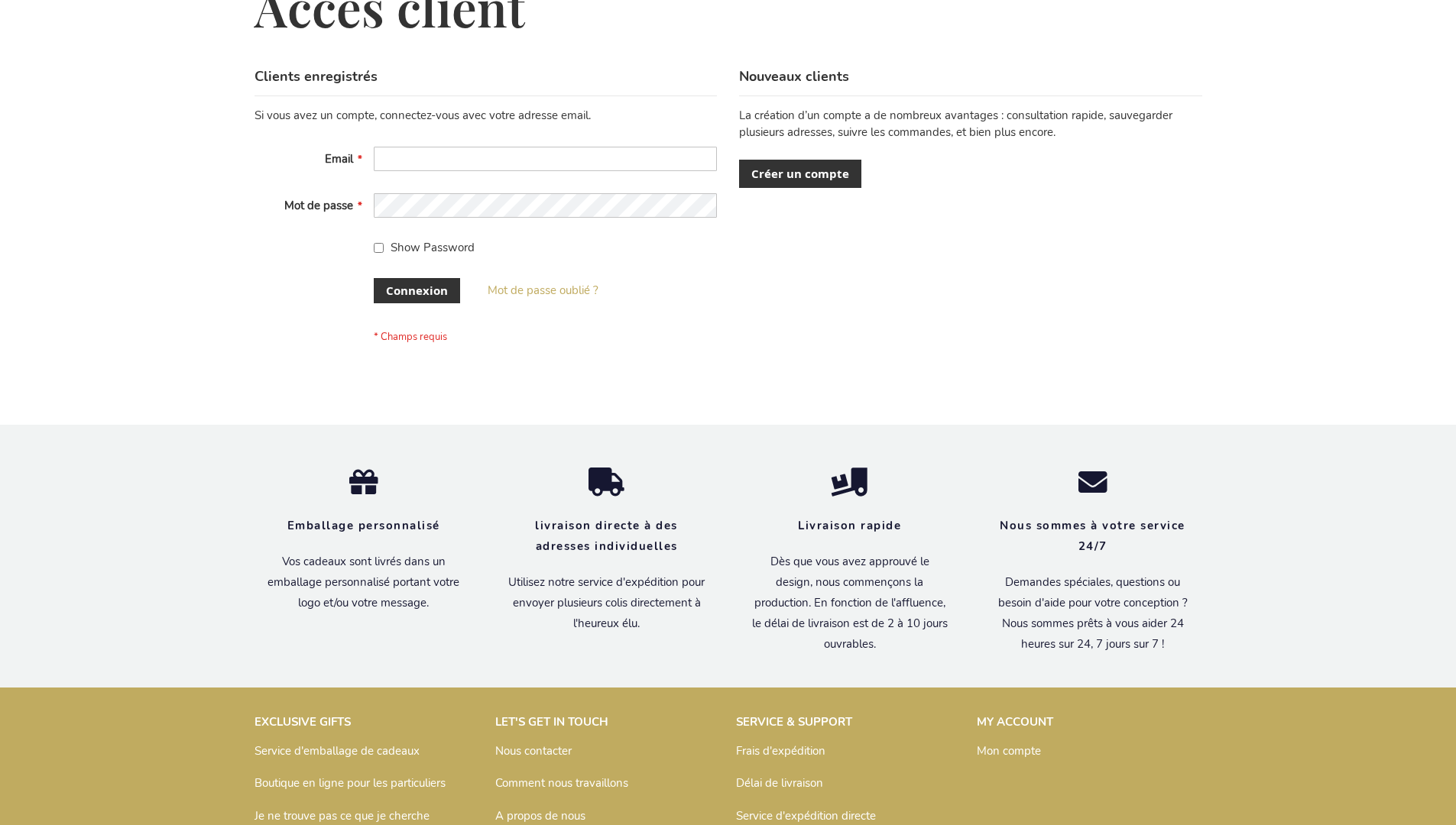
scroll to position [527, 0]
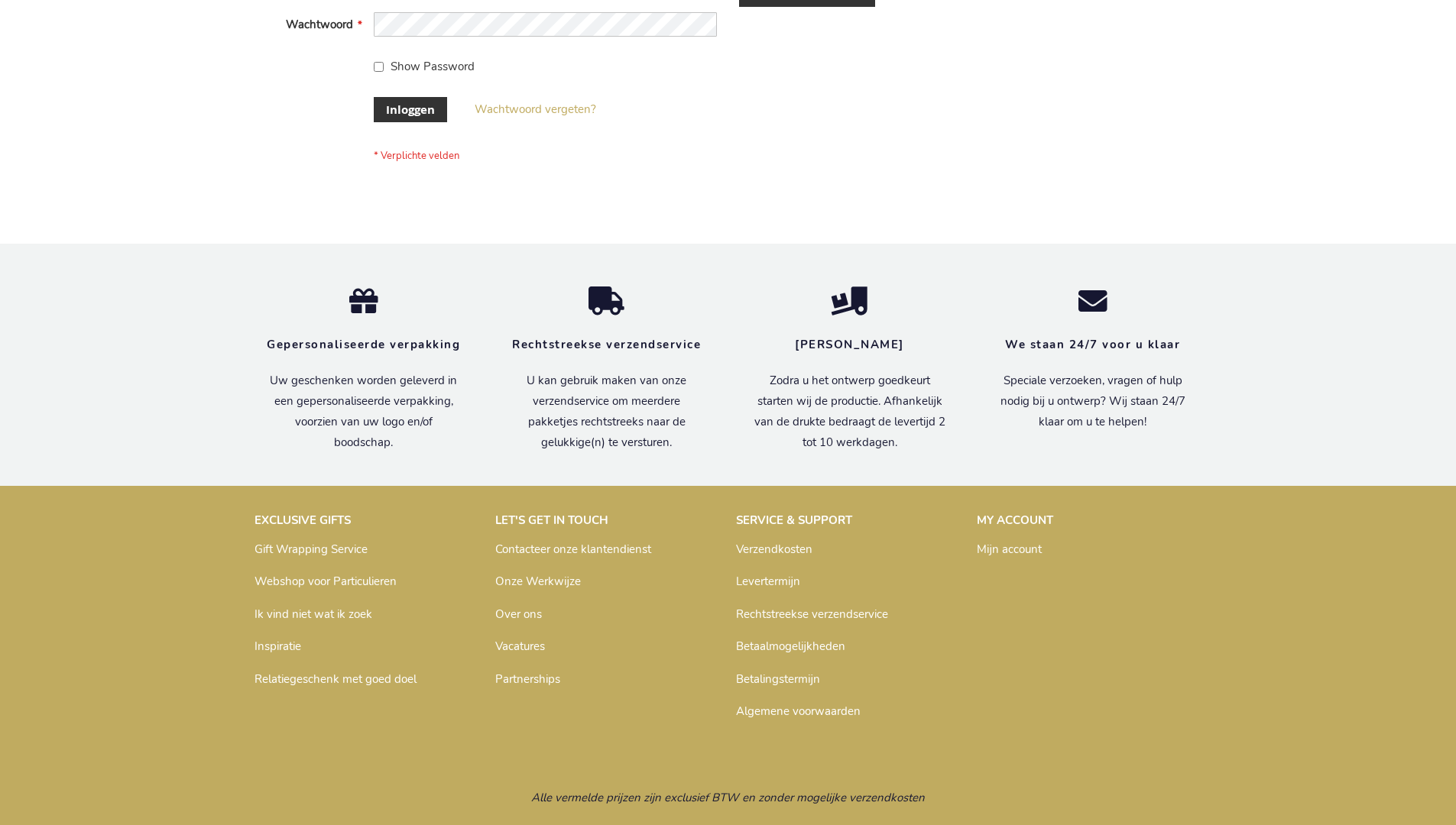
scroll to position [519, 0]
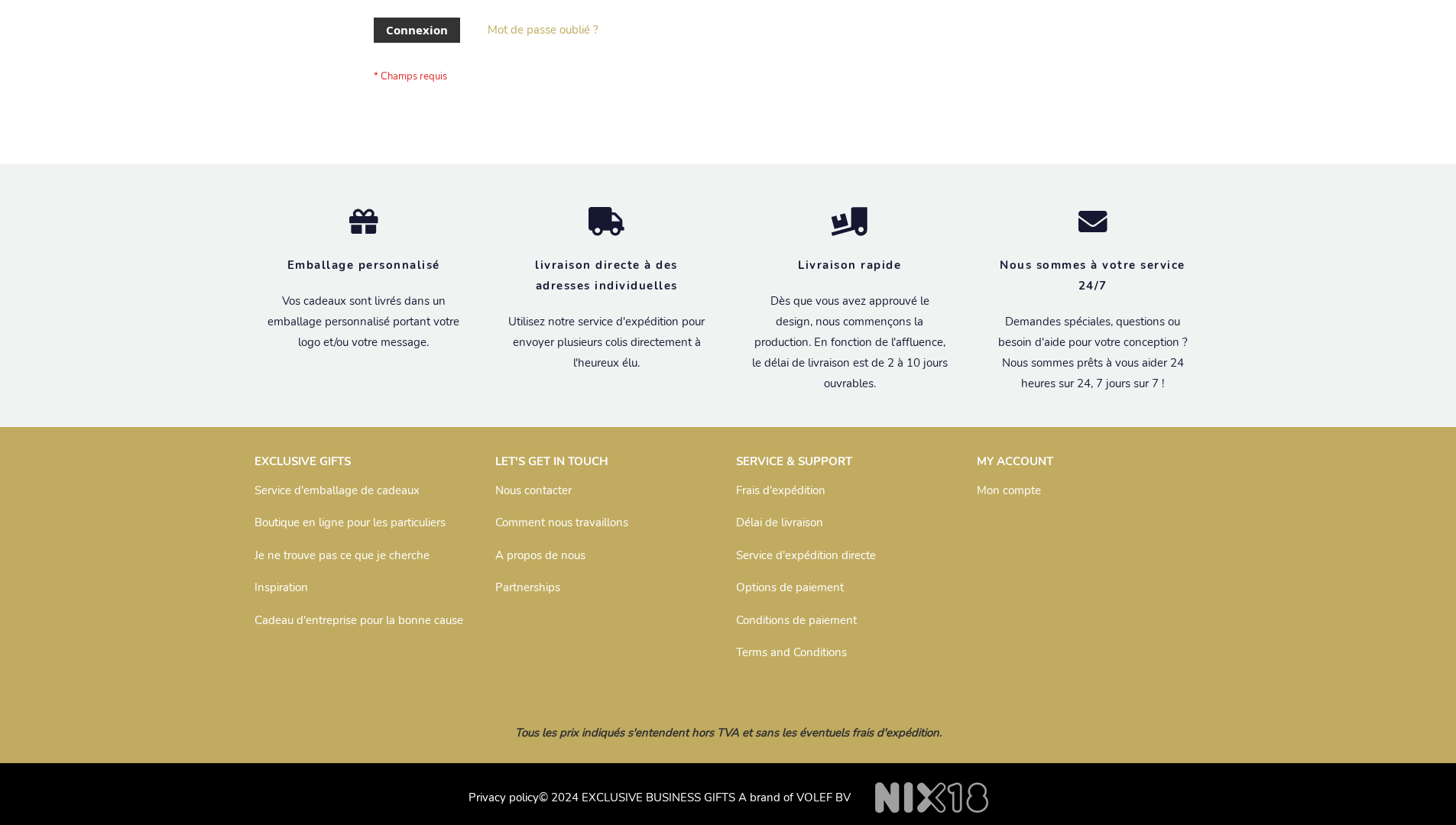
scroll to position [527, 0]
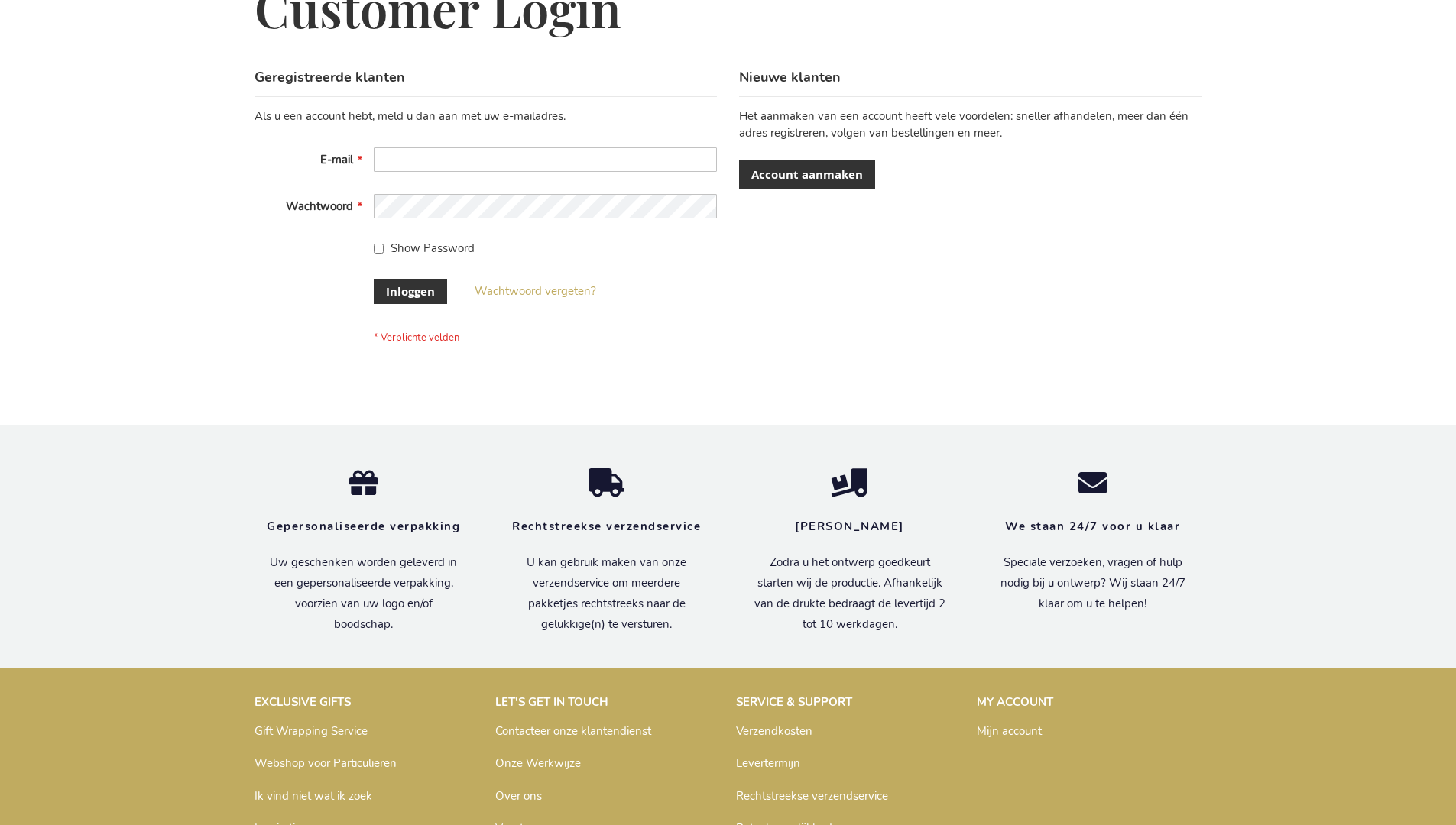
scroll to position [519, 0]
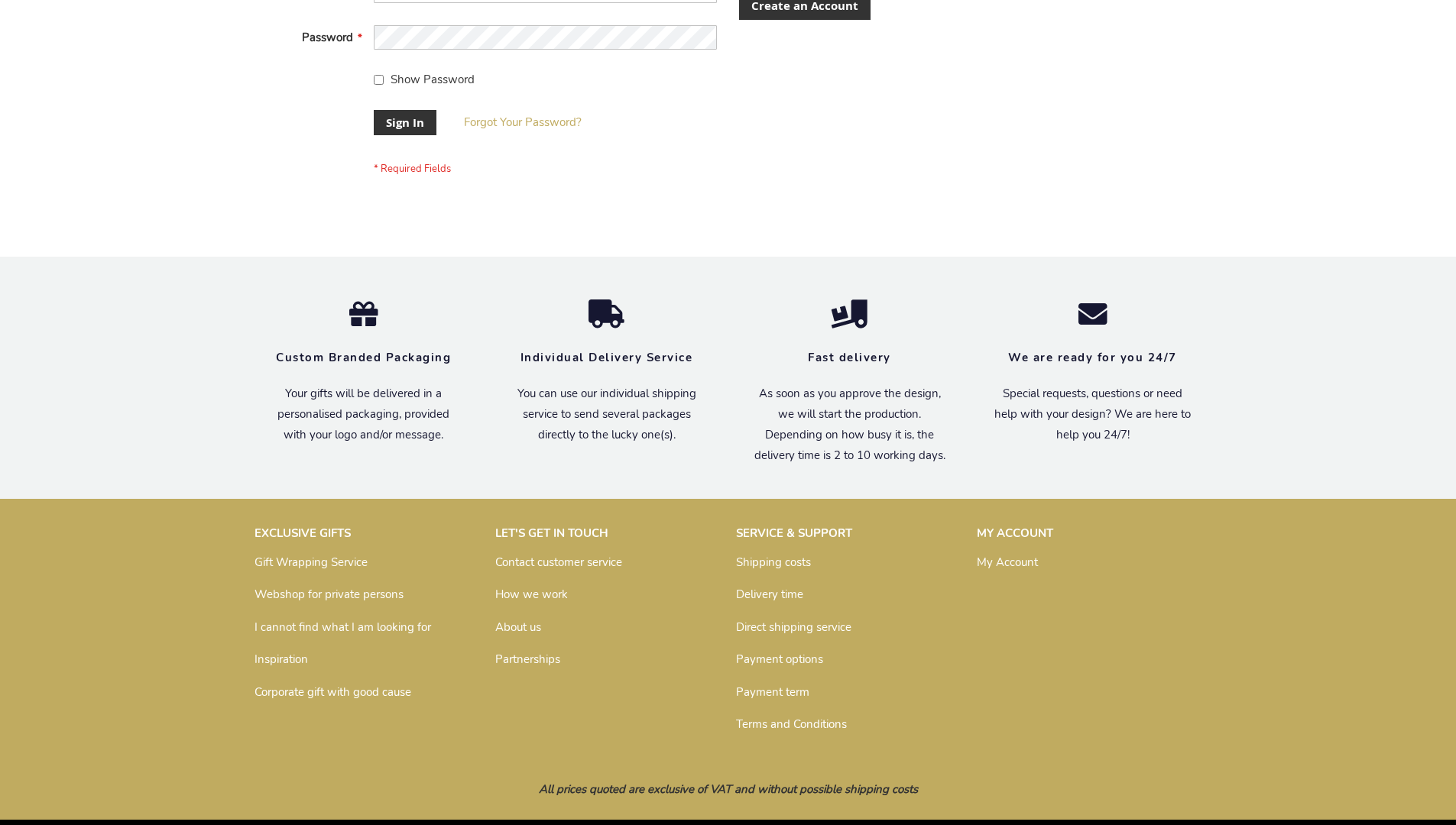
scroll to position [491, 0]
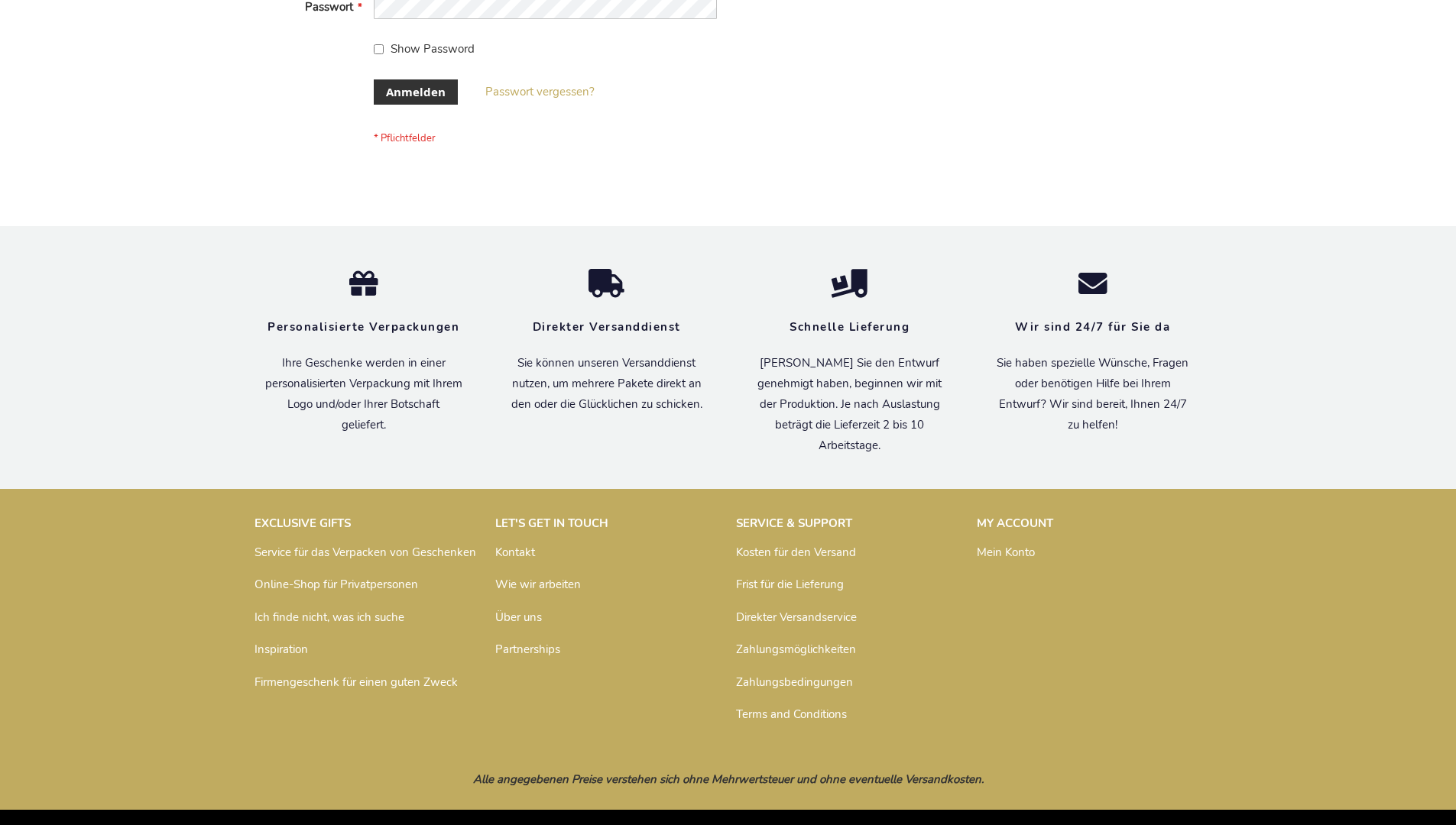
scroll to position [512, 0]
